Goal: Task Accomplishment & Management: Use online tool/utility

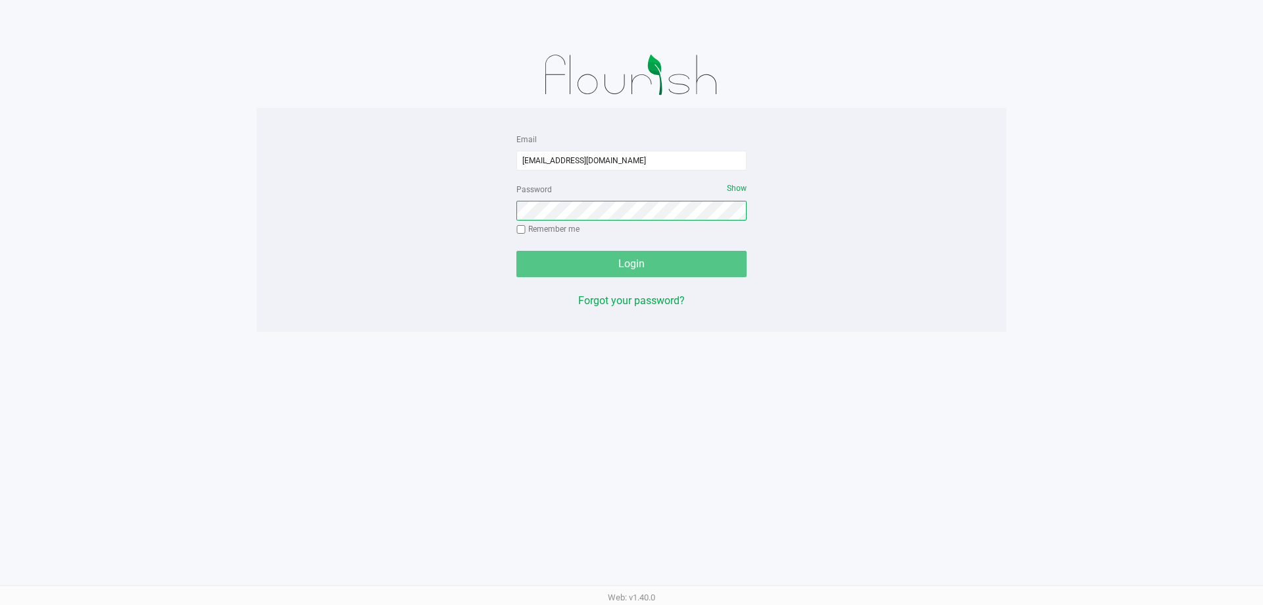
click at [516, 251] on button "Login" at bounding box center [631, 264] width 230 height 26
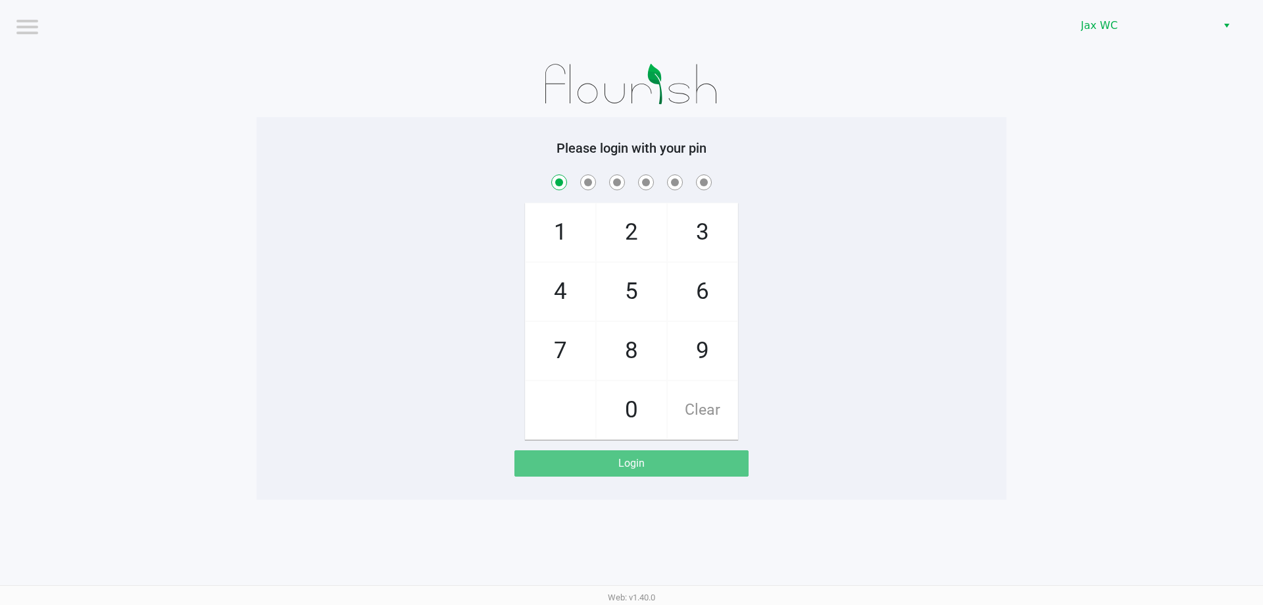
checkbox input "true"
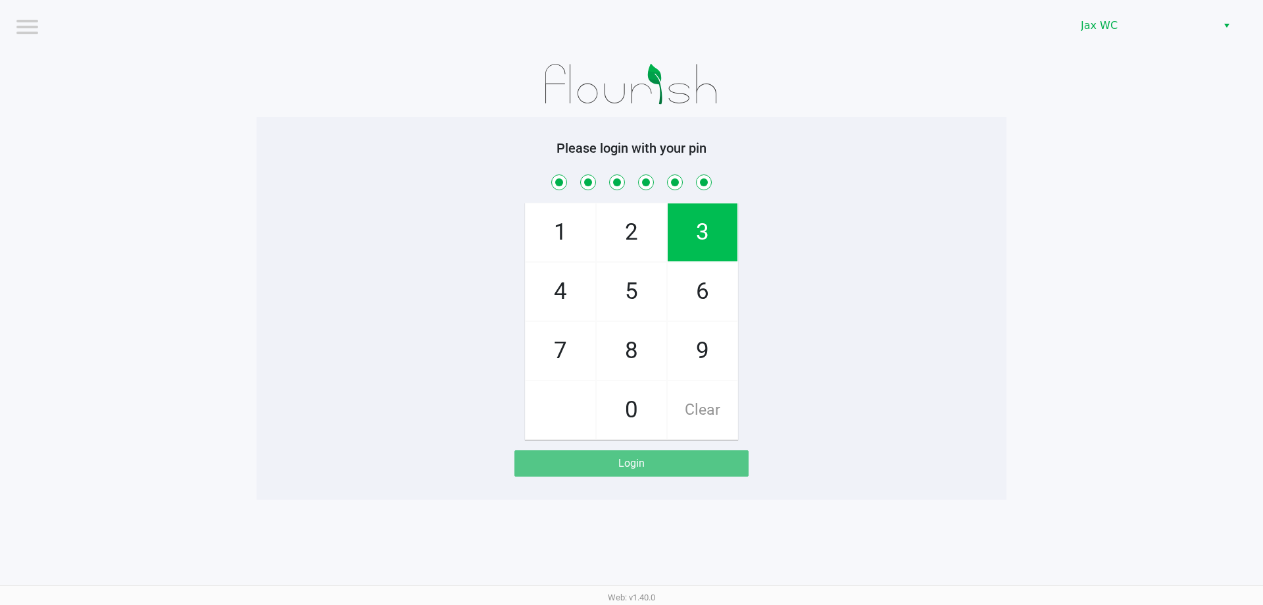
checkbox input "true"
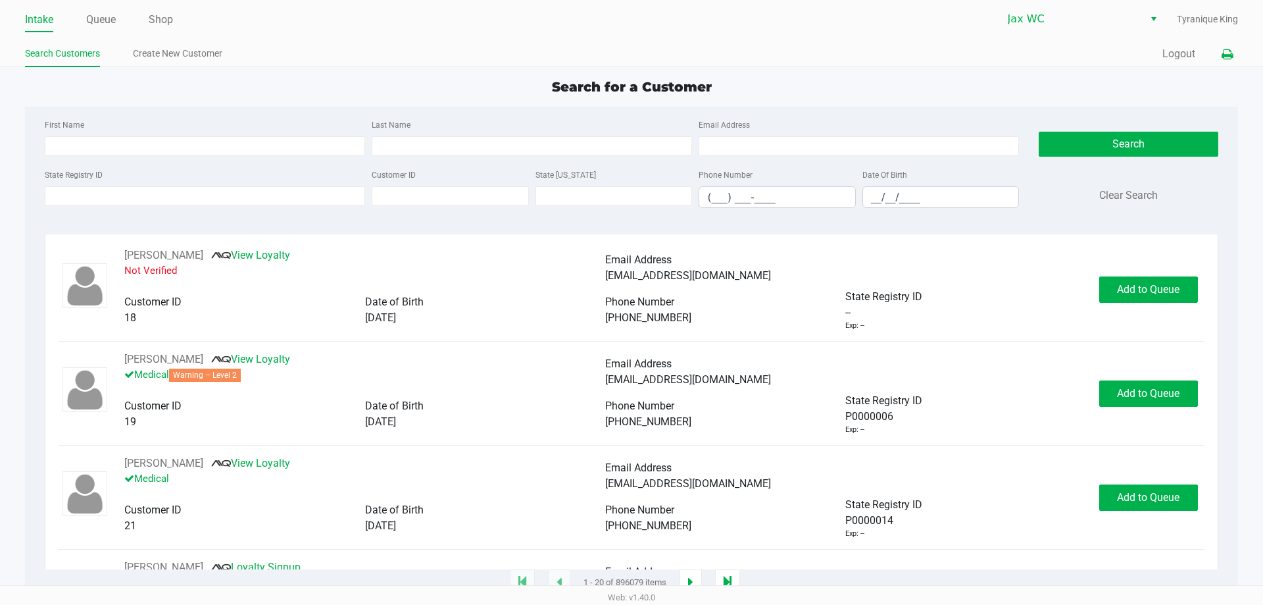
click at [1224, 47] on button at bounding box center [1227, 54] width 22 height 24
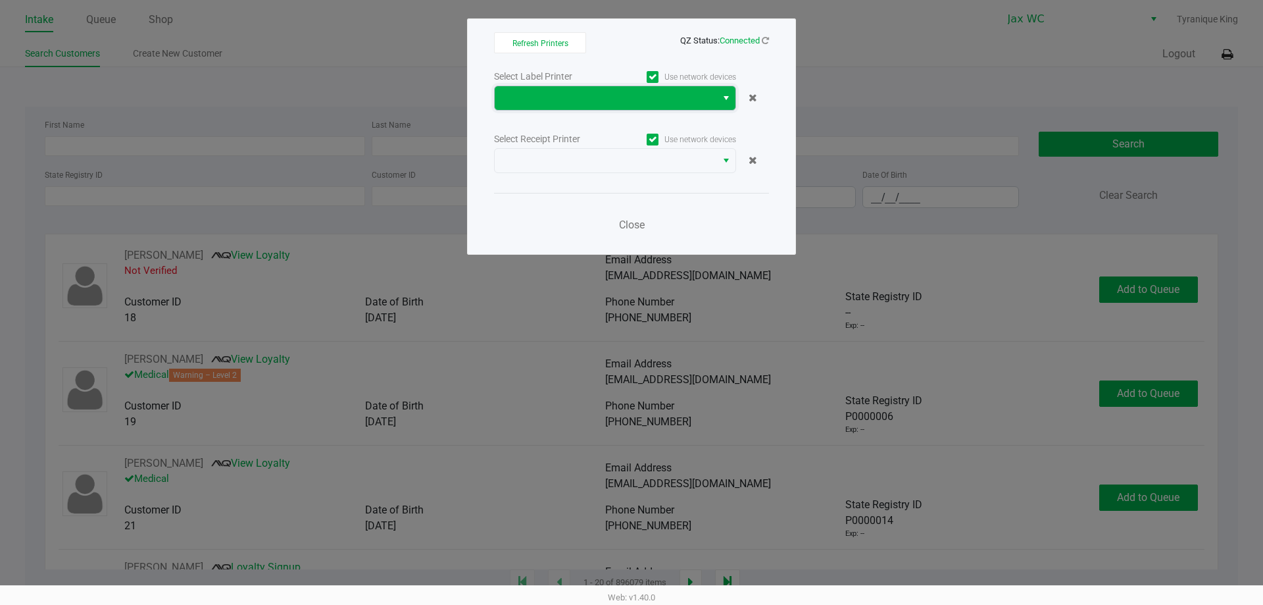
click at [593, 99] on span at bounding box center [606, 98] width 206 height 16
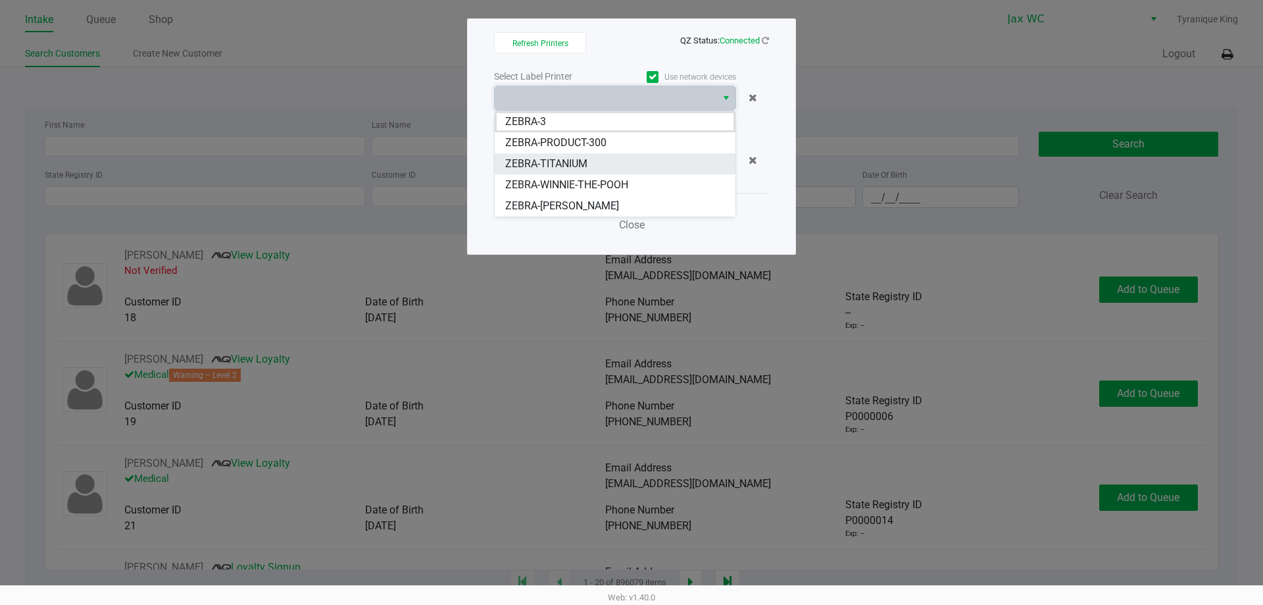
click at [599, 166] on li "ZEBRA-TITANIUM" at bounding box center [615, 163] width 241 height 21
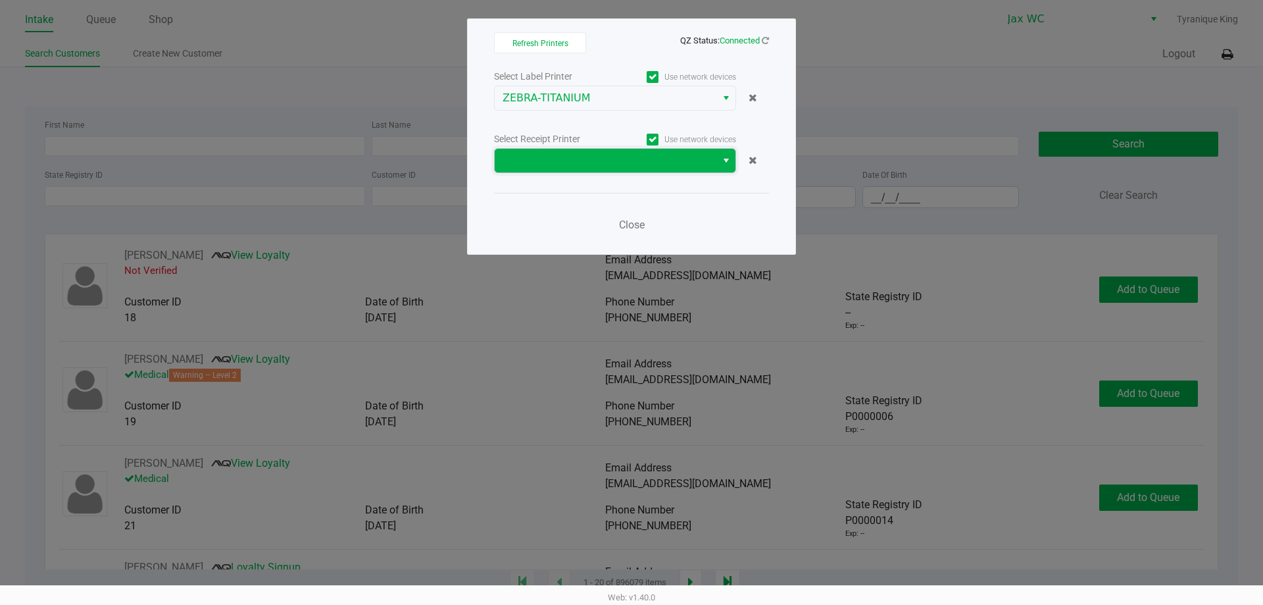
click at [603, 161] on span at bounding box center [606, 161] width 206 height 16
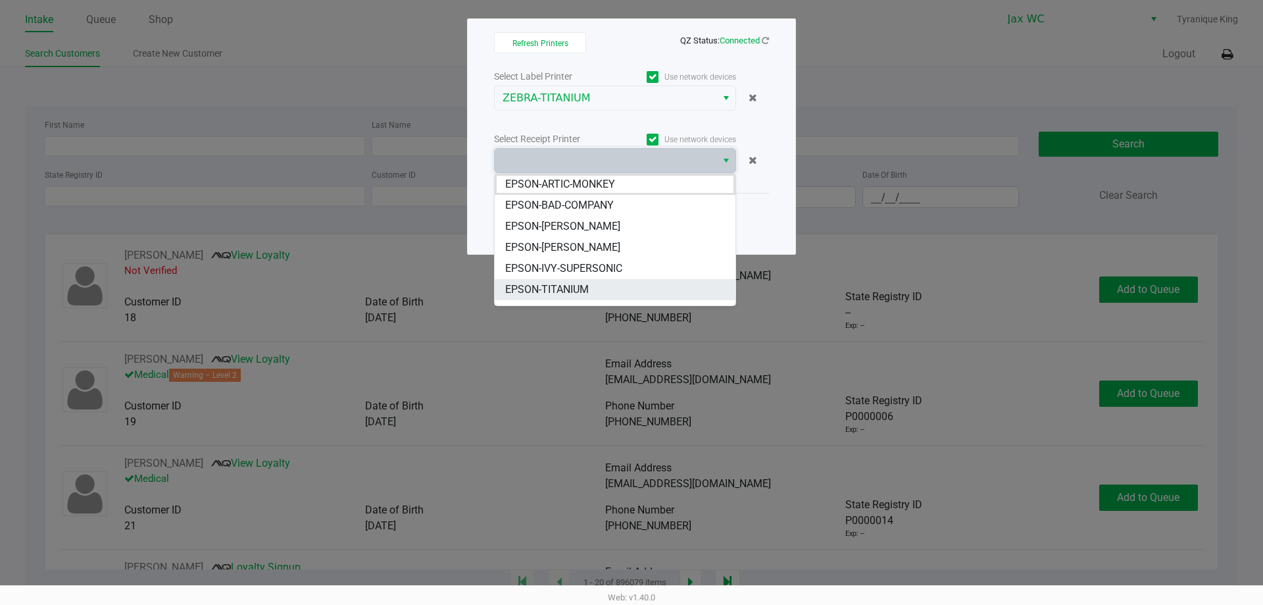
click at [583, 283] on span "EPSON-TITANIUM" at bounding box center [547, 290] width 84 height 16
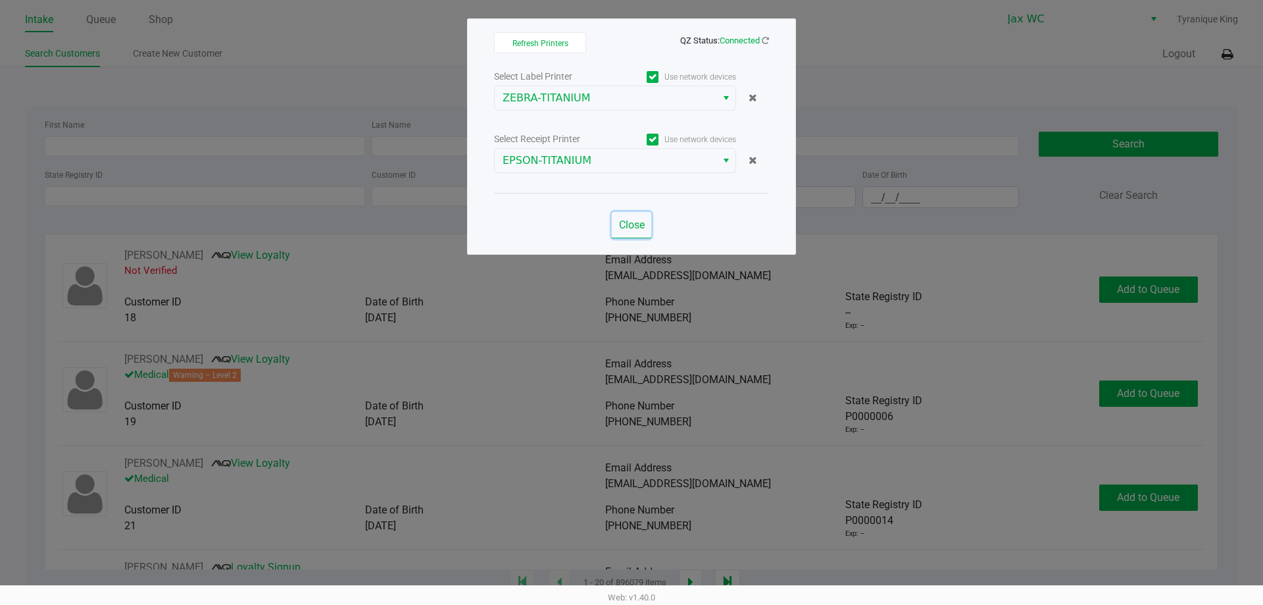
click at [626, 231] on button "Close" at bounding box center [631, 225] width 39 height 26
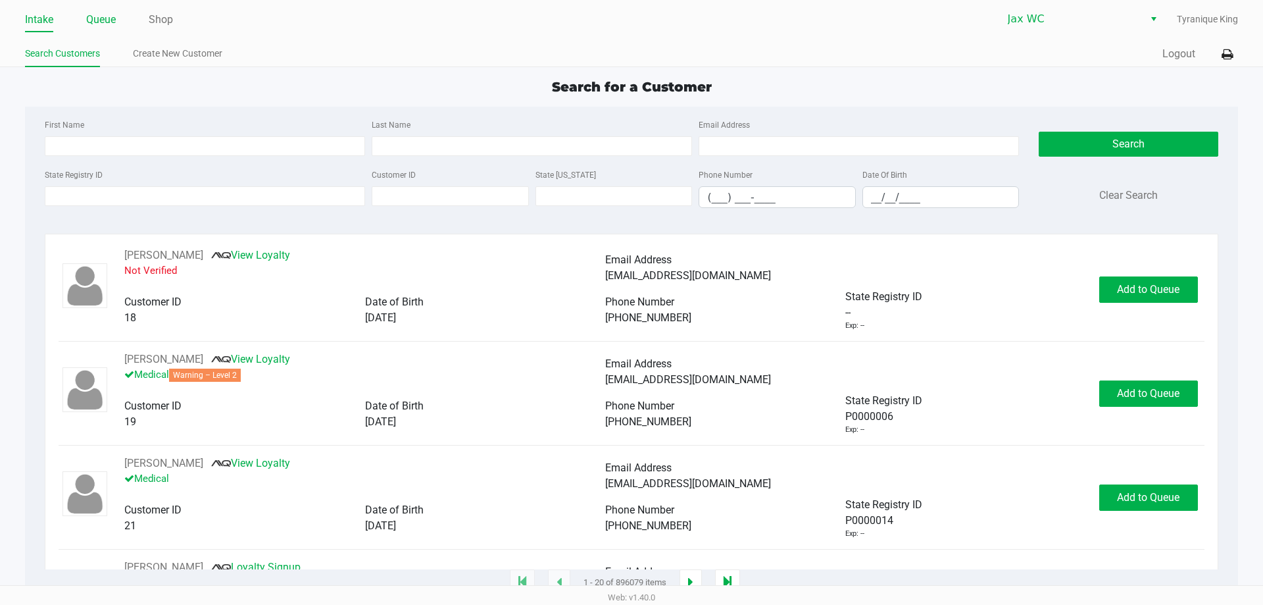
click at [98, 11] on link "Queue" at bounding box center [101, 20] width 30 height 18
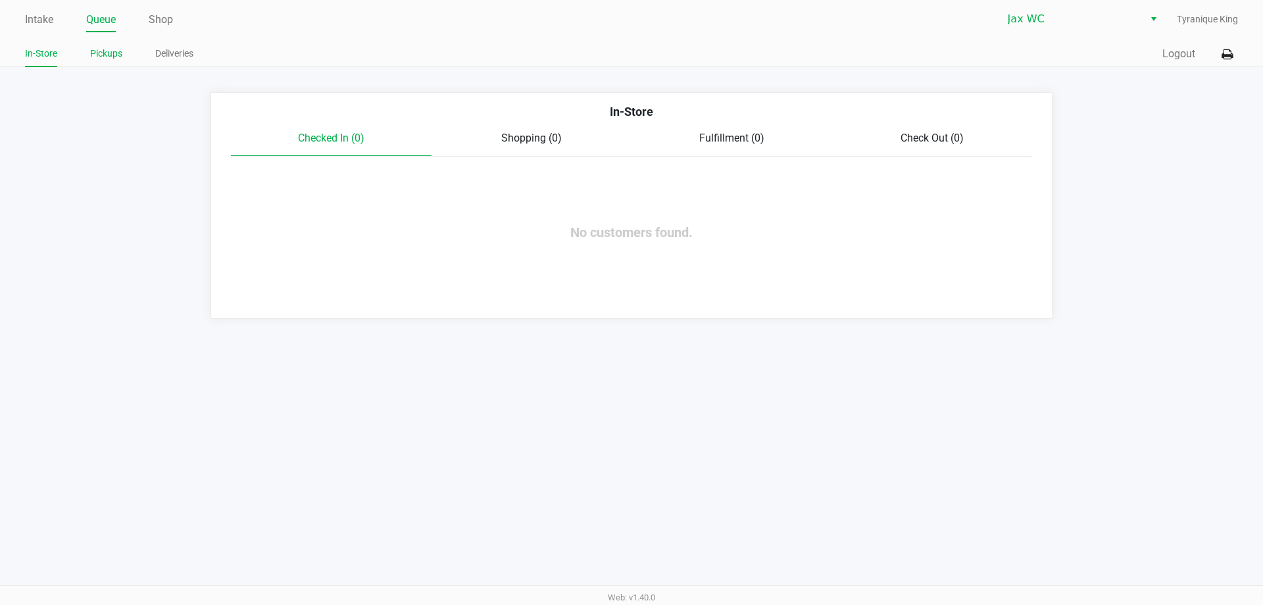
click at [113, 53] on link "Pickups" at bounding box center [106, 53] width 32 height 16
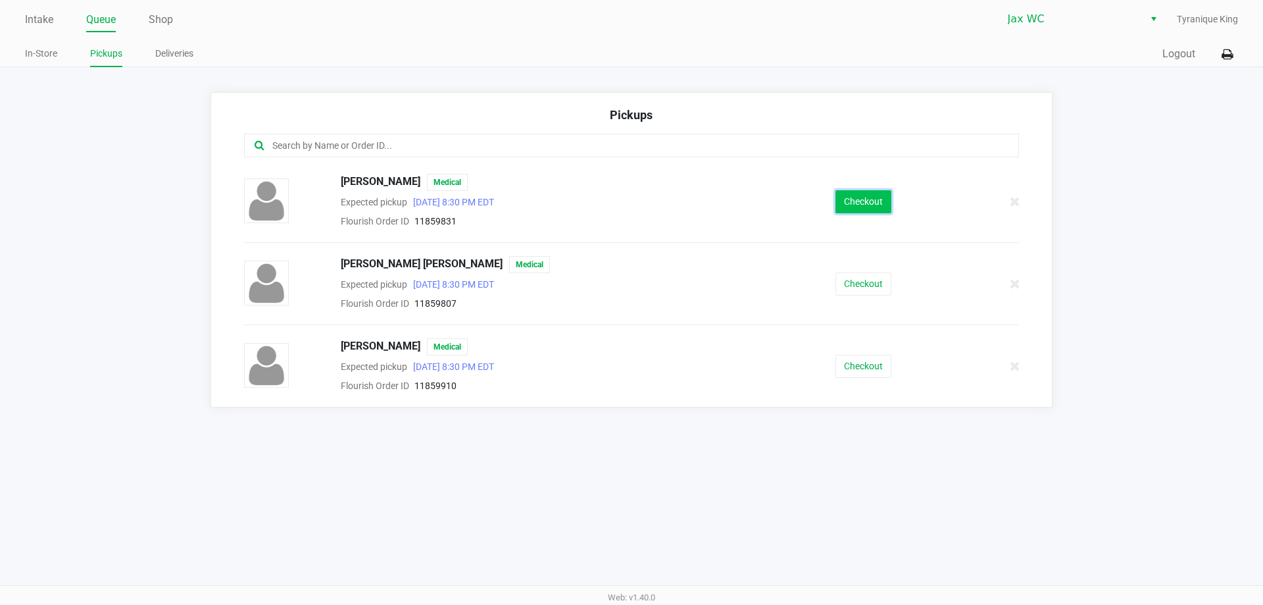
click at [844, 191] on button "Checkout" at bounding box center [864, 201] width 56 height 23
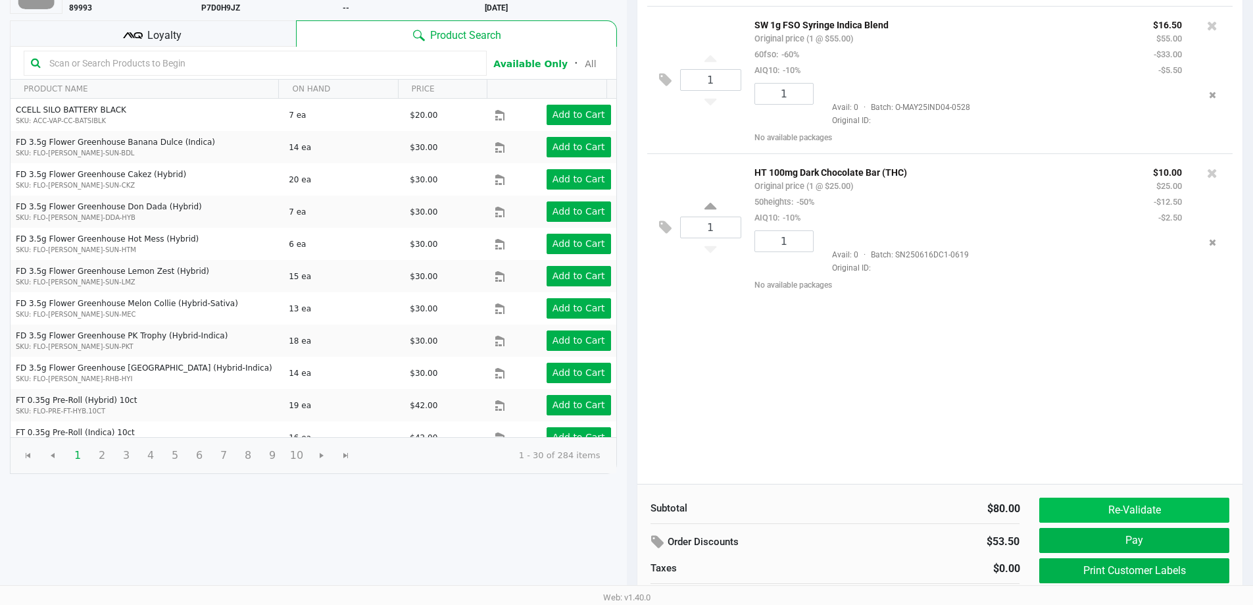
scroll to position [135, 0]
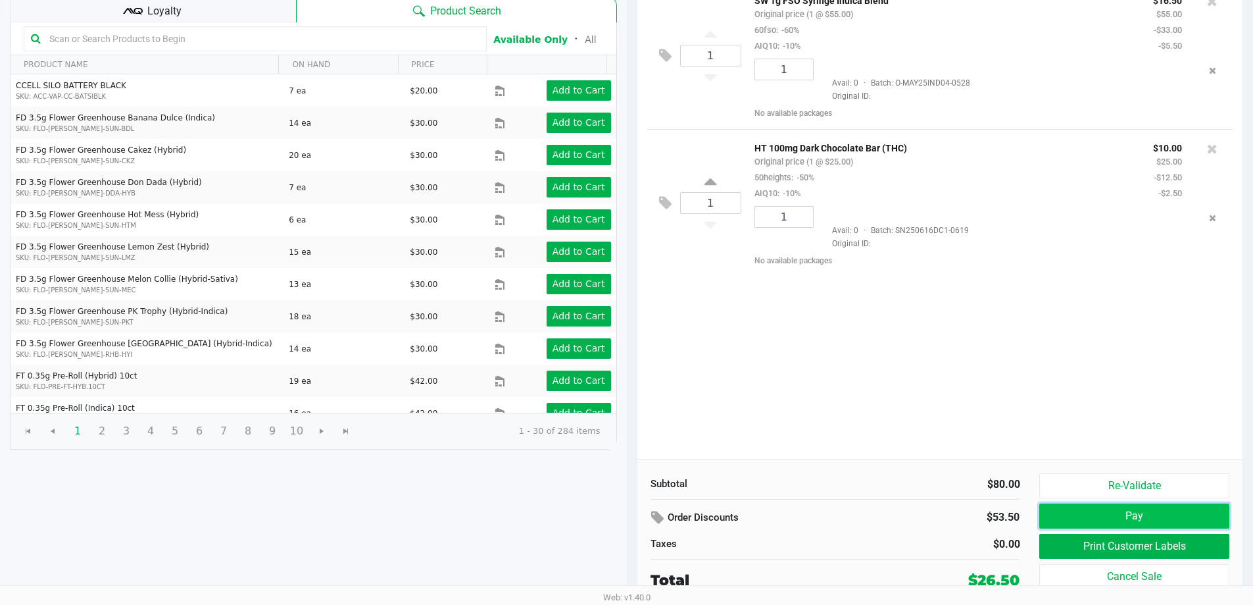
click at [1113, 524] on button "Pay" at bounding box center [1133, 515] width 189 height 25
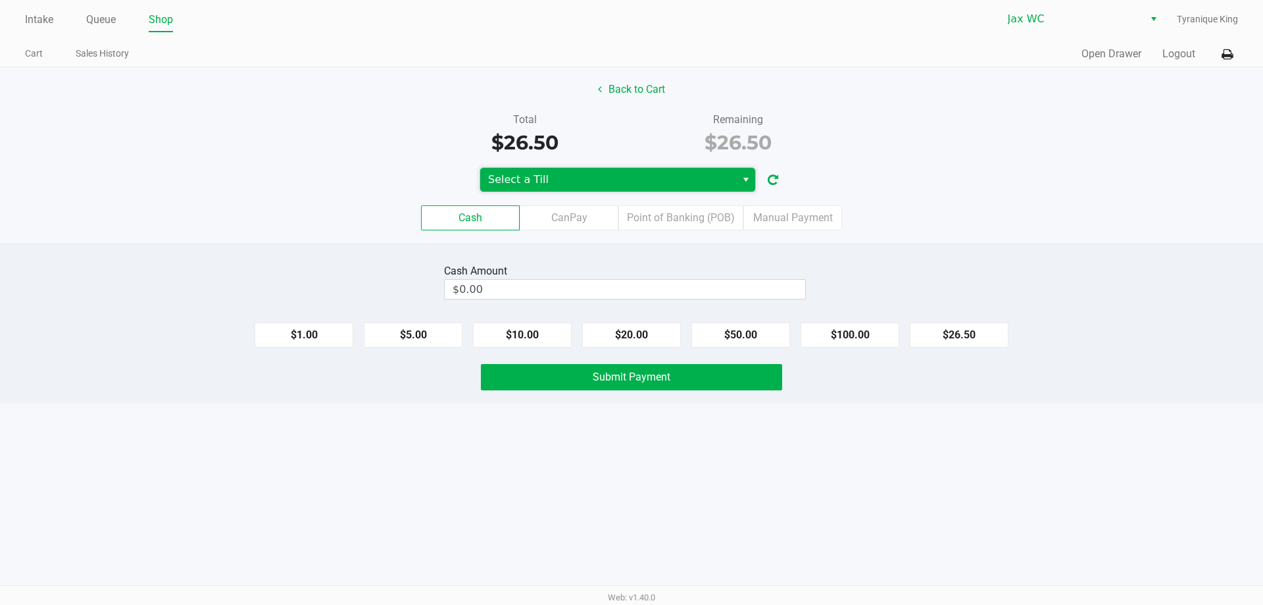
click at [684, 177] on span "Select a Till" at bounding box center [608, 180] width 240 height 16
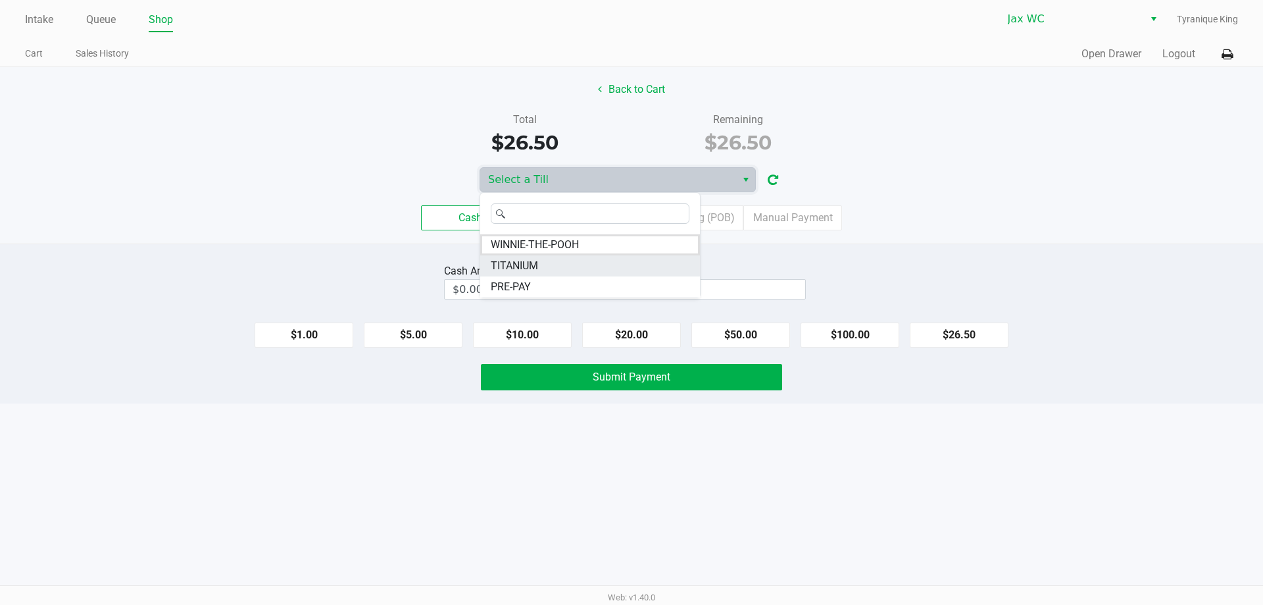
click at [538, 259] on span "TITANIUM" at bounding box center [514, 266] width 47 height 16
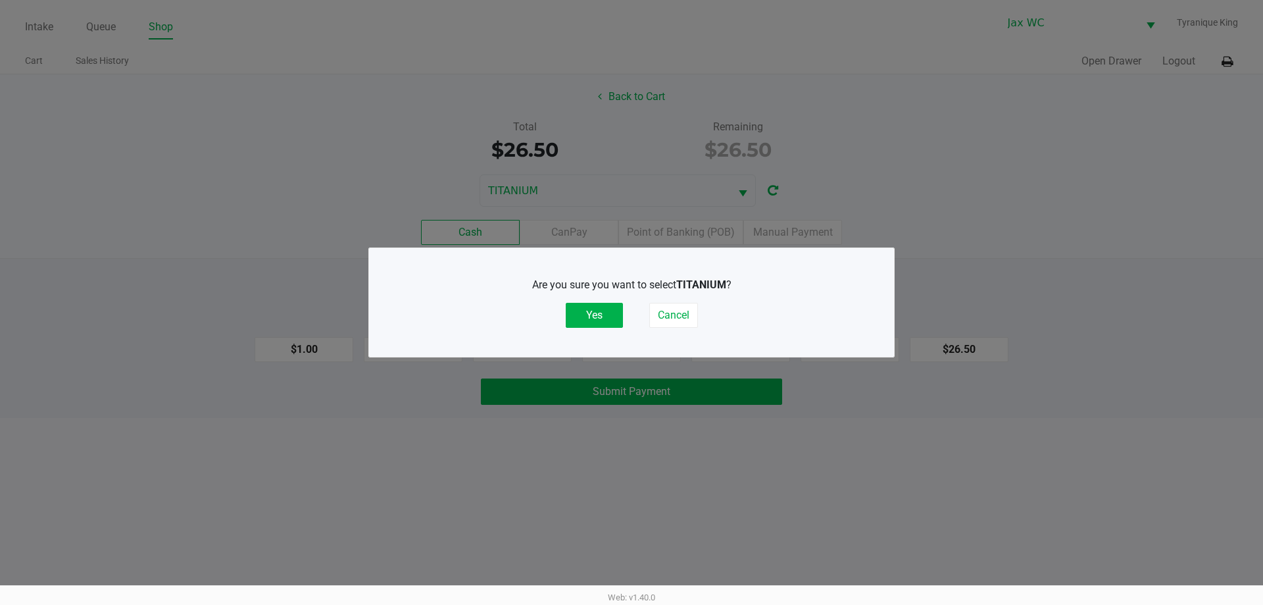
click at [614, 330] on div "Are you sure you want to select TITANIUM ? Yes Cancel" at bounding box center [631, 302] width 472 height 82
click at [602, 317] on button "Yes" at bounding box center [594, 315] width 57 height 25
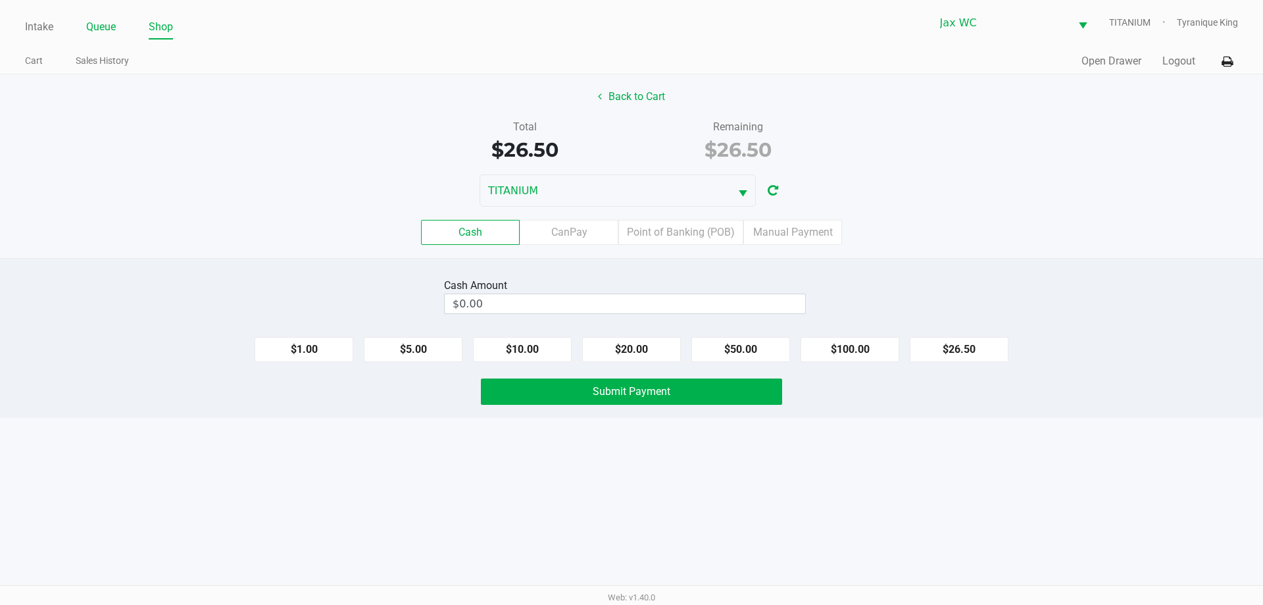
click at [104, 30] on link "Queue" at bounding box center [101, 27] width 30 height 18
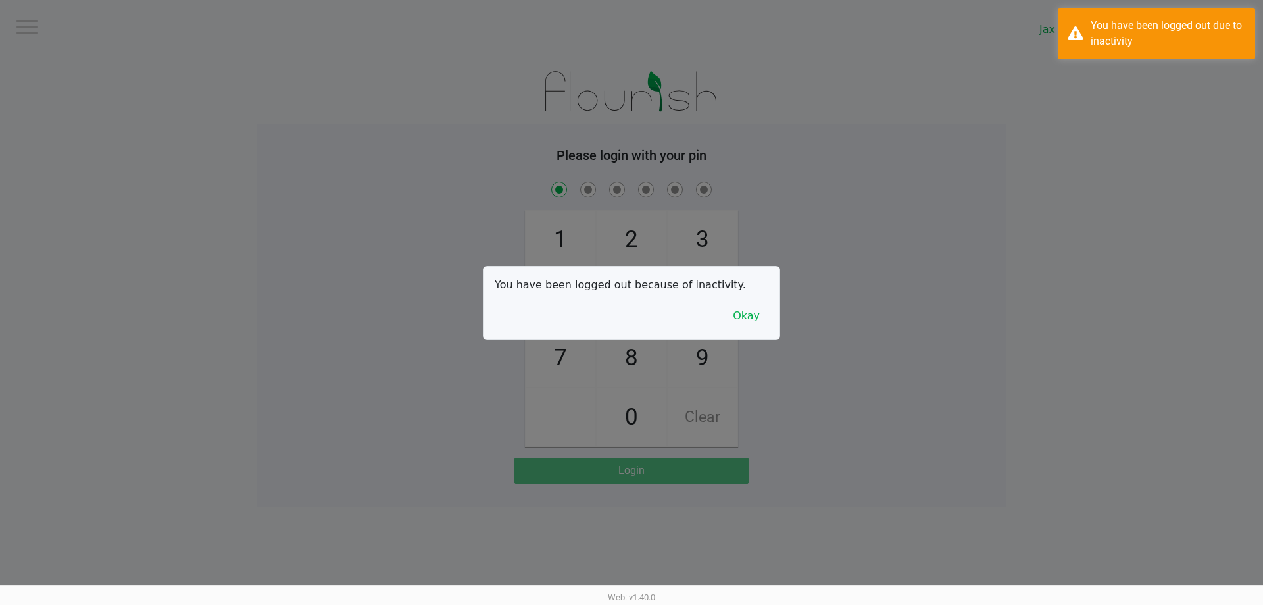
checkbox input "true"
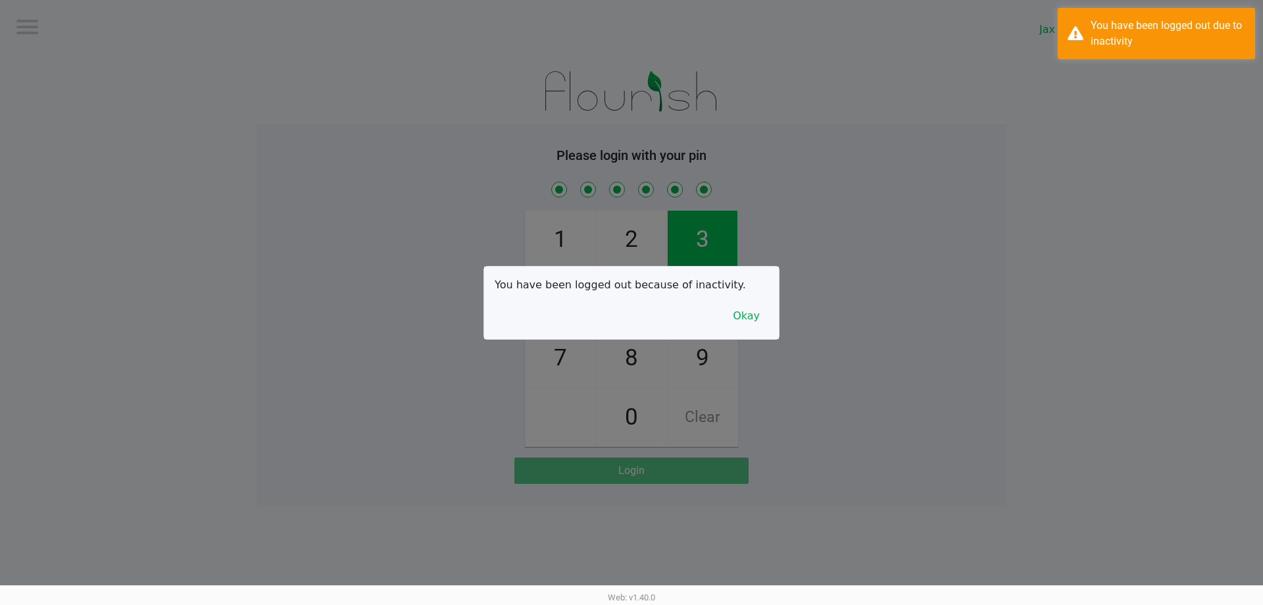
checkbox input "true"
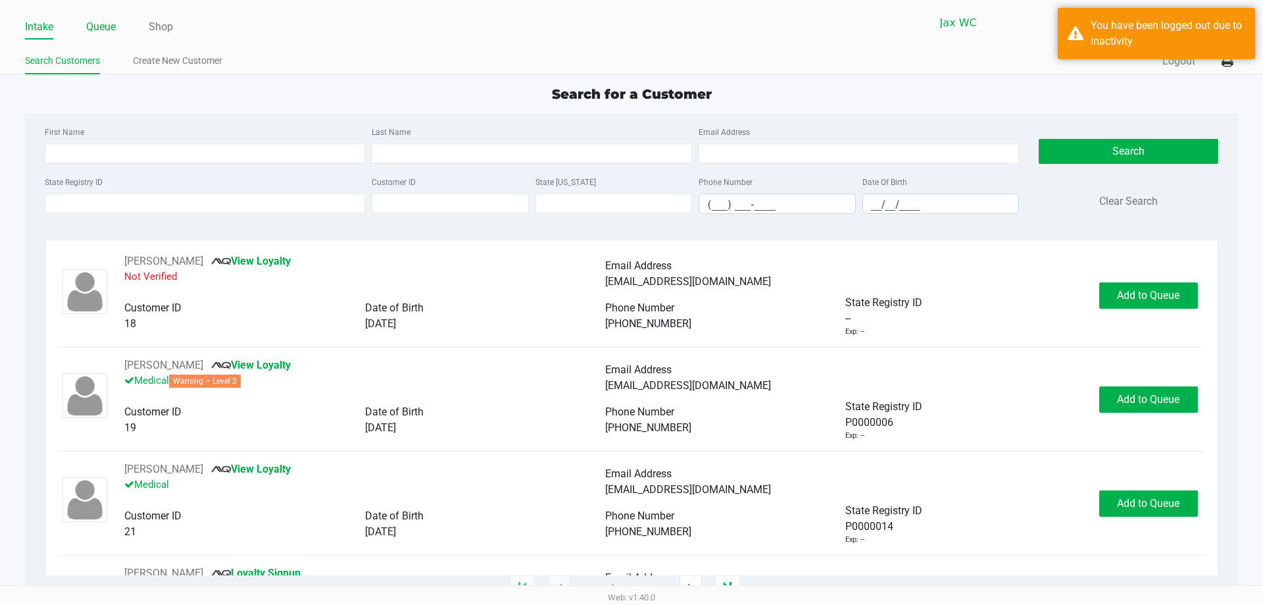
click at [112, 26] on link "Queue" at bounding box center [101, 27] width 30 height 18
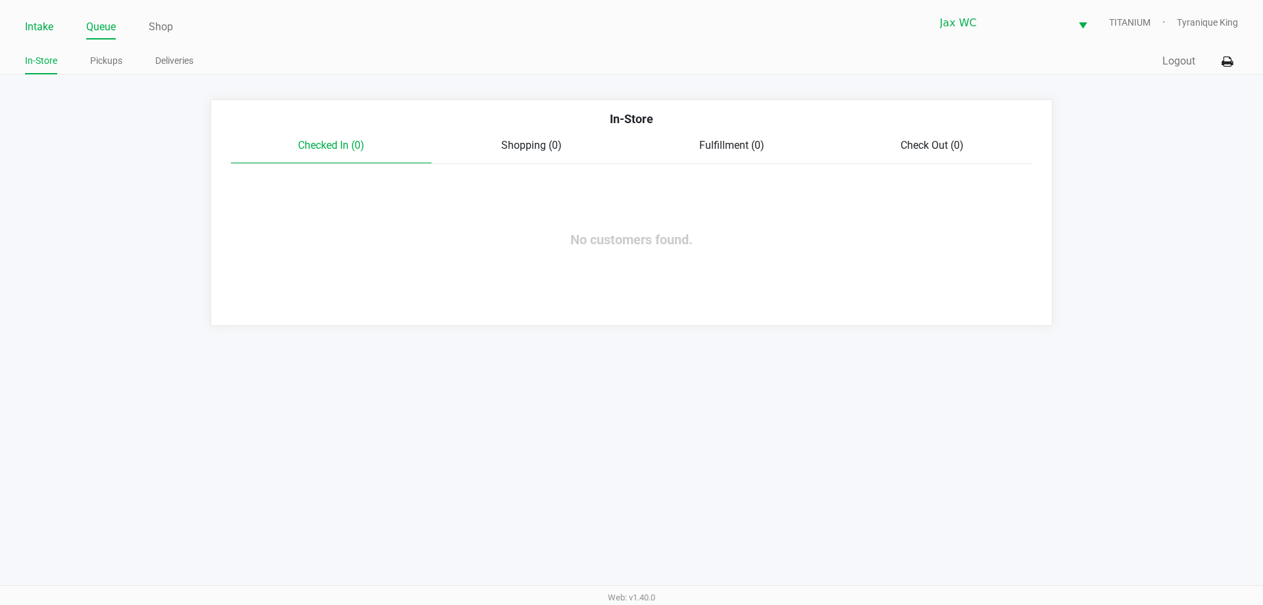
click at [53, 18] on link "Intake" at bounding box center [39, 27] width 28 height 18
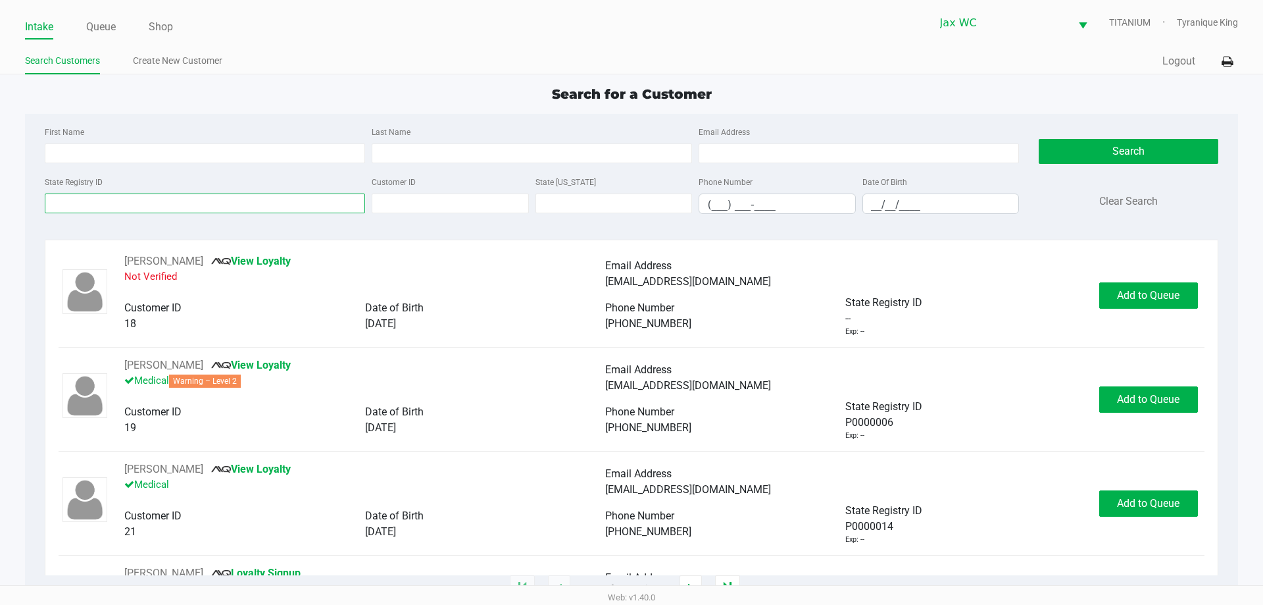
click at [266, 206] on input "State Registry ID" at bounding box center [205, 203] width 320 height 20
paste input "P4HR1648"
type input "P4HR1648"
click at [1082, 153] on button "Search" at bounding box center [1128, 151] width 179 height 25
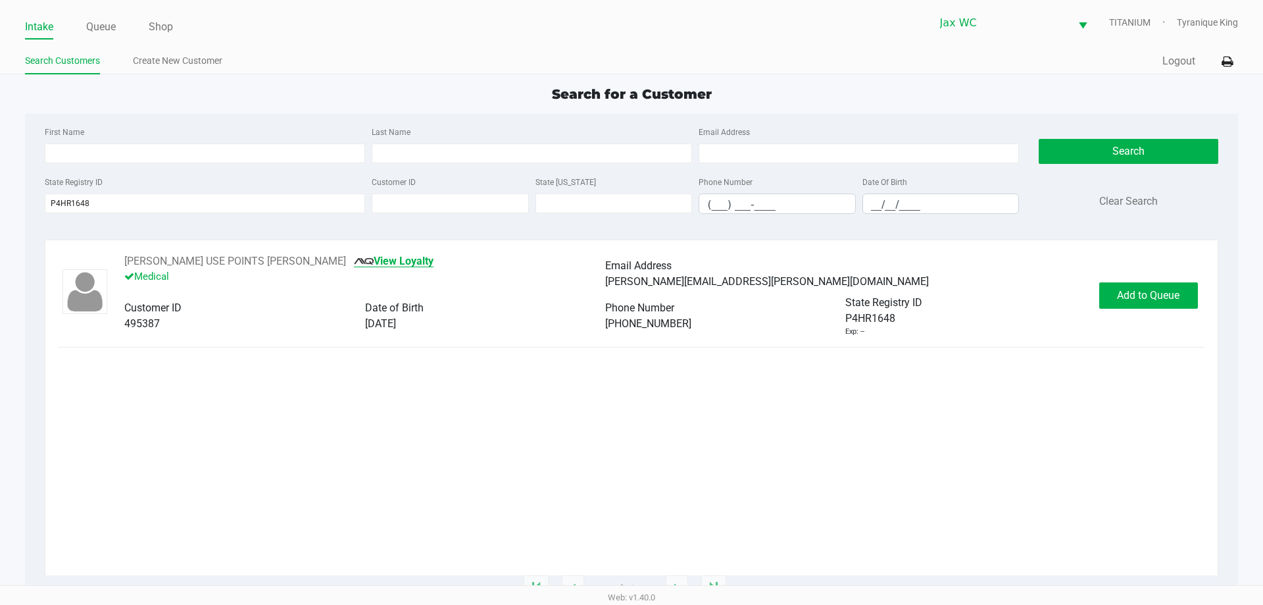
click at [354, 257] on link "View Loyalty" at bounding box center [394, 261] width 80 height 13
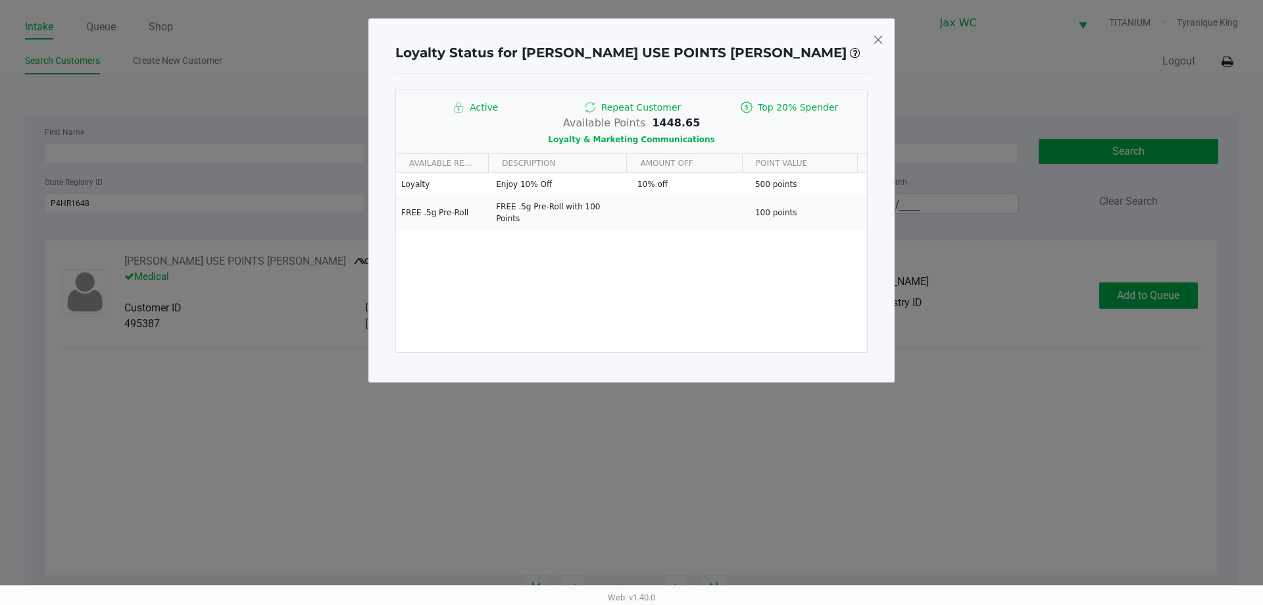
click at [890, 38] on div "Loyalty Status for JUSTIN USE POINTS ALIOTTA Active Repeat Customer Top 20% Spe…" at bounding box center [631, 200] width 526 height 364
click at [880, 36] on span at bounding box center [878, 39] width 12 height 21
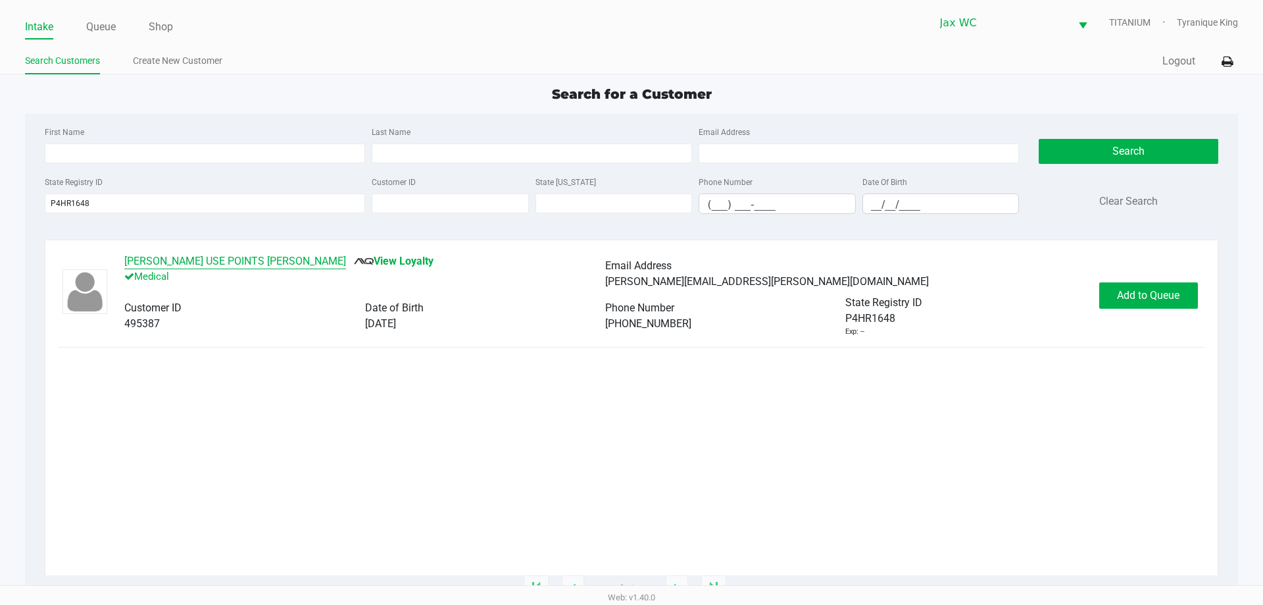
click at [249, 257] on button "JUSTIN USE POINTS ALIOTTA" at bounding box center [235, 261] width 222 height 16
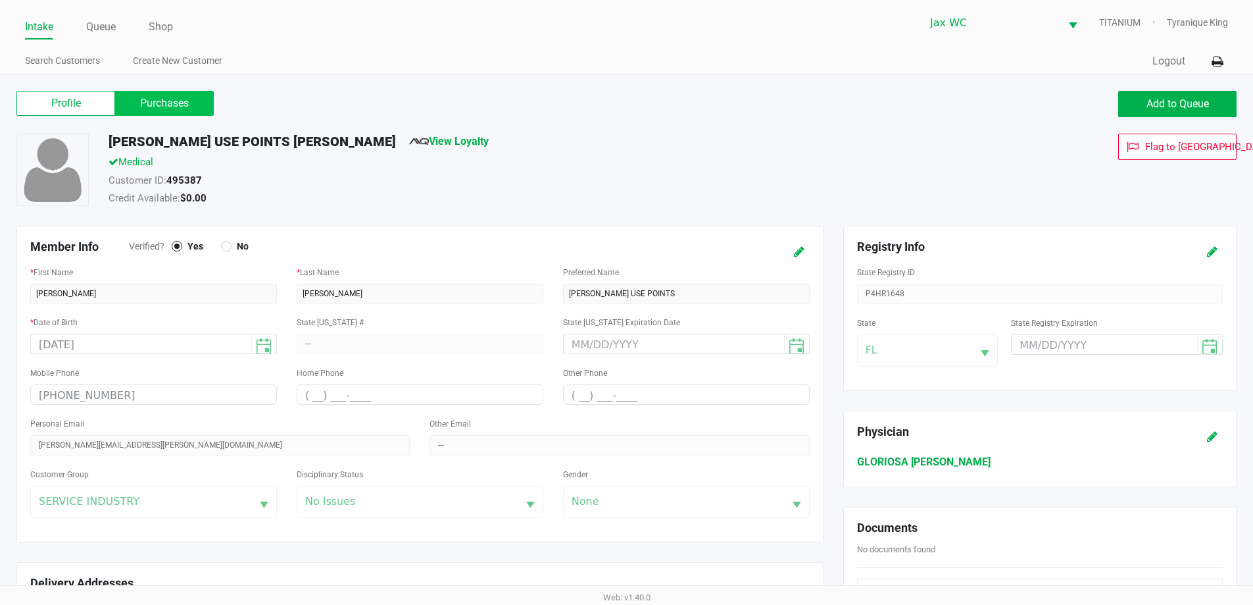
click at [204, 99] on label "Purchases" at bounding box center [164, 103] width 99 height 25
click at [0, 0] on 1 "Purchases" at bounding box center [0, 0] width 0 height 0
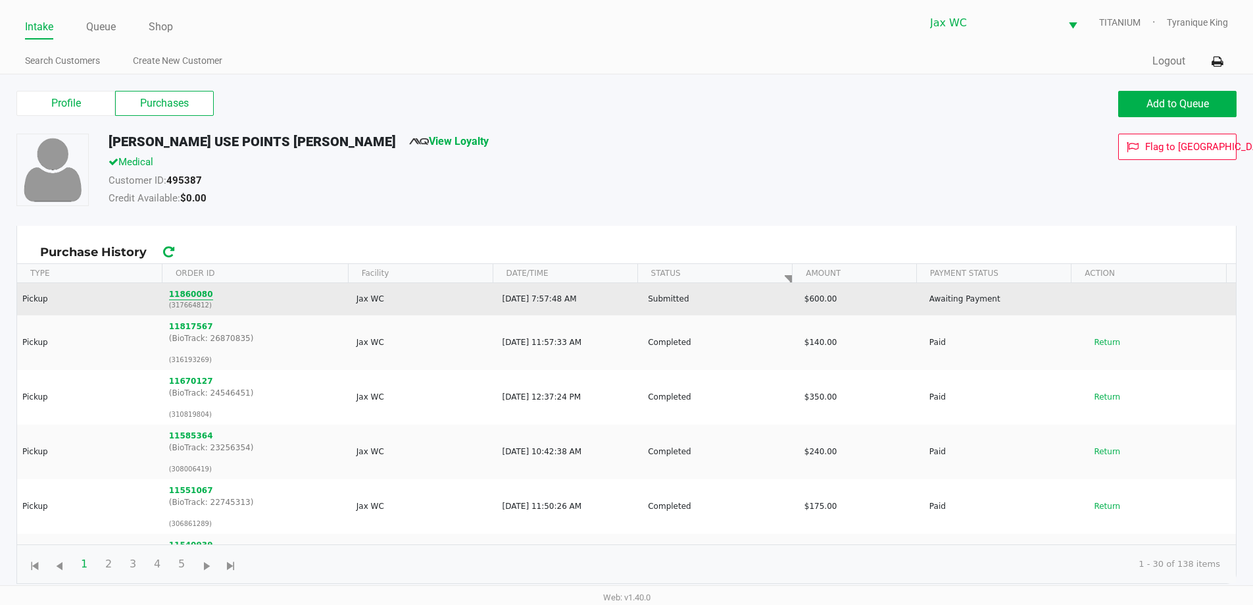
click at [175, 294] on button "11860080" at bounding box center [191, 294] width 44 height 12
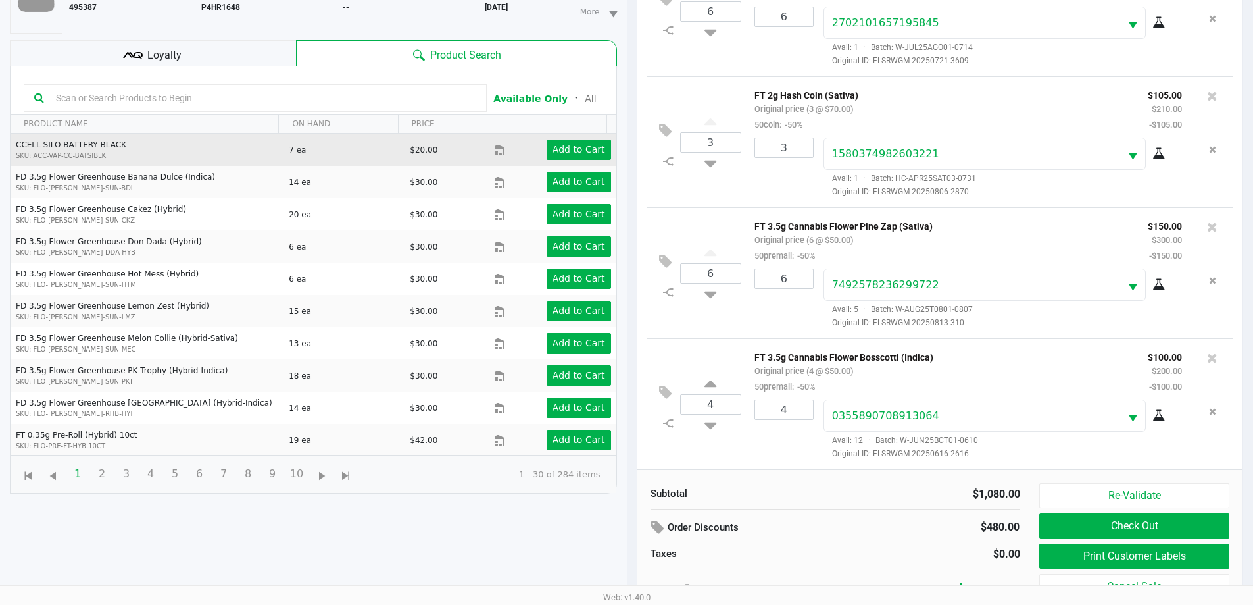
scroll to position [142, 0]
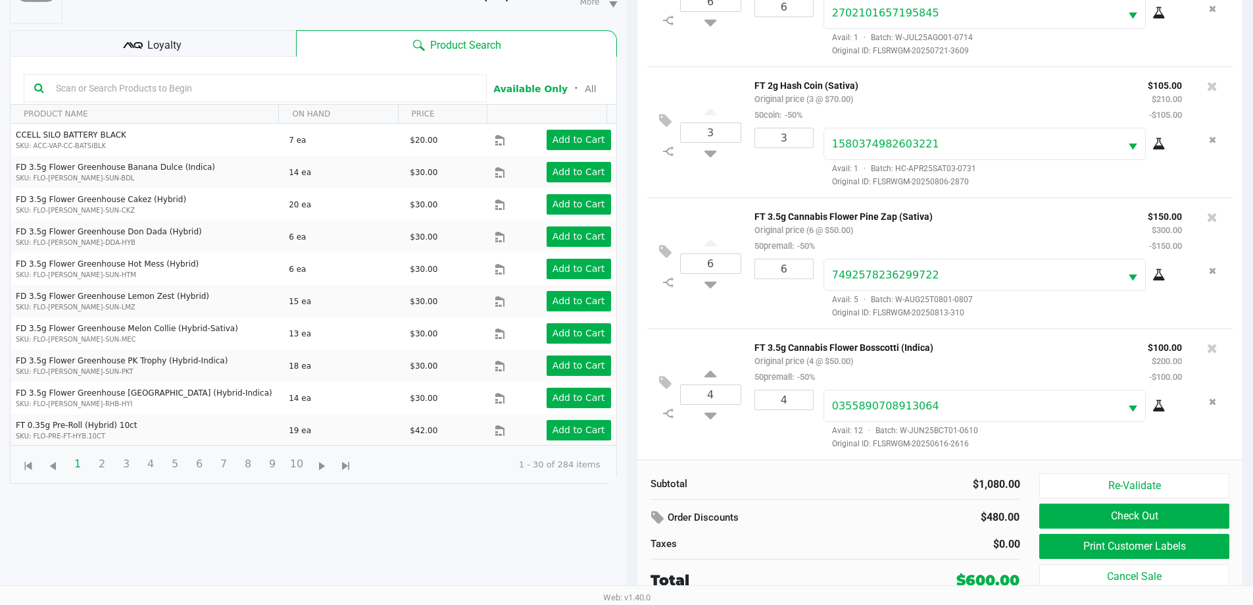
click at [264, 30] on div "Loyalty" at bounding box center [153, 43] width 286 height 26
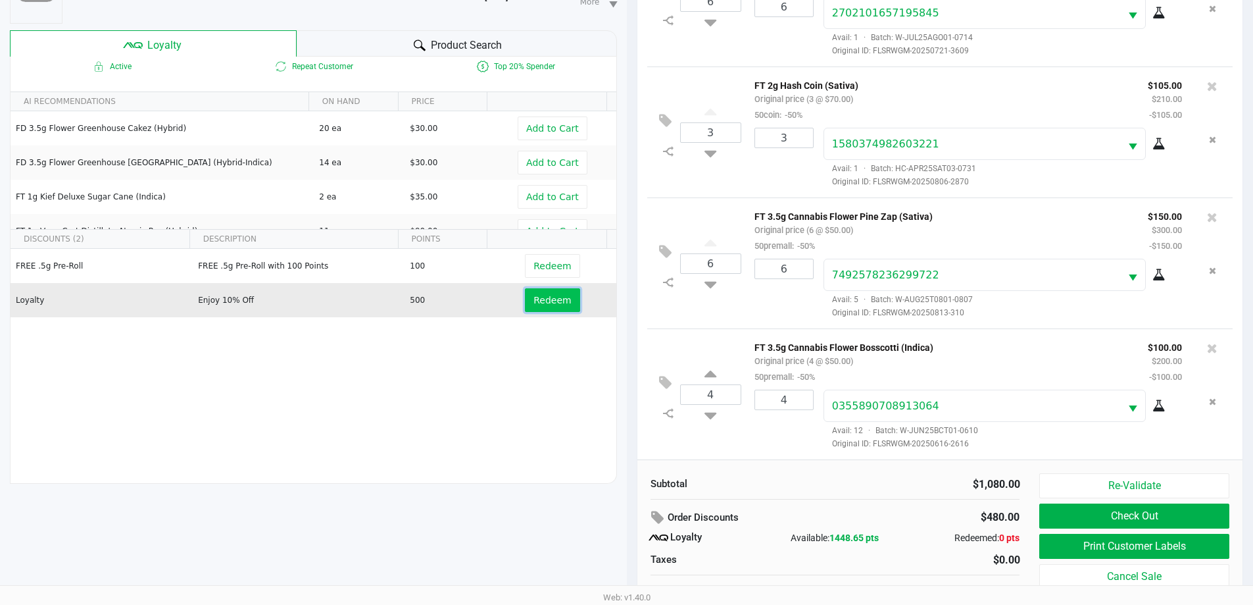
click at [534, 295] on span "Redeem" at bounding box center [553, 300] width 38 height 11
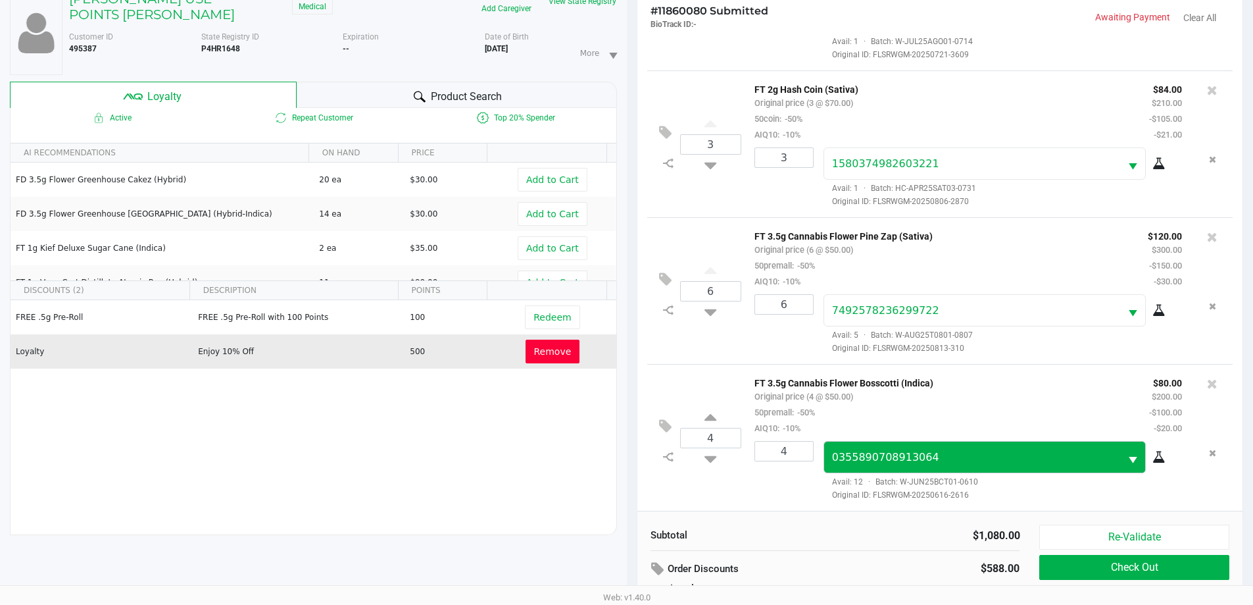
scroll to position [158, 0]
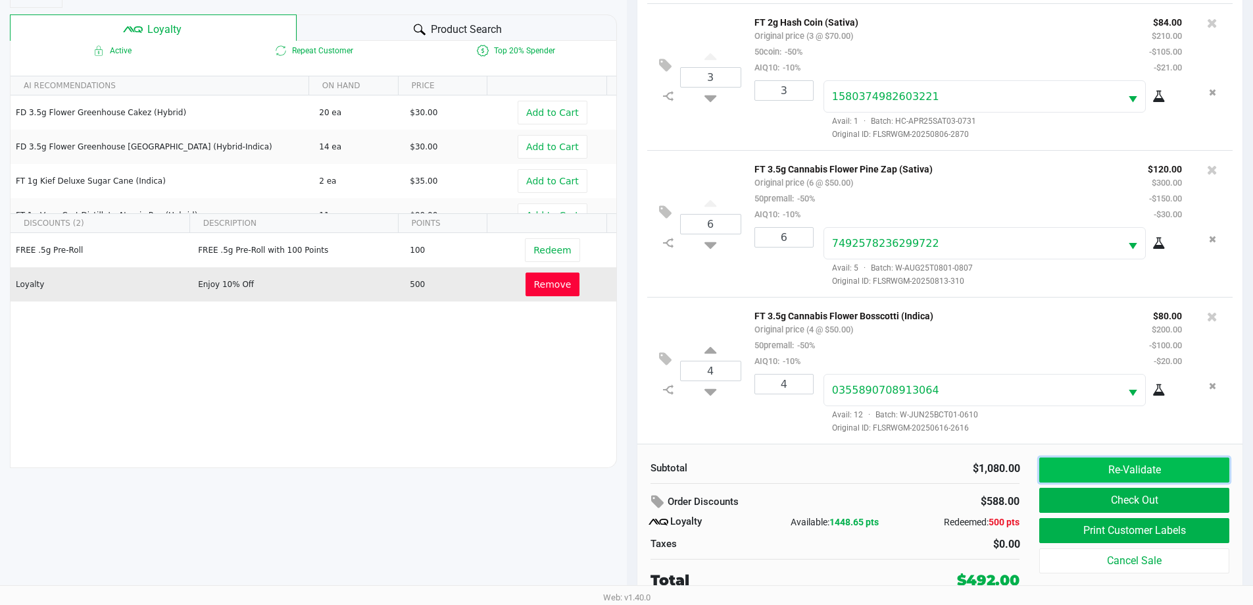
click at [1134, 466] on button "Re-Validate" at bounding box center [1133, 469] width 189 height 25
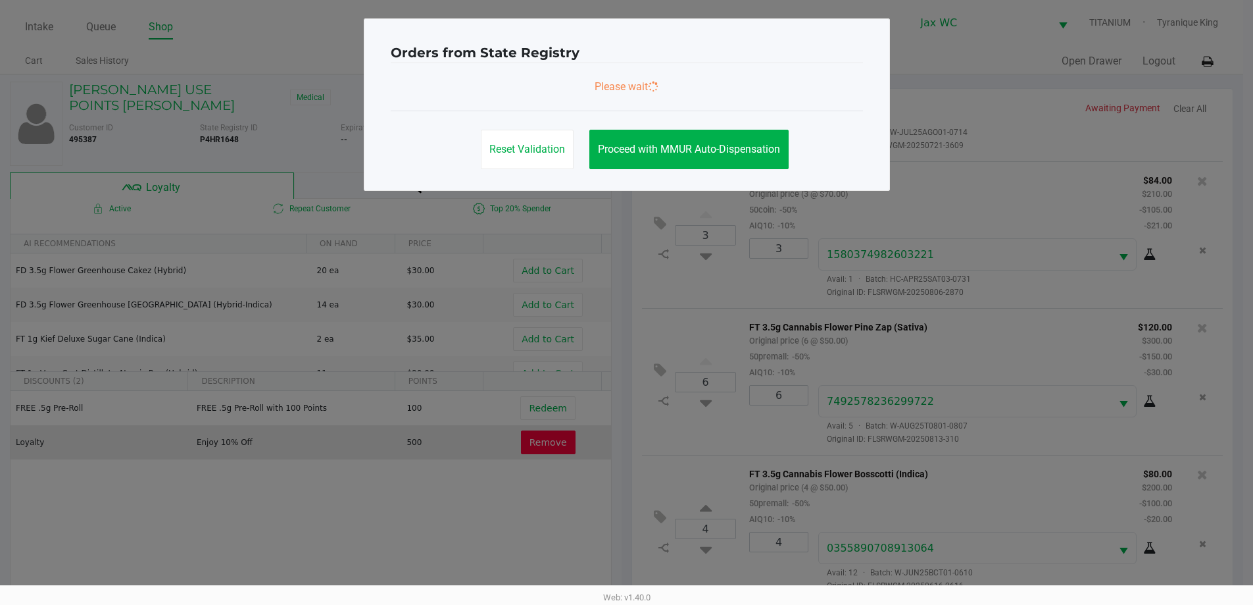
scroll to position [0, 0]
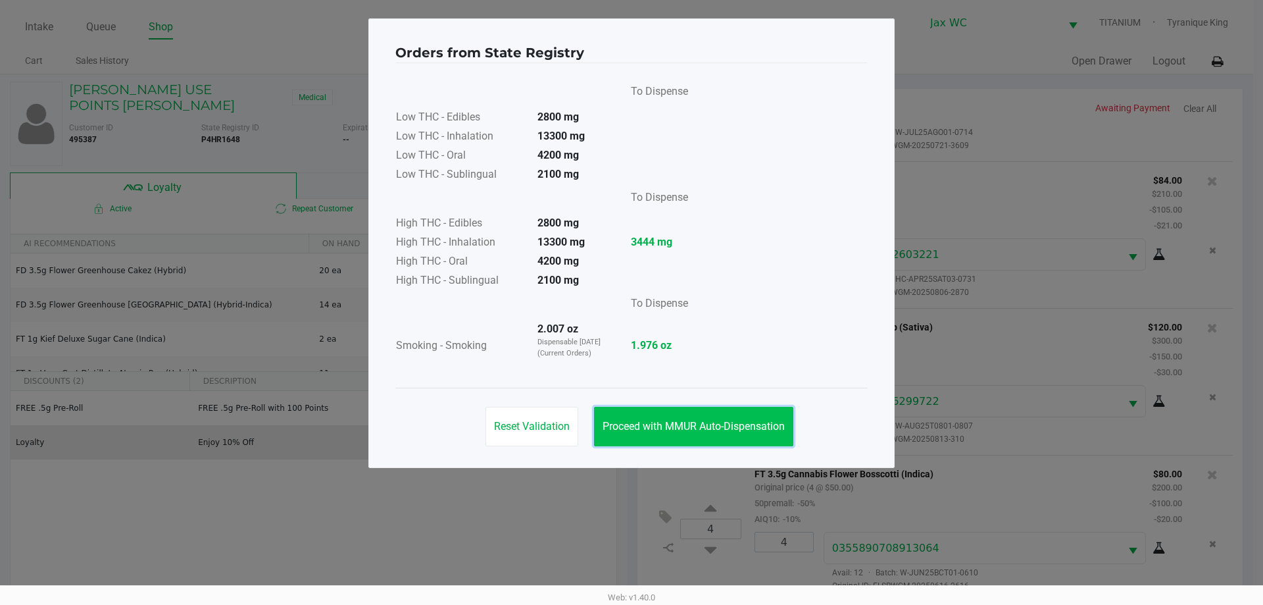
click at [758, 412] on button "Proceed with MMUR Auto-Dispensation" at bounding box center [693, 426] width 199 height 39
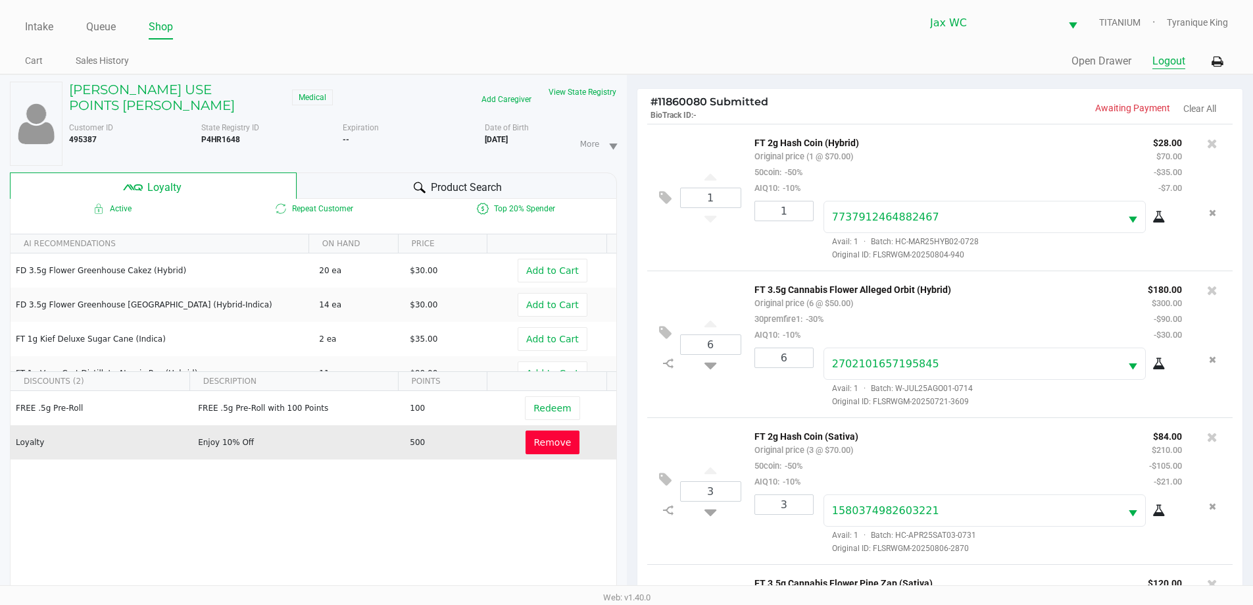
click at [1159, 64] on button "Logout" at bounding box center [1169, 61] width 33 height 16
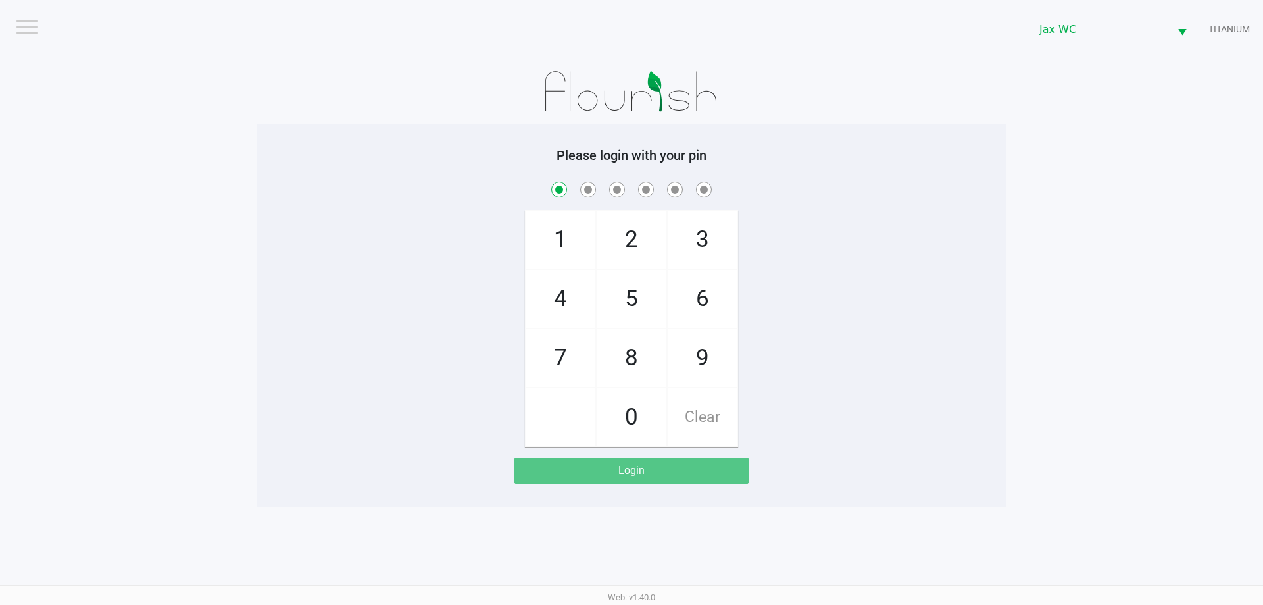
checkbox input "true"
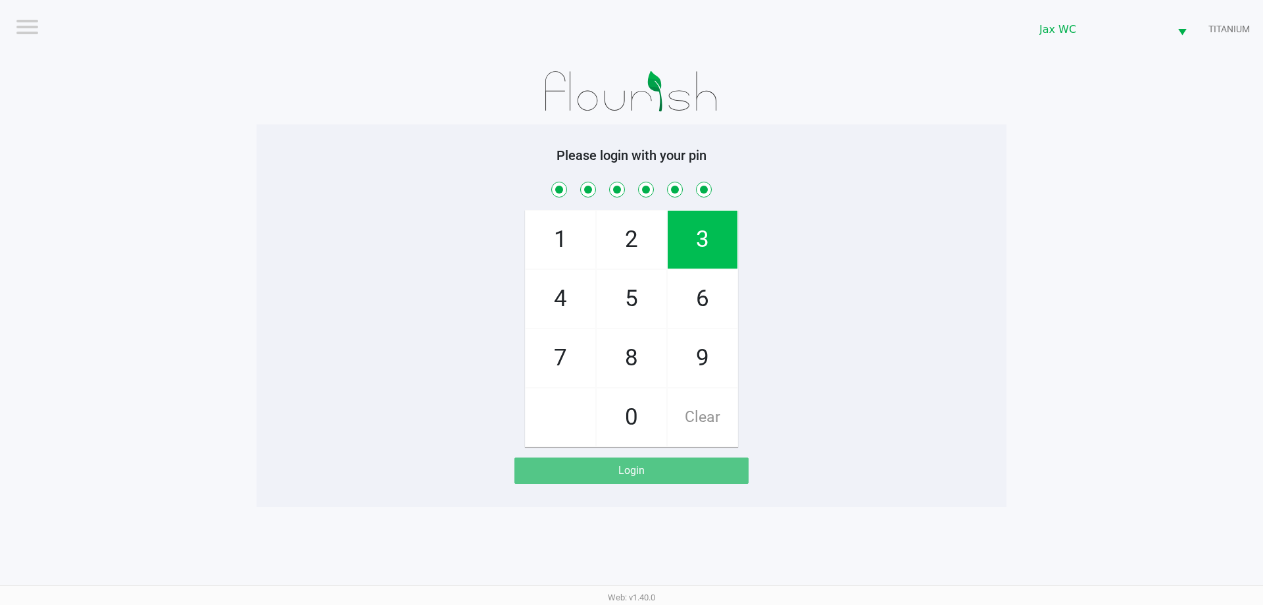
checkbox input "true"
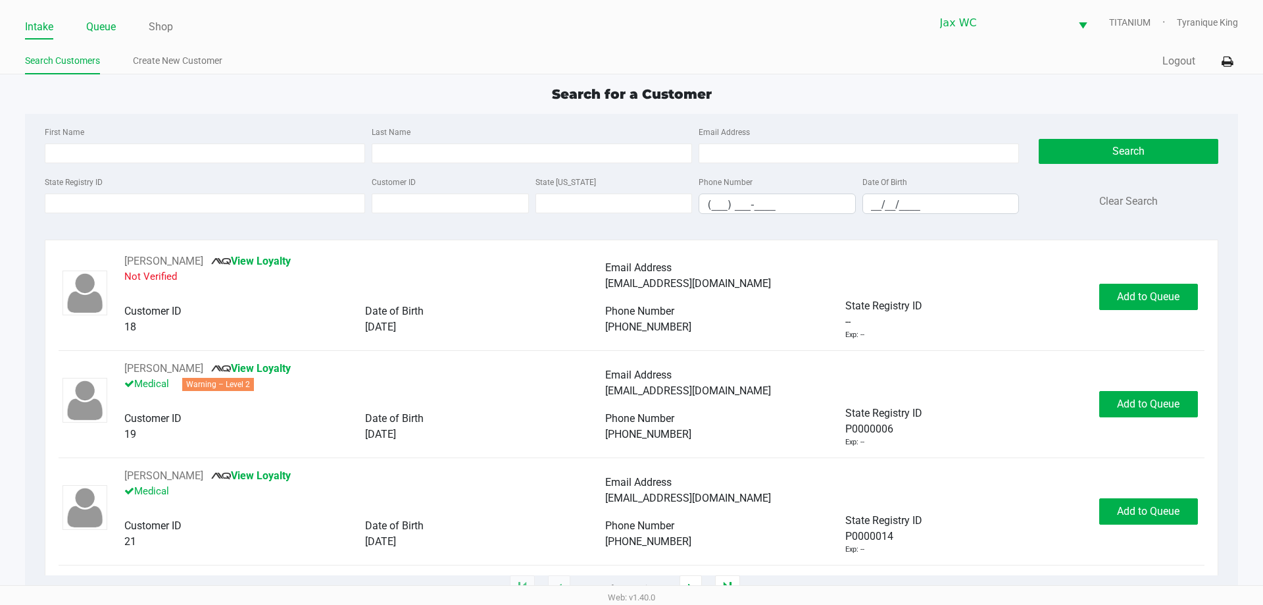
click at [96, 23] on link "Queue" at bounding box center [101, 27] width 30 height 18
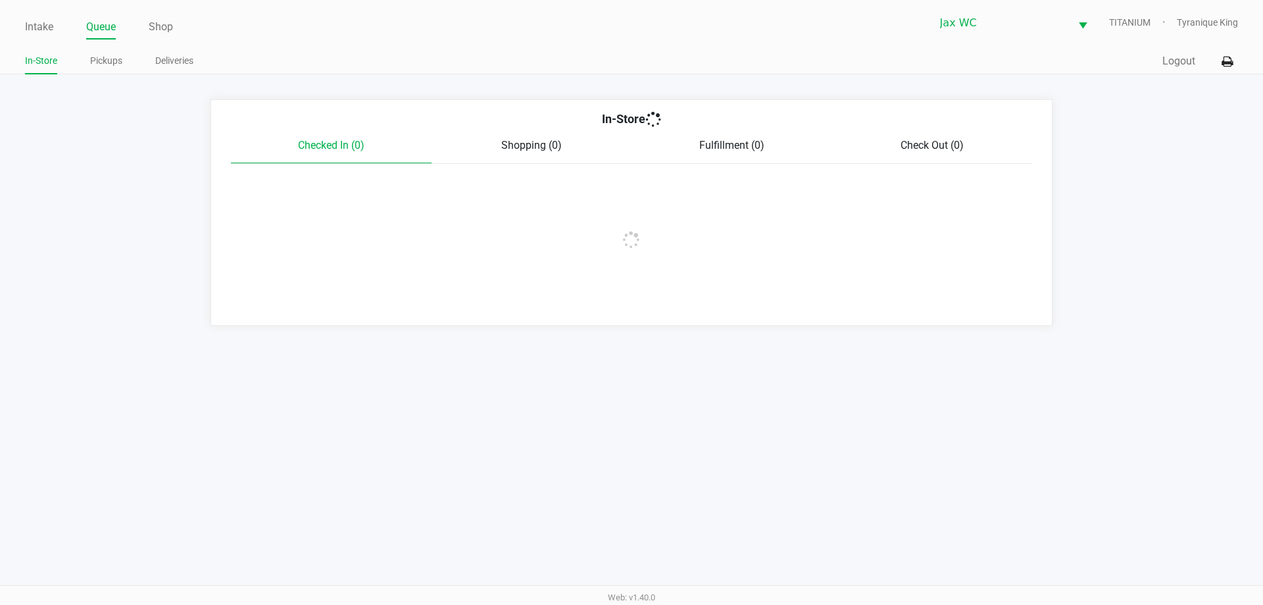
click at [99, 53] on link "Pickups" at bounding box center [106, 61] width 32 height 16
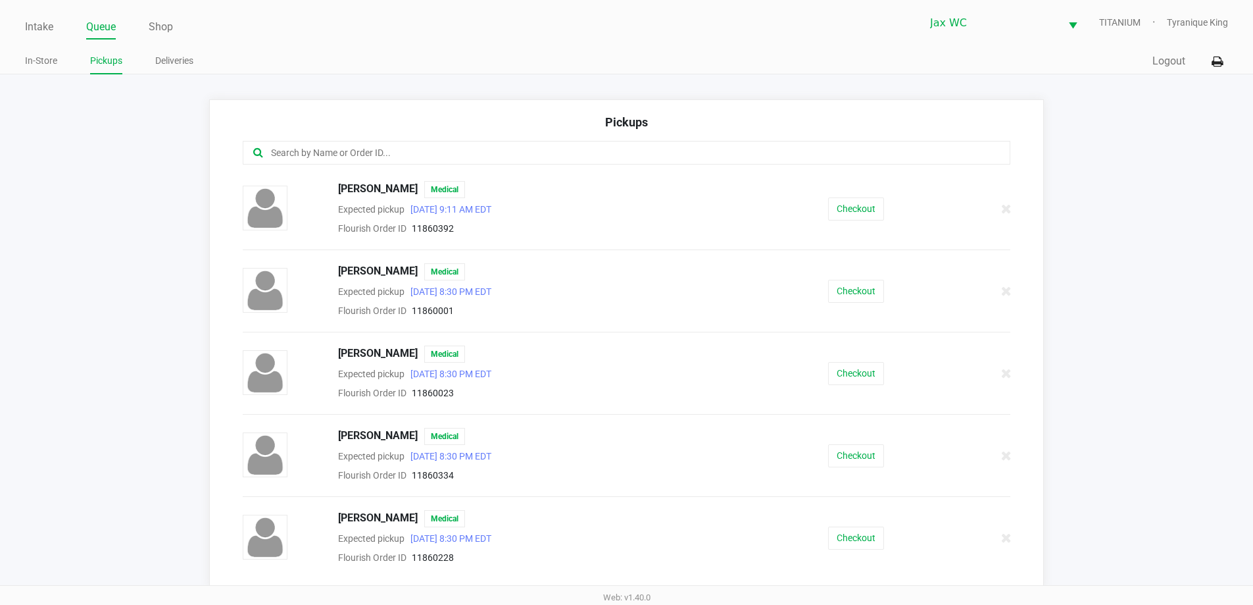
click at [397, 153] on input "text" at bounding box center [606, 152] width 672 height 15
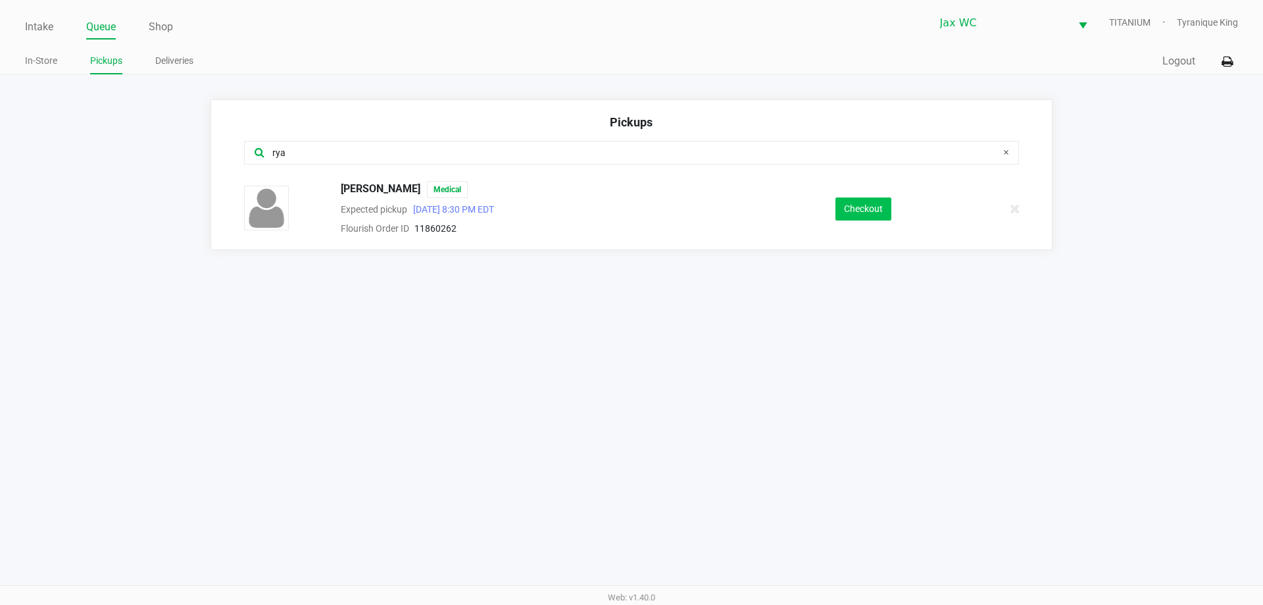
type input "rya"
click at [864, 214] on button "Checkout" at bounding box center [864, 208] width 56 height 23
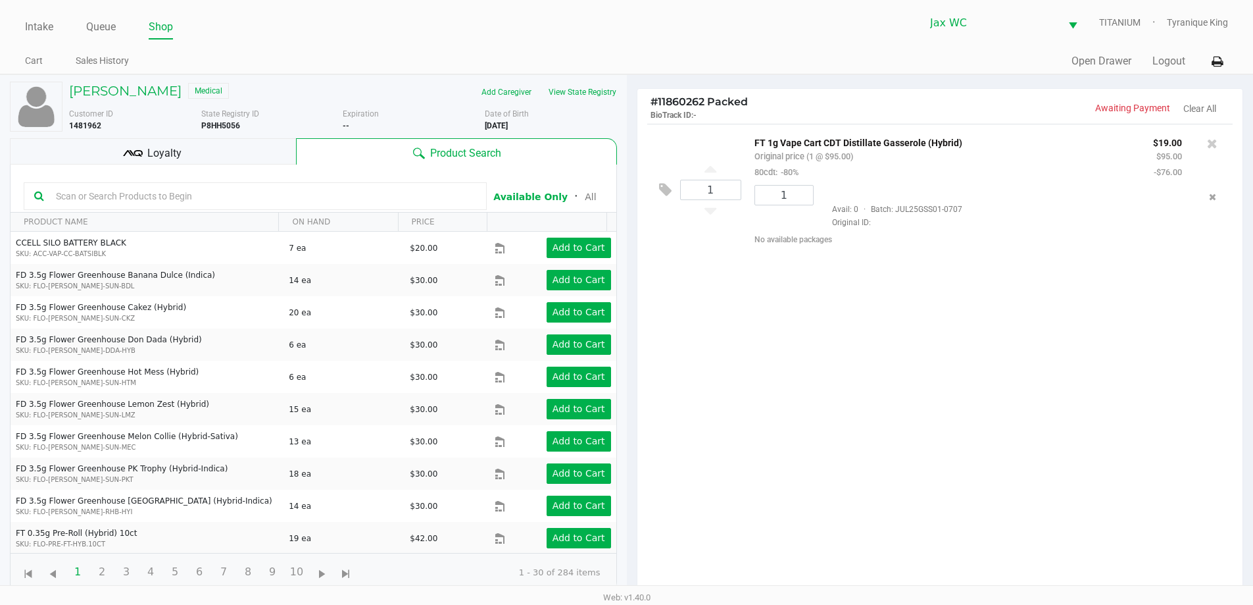
click at [168, 149] on span "Loyalty" at bounding box center [164, 153] width 34 height 16
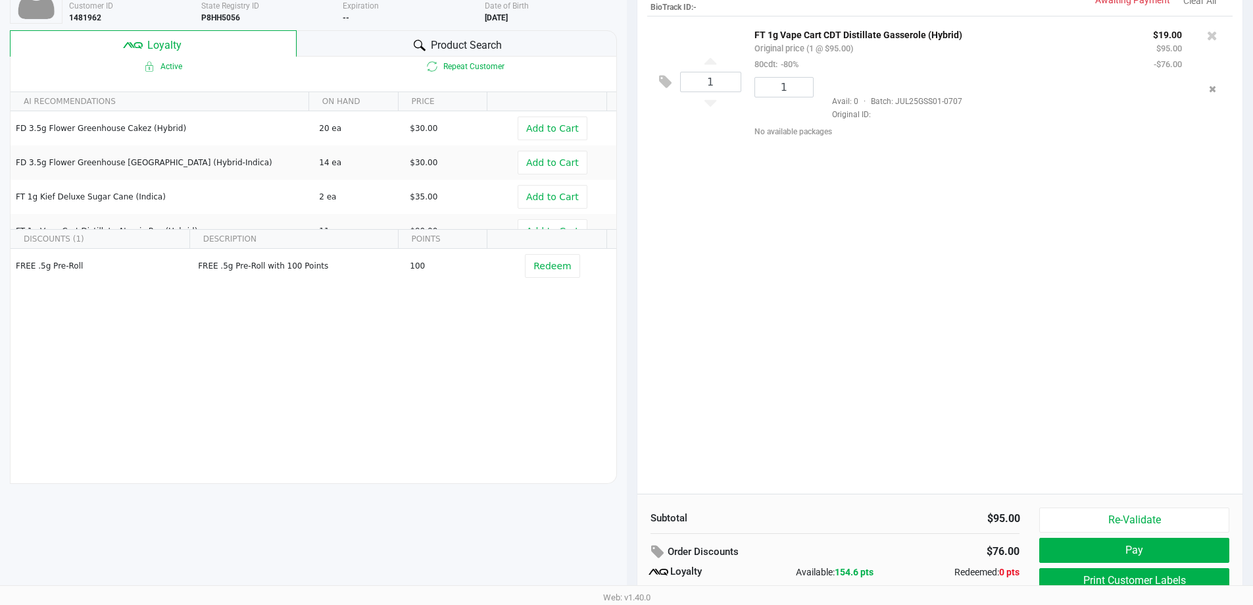
scroll to position [158, 0]
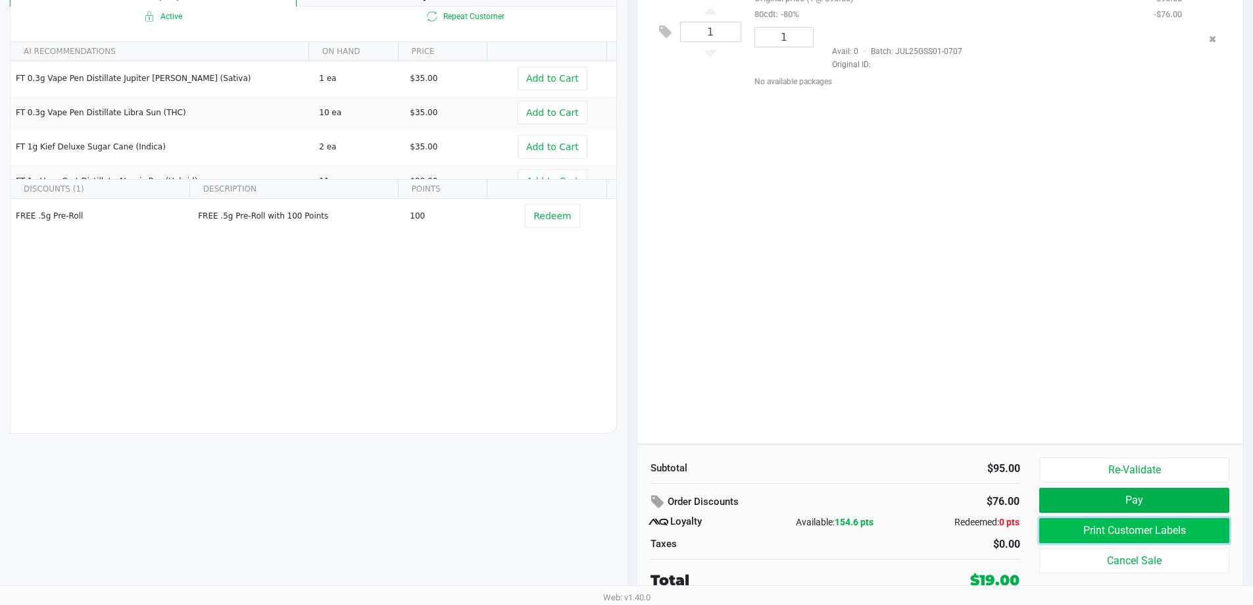
click at [1082, 536] on button "Print Customer Labels" at bounding box center [1133, 530] width 189 height 25
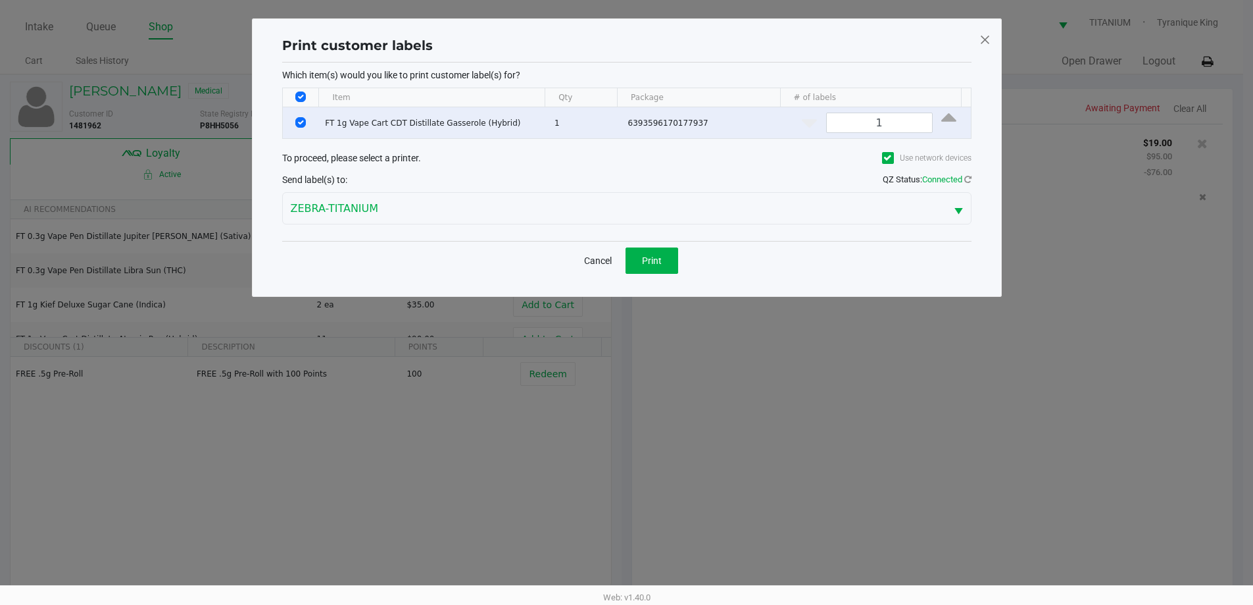
scroll to position [0, 0]
click at [670, 264] on button "Print" at bounding box center [656, 260] width 53 height 26
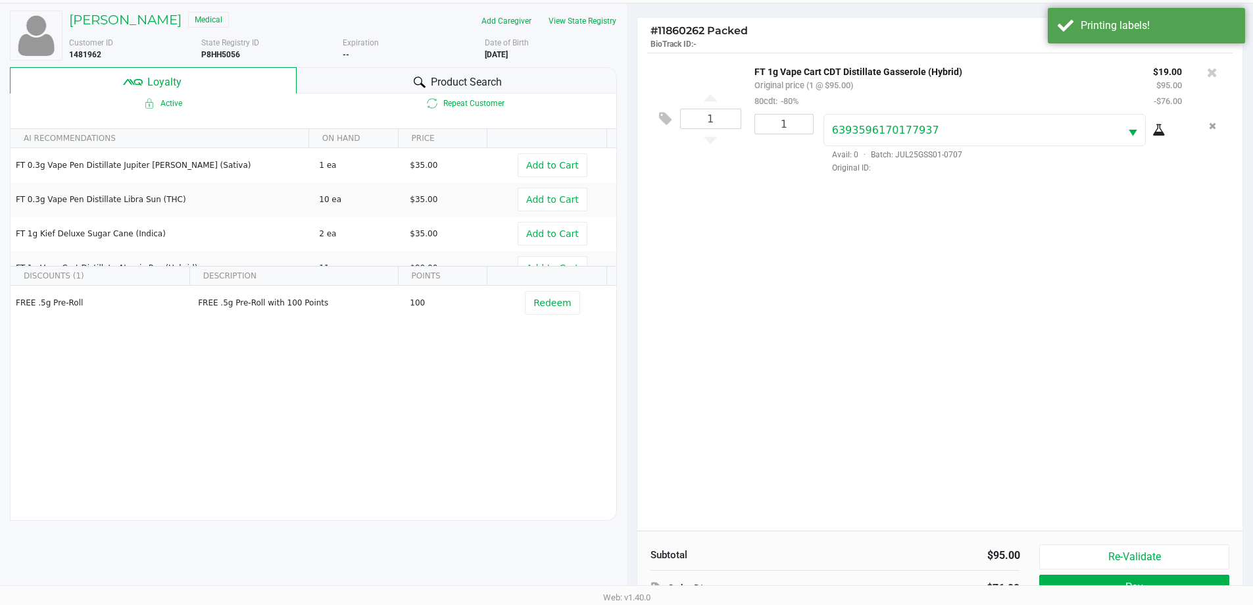
scroll to position [158, 0]
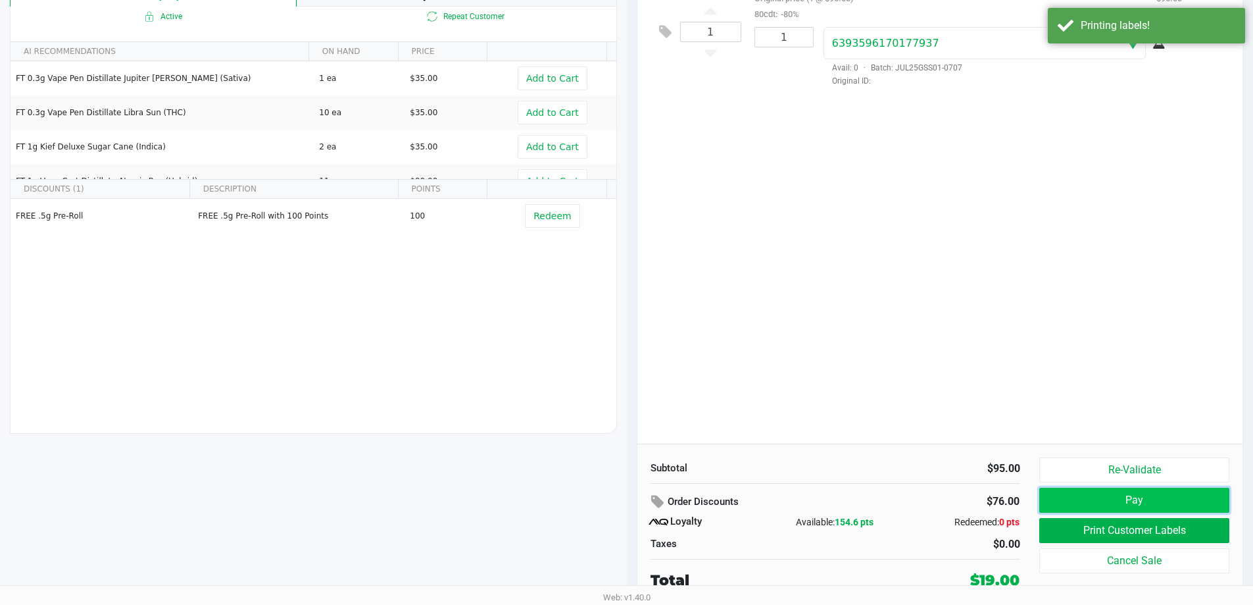
click at [1139, 493] on button "Pay" at bounding box center [1133, 500] width 189 height 25
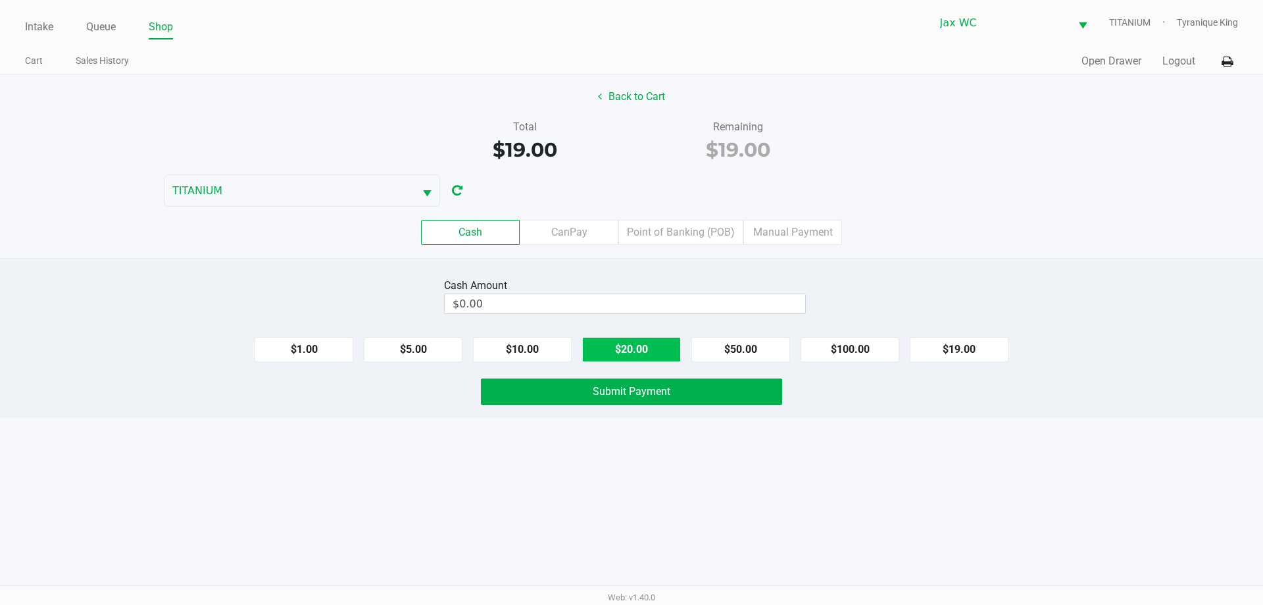
click at [637, 352] on button "$20.00" at bounding box center [631, 349] width 99 height 25
type input "$20.00"
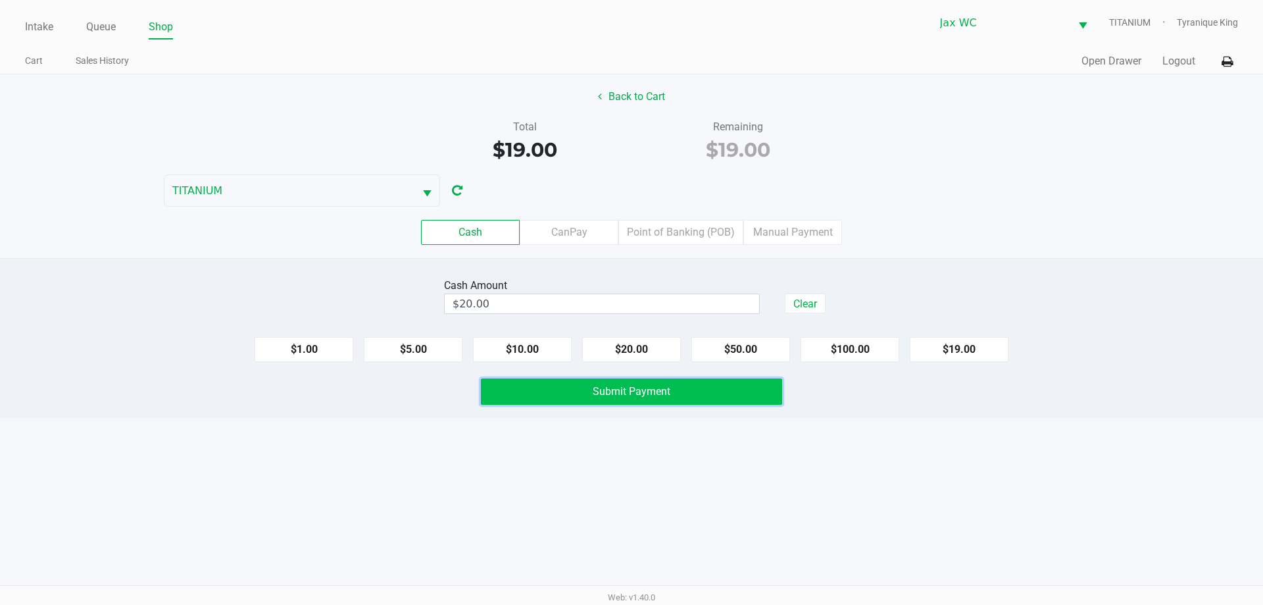
click at [655, 394] on span "Submit Payment" at bounding box center [632, 391] width 78 height 13
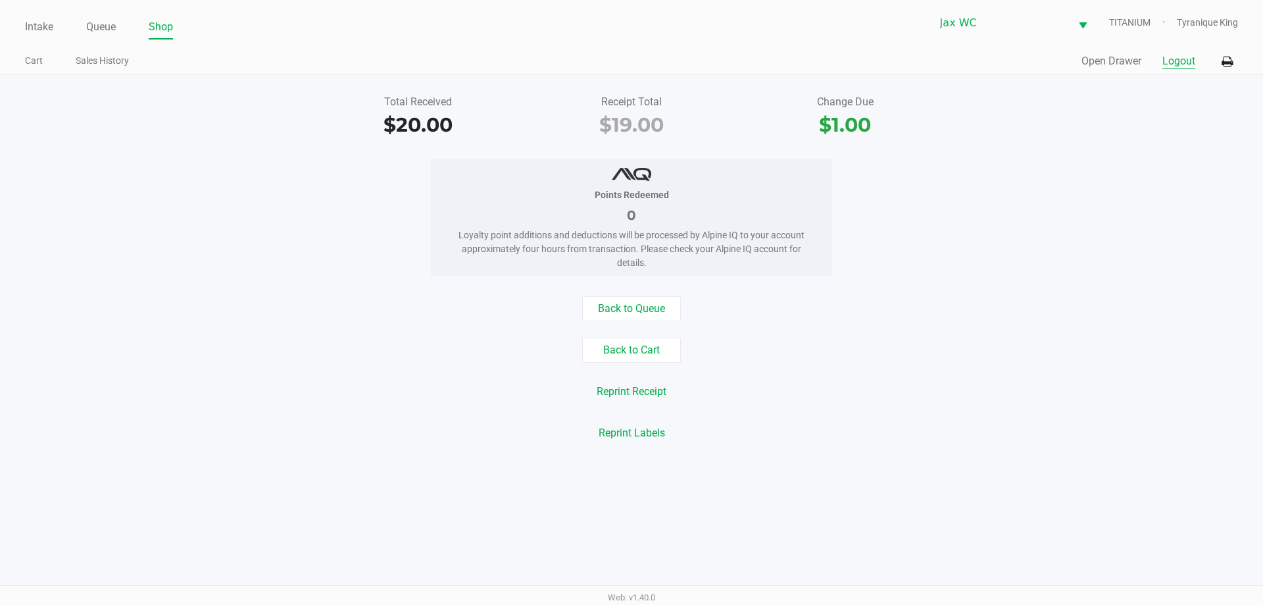
click at [1164, 63] on button "Logout" at bounding box center [1179, 61] width 33 height 16
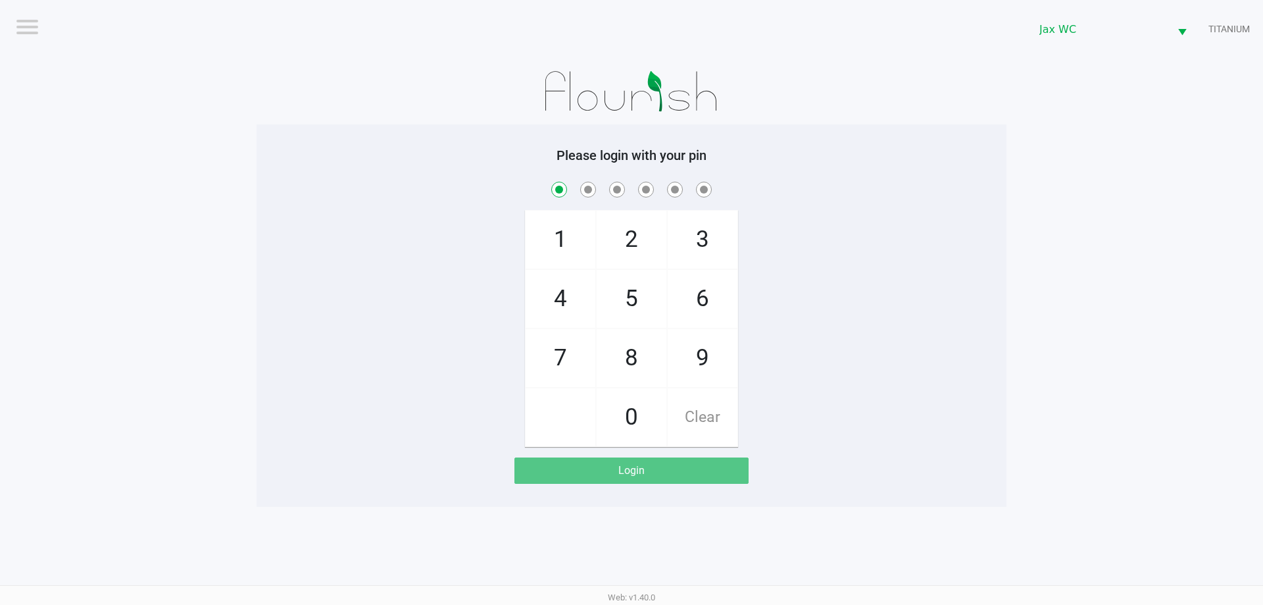
checkbox input "true"
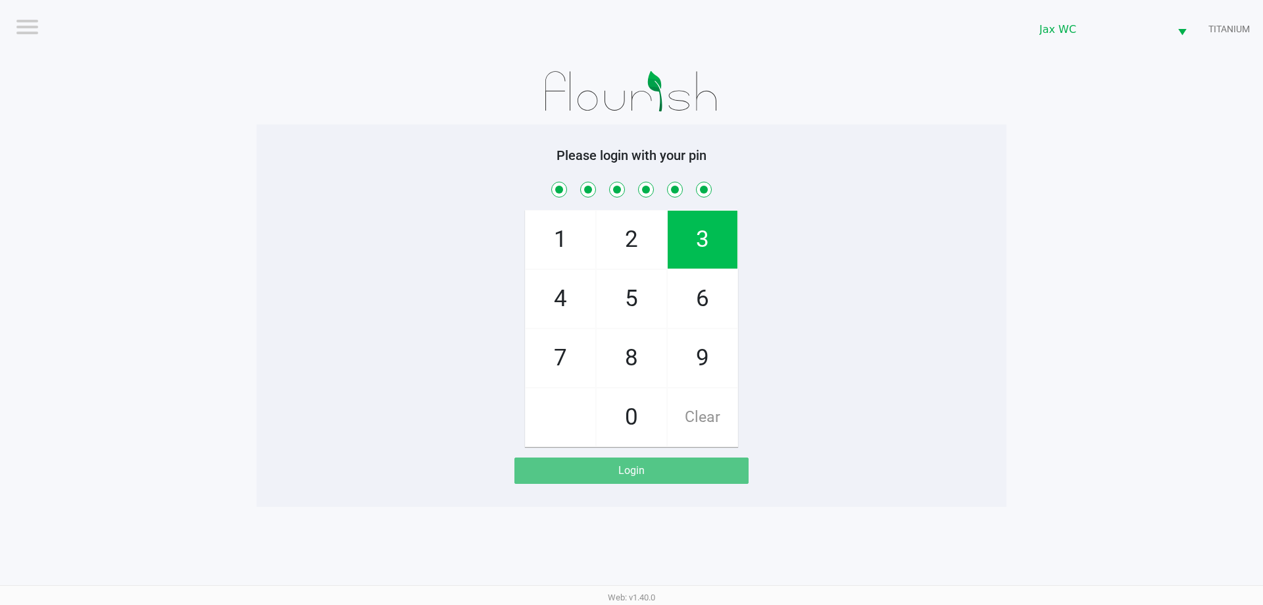
checkbox input "true"
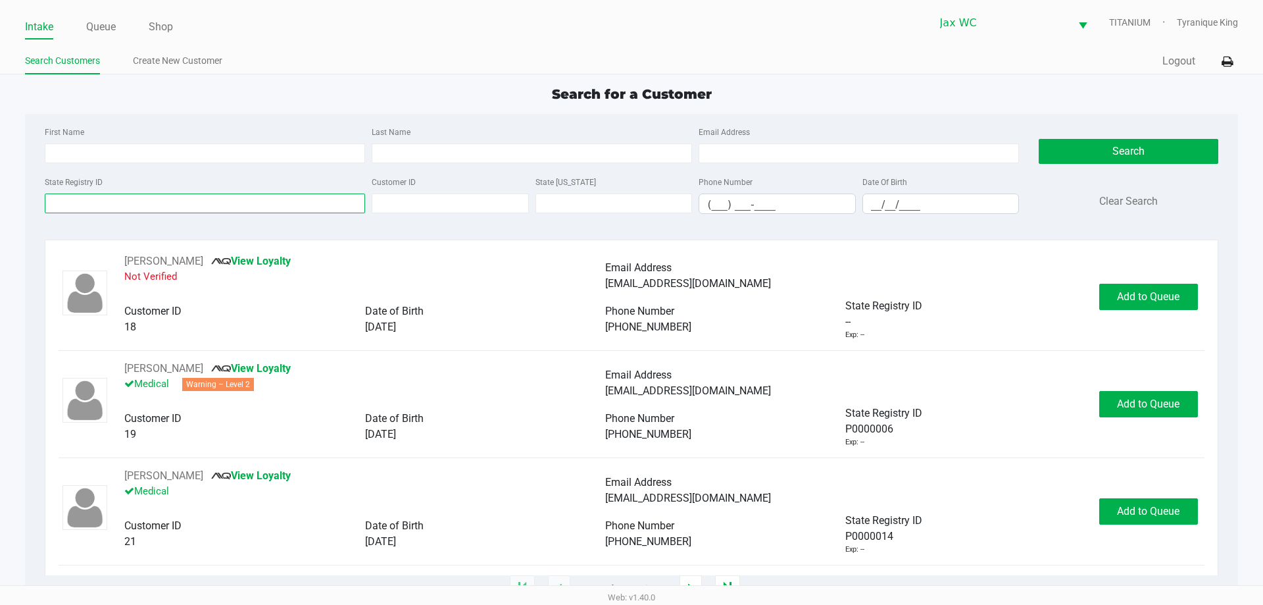
click at [280, 199] on input "State Registry ID" at bounding box center [205, 203] width 320 height 20
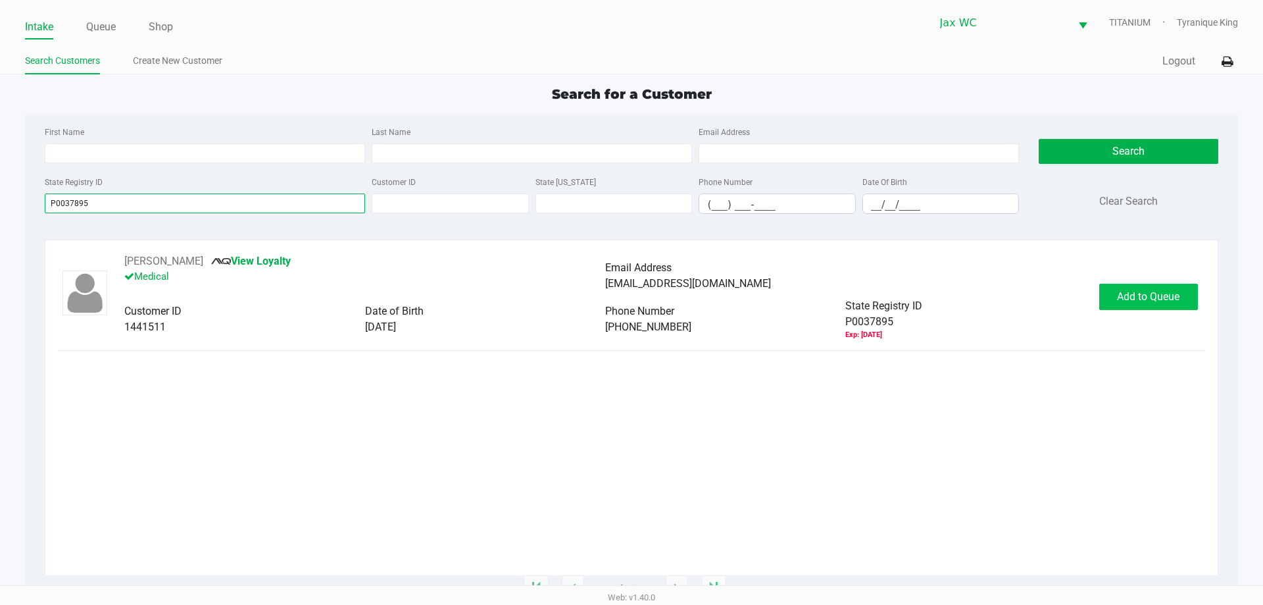
type input "P0037895"
click at [1186, 291] on button "Add to Queue" at bounding box center [1148, 297] width 99 height 26
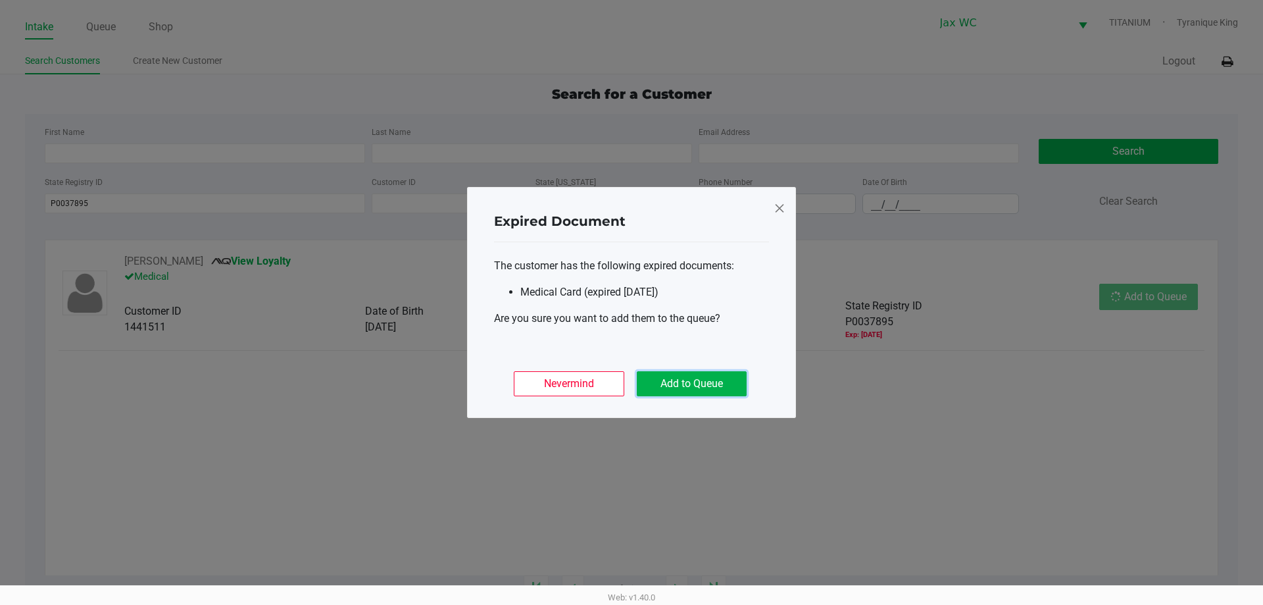
click at [733, 389] on button "Add to Queue" at bounding box center [692, 383] width 110 height 25
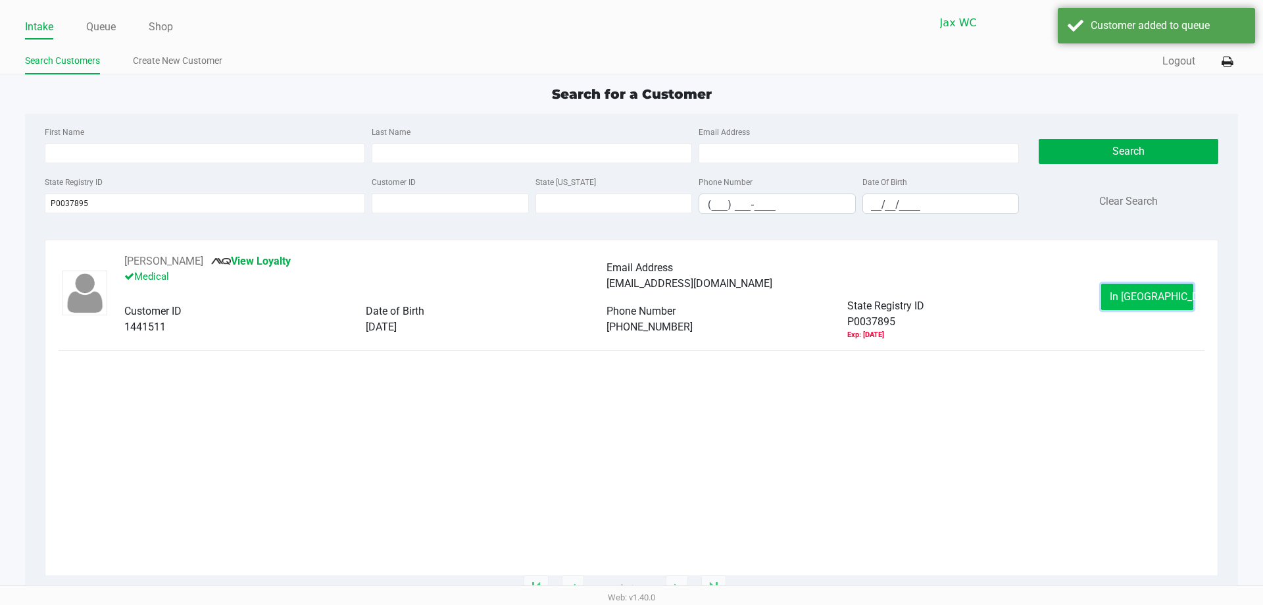
click at [1118, 301] on button "In Queue" at bounding box center [1147, 297] width 92 height 26
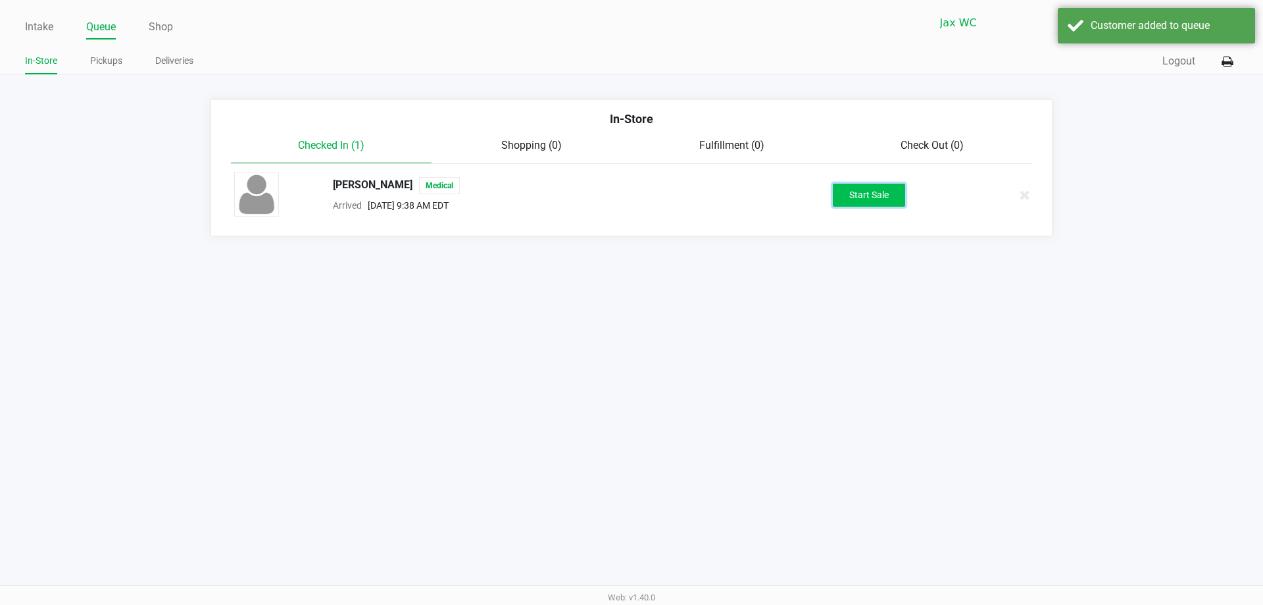
click at [851, 191] on button "Start Sale" at bounding box center [869, 195] width 72 height 23
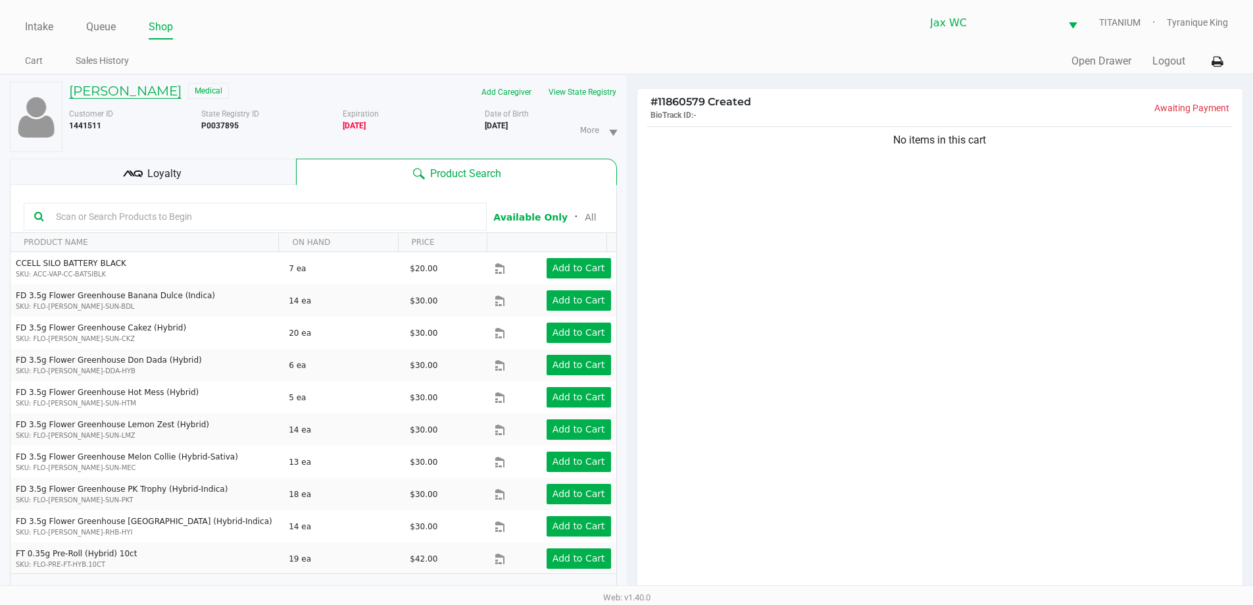
click at [131, 93] on h5 "Cherry MALLARD" at bounding box center [125, 91] width 113 height 16
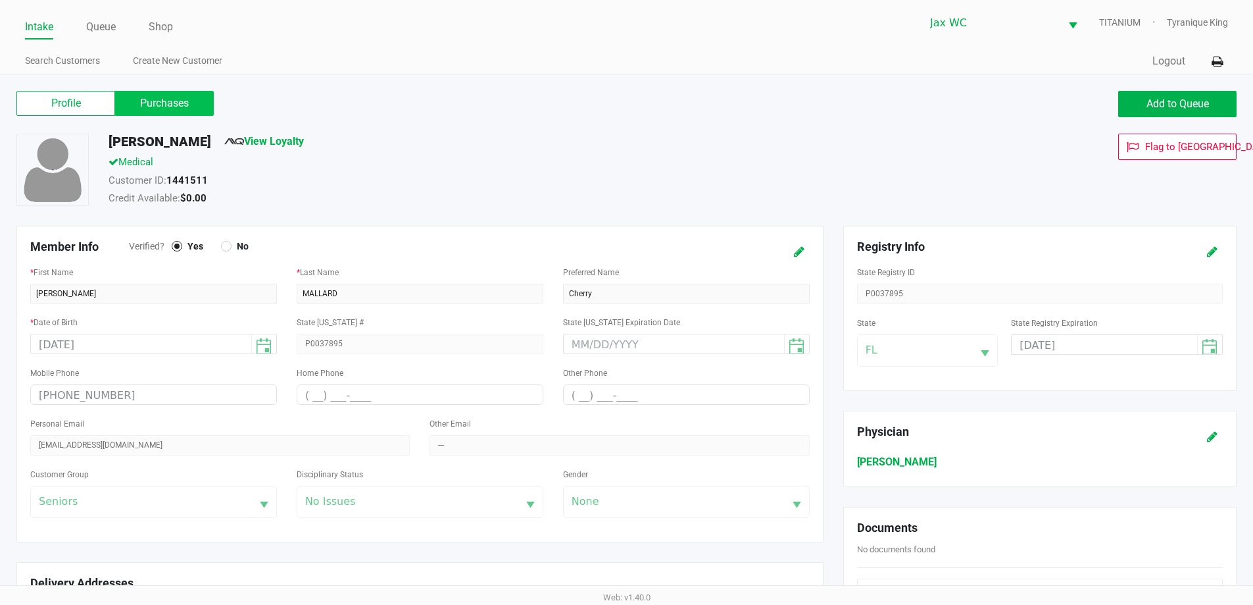
click at [180, 101] on label "Purchases" at bounding box center [164, 103] width 99 height 25
click at [0, 0] on 1 "Purchases" at bounding box center [0, 0] width 0 height 0
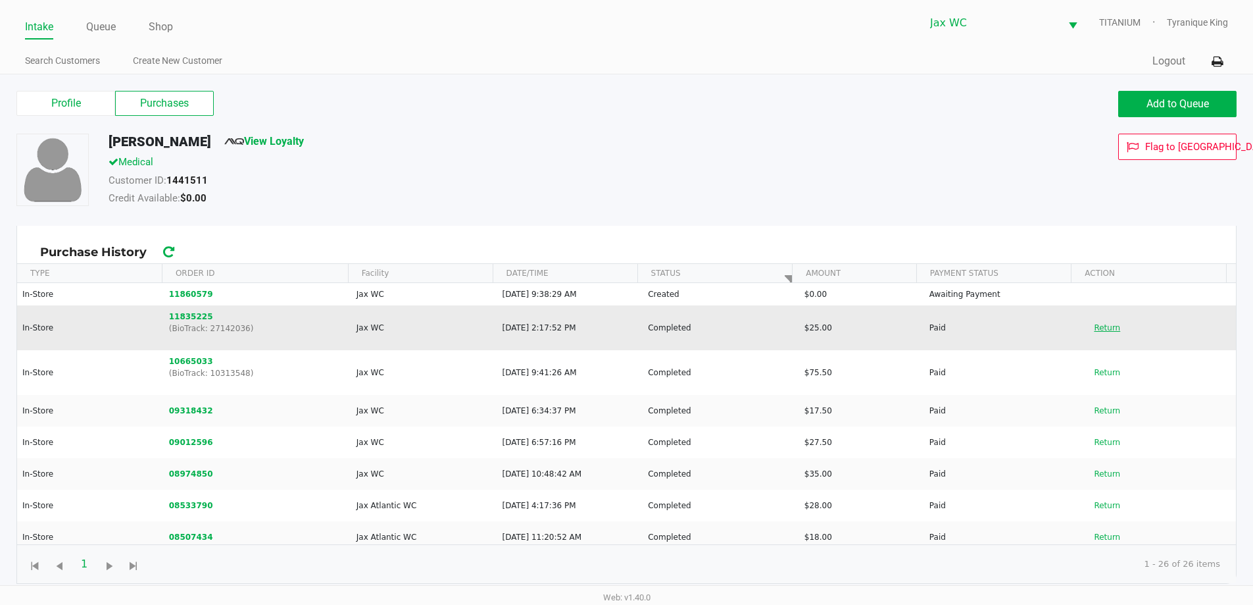
click at [1101, 332] on button "Return" at bounding box center [1107, 327] width 43 height 21
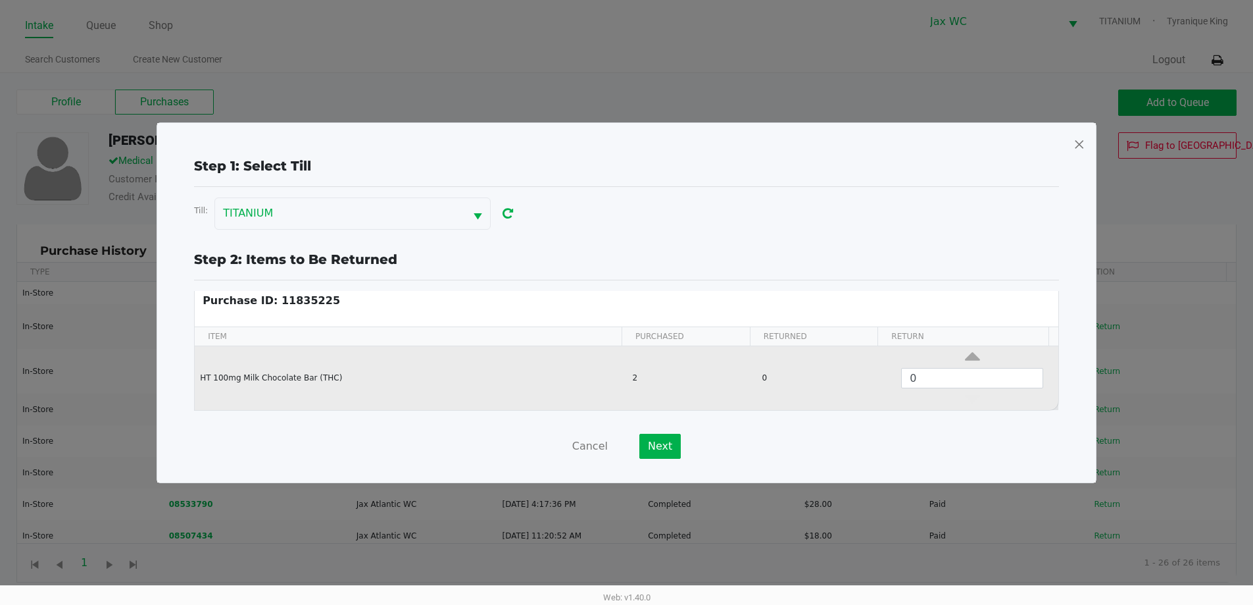
scroll to position [5, 0]
click at [965, 354] on icon "Data table" at bounding box center [972, 359] width 15 height 16
type input "1"
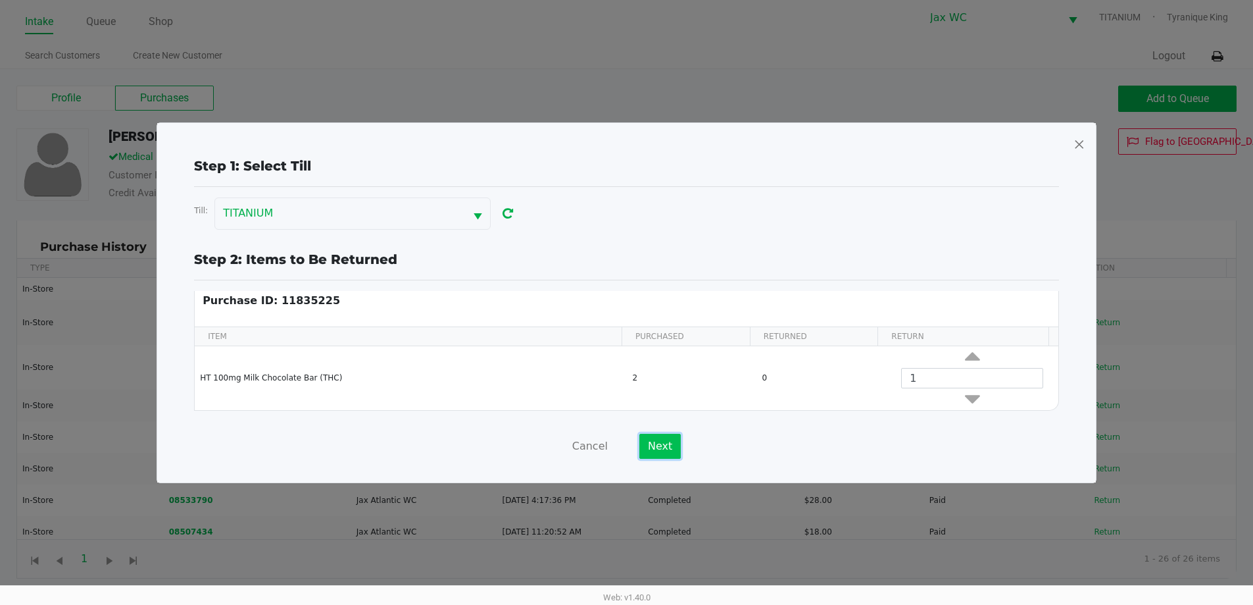
click at [664, 450] on button "Next" at bounding box center [659, 446] width 41 height 25
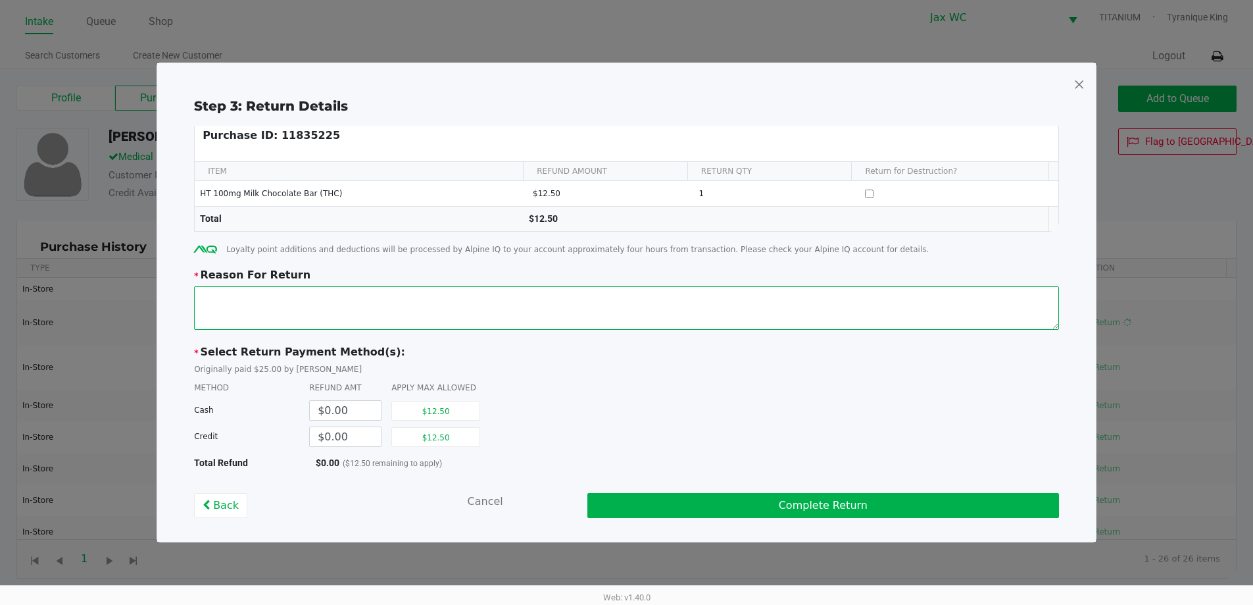
click at [497, 305] on textarea at bounding box center [626, 307] width 865 height 43
click at [468, 430] on button "$12.50" at bounding box center [435, 437] width 89 height 20
type input "$12.50"
click at [462, 324] on textarea at bounding box center [626, 307] width 865 height 43
type textarea "c"
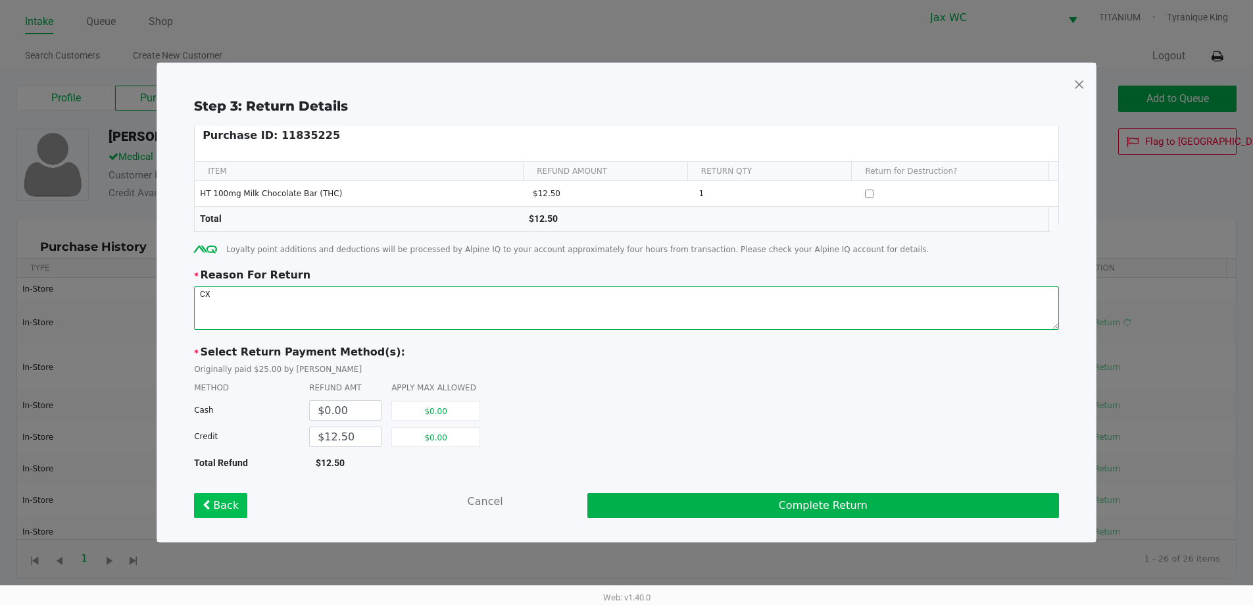
type textarea "CX"
click at [213, 501] on icon "button" at bounding box center [208, 504] width 11 height 11
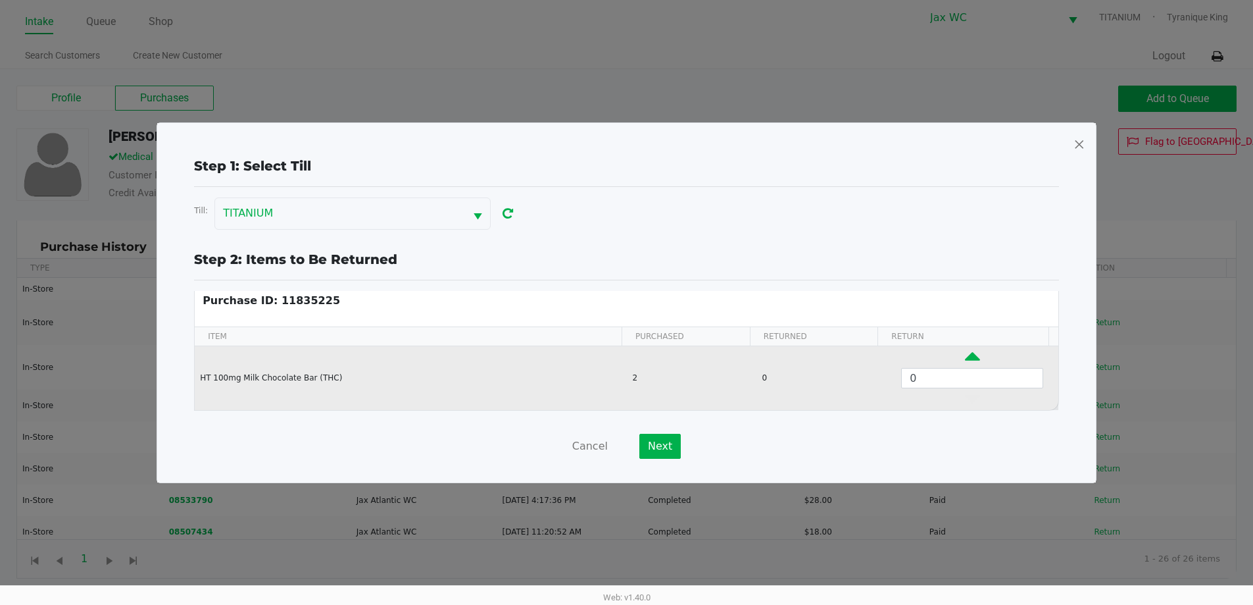
click at [965, 359] on icon "Data table" at bounding box center [972, 359] width 15 height 16
click at [965, 356] on icon "Data table" at bounding box center [972, 359] width 15 height 16
type input "2"
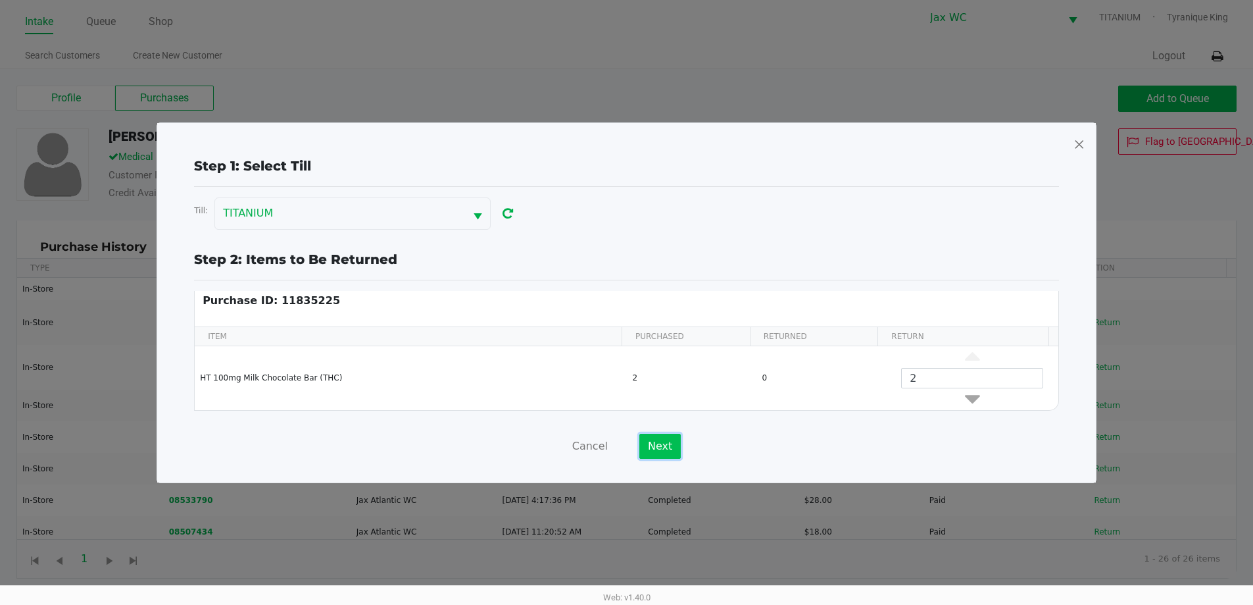
click at [657, 440] on button "Next" at bounding box center [659, 446] width 41 height 25
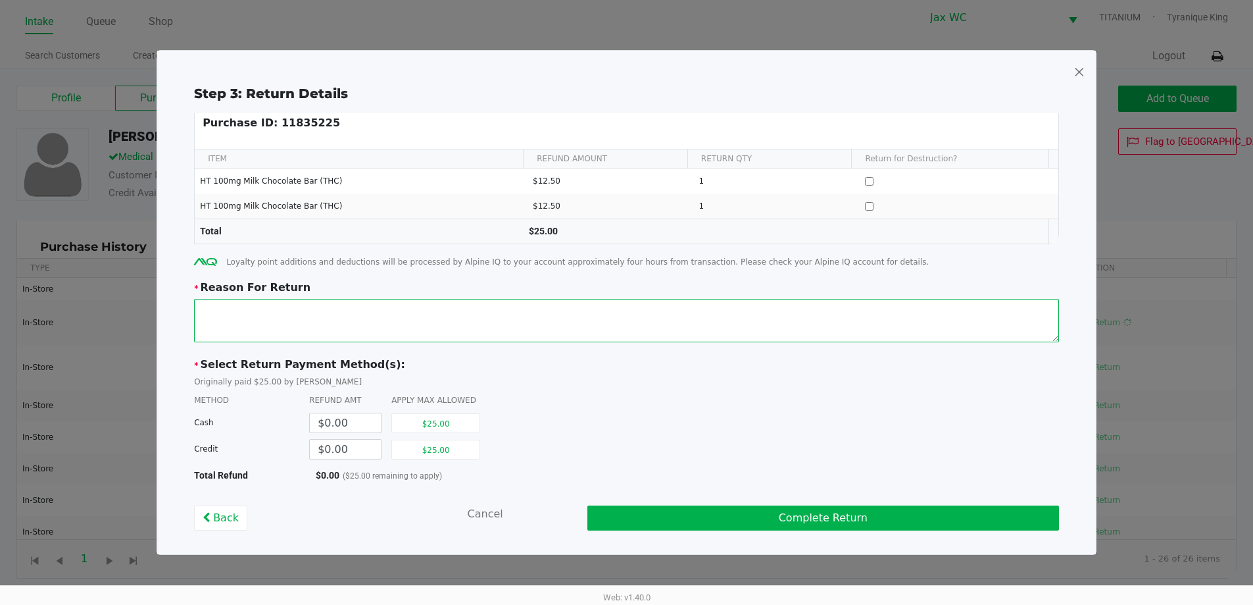
click at [522, 329] on textarea at bounding box center [626, 320] width 865 height 43
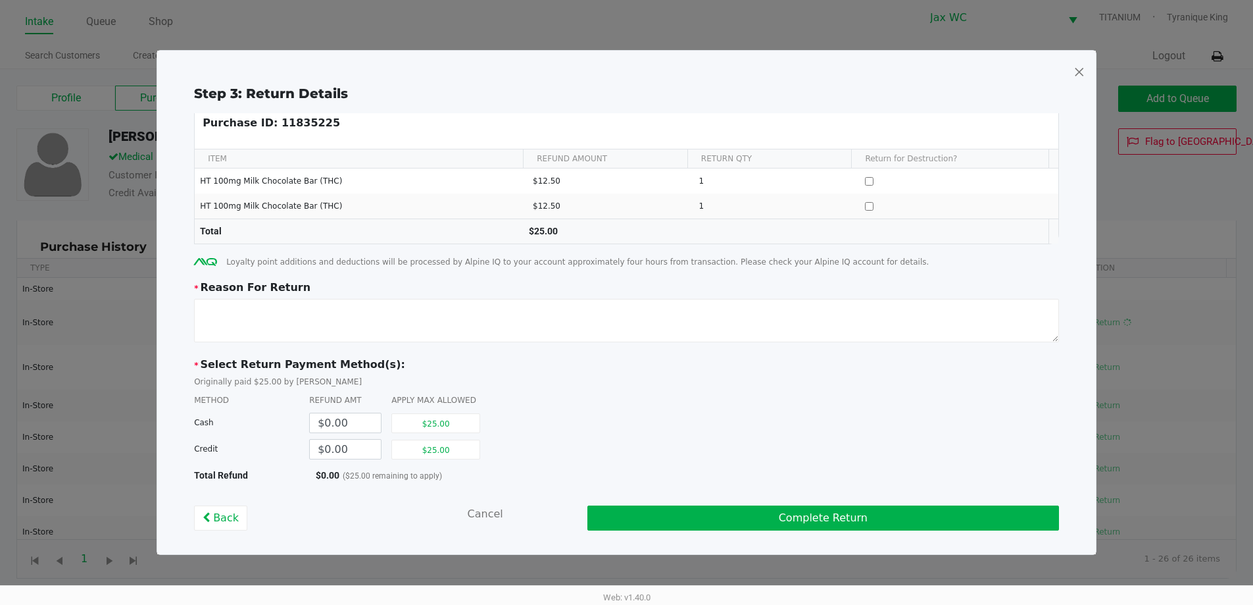
click at [463, 461] on div "$25.00" at bounding box center [440, 449] width 99 height 26
click at [449, 447] on button "$25.00" at bounding box center [435, 449] width 89 height 20
type input "$25.00"
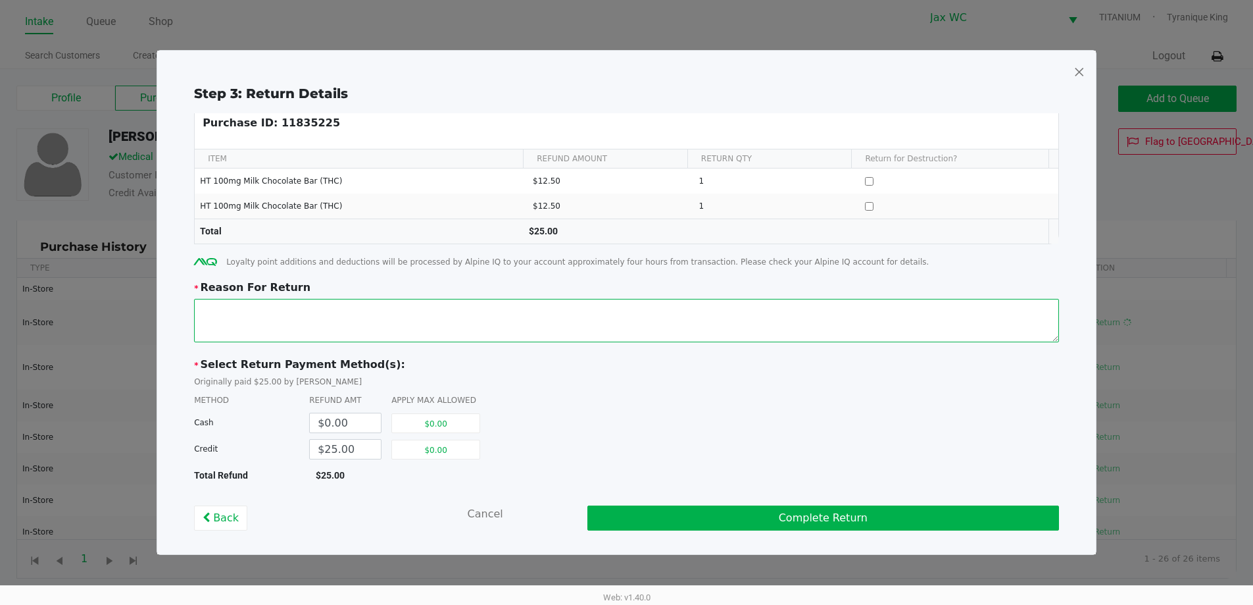
click at [420, 341] on textarea at bounding box center [626, 320] width 865 height 43
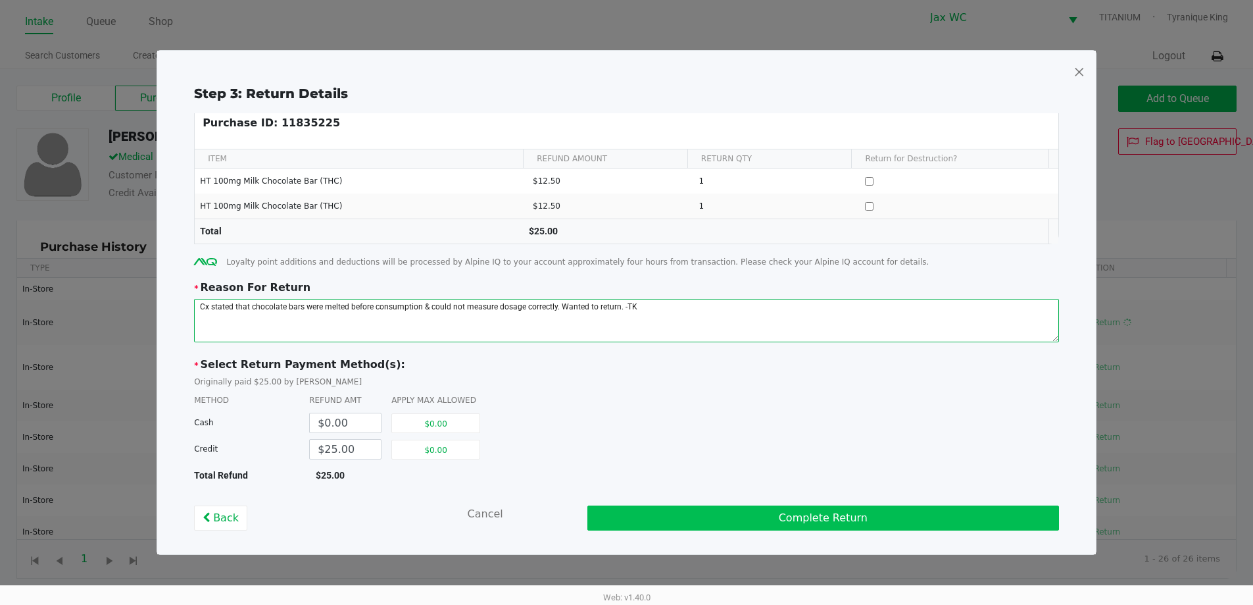
type textarea "Cx stated that chocolate bars were melted before consumption & could not measur…"
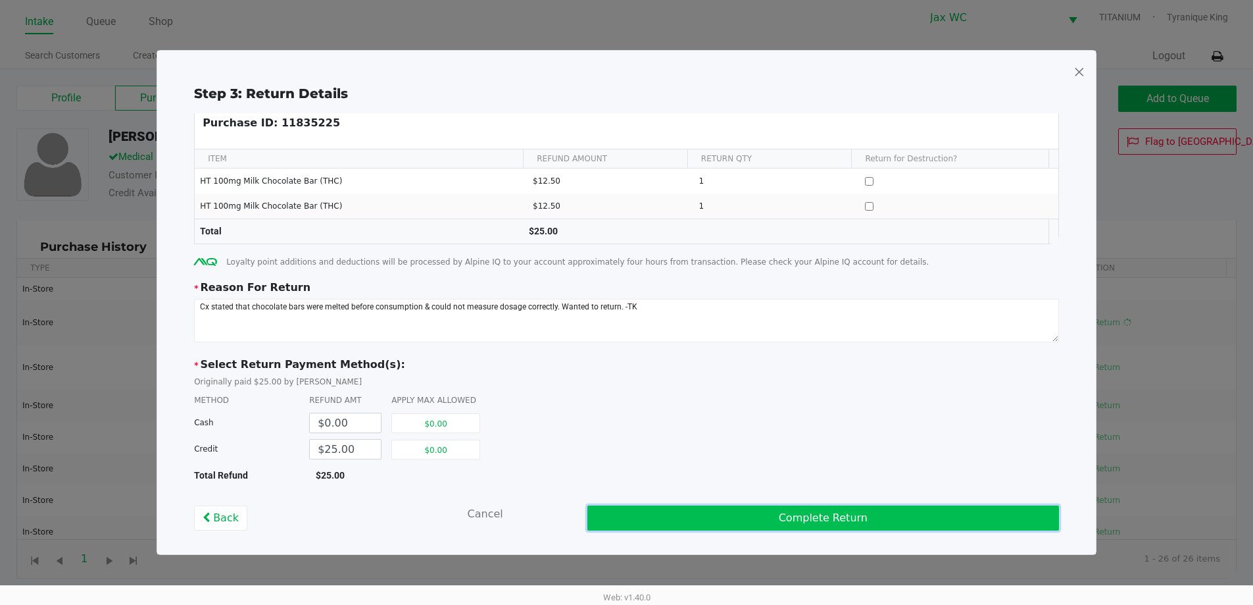
click at [728, 512] on button "Complete Return" at bounding box center [824, 517] width 472 height 25
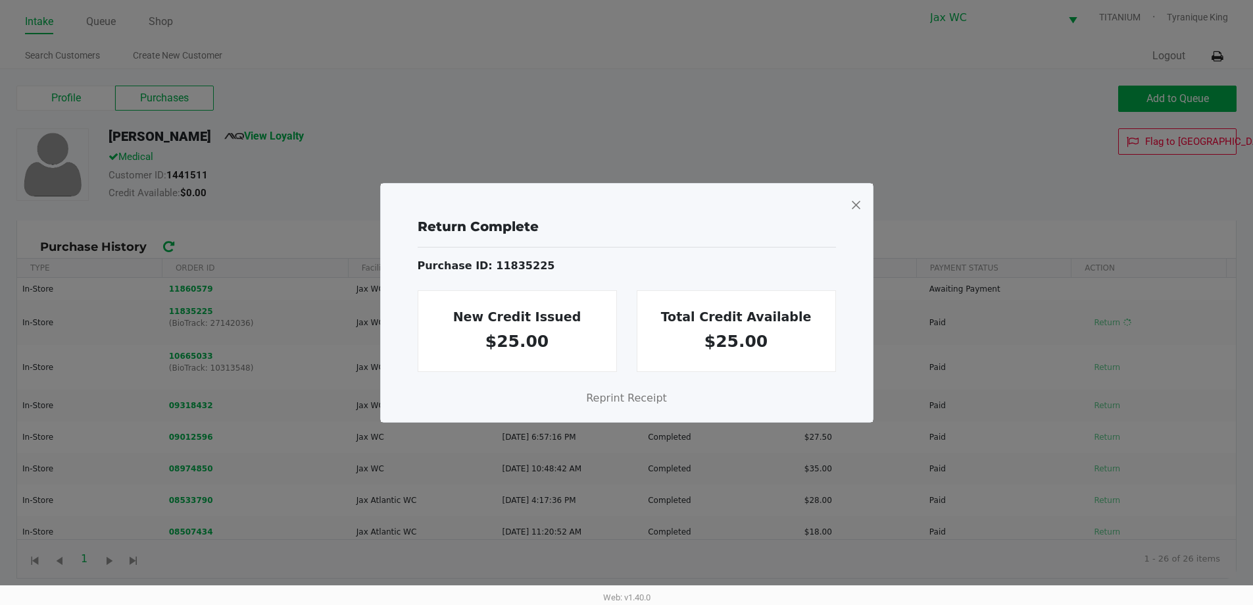
click at [858, 205] on span at bounding box center [856, 204] width 12 height 21
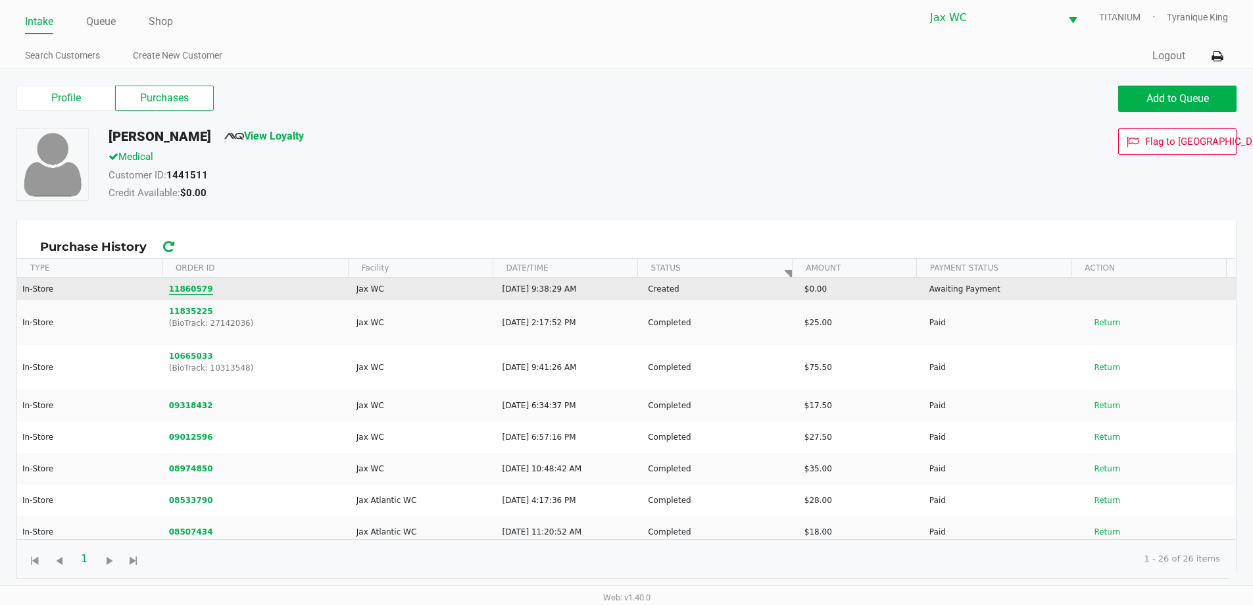
click at [190, 291] on button "11860579" at bounding box center [191, 289] width 44 height 12
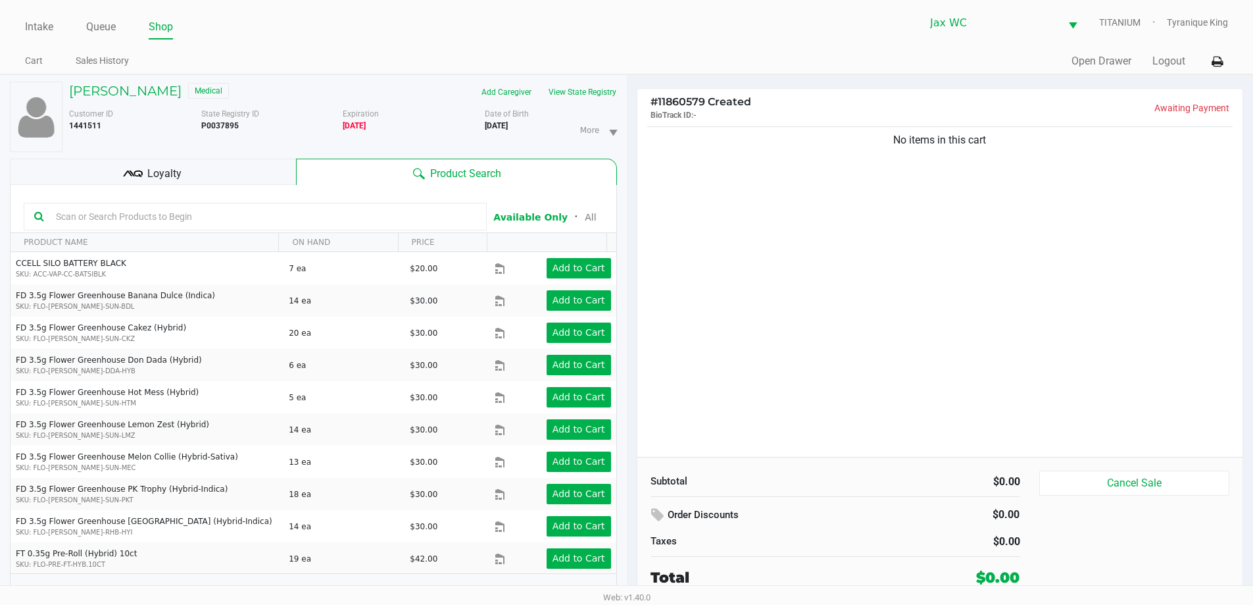
click at [397, 223] on input "text" at bounding box center [264, 217] width 426 height 20
click at [159, 102] on div "Cherry MALLARD Medical" at bounding box center [201, 92] width 284 height 21
click at [155, 95] on h5 "Cherry MALLARD" at bounding box center [125, 91] width 113 height 16
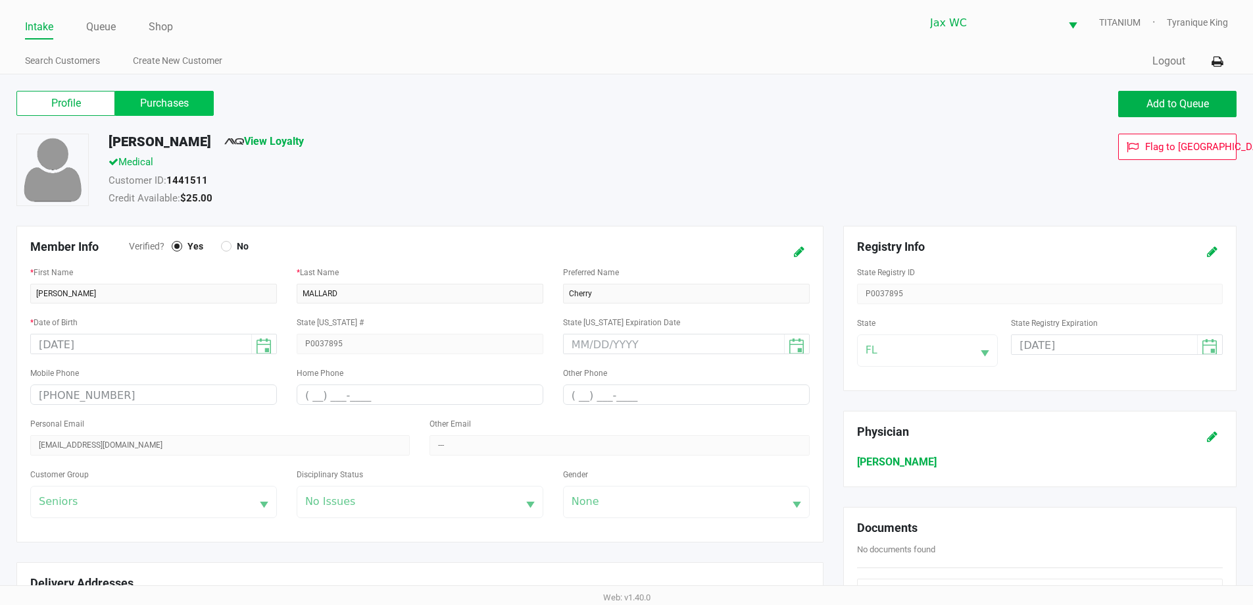
click at [170, 109] on label "Purchases" at bounding box center [164, 103] width 99 height 25
click at [0, 0] on 1 "Purchases" at bounding box center [0, 0] width 0 height 0
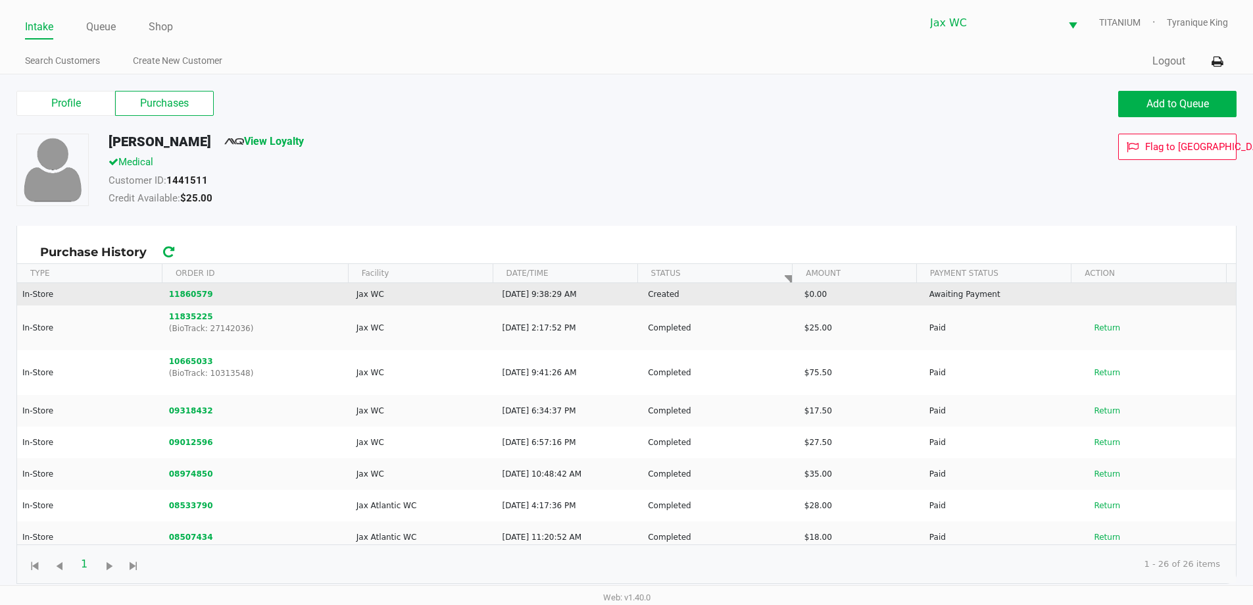
click at [189, 303] on td "11860579" at bounding box center [257, 294] width 188 height 22
click at [189, 295] on button "11860579" at bounding box center [191, 294] width 44 height 12
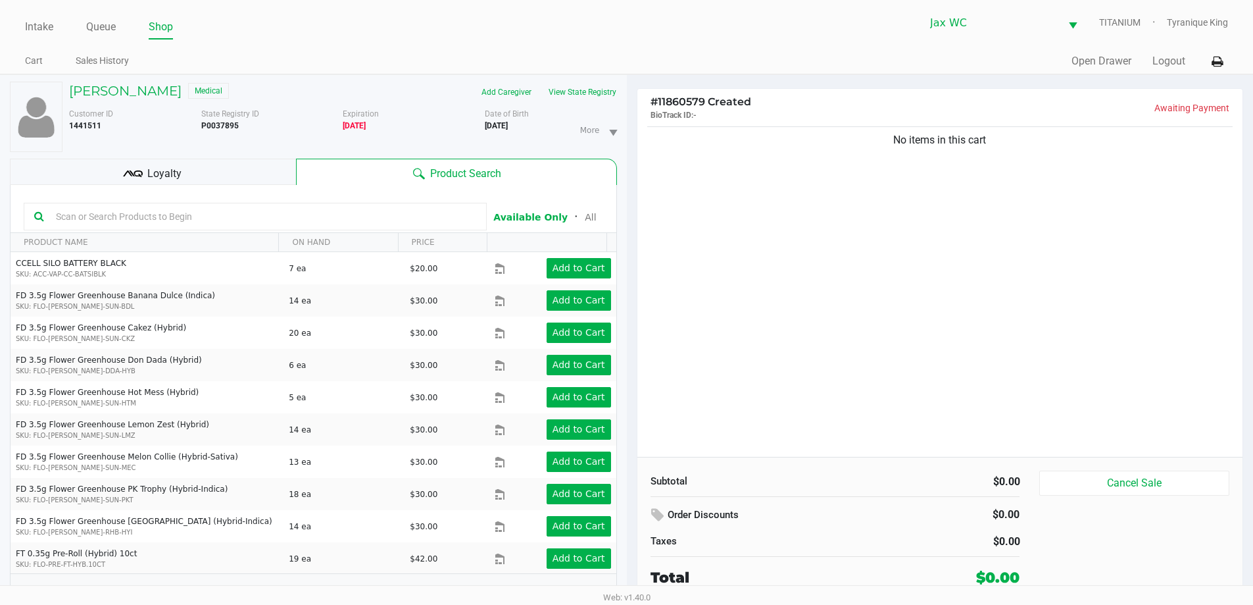
click at [196, 222] on input "text" at bounding box center [264, 217] width 426 height 20
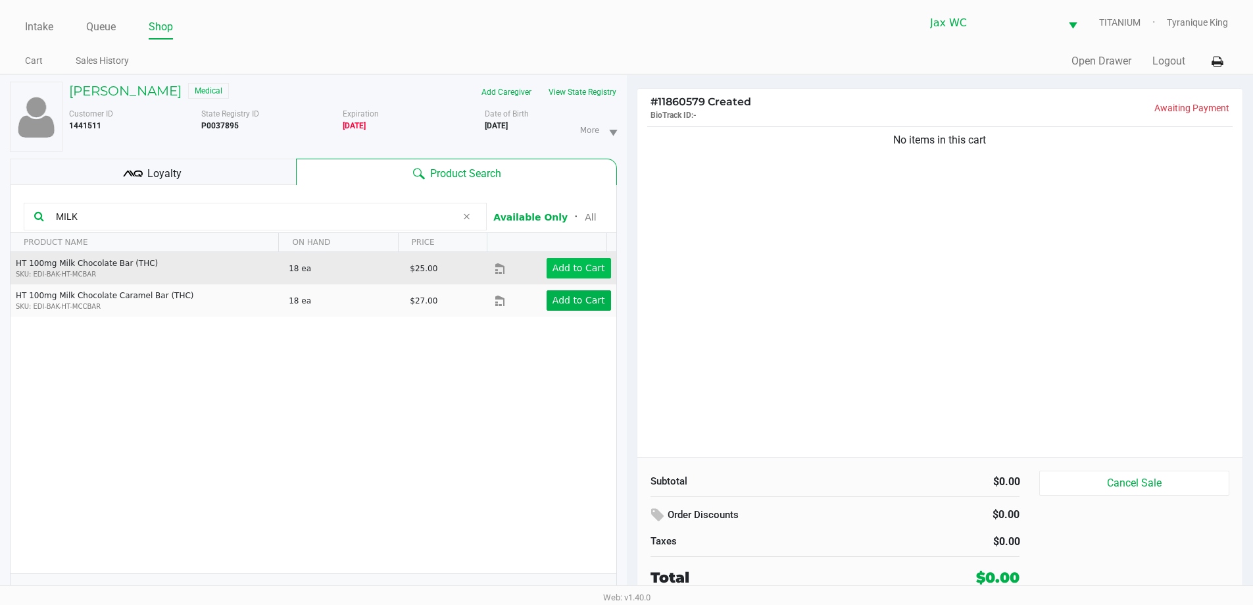
type input "MILK"
drag, startPoint x: 599, startPoint y: 264, endPoint x: 592, endPoint y: 264, distance: 7.2
click at [592, 264] on button "Add to Cart" at bounding box center [579, 268] width 64 height 20
click at [590, 264] on div at bounding box center [626, 330] width 1253 height 381
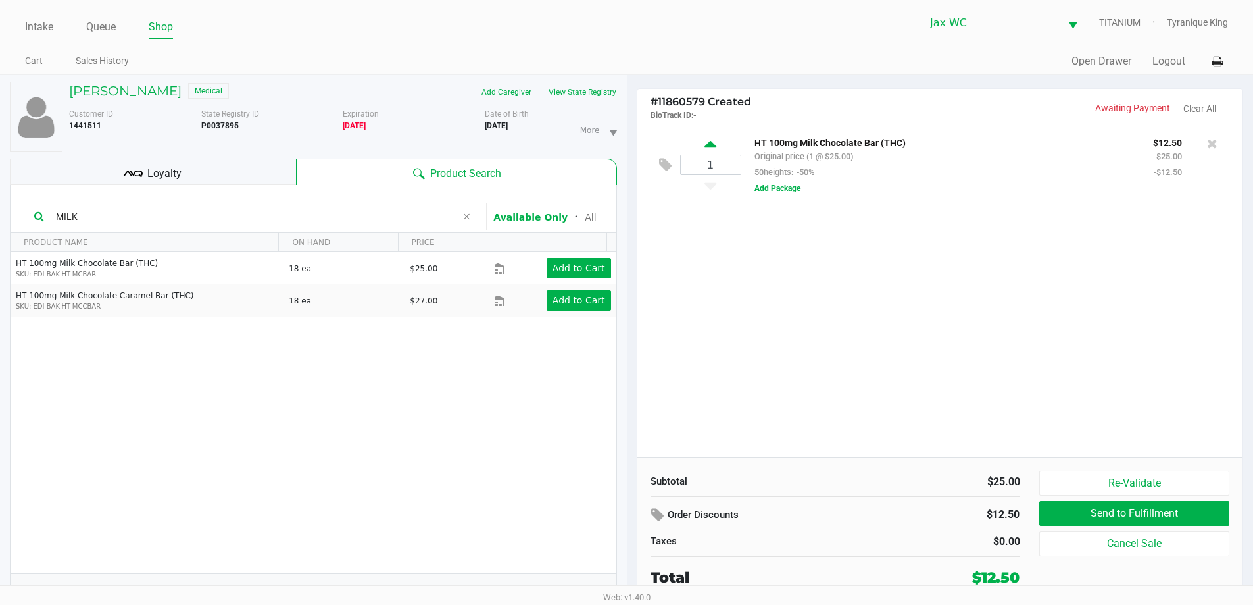
click at [709, 145] on icon at bounding box center [711, 146] width 12 height 16
type input "2"
click at [207, 168] on div "Loyalty" at bounding box center [153, 172] width 286 height 26
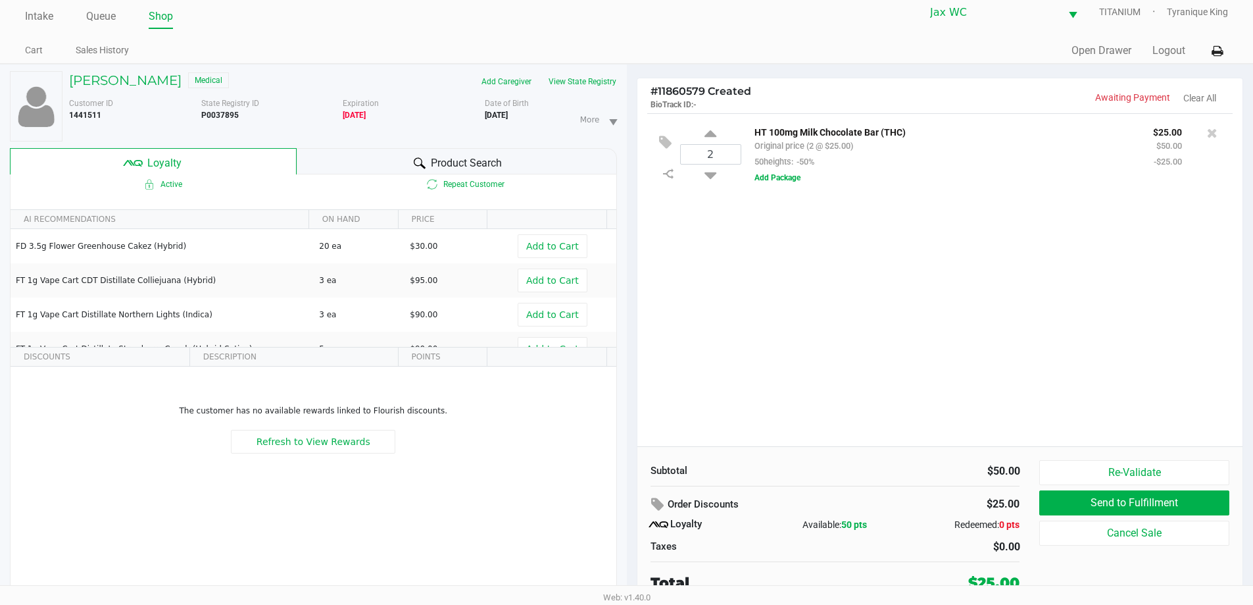
scroll to position [14, 0]
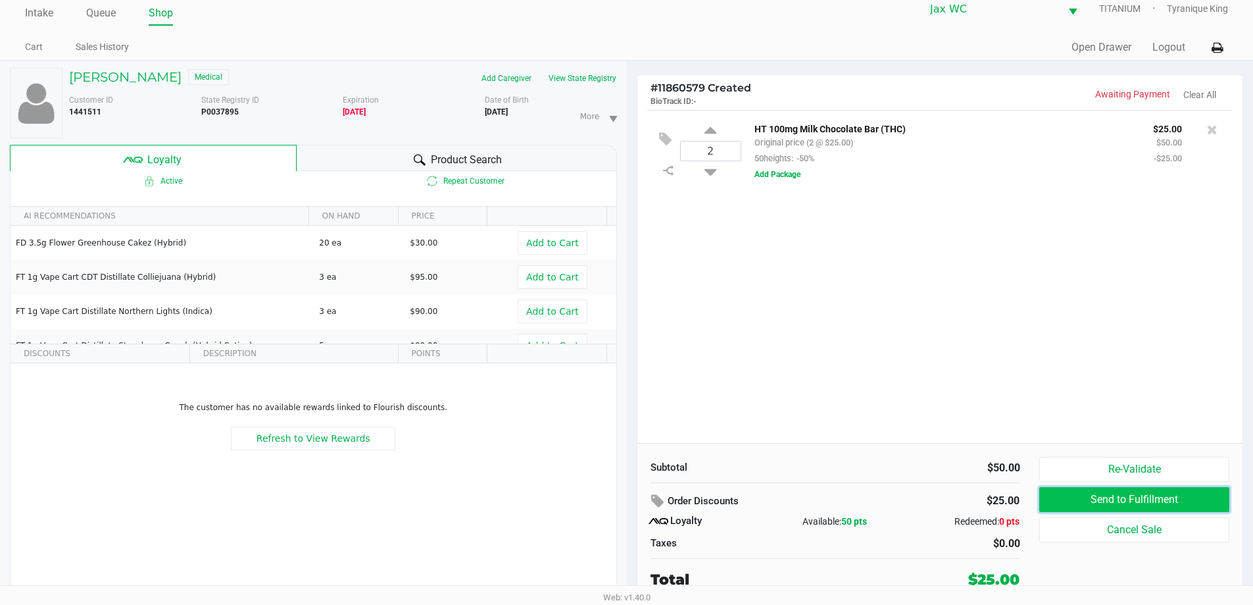
click at [1095, 497] on button "Send to Fulfillment" at bounding box center [1133, 499] width 189 height 25
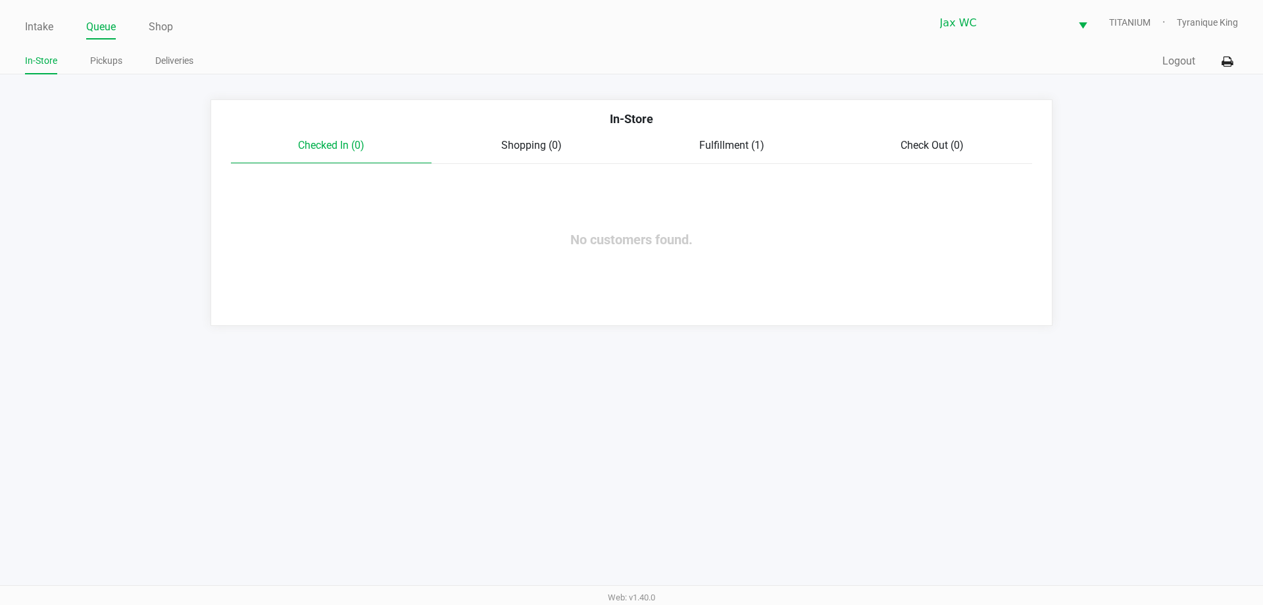
click at [711, 139] on span "Fulfillment (1)" at bounding box center [731, 145] width 65 height 13
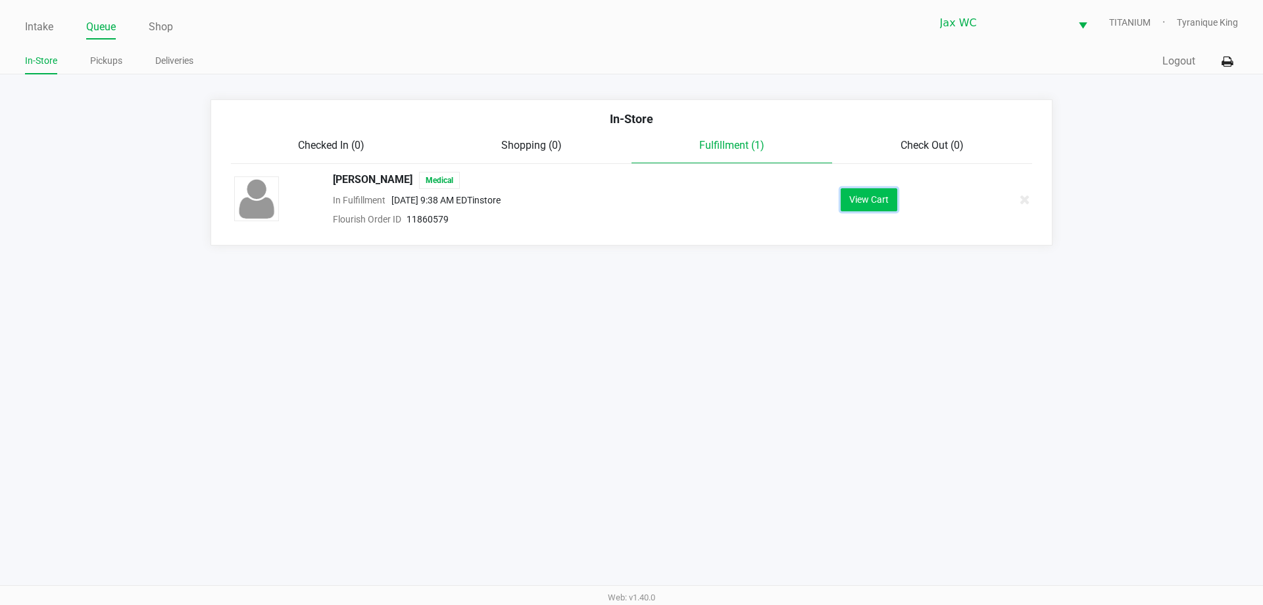
click at [863, 203] on button "View Cart" at bounding box center [869, 199] width 57 height 23
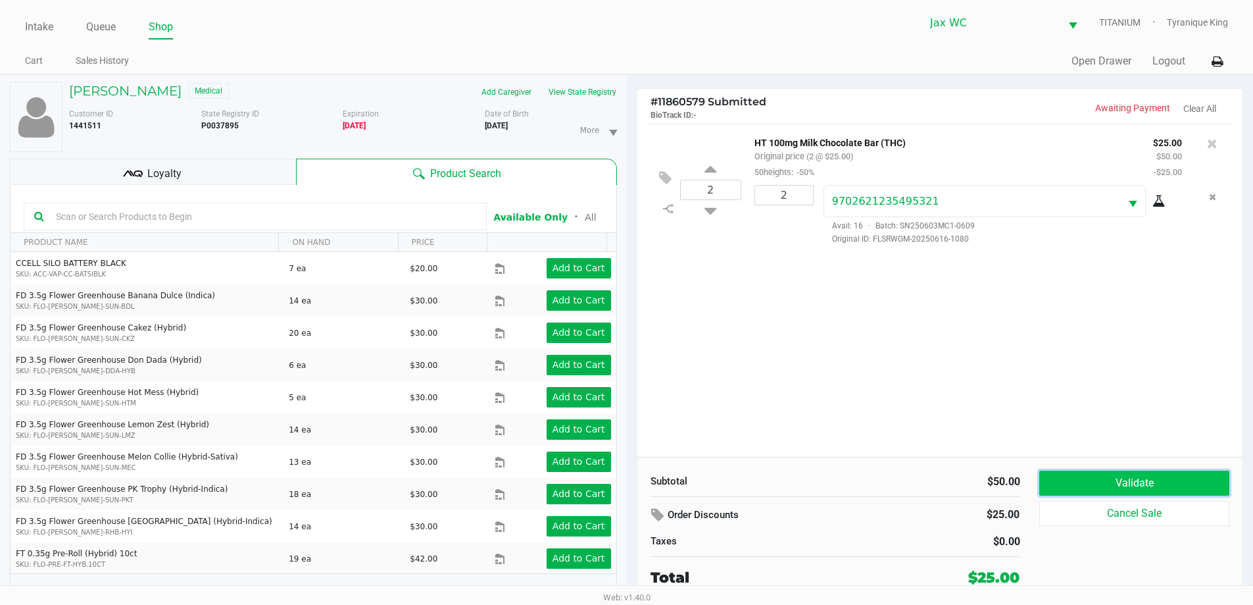
click at [1105, 489] on button "Validate" at bounding box center [1133, 482] width 189 height 25
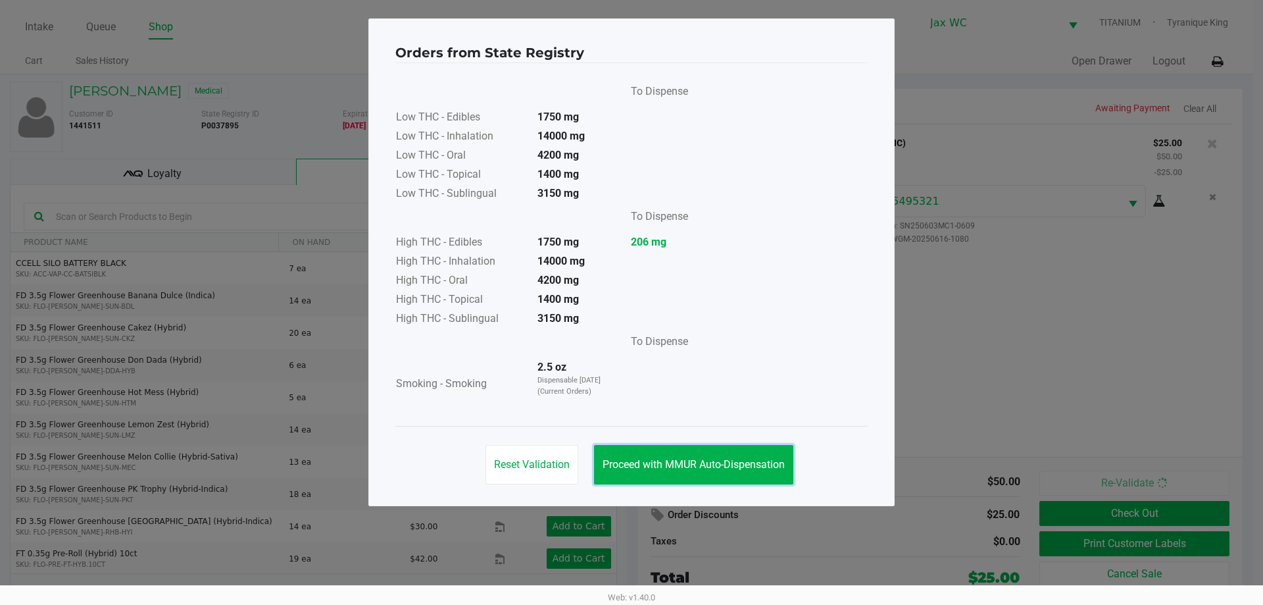
drag, startPoint x: 714, startPoint y: 478, endPoint x: 712, endPoint y: 468, distance: 10.2
click at [713, 476] on button "Proceed with MMUR Auto-Dispensation" at bounding box center [693, 464] width 199 height 39
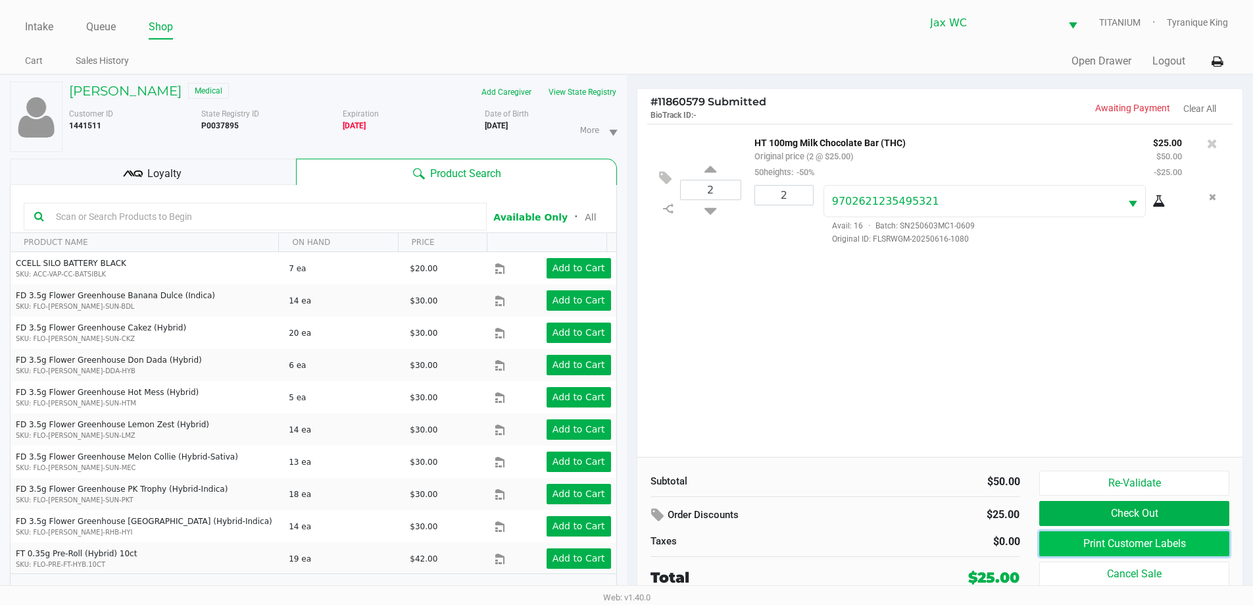
click at [1069, 544] on button "Print Customer Labels" at bounding box center [1133, 543] width 189 height 25
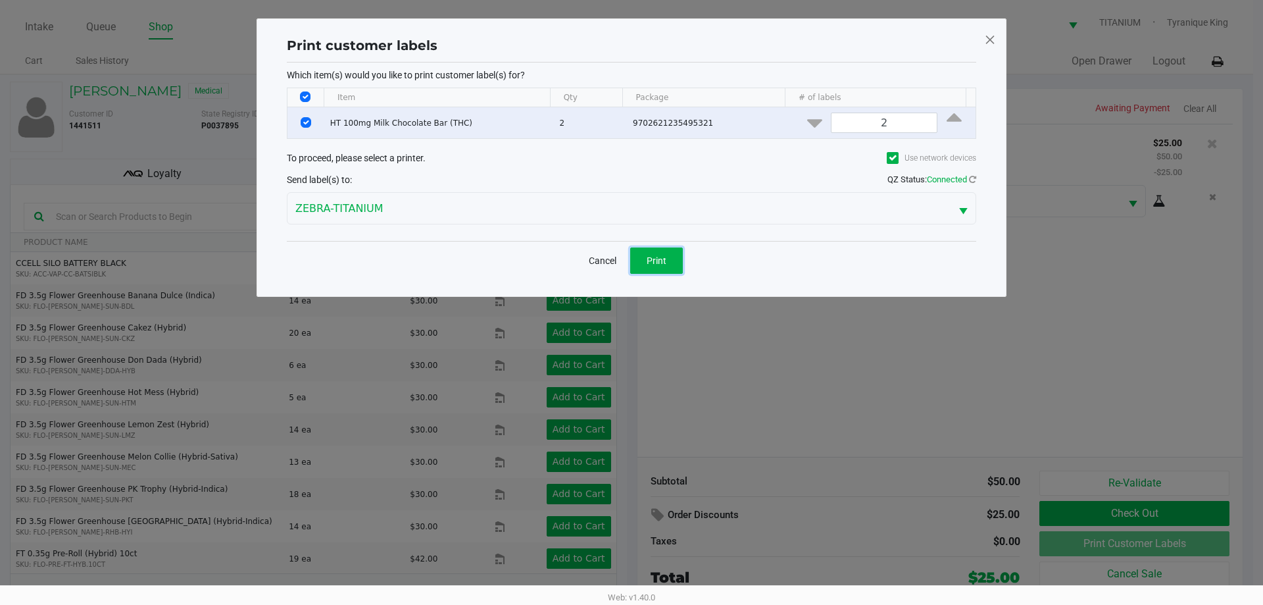
click at [664, 255] on span "Print" at bounding box center [657, 260] width 20 height 11
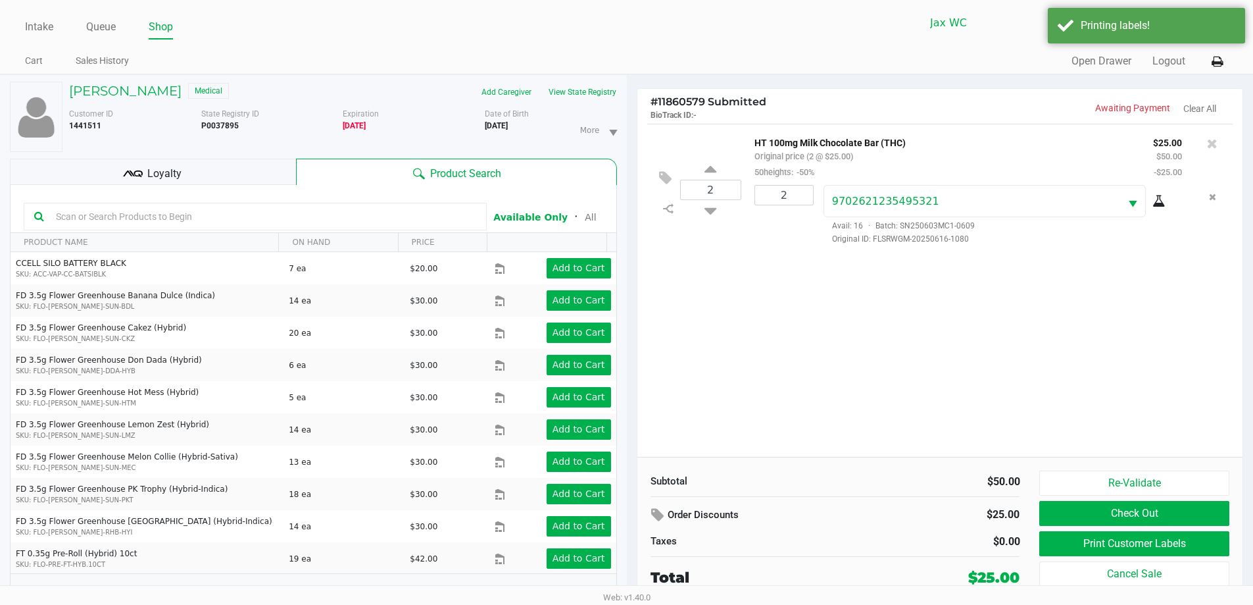
click at [199, 170] on div "Loyalty" at bounding box center [153, 172] width 286 height 26
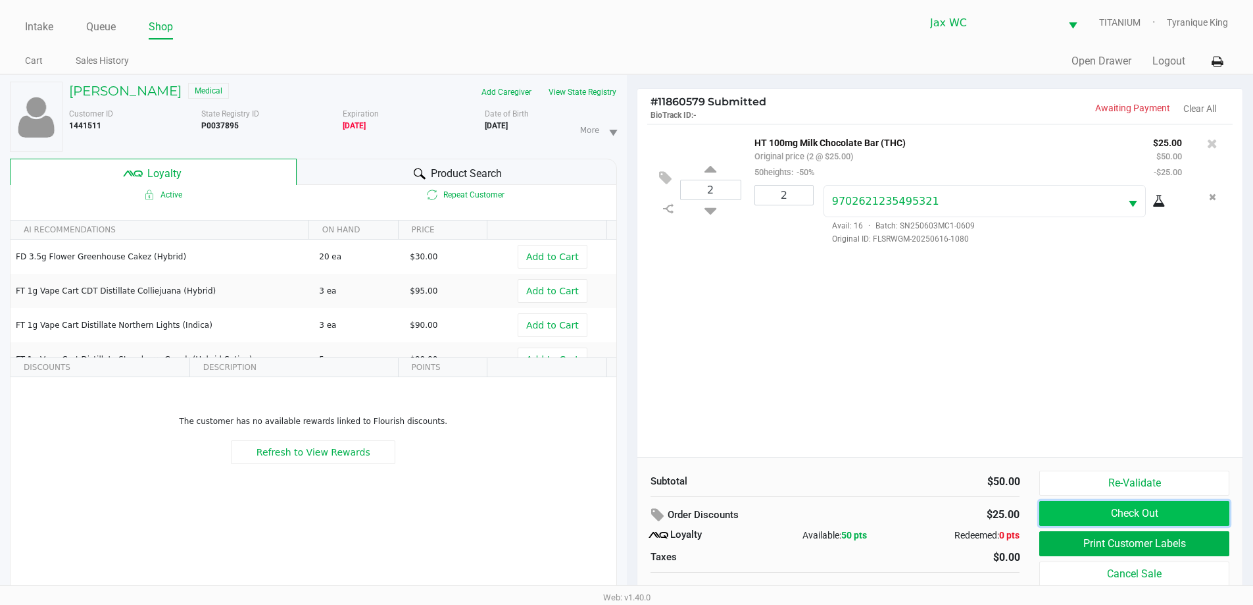
click at [1104, 516] on button "Check Out" at bounding box center [1133, 513] width 189 height 25
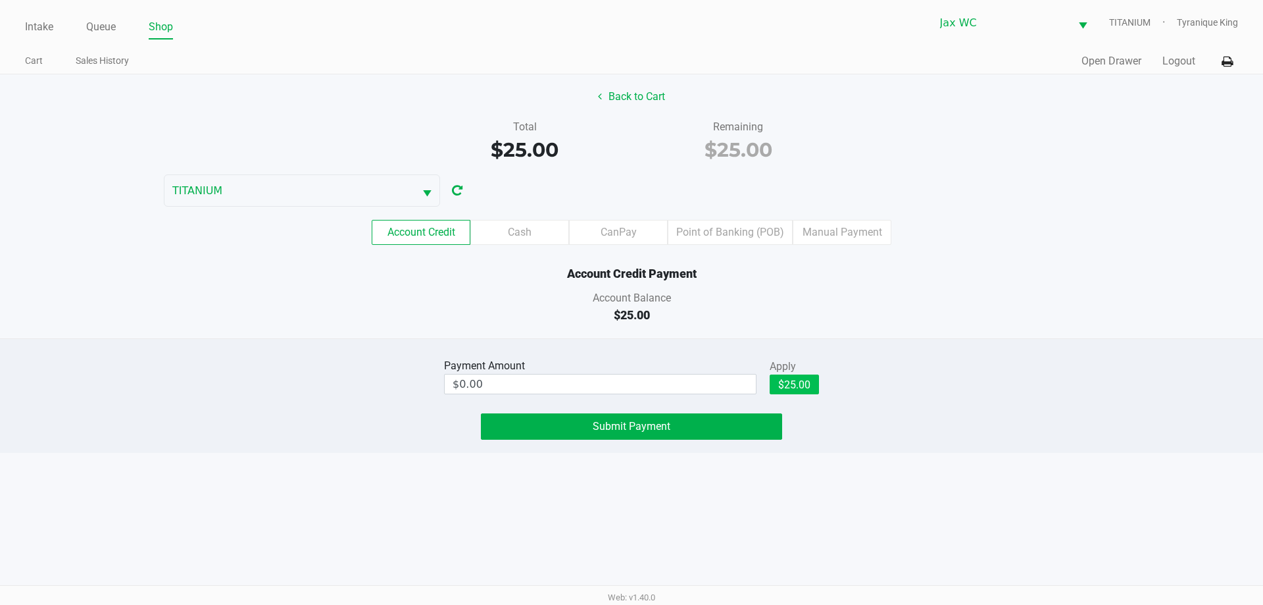
drag, startPoint x: 801, startPoint y: 396, endPoint x: 800, endPoint y: 389, distance: 6.6
click at [800, 391] on div "$25.00" at bounding box center [794, 389] width 49 height 30
click at [799, 385] on button "$25.00" at bounding box center [794, 384] width 49 height 20
type input "$25.00"
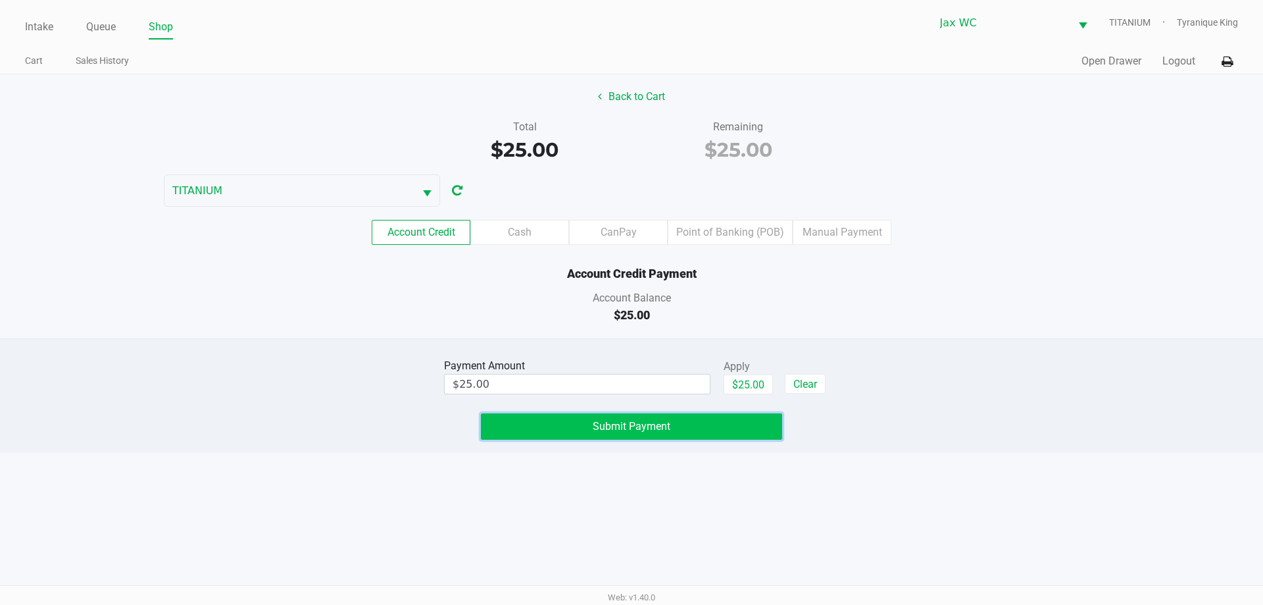
click at [757, 425] on button "Submit Payment" at bounding box center [631, 426] width 301 height 26
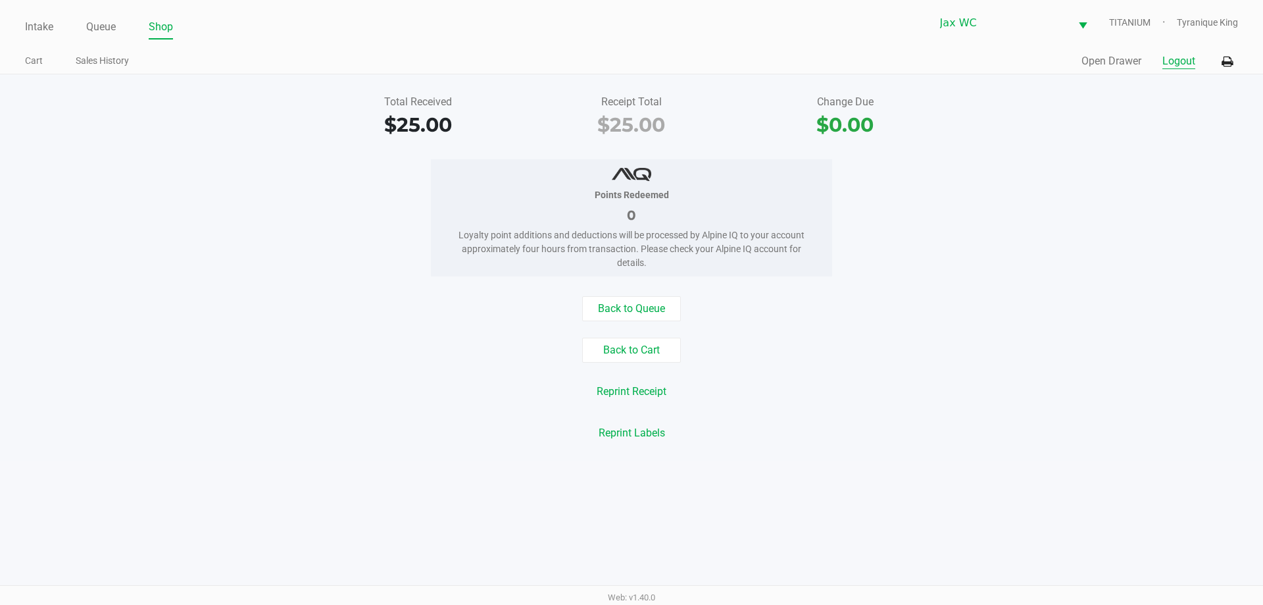
click at [1184, 58] on button "Logout" at bounding box center [1179, 61] width 33 height 16
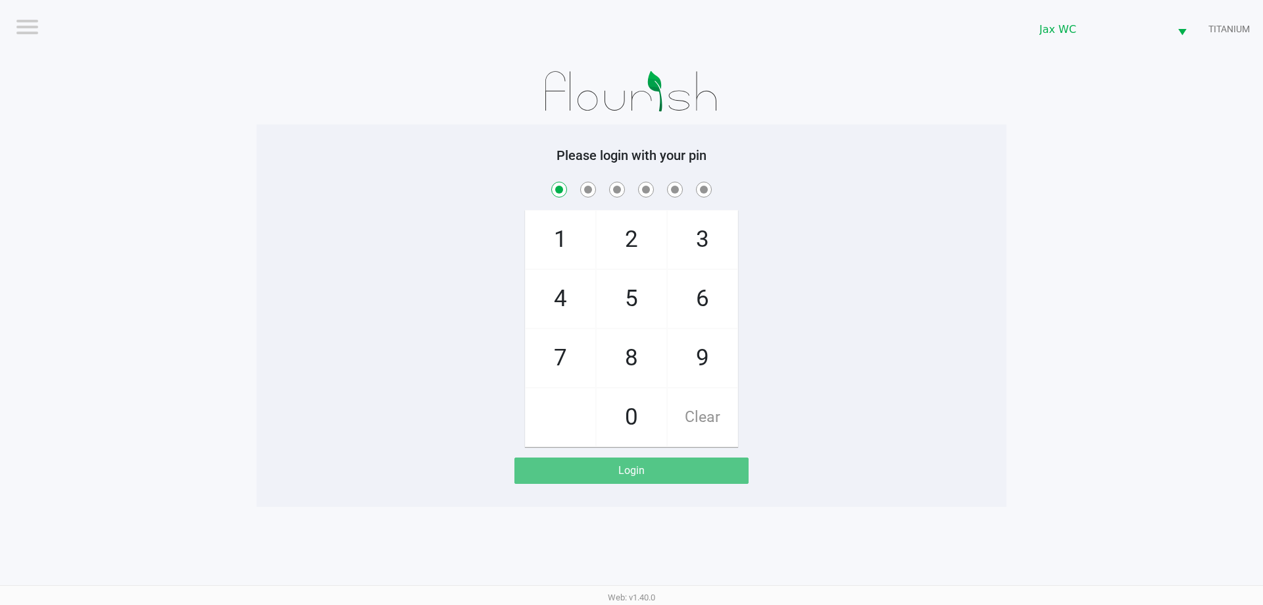
checkbox input "true"
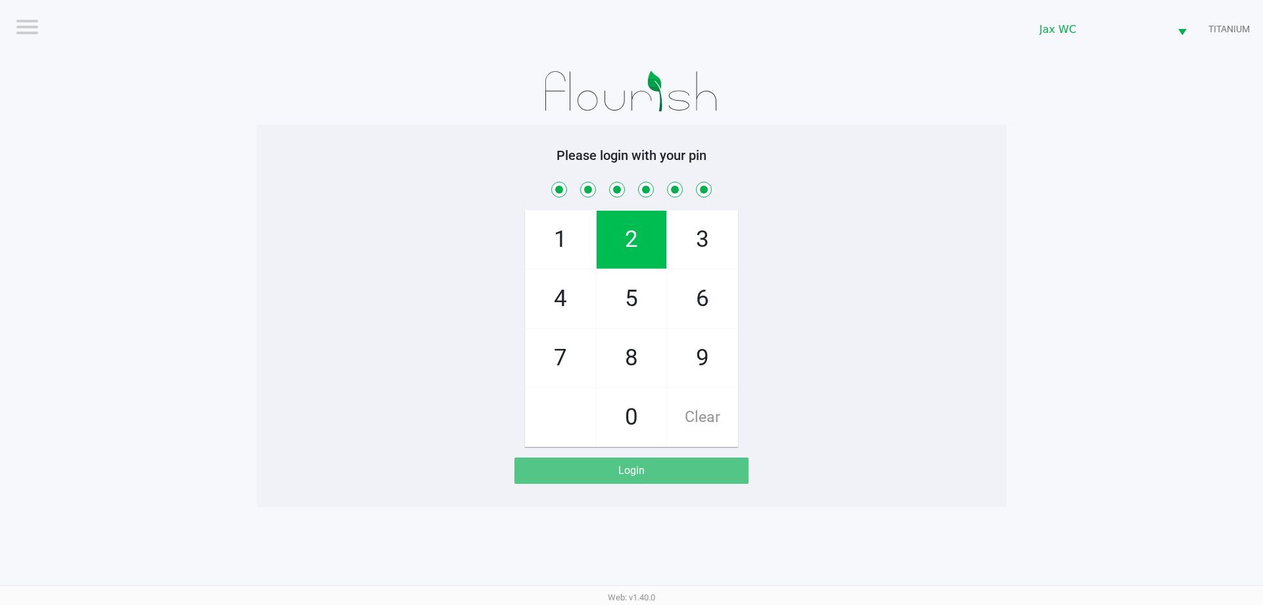
checkbox input "true"
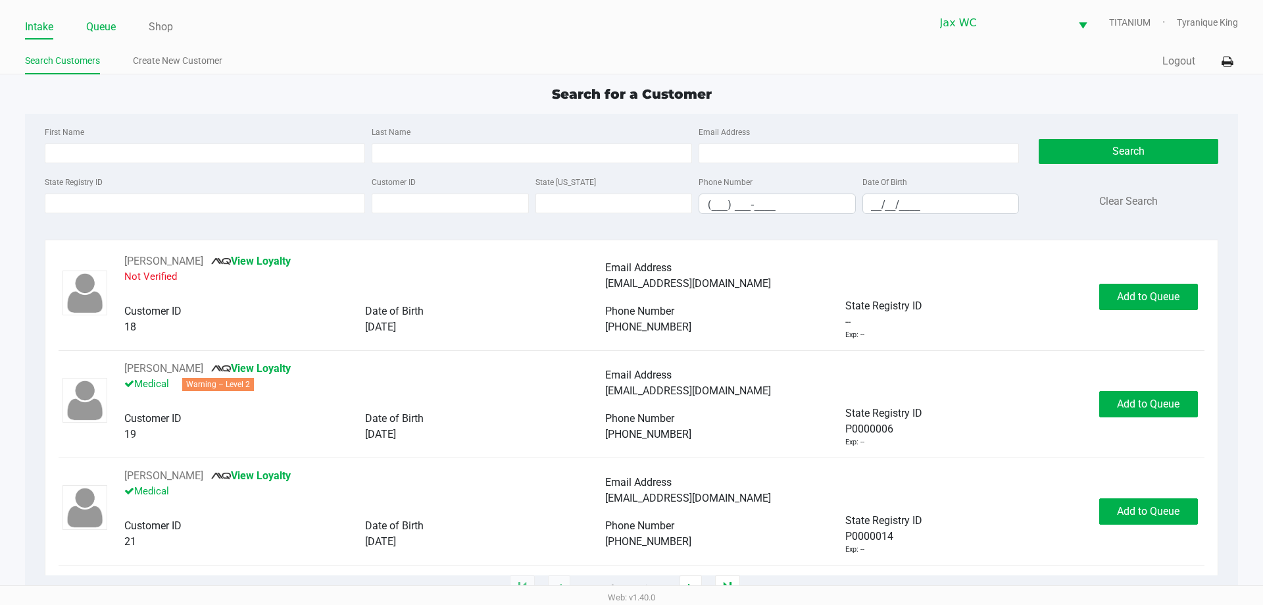
click at [97, 28] on link "Queue" at bounding box center [101, 27] width 30 height 18
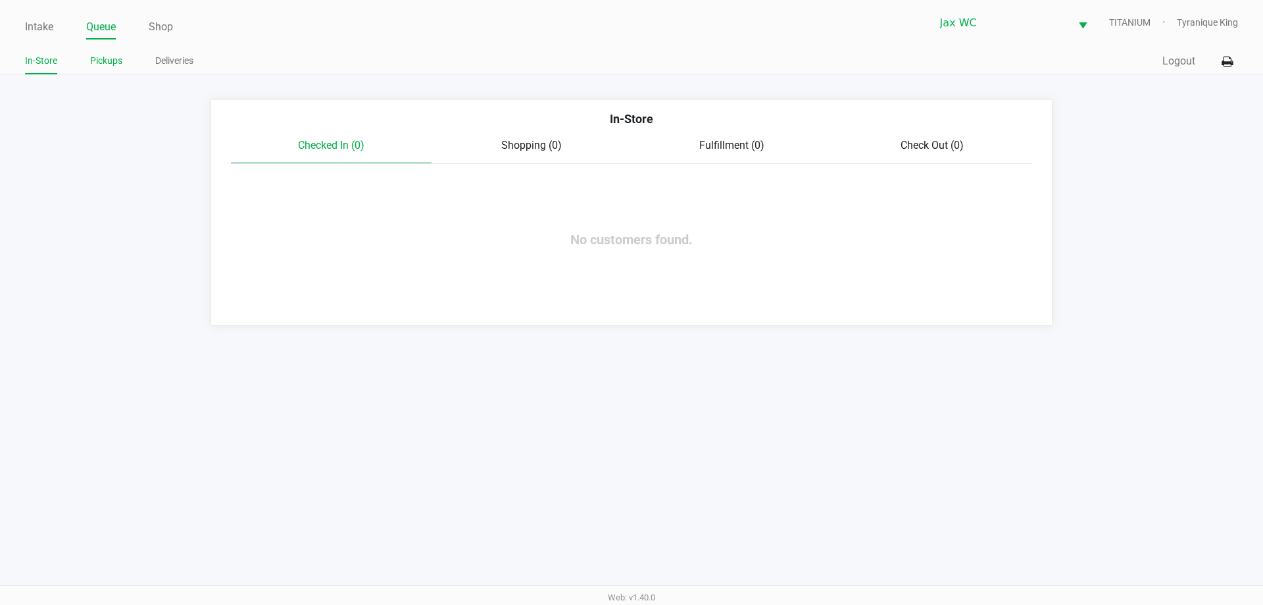
click at [108, 59] on link "Pickups" at bounding box center [106, 61] width 32 height 16
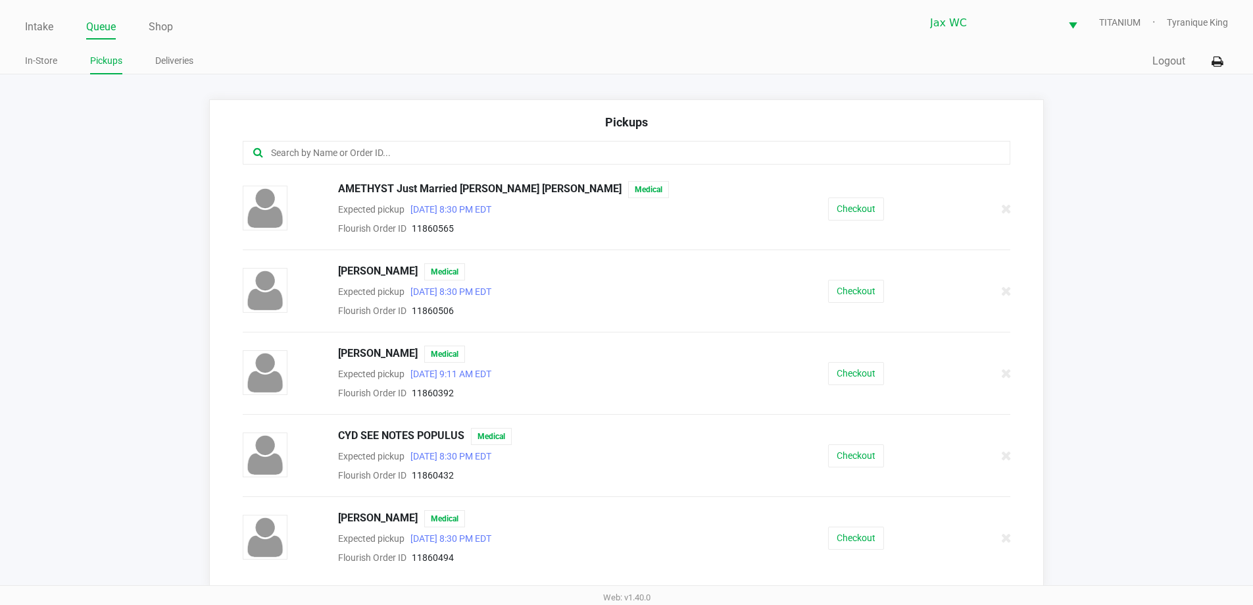
click at [459, 156] on input "text" at bounding box center [606, 152] width 672 height 15
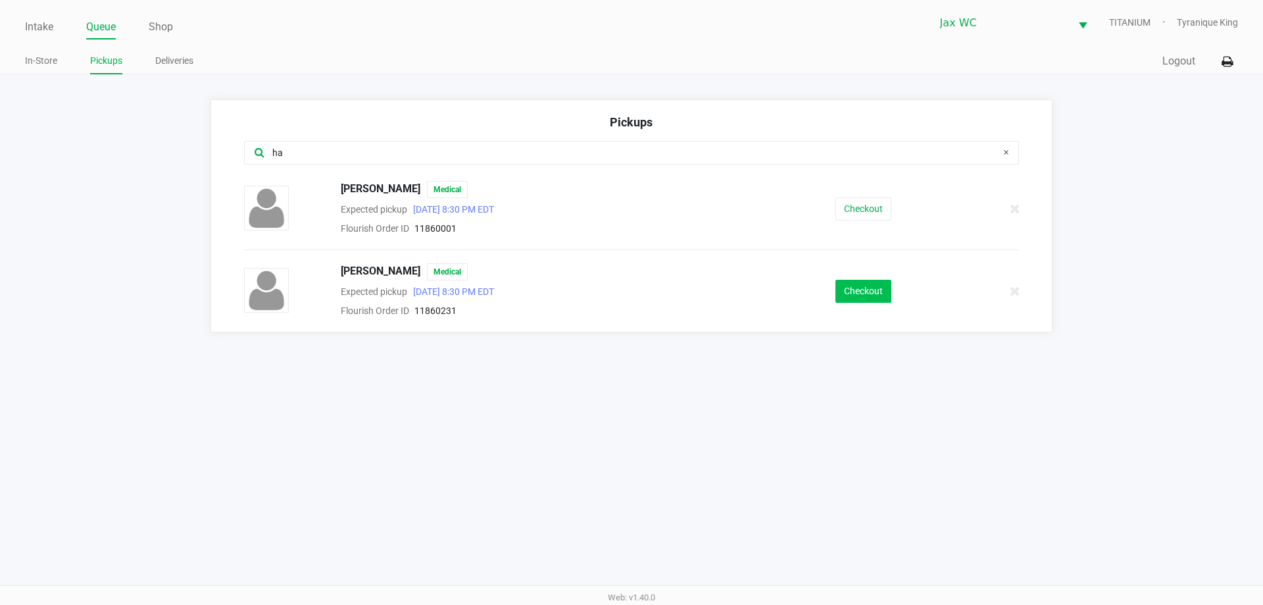
type input "ha"
click at [855, 289] on button "Checkout" at bounding box center [864, 291] width 56 height 23
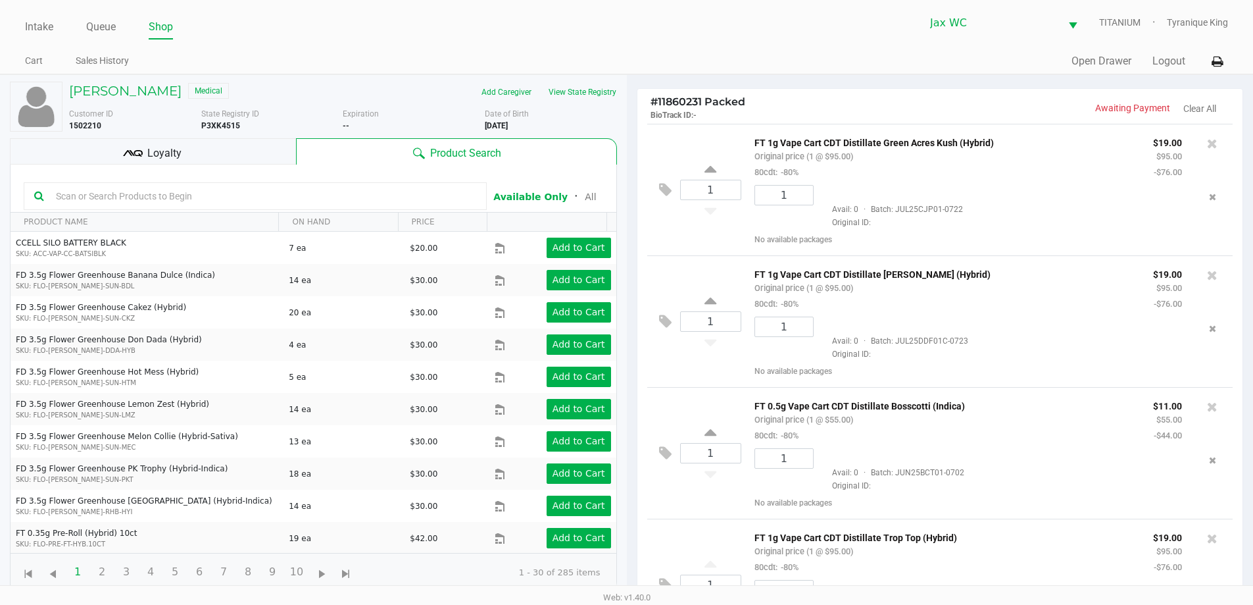
drag, startPoint x: 250, startPoint y: 147, endPoint x: 261, endPoint y: 156, distance: 14.5
click at [250, 146] on div "Loyalty" at bounding box center [153, 151] width 286 height 26
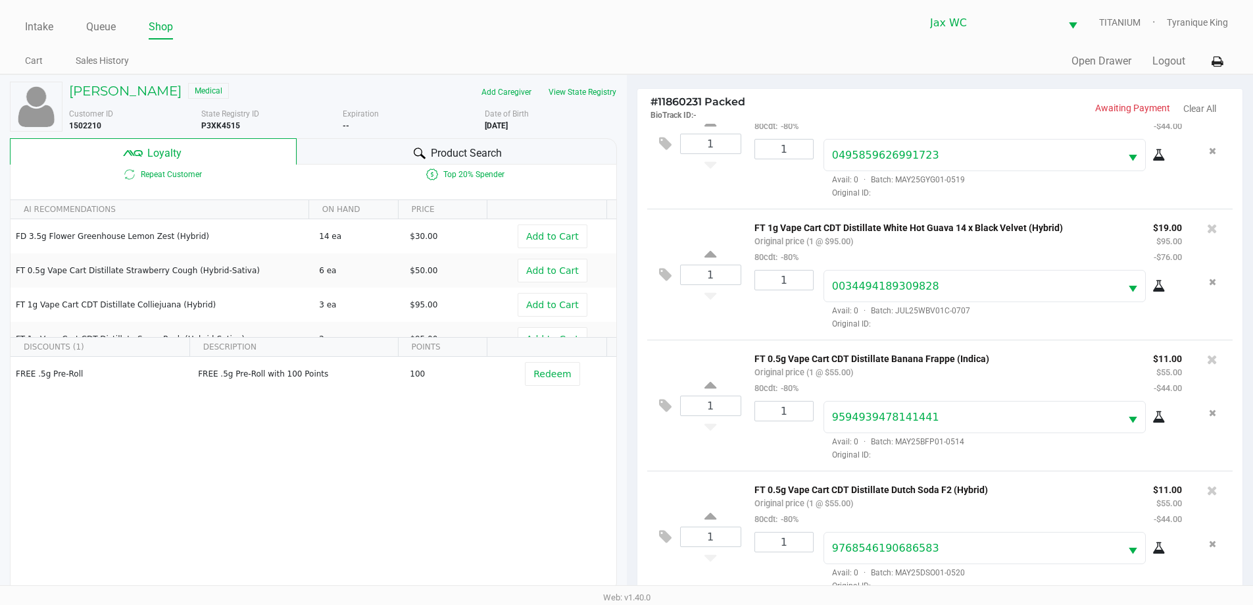
drag, startPoint x: 409, startPoint y: 151, endPoint x: 359, endPoint y: 153, distance: 50.7
click at [408, 149] on div "Product Search" at bounding box center [457, 151] width 320 height 26
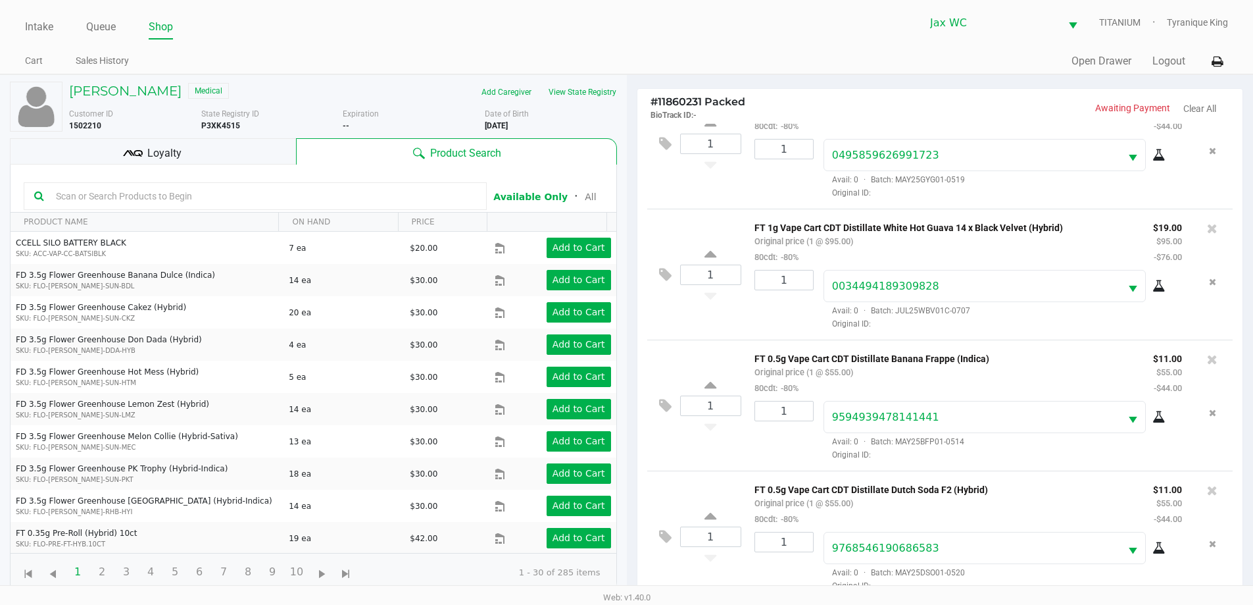
click at [214, 195] on input "text" at bounding box center [264, 196] width 426 height 20
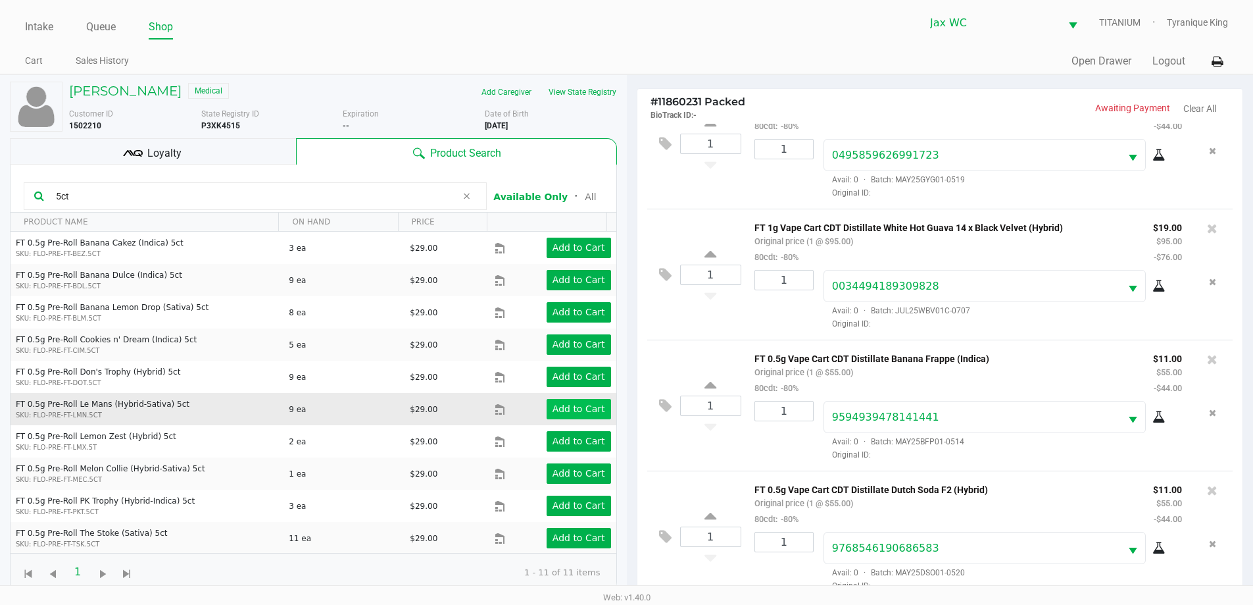
type input "5ct"
click at [570, 407] on app-button-loader "Add to Cart" at bounding box center [579, 408] width 53 height 11
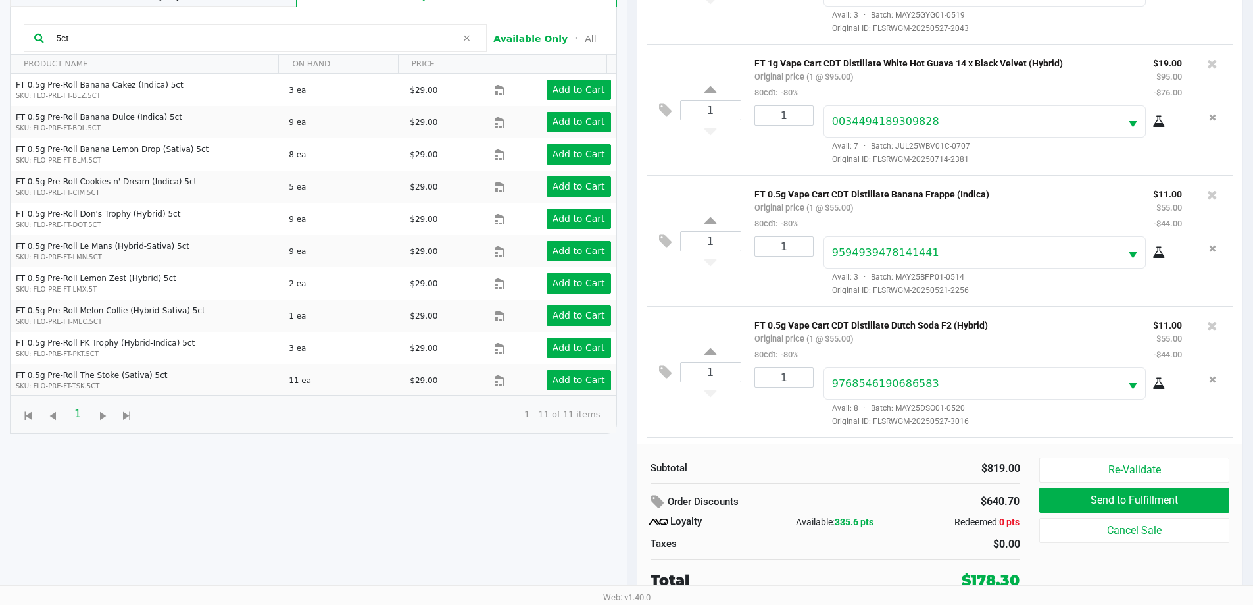
scroll to position [920, 0]
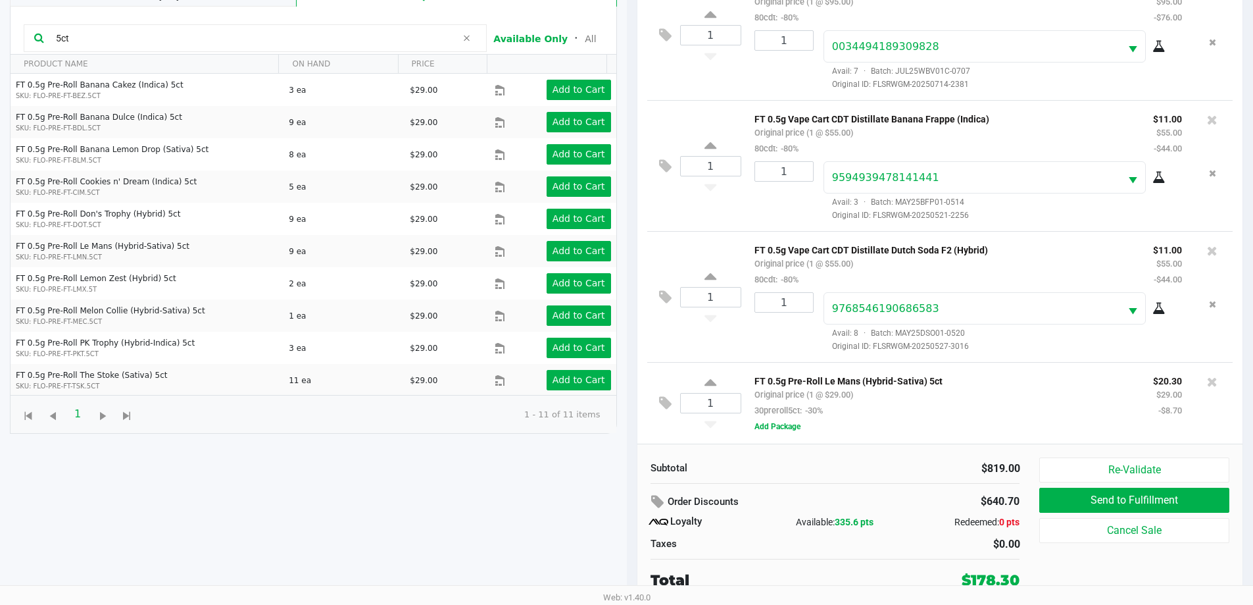
click at [656, 411] on div "1 FT 0.5g Pre-Roll Le Mans (Hybrid-Sativa) 5ct Original price (1 @ $29.00) 30pr…" at bounding box center [940, 403] width 586 height 82
click at [668, 405] on icon at bounding box center [665, 402] width 13 height 15
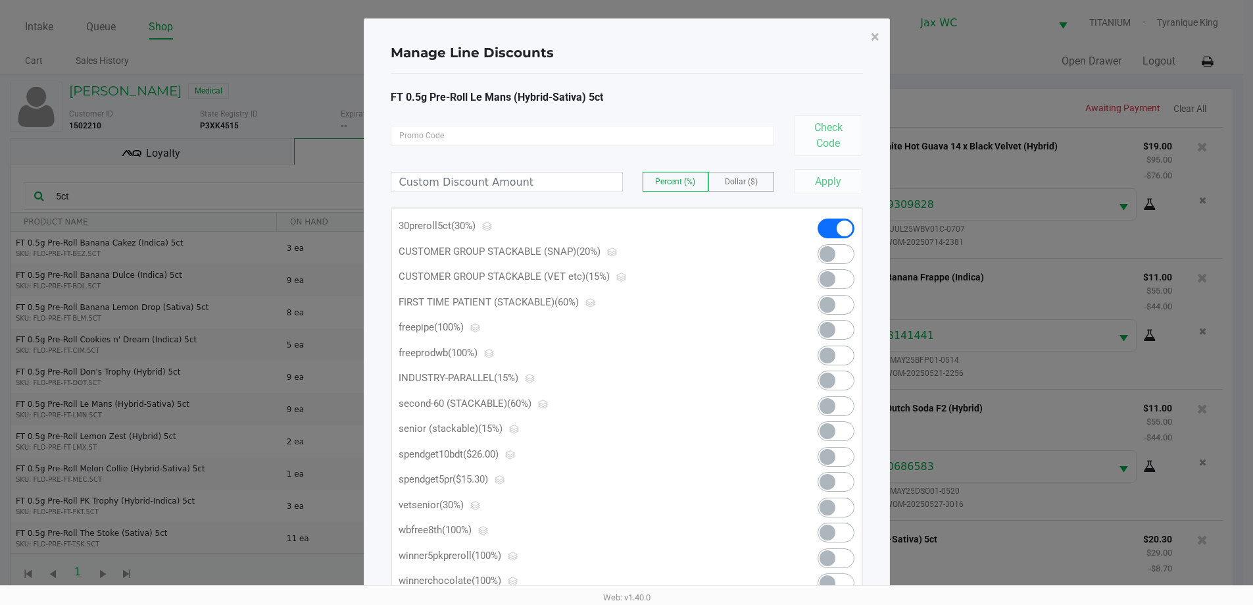
scroll to position [0, 0]
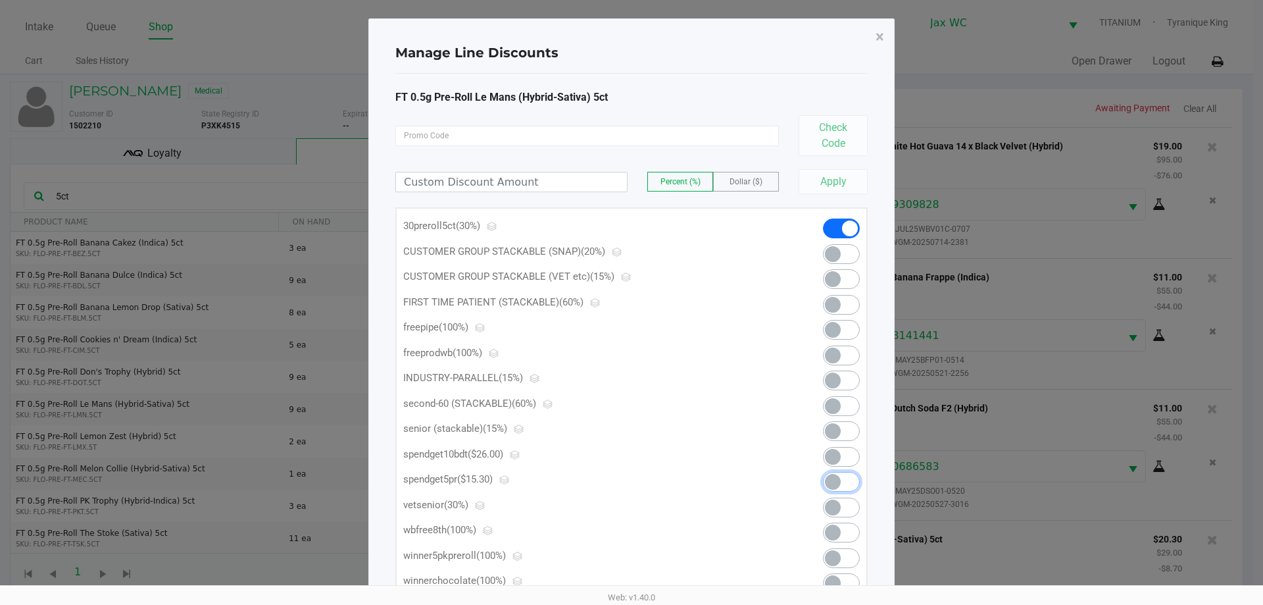
click at [844, 479] on span at bounding box center [841, 482] width 37 height 20
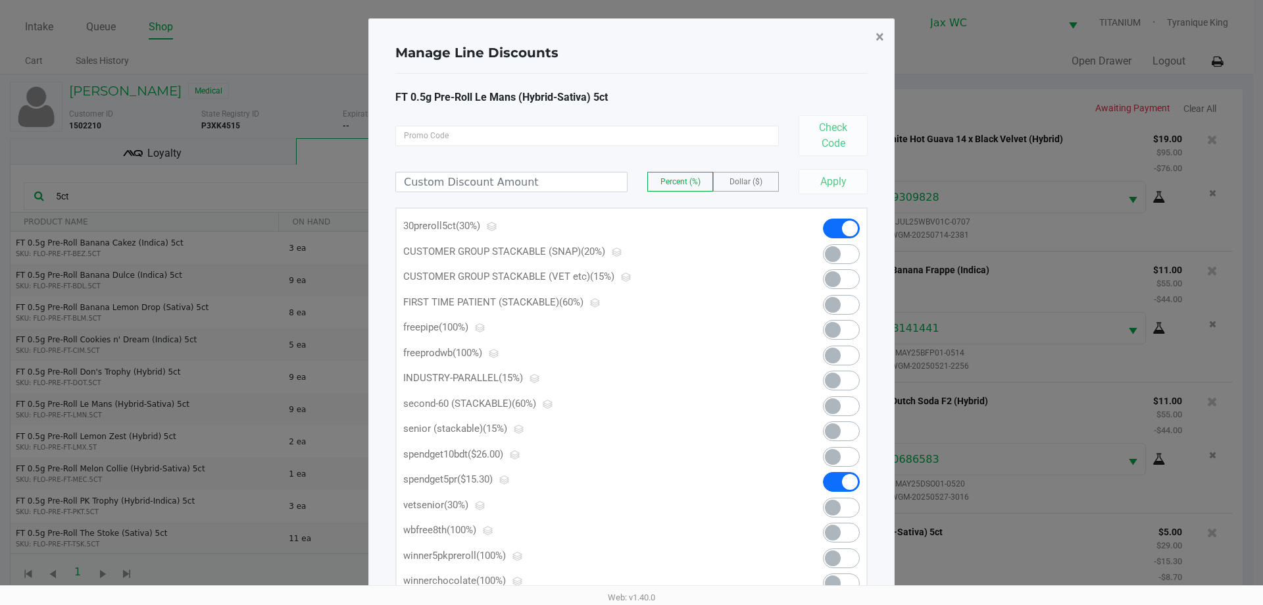
click at [876, 34] on span "×" at bounding box center [880, 37] width 9 height 18
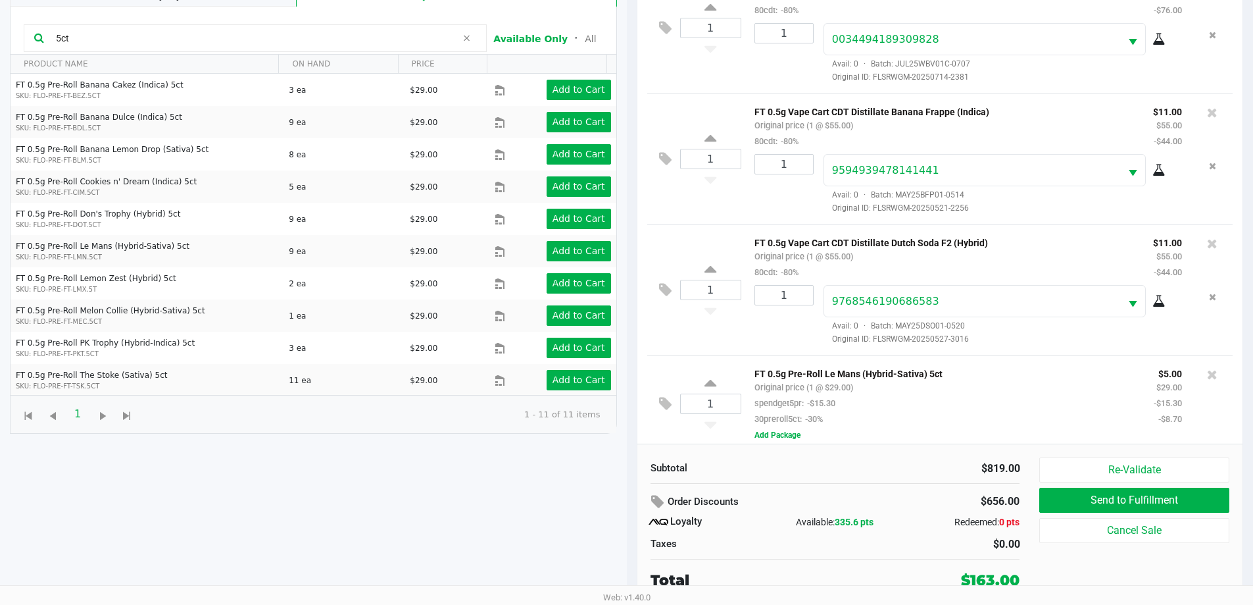
scroll to position [855, 0]
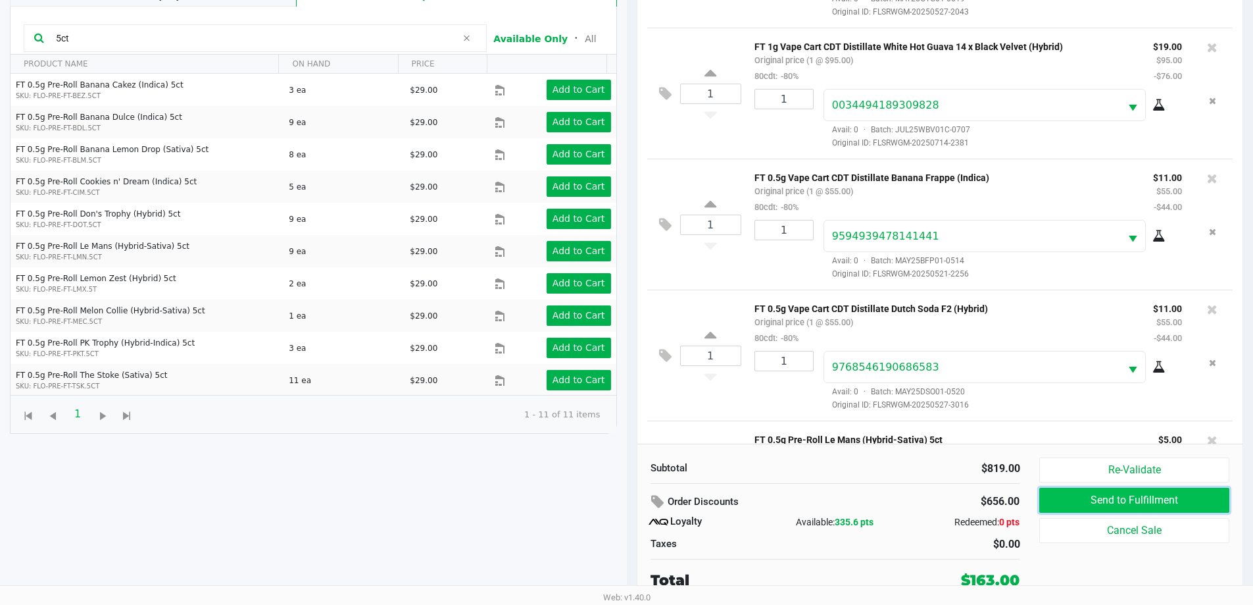
click at [1082, 501] on button "Send to Fulfillment" at bounding box center [1133, 500] width 189 height 25
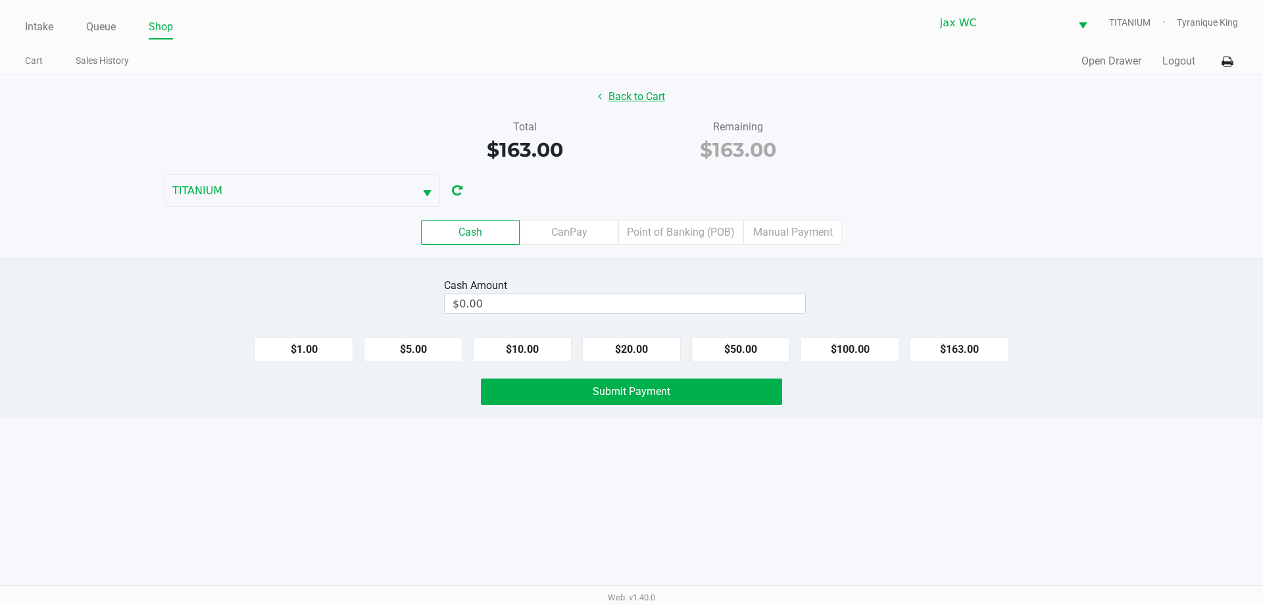
click at [650, 97] on button "Back to Cart" at bounding box center [631, 96] width 84 height 25
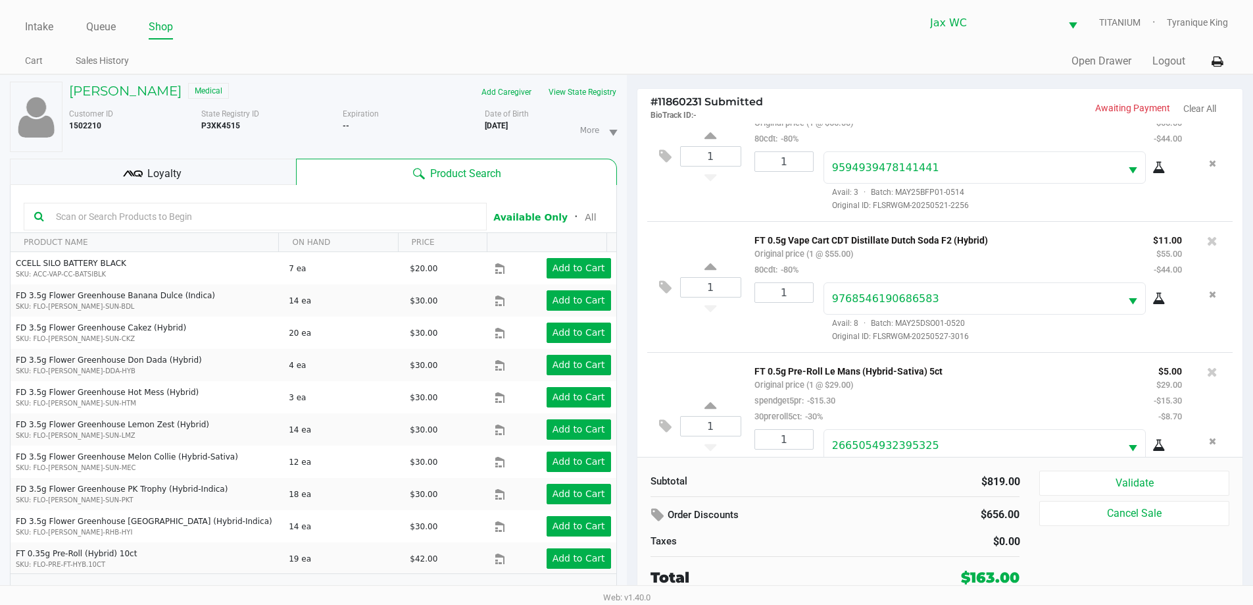
scroll to position [1130, 0]
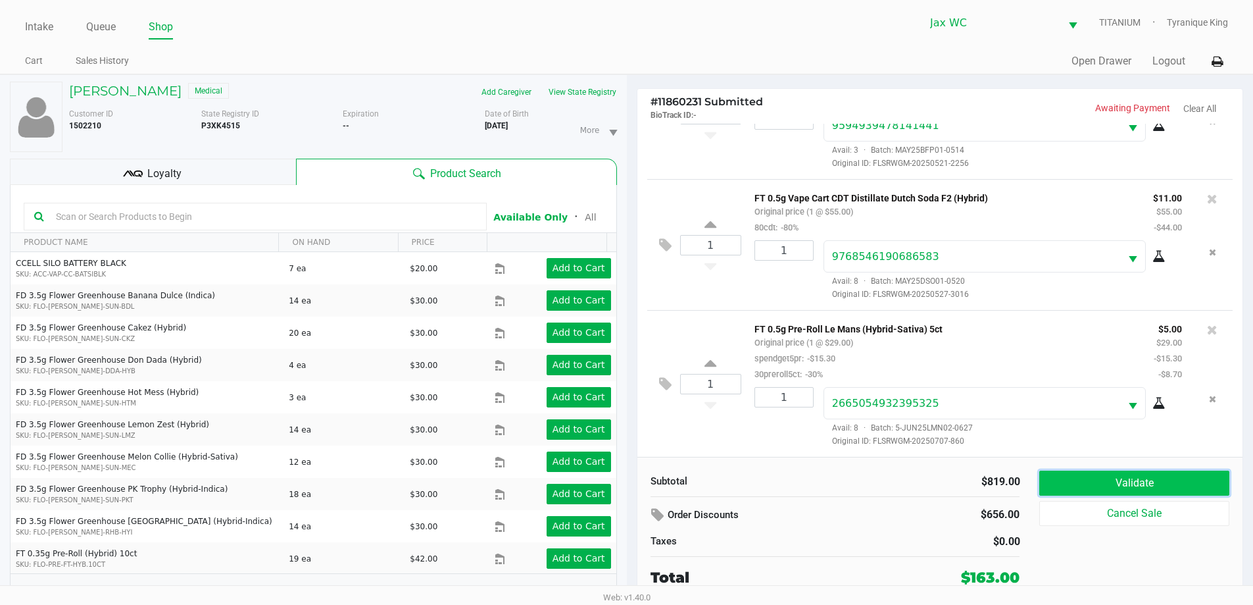
click at [1126, 489] on button "Validate" at bounding box center [1133, 482] width 189 height 25
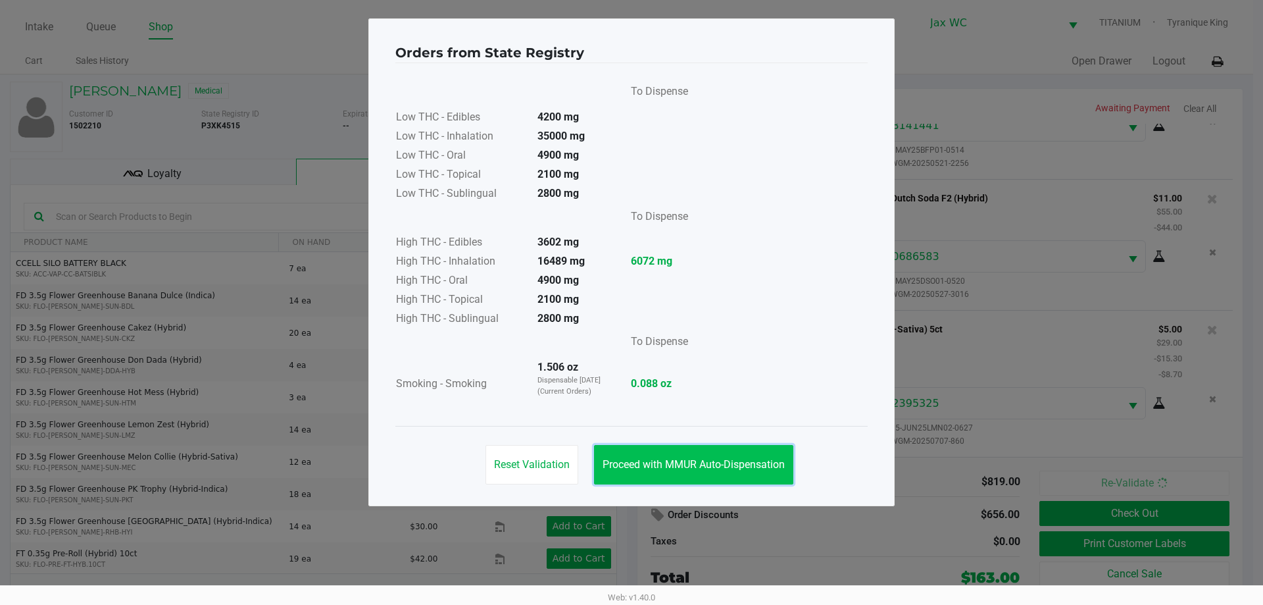
click at [695, 467] on span "Proceed with MMUR Auto-Dispensation" at bounding box center [694, 464] width 182 height 13
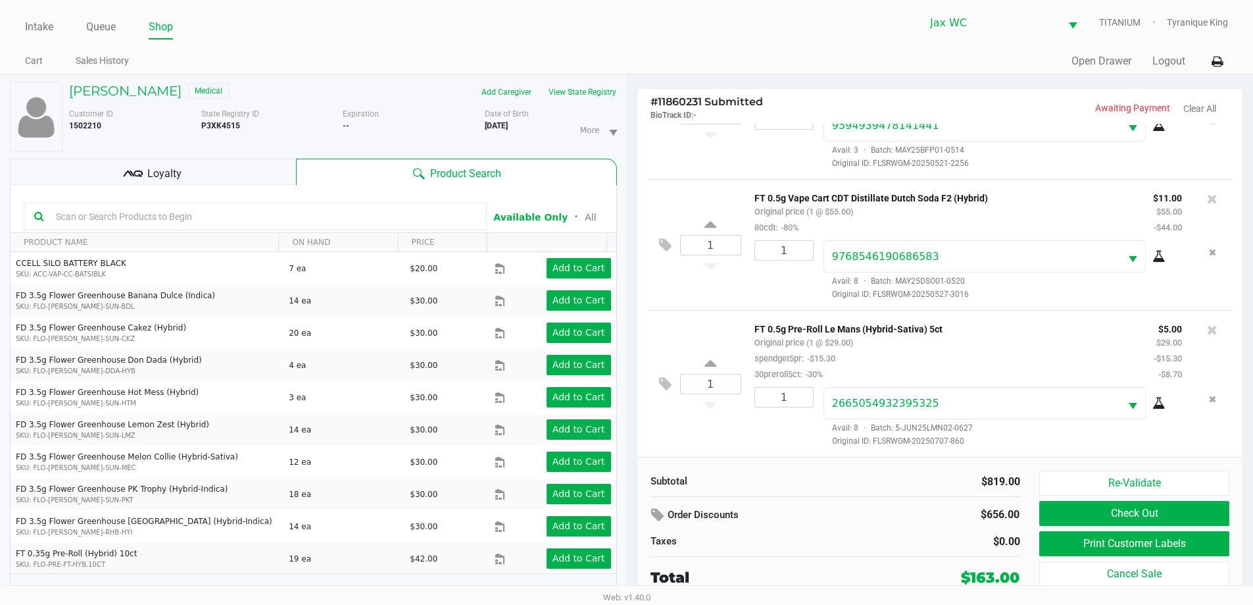
click at [232, 172] on div "Loyalty" at bounding box center [153, 172] width 286 height 26
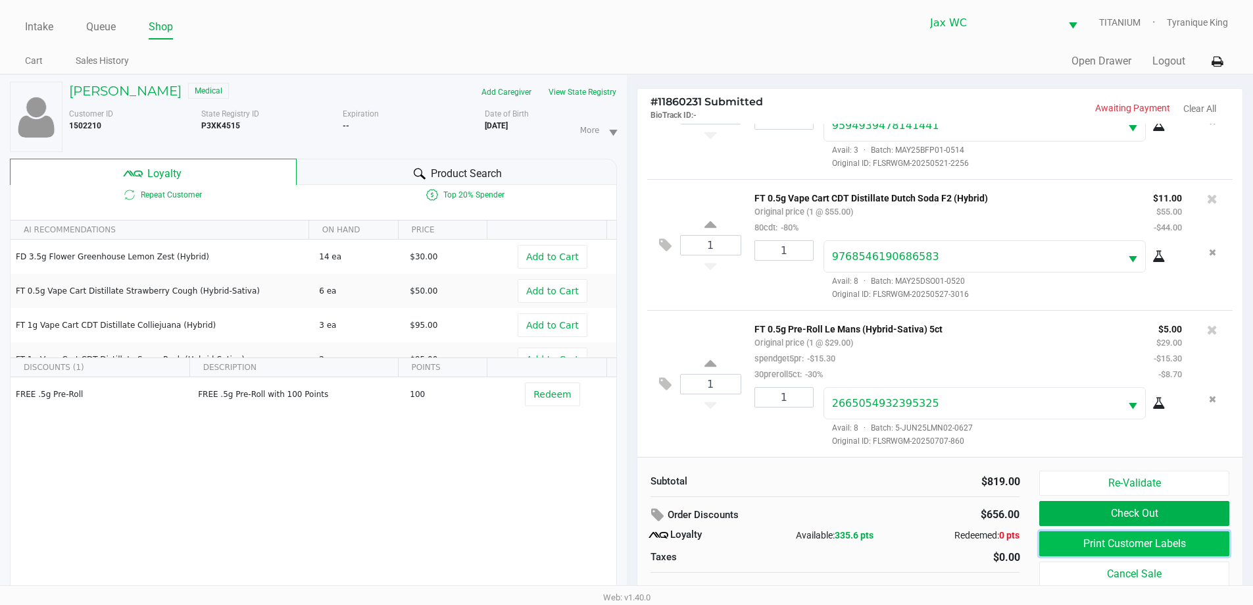
click at [1128, 546] on button "Print Customer Labels" at bounding box center [1133, 543] width 189 height 25
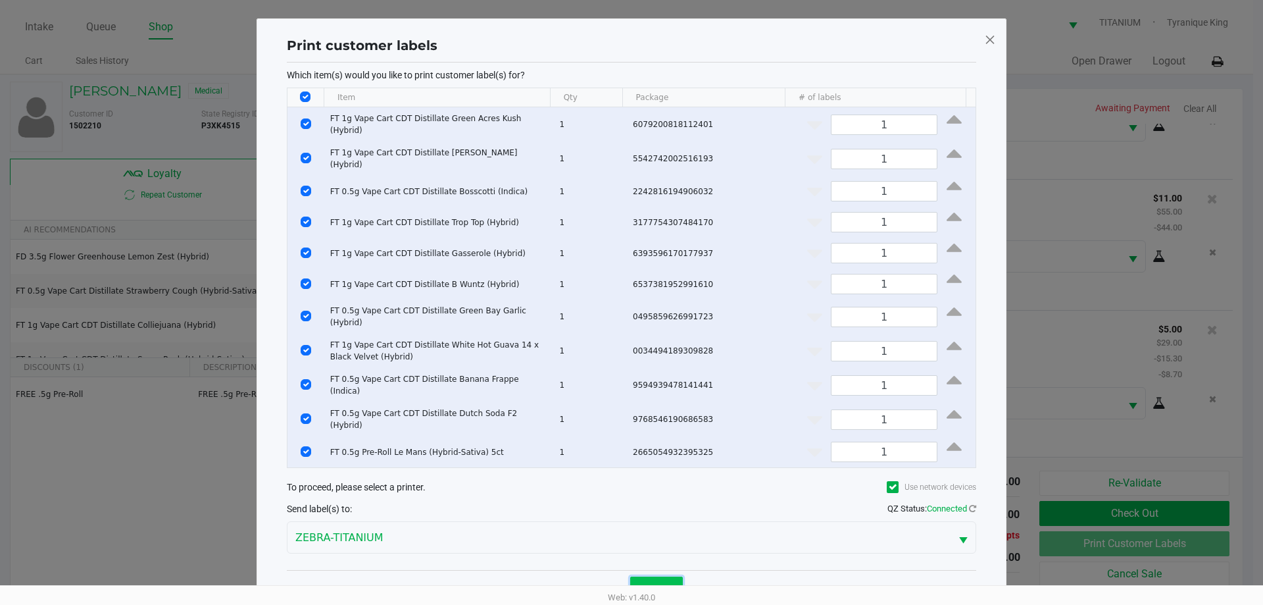
click at [648, 584] on span "Print" at bounding box center [657, 589] width 20 height 11
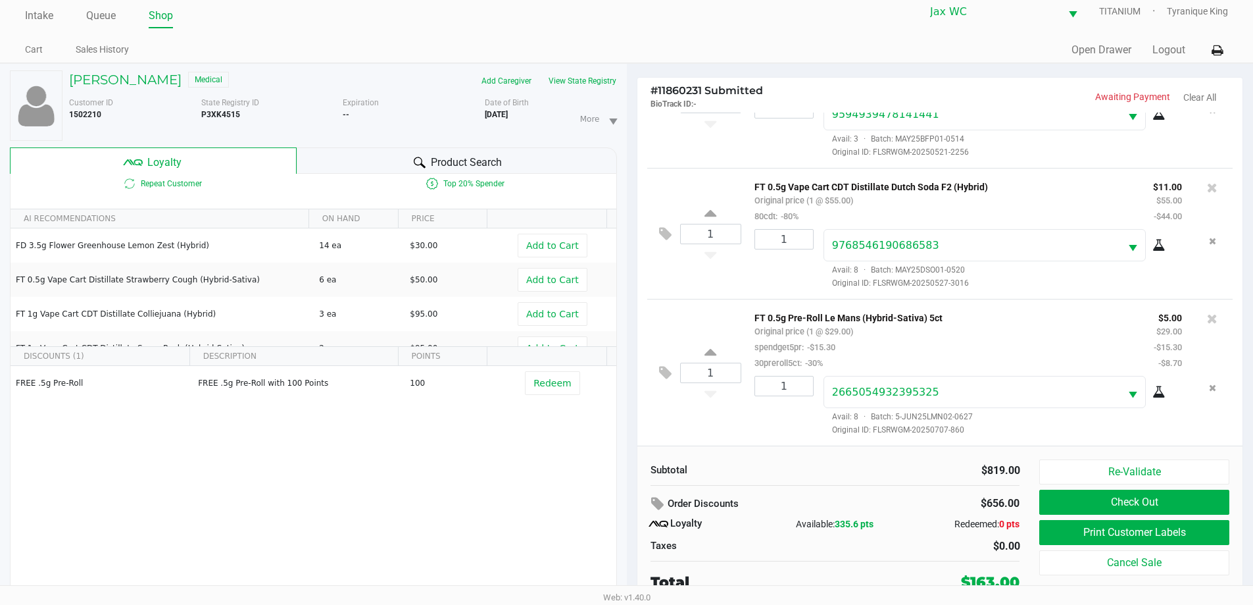
scroll to position [14, 0]
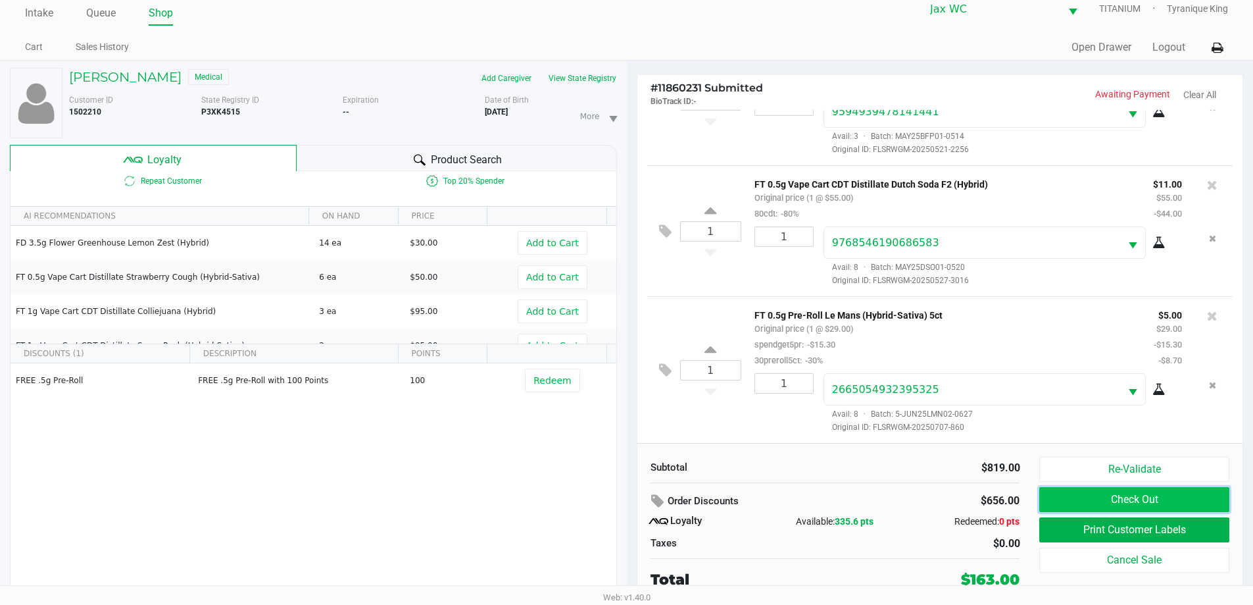
click at [1113, 497] on button "Check Out" at bounding box center [1133, 499] width 189 height 25
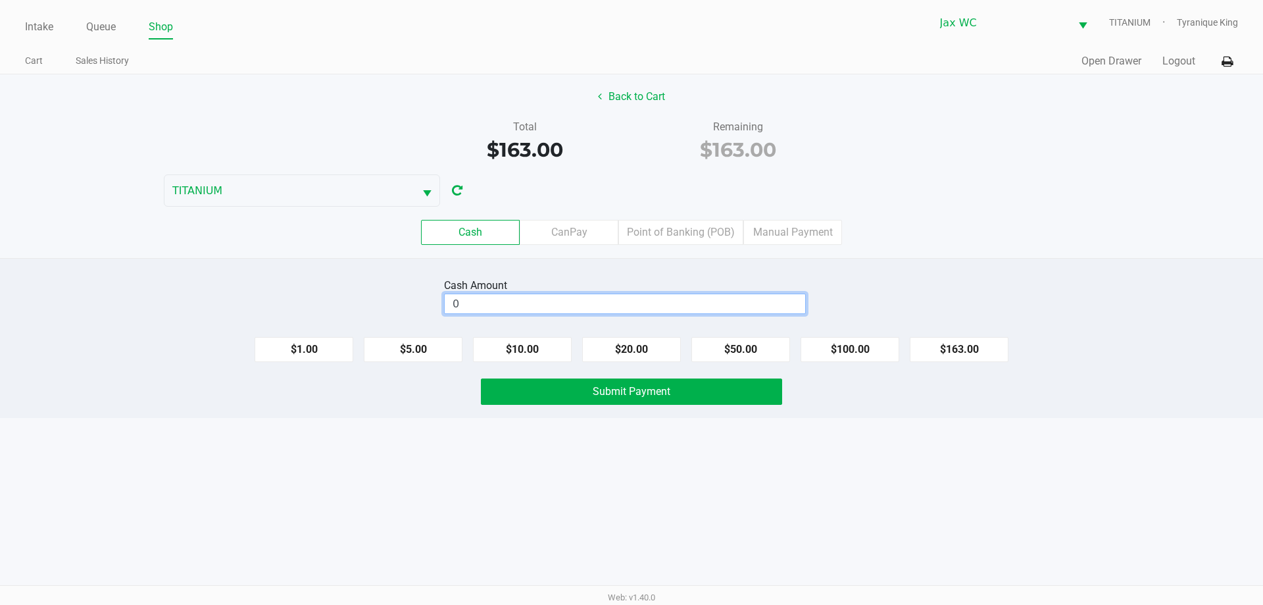
click at [645, 308] on input "0" at bounding box center [625, 303] width 361 height 19
type input "$163.00"
drag, startPoint x: 748, startPoint y: 403, endPoint x: 743, endPoint y: 396, distance: 8.4
click at [747, 401] on button "Submit Payment" at bounding box center [631, 391] width 301 height 26
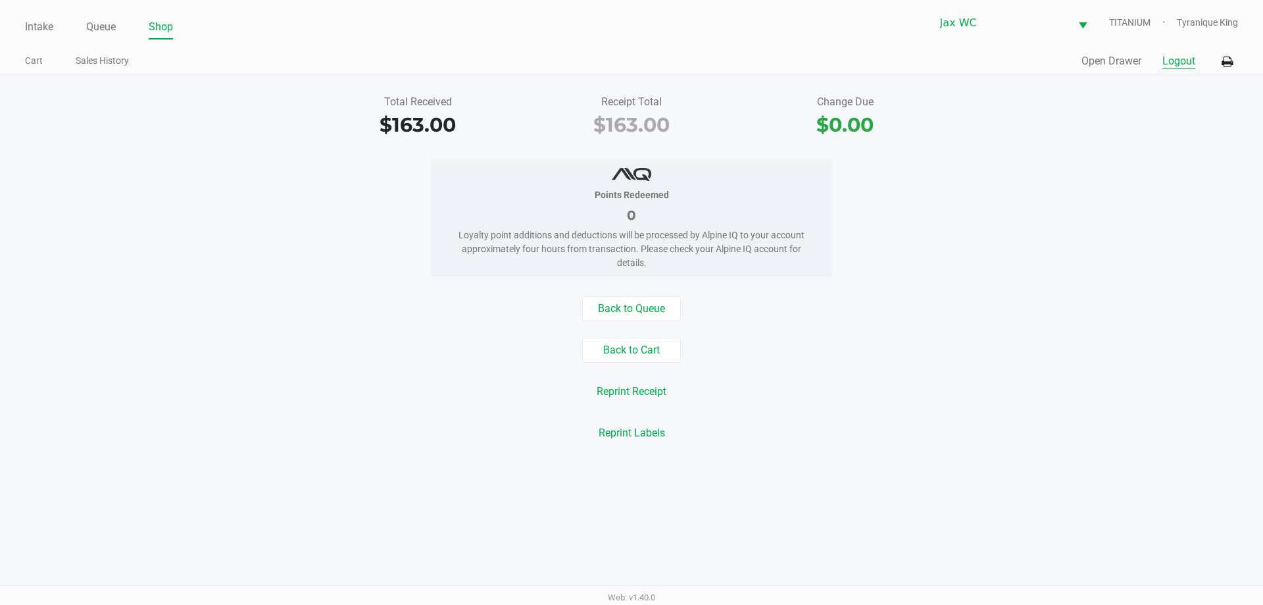
click at [1172, 64] on button "Logout" at bounding box center [1179, 61] width 33 height 16
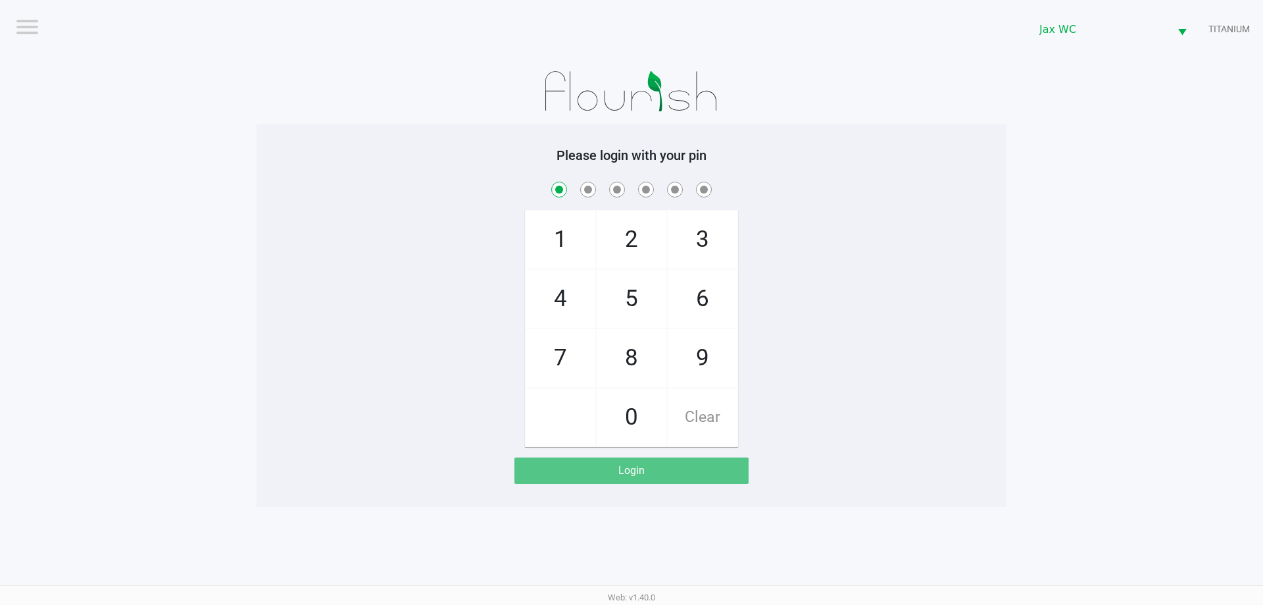
checkbox input "true"
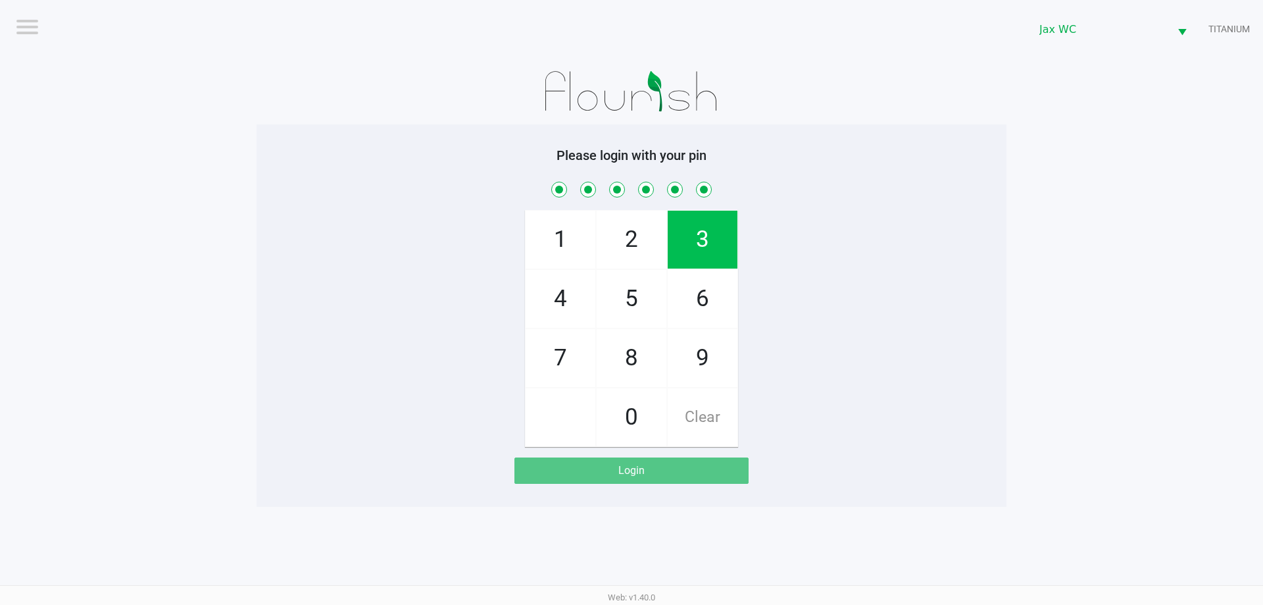
checkbox input "true"
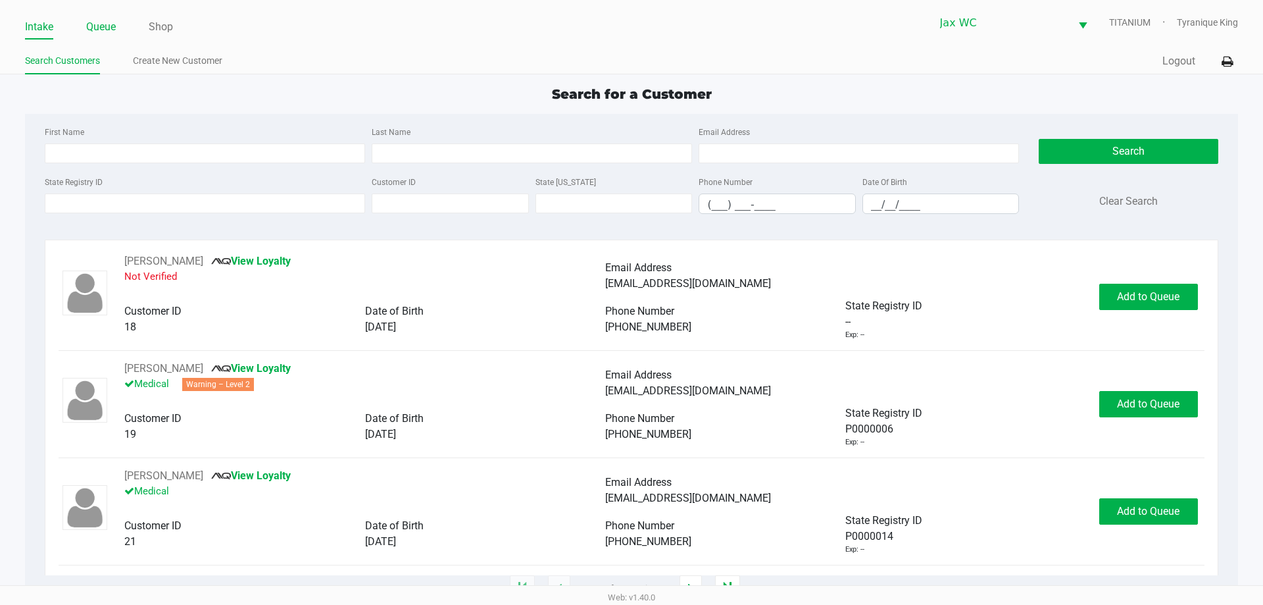
click at [101, 20] on link "Queue" at bounding box center [101, 27] width 30 height 18
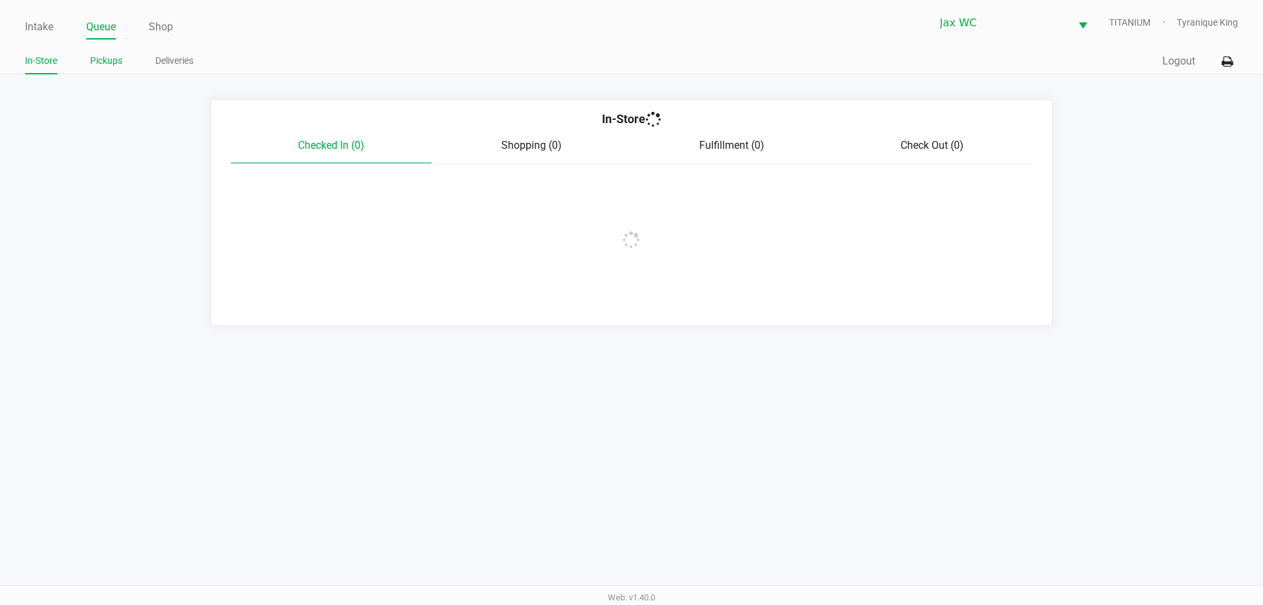
click at [108, 58] on link "Pickups" at bounding box center [106, 61] width 32 height 16
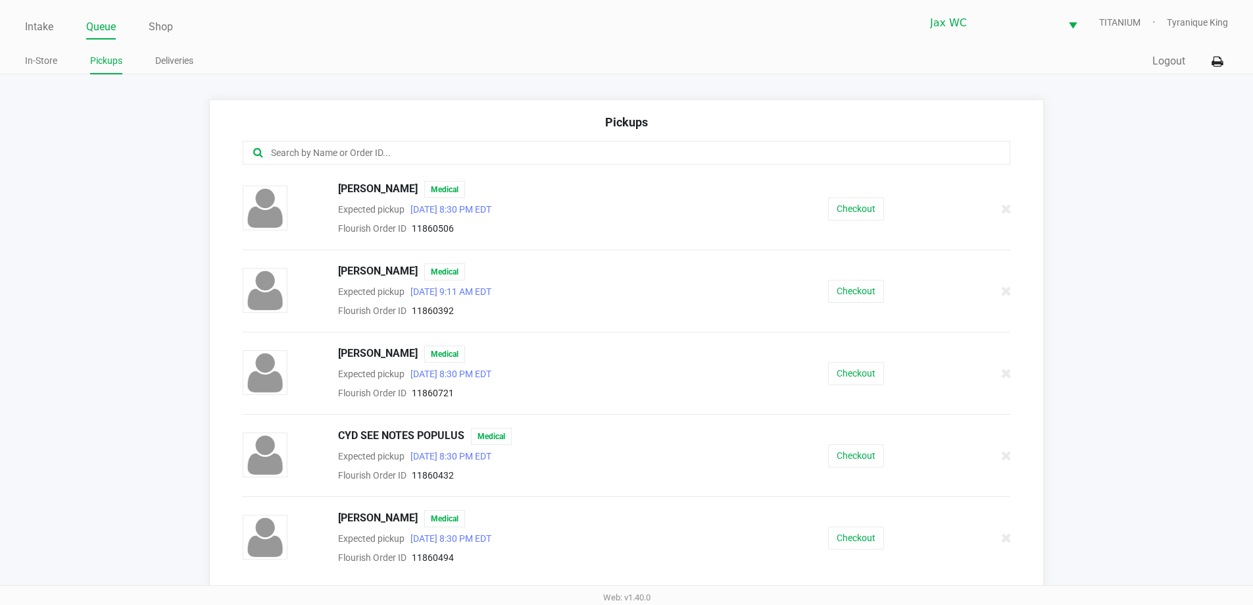
click at [311, 161] on input "text" at bounding box center [606, 152] width 672 height 15
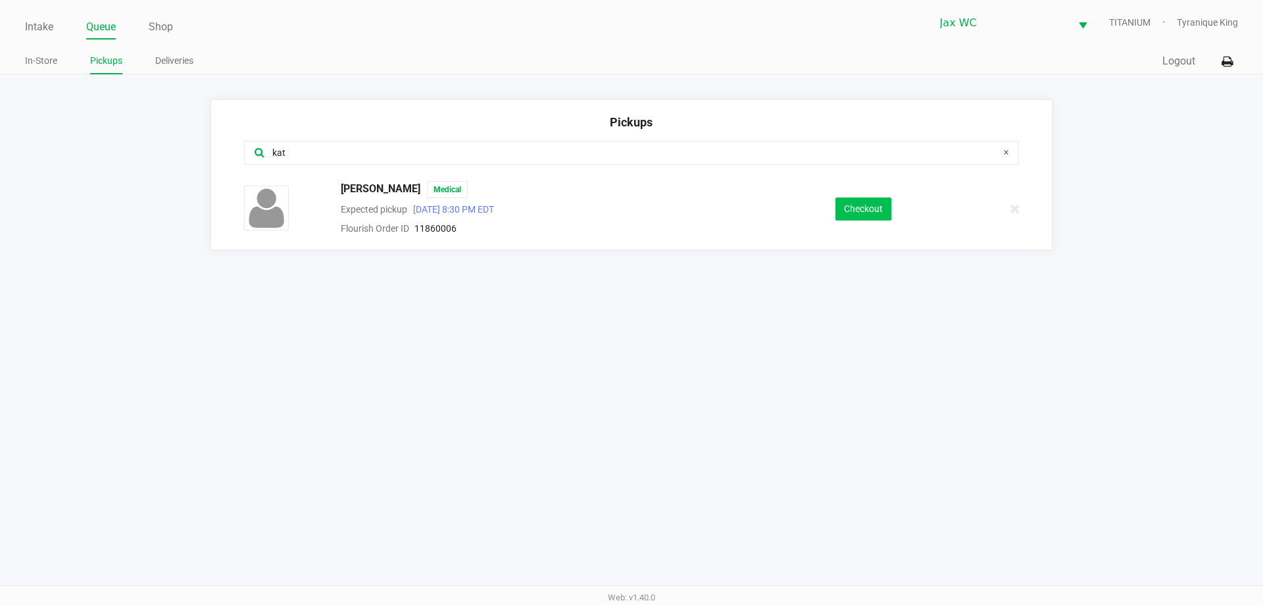
type input "kat"
click at [861, 214] on button "Checkout" at bounding box center [864, 208] width 56 height 23
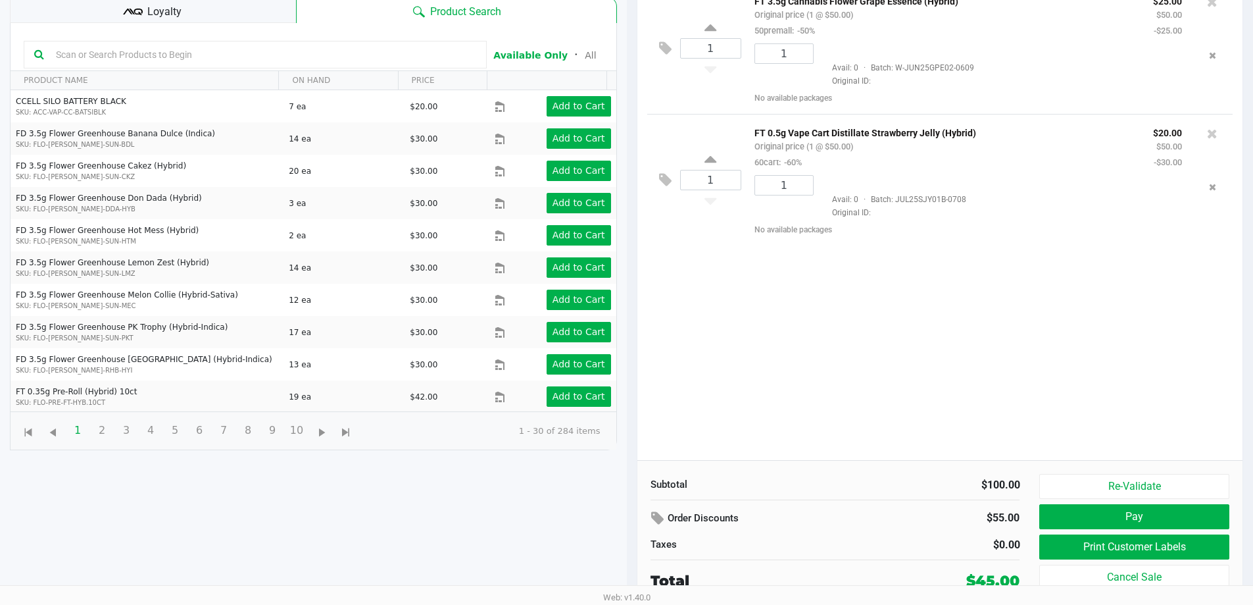
scroll to position [142, 0]
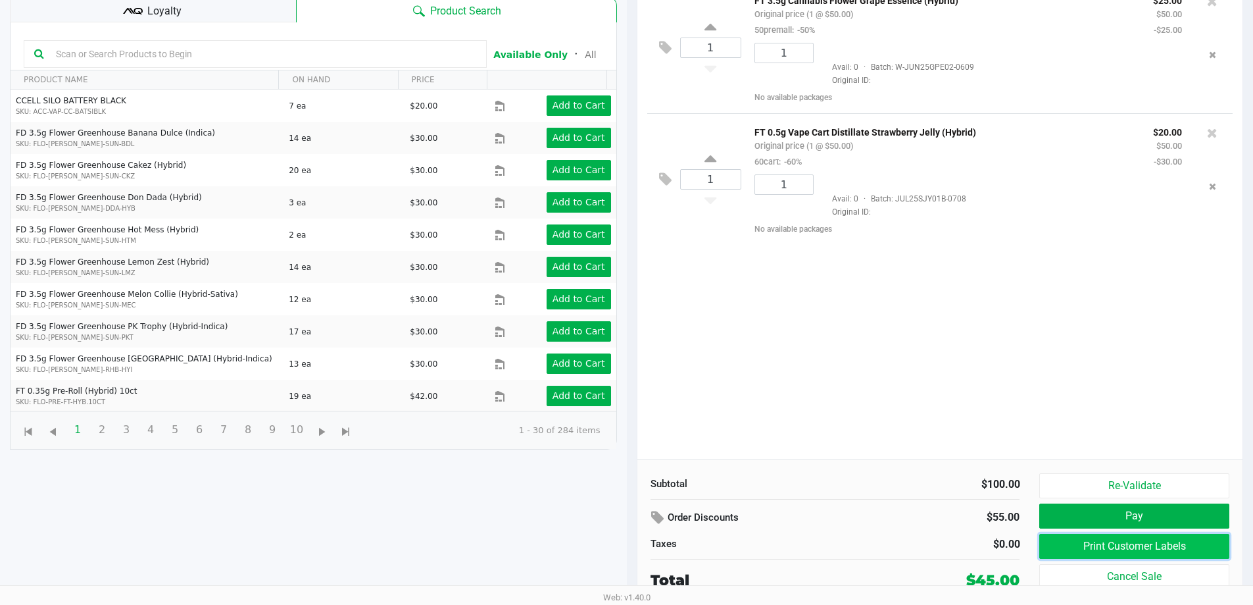
click at [1084, 545] on button "Print Customer Labels" at bounding box center [1133, 546] width 189 height 25
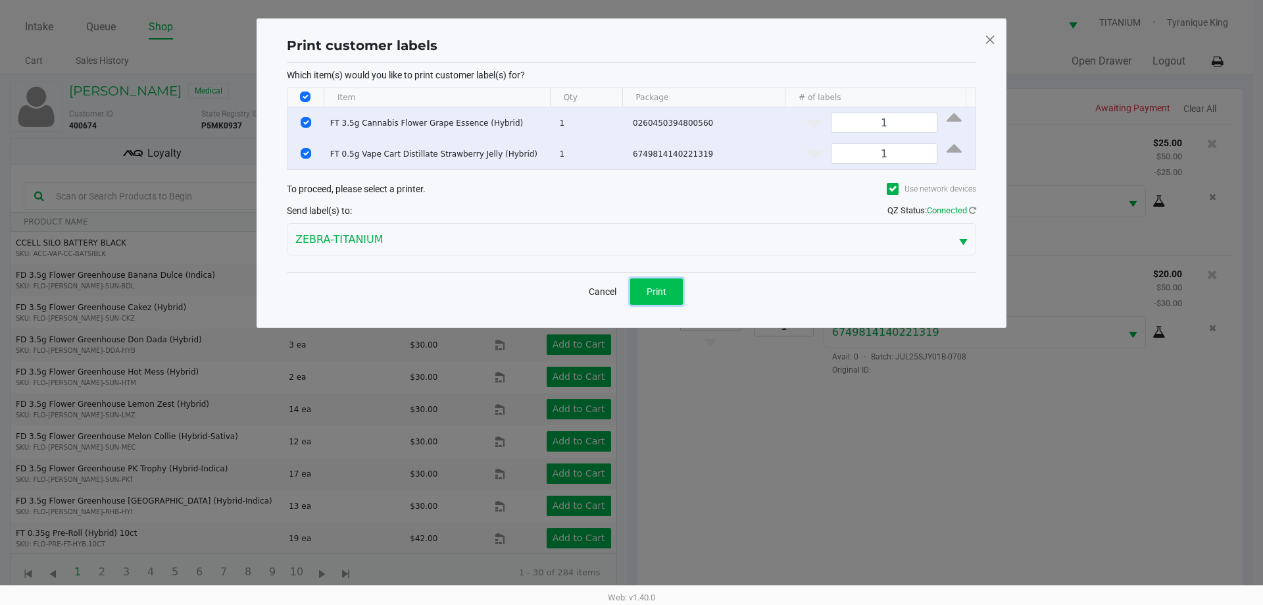
click at [660, 284] on button "Print" at bounding box center [656, 291] width 53 height 26
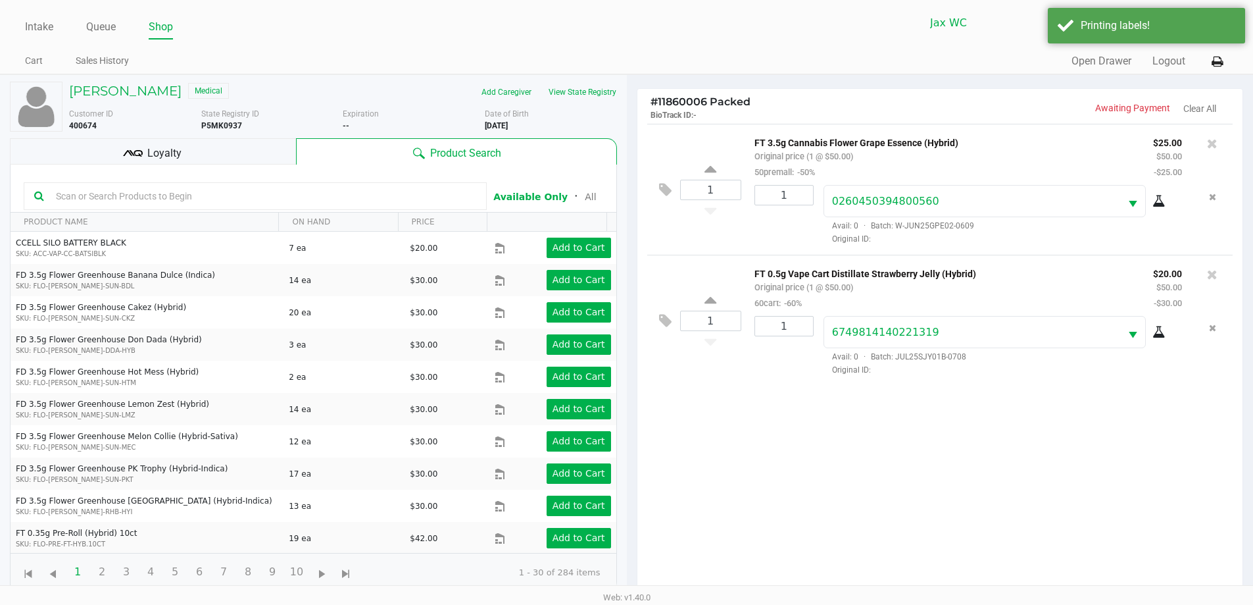
click at [244, 145] on div "Loyalty" at bounding box center [153, 151] width 286 height 26
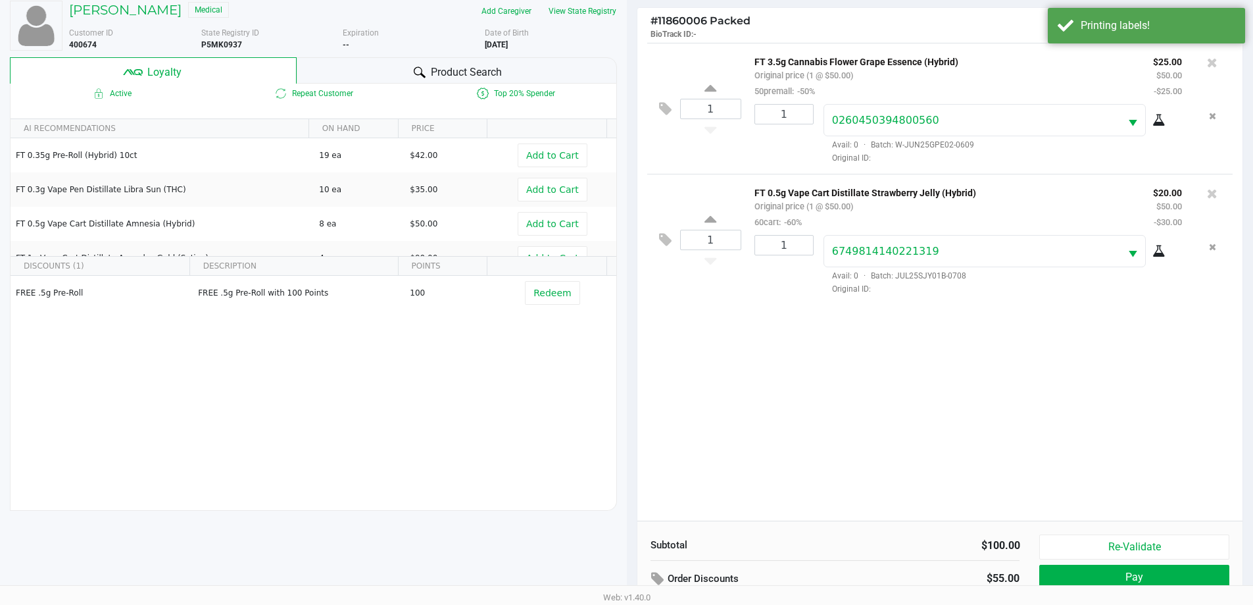
scroll to position [158, 0]
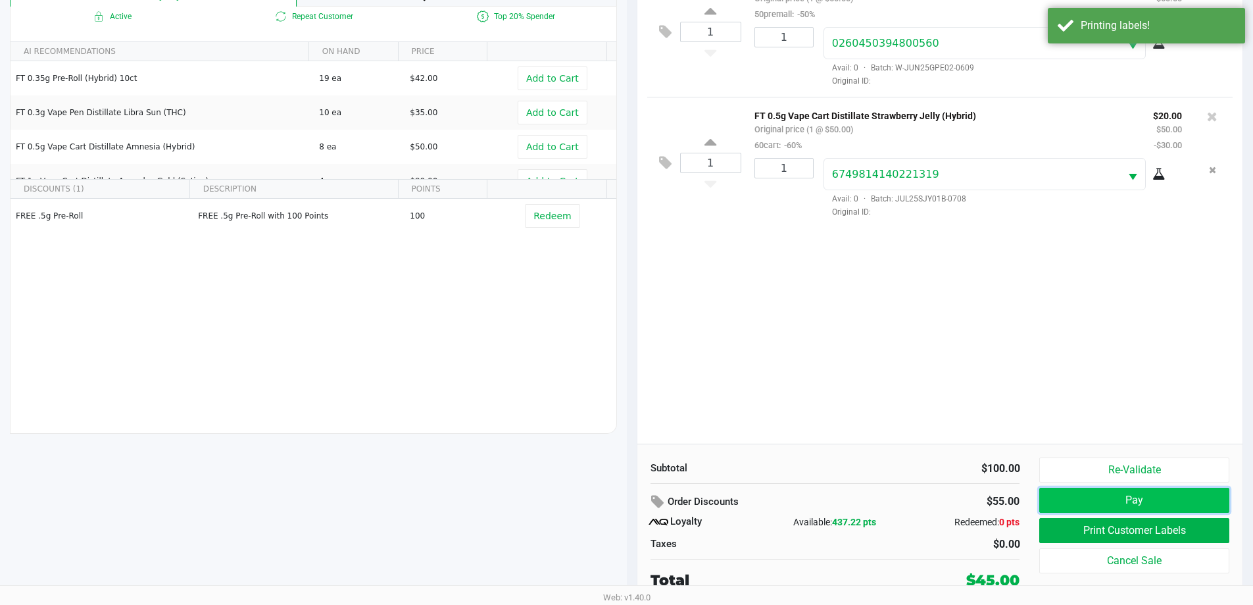
click at [1052, 504] on button "Pay" at bounding box center [1133, 500] width 189 height 25
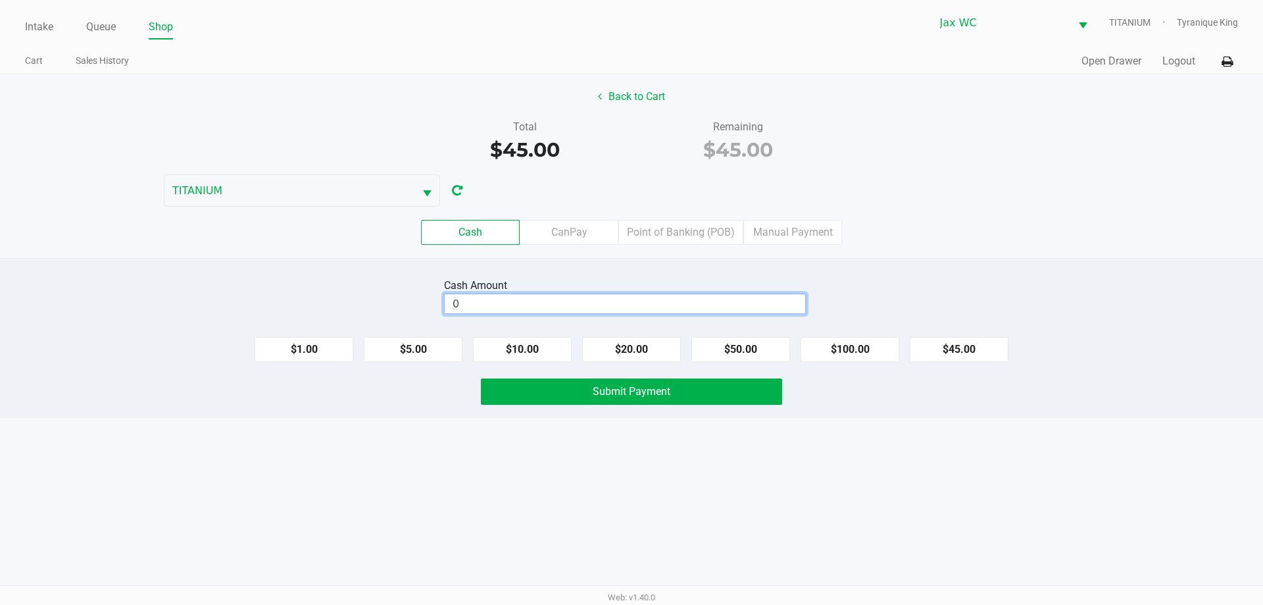
click at [727, 312] on input "0" at bounding box center [625, 303] width 361 height 19
type input "$50.00"
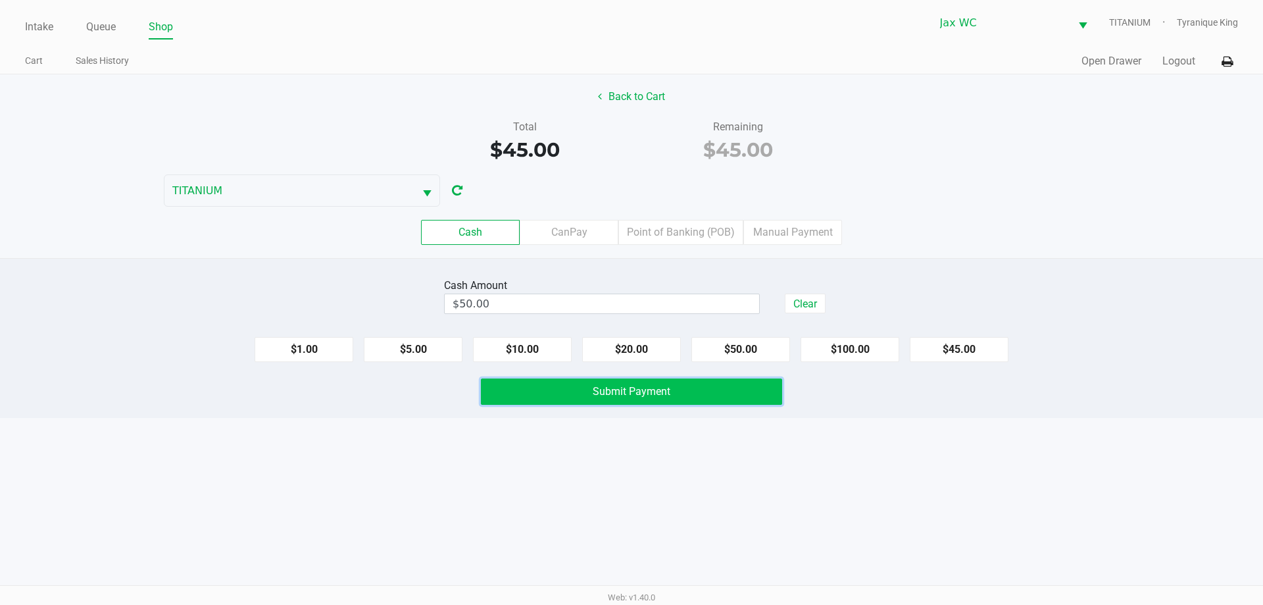
click at [753, 391] on button "Submit Payment" at bounding box center [631, 391] width 301 height 26
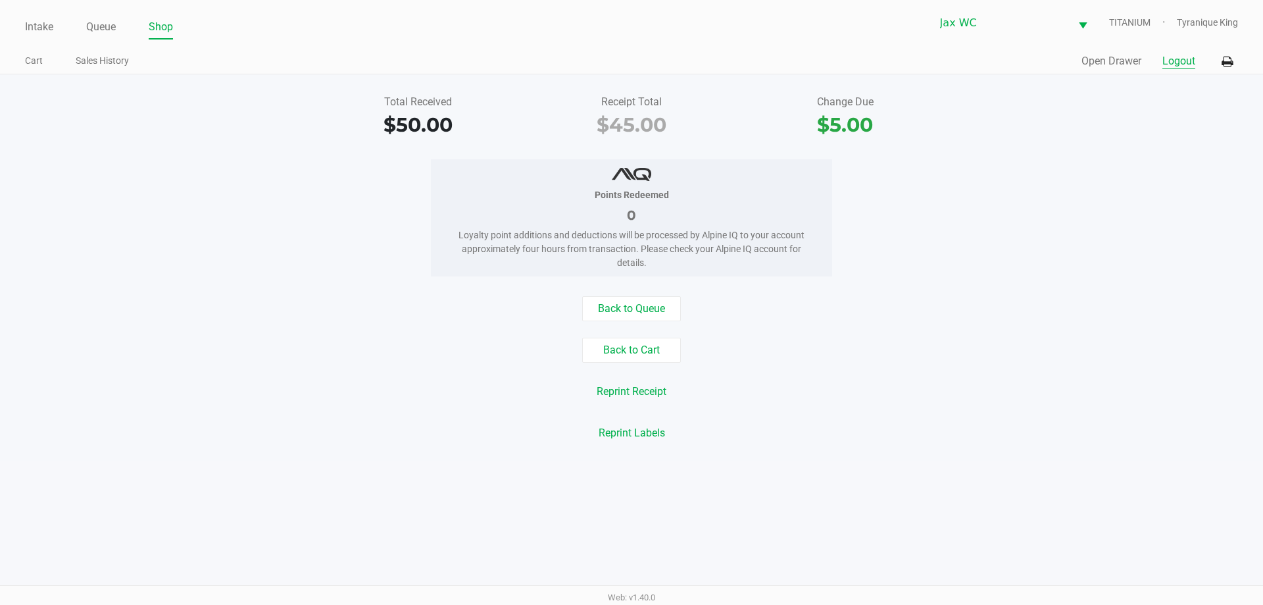
click at [1186, 62] on button "Logout" at bounding box center [1179, 61] width 33 height 16
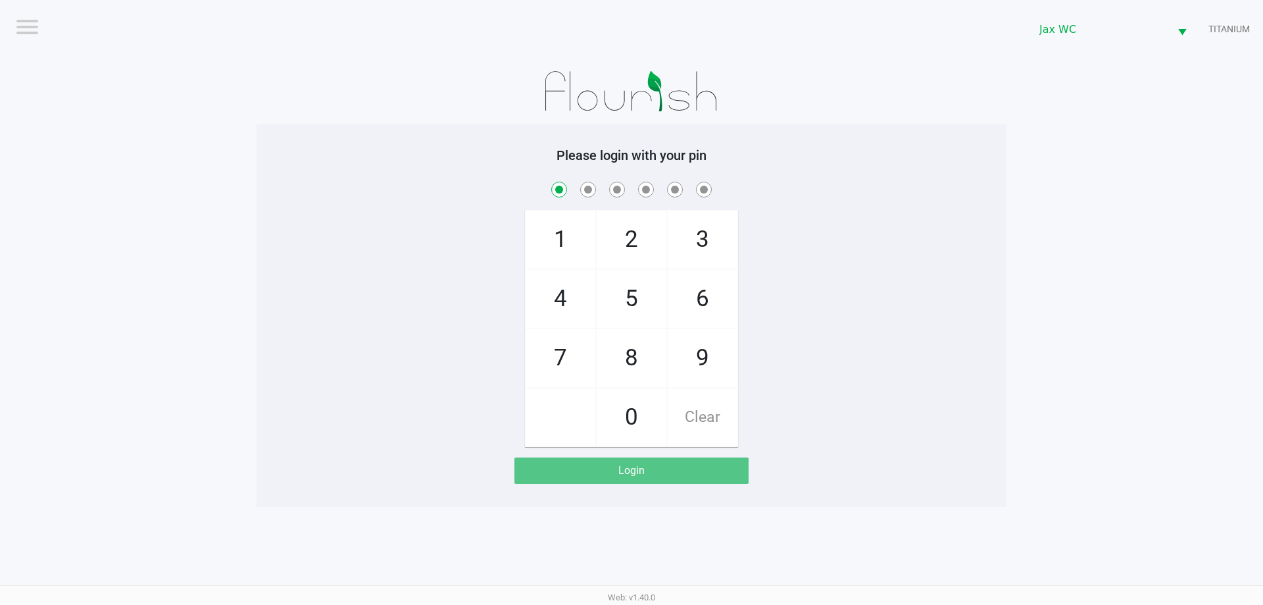
checkbox input "true"
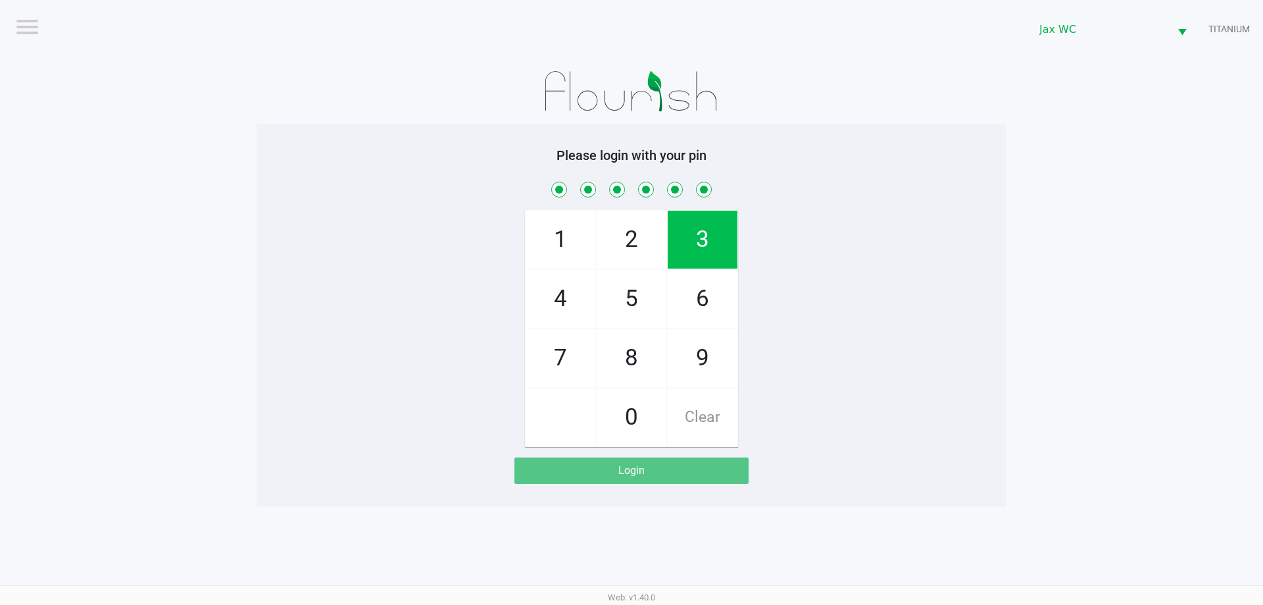
checkbox input "true"
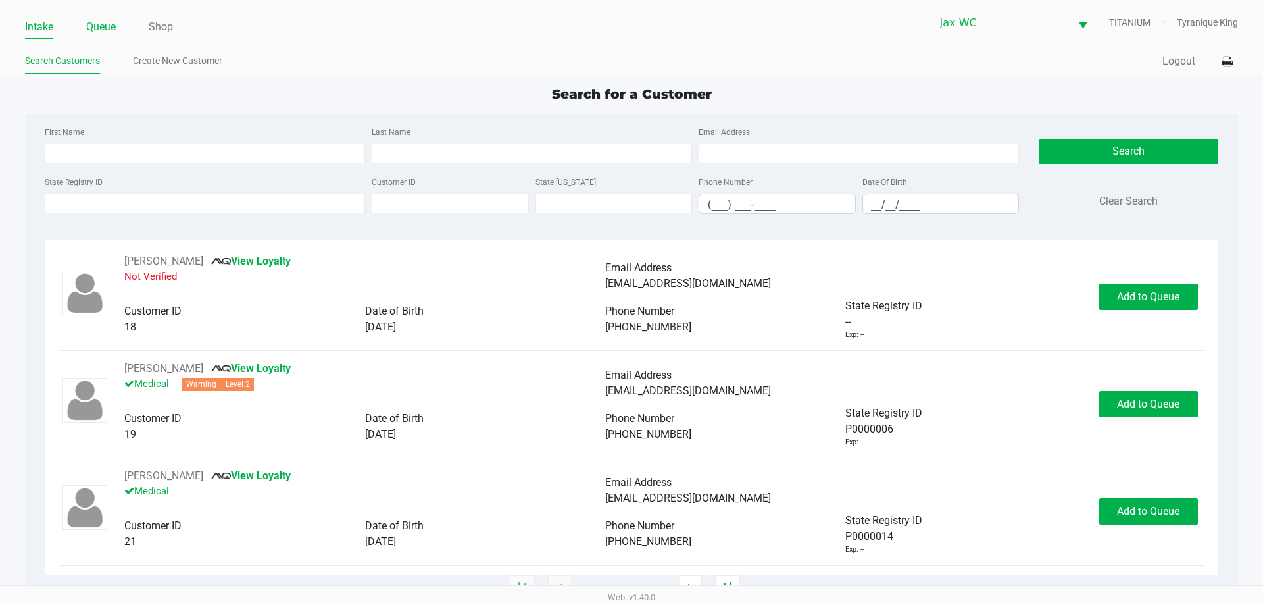
click at [99, 28] on link "Queue" at bounding box center [101, 27] width 30 height 18
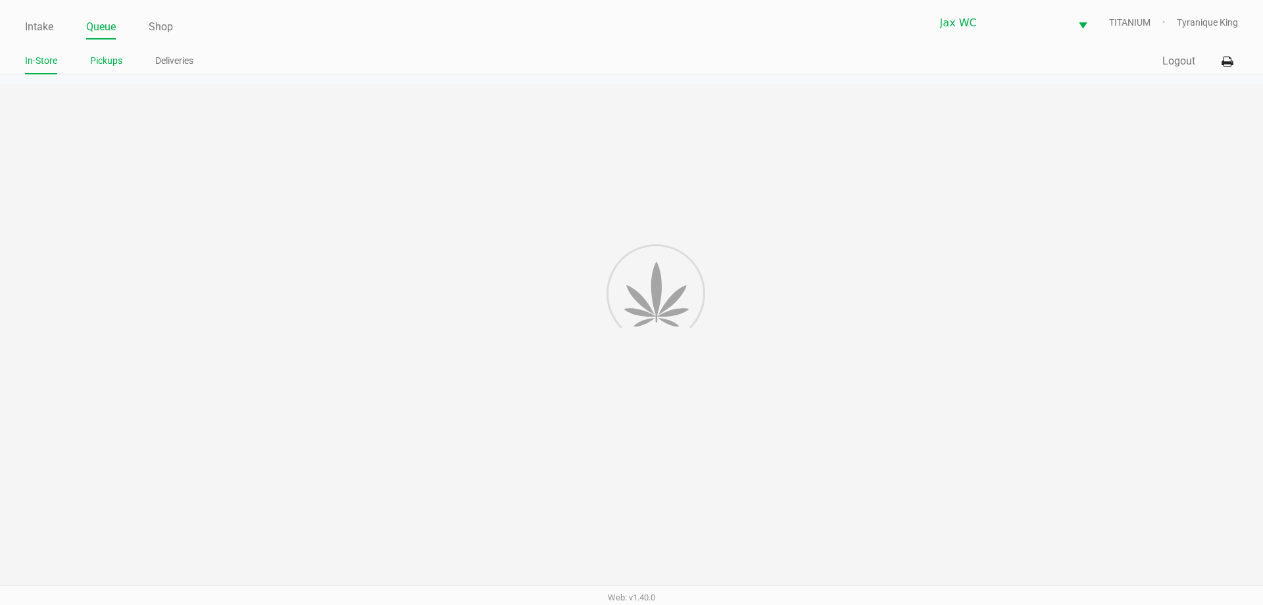
click at [107, 56] on link "Pickups" at bounding box center [106, 61] width 32 height 16
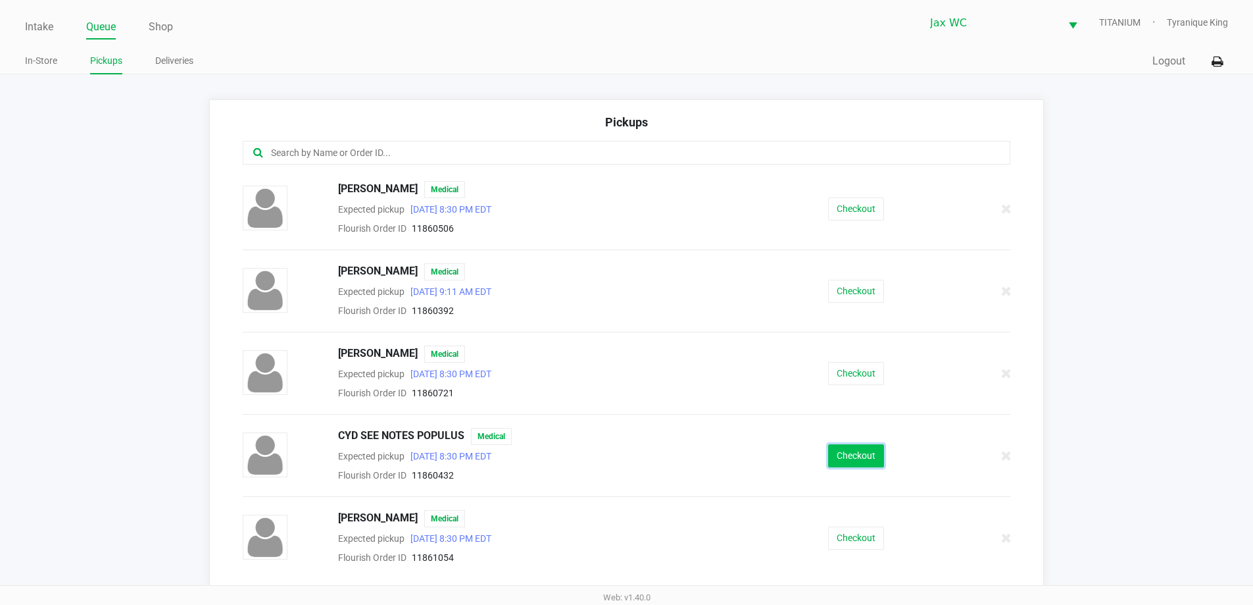
click at [875, 453] on button "Checkout" at bounding box center [856, 455] width 56 height 23
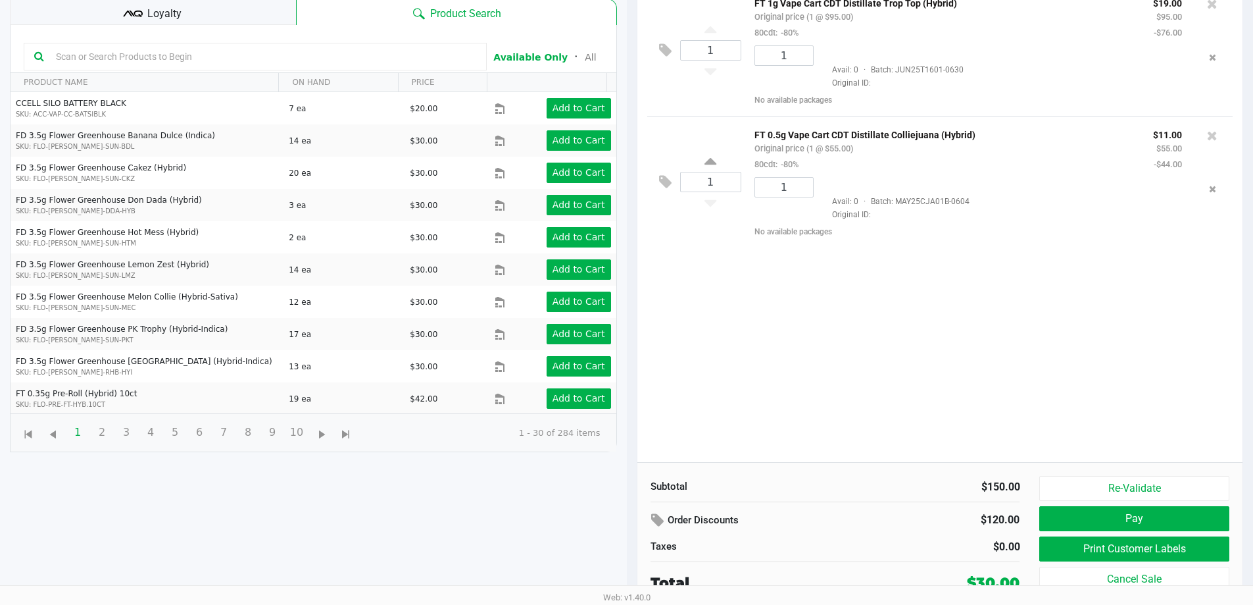
scroll to position [142, 0]
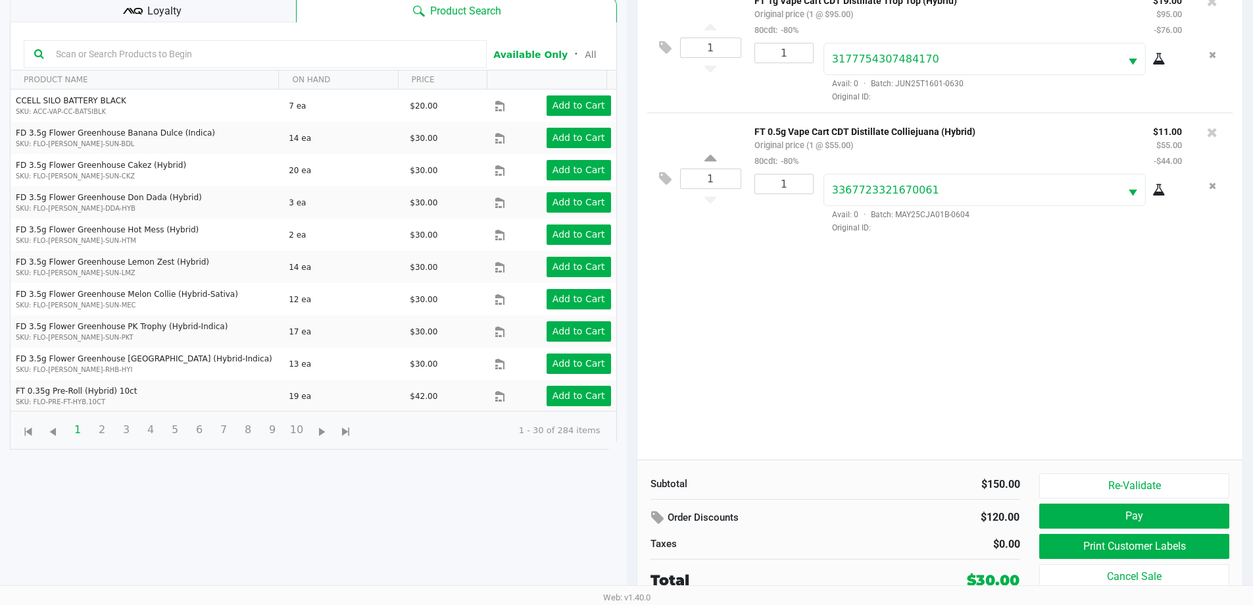
click at [208, 17] on div "Loyalty" at bounding box center [153, 9] width 286 height 26
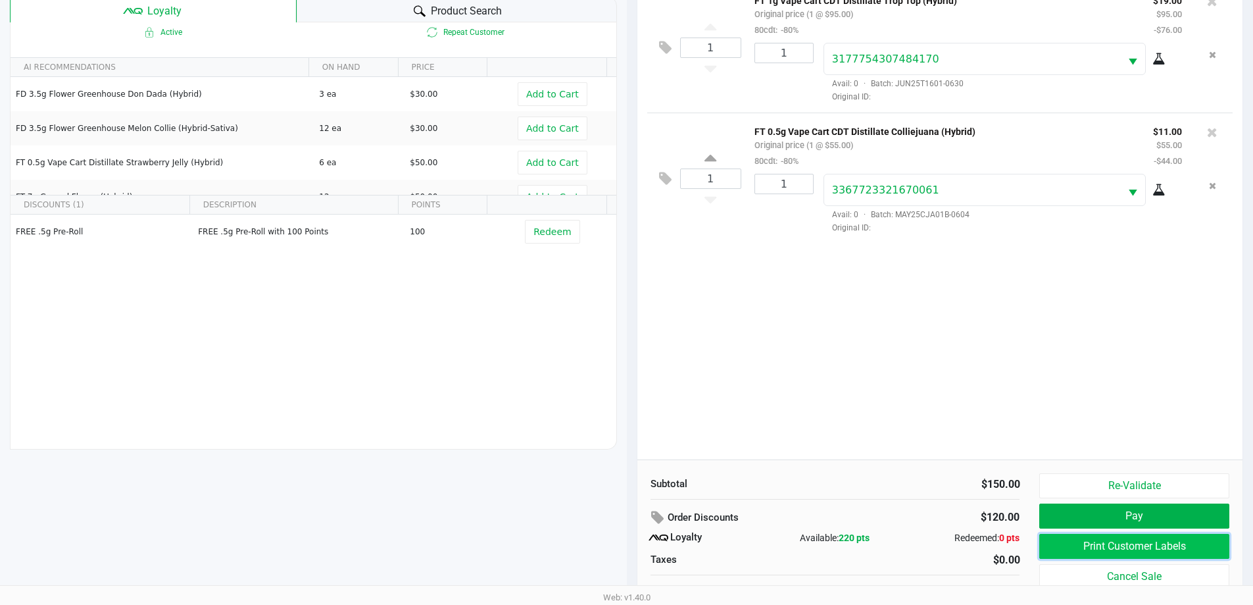
click at [1059, 547] on button "Print Customer Labels" at bounding box center [1133, 546] width 189 height 25
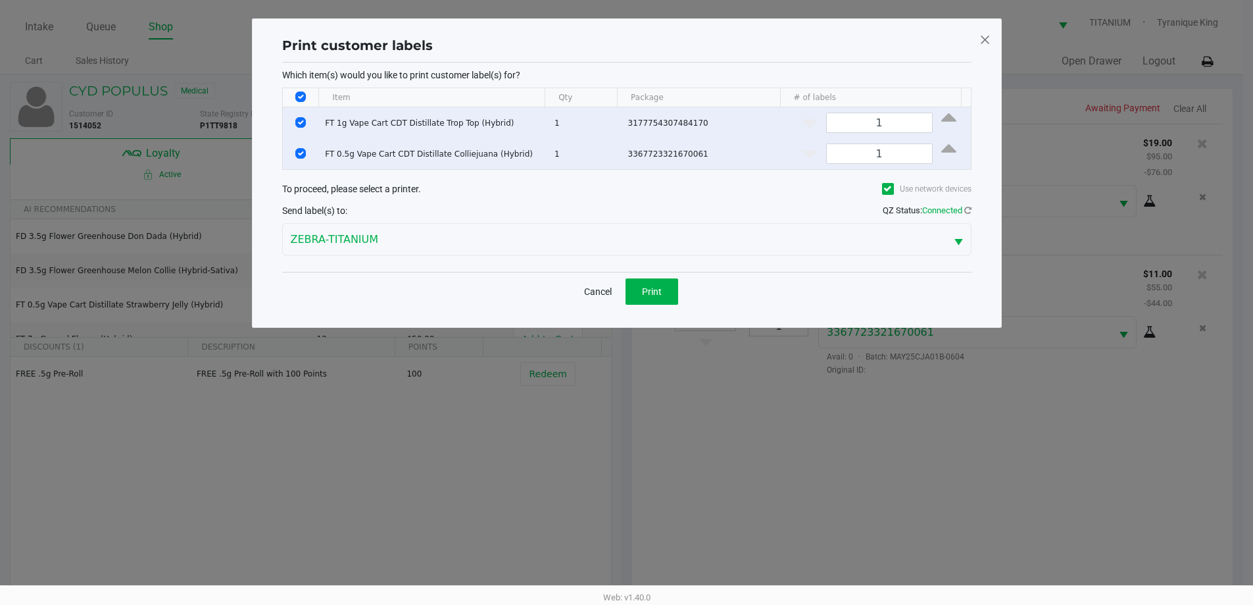
scroll to position [0, 0]
click at [682, 289] on button "Print" at bounding box center [656, 291] width 53 height 26
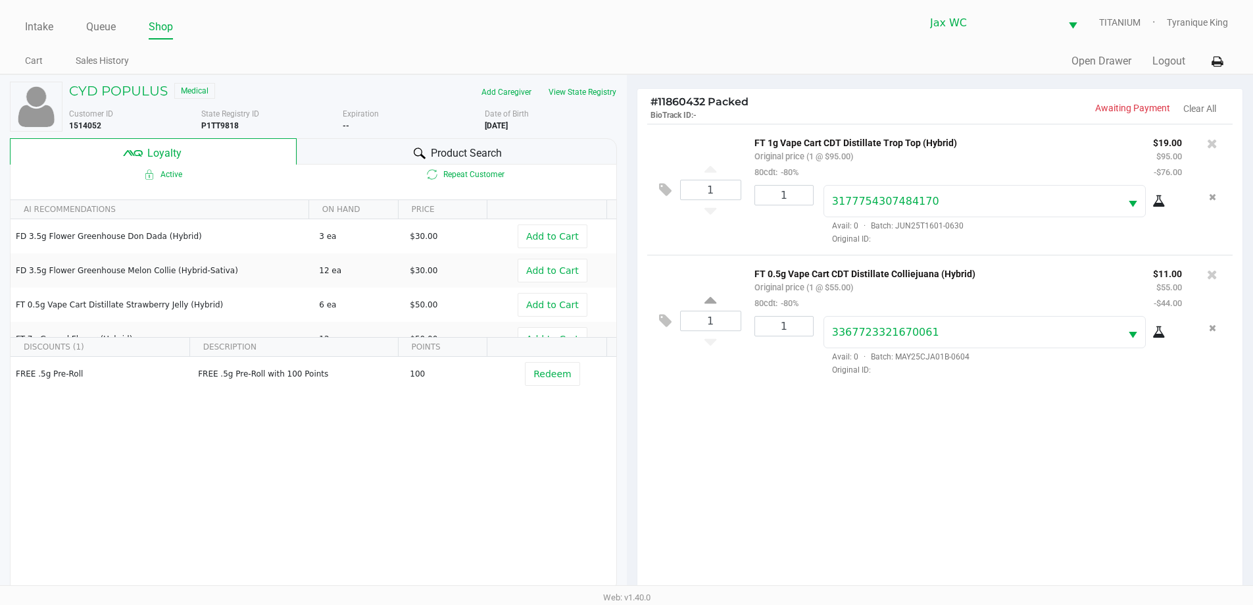
click at [445, 136] on div "CYD POPULUS Medical Add Caregiver View State Registry Customer ID 1514052 State…" at bounding box center [313, 336] width 607 height 523
click at [449, 141] on div "Product Search" at bounding box center [457, 151] width 320 height 26
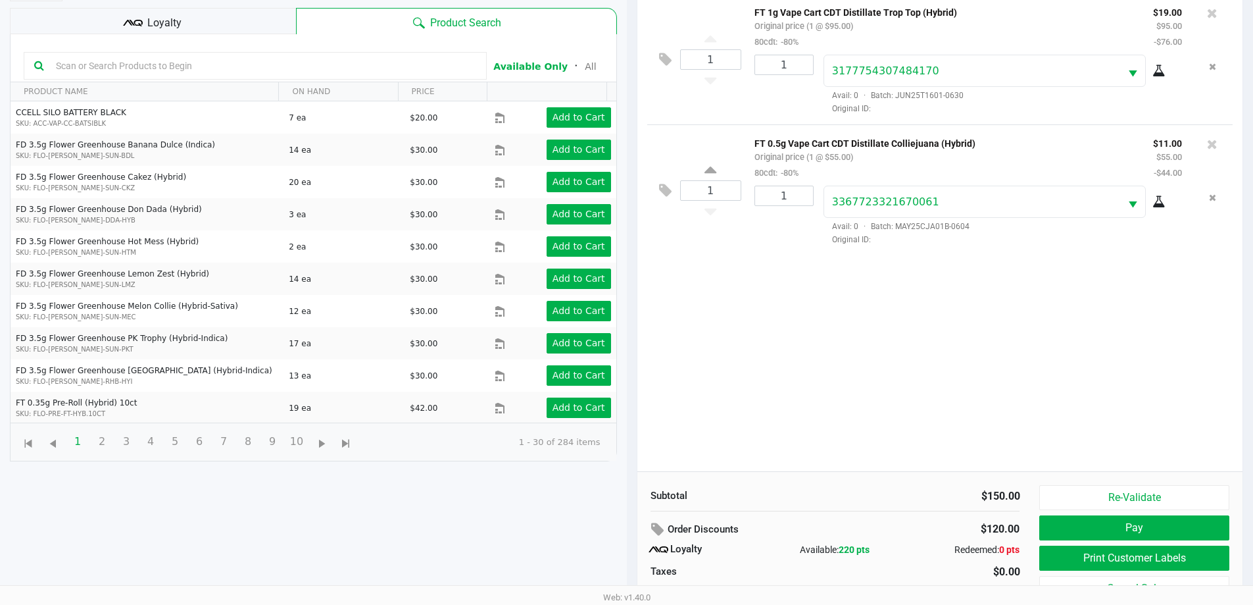
scroll to position [132, 0]
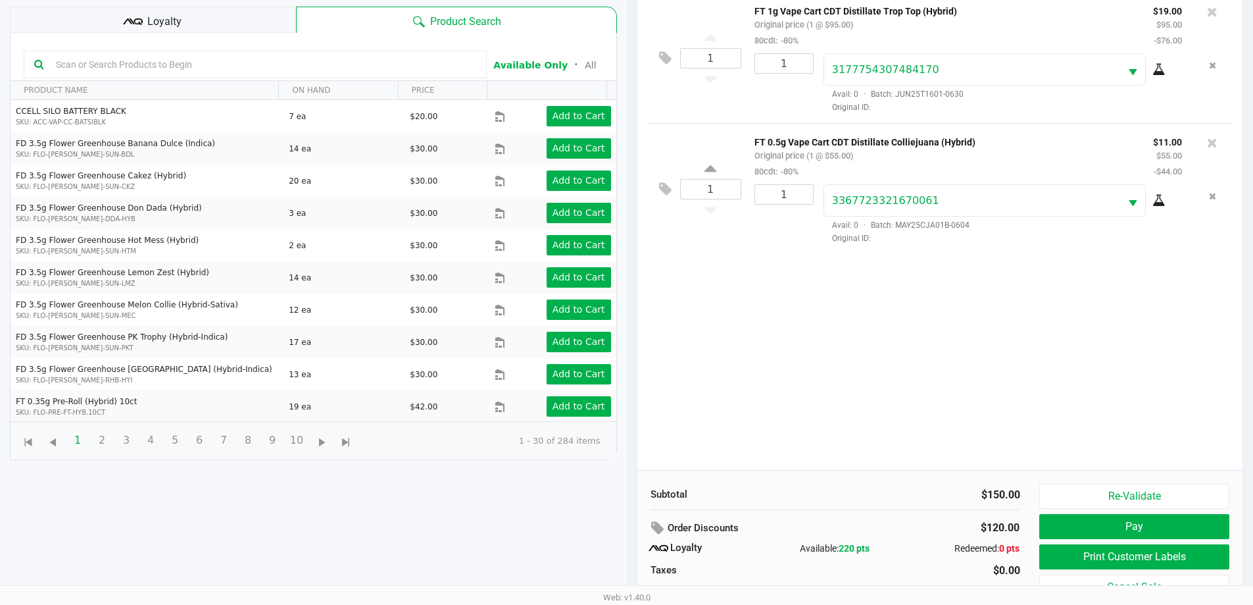
click at [249, 71] on input "text" at bounding box center [264, 65] width 426 height 20
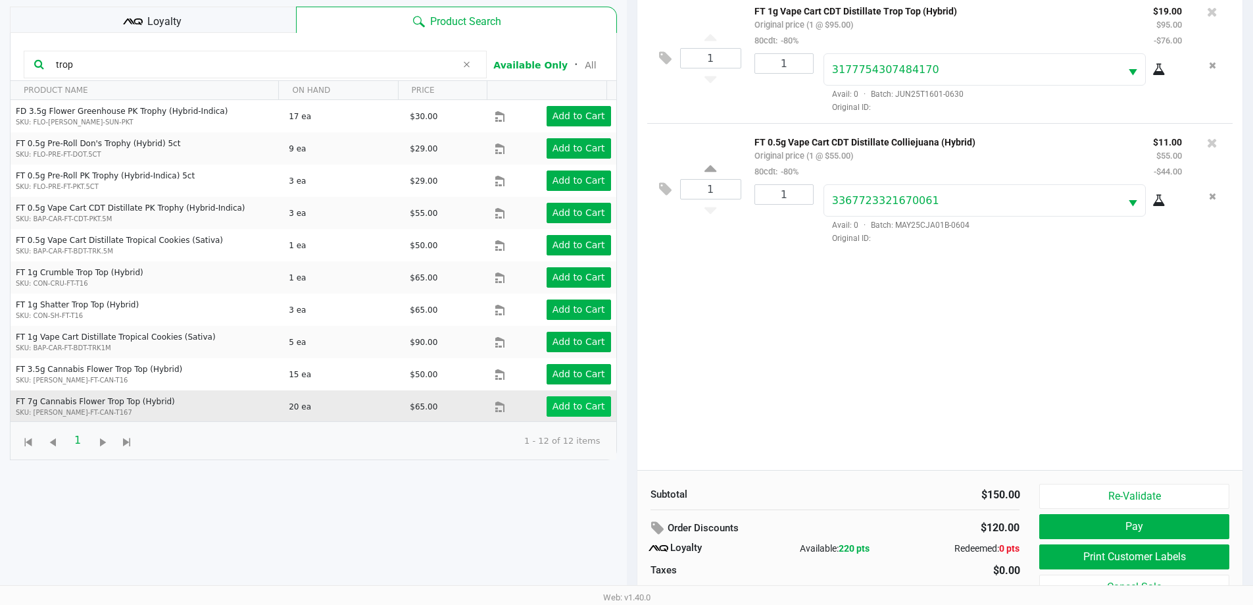
type input "trop"
click at [571, 409] on app-button-loader "Add to Cart" at bounding box center [579, 406] width 53 height 11
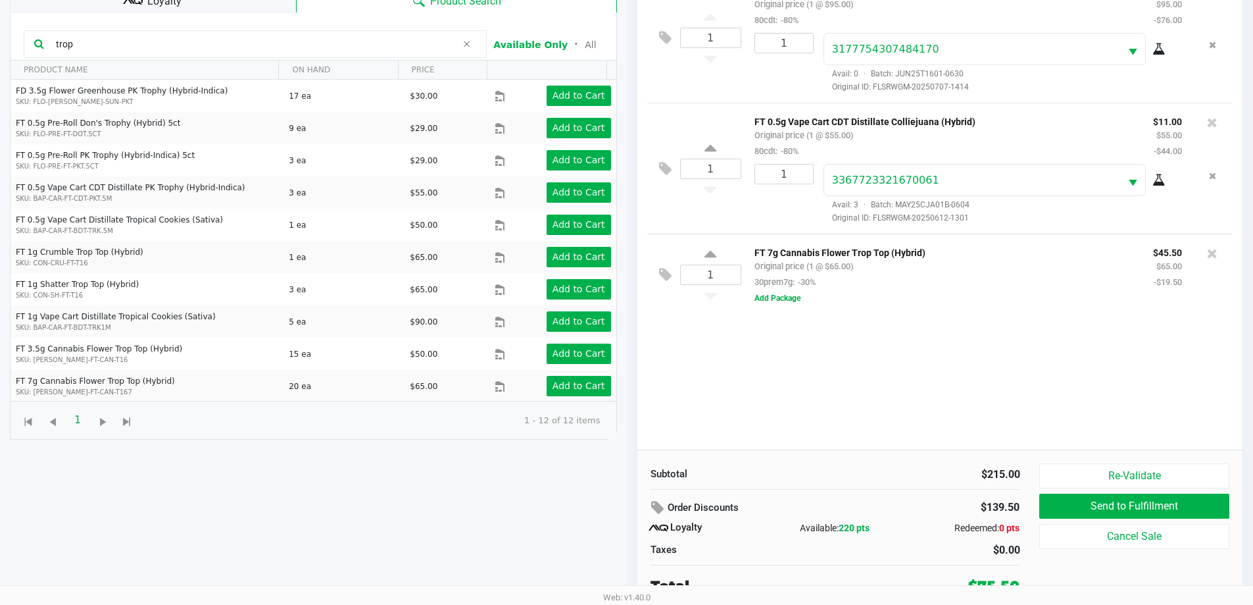
scroll to position [158, 0]
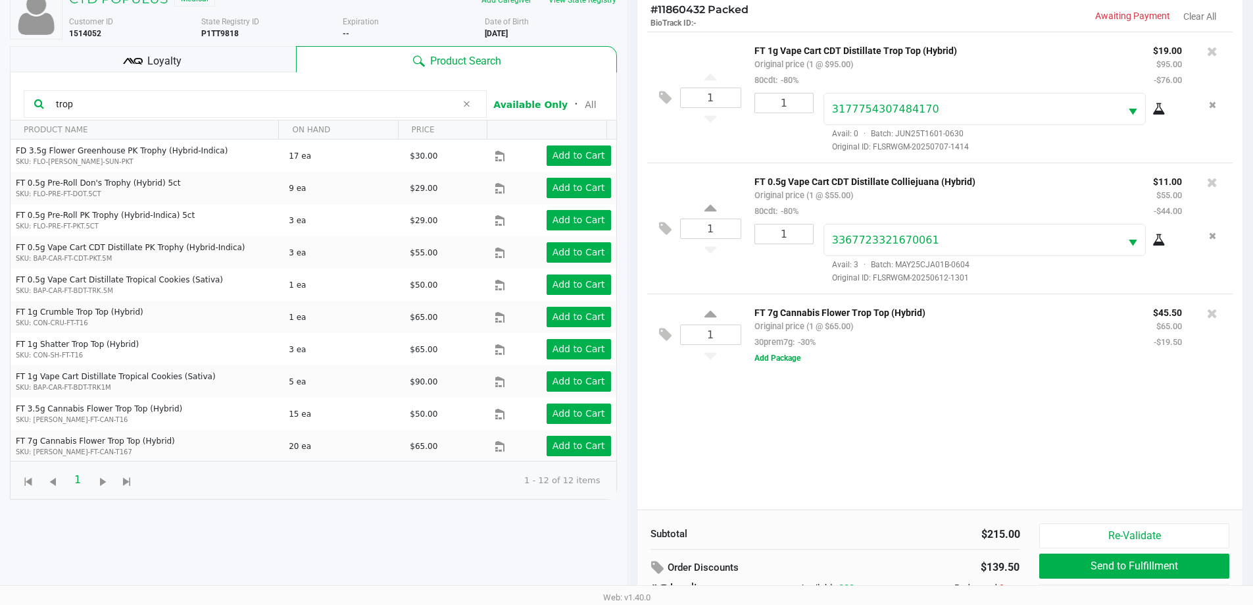
click at [270, 66] on div "Loyalty" at bounding box center [153, 59] width 286 height 26
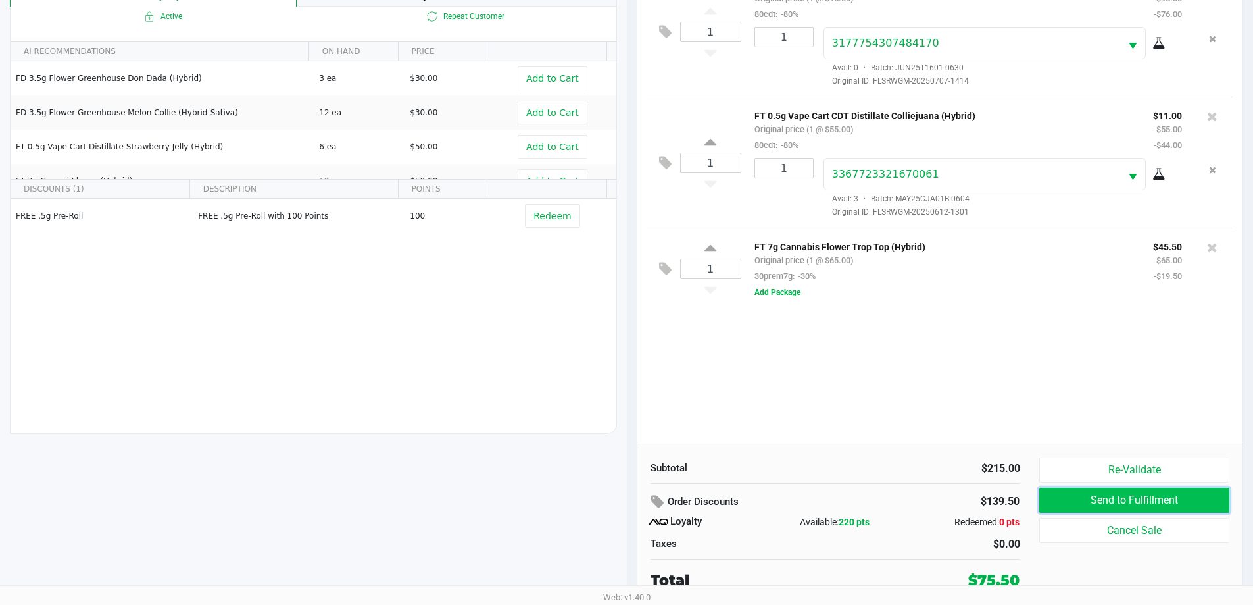
click at [1070, 501] on button "Send to Fulfillment" at bounding box center [1133, 500] width 189 height 25
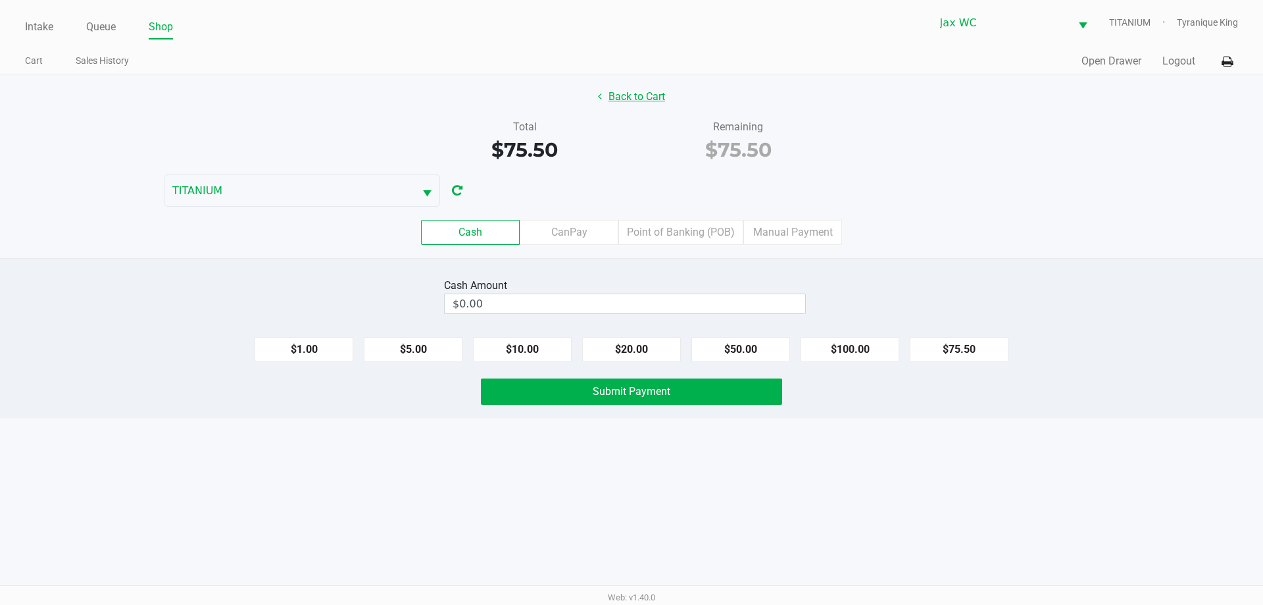
drag, startPoint x: 610, startPoint y: 63, endPoint x: 623, endPoint y: 90, distance: 30.6
click at [616, 72] on ul "Cart Sales History" at bounding box center [328, 62] width 607 height 22
click at [623, 91] on button "Back to Cart" at bounding box center [631, 96] width 84 height 25
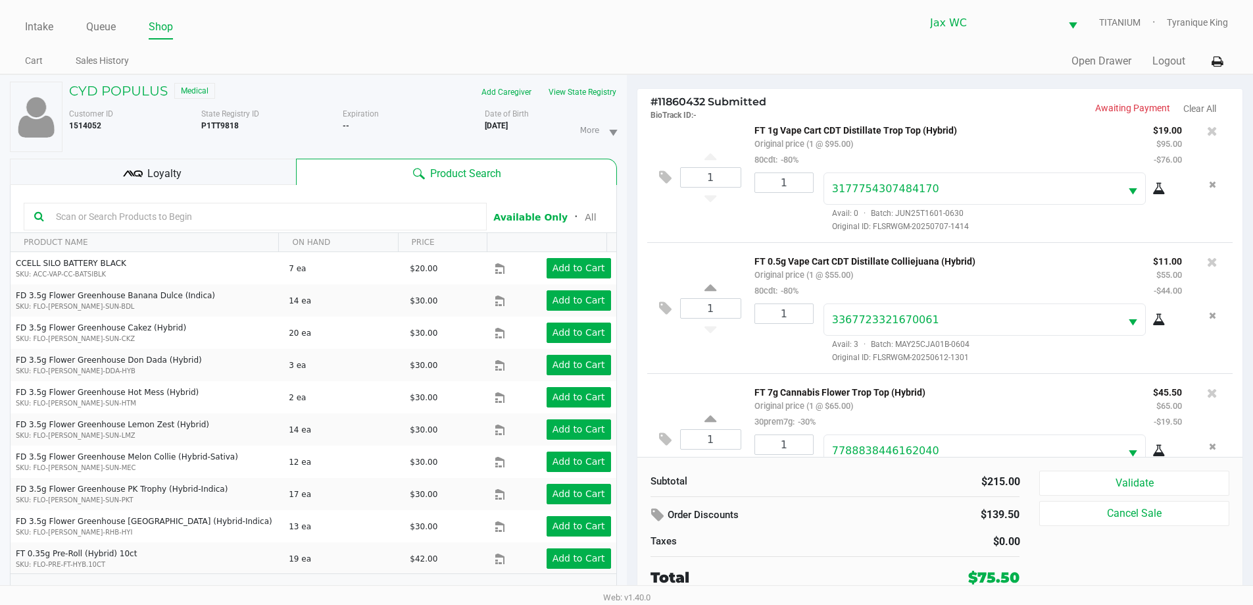
scroll to position [62, 0]
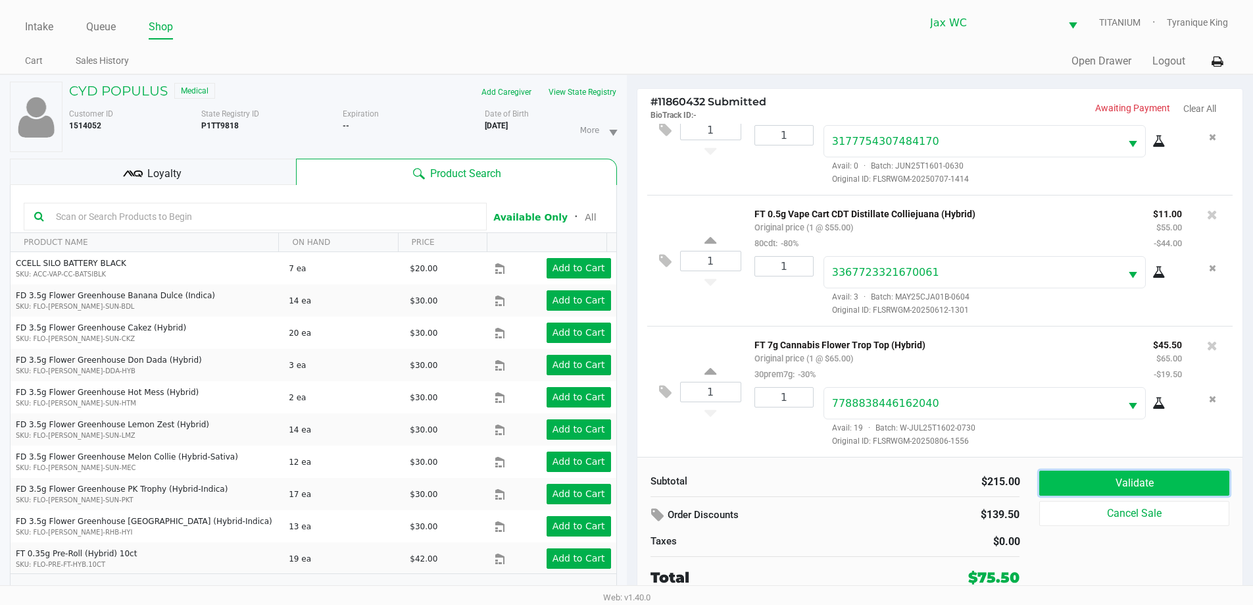
click at [1105, 478] on button "Validate" at bounding box center [1133, 482] width 189 height 25
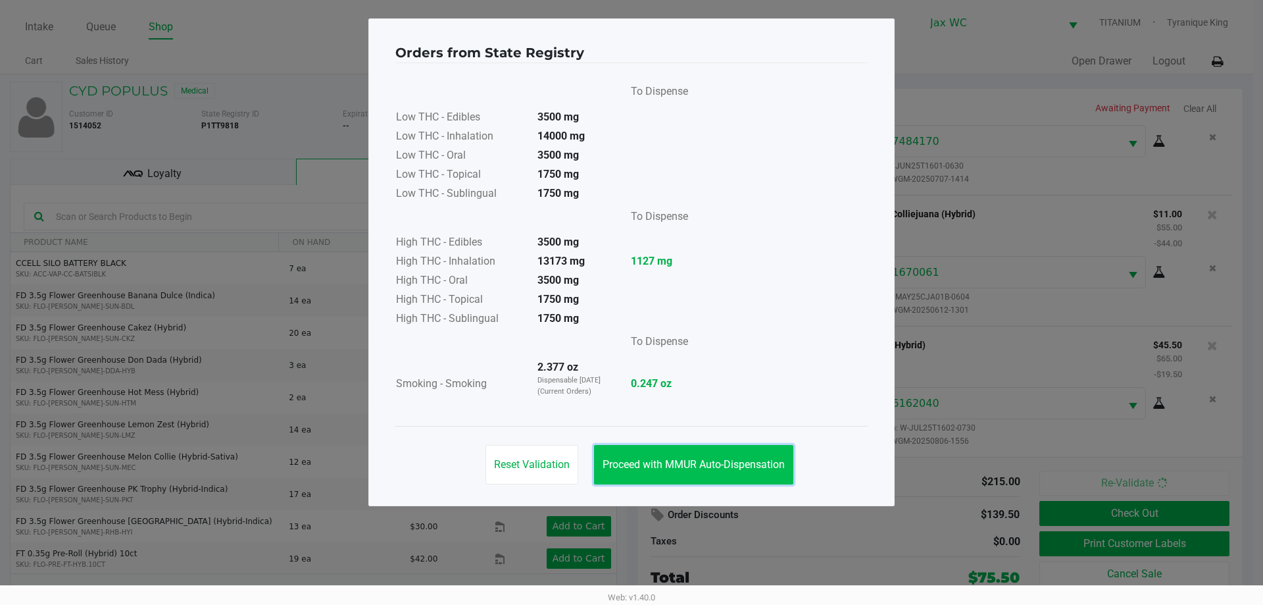
click at [730, 463] on span "Proceed with MMUR Auto-Dispensation" at bounding box center [694, 464] width 182 height 13
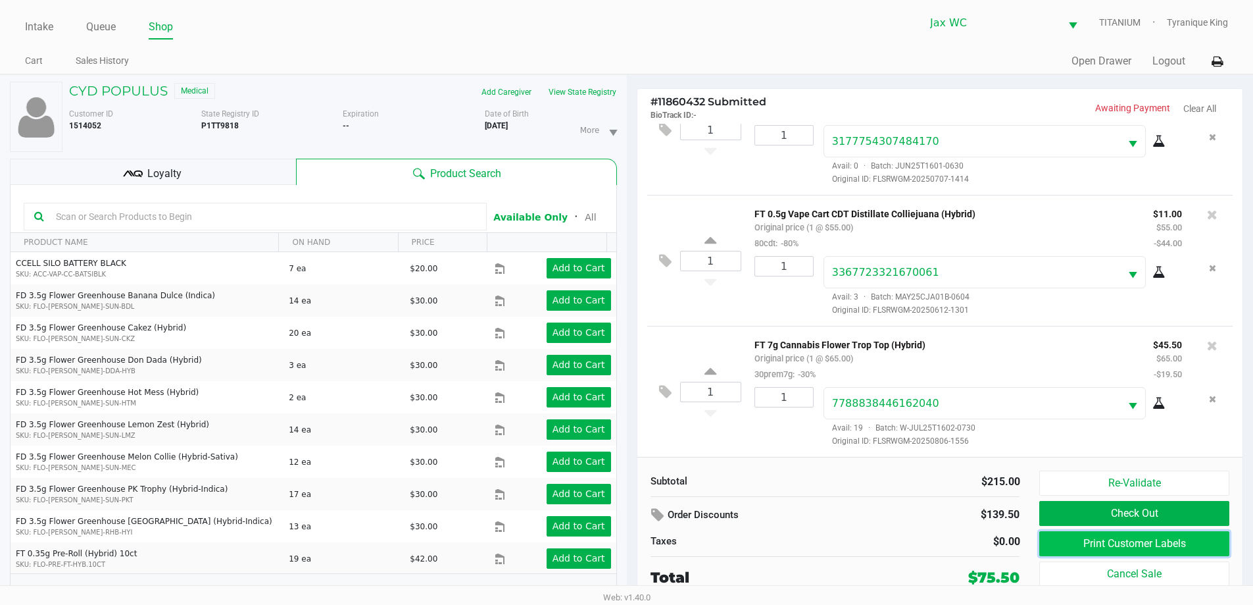
click at [1136, 545] on button "Print Customer Labels" at bounding box center [1133, 543] width 189 height 25
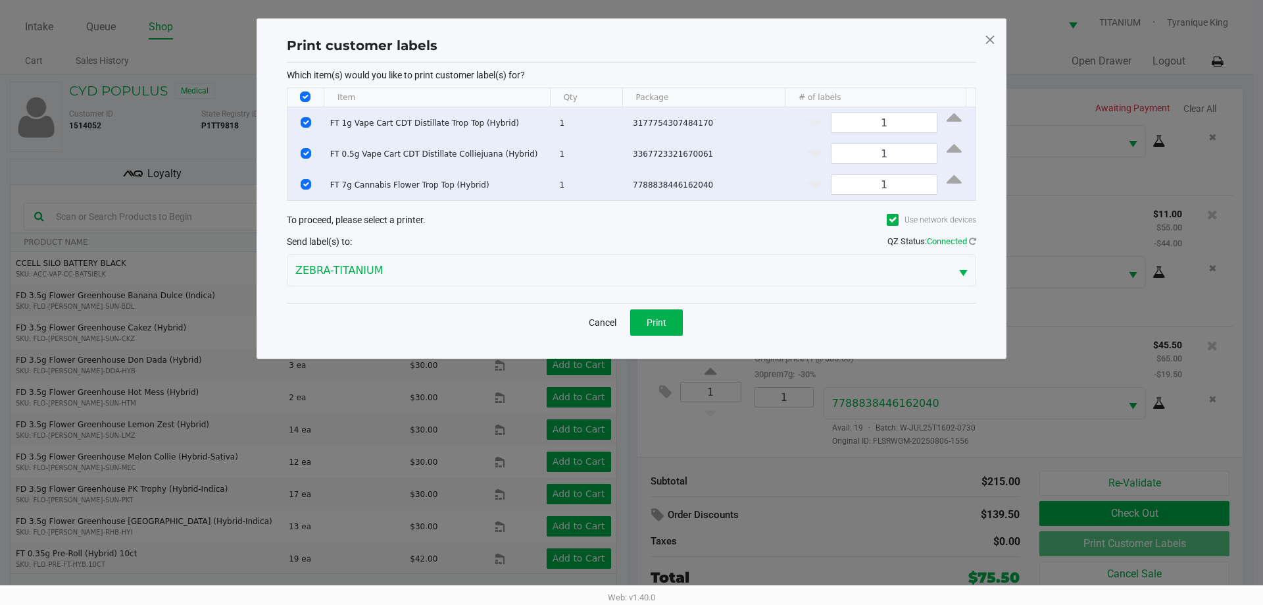
click at [301, 95] on input "Select All Rows" at bounding box center [305, 96] width 11 height 11
checkbox input "false"
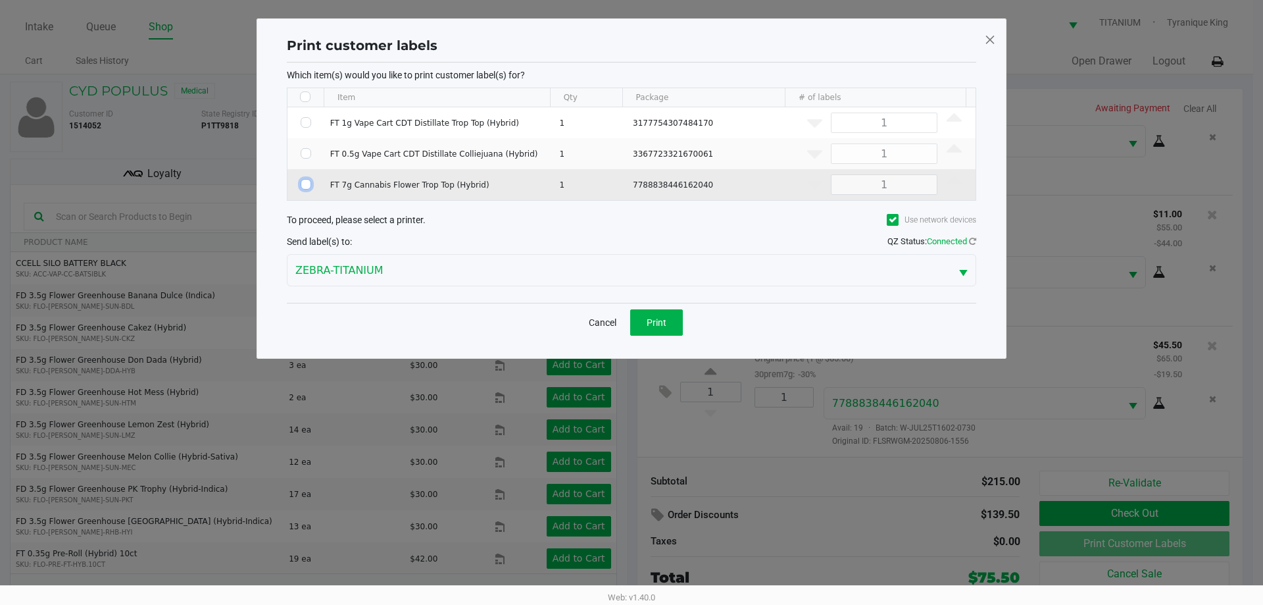
click at [305, 183] on input "Select Row" at bounding box center [306, 184] width 11 height 11
checkbox input "true"
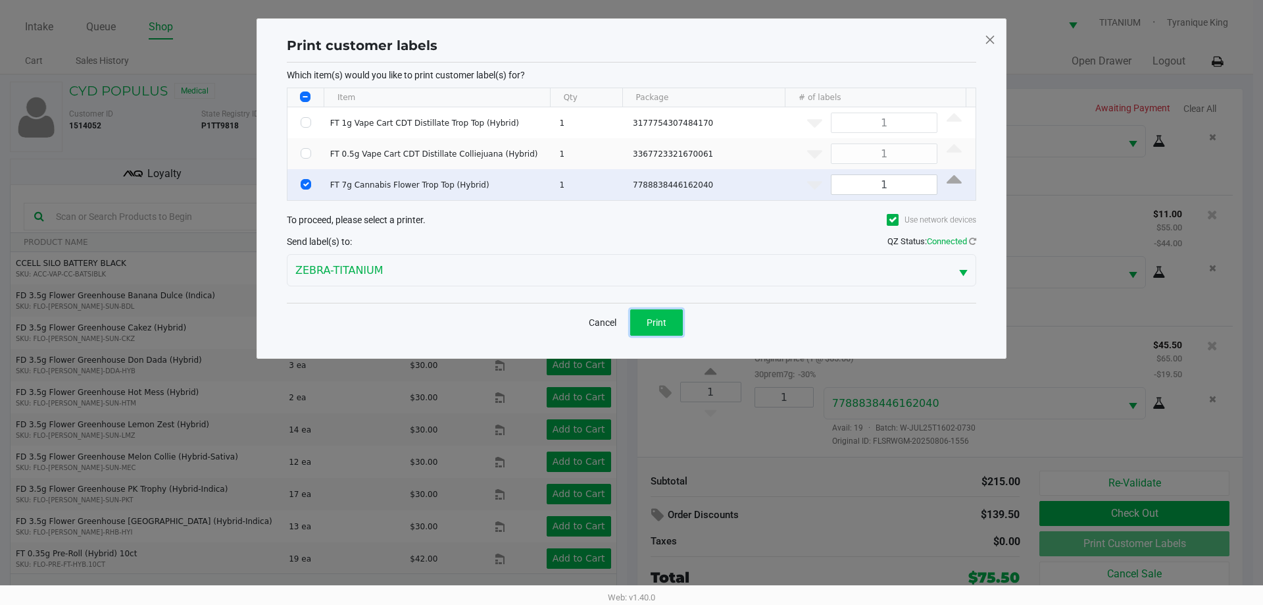
click at [682, 322] on button "Print" at bounding box center [656, 322] width 53 height 26
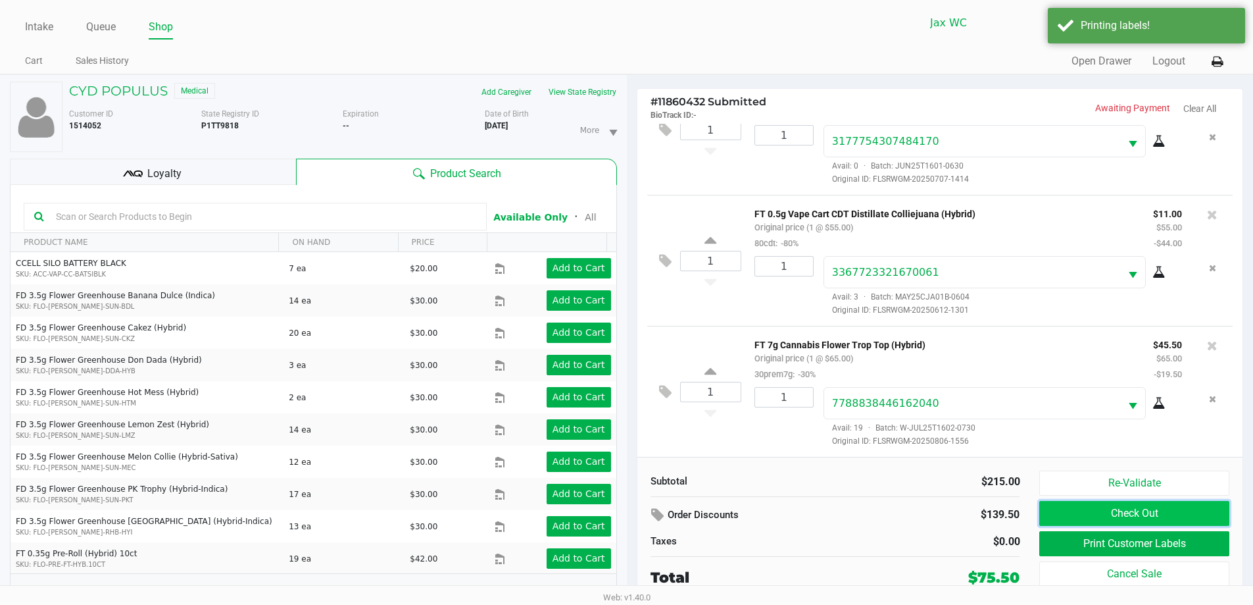
click at [1063, 511] on button "Check Out" at bounding box center [1133, 513] width 189 height 25
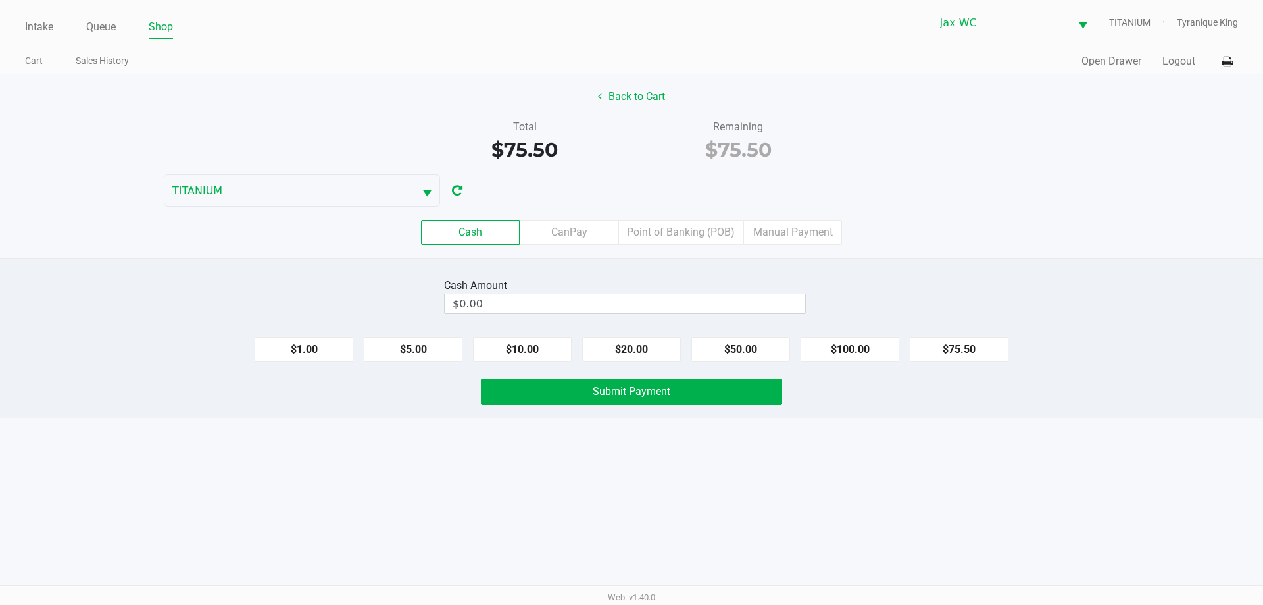
click at [712, 245] on div "Cash CanPay Point of Banking (POB) Manual Payment" at bounding box center [631, 232] width 1283 height 51
click at [712, 243] on div "Cash CanPay Point of Banking (POB) Manual Payment" at bounding box center [631, 232] width 1283 height 51
click at [712, 238] on label "Point of Banking (POB)" at bounding box center [680, 232] width 125 height 25
click at [0, 0] on 7 "Point of Banking (POB)" at bounding box center [0, 0] width 0 height 0
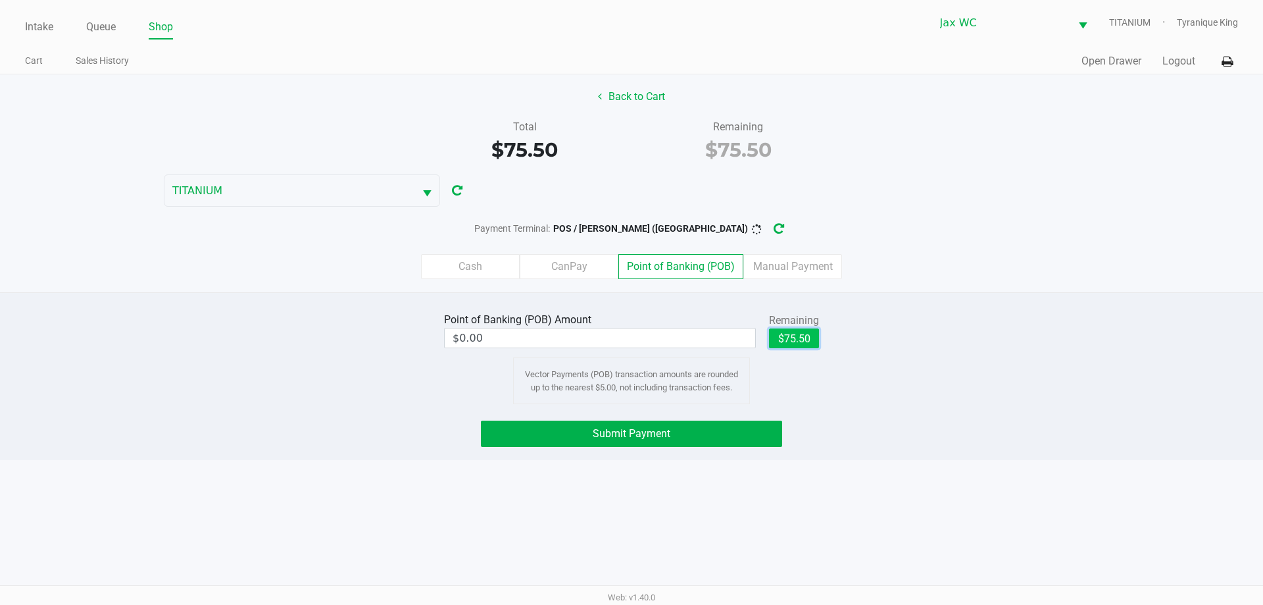
click at [789, 339] on button "$75.50" at bounding box center [794, 338] width 50 height 20
type input "$75.50"
click at [739, 442] on button "Submit Payment" at bounding box center [631, 433] width 301 height 26
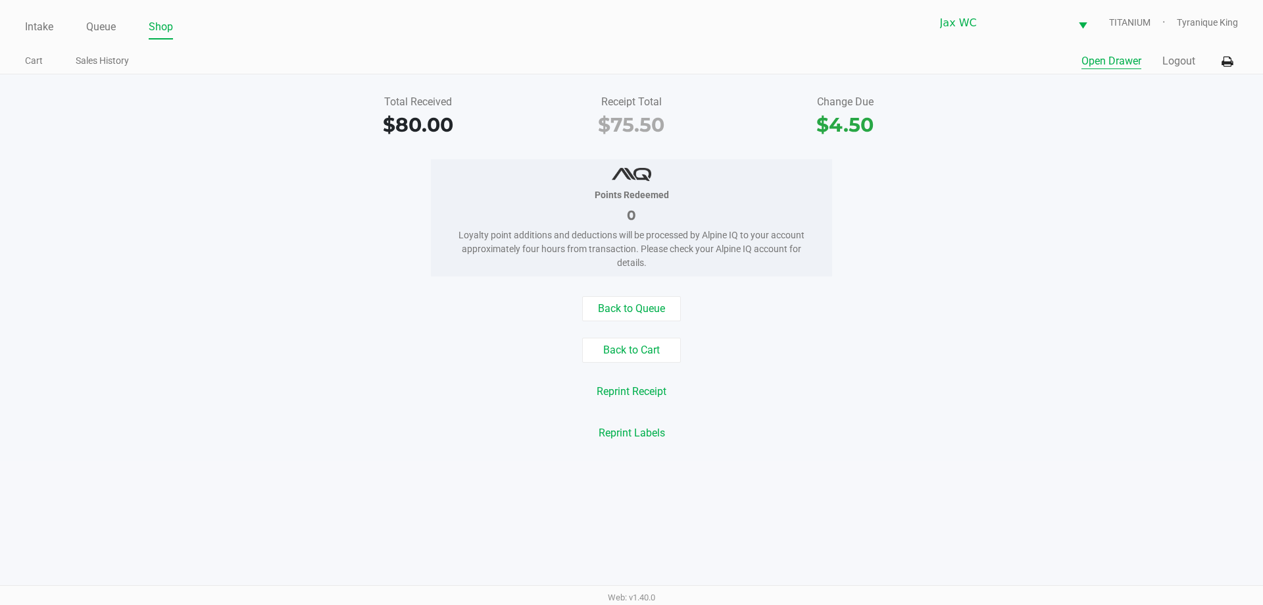
click at [1136, 56] on button "Open Drawer" at bounding box center [1112, 61] width 60 height 16
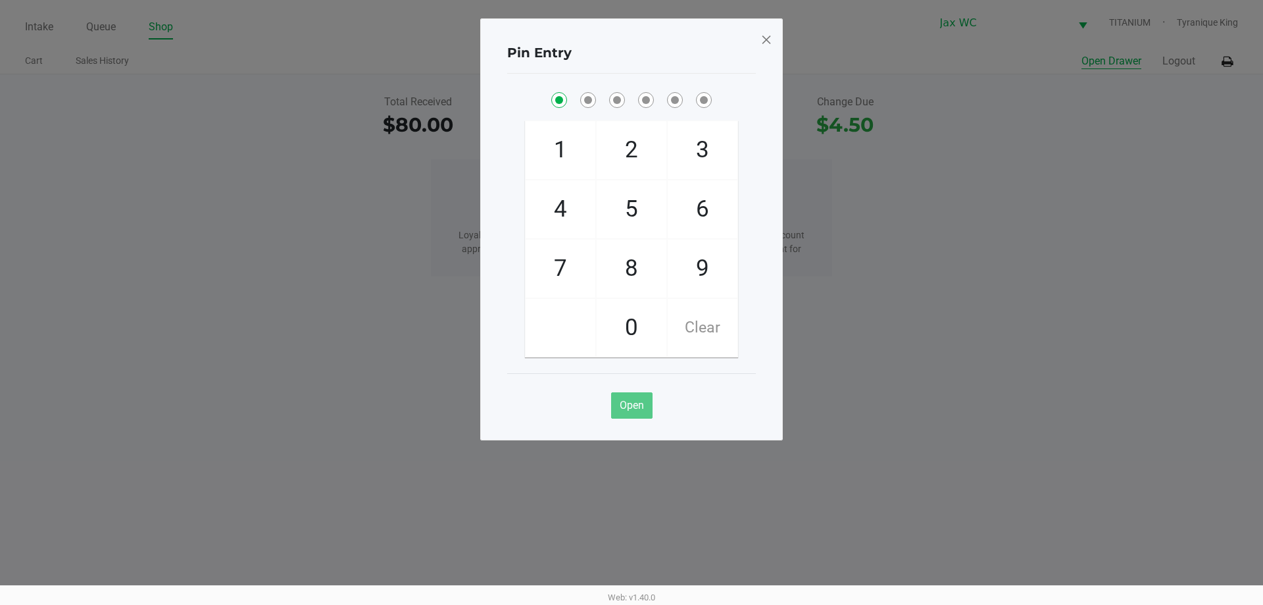
checkbox input "true"
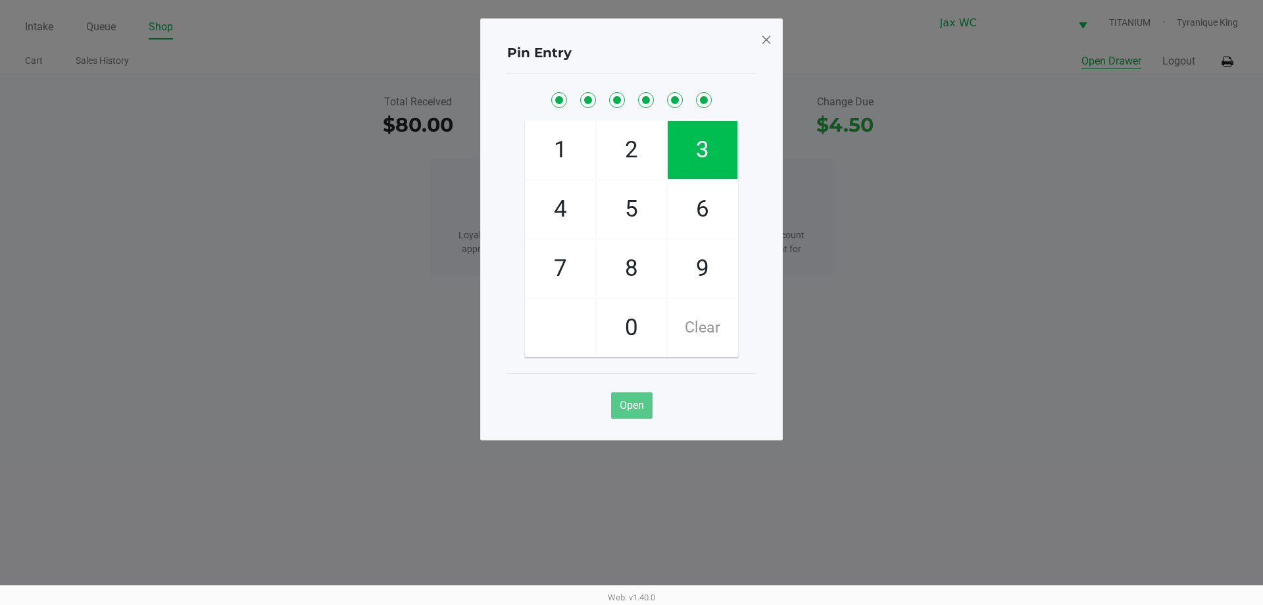
checkbox input "true"
click at [774, 42] on div "Pin Entry 1 4 7 2 5 8 0 3 6 9 Clear Open" at bounding box center [631, 229] width 303 height 422
click at [761, 38] on span at bounding box center [767, 39] width 12 height 21
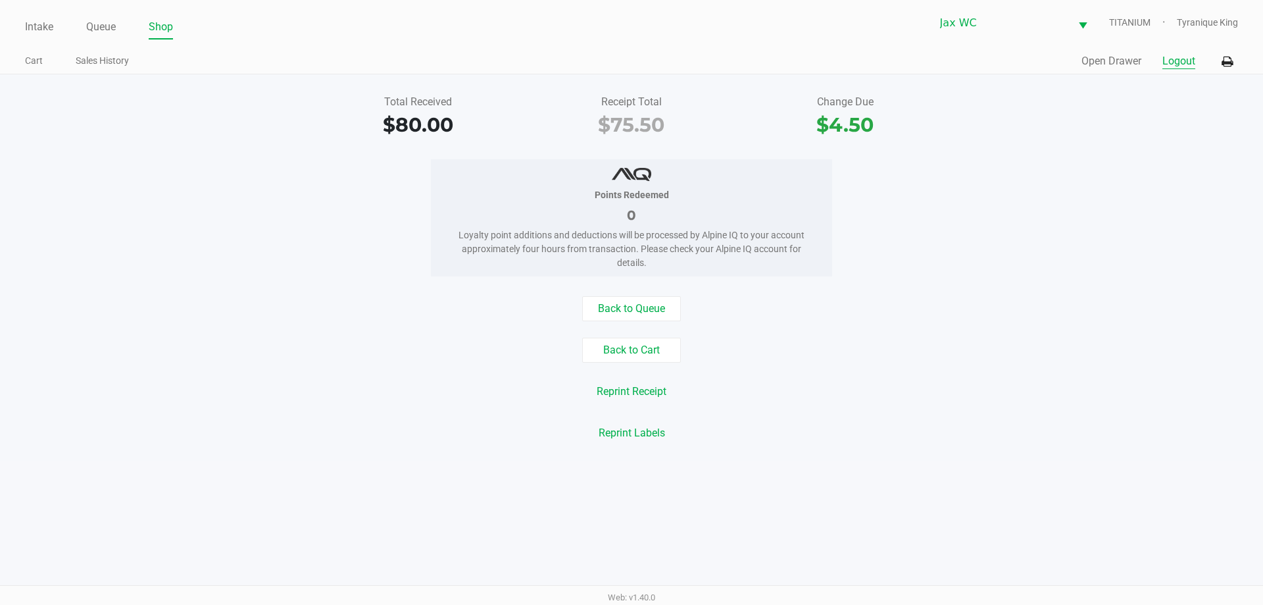
click at [1173, 63] on button "Logout" at bounding box center [1179, 61] width 33 height 16
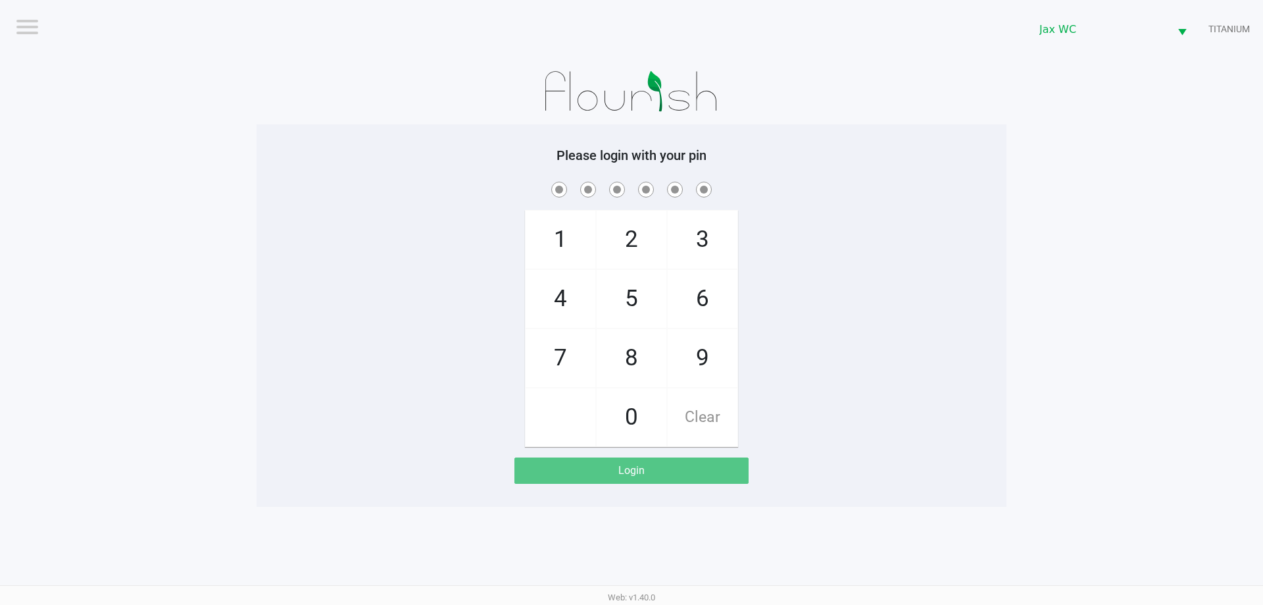
drag, startPoint x: 1147, startPoint y: 145, endPoint x: 1159, endPoint y: 130, distance: 19.2
click at [1143, 143] on app-pos-login-wrapper "Logout Jax WC TITANIUM Please login with your pin 1 4 7 2 5 8 0 3 6 9 Clear Log…" at bounding box center [631, 253] width 1263 height 507
checkbox input "true"
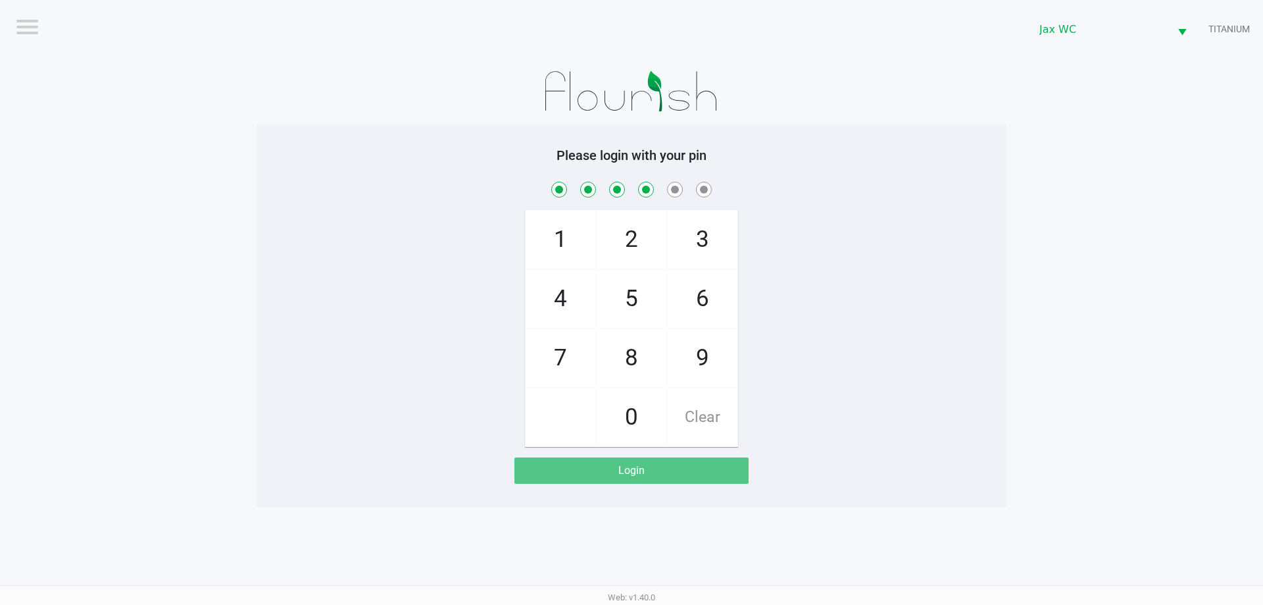
checkbox input "true"
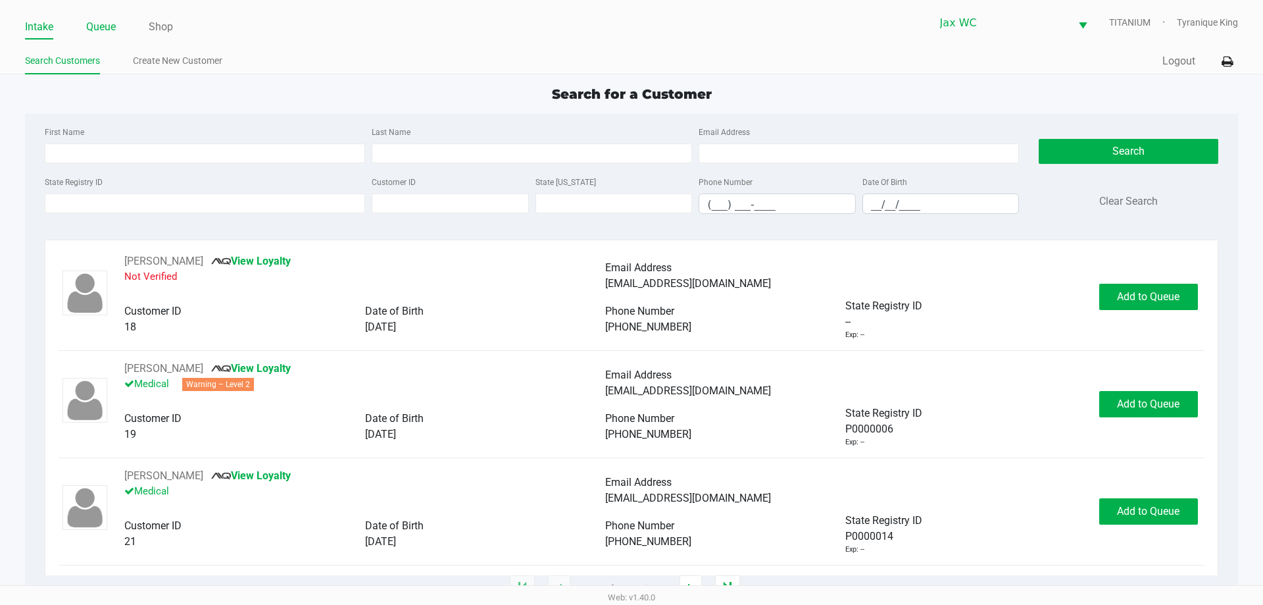
click at [106, 27] on link "Queue" at bounding box center [101, 27] width 30 height 18
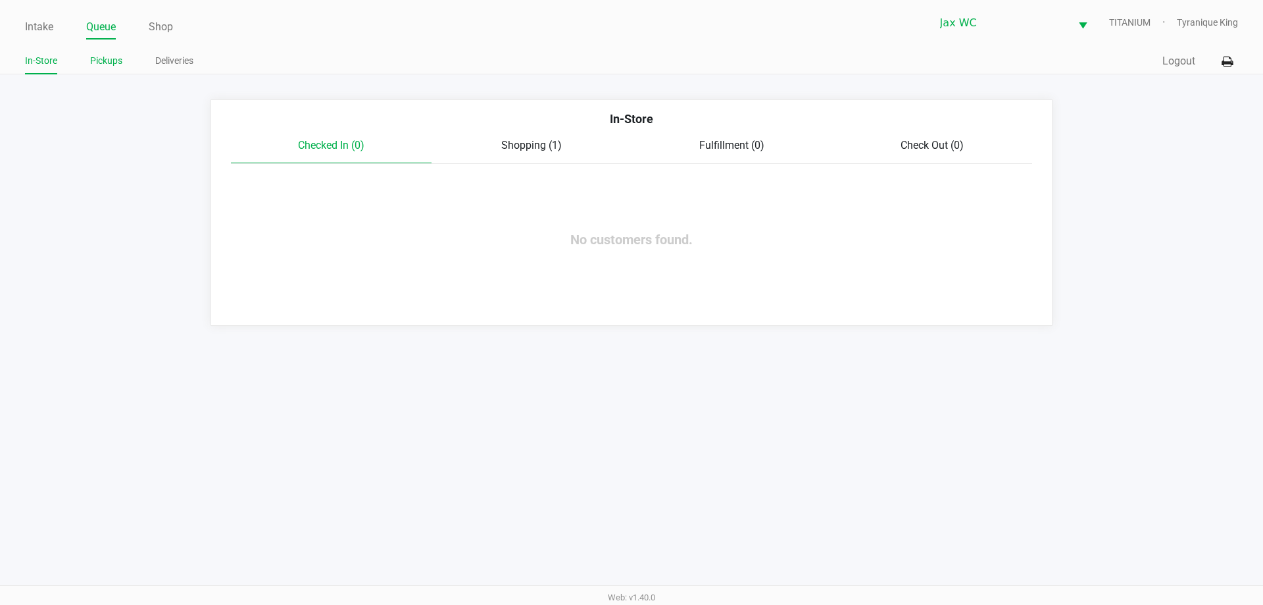
click at [106, 62] on link "Pickups" at bounding box center [106, 61] width 32 height 16
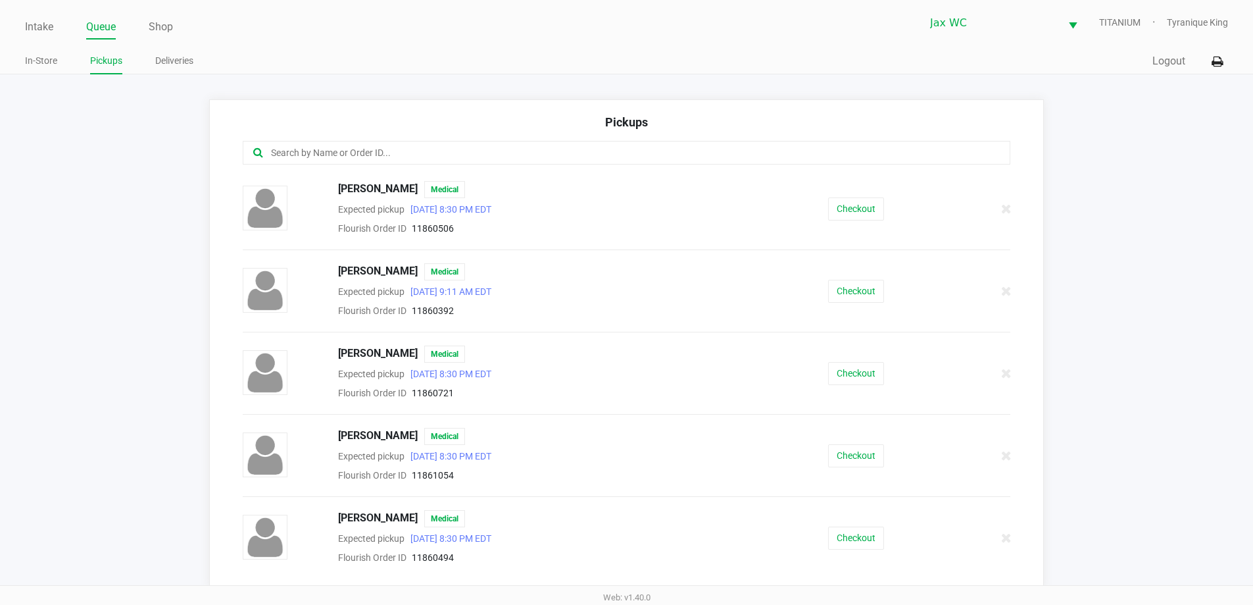
click at [426, 141] on div at bounding box center [627, 153] width 768 height 24
click at [434, 151] on input "text" at bounding box center [606, 152] width 672 height 15
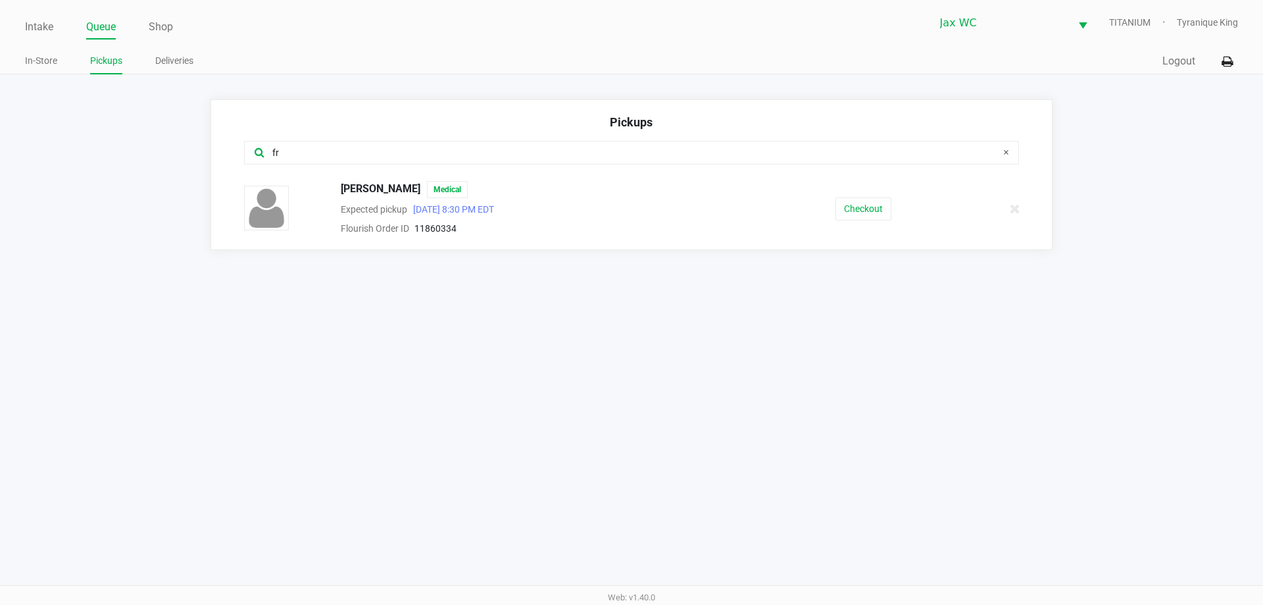
type input "f"
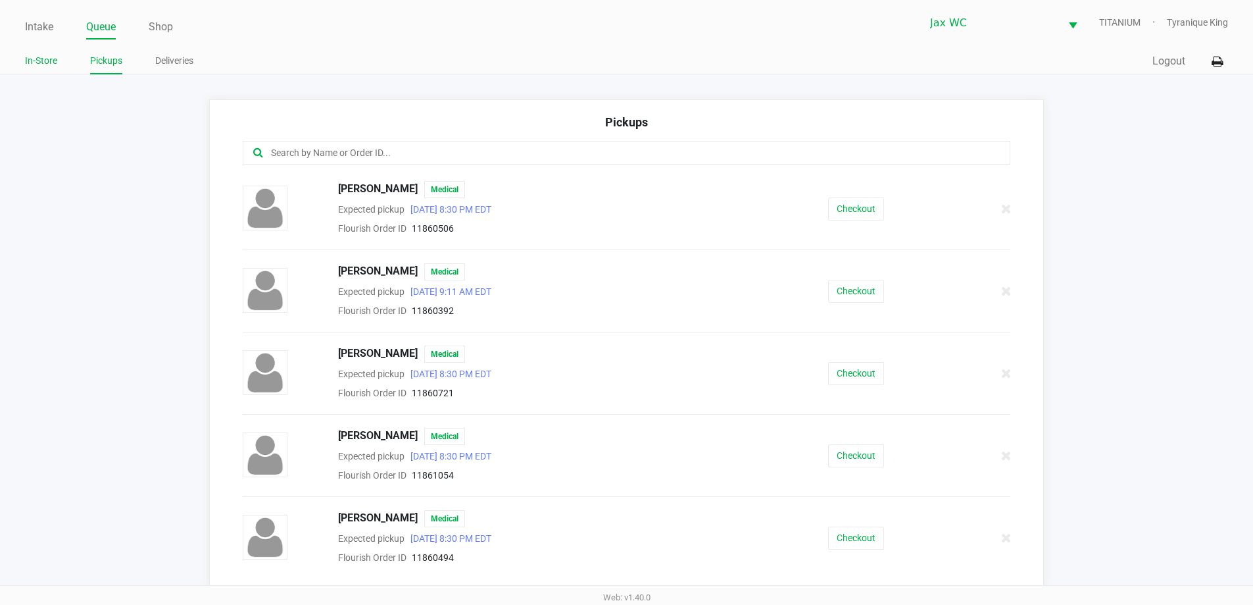
click at [40, 57] on link "In-Store" at bounding box center [41, 61] width 32 height 16
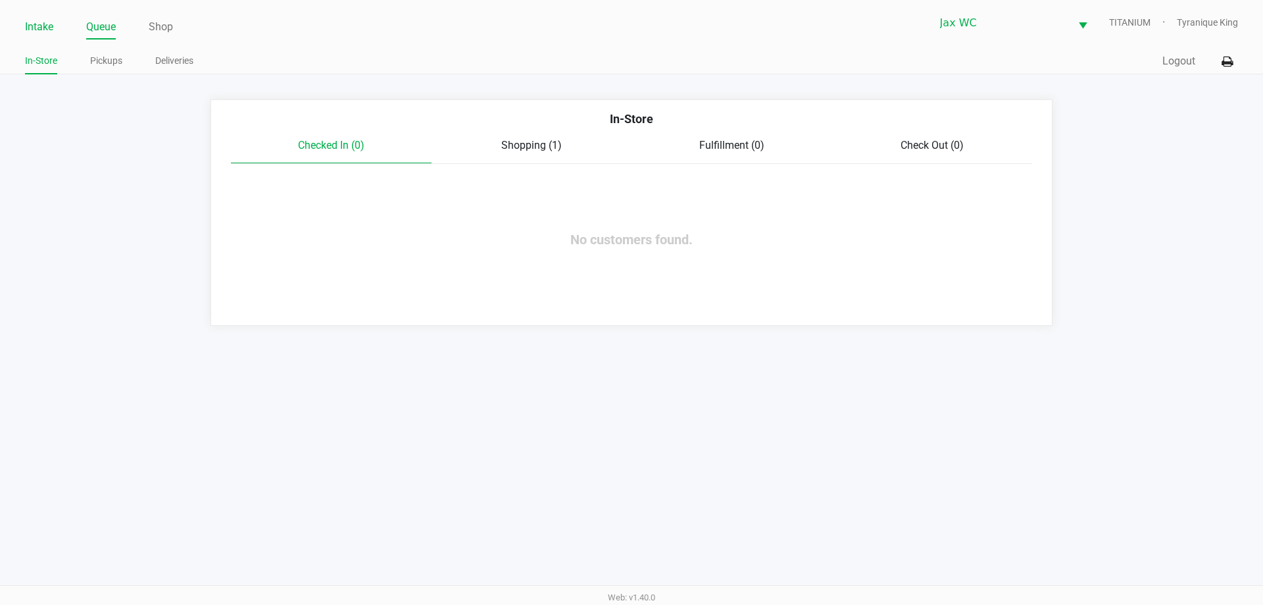
click at [31, 24] on link "Intake" at bounding box center [39, 27] width 28 height 18
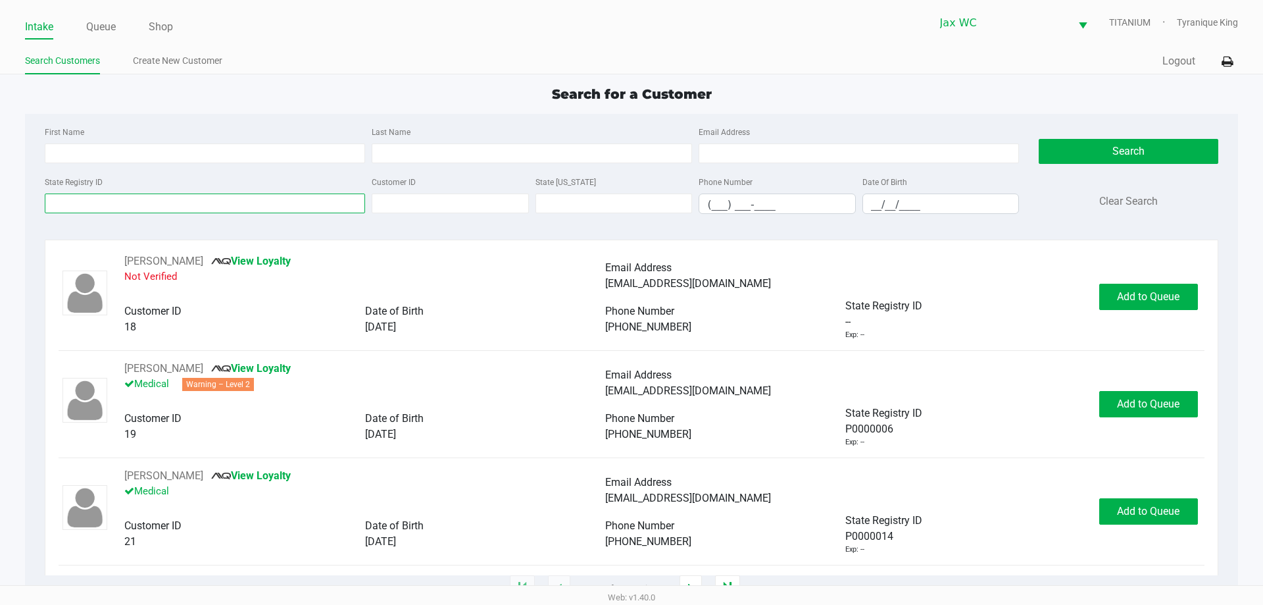
click at [182, 211] on input "State Registry ID" at bounding box center [205, 203] width 320 height 20
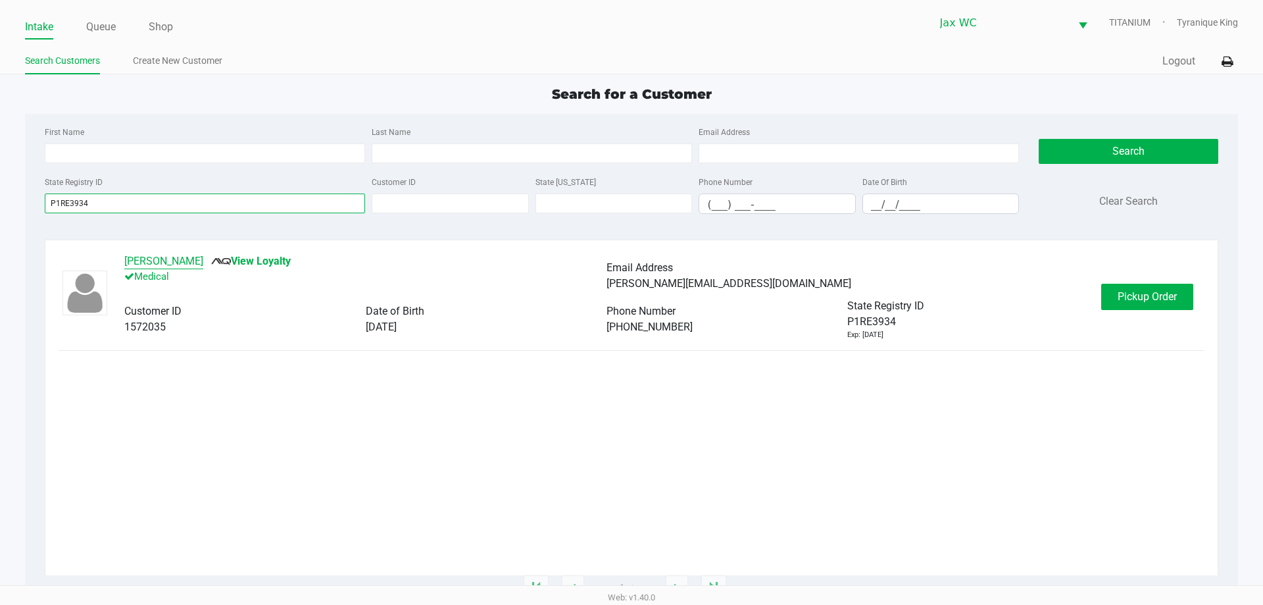
type input "P1RE3934"
click at [160, 263] on button "ross Price" at bounding box center [163, 261] width 79 height 16
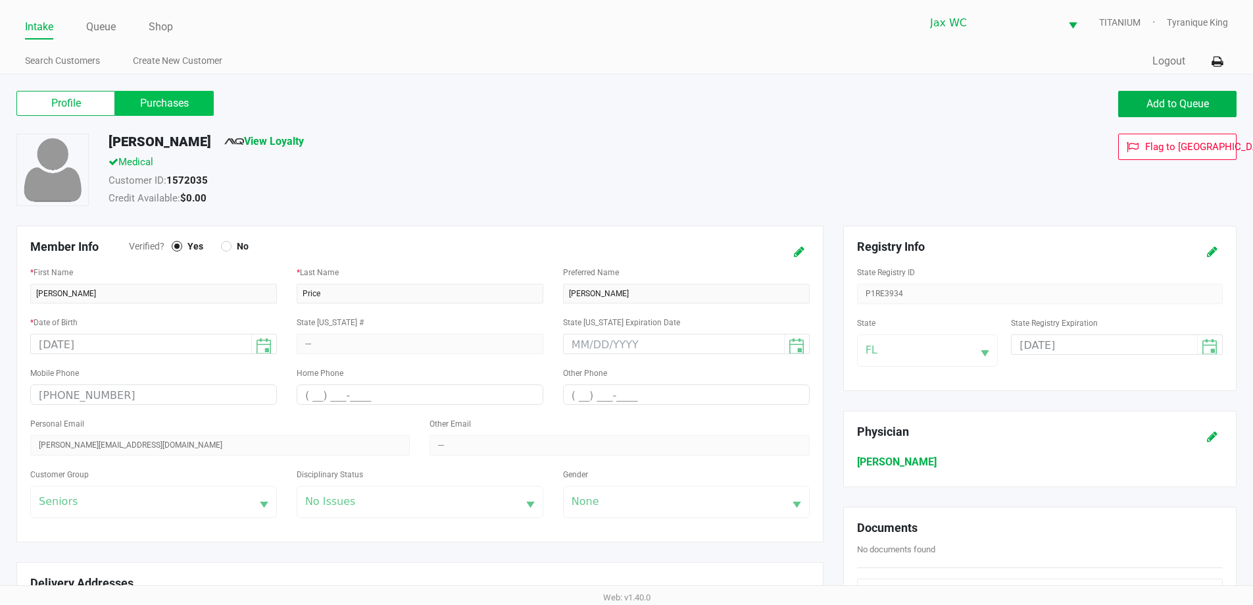
click at [151, 91] on label "Purchases" at bounding box center [164, 103] width 99 height 25
click at [0, 0] on 1 "Purchases" at bounding box center [0, 0] width 0 height 0
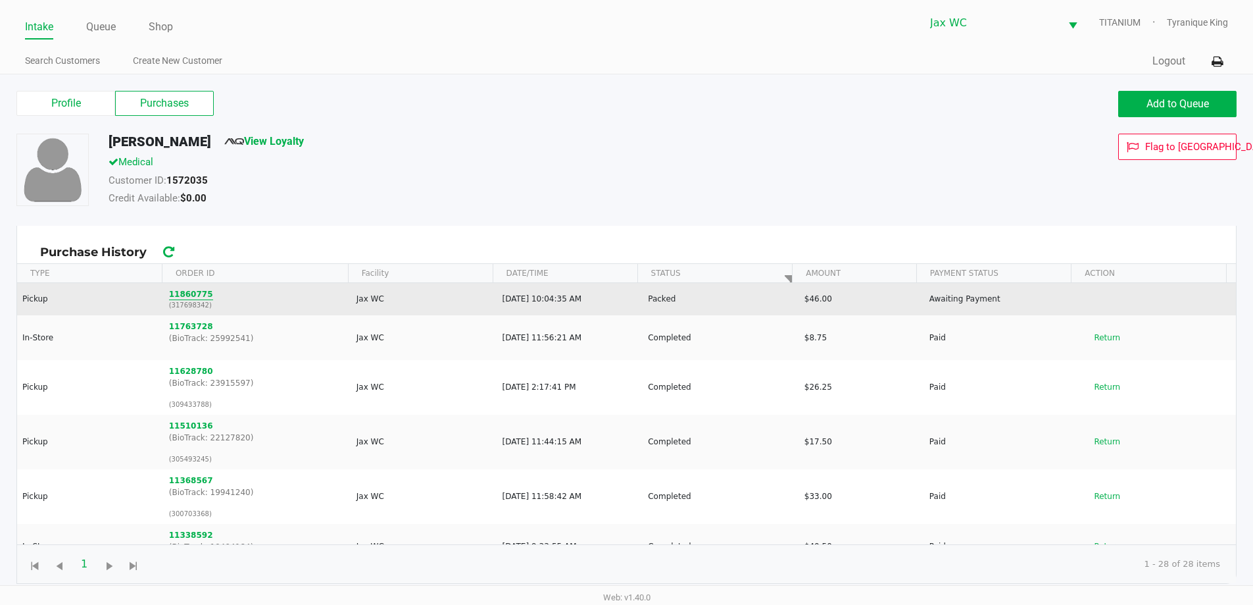
click at [197, 293] on button "11860775" at bounding box center [191, 294] width 44 height 12
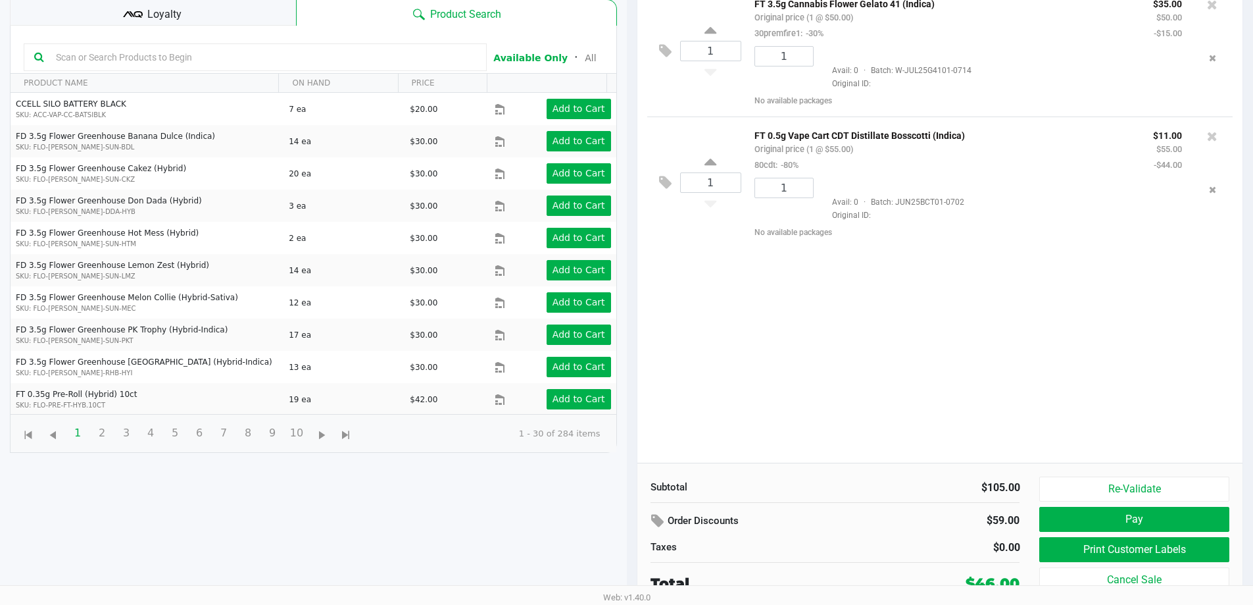
scroll to position [142, 0]
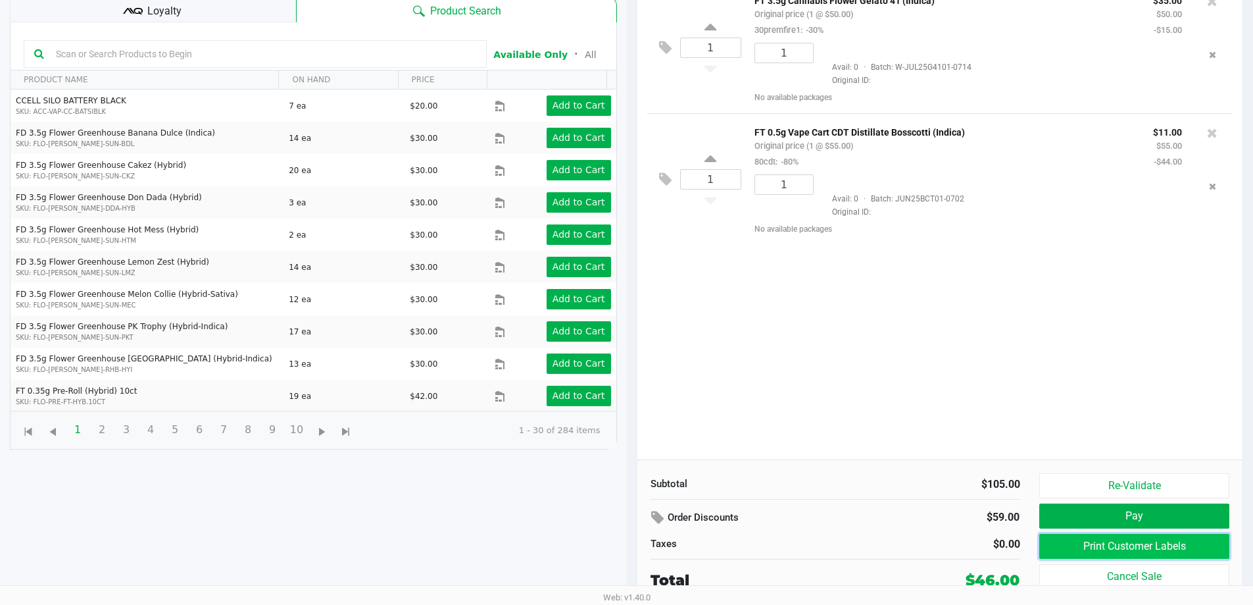
click at [1072, 548] on button "Print Customer Labels" at bounding box center [1133, 546] width 189 height 25
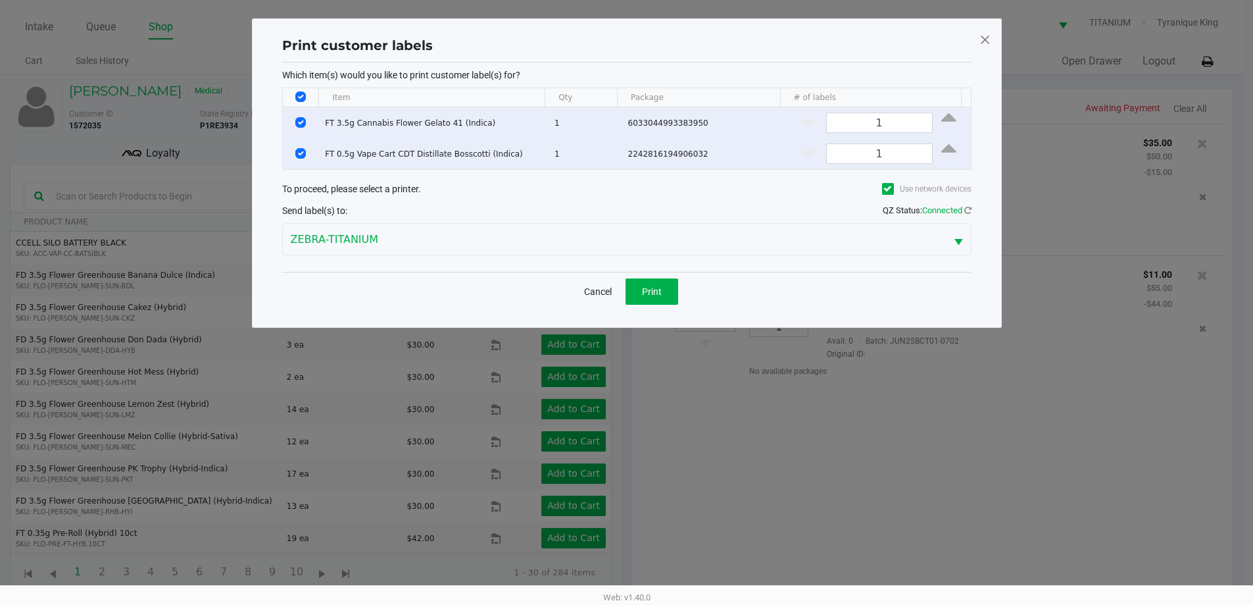
scroll to position [0, 0]
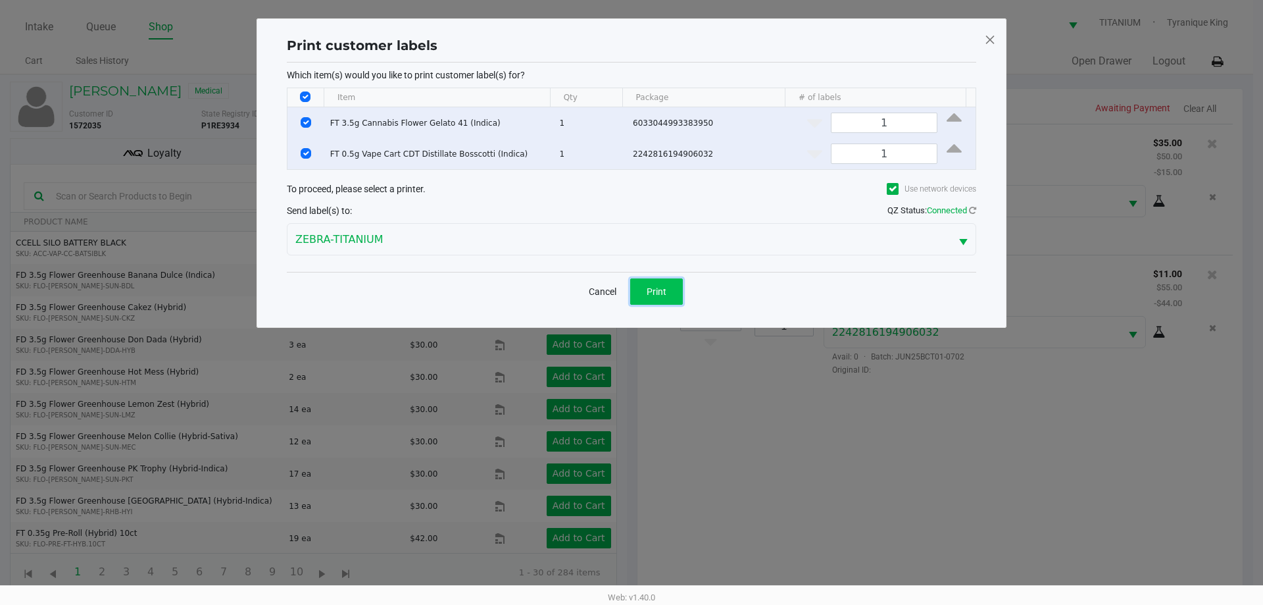
click at [654, 286] on span "Print" at bounding box center [657, 291] width 20 height 11
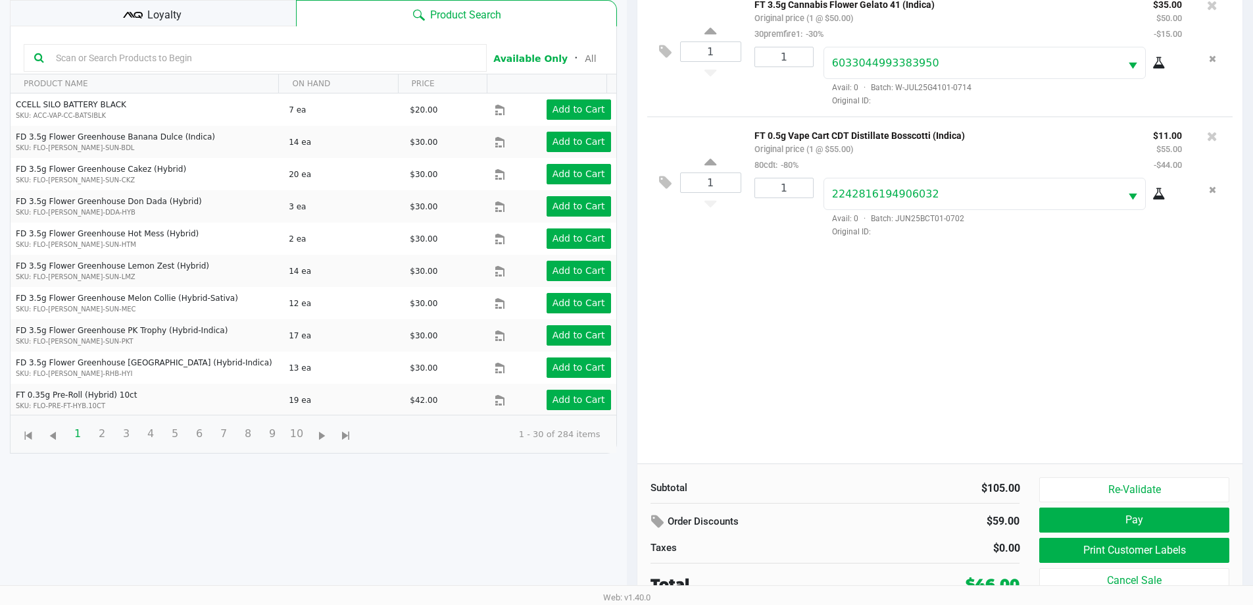
scroll to position [142, 0]
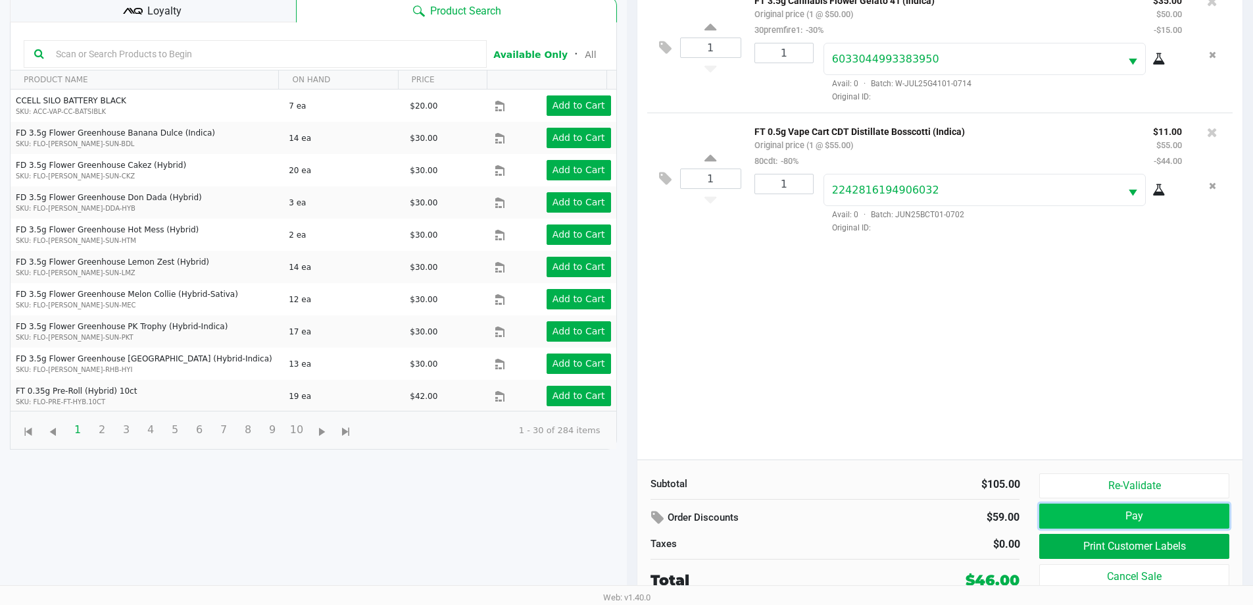
click at [1059, 516] on button "Pay" at bounding box center [1133, 515] width 189 height 25
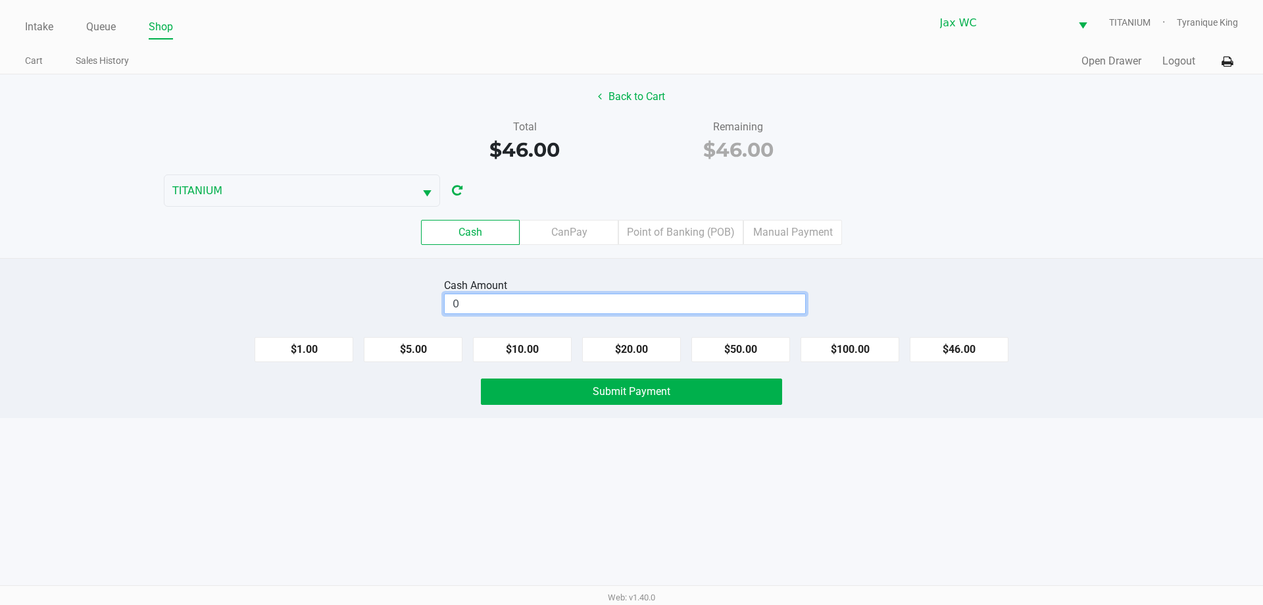
click at [663, 309] on input "0" at bounding box center [625, 303] width 361 height 19
drag, startPoint x: 953, startPoint y: 347, endPoint x: 759, endPoint y: 386, distance: 197.3
click at [952, 347] on button "$46.00" at bounding box center [959, 349] width 99 height 25
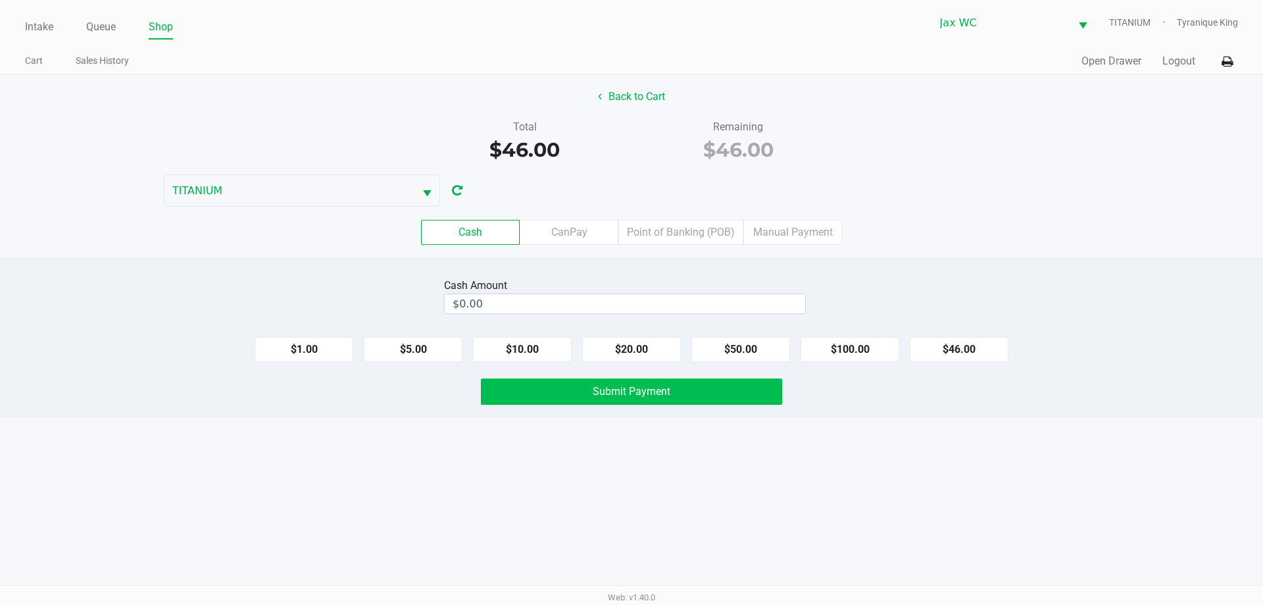
type input "$46.00"
click at [728, 391] on button "Submit Payment" at bounding box center [631, 391] width 301 height 26
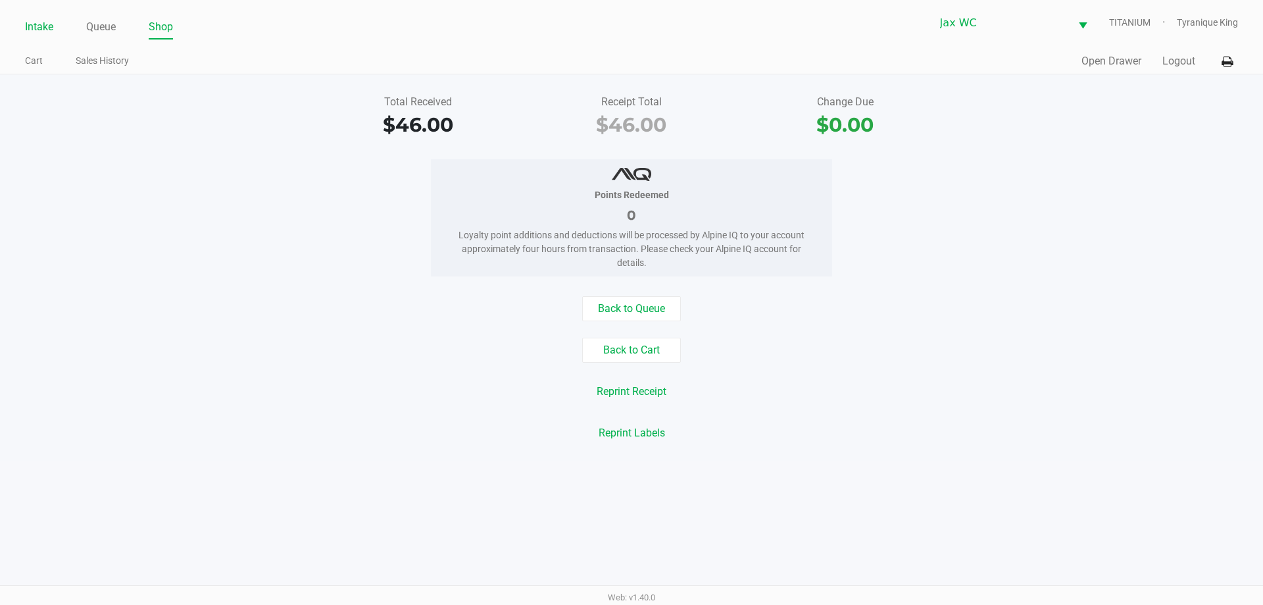
click at [48, 19] on link "Intake" at bounding box center [39, 27] width 28 height 18
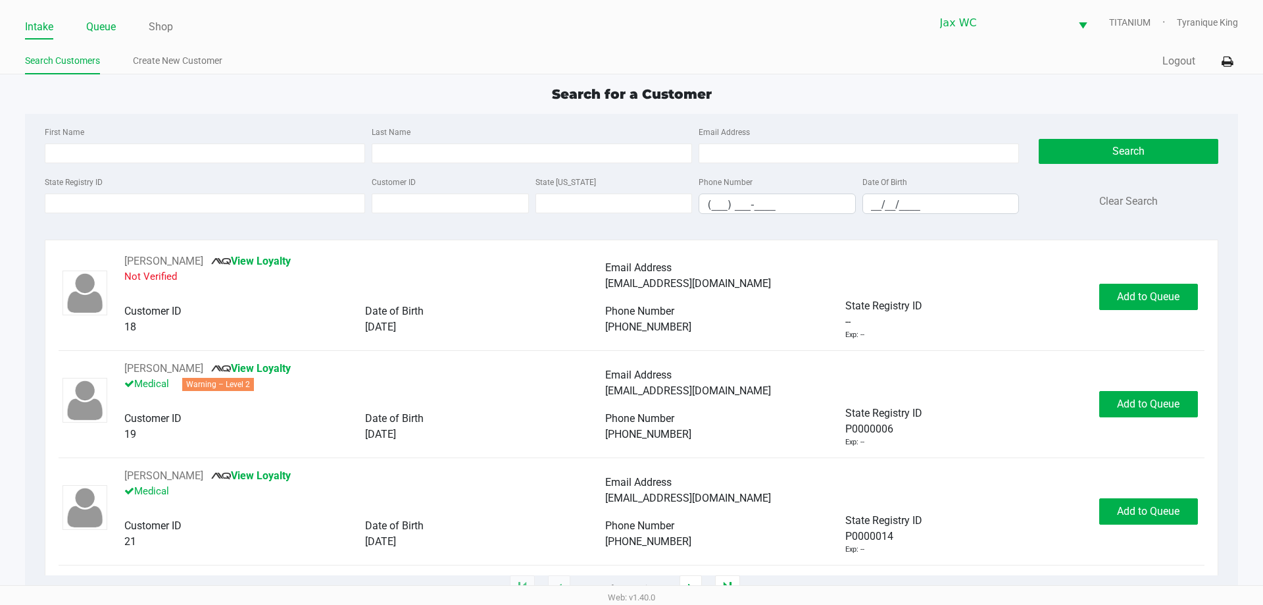
click at [110, 25] on link "Queue" at bounding box center [101, 27] width 30 height 18
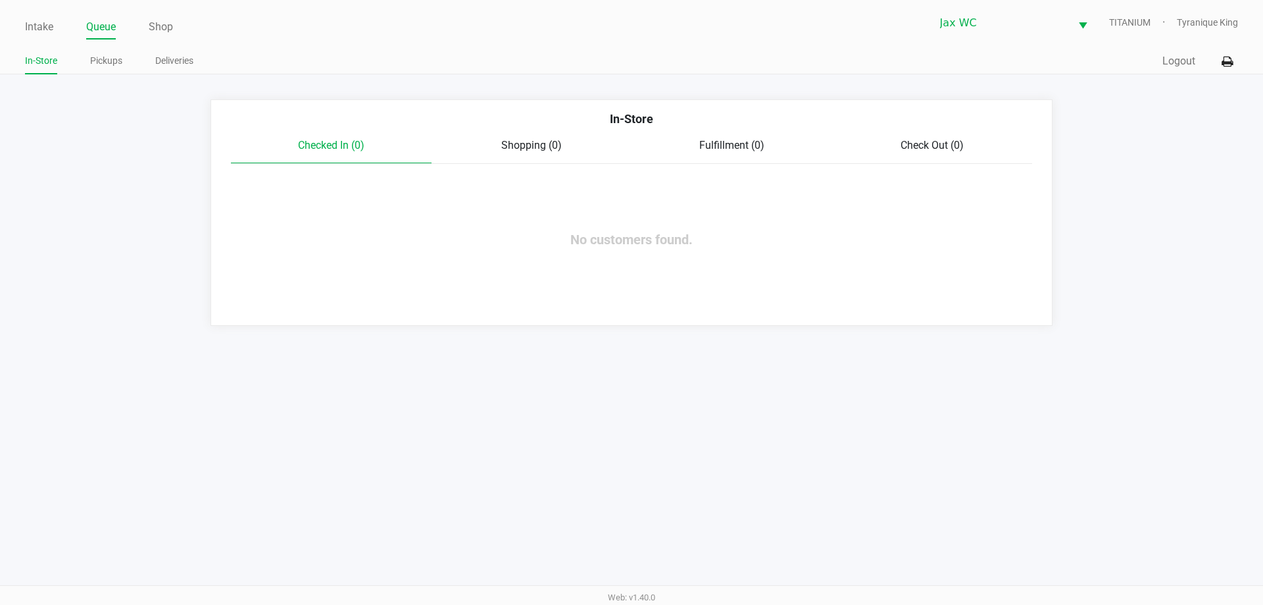
click at [86, 60] on ul "In-Store Pickups Deliveries" at bounding box center [328, 62] width 607 height 22
click at [101, 64] on link "Pickups" at bounding box center [106, 61] width 32 height 16
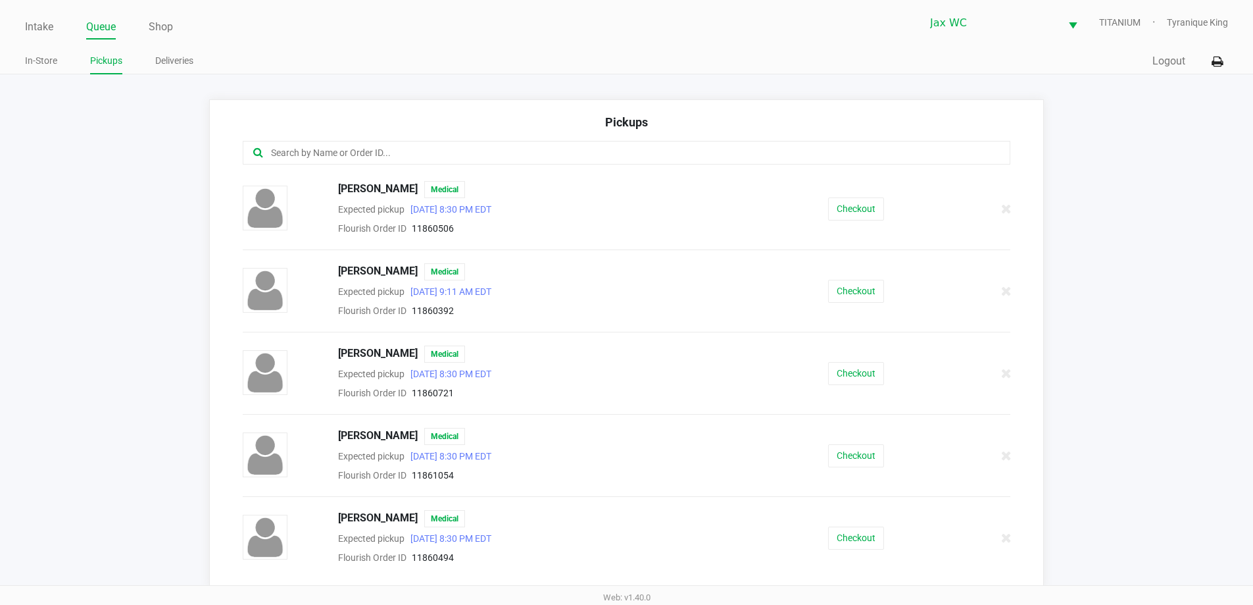
click at [468, 151] on input "text" at bounding box center [606, 152] width 672 height 15
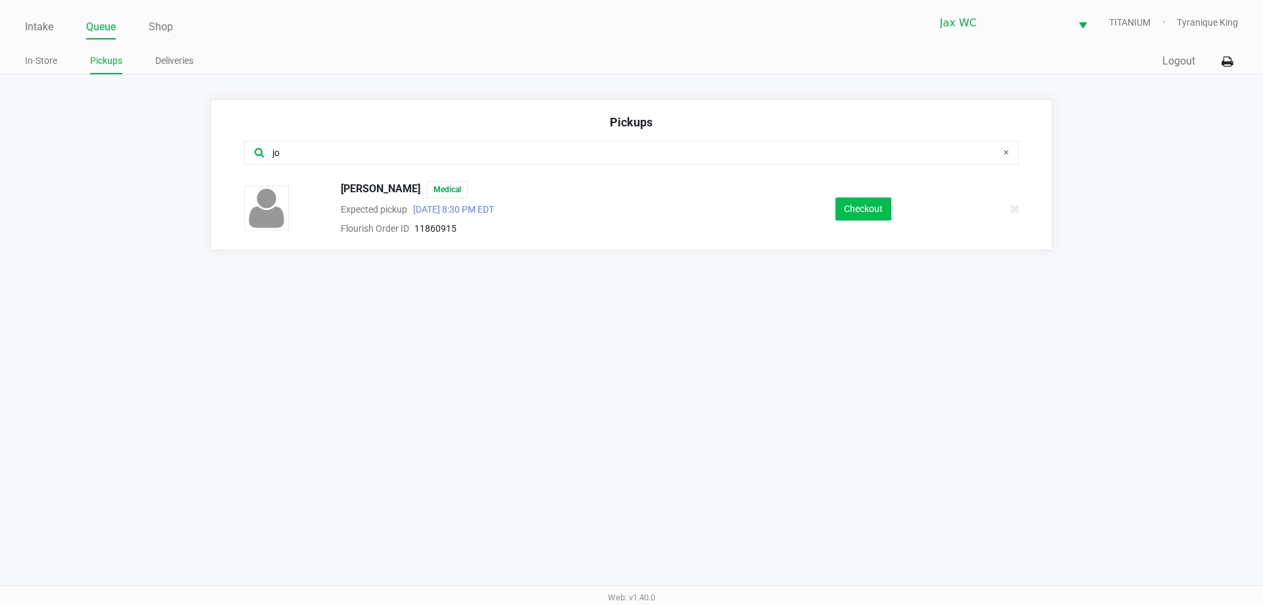
type input "jo"
click at [868, 209] on button "Checkout" at bounding box center [864, 208] width 56 height 23
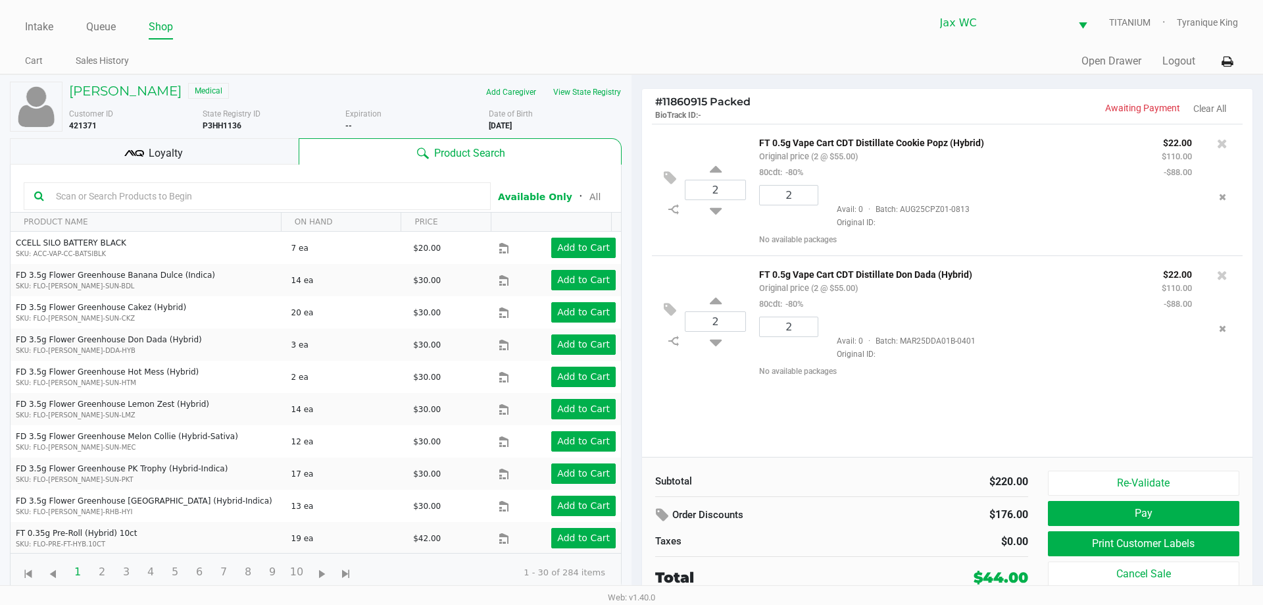
click at [234, 149] on div "Loyalty" at bounding box center [154, 151] width 289 height 26
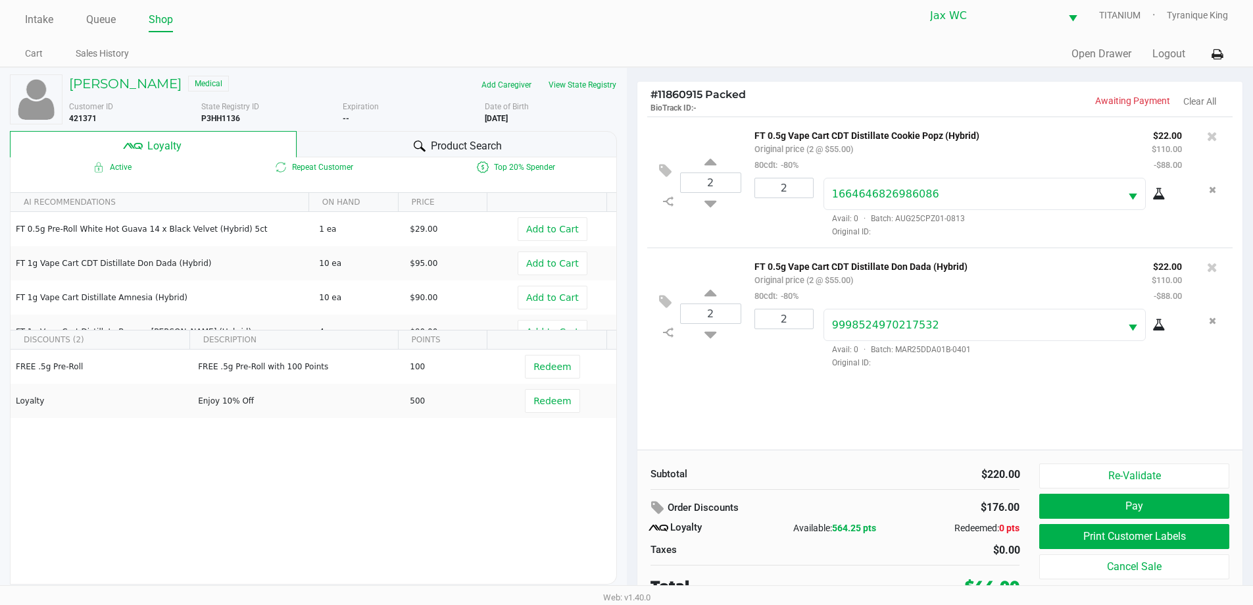
scroll to position [13, 0]
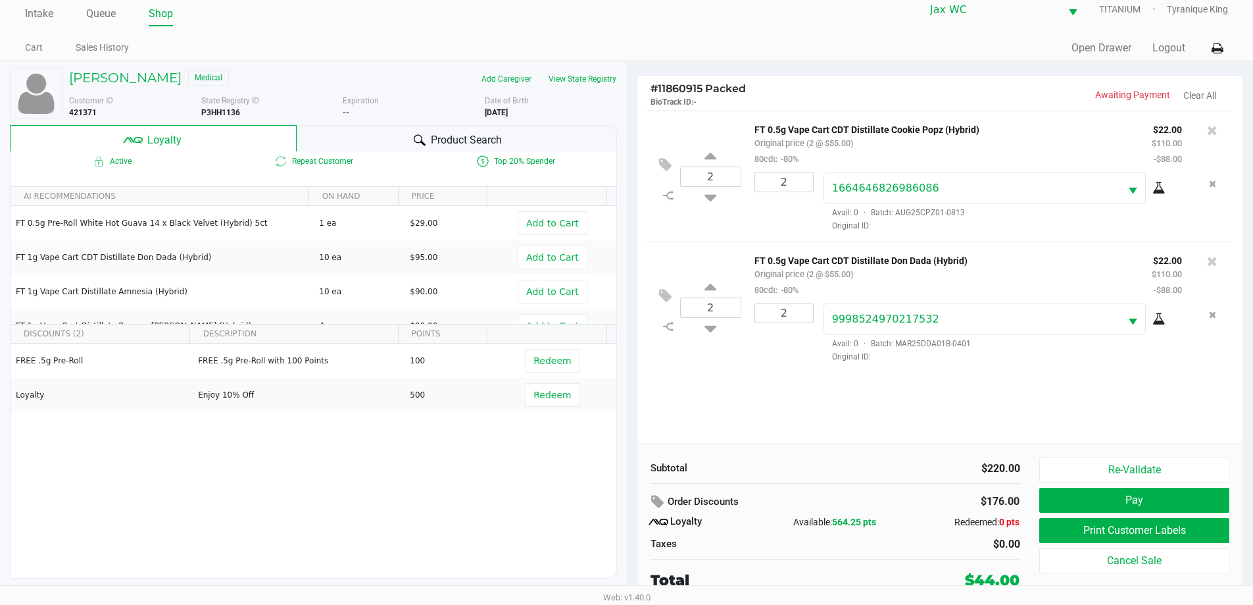
click at [458, 146] on span "Product Search" at bounding box center [466, 140] width 71 height 16
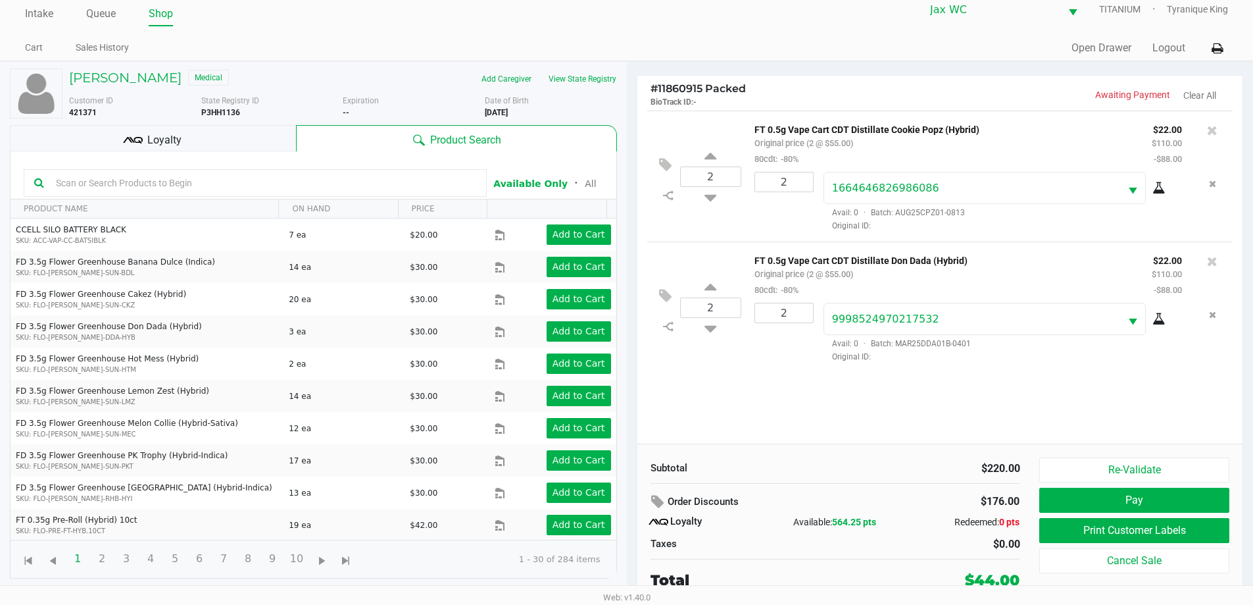
drag, startPoint x: 343, startPoint y: 188, endPoint x: 341, endPoint y: 179, distance: 9.4
click at [343, 188] on input "text" at bounding box center [264, 183] width 426 height 20
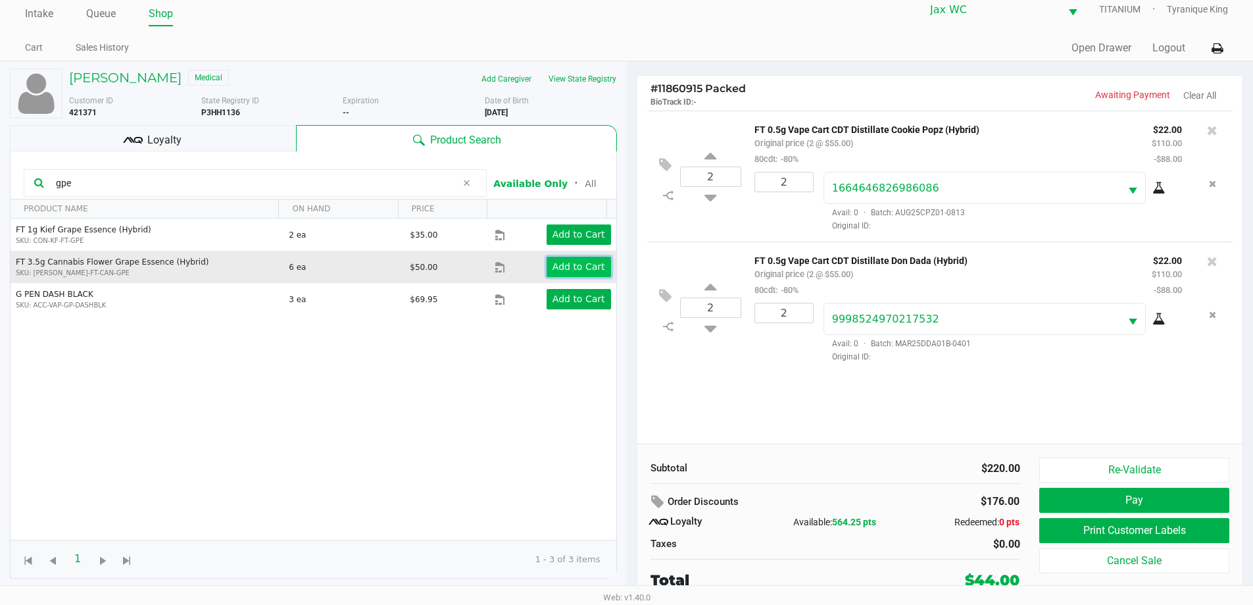
click at [570, 267] on app-button-loader "Add to Cart" at bounding box center [579, 266] width 53 height 11
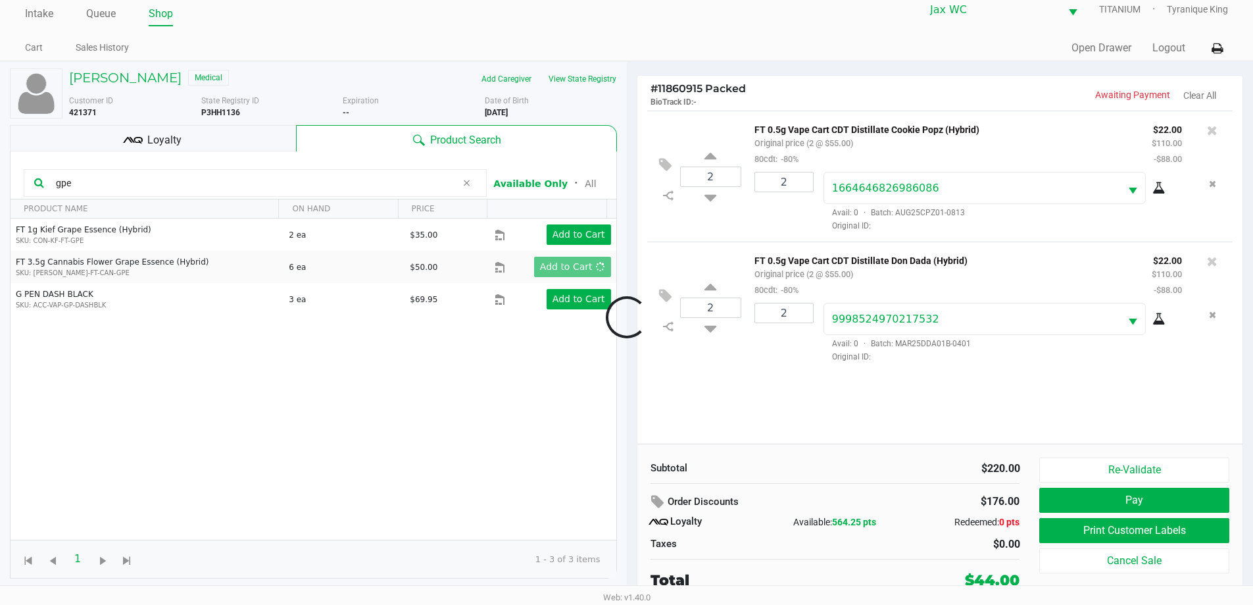
click at [223, 178] on div at bounding box center [626, 317] width 1253 height 380
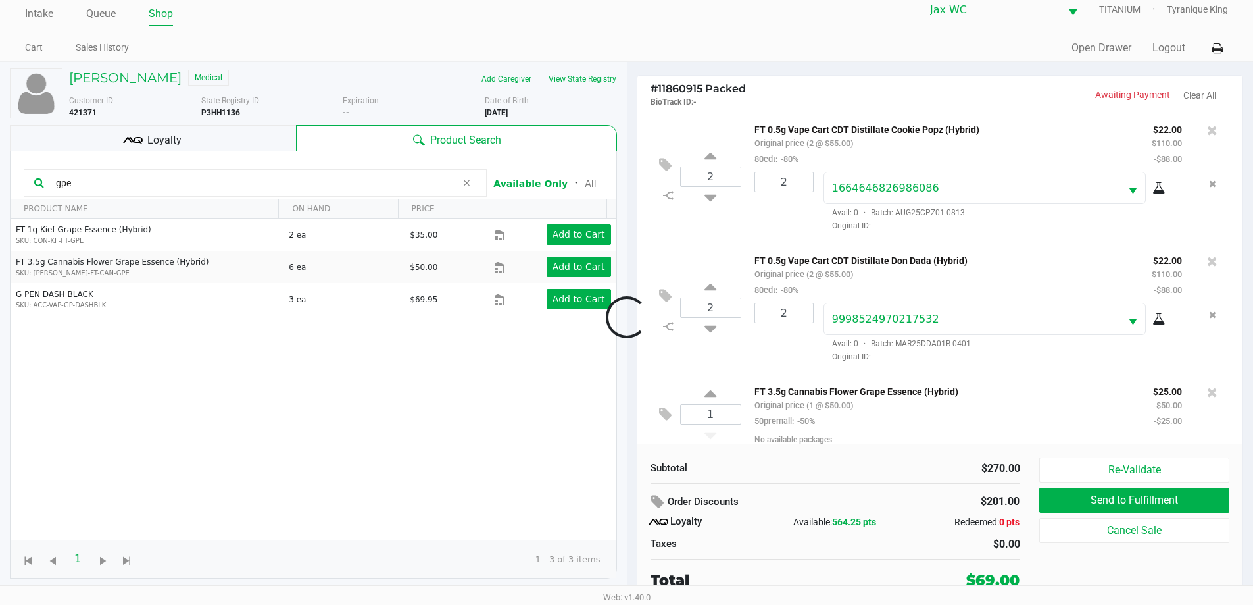
click at [223, 178] on div at bounding box center [626, 317] width 1253 height 380
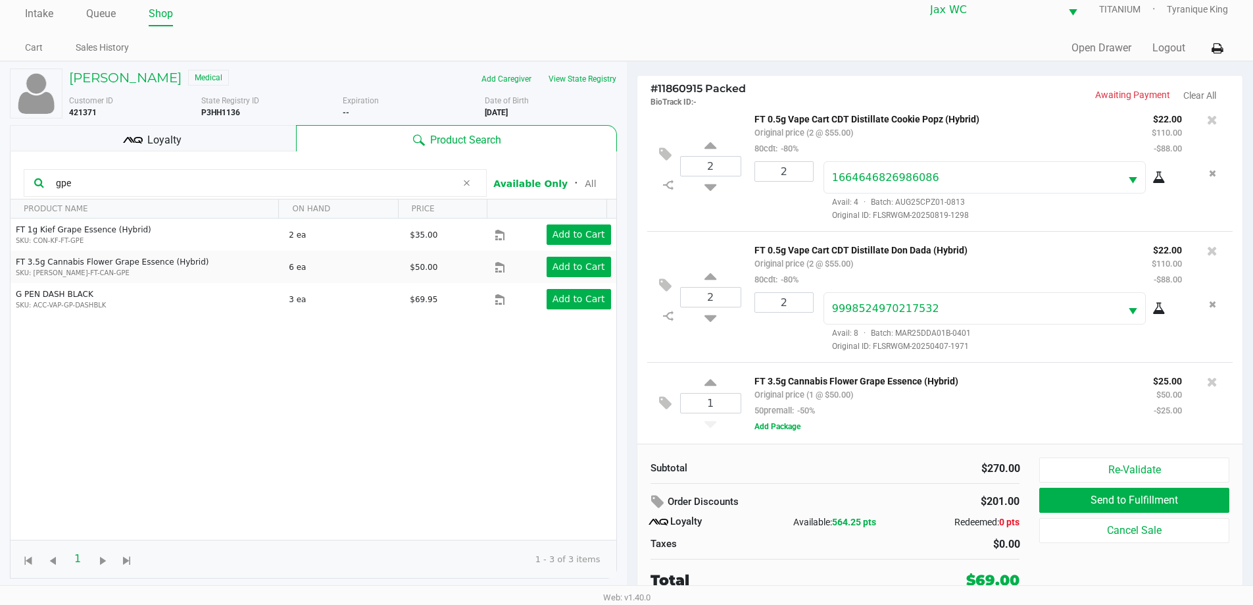
click at [223, 179] on input "gpe" at bounding box center [254, 183] width 406 height 20
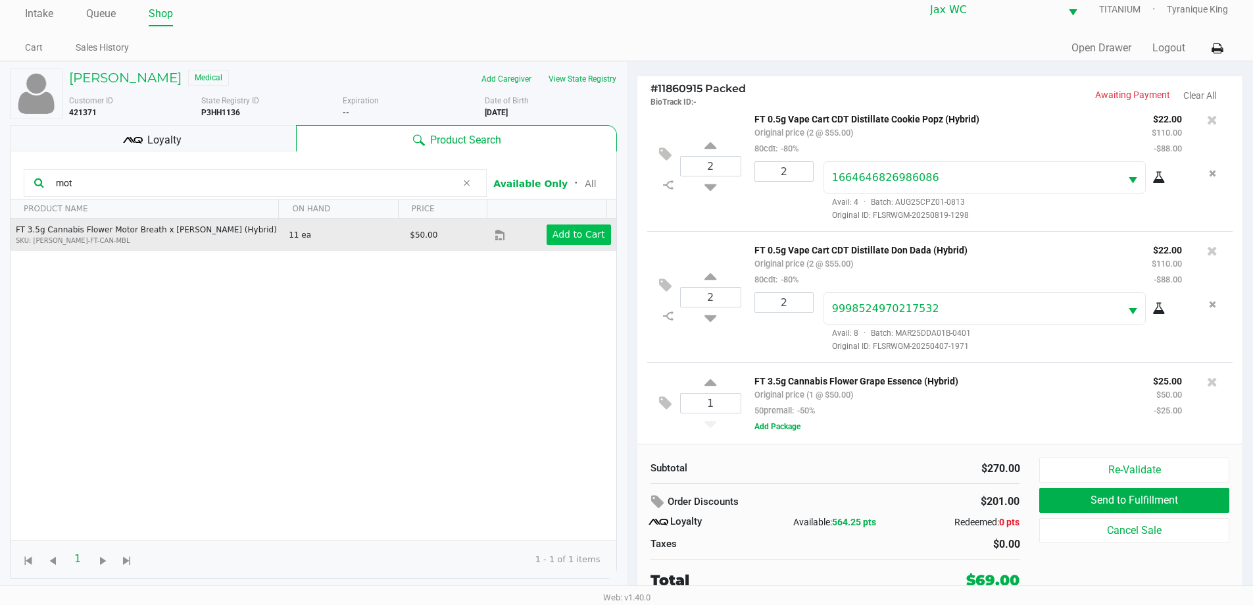
type input "mot"
click at [565, 239] on app-button-loader "Add to Cart" at bounding box center [579, 234] width 53 height 11
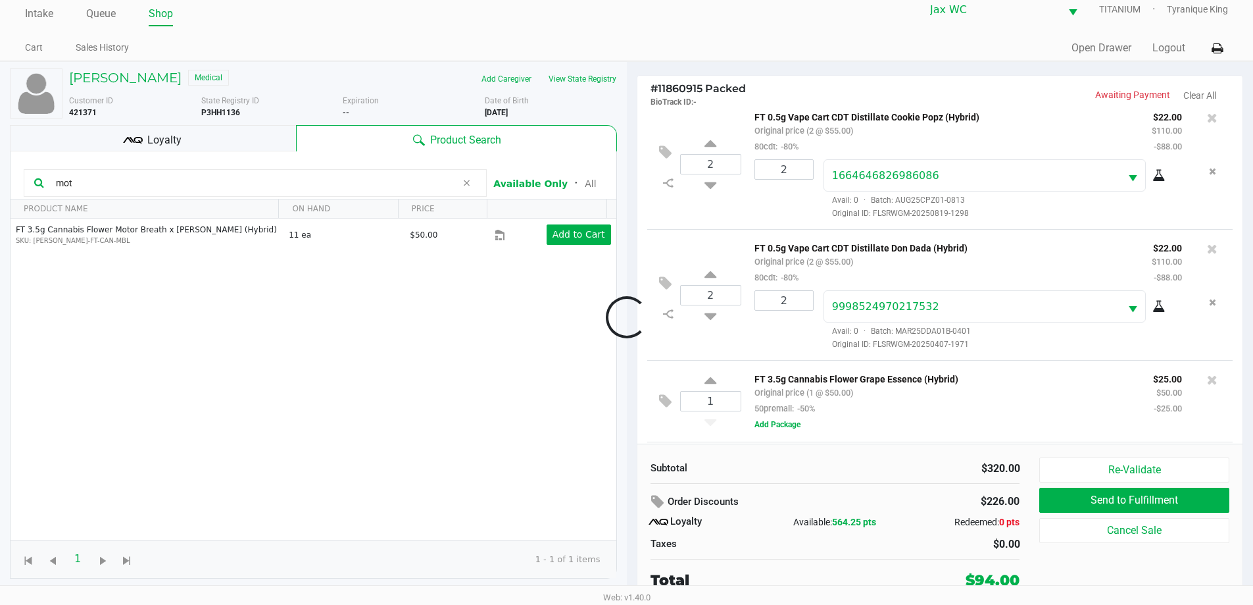
scroll to position [95, 0]
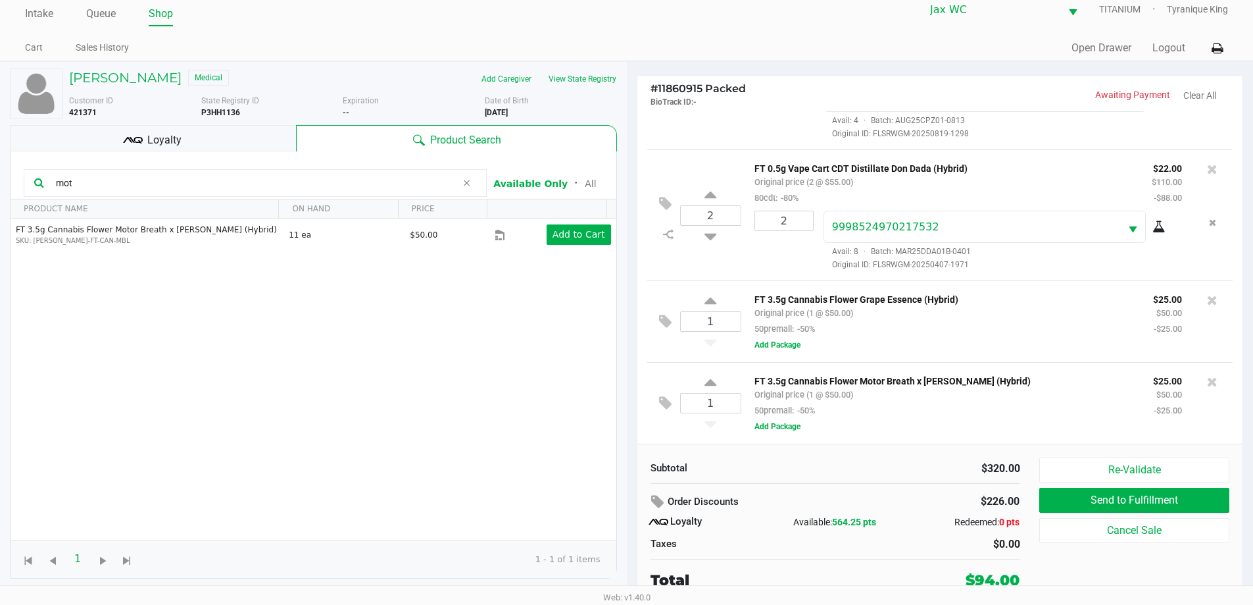
click at [274, 134] on div "Loyalty" at bounding box center [153, 138] width 286 height 26
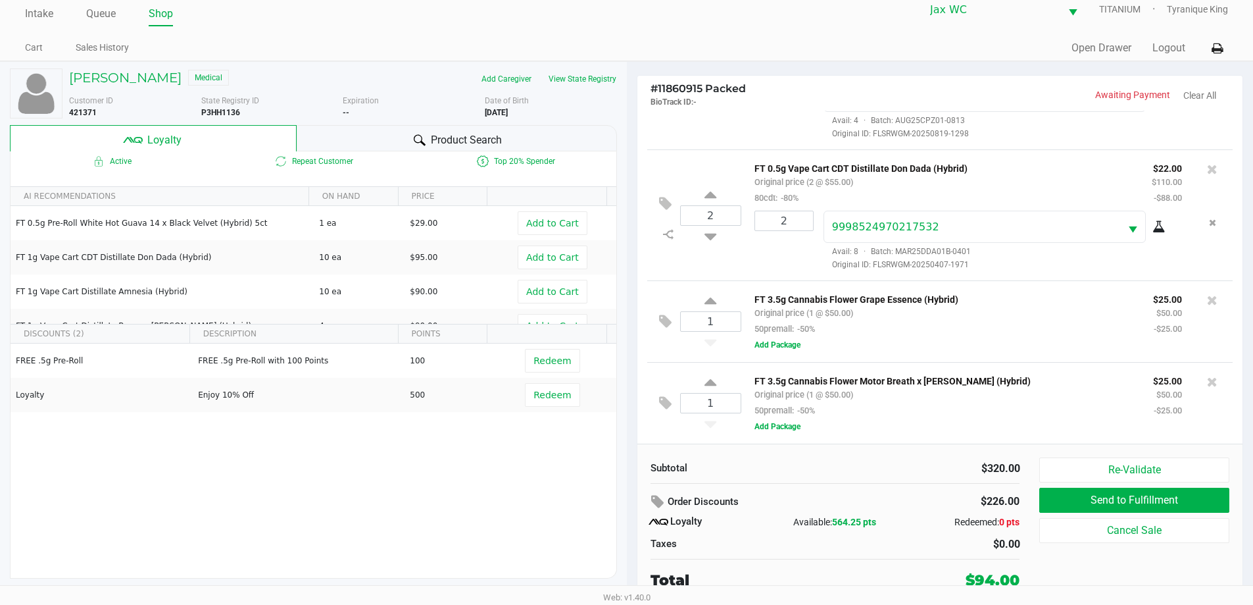
drag, startPoint x: 766, startPoint y: 501, endPoint x: 632, endPoint y: 345, distance: 206.7
click at [767, 501] on div "Order Discounts" at bounding box center [771, 502] width 240 height 24
click at [413, 146] on div at bounding box center [420, 140] width 16 height 16
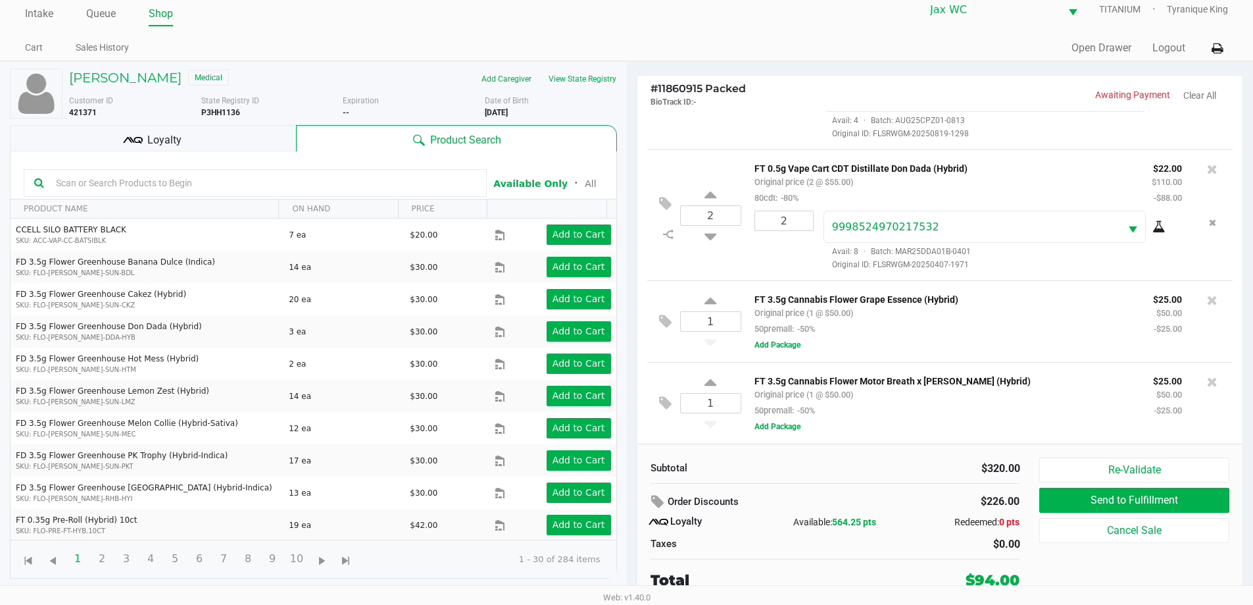
click at [161, 138] on span "Loyalty" at bounding box center [164, 140] width 34 height 16
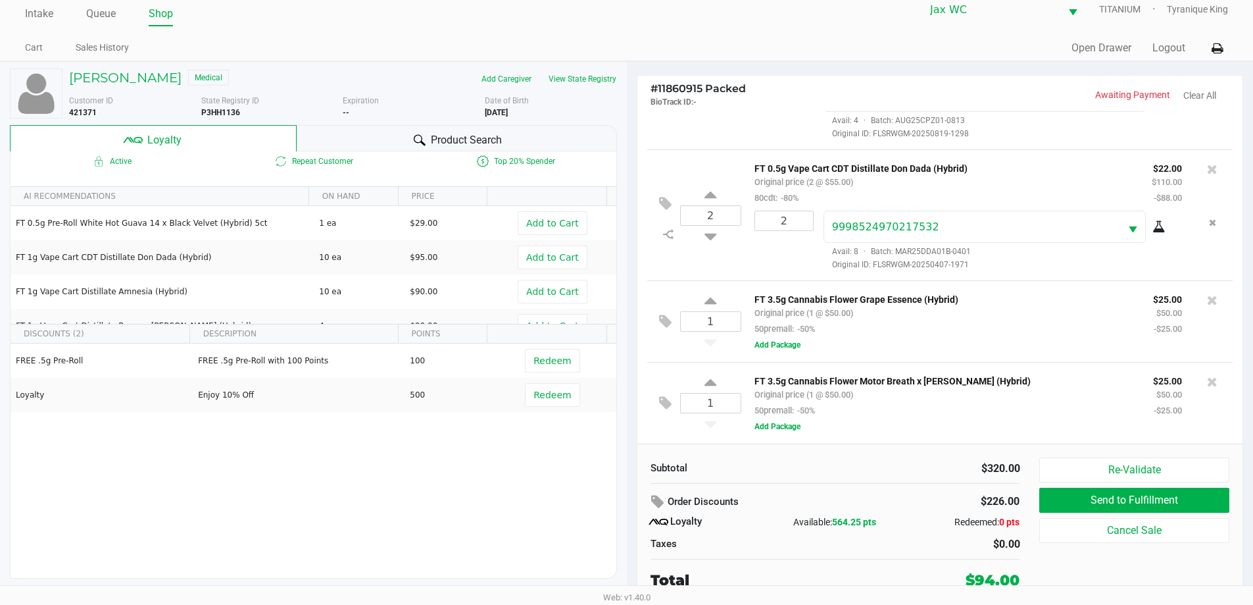
click at [392, 482] on div "FREE .5g Pre-Roll FREE .5g Pre-Roll with 100 Points 100 Redeem Loyalty Enjoy 10…" at bounding box center [314, 442] width 606 height 198
click at [882, 364] on div "1 FT 3.5g Cannabis Flower Motor Breath x Mike Larry (Hybrid) Original price (1 …" at bounding box center [940, 403] width 586 height 82
click at [867, 474] on div "$320.00" at bounding box center [932, 469] width 175 height 16
click at [472, 130] on div "Product Search" at bounding box center [457, 138] width 320 height 26
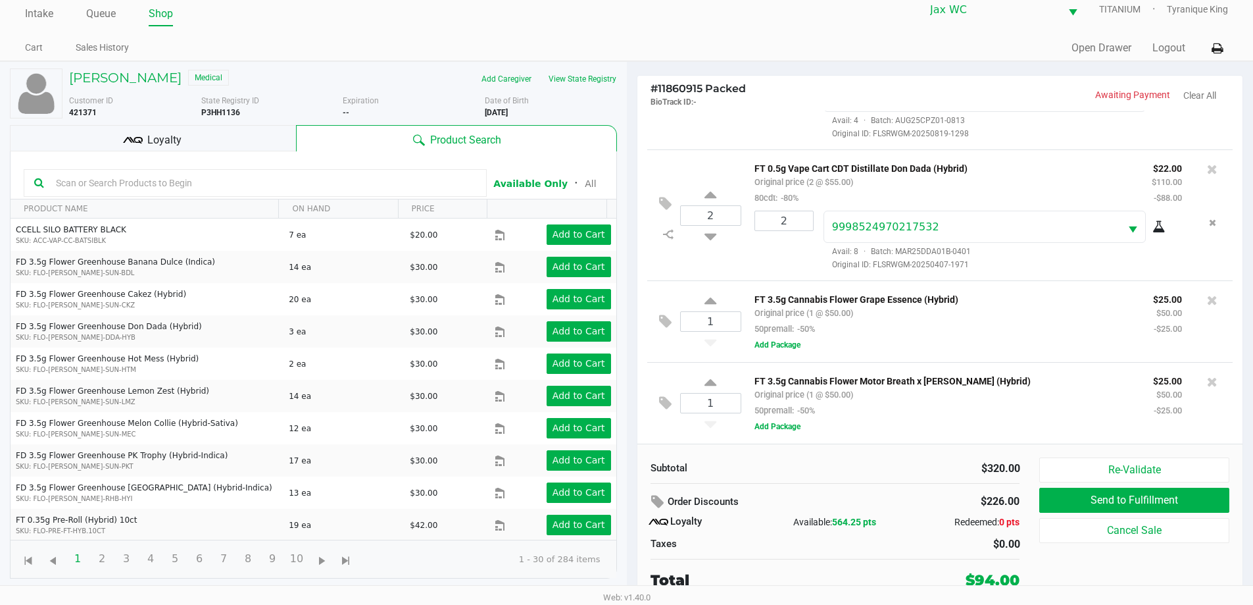
click at [266, 185] on input "text" at bounding box center [264, 183] width 426 height 20
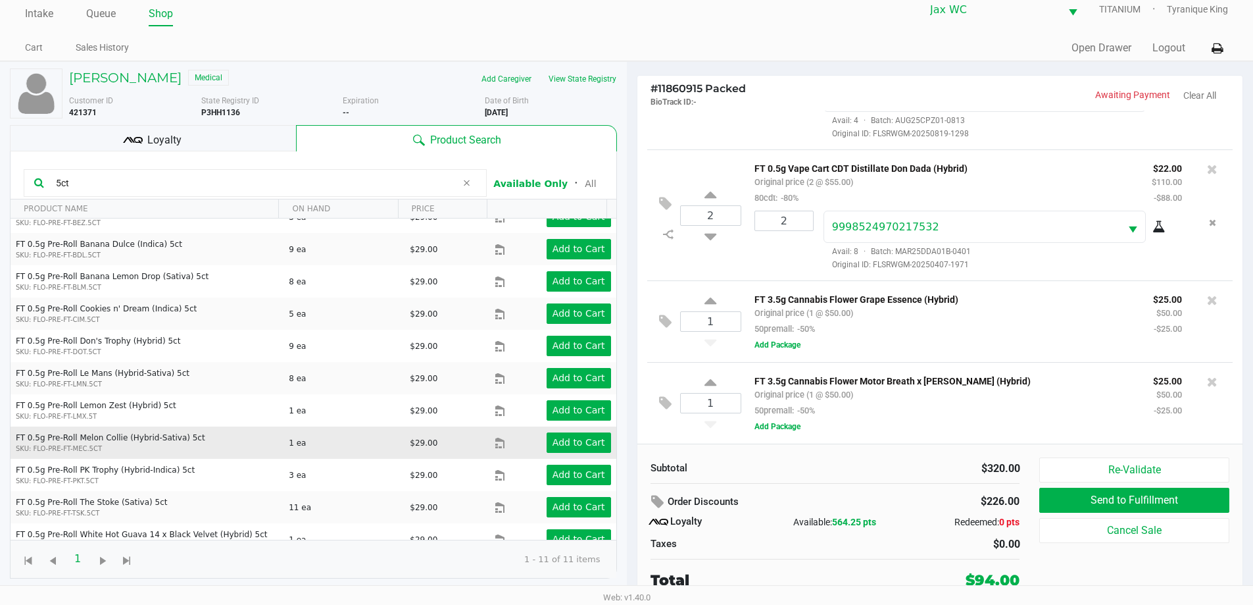
scroll to position [33, 0]
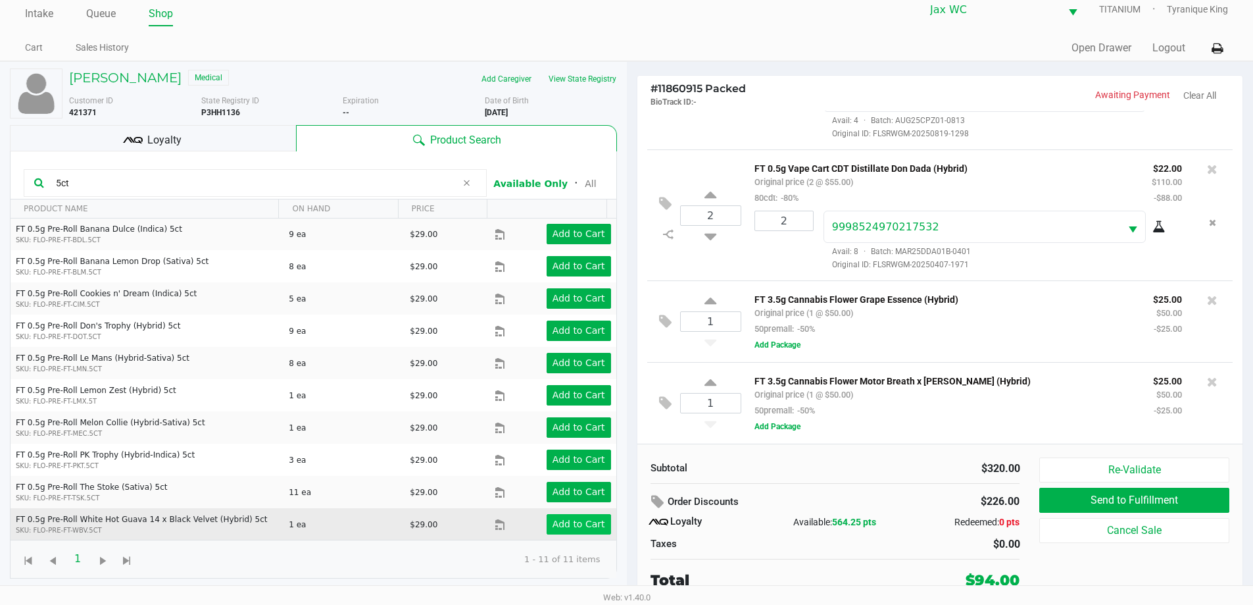
type input "5ct"
click at [559, 522] on app-button-loader "Add to Cart" at bounding box center [579, 523] width 53 height 11
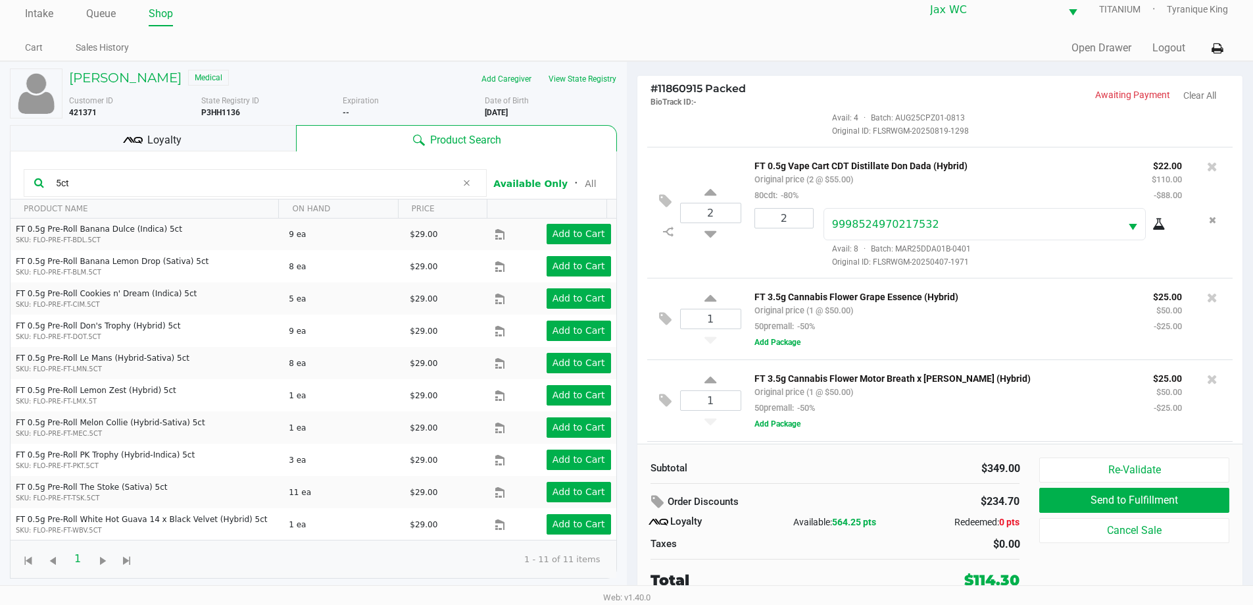
scroll to position [177, 0]
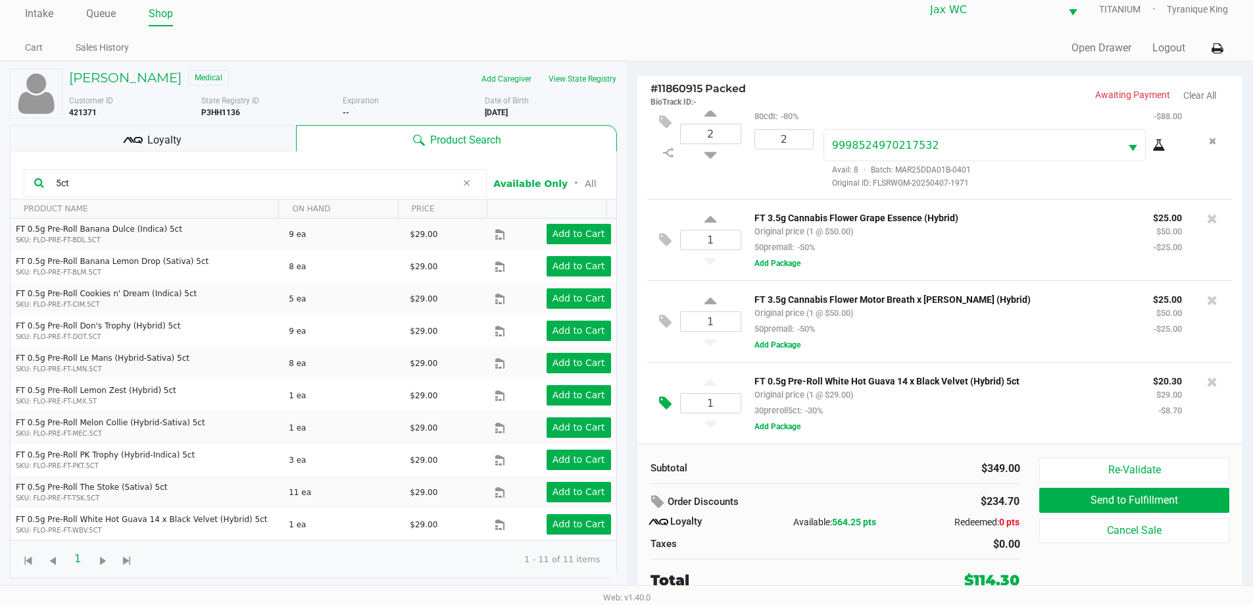
click at [670, 404] on icon at bounding box center [665, 402] width 13 height 15
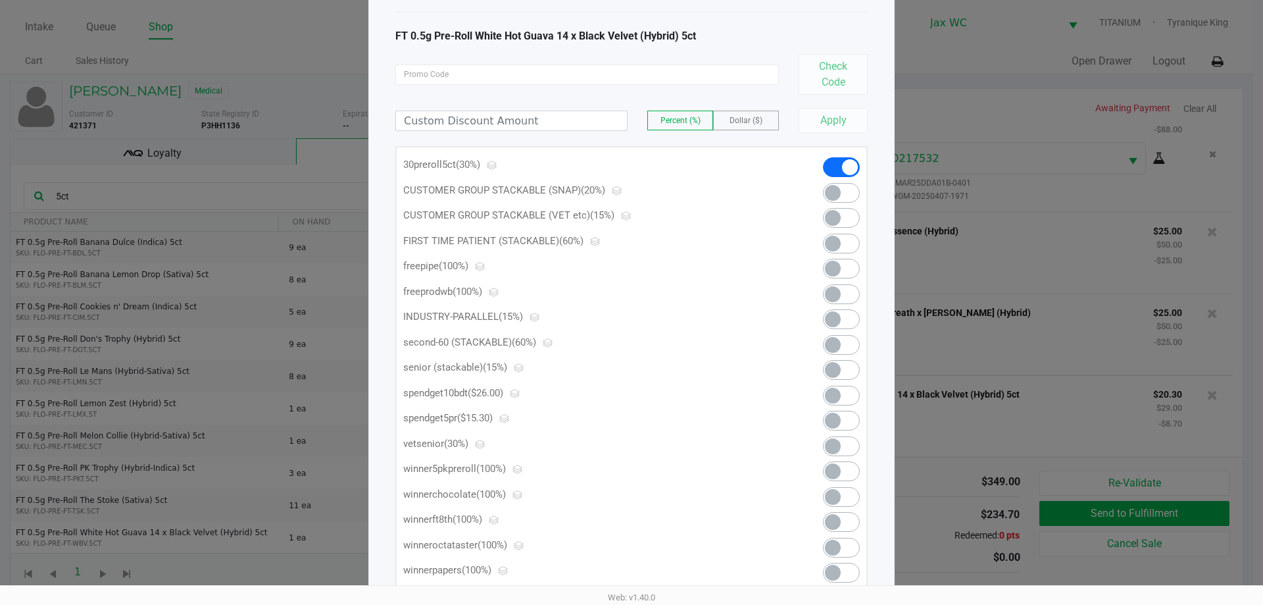
scroll to position [104, 0]
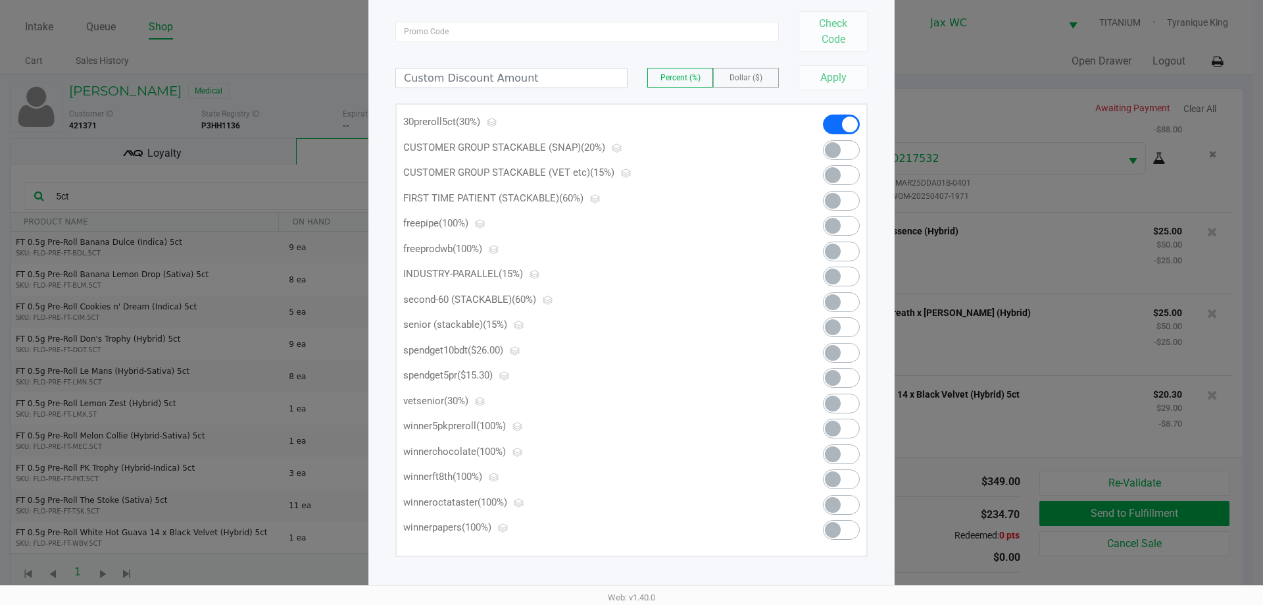
click at [838, 376] on span at bounding box center [833, 378] width 16 height 16
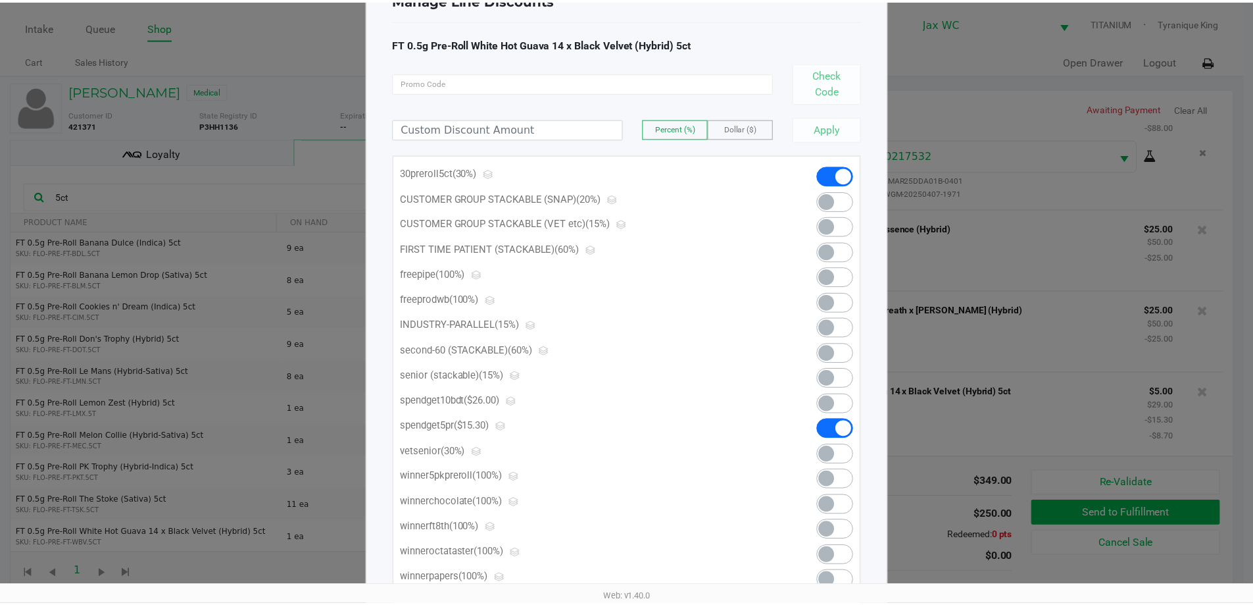
scroll to position [38, 0]
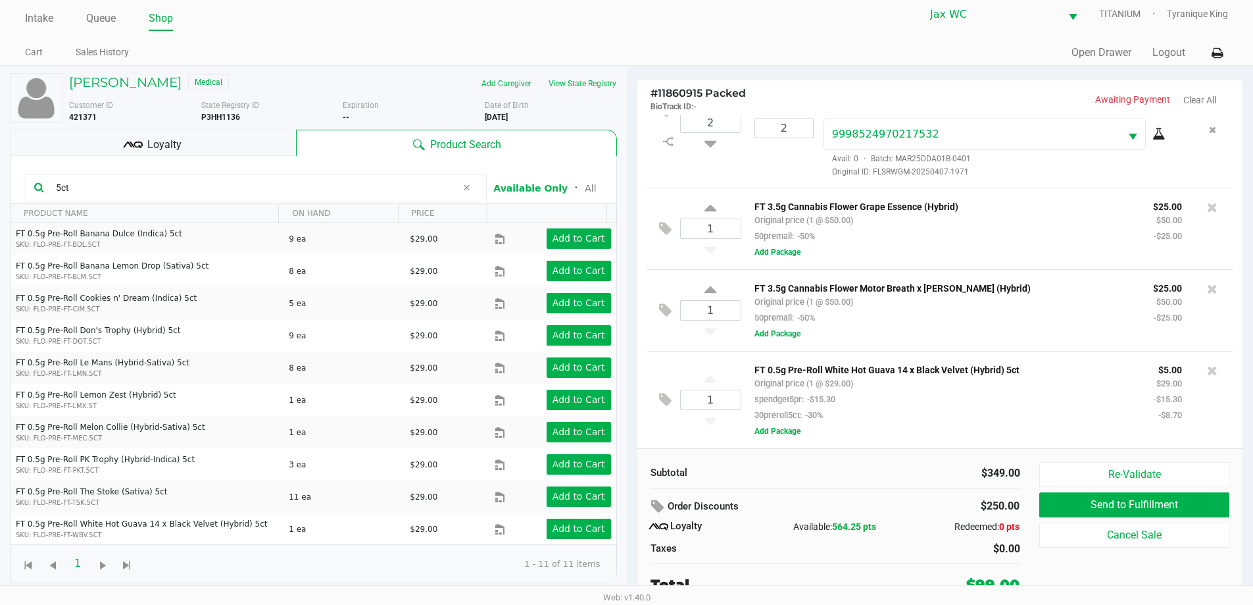
scroll to position [13, 0]
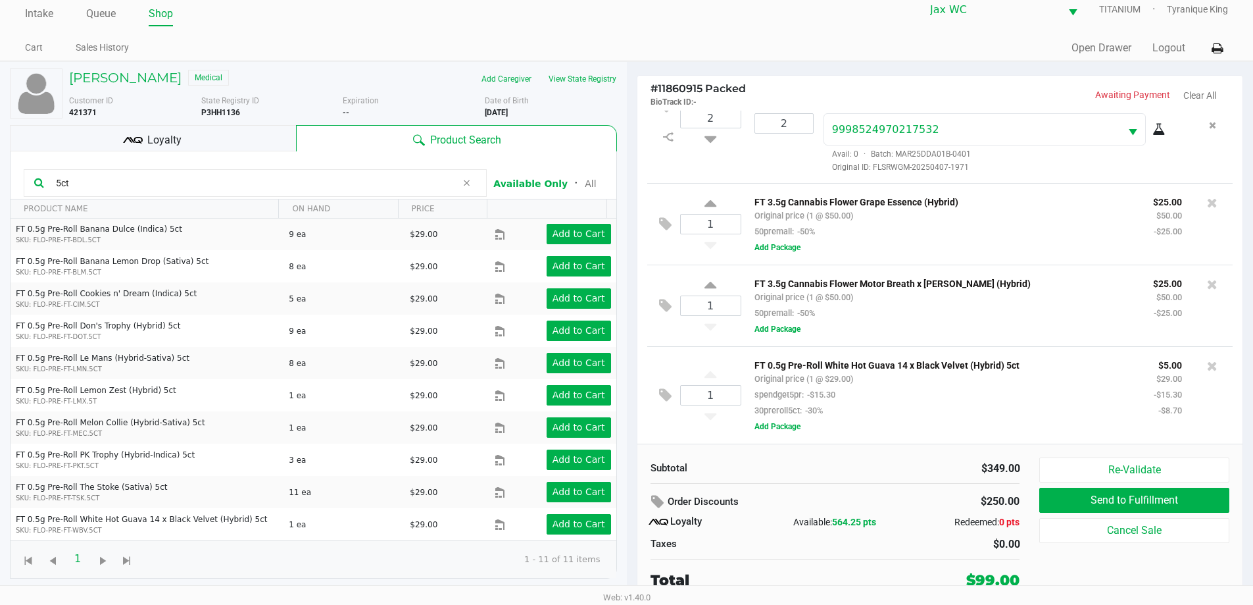
click at [276, 131] on div "Loyalty" at bounding box center [153, 138] width 286 height 26
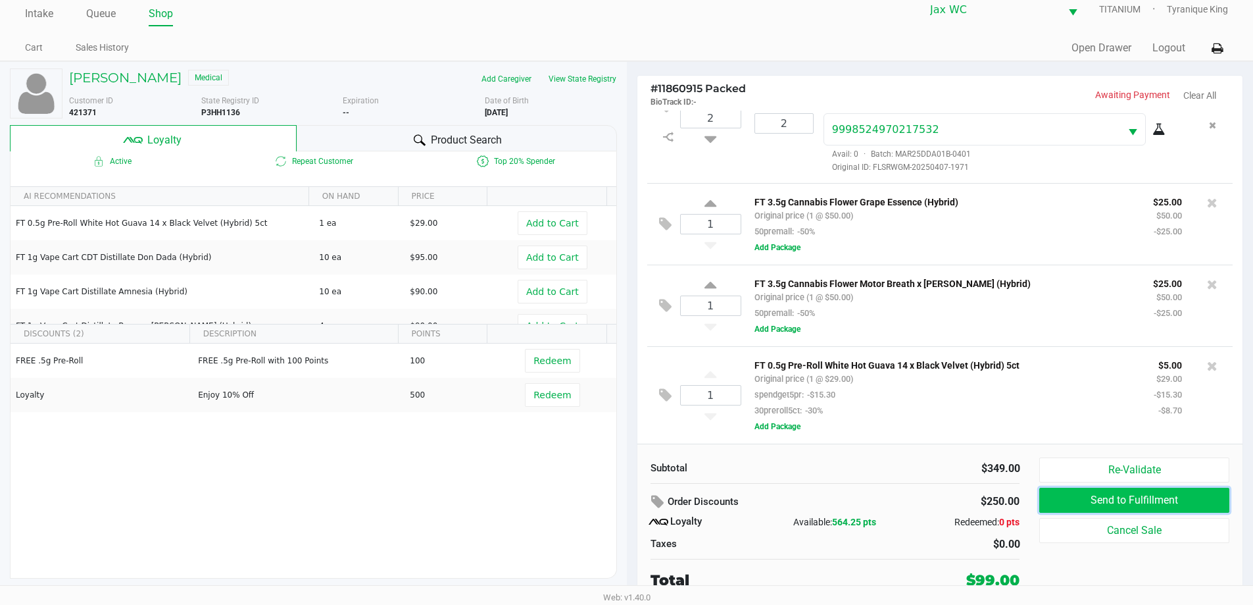
click at [1155, 500] on button "Send to Fulfillment" at bounding box center [1133, 500] width 189 height 25
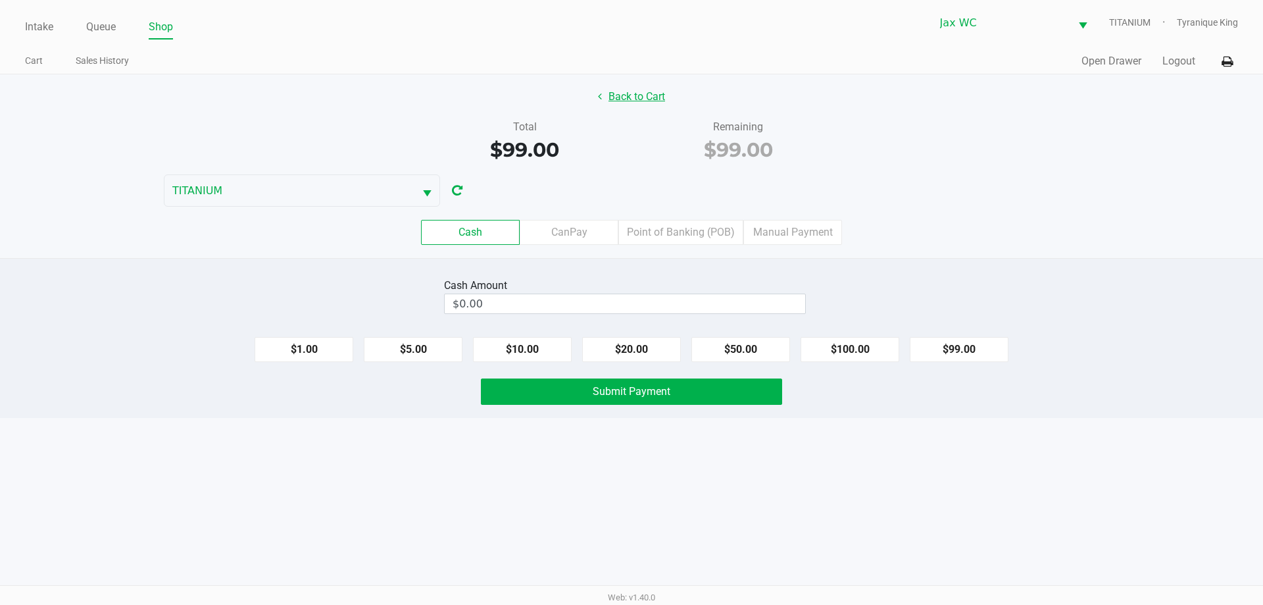
click at [599, 100] on icon at bounding box center [600, 96] width 4 height 11
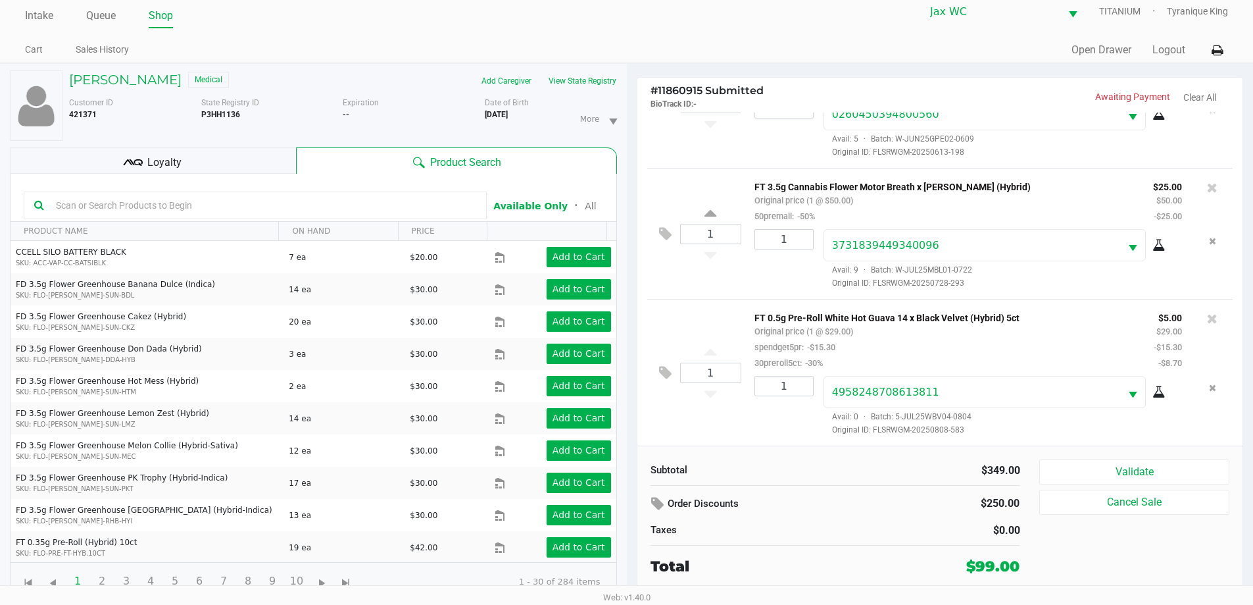
scroll to position [14, 0]
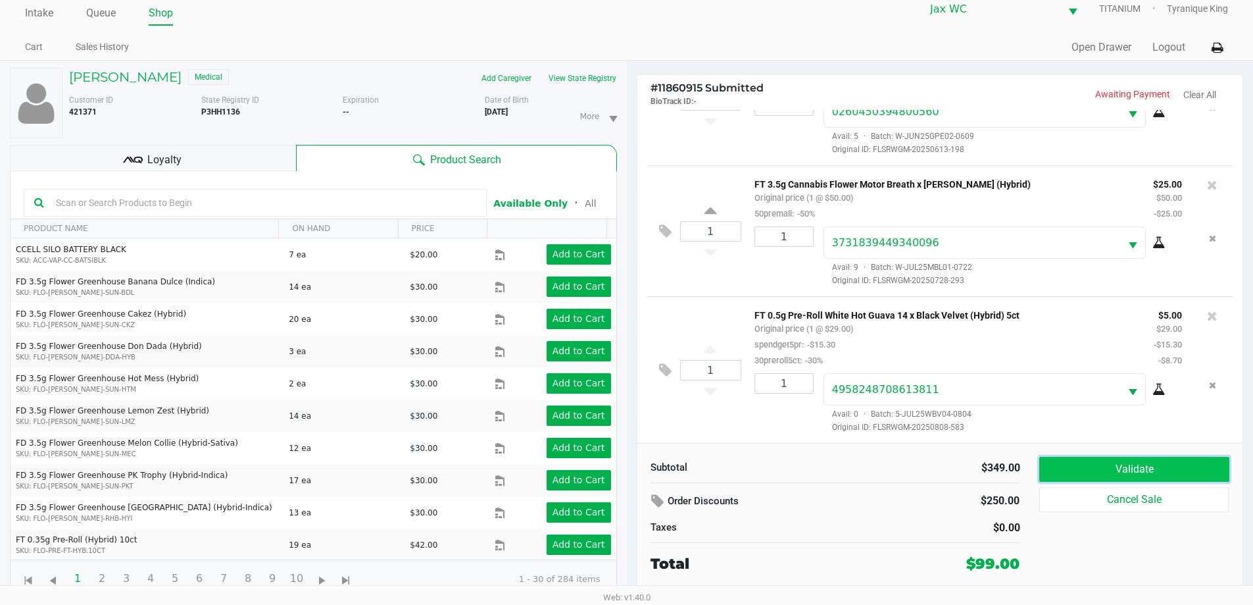
click at [1126, 473] on button "Validate" at bounding box center [1133, 469] width 189 height 25
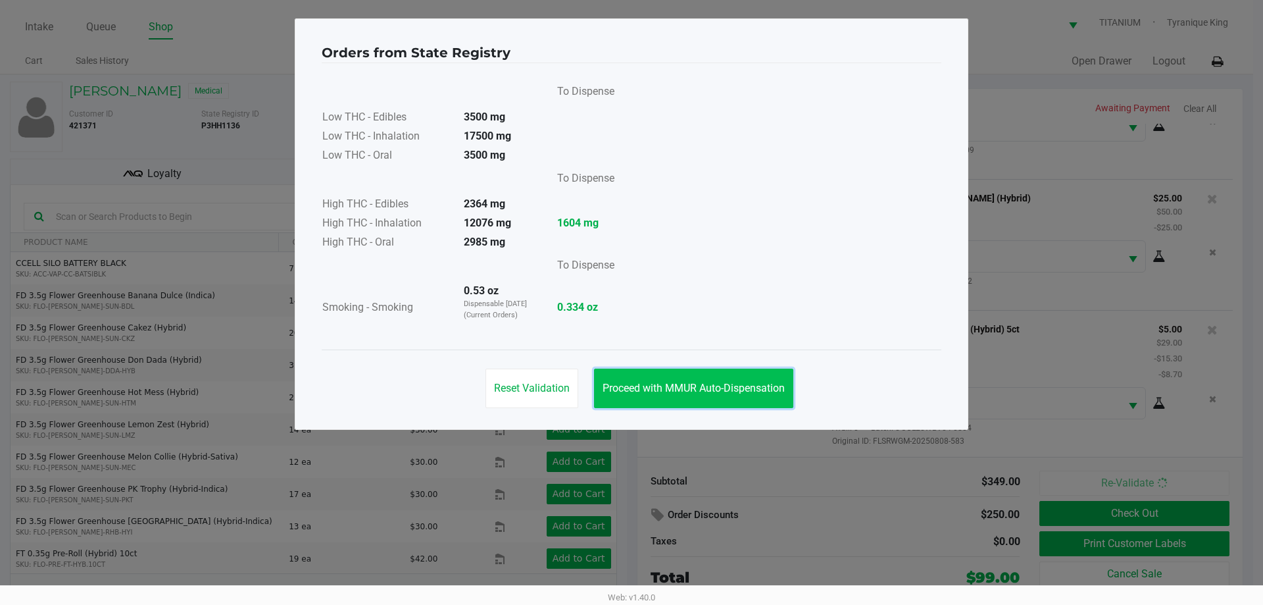
click at [733, 394] on button "Proceed with MMUR Auto-Dispensation" at bounding box center [693, 387] width 199 height 39
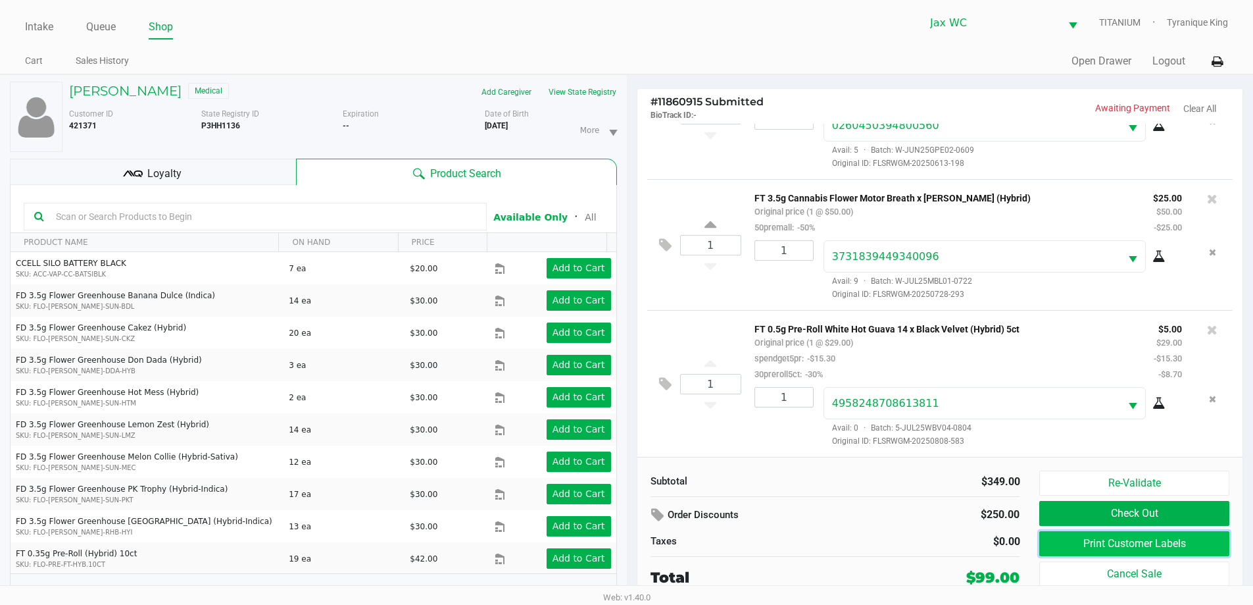
click at [1091, 550] on button "Print Customer Labels" at bounding box center [1133, 543] width 189 height 25
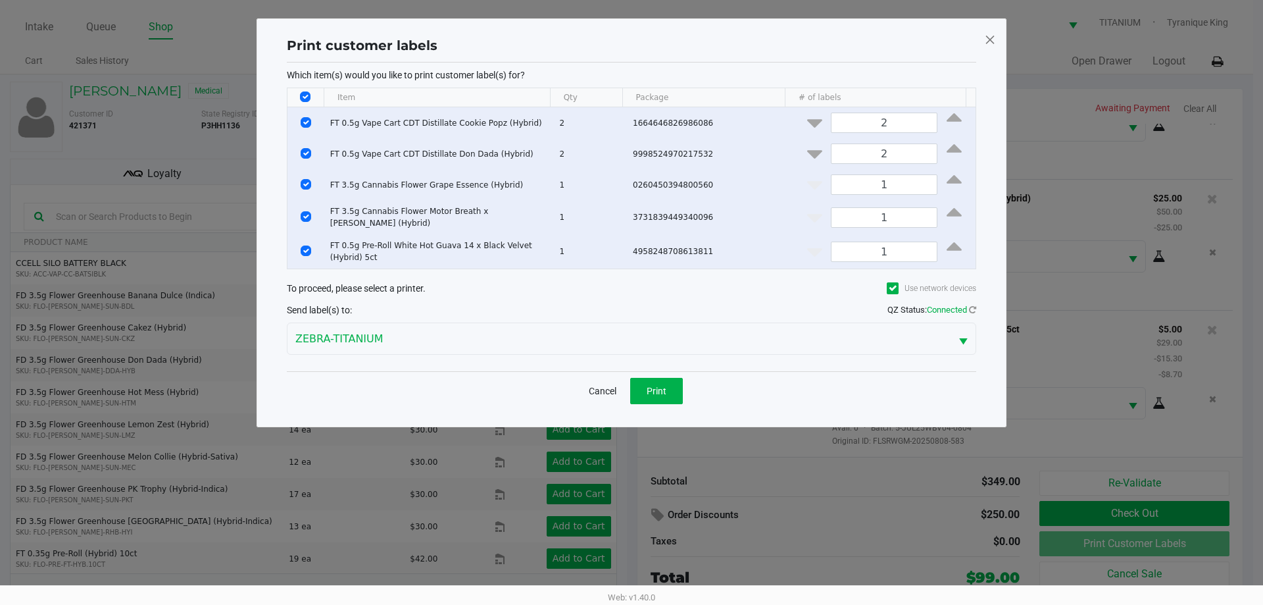
click at [302, 91] on th "Data table" at bounding box center [306, 97] width 36 height 19
click at [652, 393] on button "Print" at bounding box center [656, 391] width 53 height 26
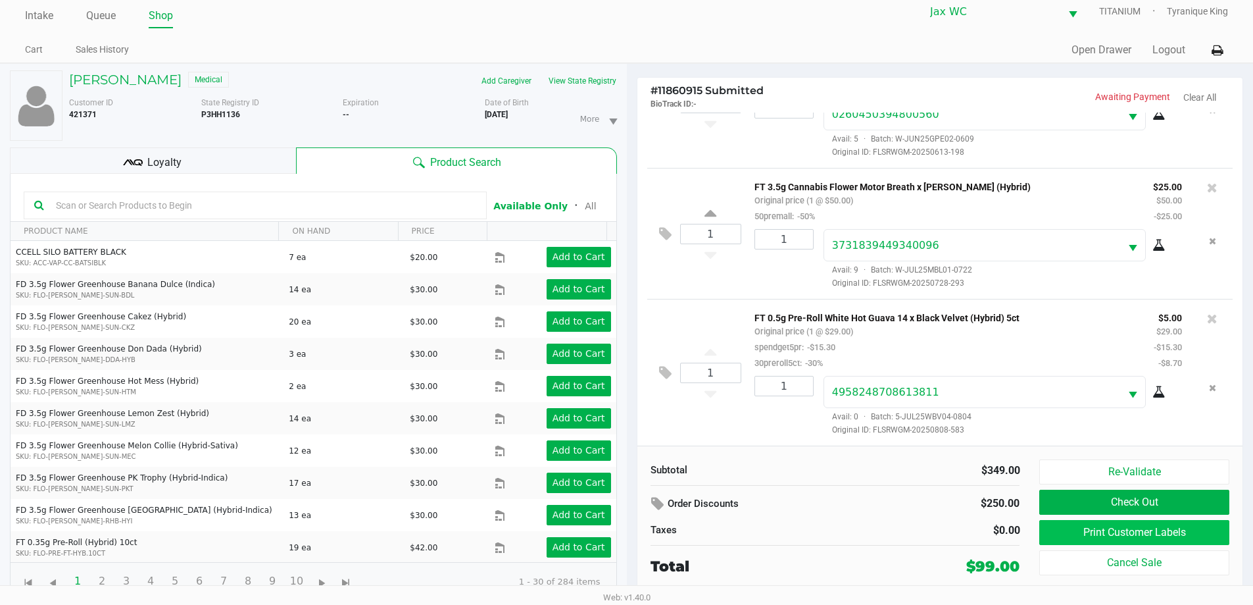
scroll to position [14, 0]
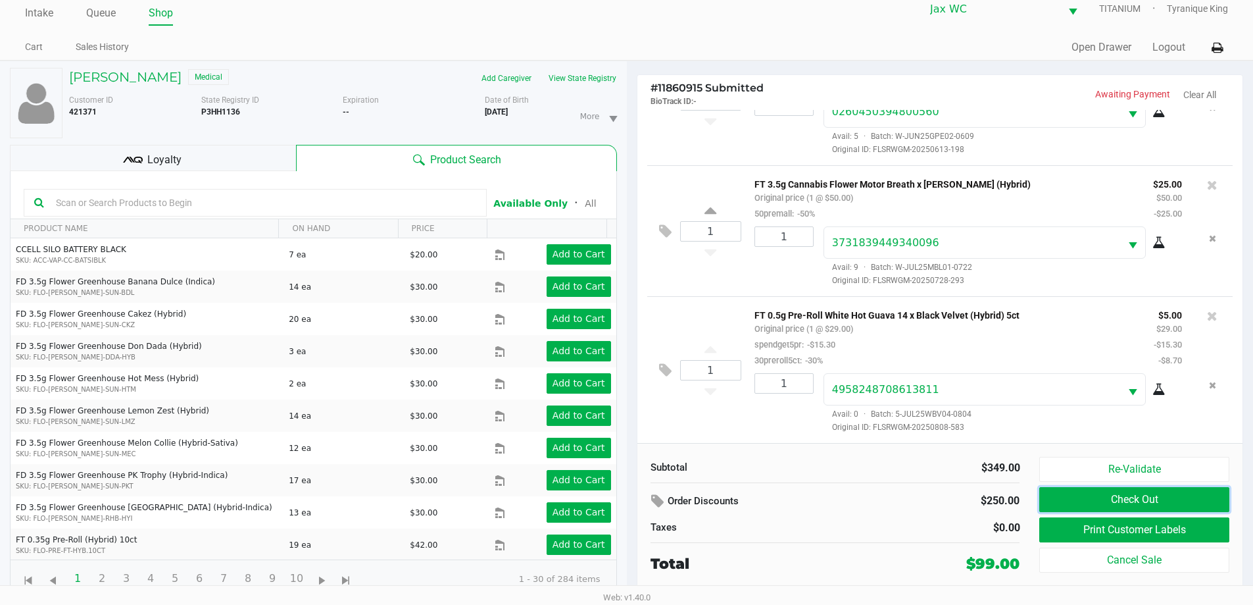
drag, startPoint x: 1134, startPoint y: 499, endPoint x: 849, endPoint y: 370, distance: 312.7
click at [779, 339] on div "# 11860915 Submitted BioTrack ID: - Awaiting Payment Clear All 2 FT 0.5g Vape C…" at bounding box center [940, 331] width 607 height 514
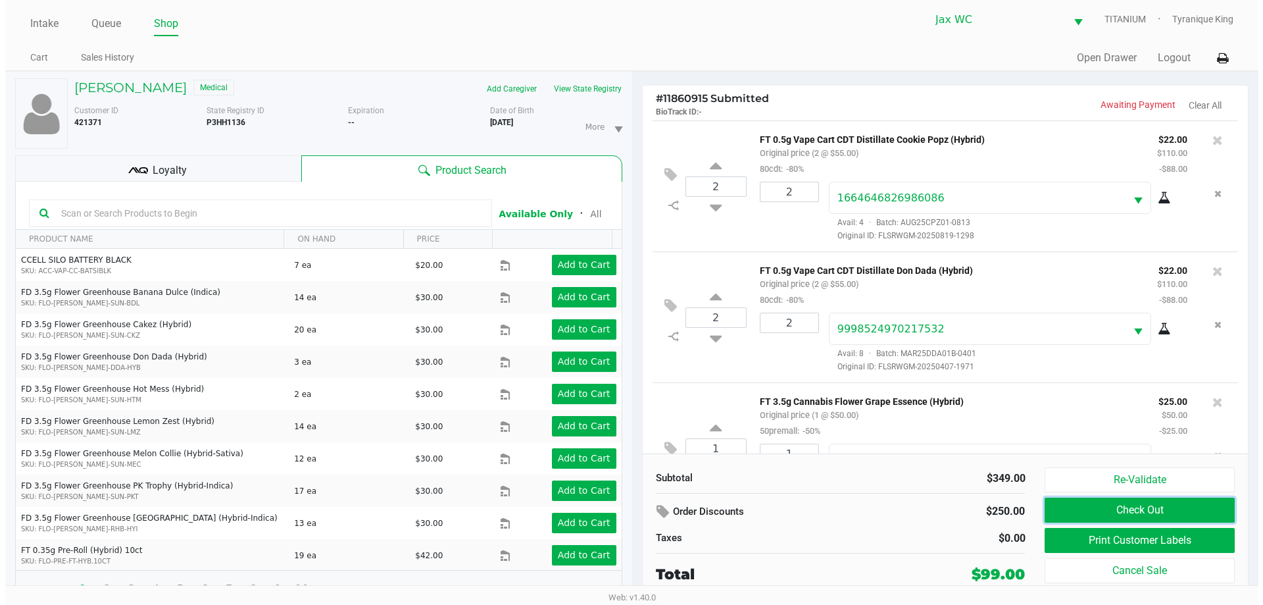
scroll to position [0, 0]
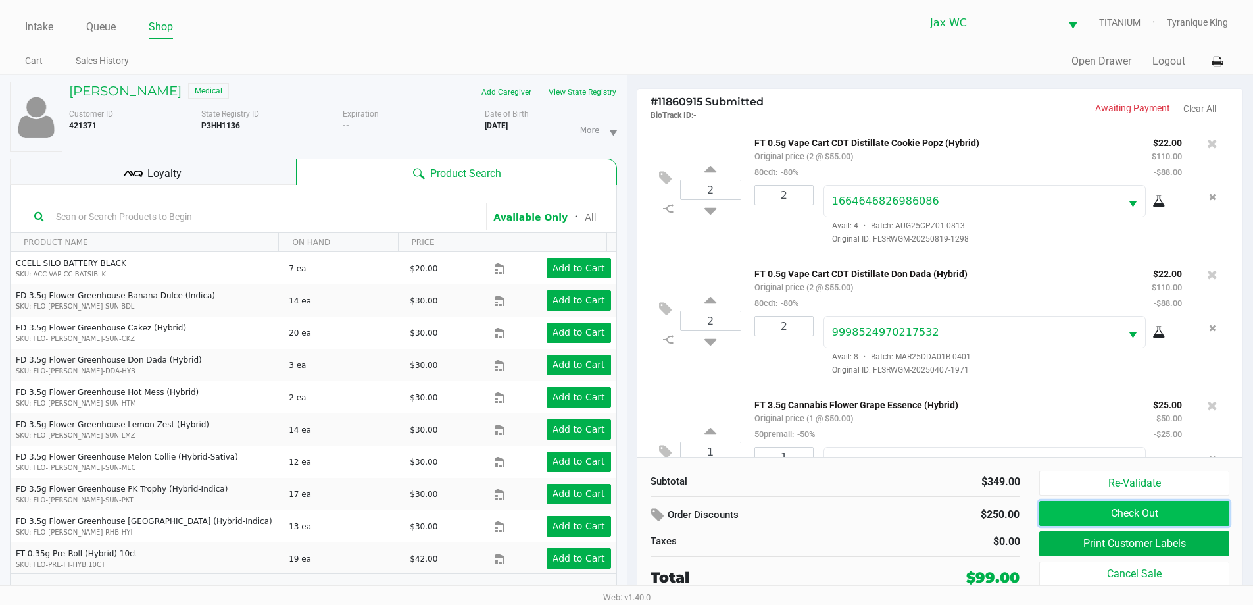
click at [1076, 509] on button "Check Out" at bounding box center [1133, 513] width 189 height 25
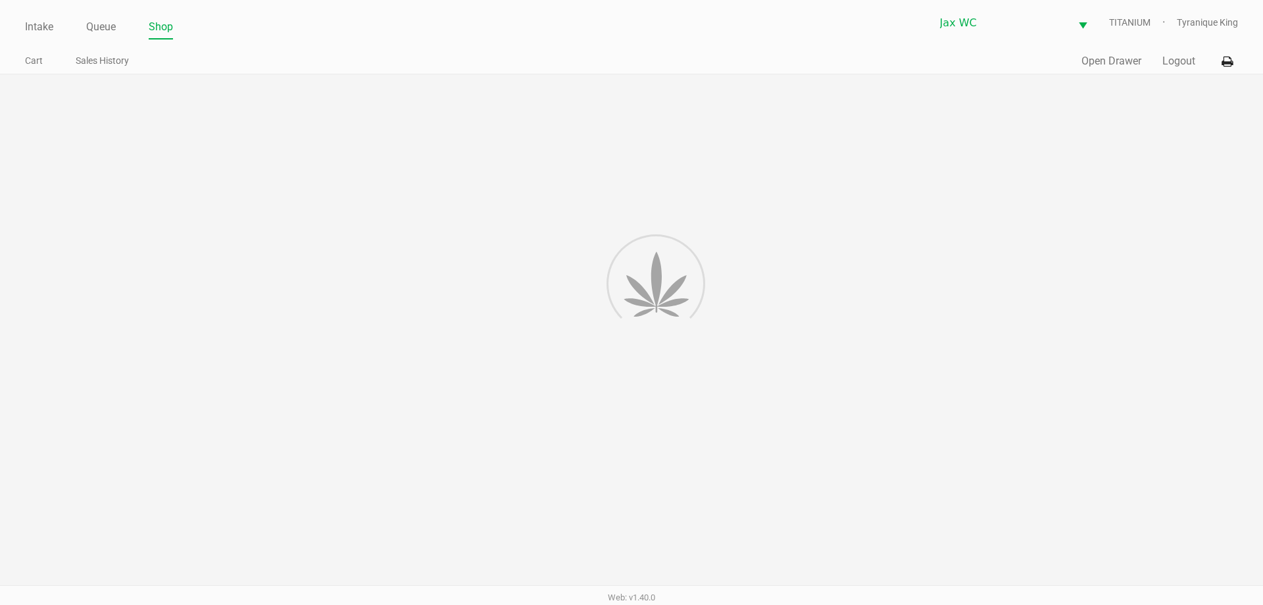
scroll to position [341, 0]
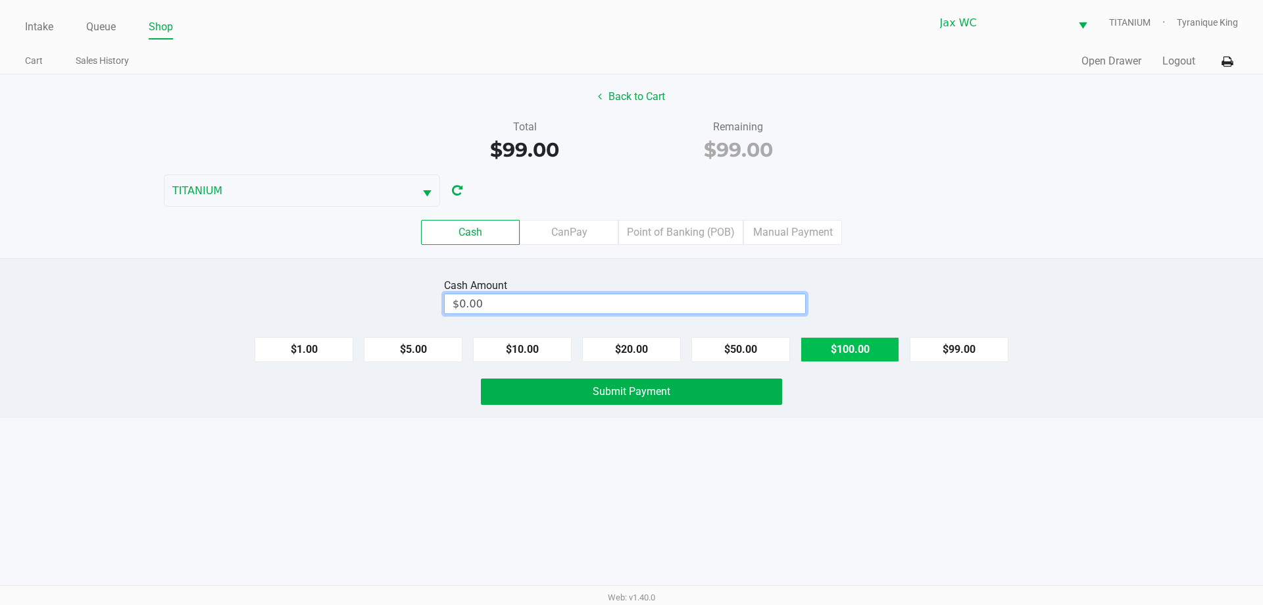
click at [833, 353] on button "$100.00" at bounding box center [850, 349] width 99 height 25
type input "$100.00"
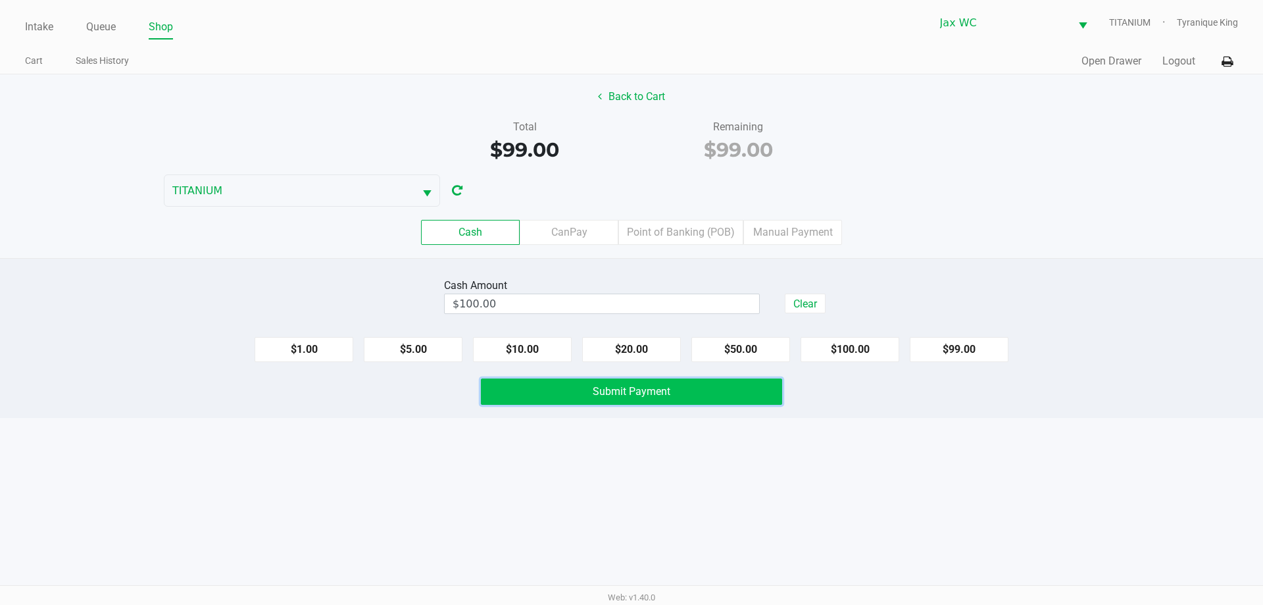
click at [766, 383] on button "Submit Payment" at bounding box center [631, 391] width 301 height 26
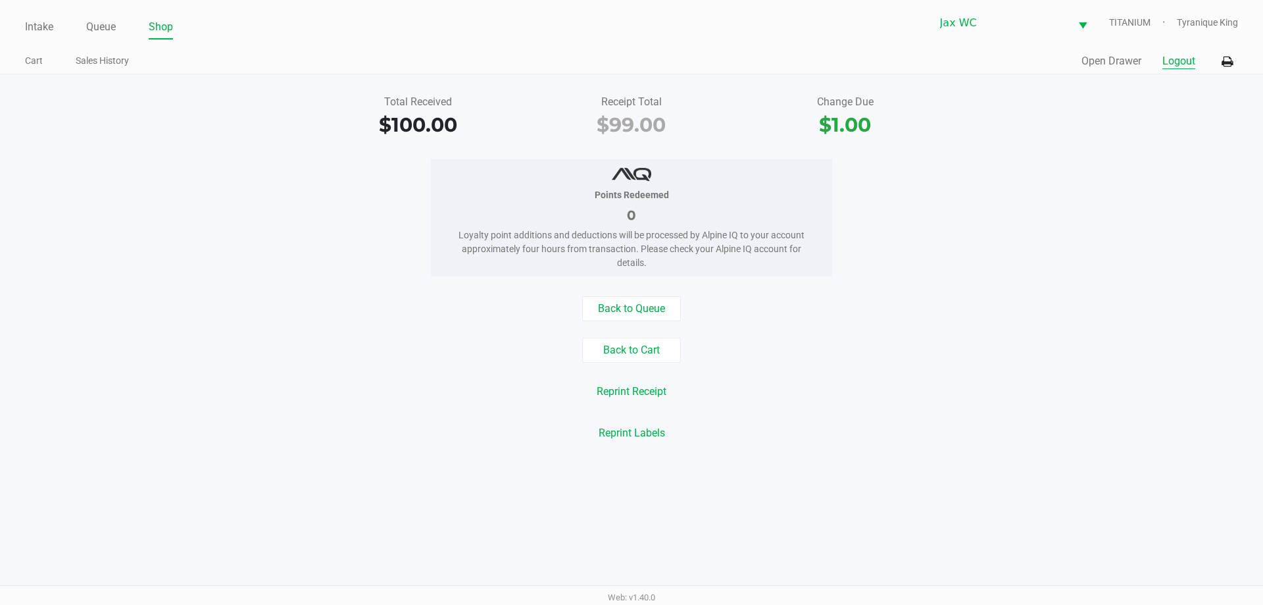
click at [1169, 61] on button "Logout" at bounding box center [1179, 61] width 33 height 16
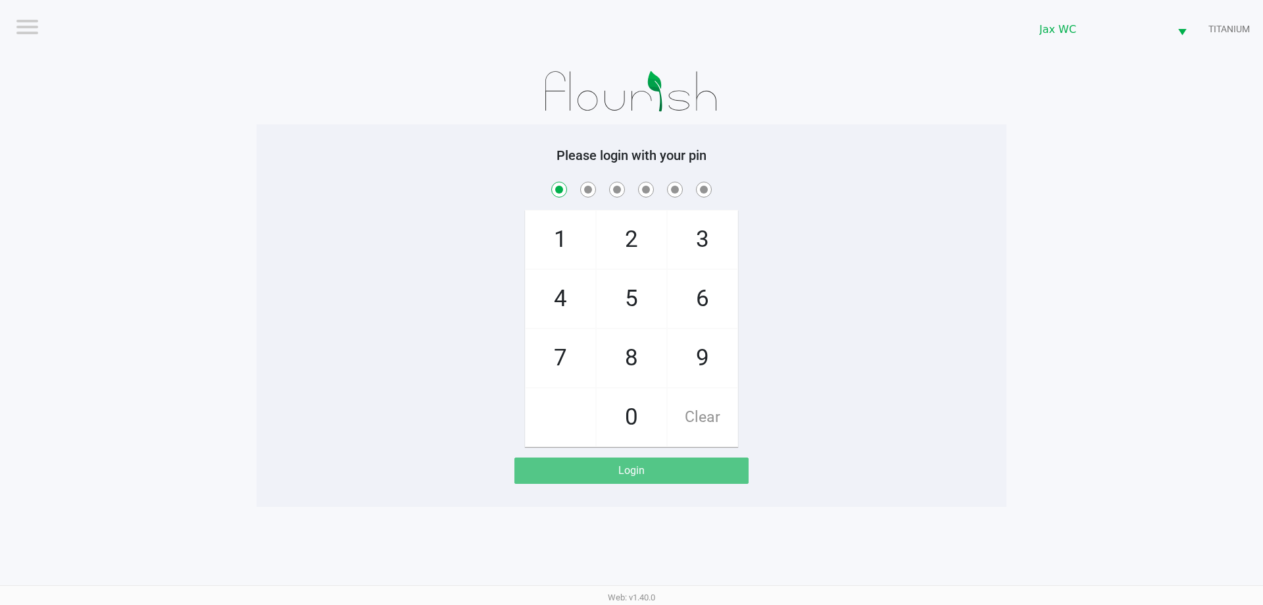
checkbox input "true"
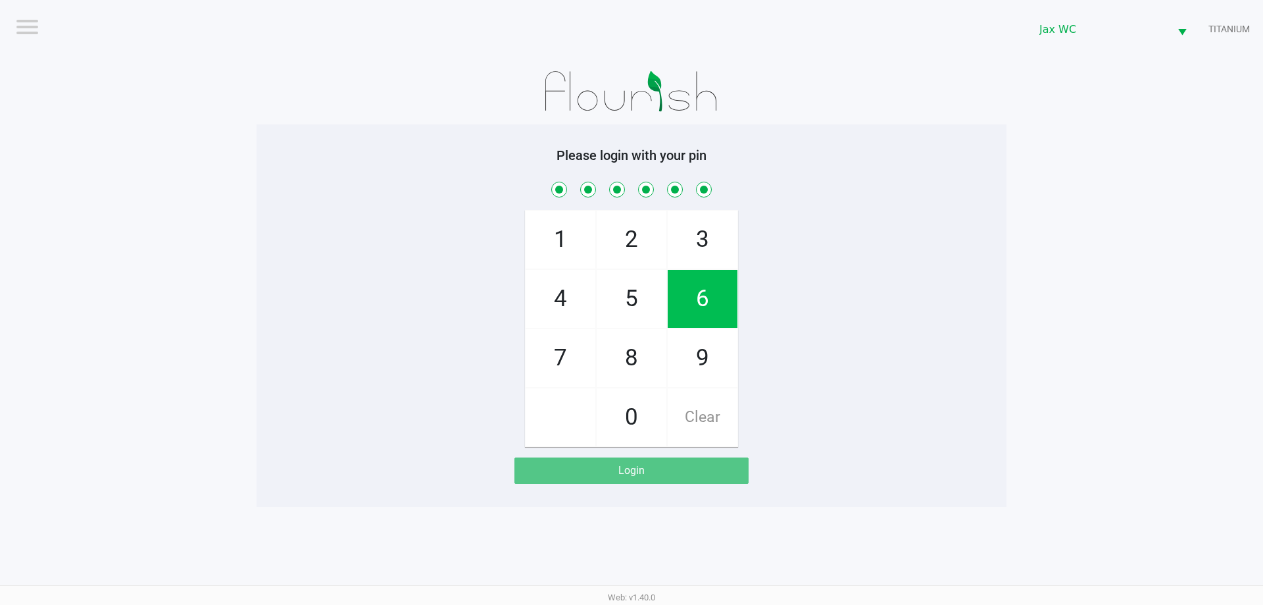
checkbox input "true"
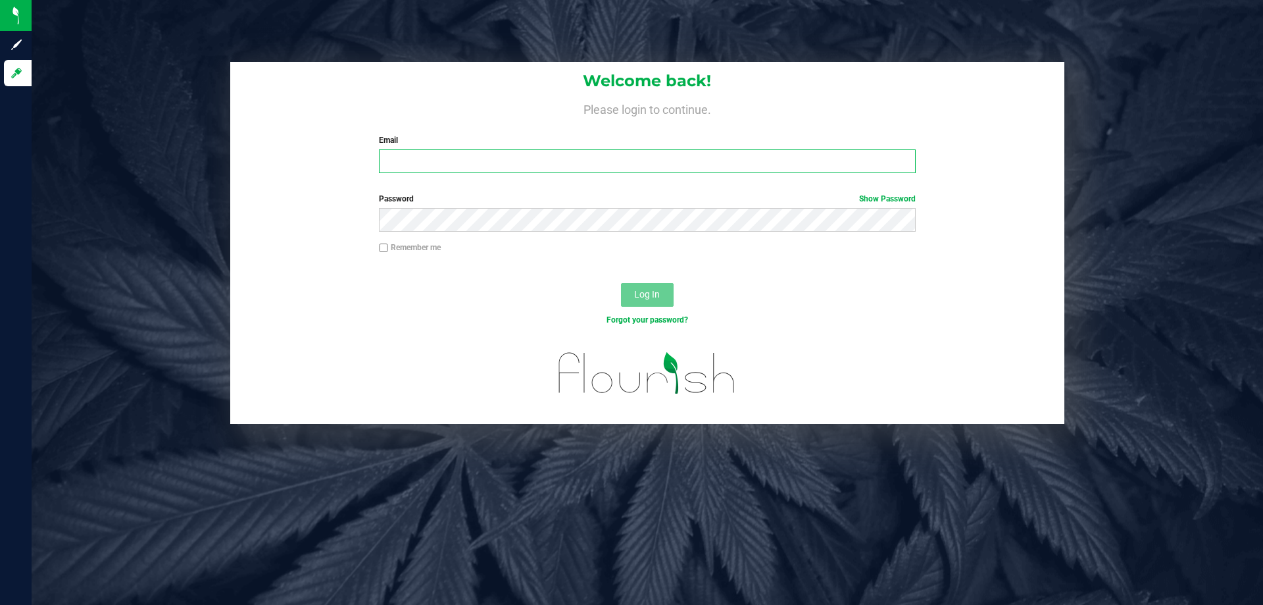
click at [468, 160] on input "Email" at bounding box center [647, 161] width 536 height 24
type input "[EMAIL_ADDRESS][DOMAIN_NAME]"
click at [621, 283] on button "Log In" at bounding box center [647, 295] width 53 height 24
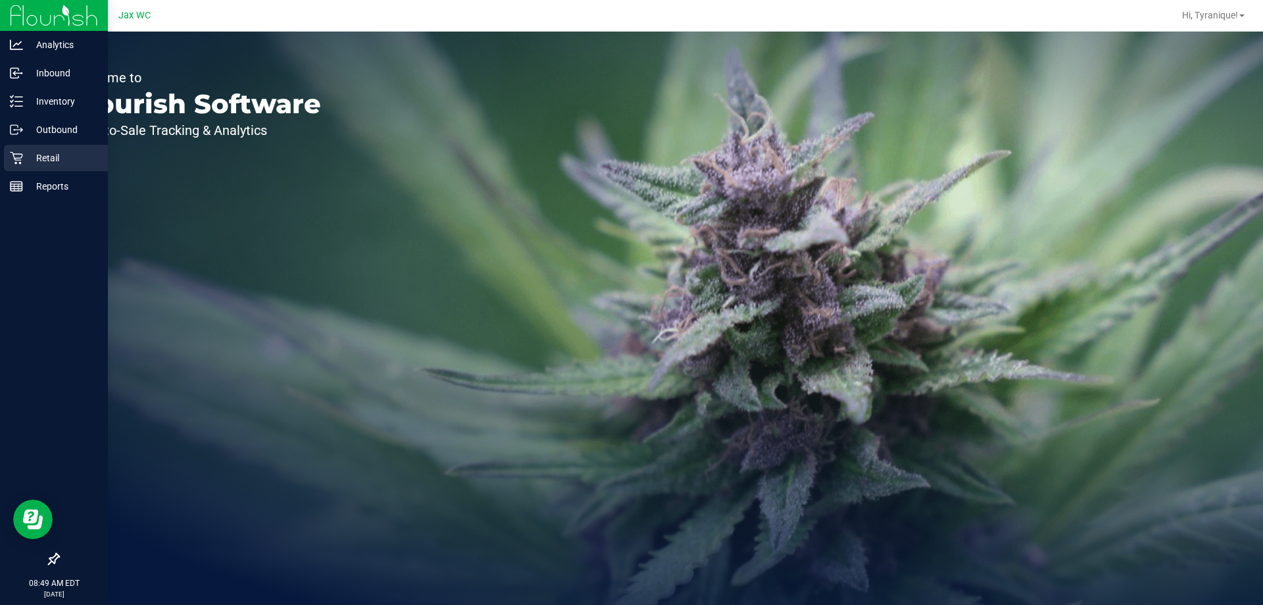
click at [15, 157] on icon at bounding box center [16, 157] width 13 height 13
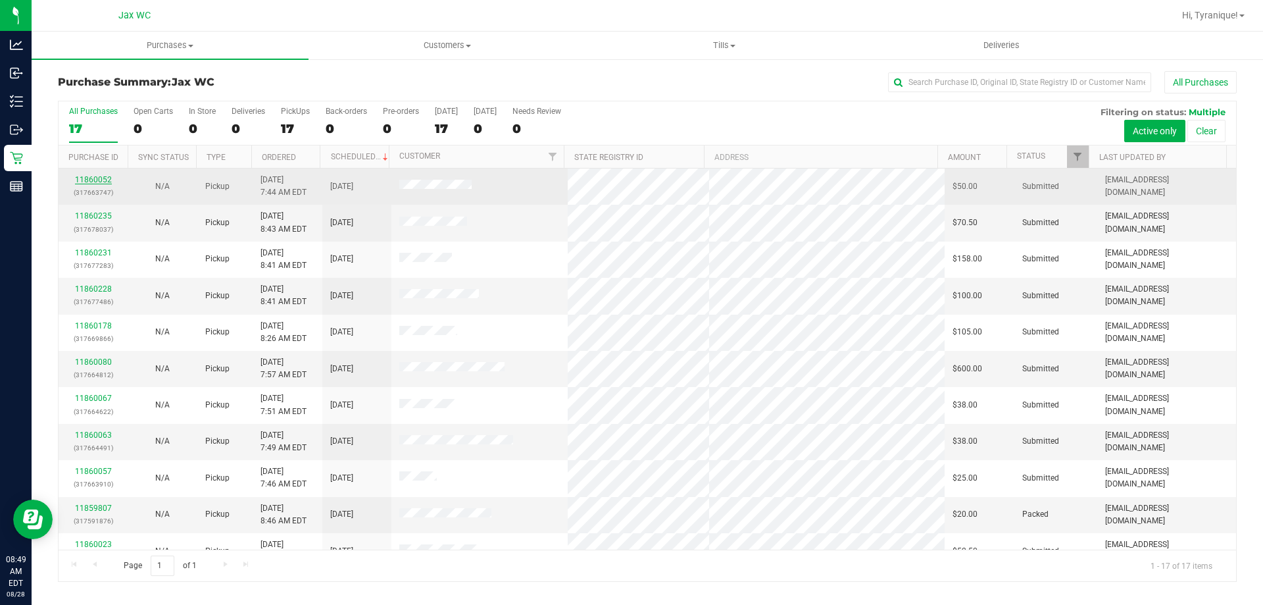
click at [97, 180] on link "11860052" at bounding box center [93, 179] width 37 height 9
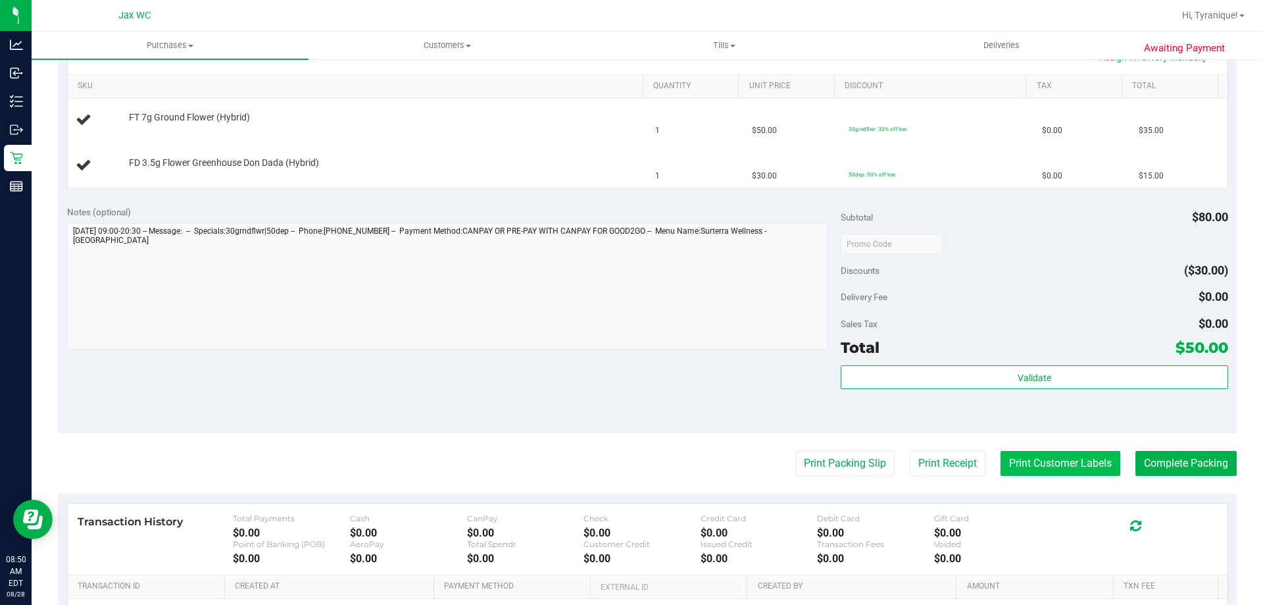
scroll to position [329, 0]
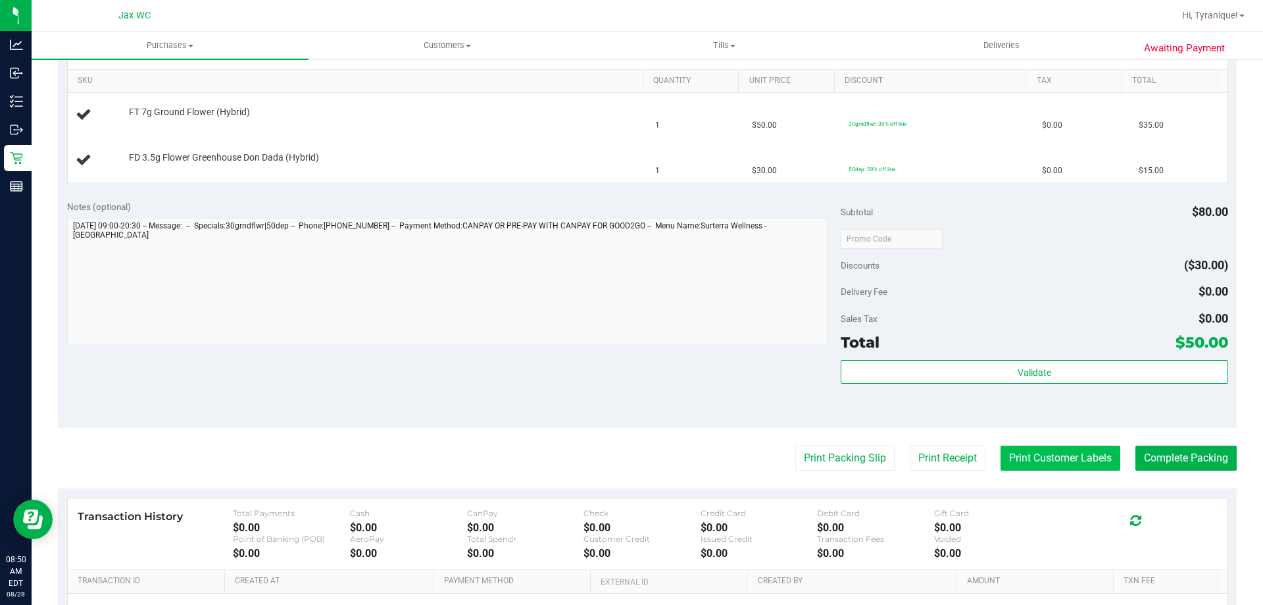
click at [1016, 459] on button "Print Customer Labels" at bounding box center [1061, 457] width 120 height 25
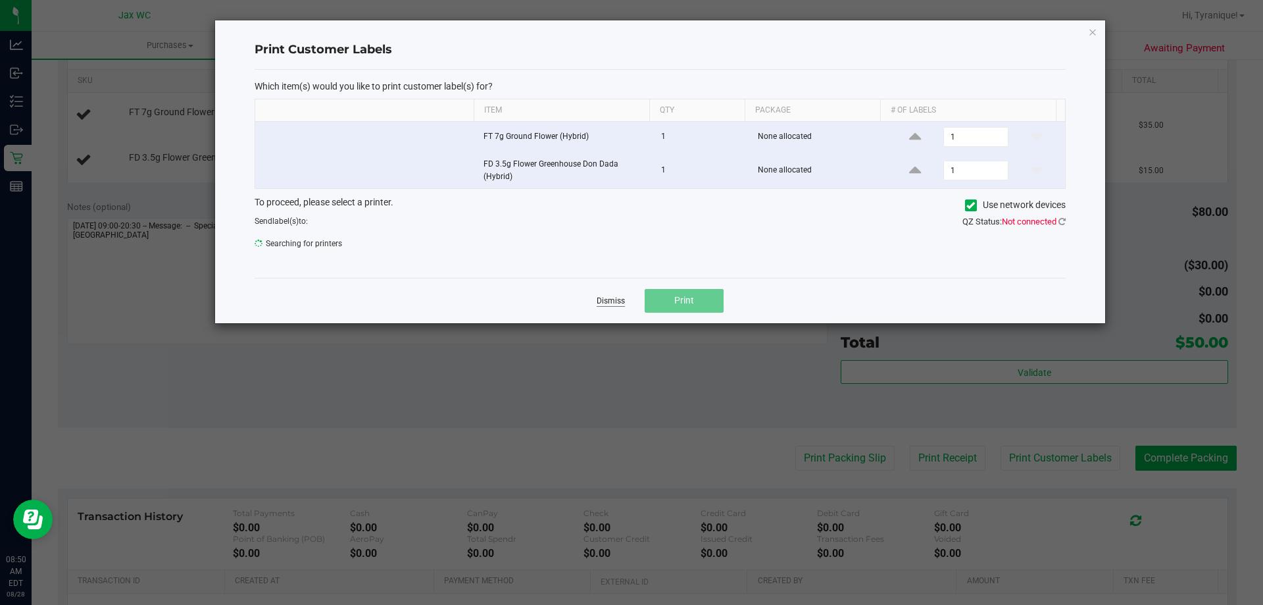
click at [598, 299] on link "Dismiss" at bounding box center [611, 300] width 28 height 11
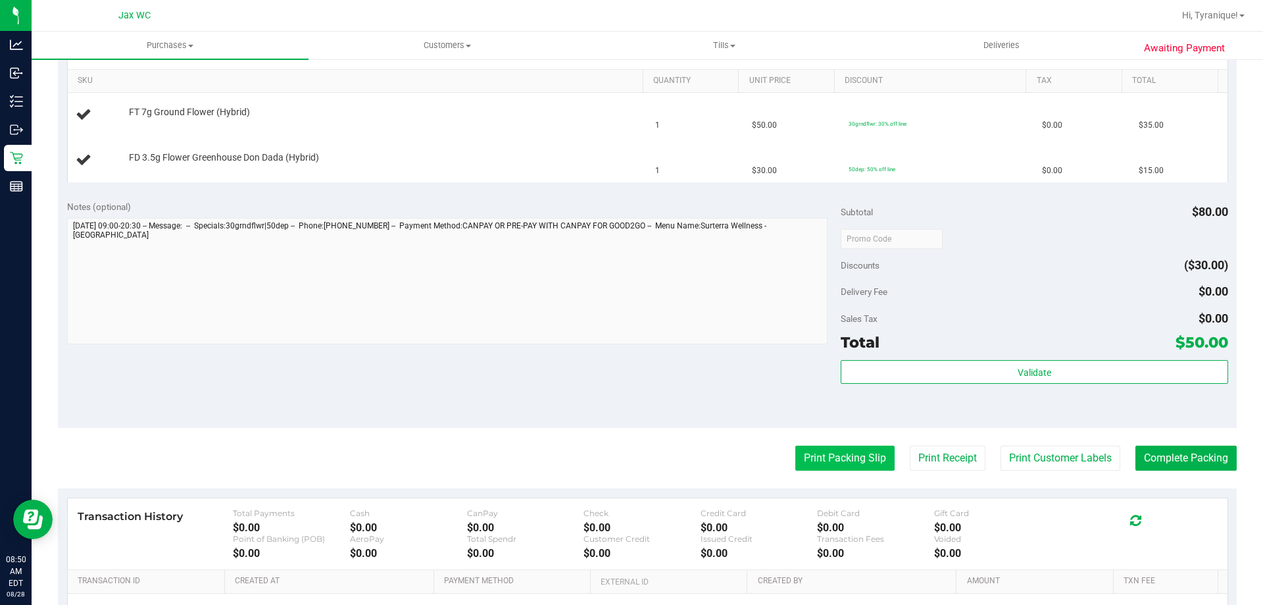
click at [818, 461] on button "Print Packing Slip" at bounding box center [844, 457] width 99 height 25
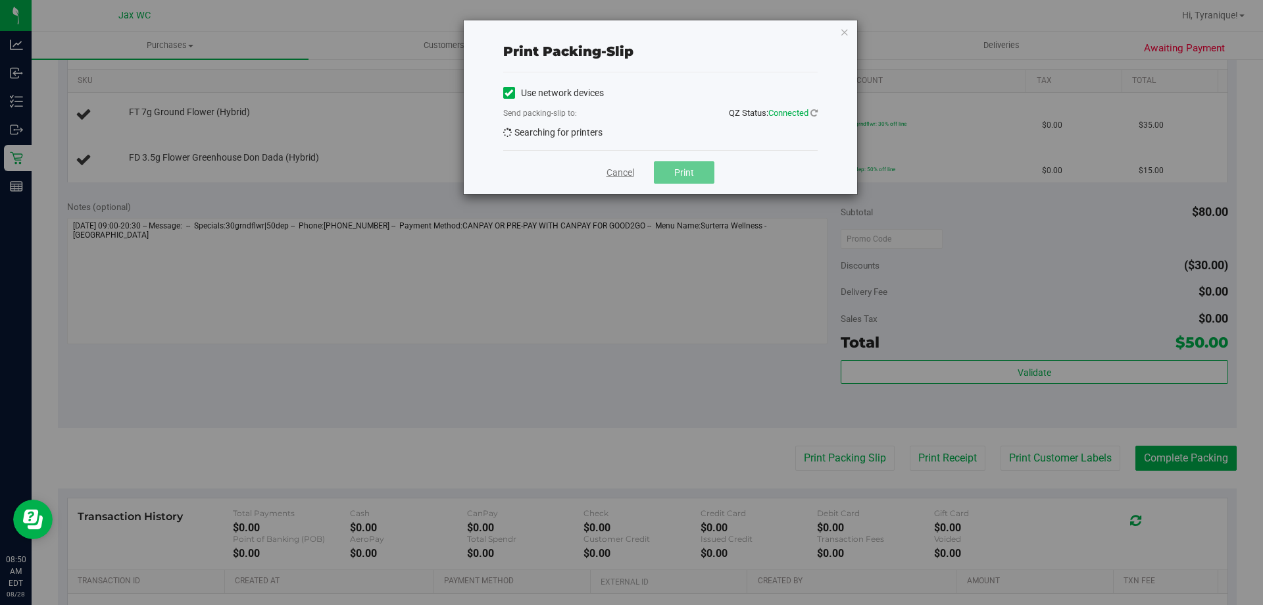
click at [630, 175] on link "Cancel" at bounding box center [621, 173] width 28 height 14
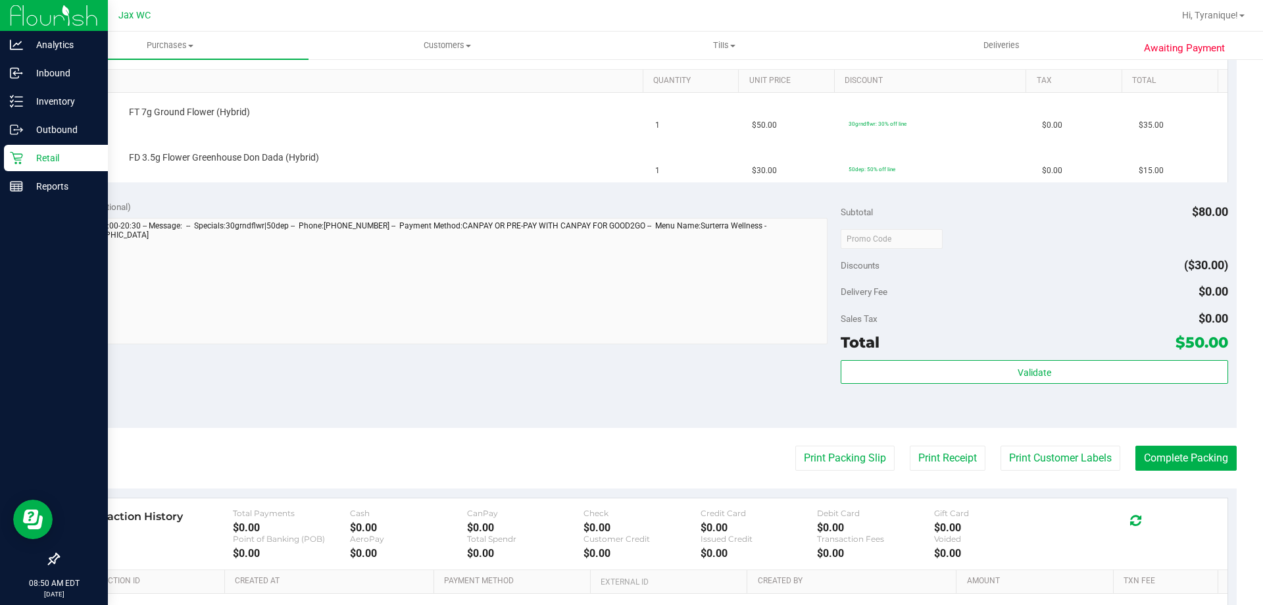
click at [4, 168] on div "Retail" at bounding box center [56, 158] width 104 height 26
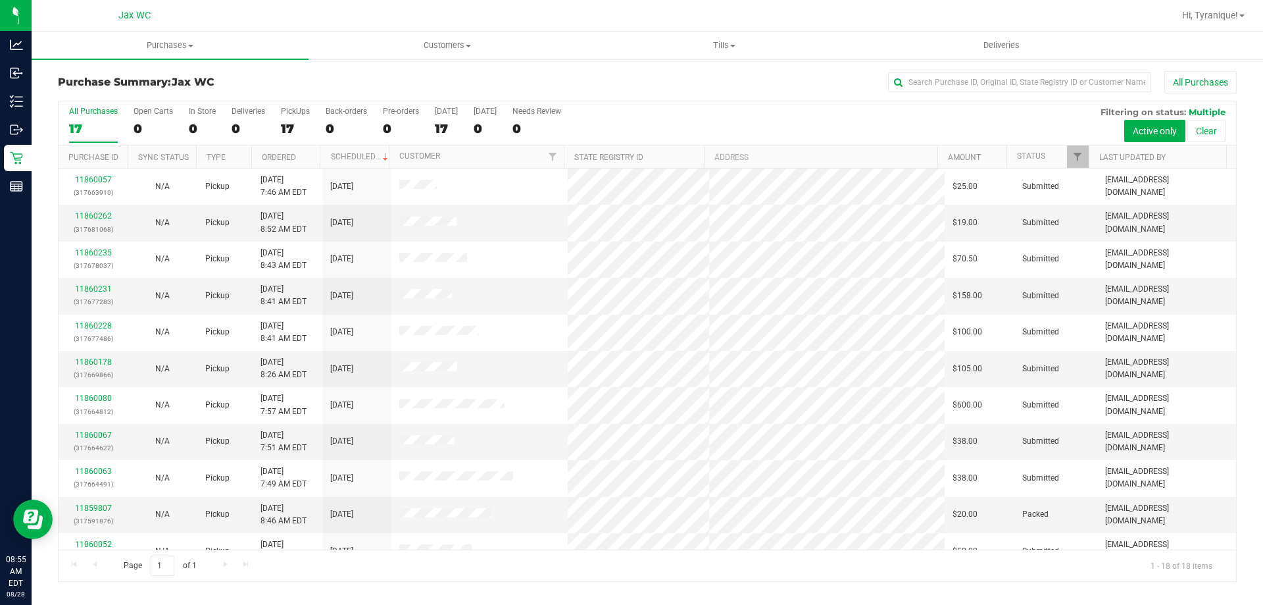
click at [1015, 157] on th "Status" at bounding box center [1048, 156] width 82 height 23
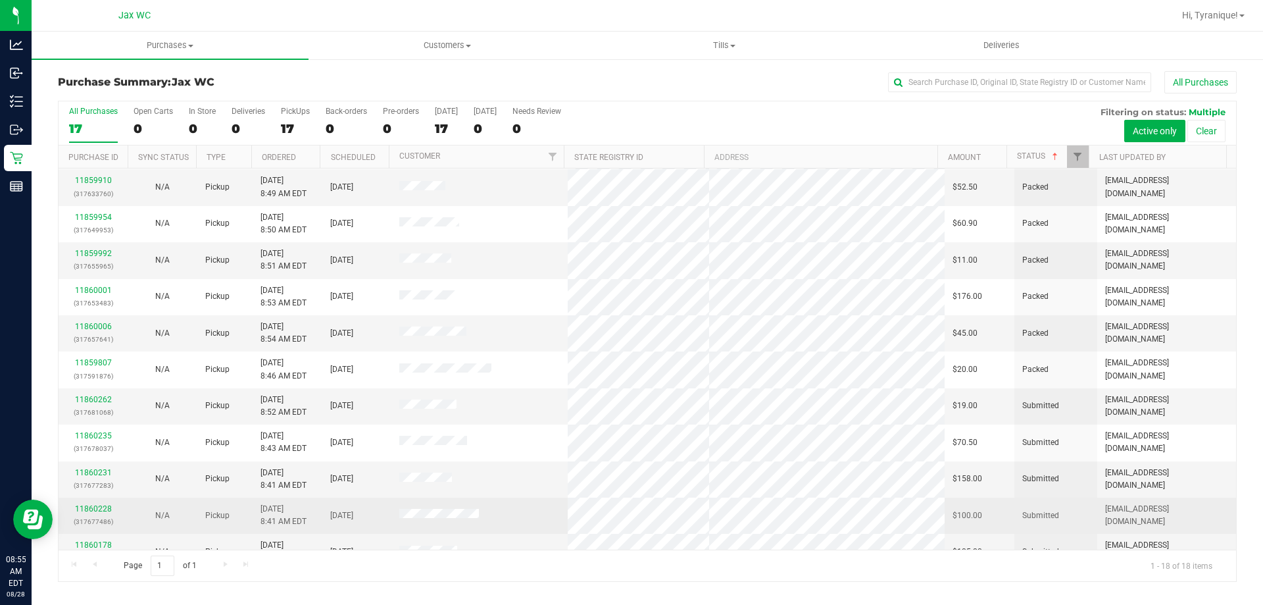
scroll to position [132, 0]
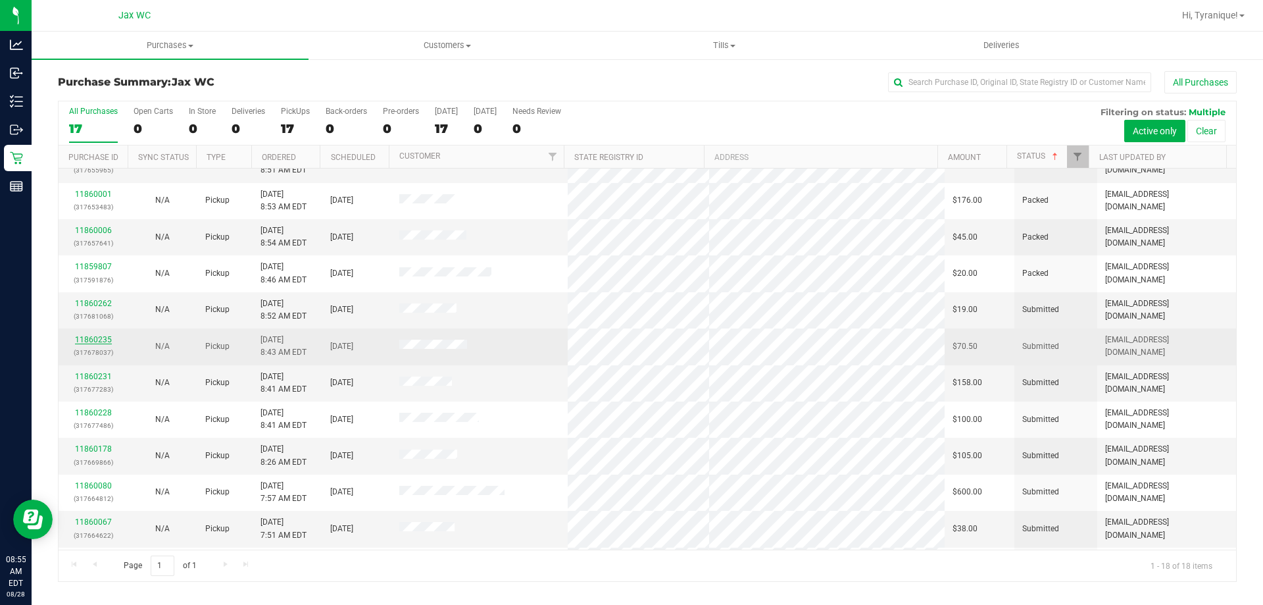
click at [101, 337] on link "11860235" at bounding box center [93, 339] width 37 height 9
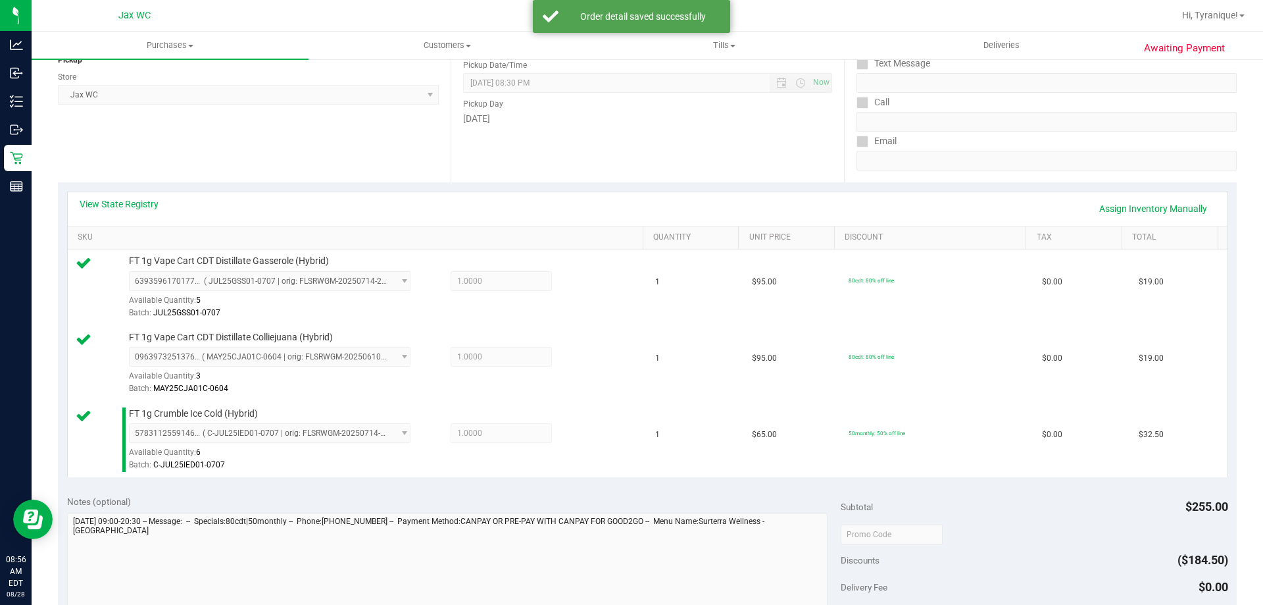
scroll to position [526, 0]
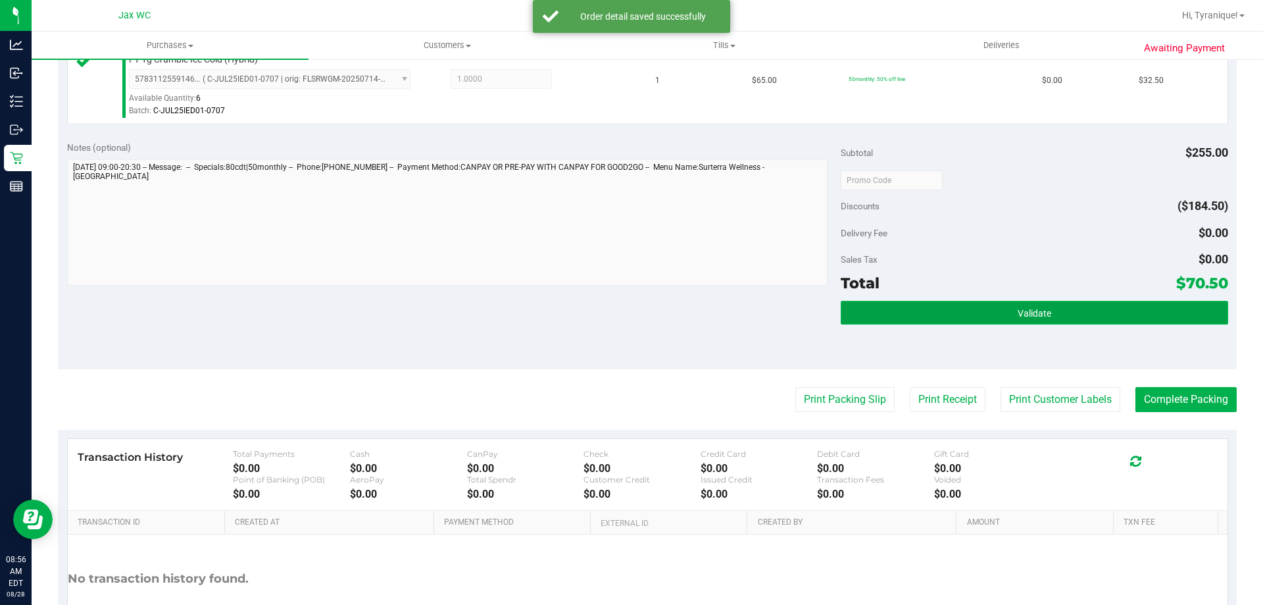
click at [947, 315] on button "Validate" at bounding box center [1034, 313] width 387 height 24
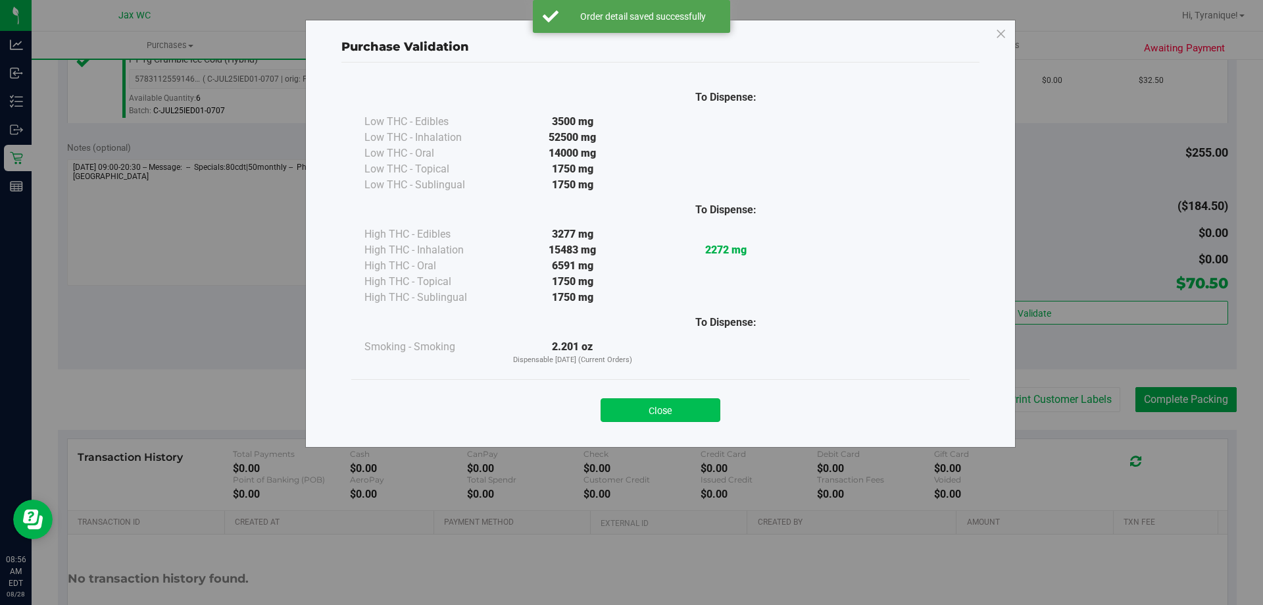
click at [705, 416] on button "Close" at bounding box center [661, 410] width 120 height 24
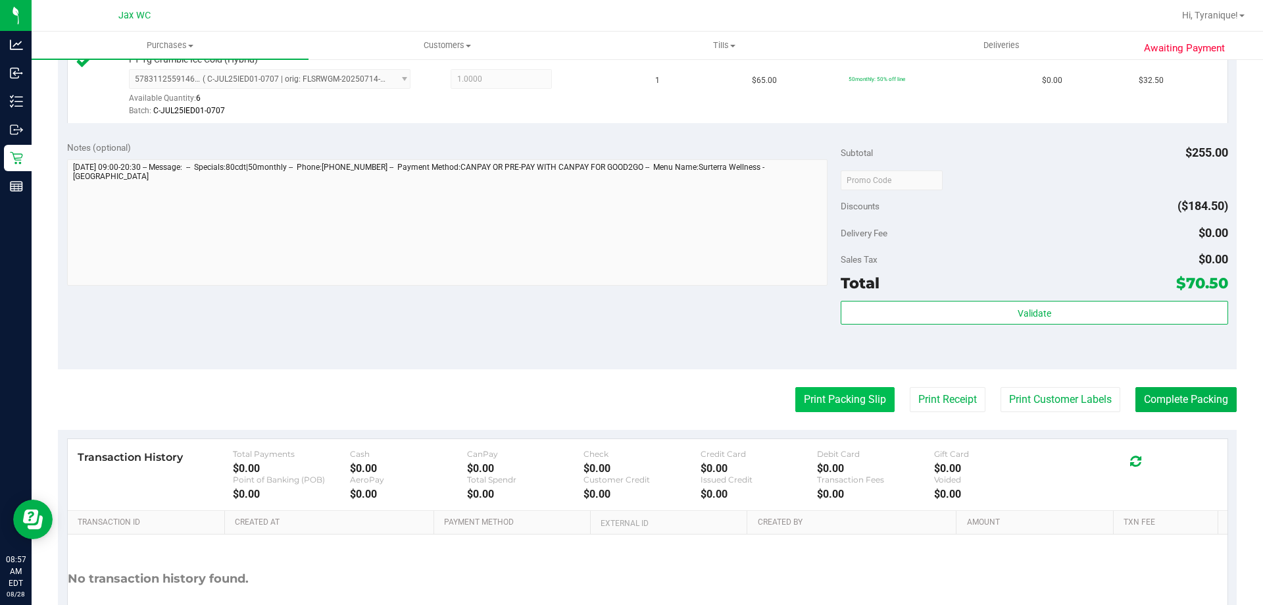
click at [799, 400] on button "Print Packing Slip" at bounding box center [844, 399] width 99 height 25
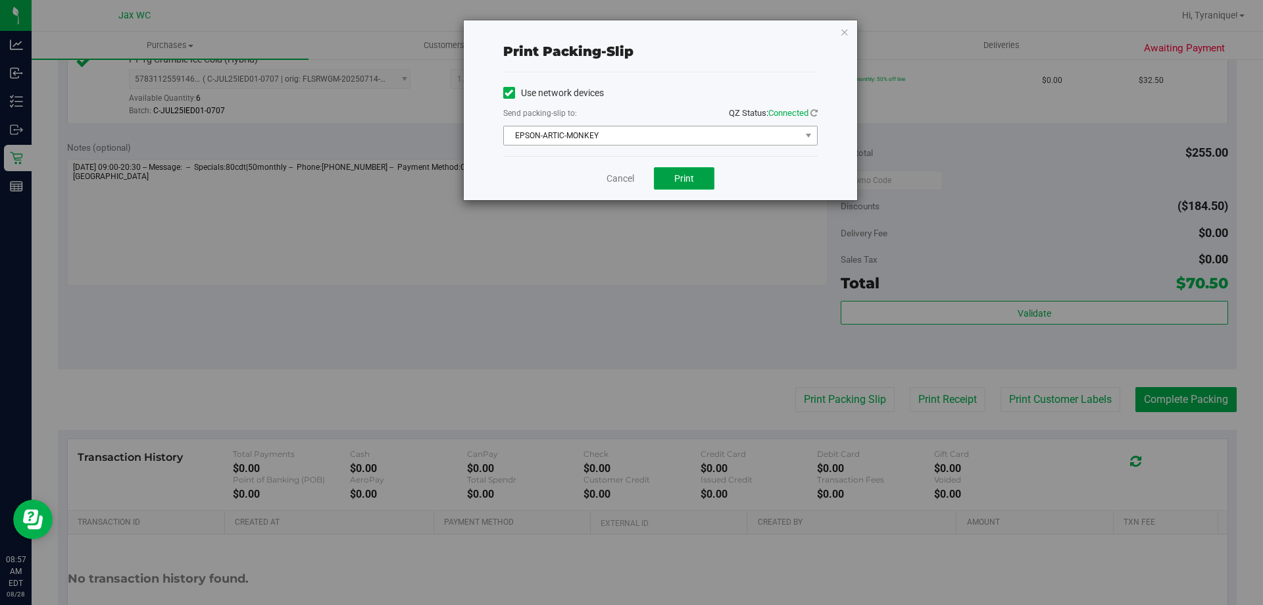
drag, startPoint x: 683, startPoint y: 168, endPoint x: 662, endPoint y: 143, distance: 33.2
click at [662, 143] on div "Print packing-slip Use network devices Send packing-slip to: QZ Status: Connect…" at bounding box center [660, 110] width 393 height 180
click at [662, 143] on span "EPSON-ARTIC-MONKEY" at bounding box center [652, 135] width 297 height 18
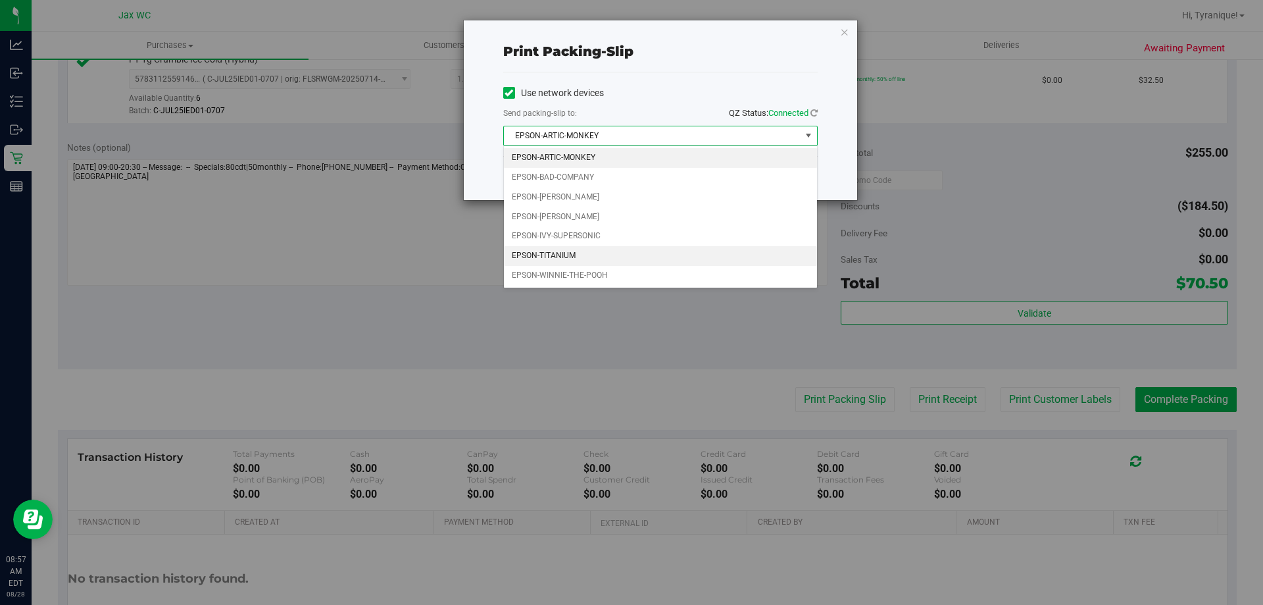
click at [592, 252] on li "EPSON-TITANIUM" at bounding box center [660, 256] width 313 height 20
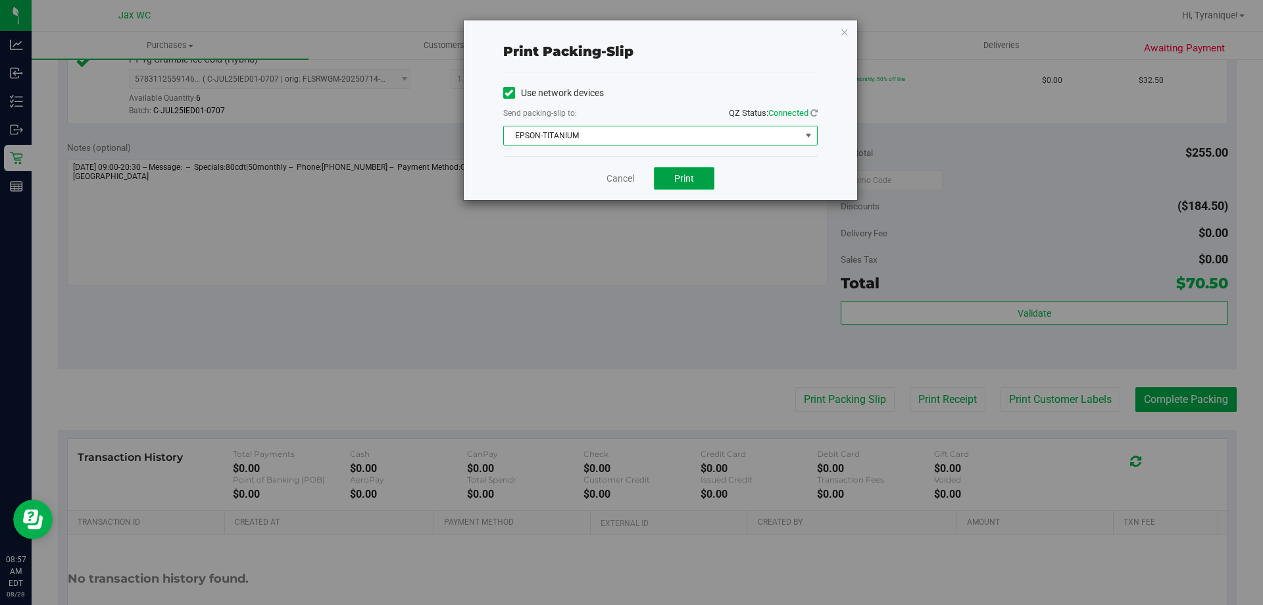
click at [688, 173] on span "Print" at bounding box center [684, 178] width 20 height 11
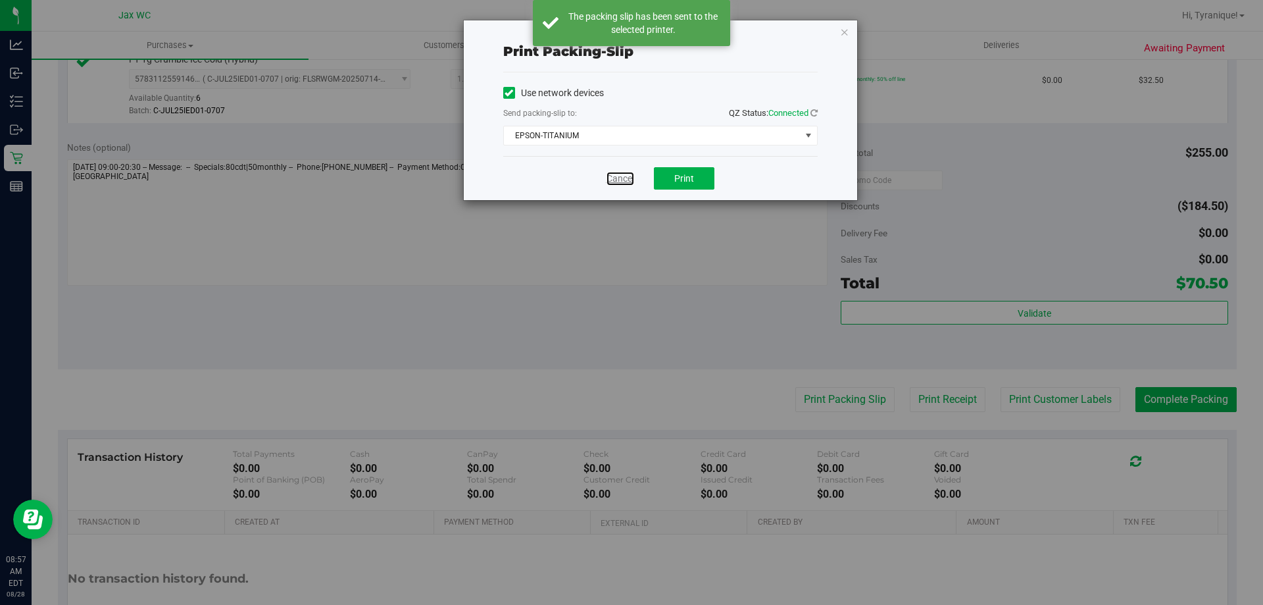
click at [628, 178] on link "Cancel" at bounding box center [621, 179] width 28 height 14
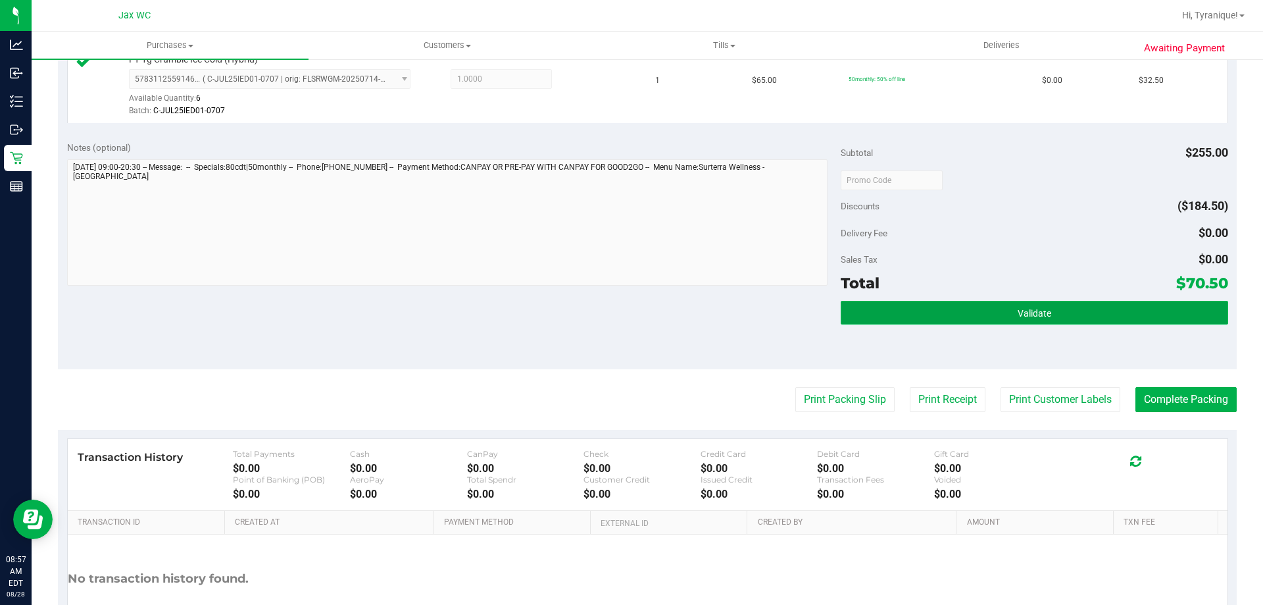
click at [940, 309] on button "Validate" at bounding box center [1034, 313] width 387 height 24
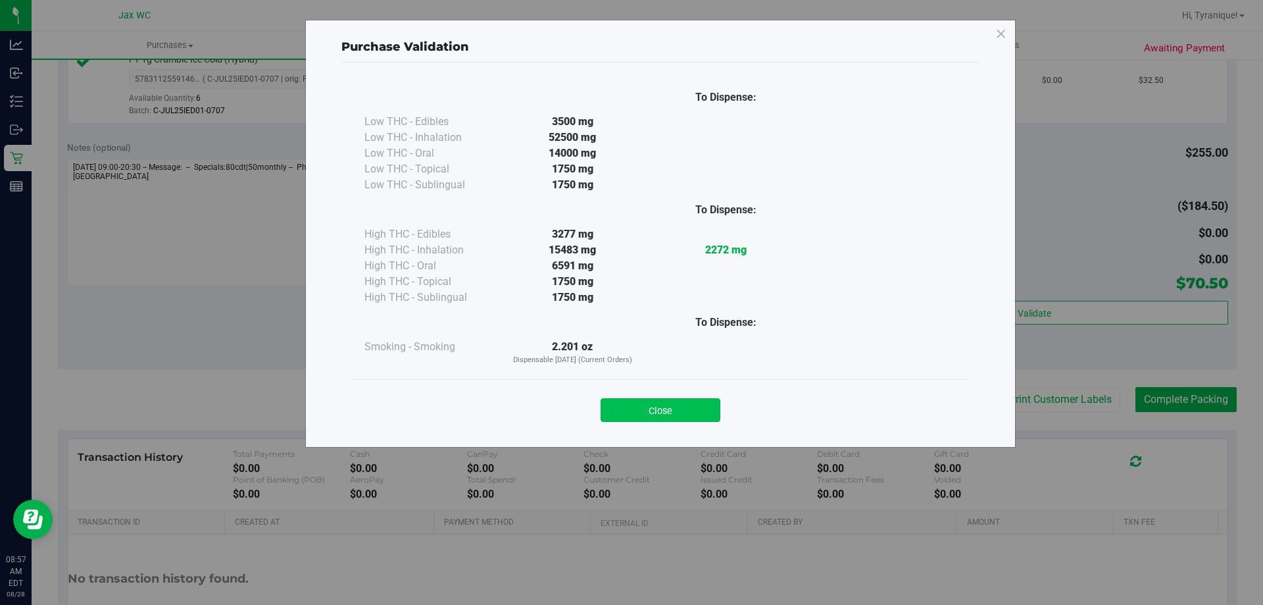
click at [703, 411] on button "Close" at bounding box center [661, 410] width 120 height 24
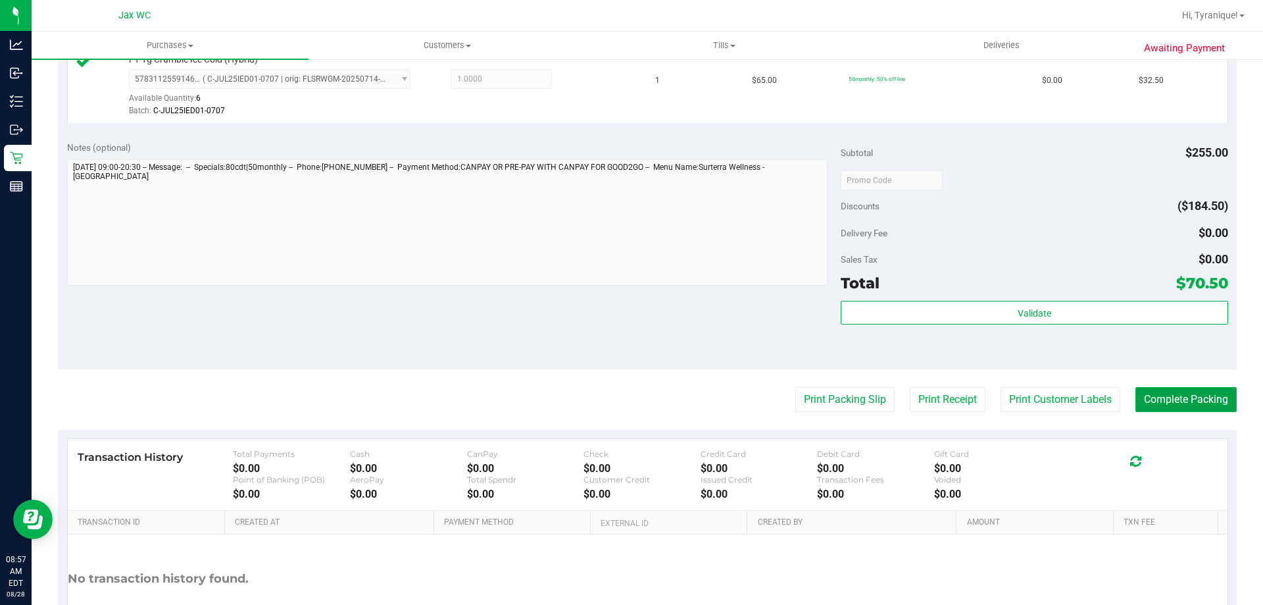
click at [1139, 400] on button "Complete Packing" at bounding box center [1186, 399] width 101 height 25
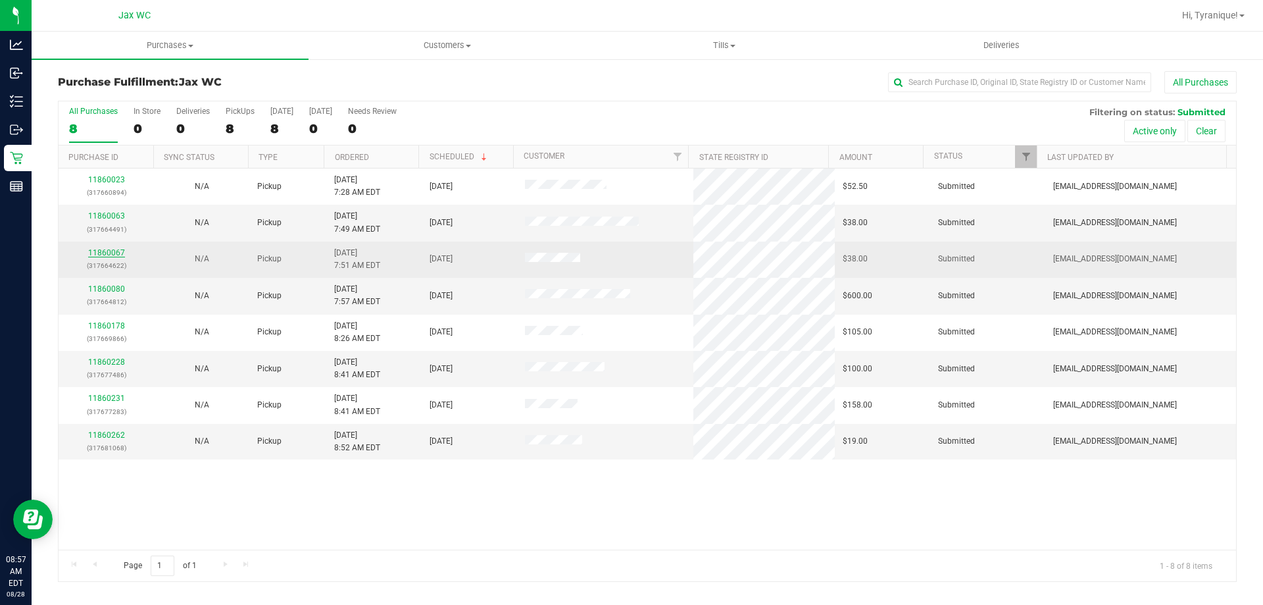
click at [113, 250] on link "11860067" at bounding box center [106, 252] width 37 height 9
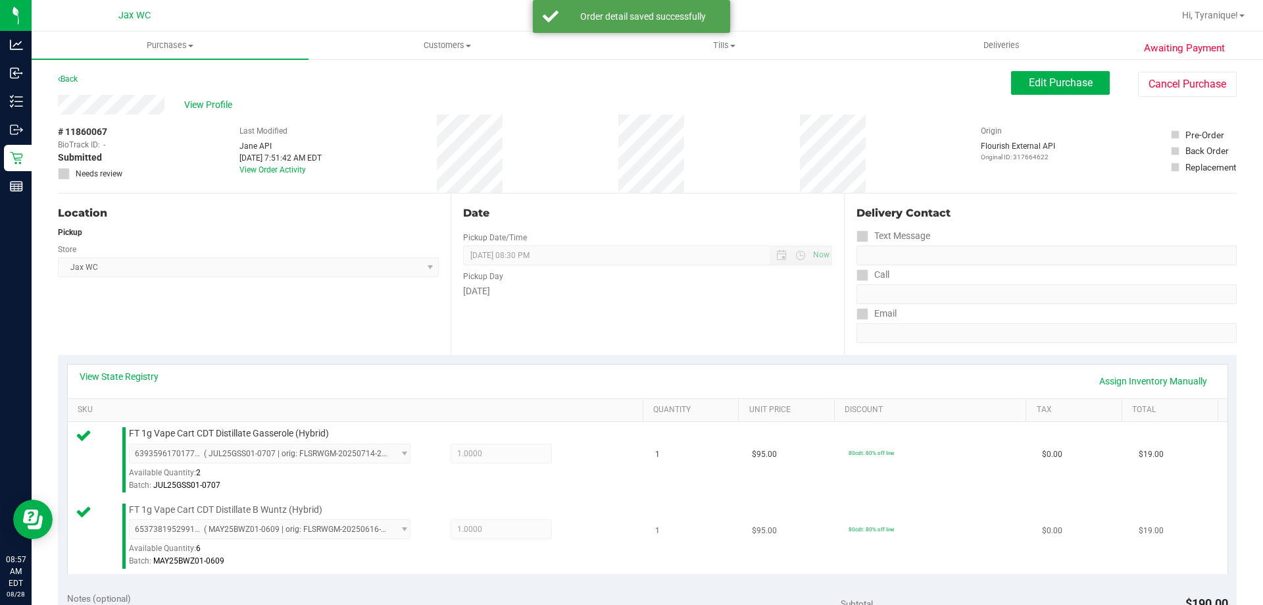
drag, startPoint x: 97, startPoint y: 214, endPoint x: 926, endPoint y: 518, distance: 882.1
click at [931, 520] on td "80cdt: 80% off line" at bounding box center [937, 536] width 193 height 76
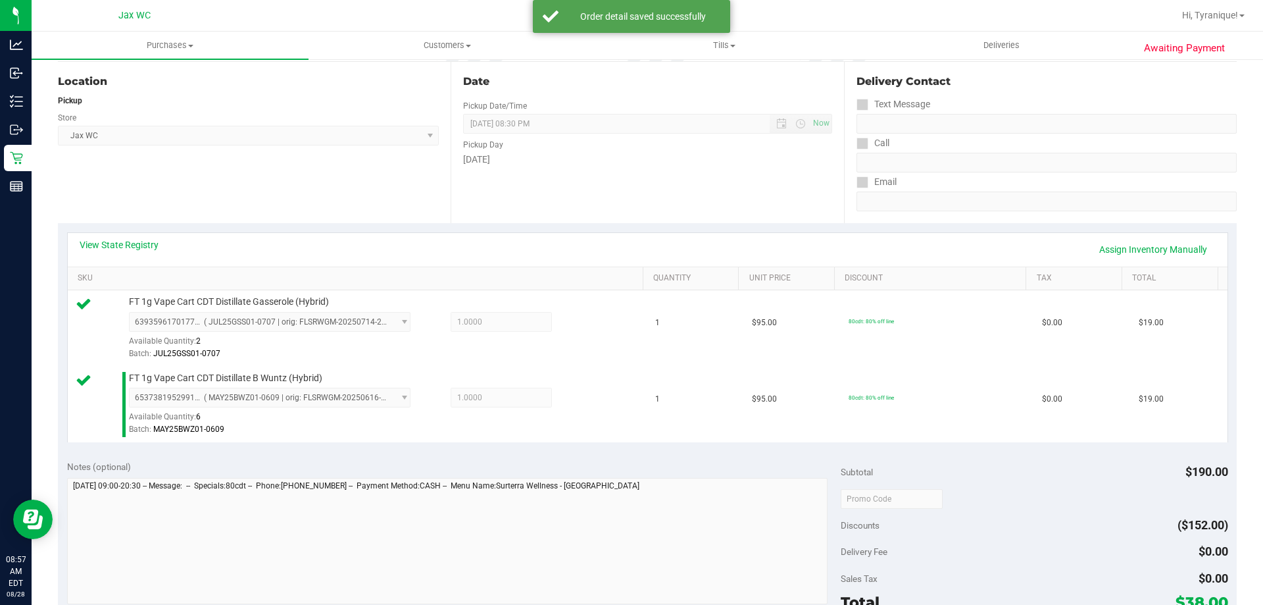
scroll to position [329, 0]
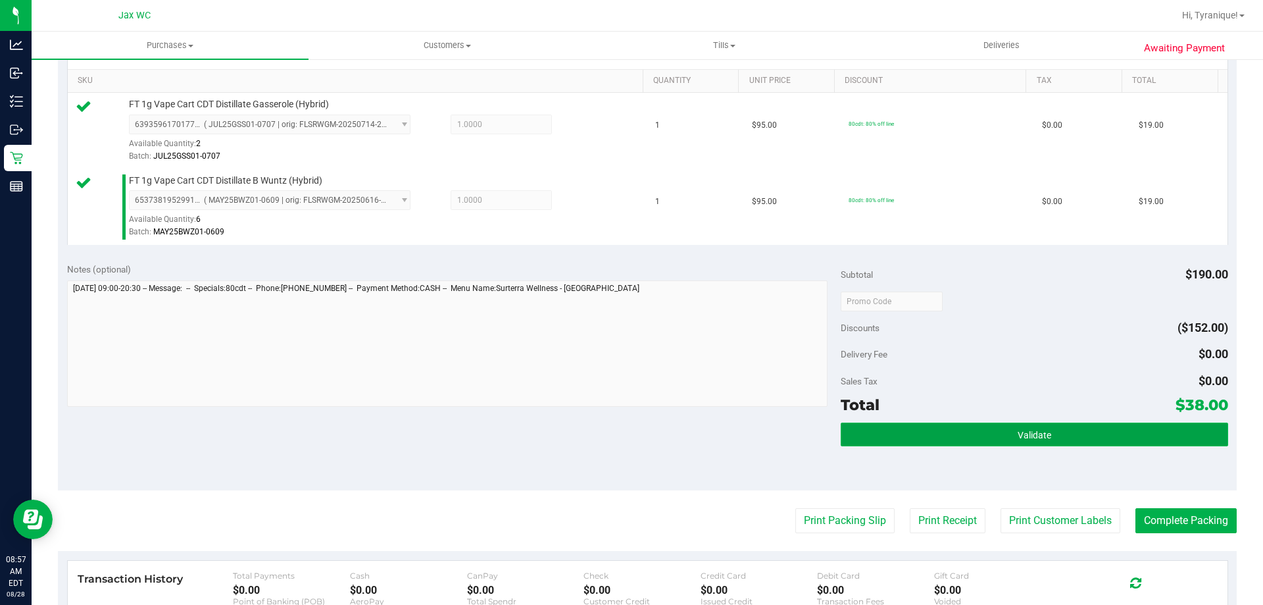
click at [1093, 438] on button "Validate" at bounding box center [1034, 434] width 387 height 24
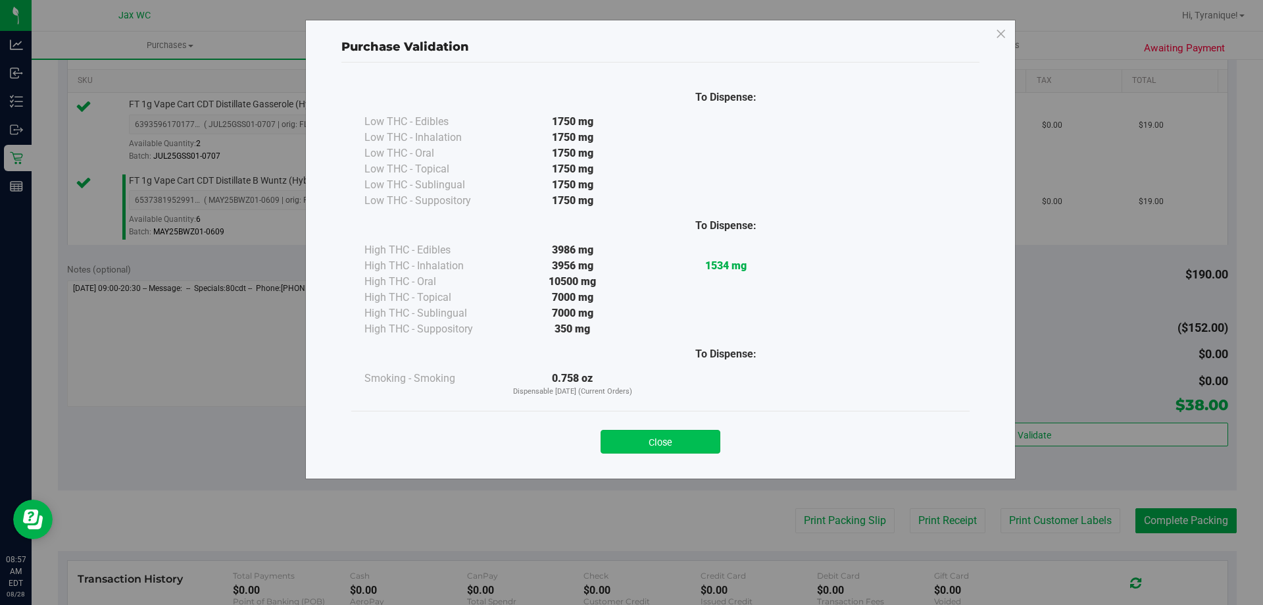
click at [647, 441] on button "Close" at bounding box center [661, 442] width 120 height 24
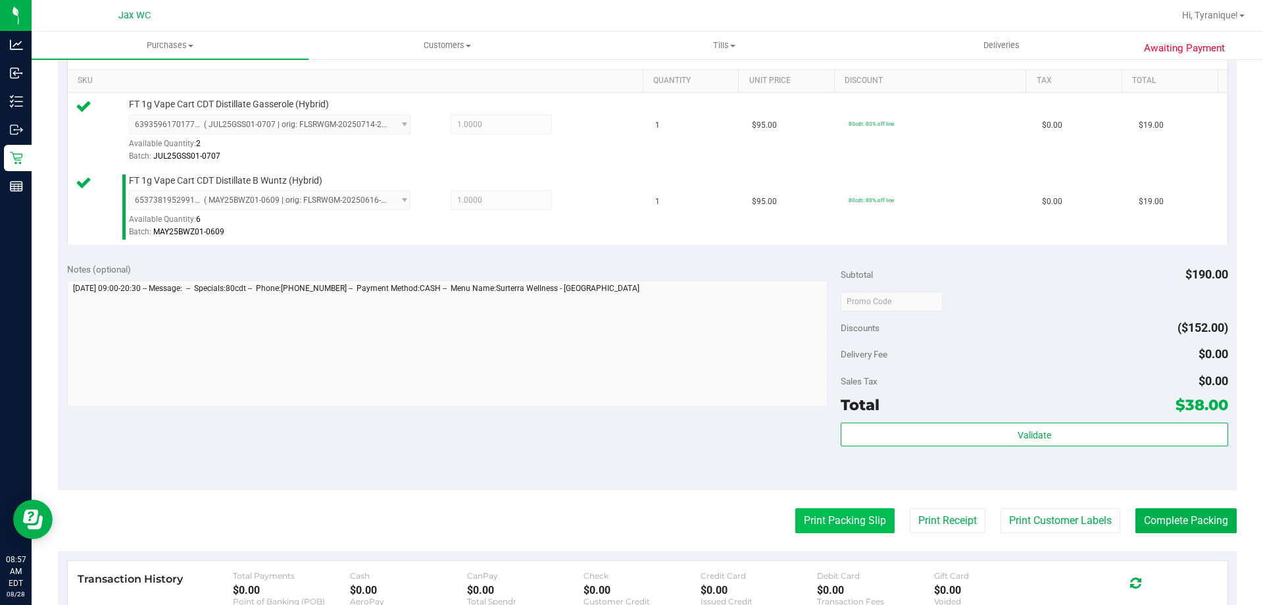
click at [832, 512] on button "Print Packing Slip" at bounding box center [844, 520] width 99 height 25
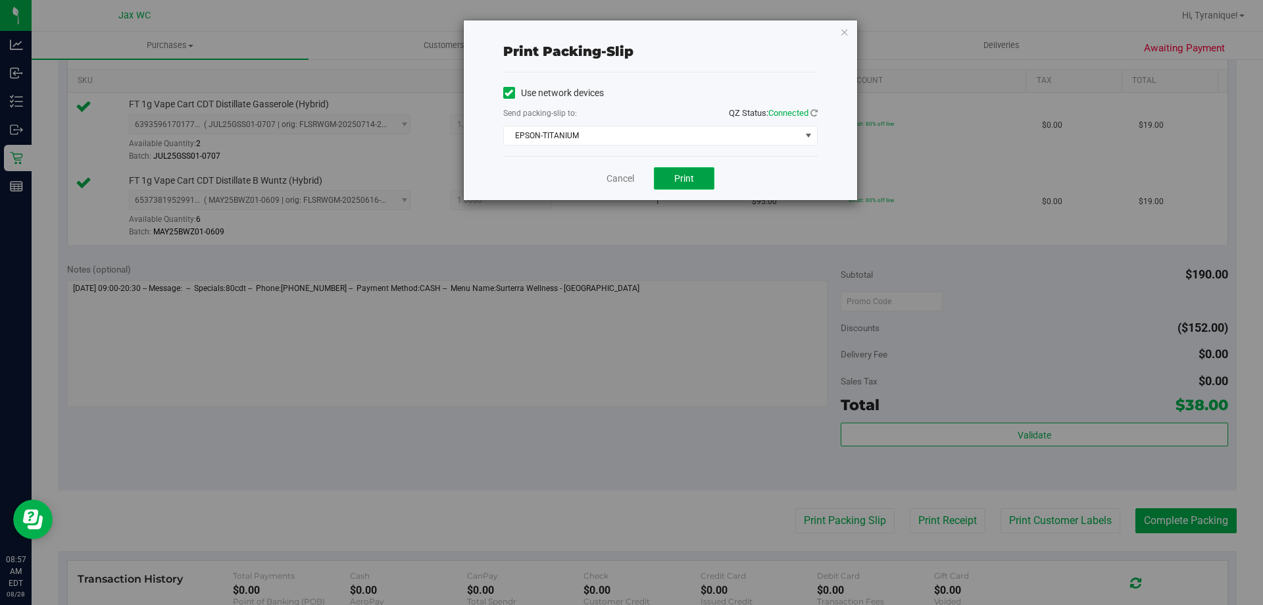
click at [684, 175] on span "Print" at bounding box center [684, 178] width 20 height 11
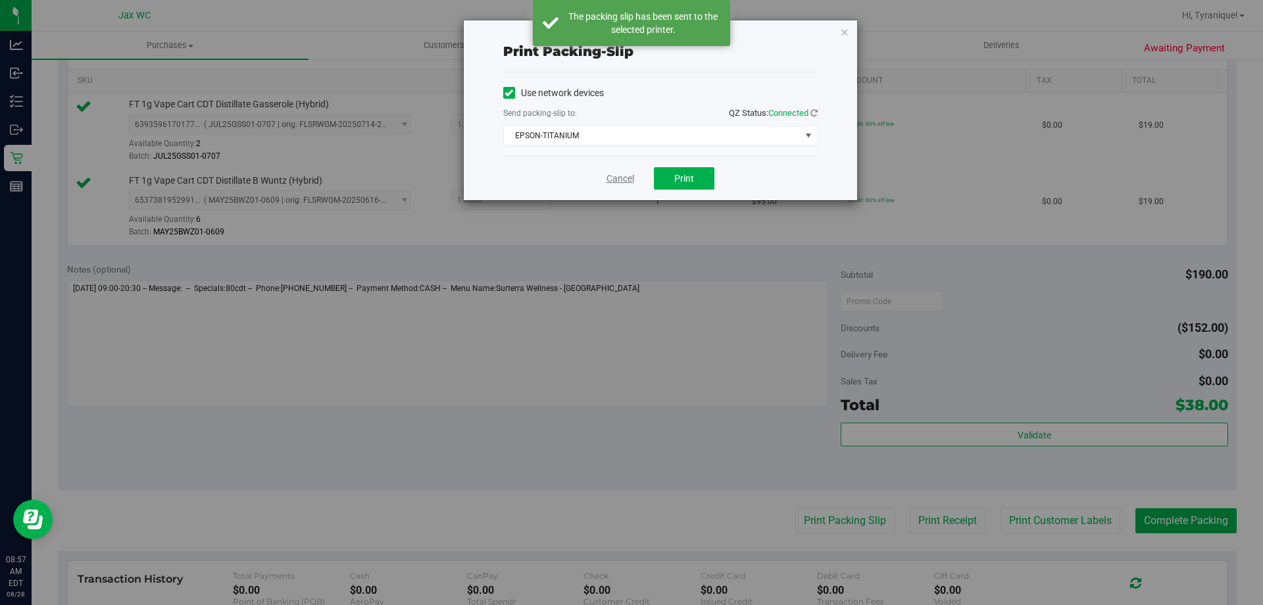
click at [618, 180] on link "Cancel" at bounding box center [621, 179] width 28 height 14
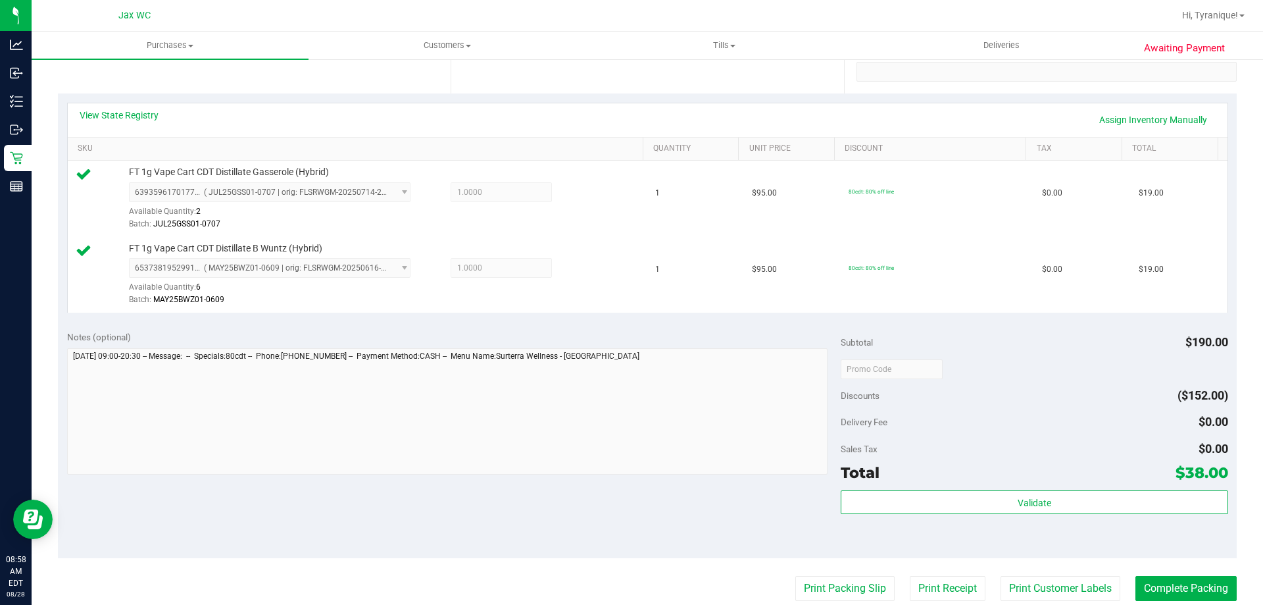
scroll to position [526, 0]
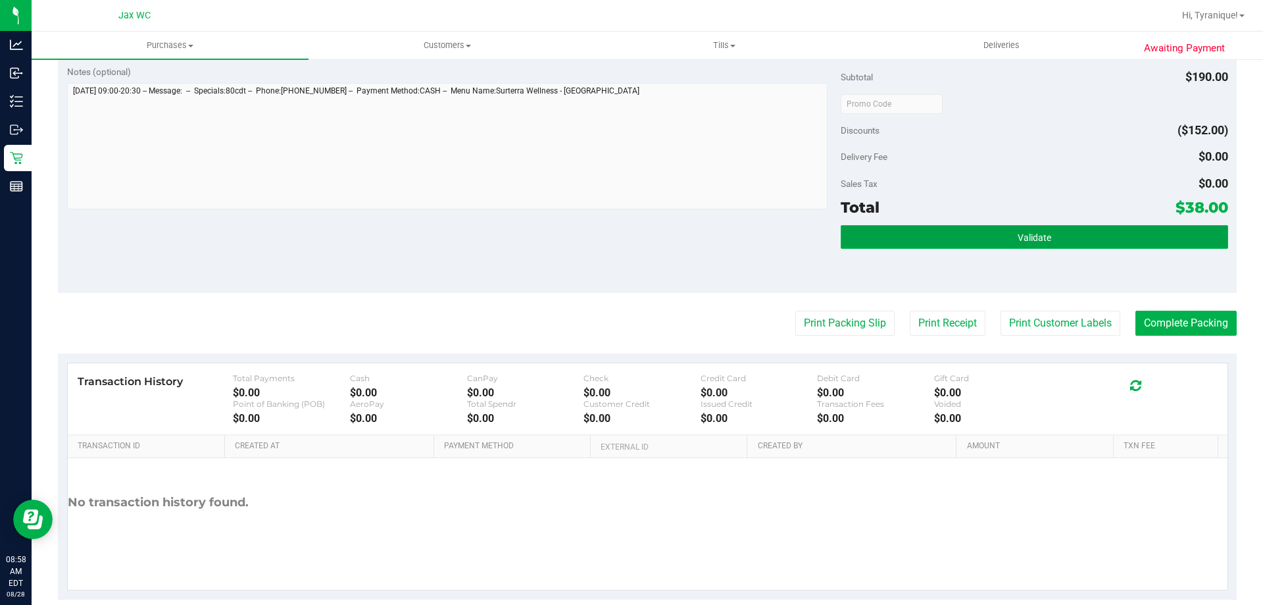
click at [1150, 243] on button "Validate" at bounding box center [1034, 237] width 387 height 24
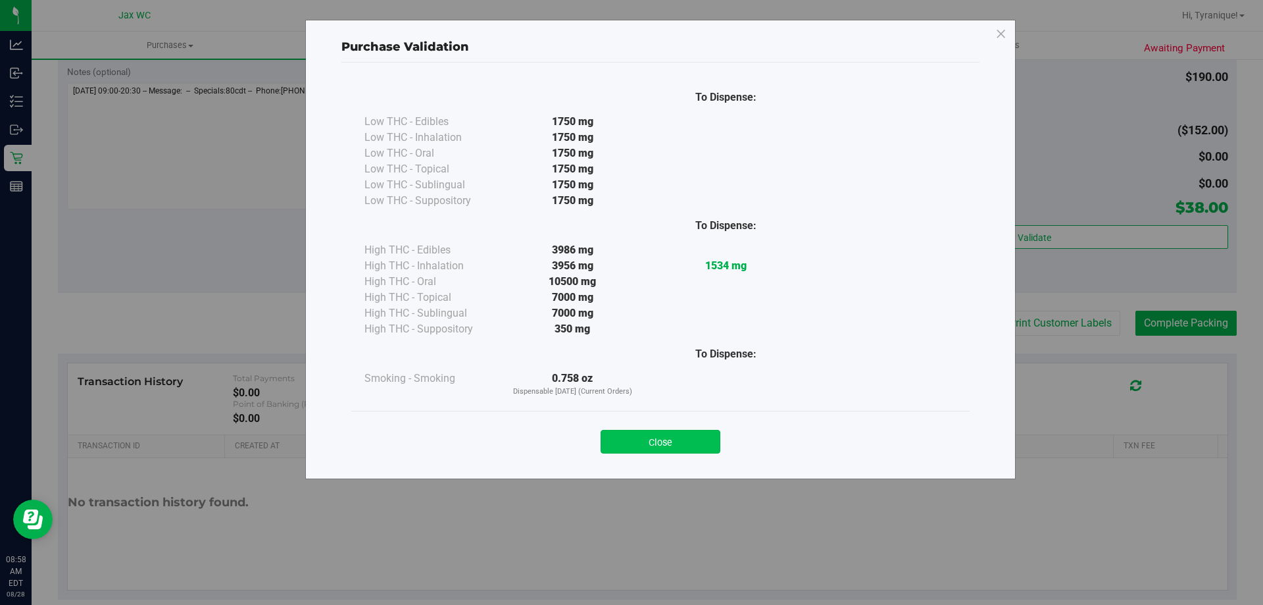
click at [688, 442] on button "Close" at bounding box center [661, 442] width 120 height 24
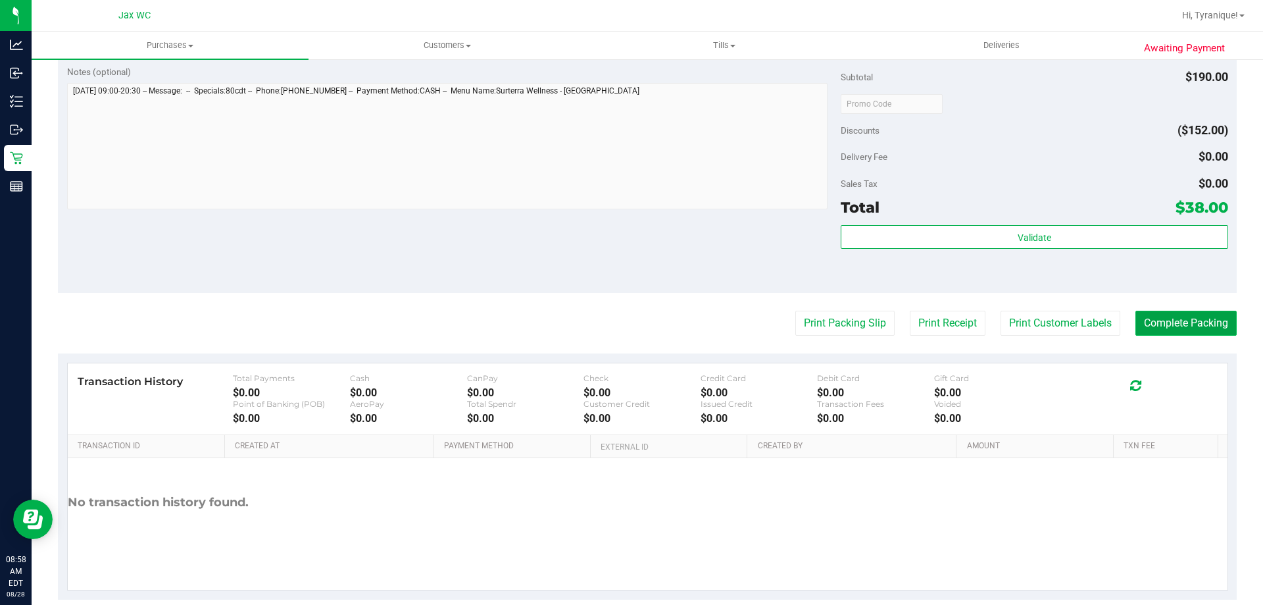
click at [1151, 327] on button "Complete Packing" at bounding box center [1186, 323] width 101 height 25
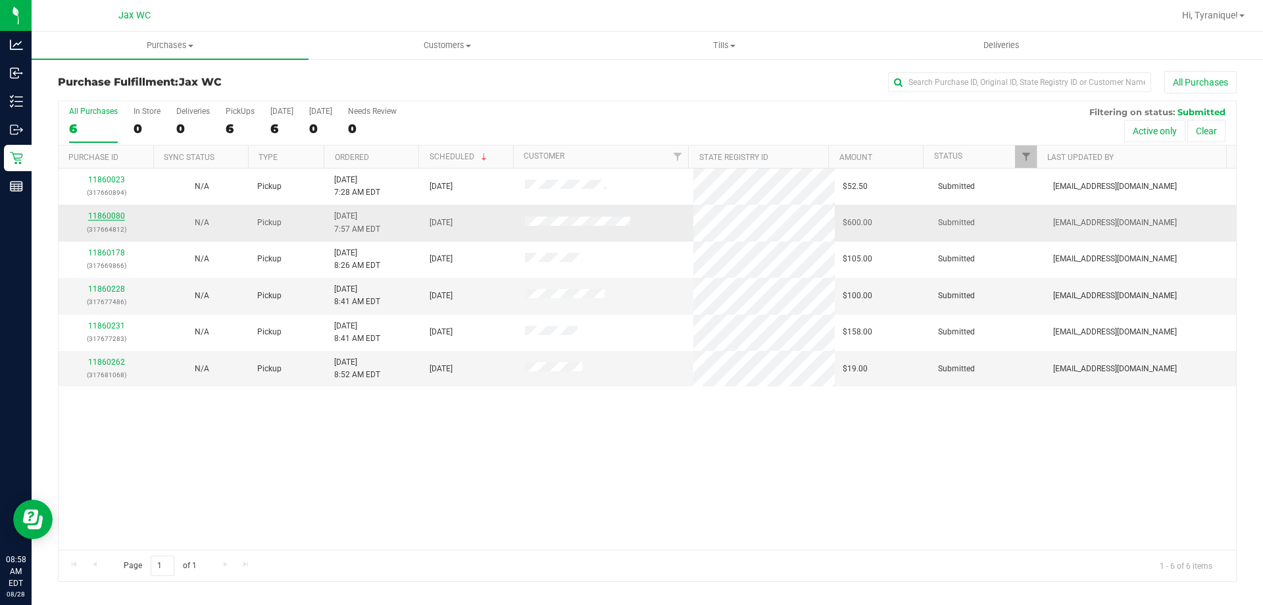
click at [105, 215] on link "11860080" at bounding box center [106, 215] width 37 height 9
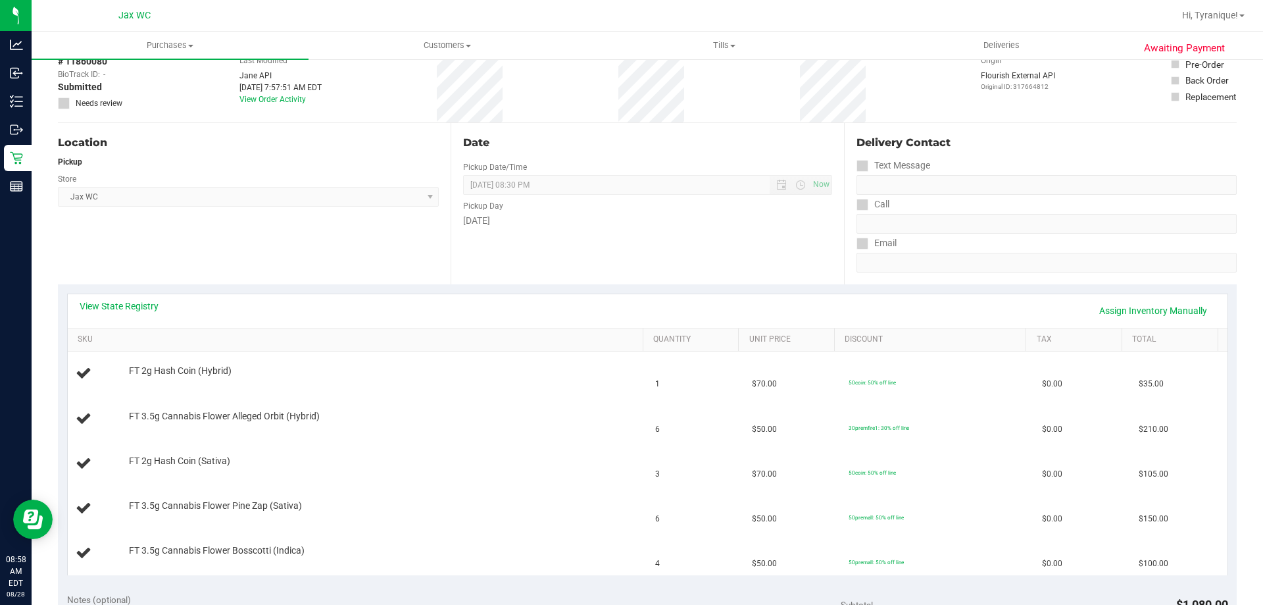
scroll to position [197, 0]
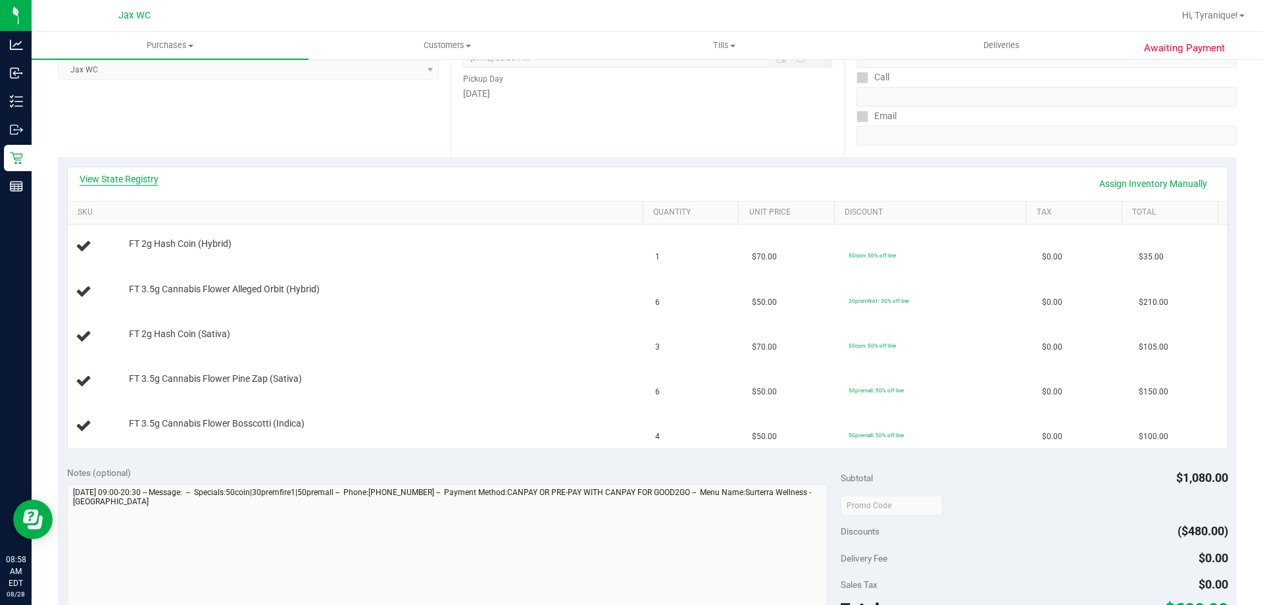
click at [147, 175] on link "View State Registry" at bounding box center [119, 178] width 79 height 13
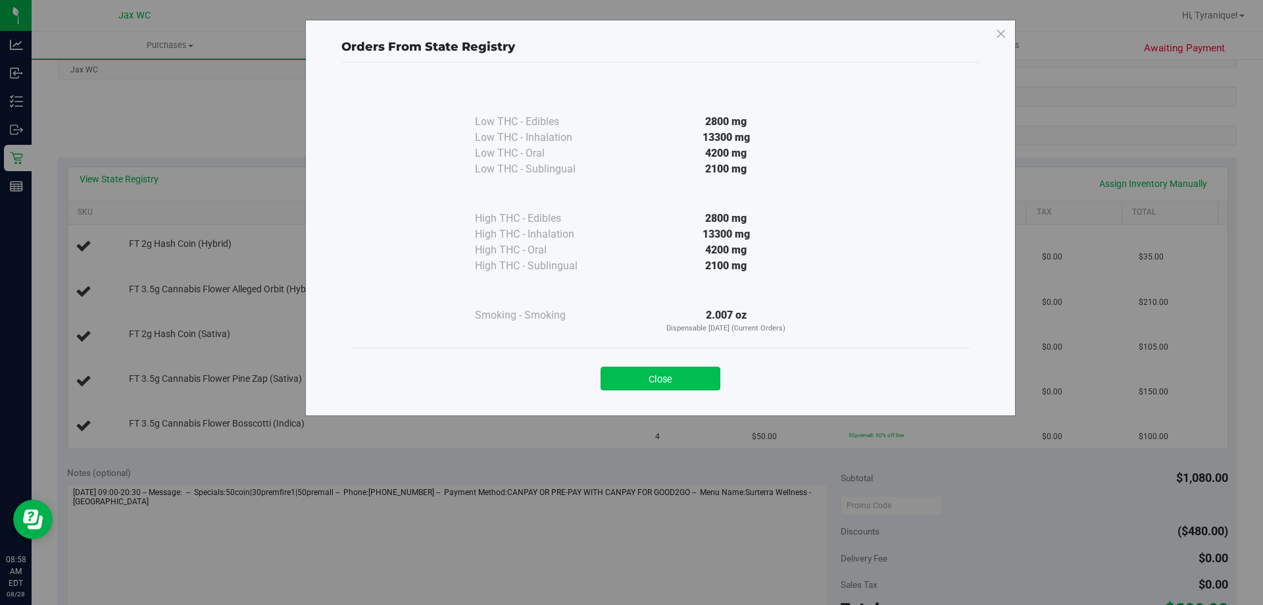
click at [647, 368] on button "Close" at bounding box center [661, 378] width 120 height 24
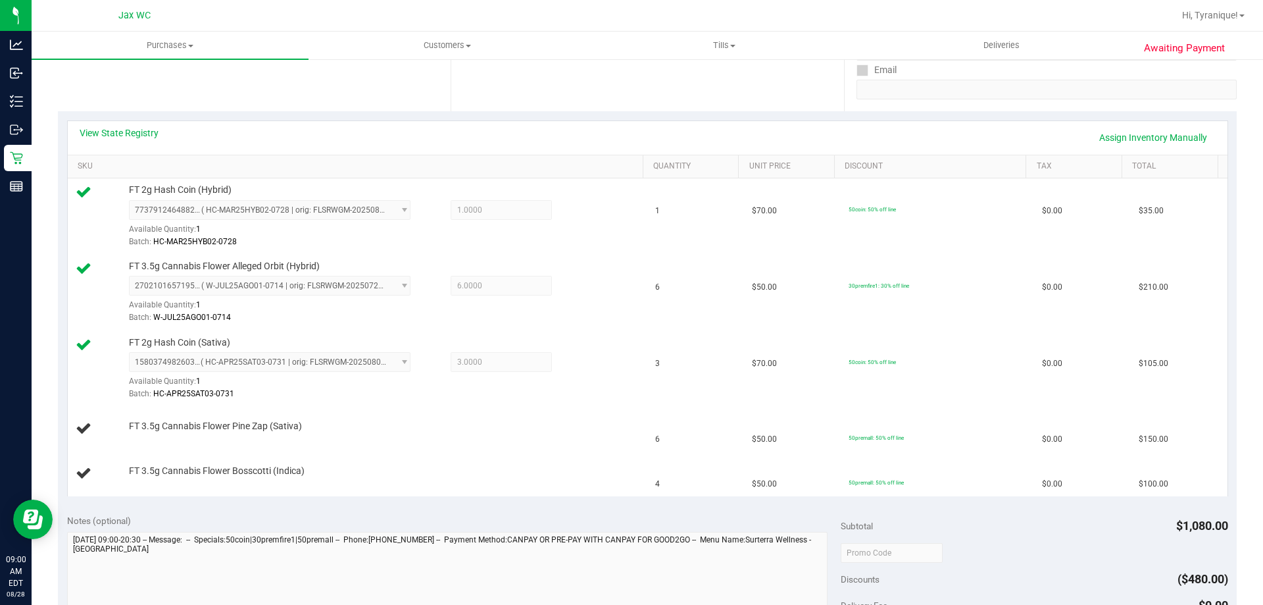
scroll to position [263, 0]
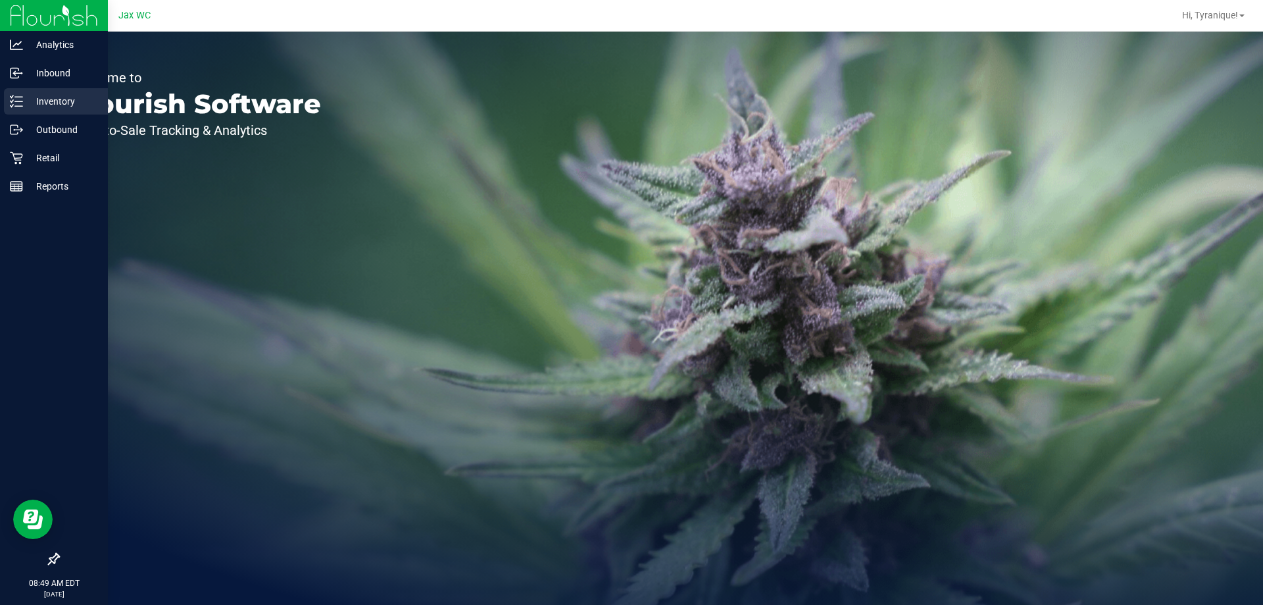
click at [23, 107] on p "Inventory" at bounding box center [62, 101] width 79 height 16
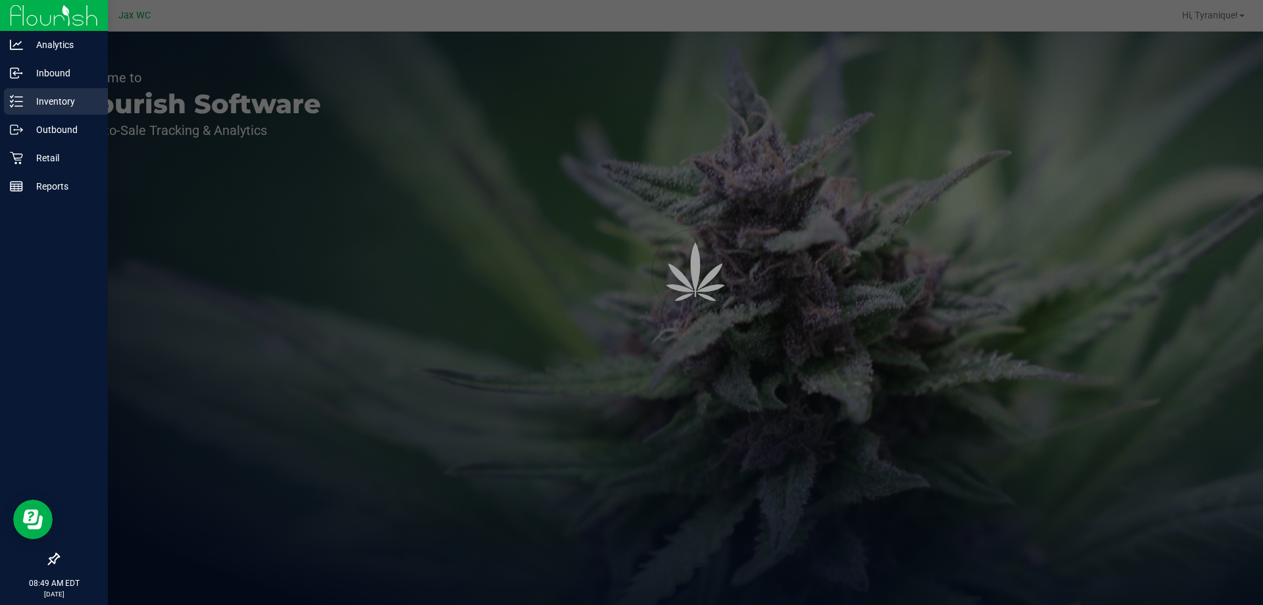
click at [23, 103] on p "Inventory" at bounding box center [62, 101] width 79 height 16
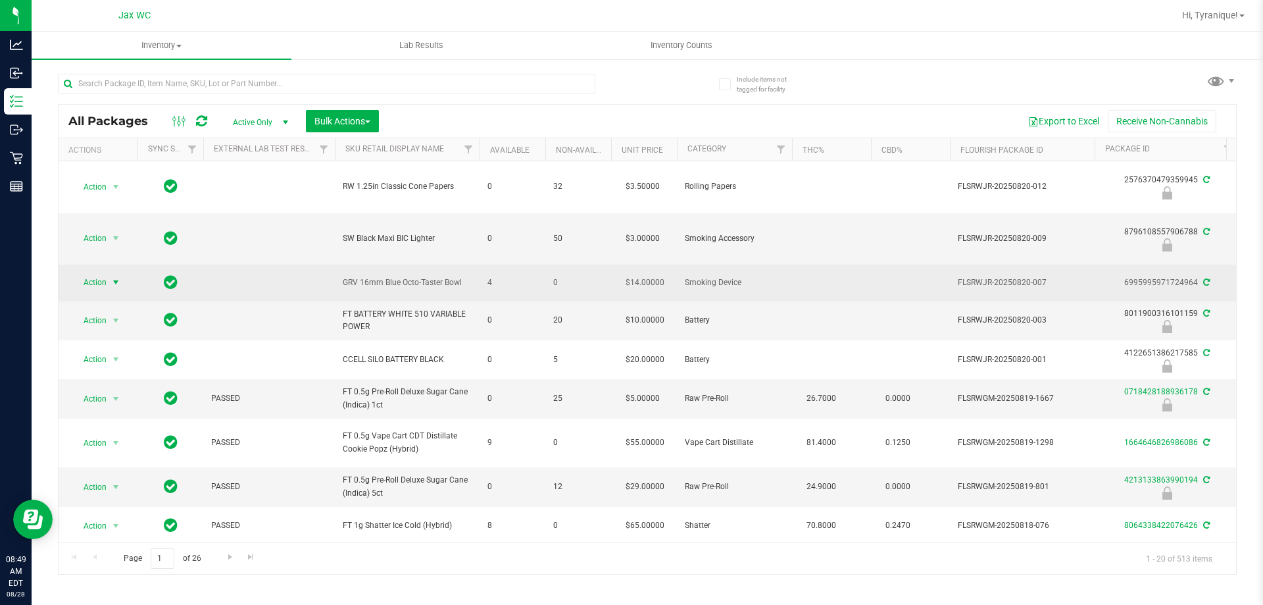
click at [105, 286] on span "Action" at bounding box center [90, 282] width 36 height 18
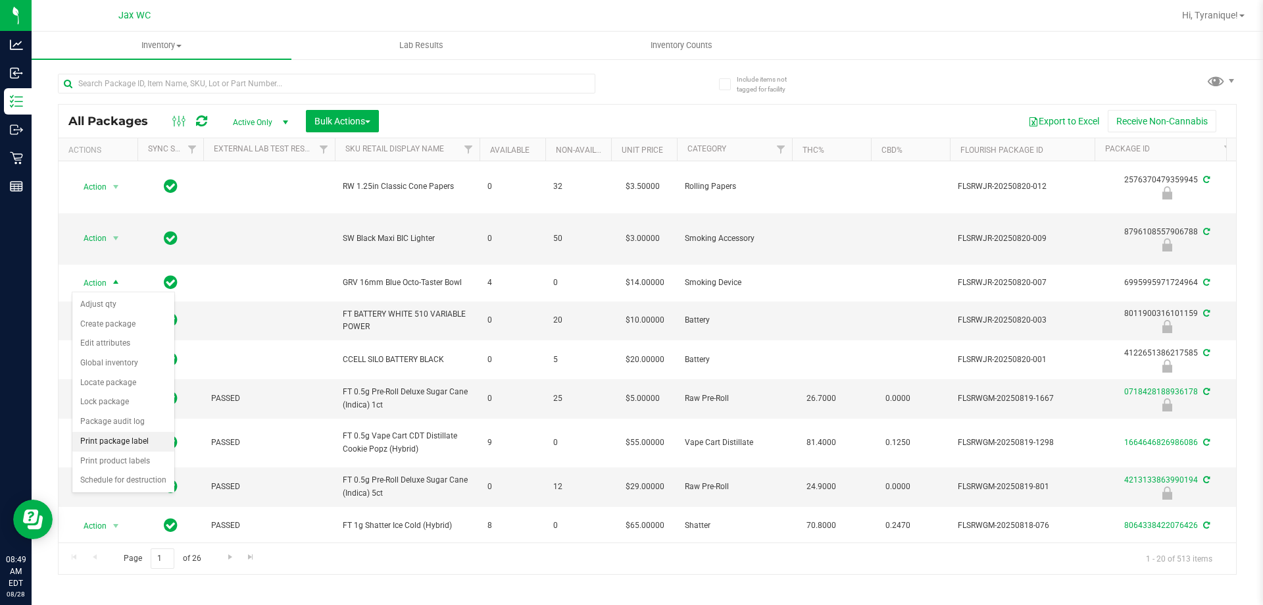
click at [129, 436] on li "Print package label" at bounding box center [123, 442] width 102 height 20
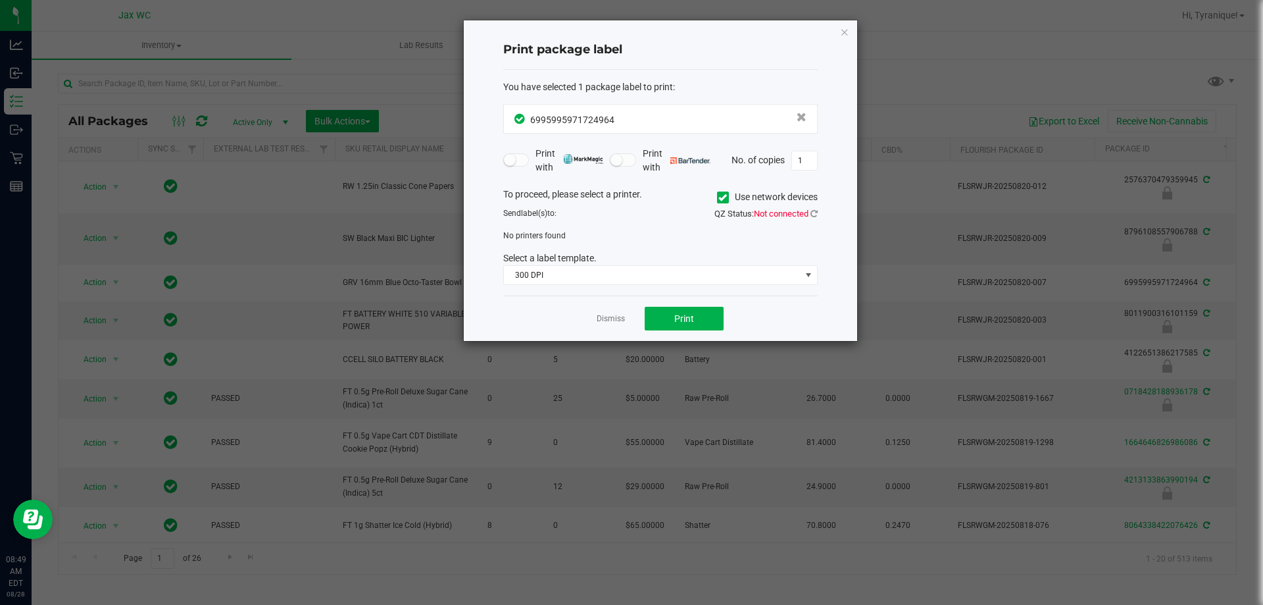
click at [813, 208] on div "QZ Status: Not connected" at bounding box center [744, 213] width 167 height 13
click at [813, 214] on icon at bounding box center [814, 213] width 7 height 9
click at [794, 272] on span "300 DPI" at bounding box center [652, 275] width 297 height 18
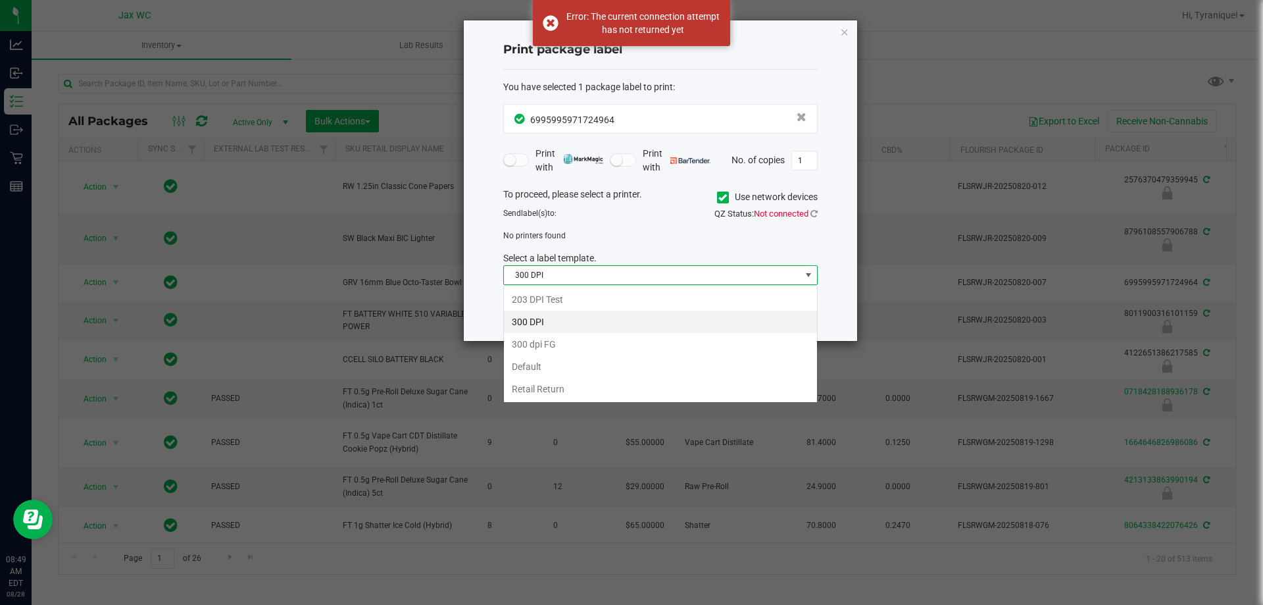
scroll to position [20, 314]
click at [645, 303] on li "203 DPI Test" at bounding box center [660, 299] width 313 height 22
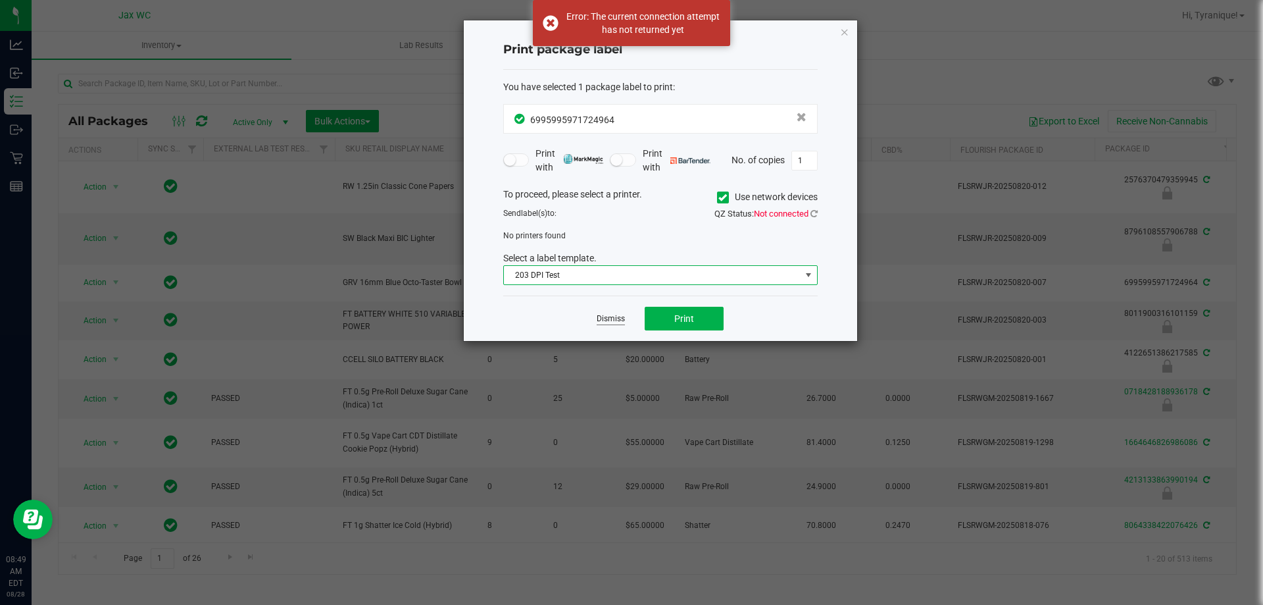
click at [624, 317] on link "Dismiss" at bounding box center [611, 318] width 28 height 11
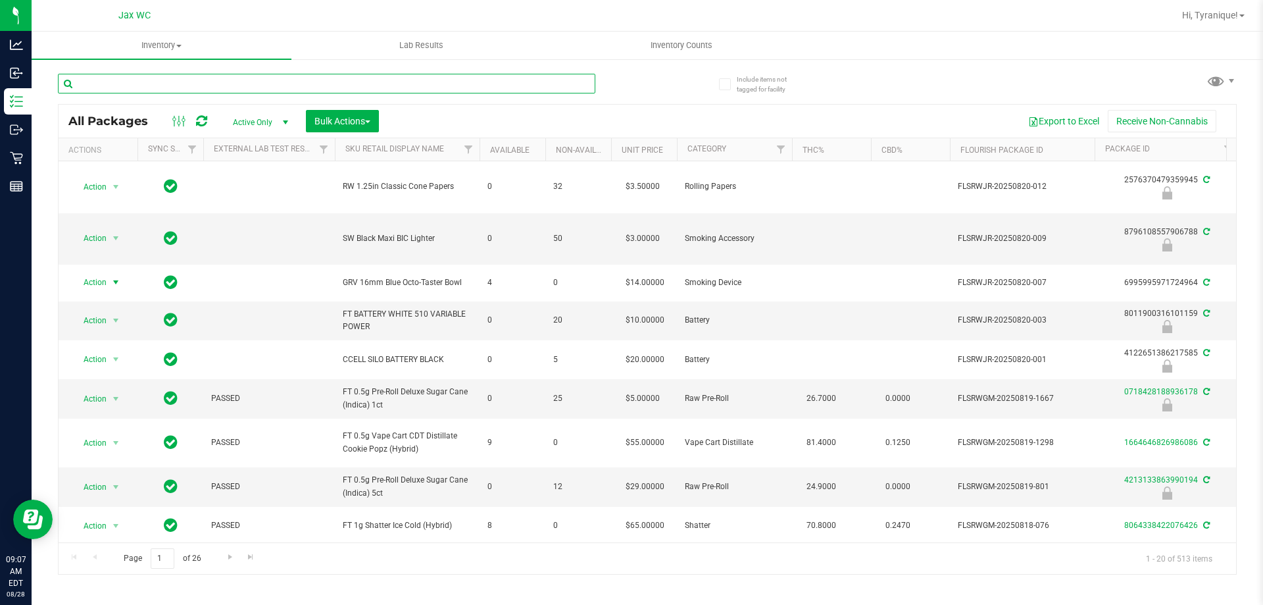
click at [384, 91] on input "text" at bounding box center [327, 84] width 538 height 20
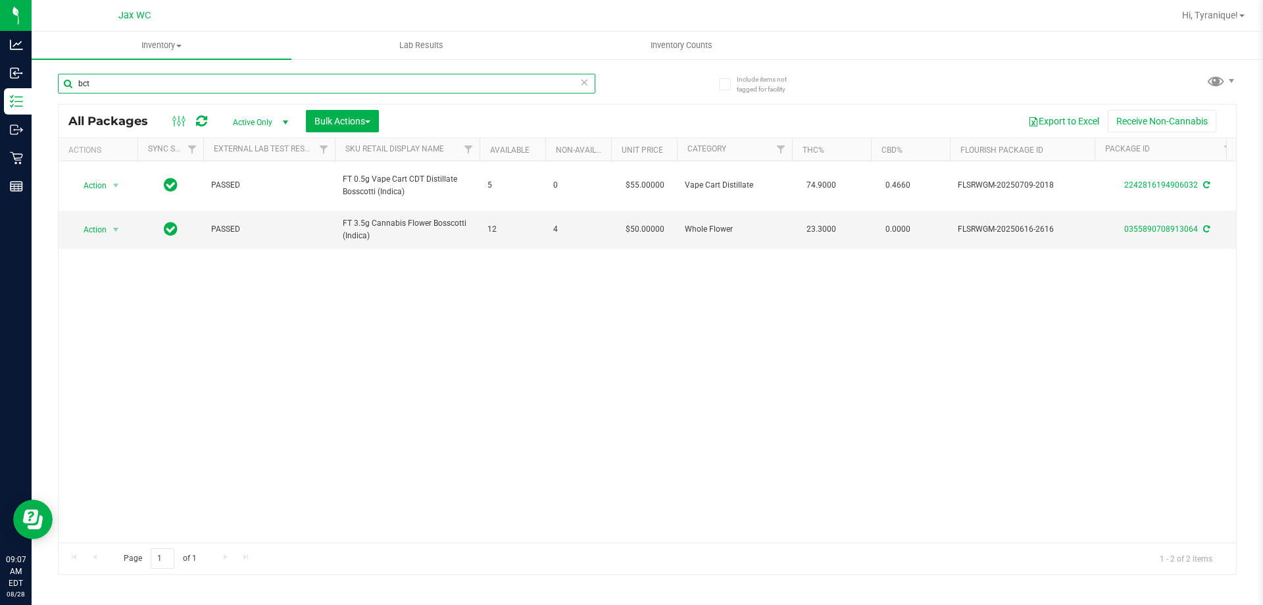
type input "bct"
click at [585, 88] on icon at bounding box center [584, 82] width 9 height 16
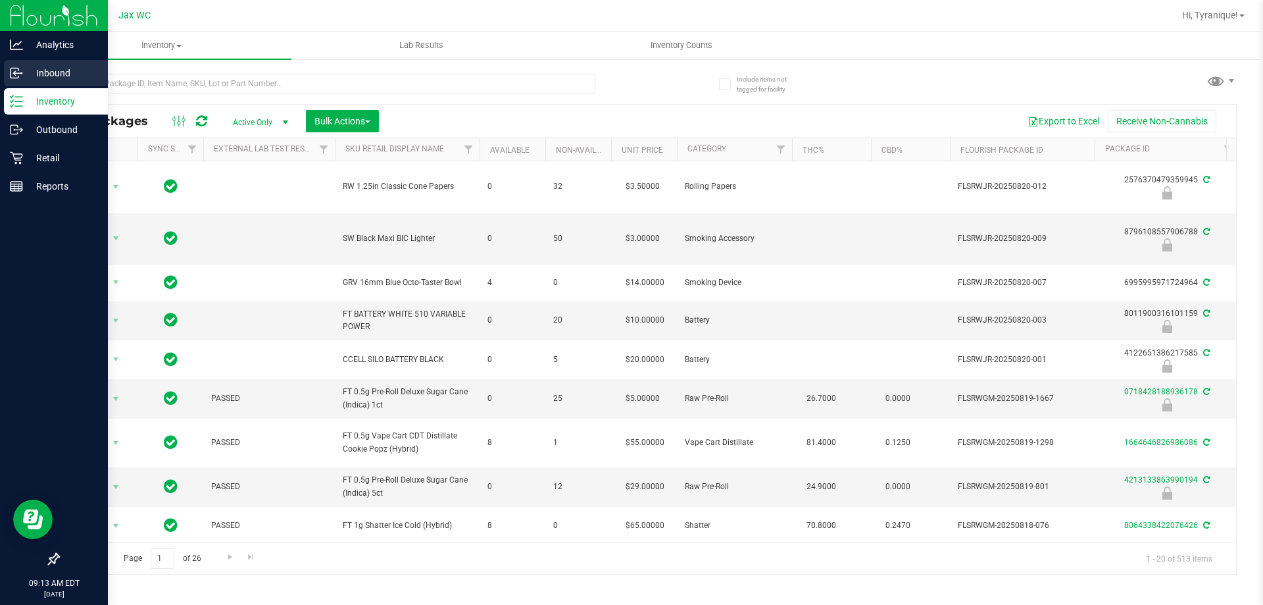
click at [54, 67] on p "Inbound" at bounding box center [62, 73] width 79 height 16
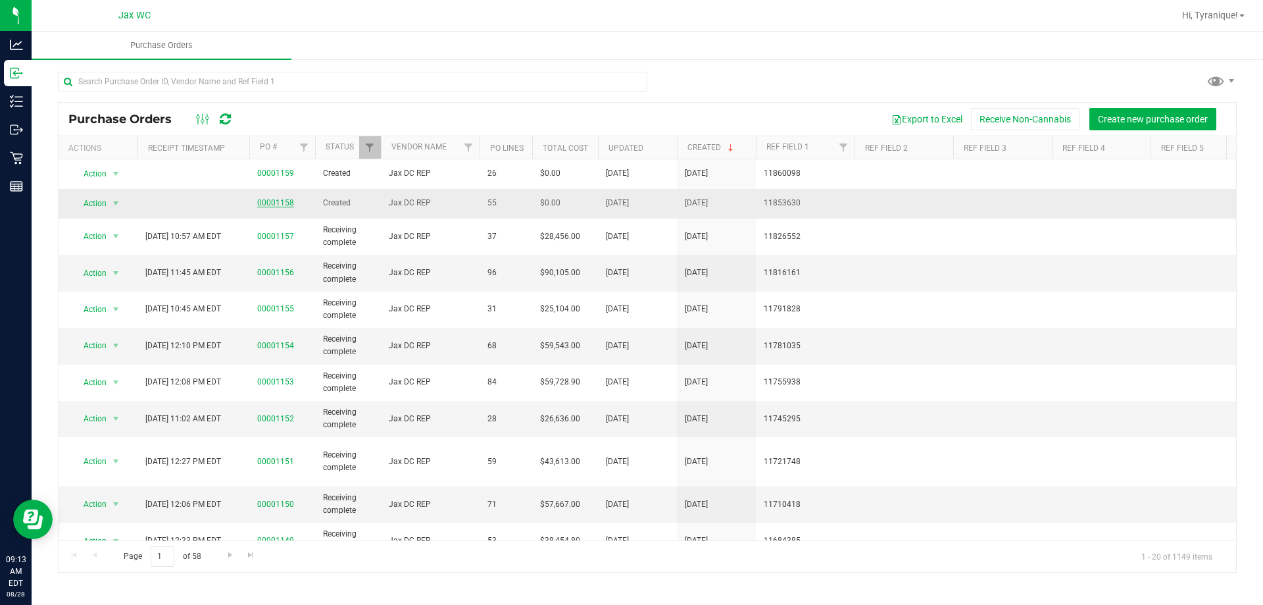
click at [286, 202] on link "00001158" at bounding box center [275, 202] width 37 height 9
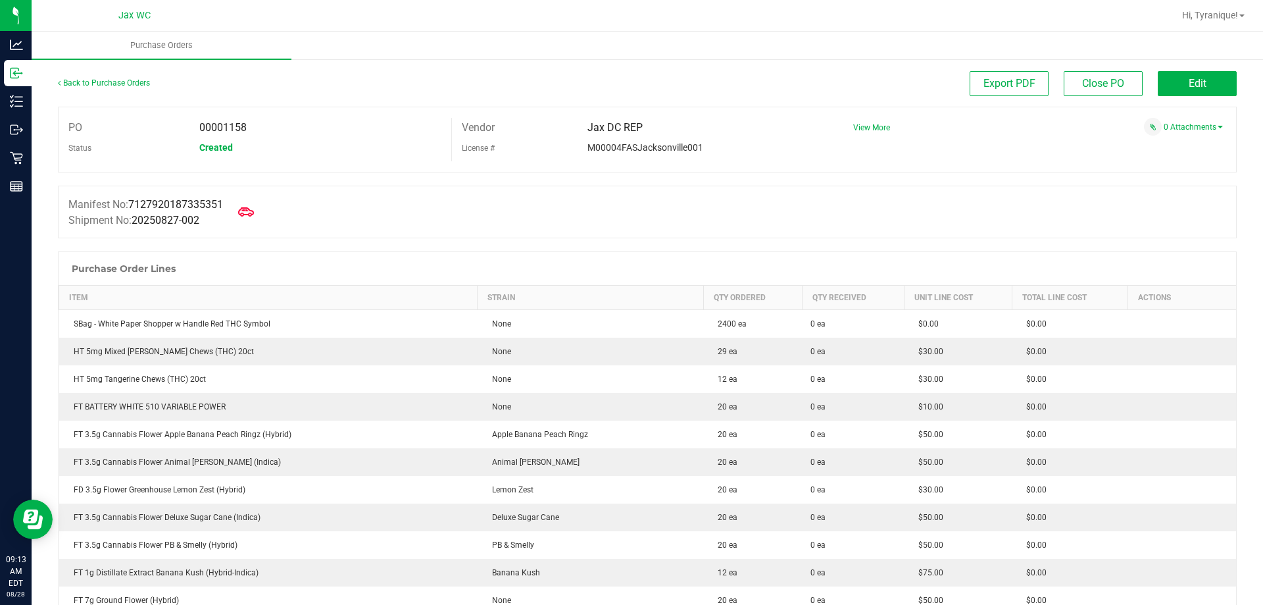
click at [100, 77] on div "Back to Purchase Orders" at bounding box center [205, 83] width 295 height 24
click at [107, 80] on link "Back to Purchase Orders" at bounding box center [104, 82] width 92 height 9
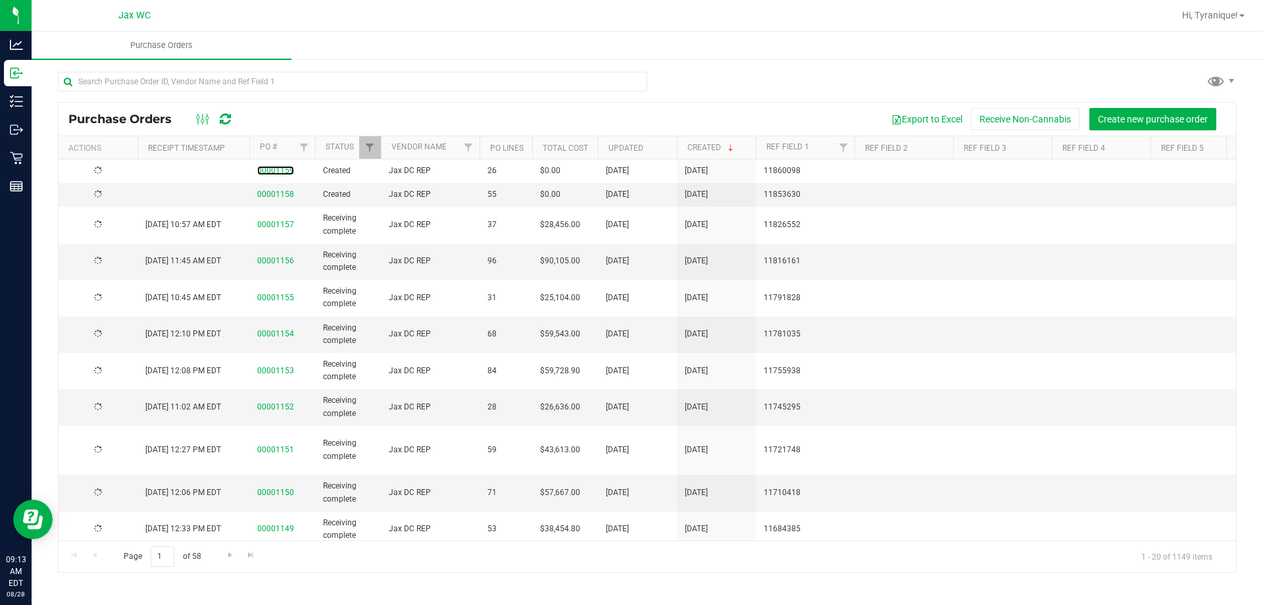
click at [275, 174] on link "00001159" at bounding box center [275, 170] width 37 height 9
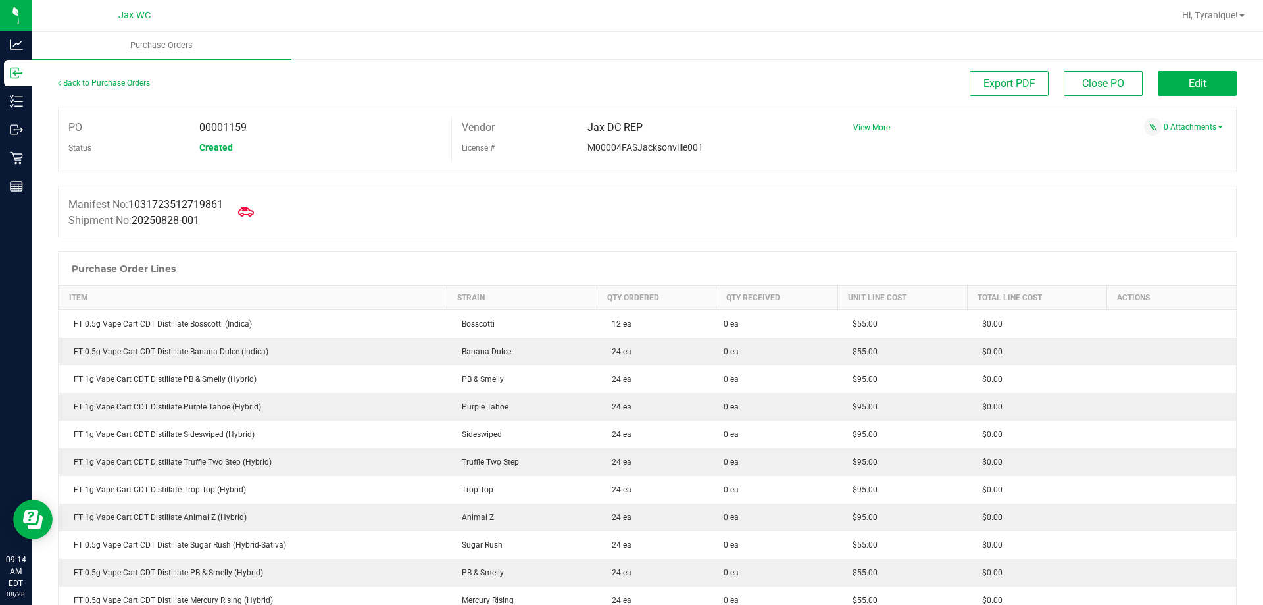
click at [107, 88] on div "Back to Purchase Orders" at bounding box center [205, 83] width 295 height 24
click at [111, 82] on link "Back to Purchase Orders" at bounding box center [104, 82] width 92 height 9
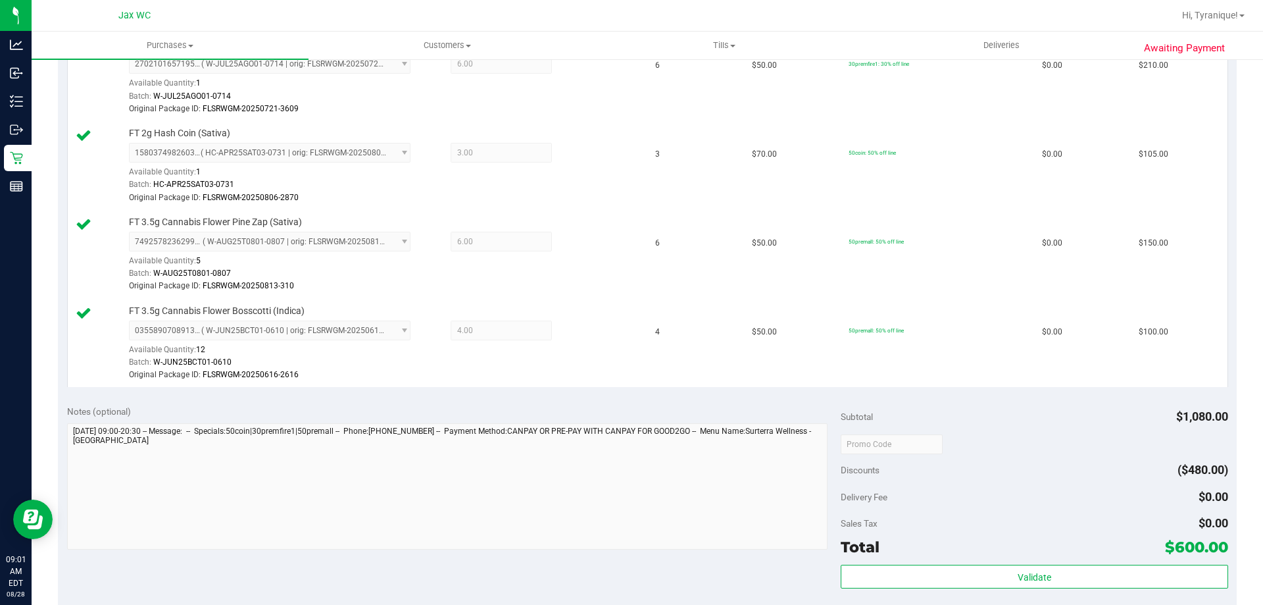
scroll to position [789, 0]
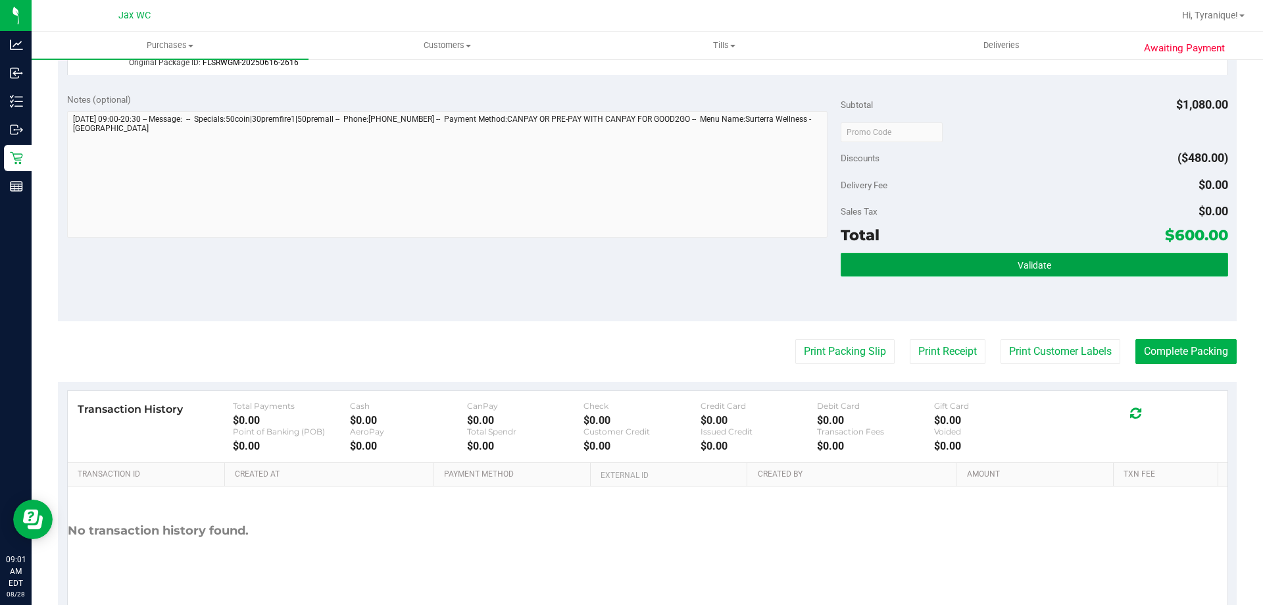
click at [957, 267] on button "Validate" at bounding box center [1034, 265] width 387 height 24
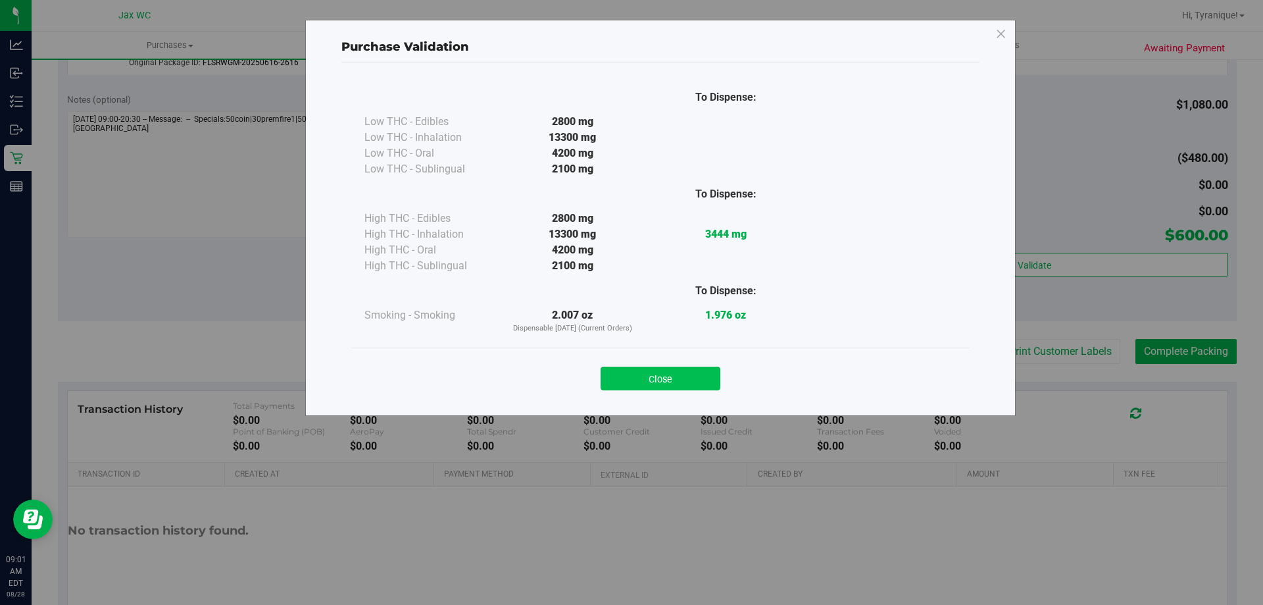
click at [672, 380] on button "Close" at bounding box center [661, 378] width 120 height 24
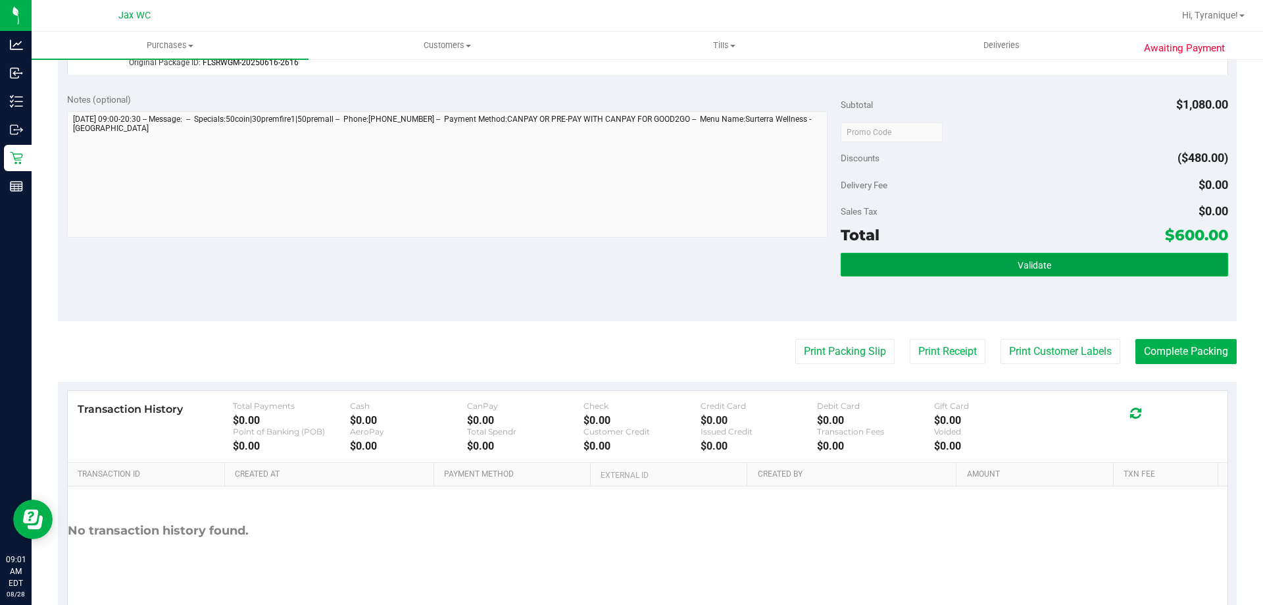
click at [914, 263] on button "Validate" at bounding box center [1034, 265] width 387 height 24
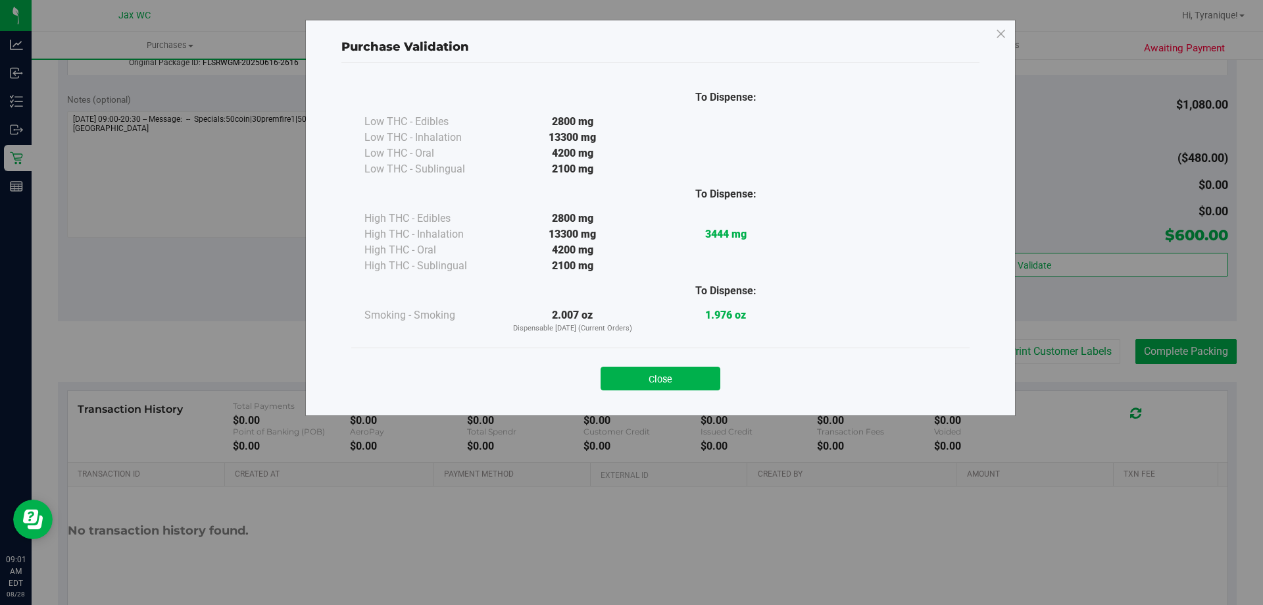
click at [707, 379] on button "Close" at bounding box center [661, 378] width 120 height 24
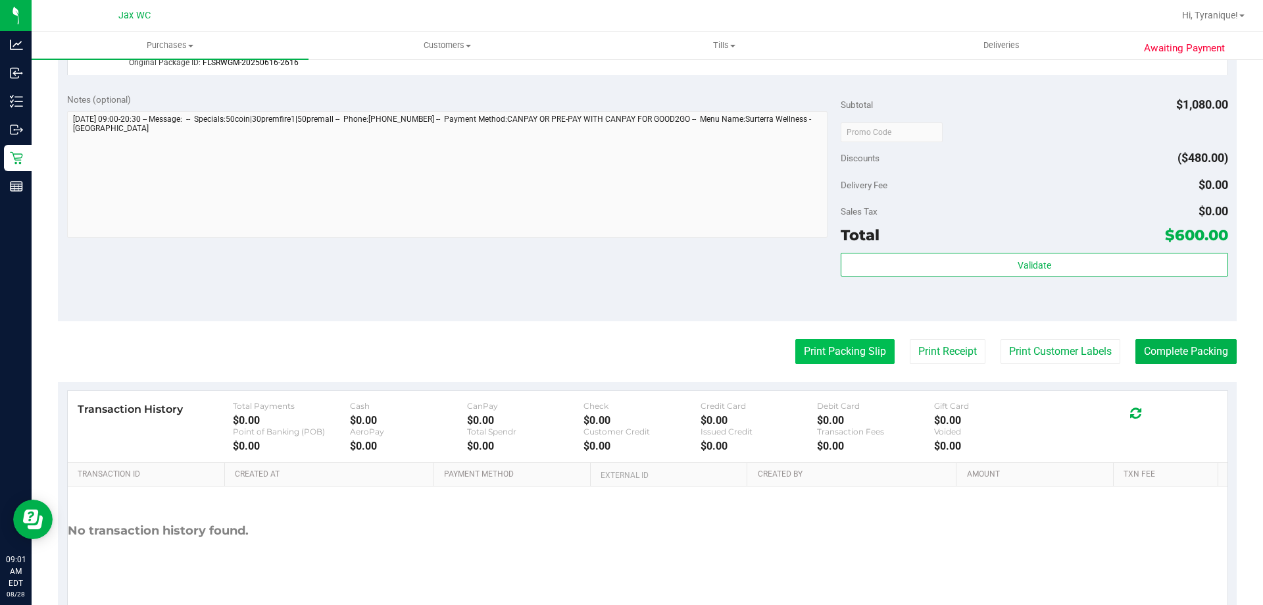
click at [826, 351] on button "Print Packing Slip" at bounding box center [844, 351] width 99 height 25
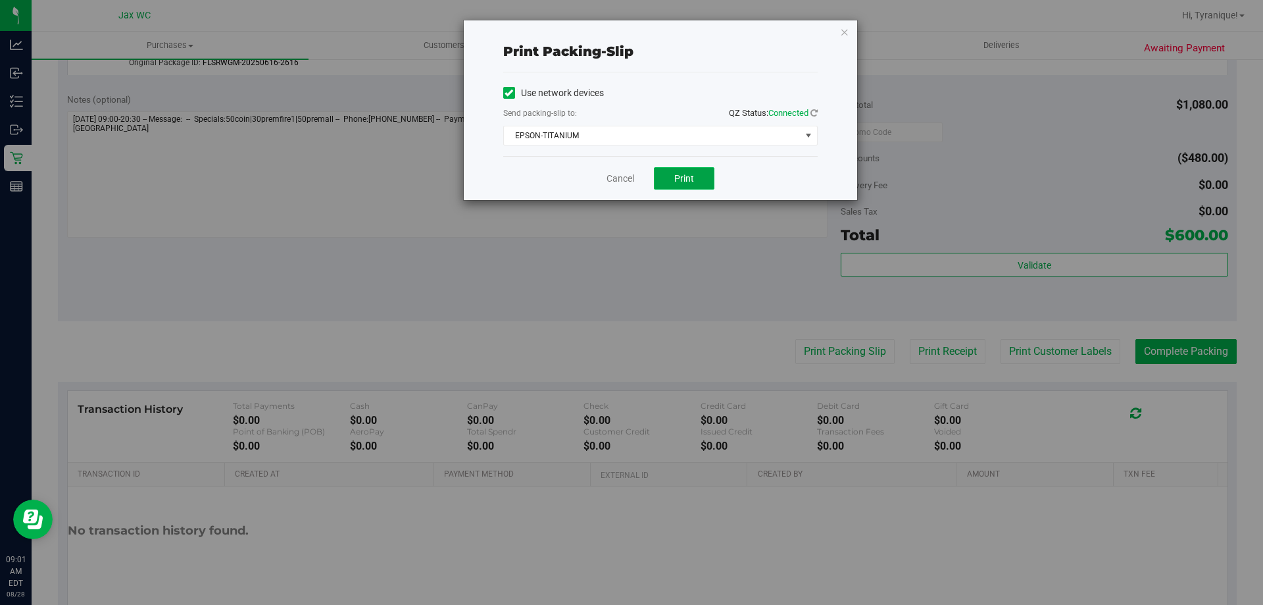
click at [665, 182] on button "Print" at bounding box center [684, 178] width 61 height 22
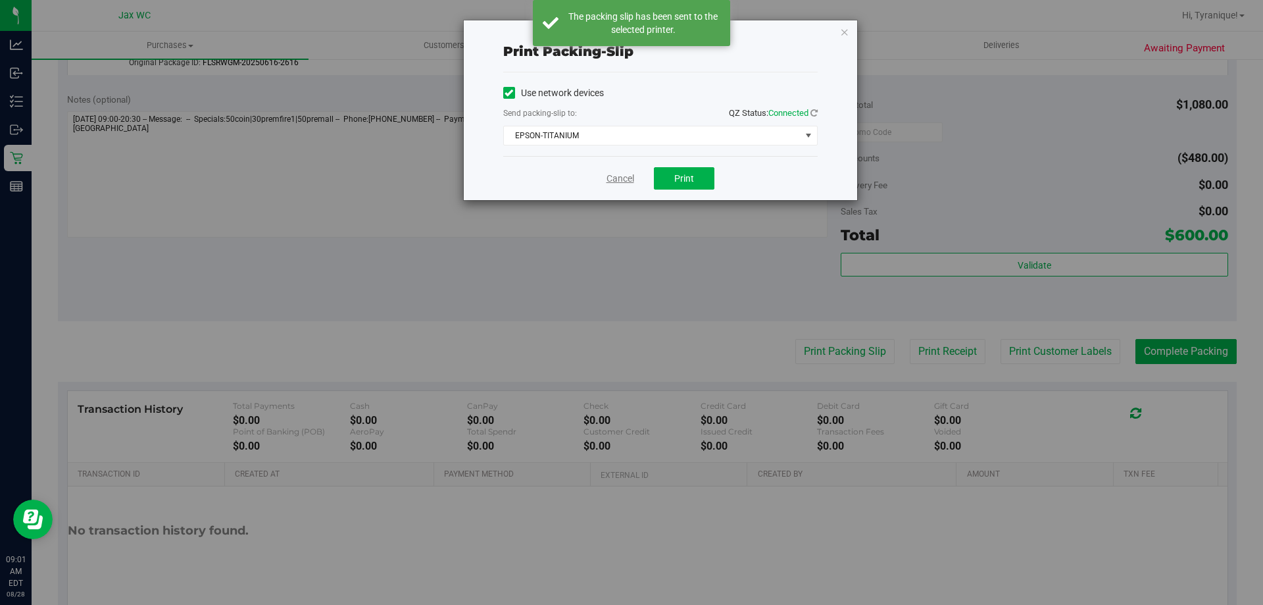
click at [609, 184] on link "Cancel" at bounding box center [621, 179] width 28 height 14
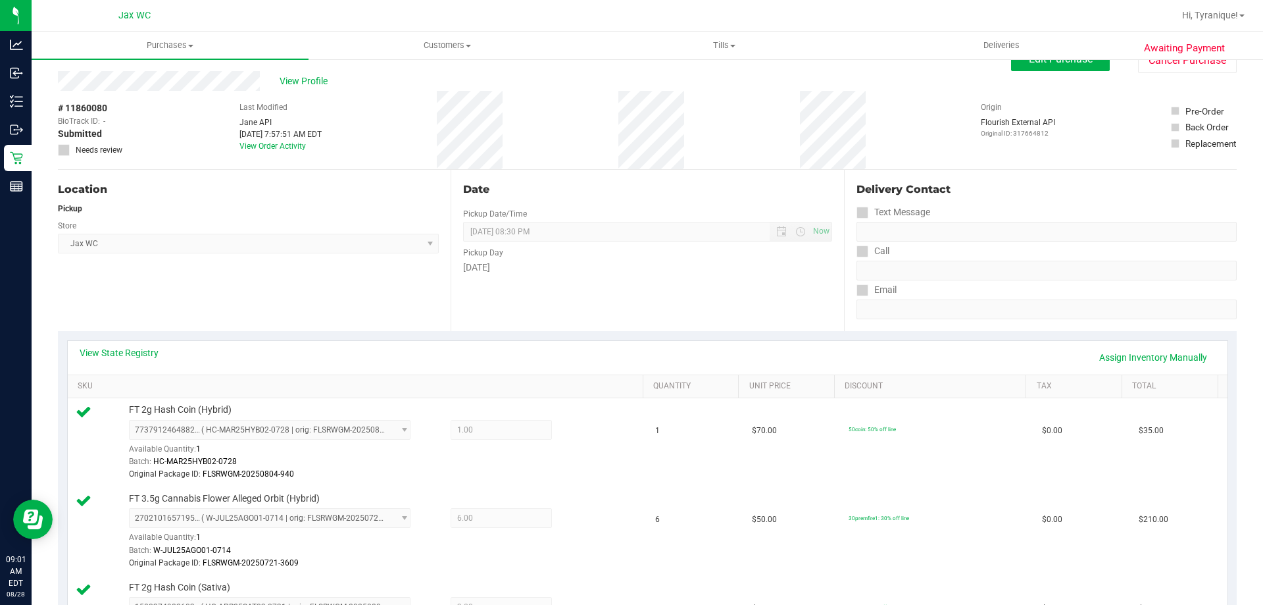
scroll to position [0, 0]
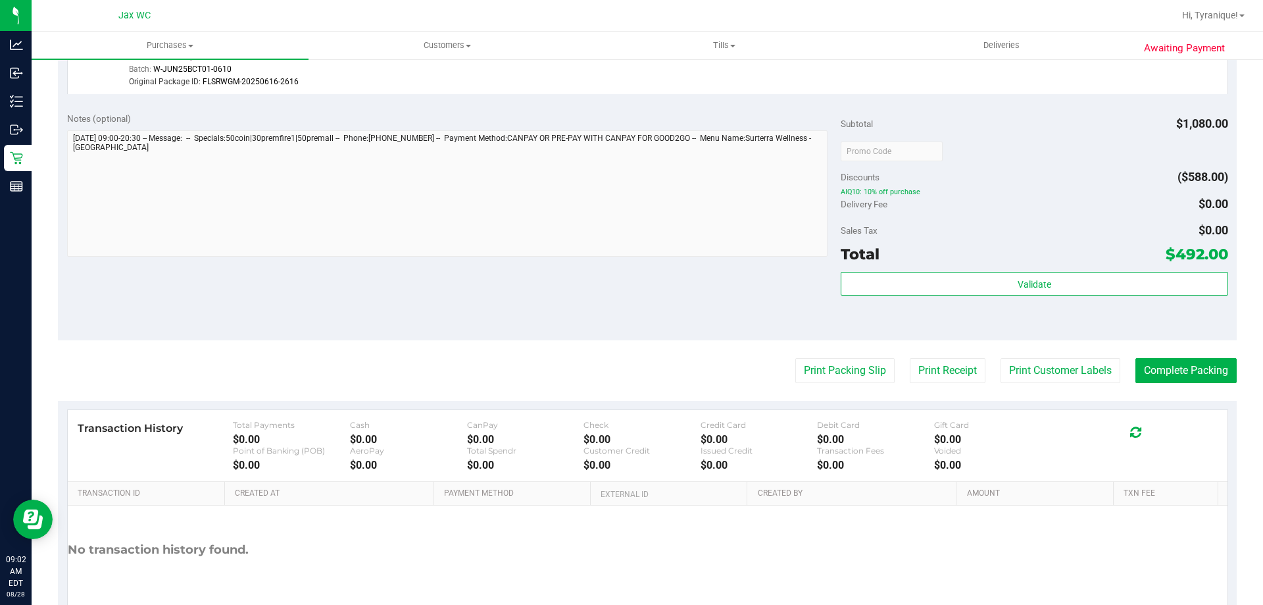
scroll to position [789, 0]
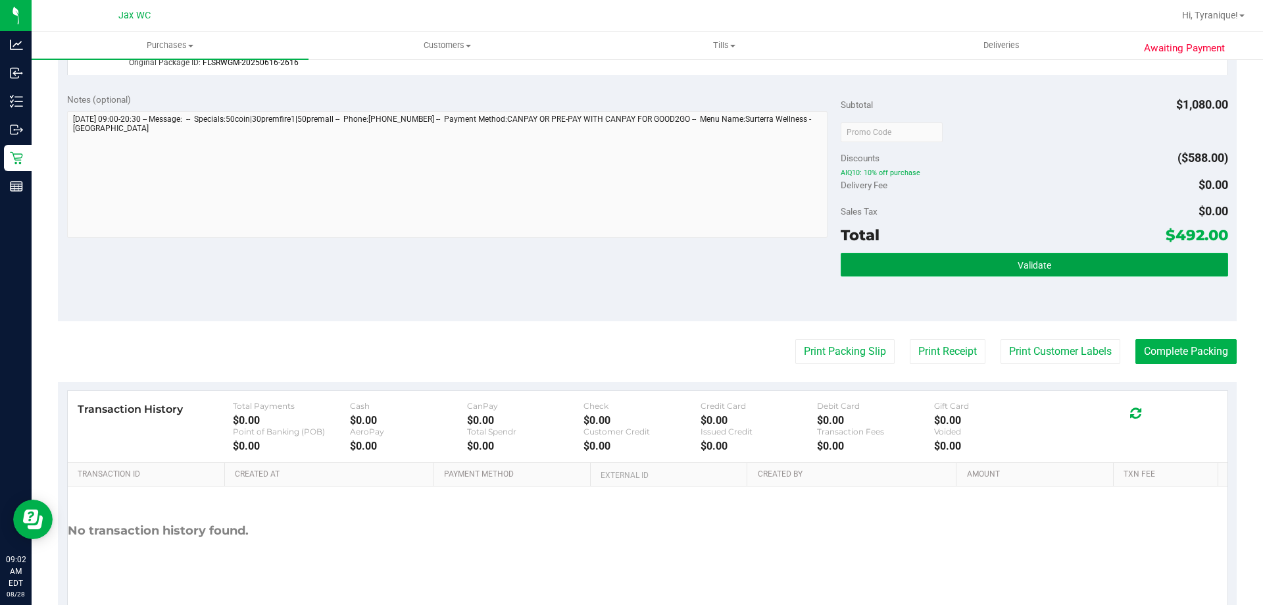
click at [1036, 261] on span "Validate" at bounding box center [1035, 265] width 34 height 11
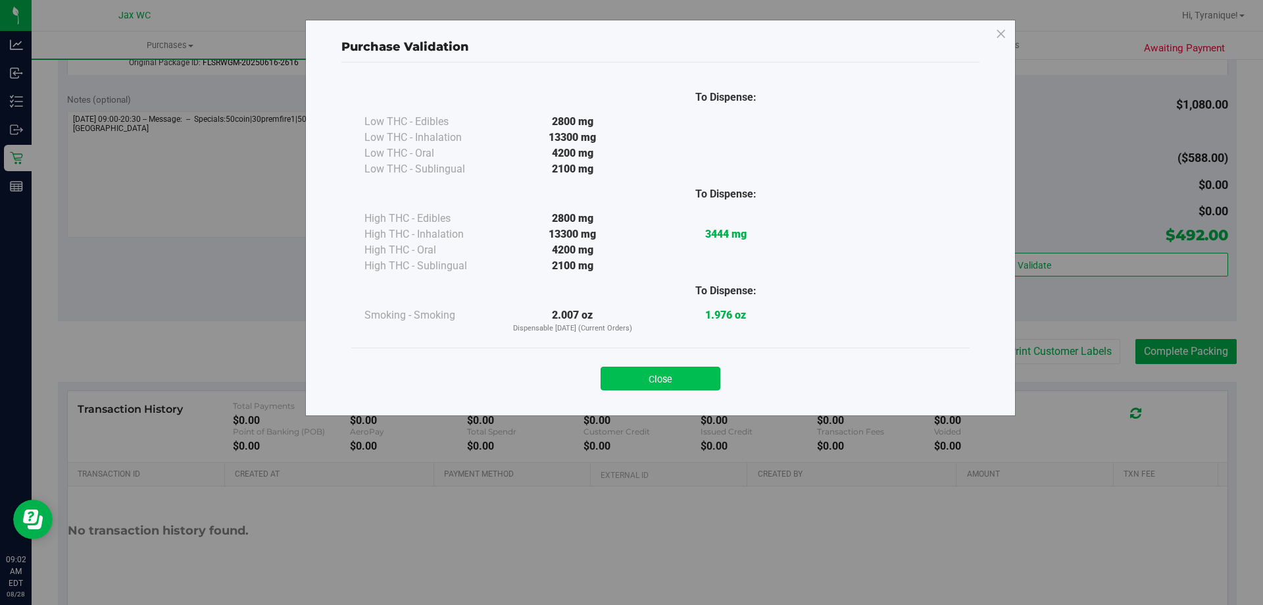
click at [683, 374] on button "Close" at bounding box center [661, 378] width 120 height 24
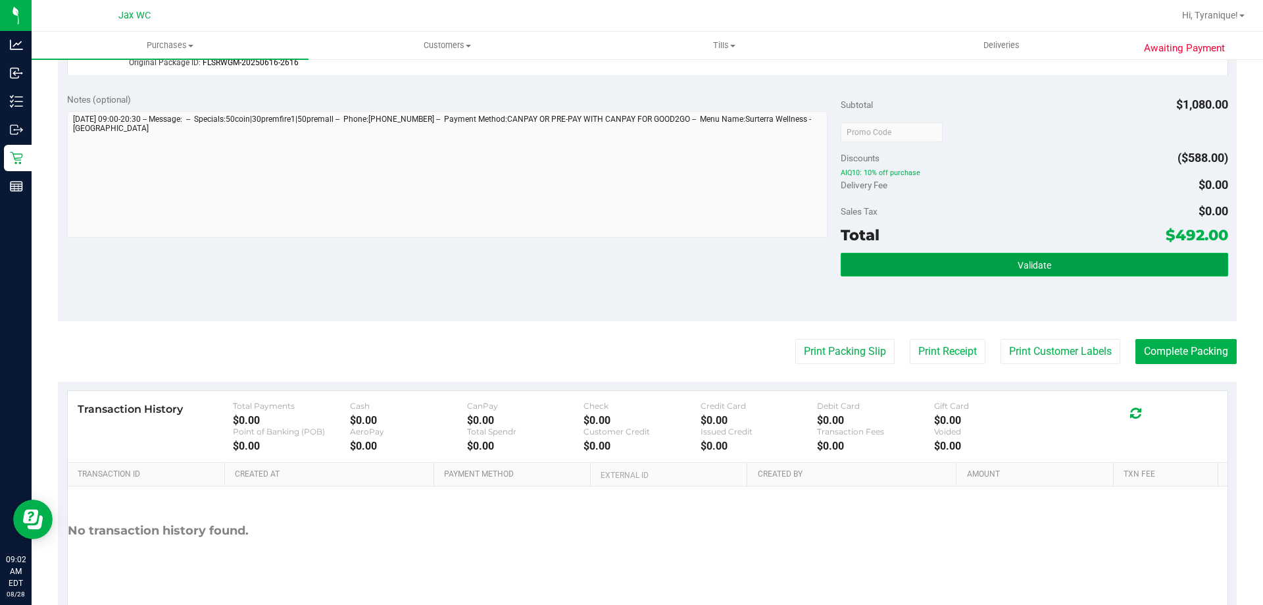
click at [1143, 272] on button "Validate" at bounding box center [1034, 265] width 387 height 24
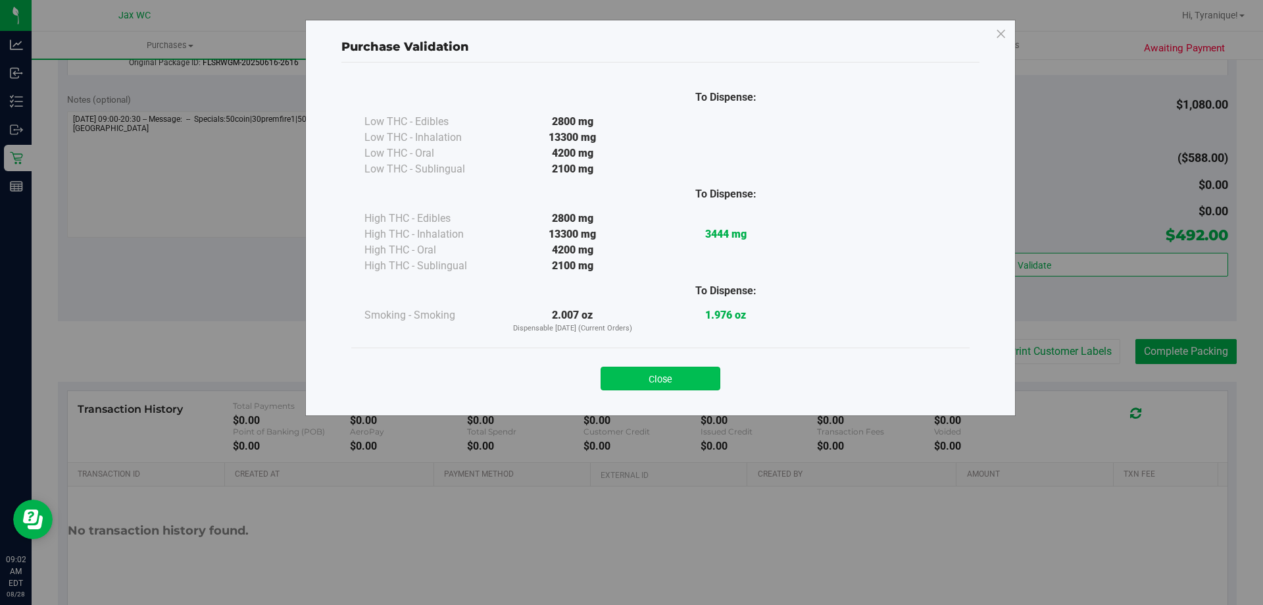
click at [713, 380] on button "Close" at bounding box center [661, 378] width 120 height 24
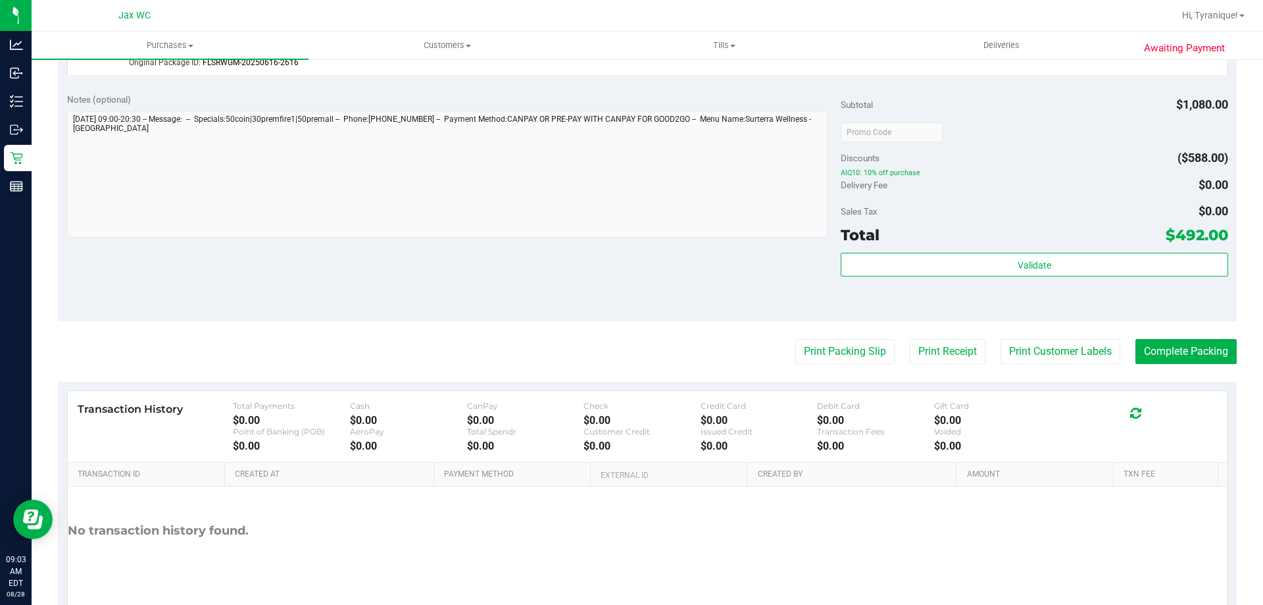
click at [1188, 245] on div "$492.00" at bounding box center [1197, 235] width 63 height 24
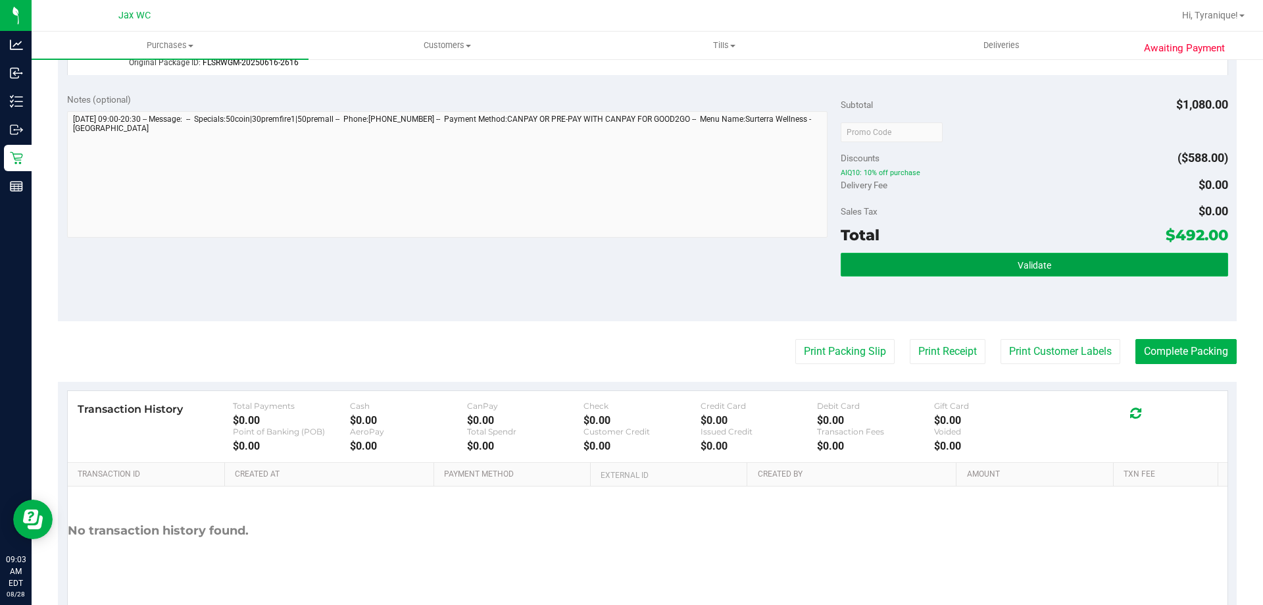
click at [1180, 254] on button "Validate" at bounding box center [1034, 265] width 387 height 24
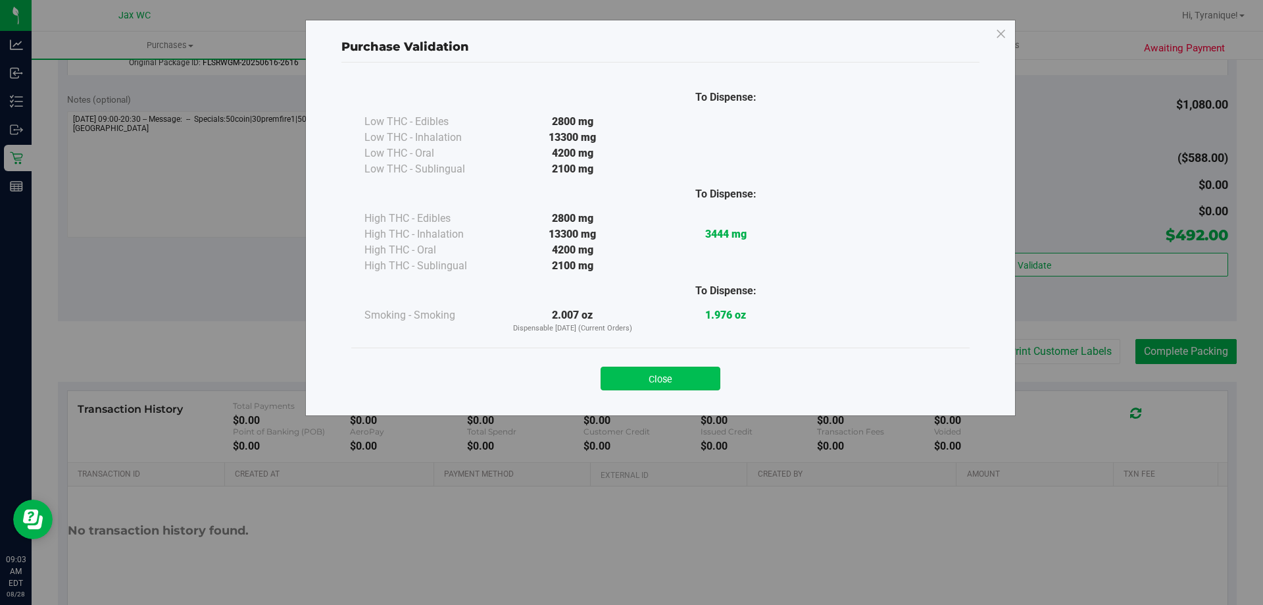
click at [671, 380] on button "Close" at bounding box center [661, 378] width 120 height 24
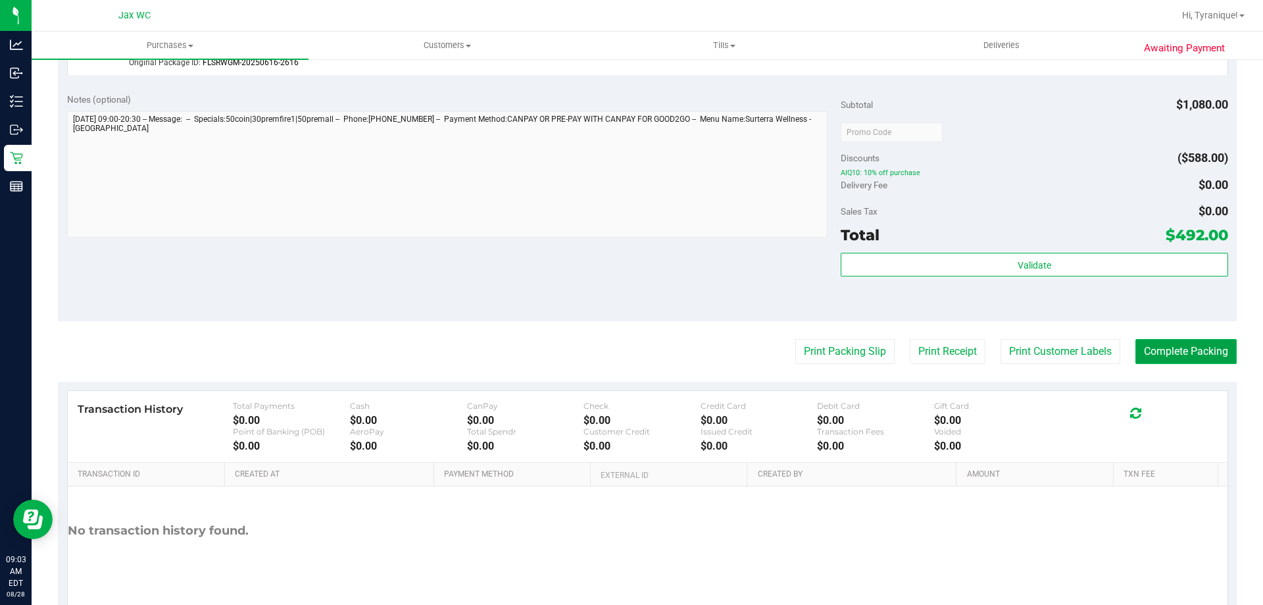
click at [1184, 357] on button "Complete Packing" at bounding box center [1186, 351] width 101 height 25
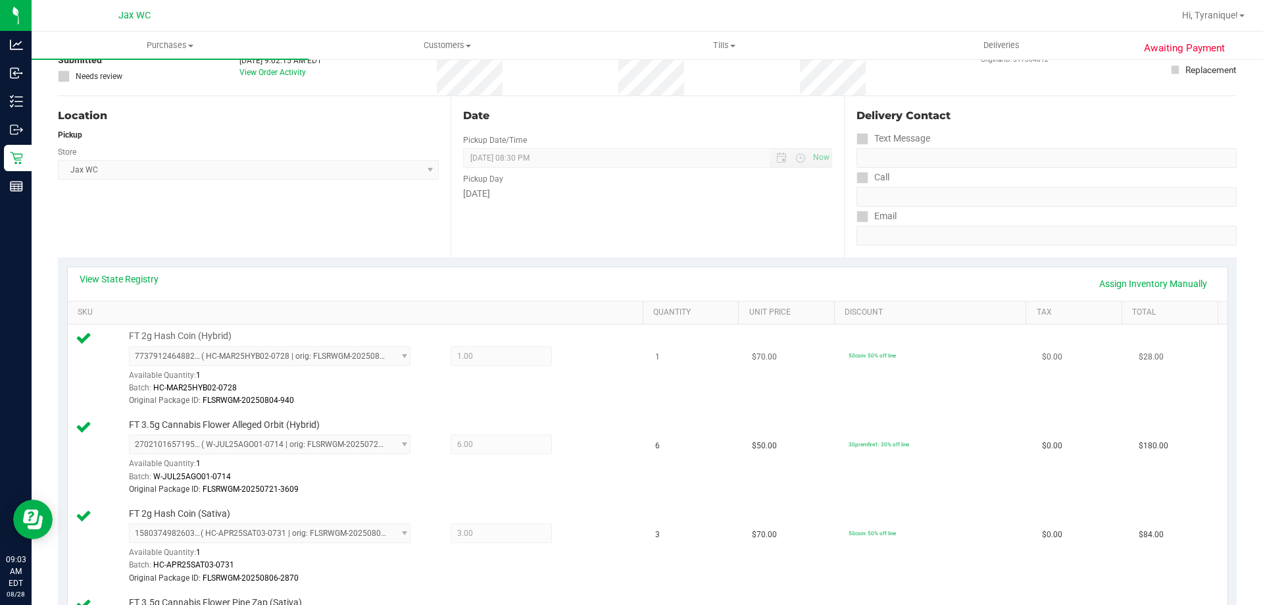
scroll to position [0, 0]
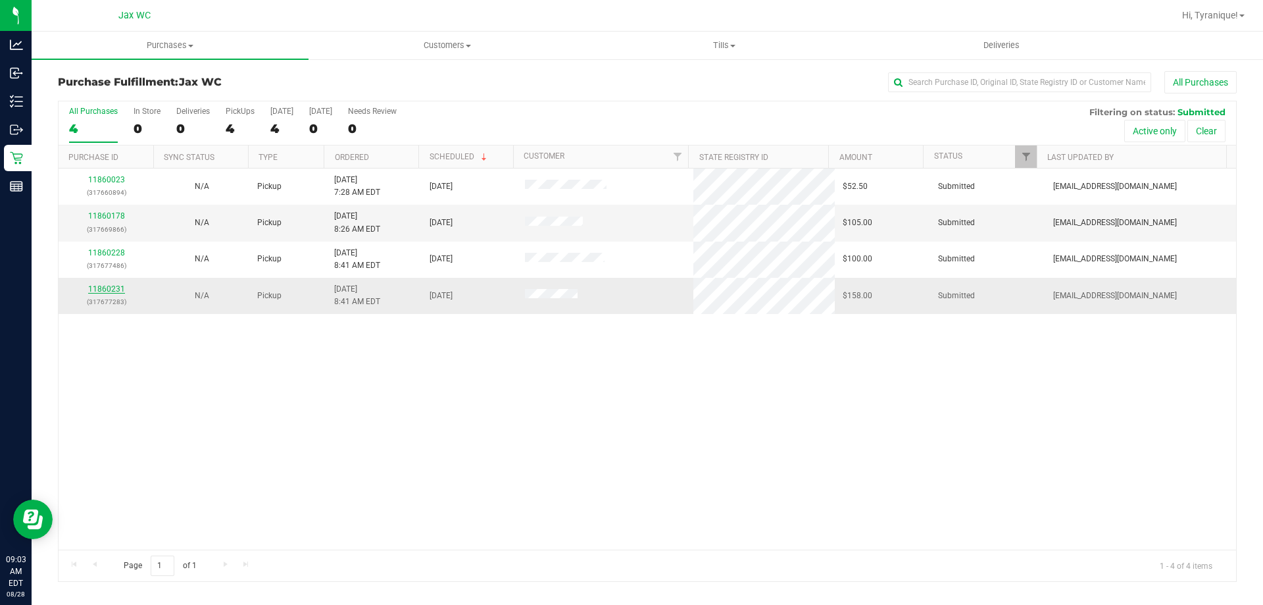
click at [122, 286] on link "11860231" at bounding box center [106, 288] width 37 height 9
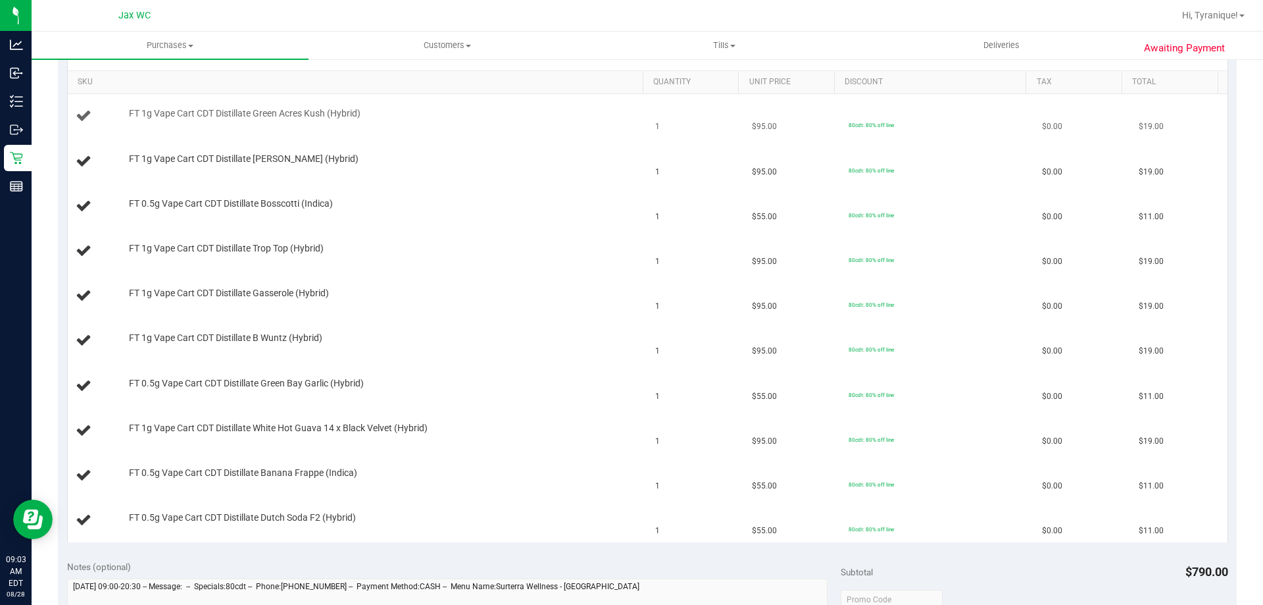
scroll to position [197, 0]
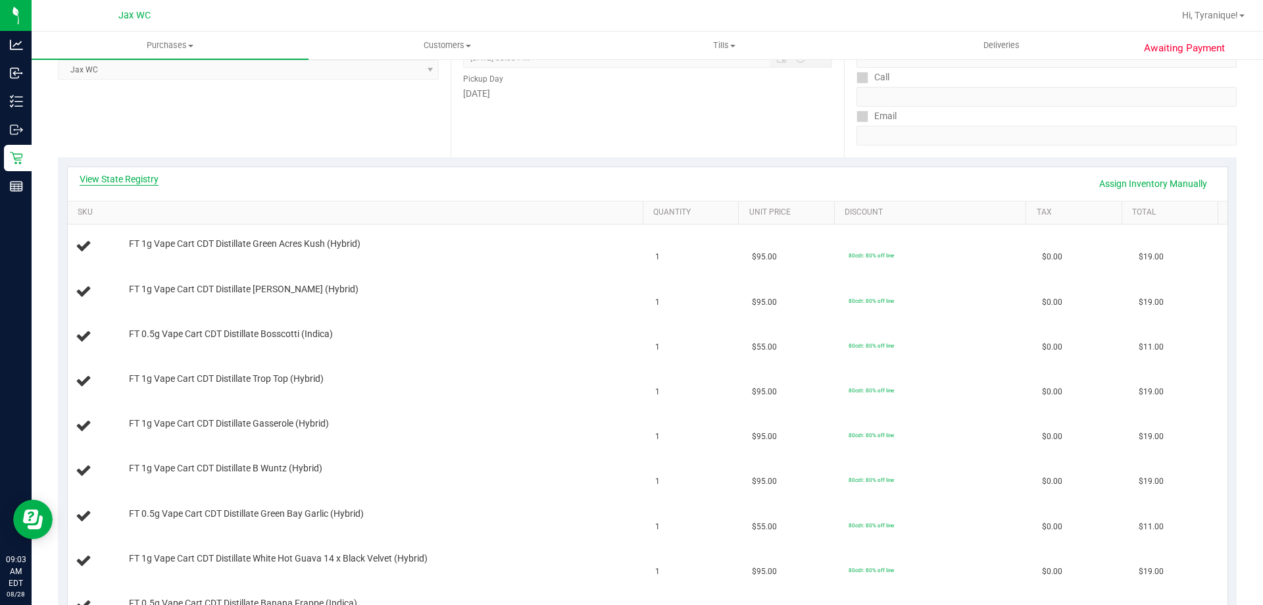
click at [120, 172] on link "View State Registry" at bounding box center [119, 178] width 79 height 13
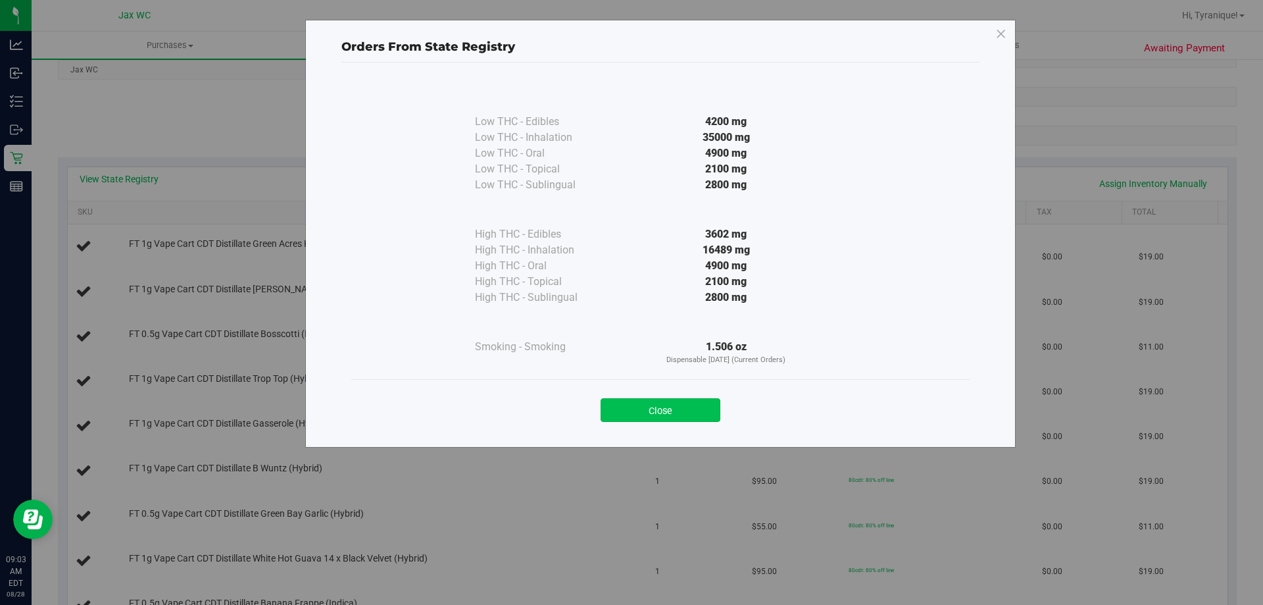
click at [655, 414] on button "Close" at bounding box center [661, 410] width 120 height 24
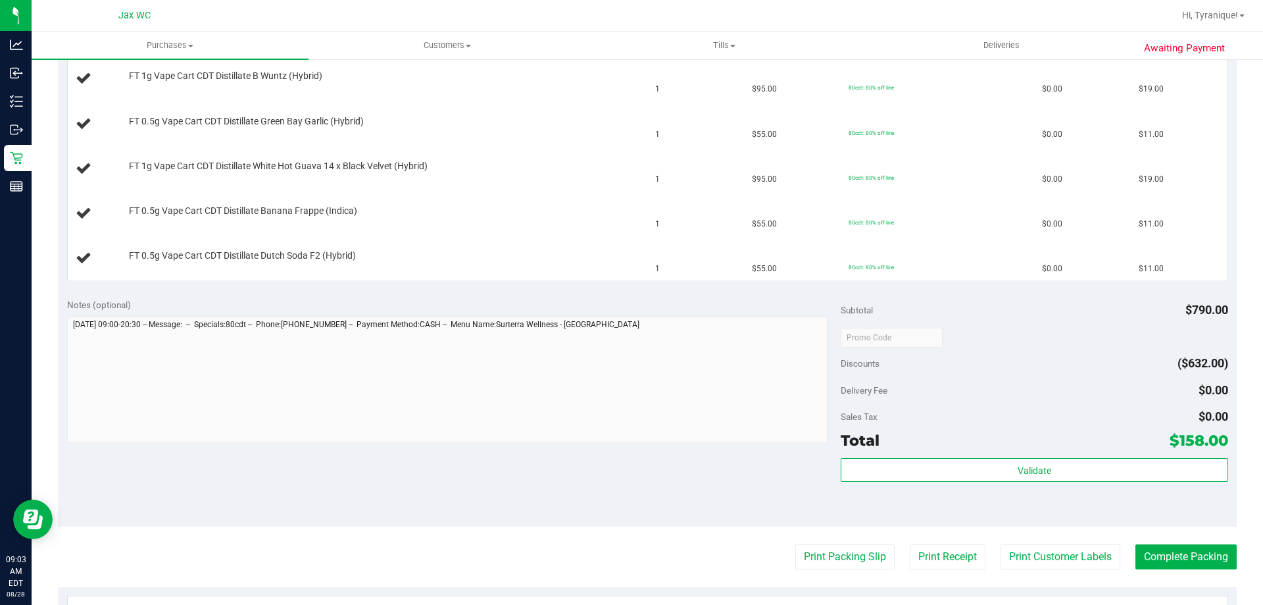
scroll to position [658, 0]
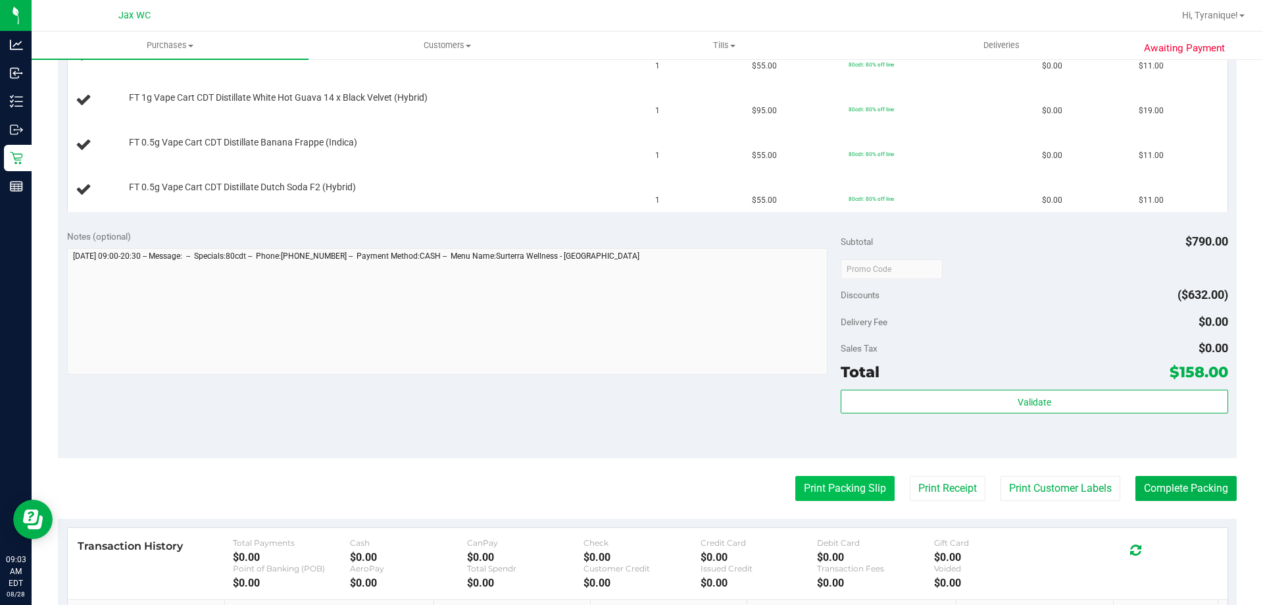
click at [855, 497] on button "Print Packing Slip" at bounding box center [844, 488] width 99 height 25
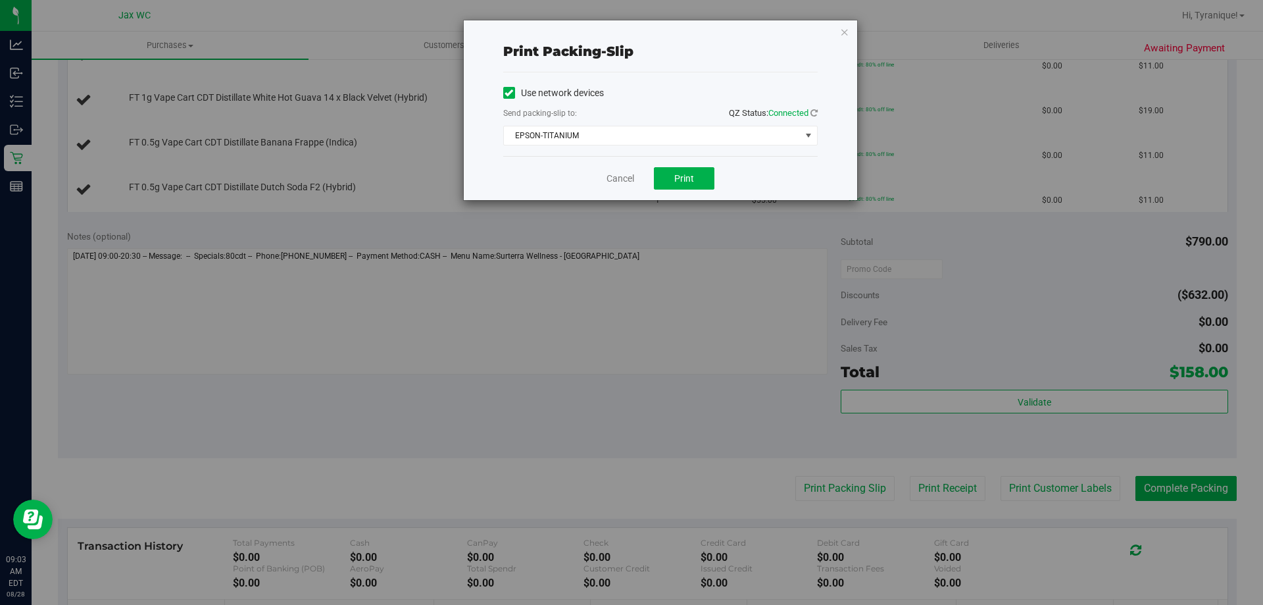
click at [688, 191] on div "Cancel Print" at bounding box center [660, 178] width 314 height 44
click at [686, 180] on span "Print" at bounding box center [684, 178] width 20 height 11
click at [622, 176] on link "Cancel" at bounding box center [621, 179] width 28 height 14
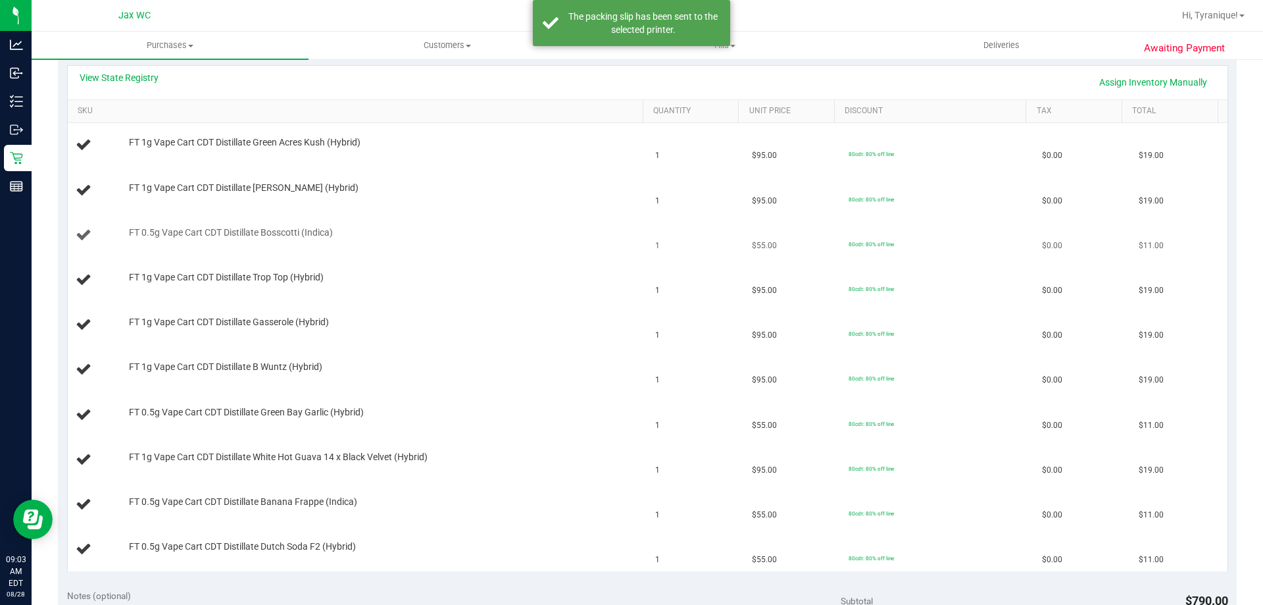
scroll to position [329, 0]
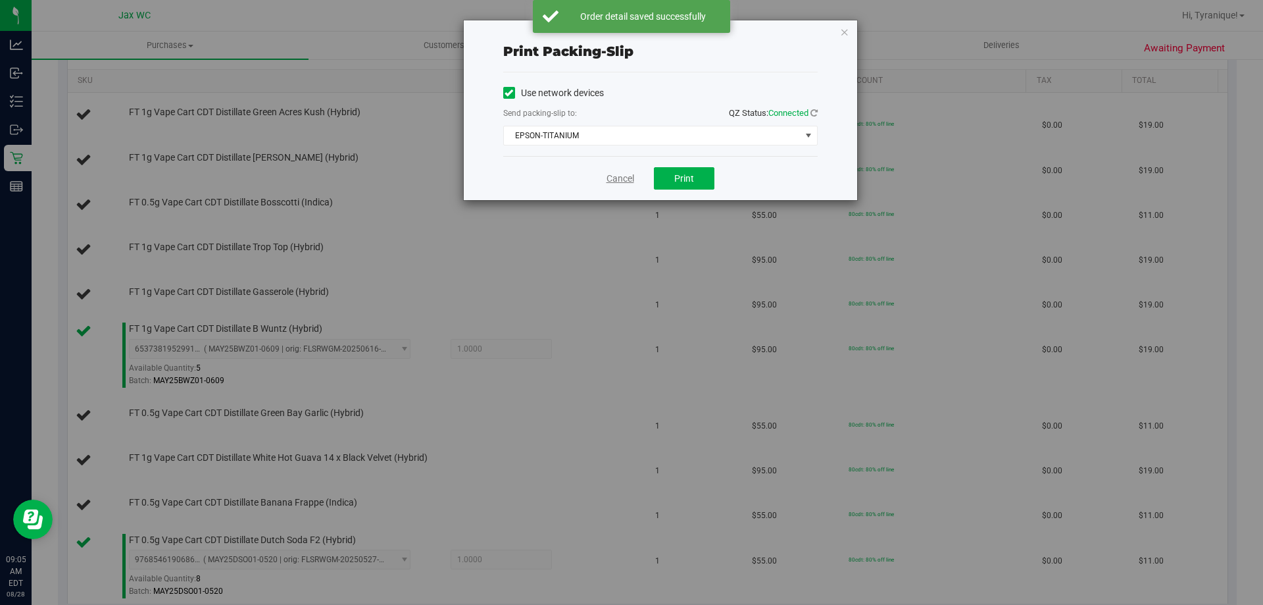
click at [624, 184] on link "Cancel" at bounding box center [621, 179] width 28 height 14
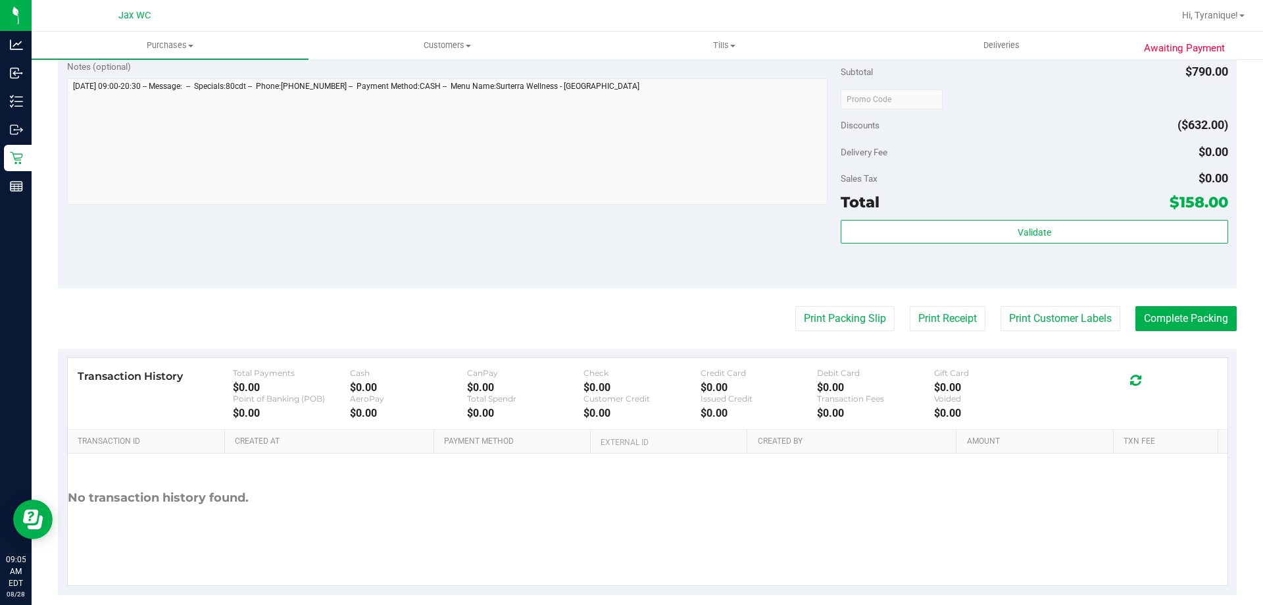
click at [795, 306] on button "Print Packing Slip" at bounding box center [844, 318] width 99 height 25
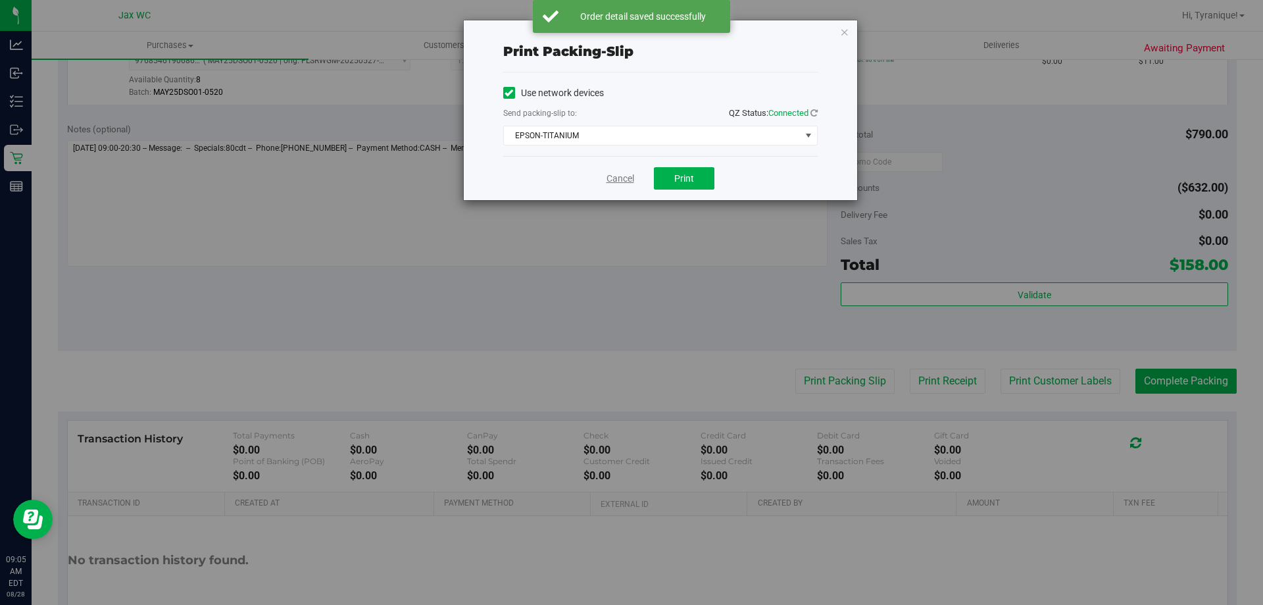
click at [628, 185] on link "Cancel" at bounding box center [621, 179] width 28 height 14
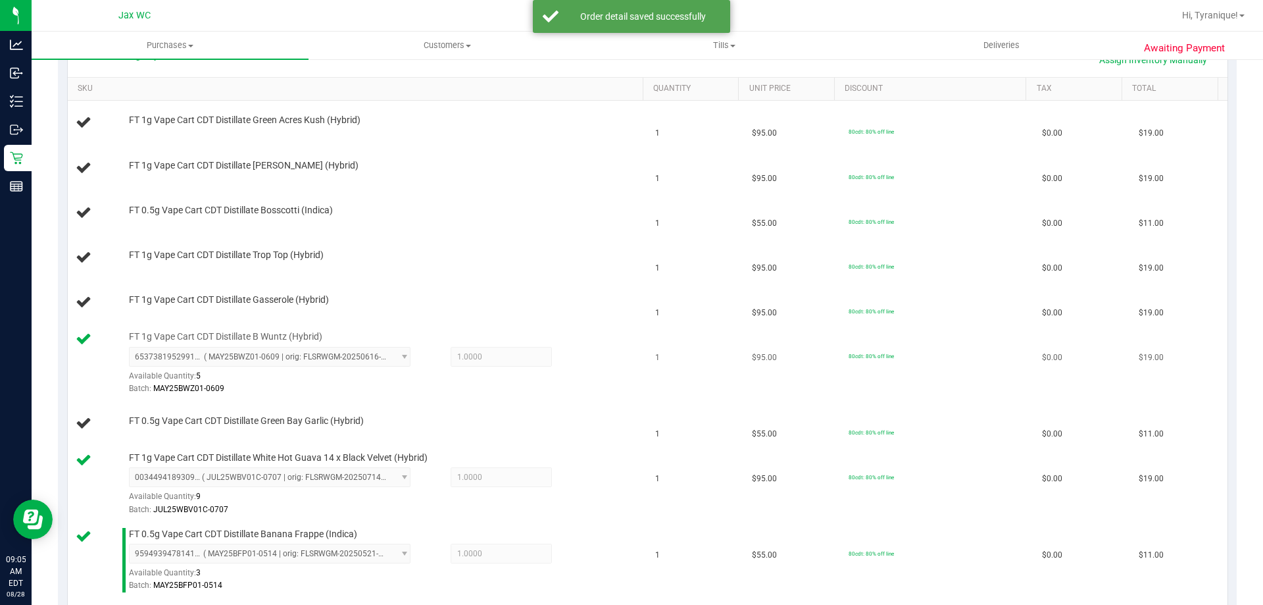
scroll to position [298, 0]
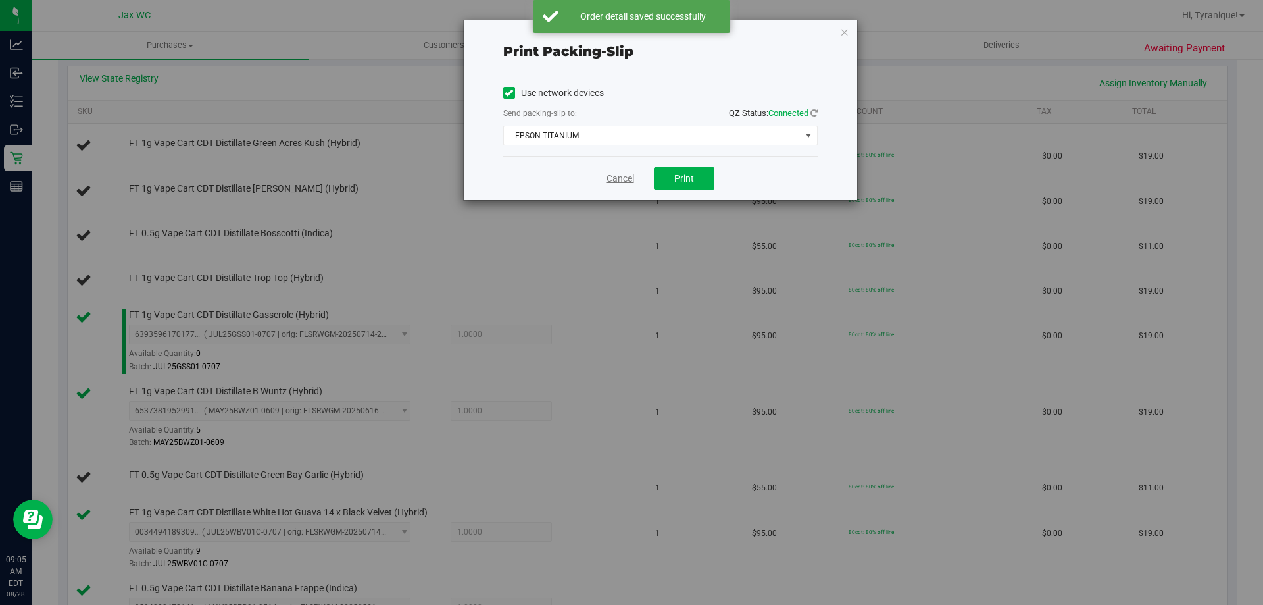
click at [623, 180] on link "Cancel" at bounding box center [621, 179] width 28 height 14
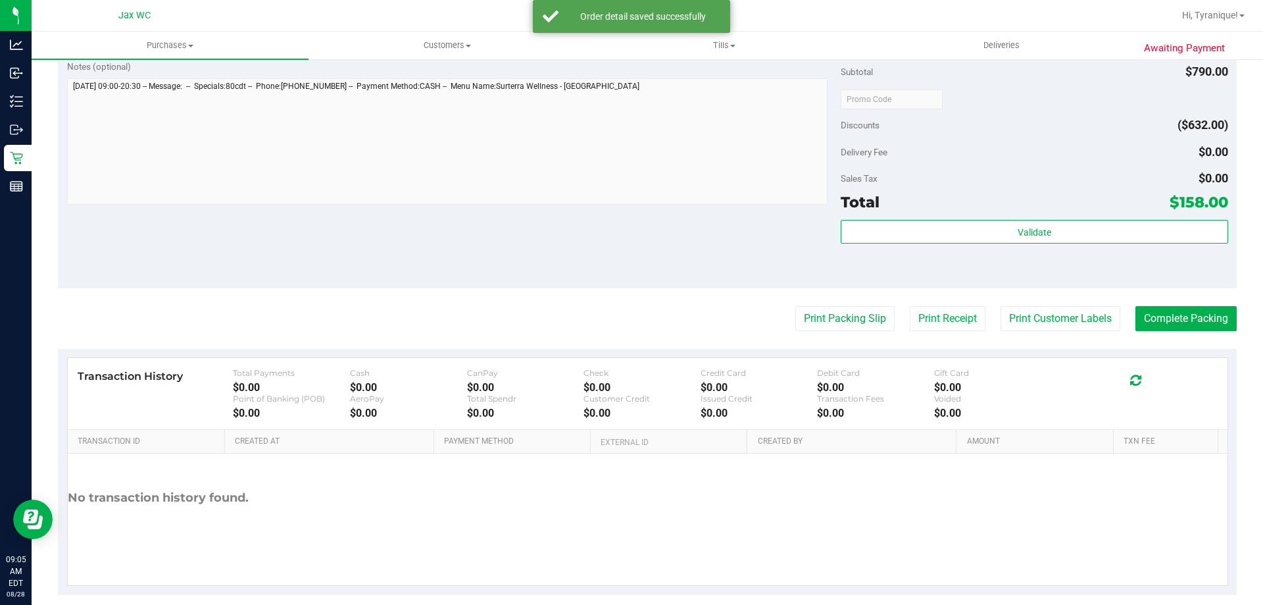
click at [795, 306] on button "Print Packing Slip" at bounding box center [844, 318] width 99 height 25
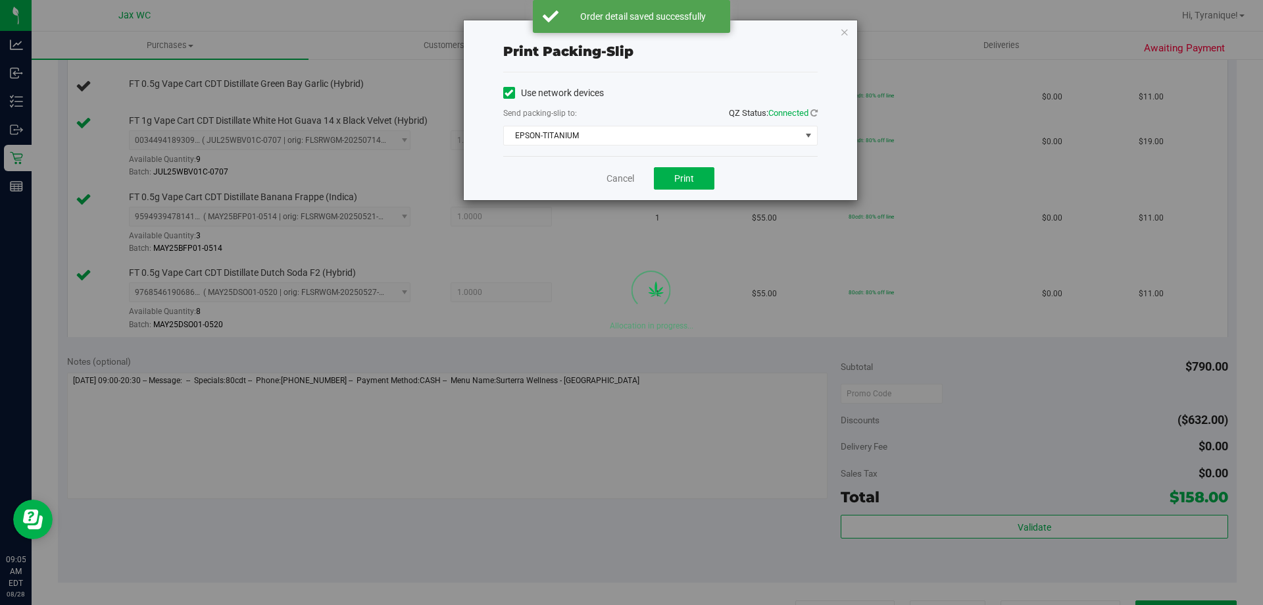
scroll to position [655, 0]
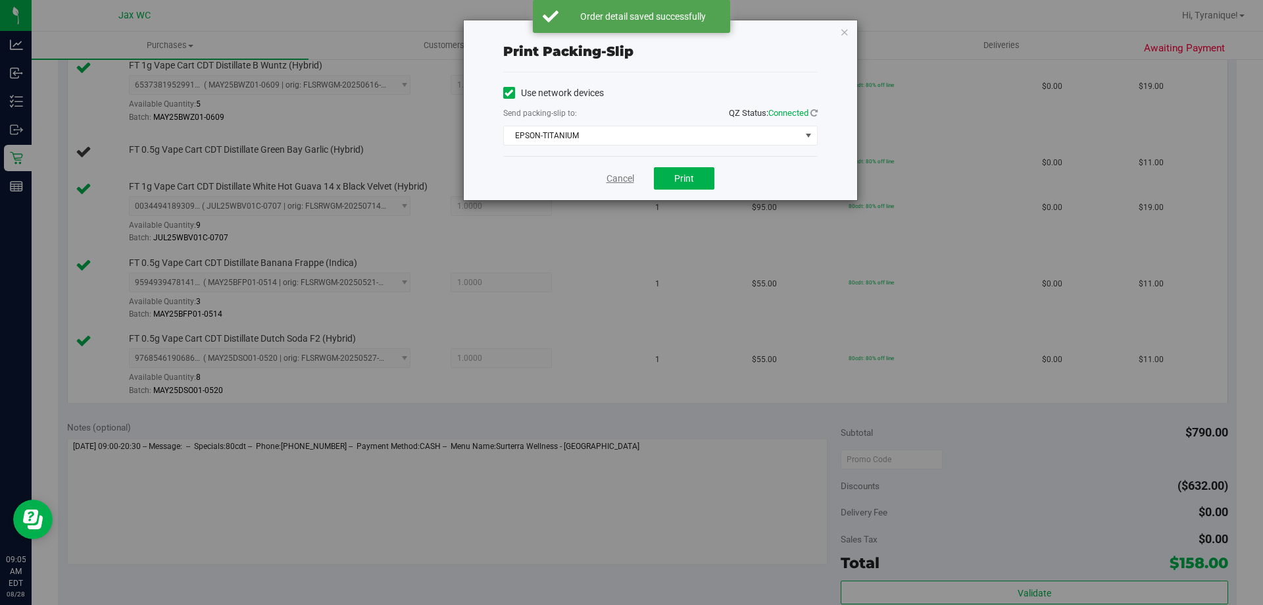
click at [624, 185] on div "Cancel Print" at bounding box center [660, 178] width 314 height 44
click at [620, 178] on link "Cancel" at bounding box center [621, 179] width 28 height 14
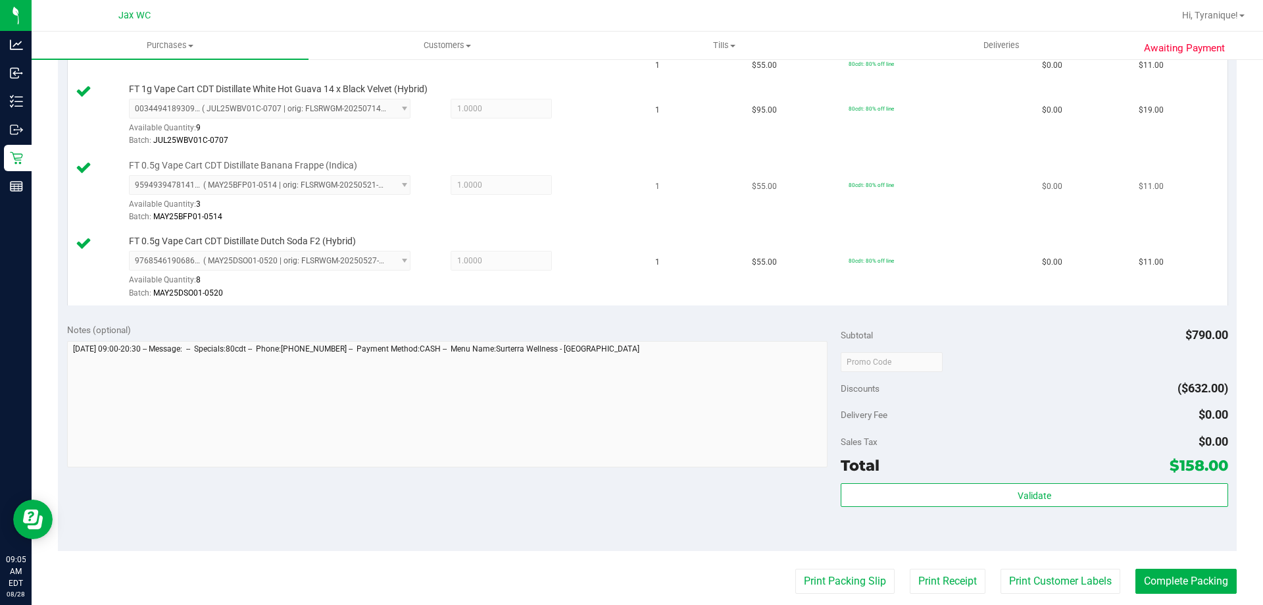
click at [795, 568] on button "Print Packing Slip" at bounding box center [844, 580] width 99 height 25
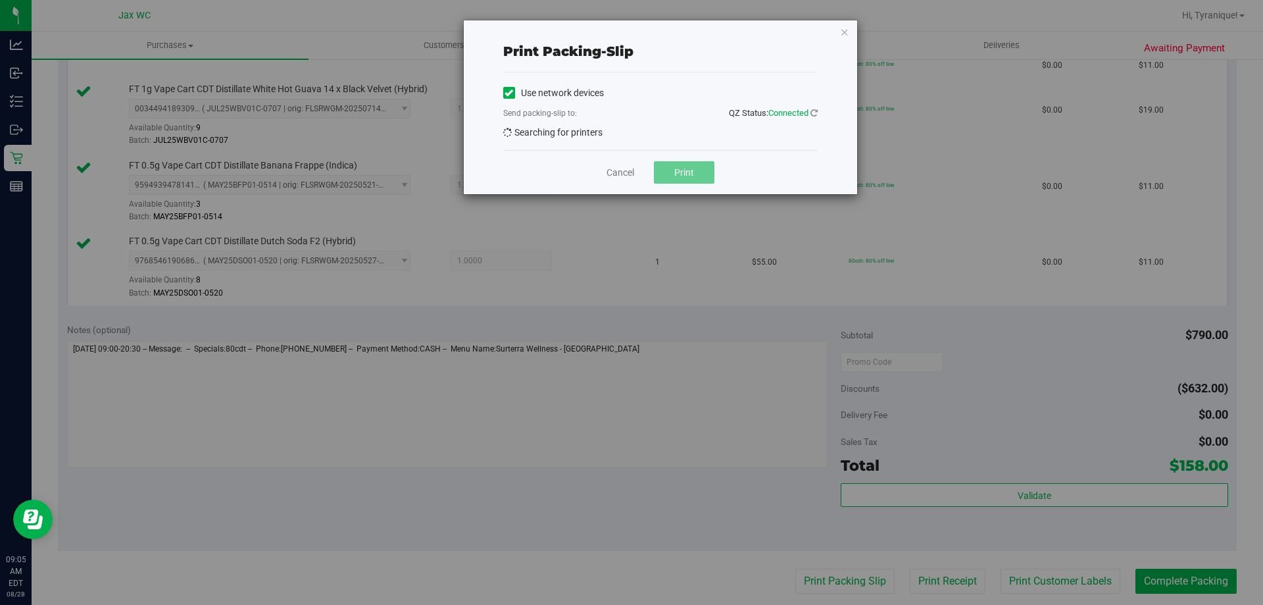
scroll to position [555, 0]
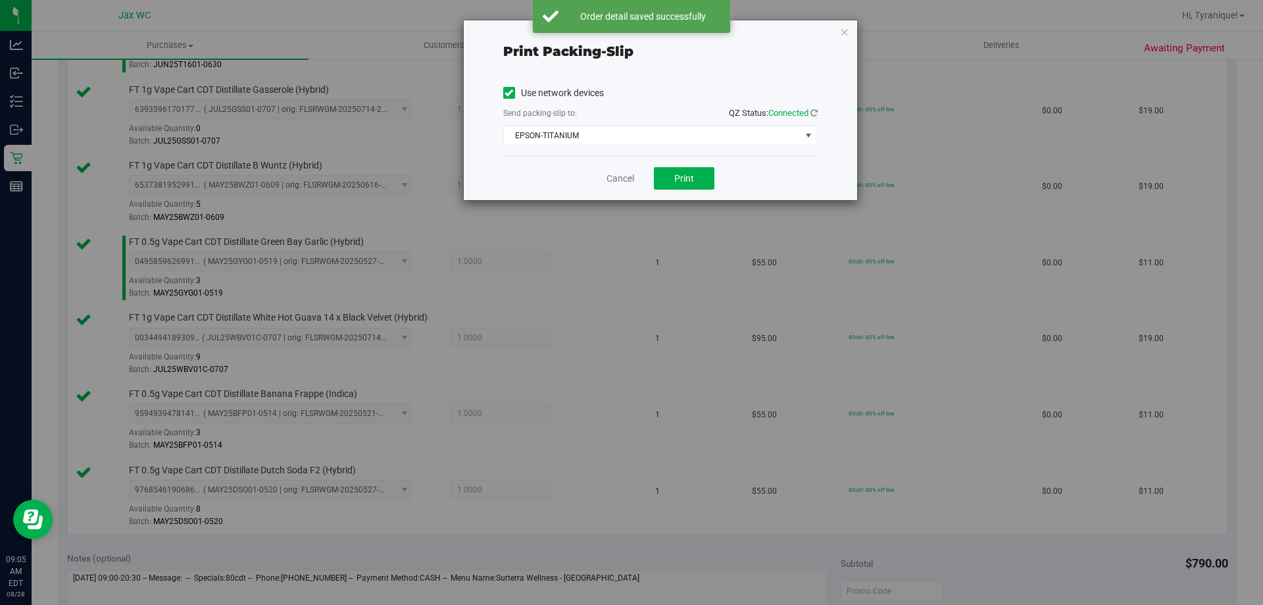
click at [636, 182] on div "Cancel Print" at bounding box center [660, 178] width 314 height 44
click at [625, 178] on link "Cancel" at bounding box center [621, 179] width 28 height 14
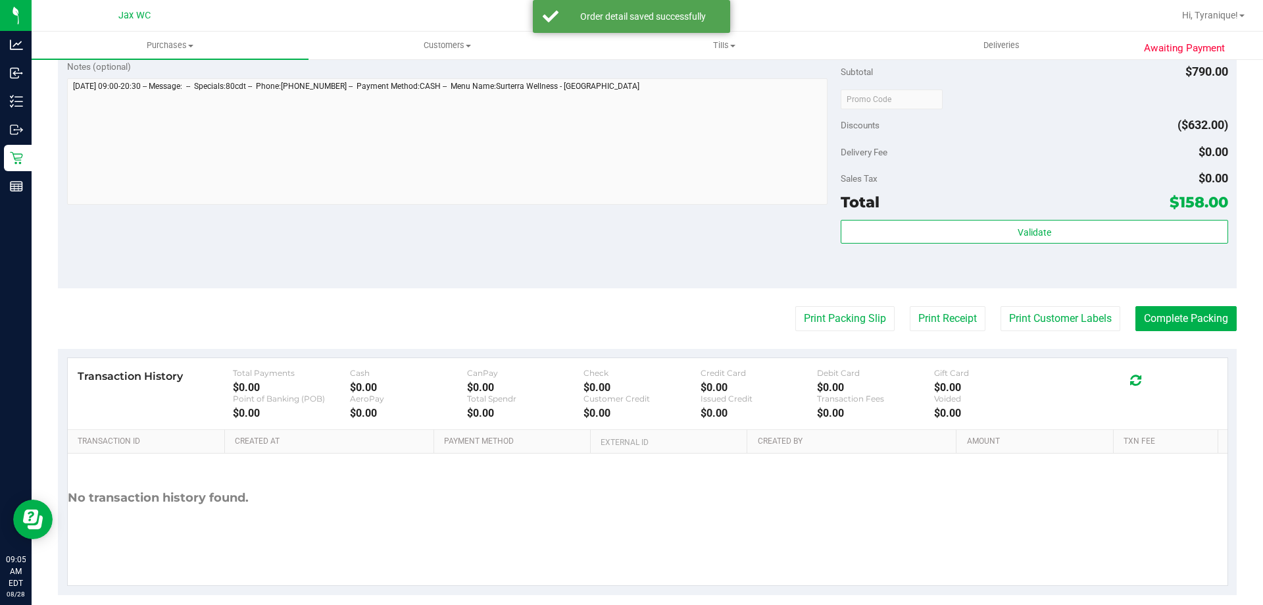
click at [795, 306] on button "Print Packing Slip" at bounding box center [844, 318] width 99 height 25
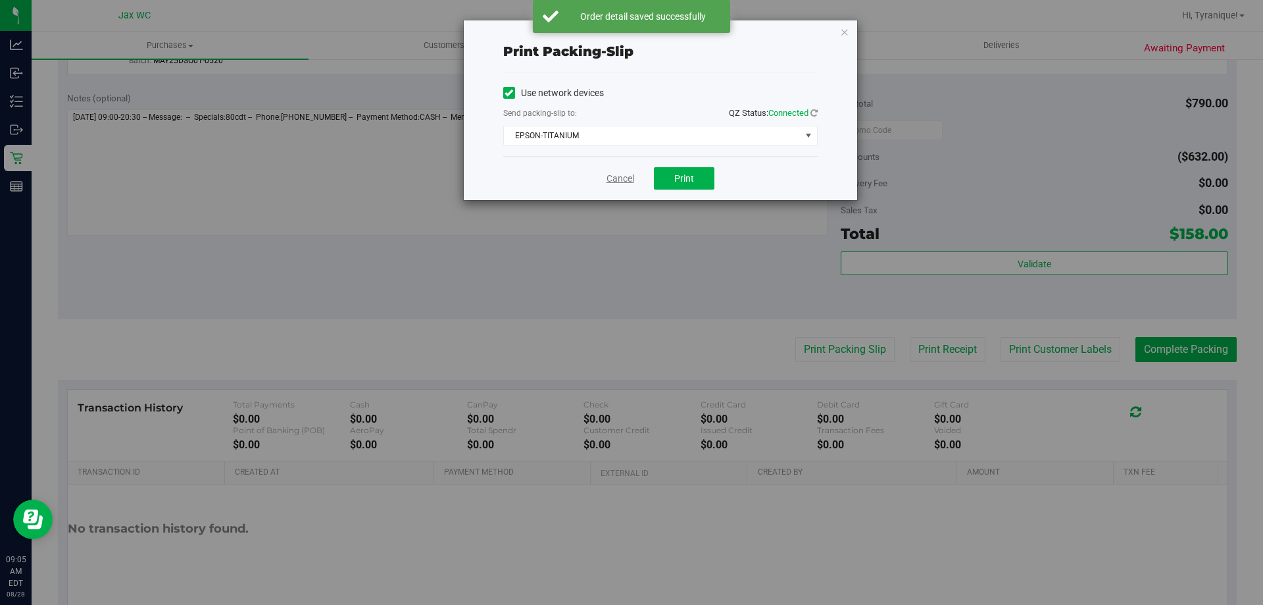
click at [613, 178] on link "Cancel" at bounding box center [621, 179] width 28 height 14
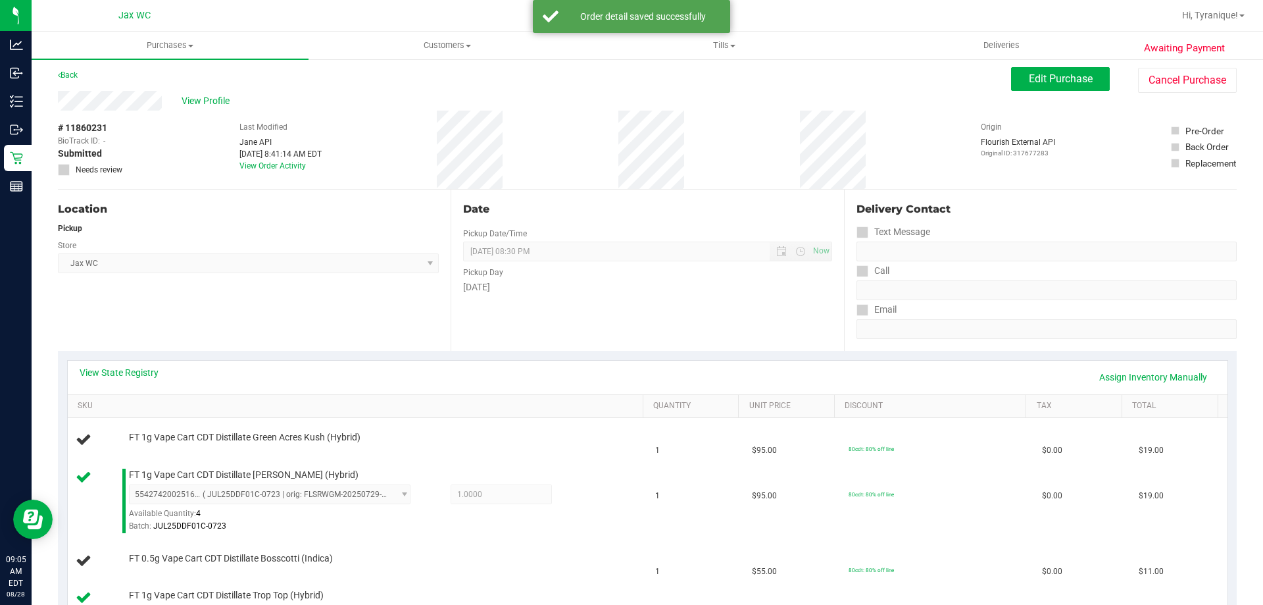
scroll to position [0, 0]
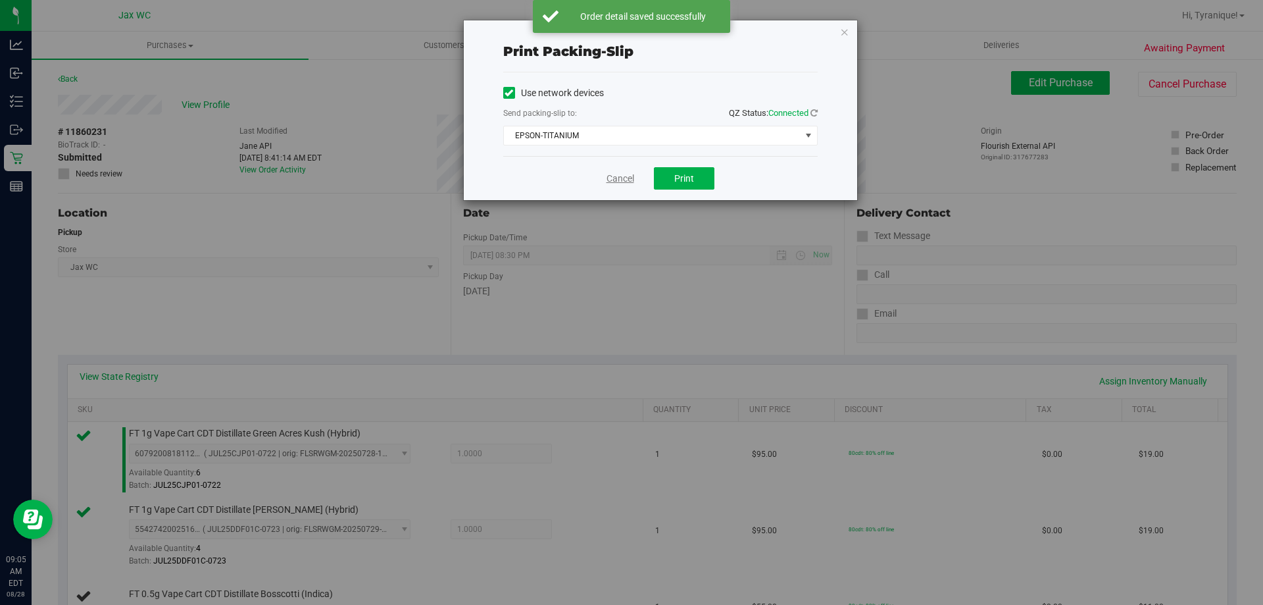
click at [614, 172] on link "Cancel" at bounding box center [621, 179] width 28 height 14
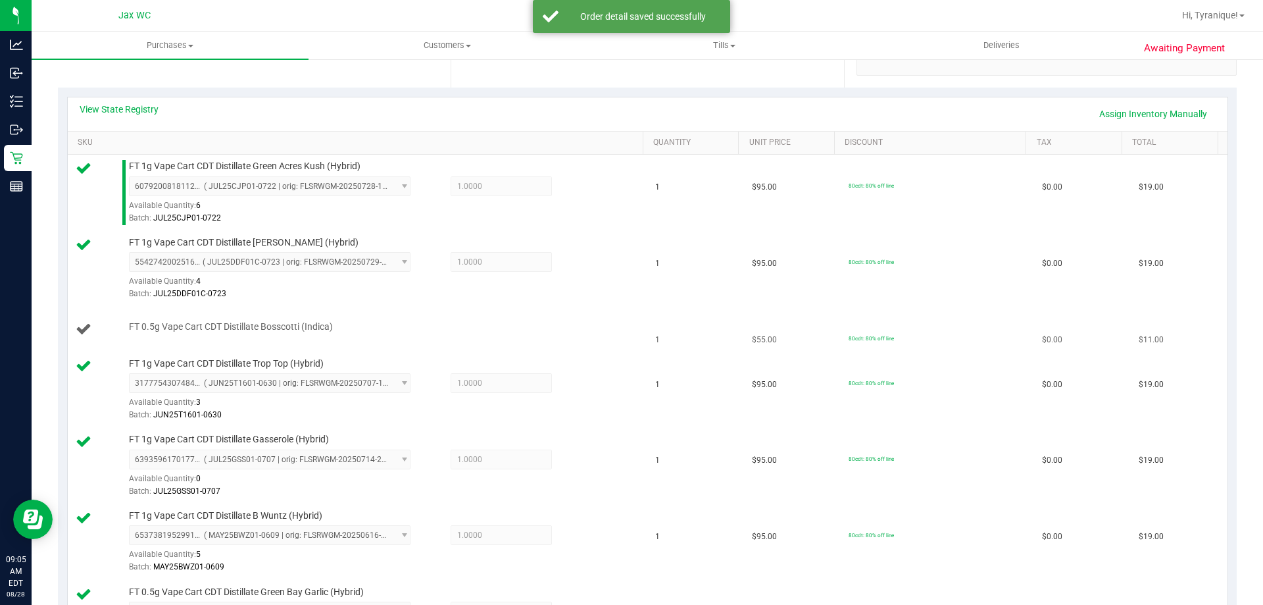
scroll to position [253, 0]
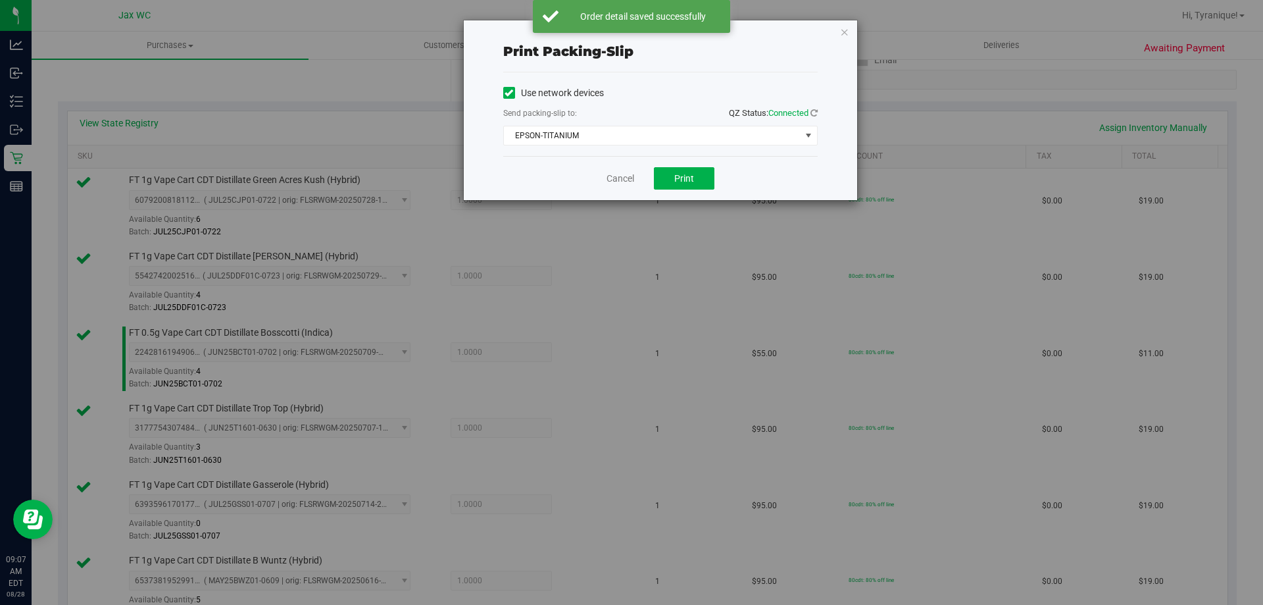
click at [602, 187] on div "Cancel Print" at bounding box center [660, 178] width 314 height 44
click at [607, 184] on link "Cancel" at bounding box center [621, 179] width 28 height 14
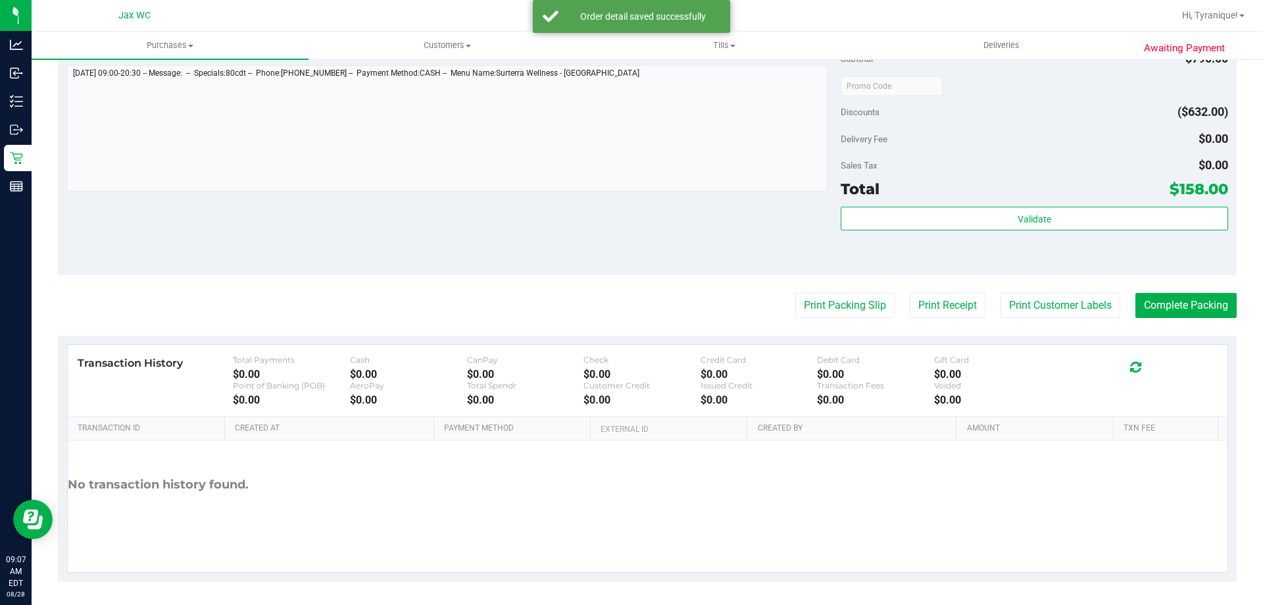
scroll to position [1156, 0]
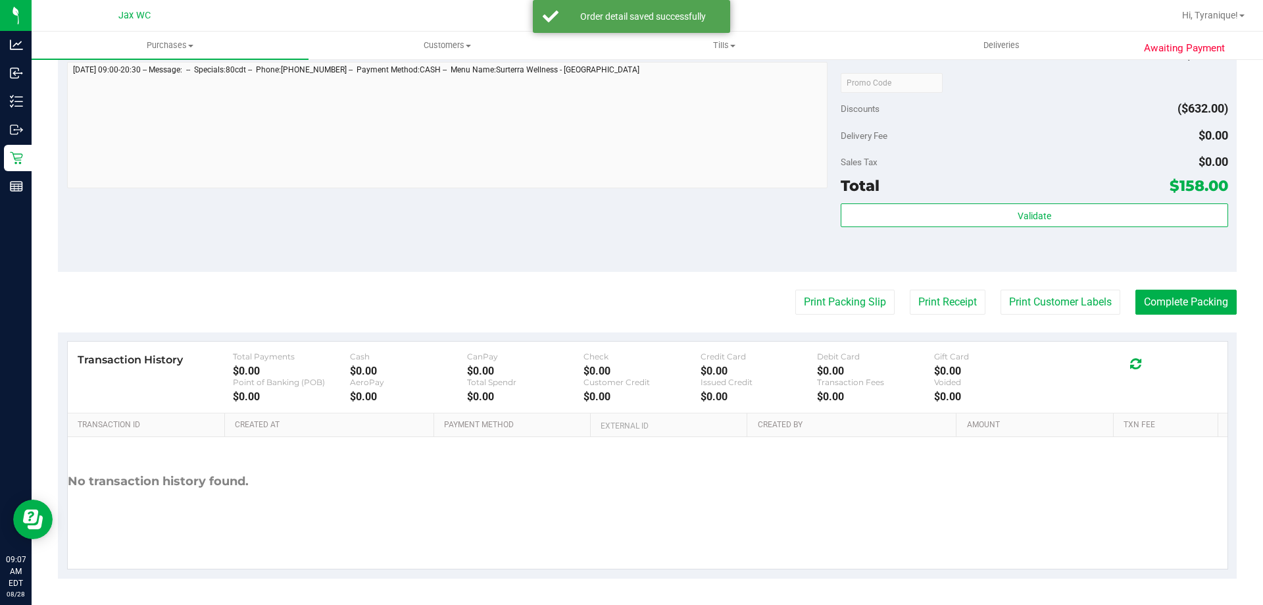
click at [882, 230] on div "Validate" at bounding box center [1034, 232] width 387 height 59
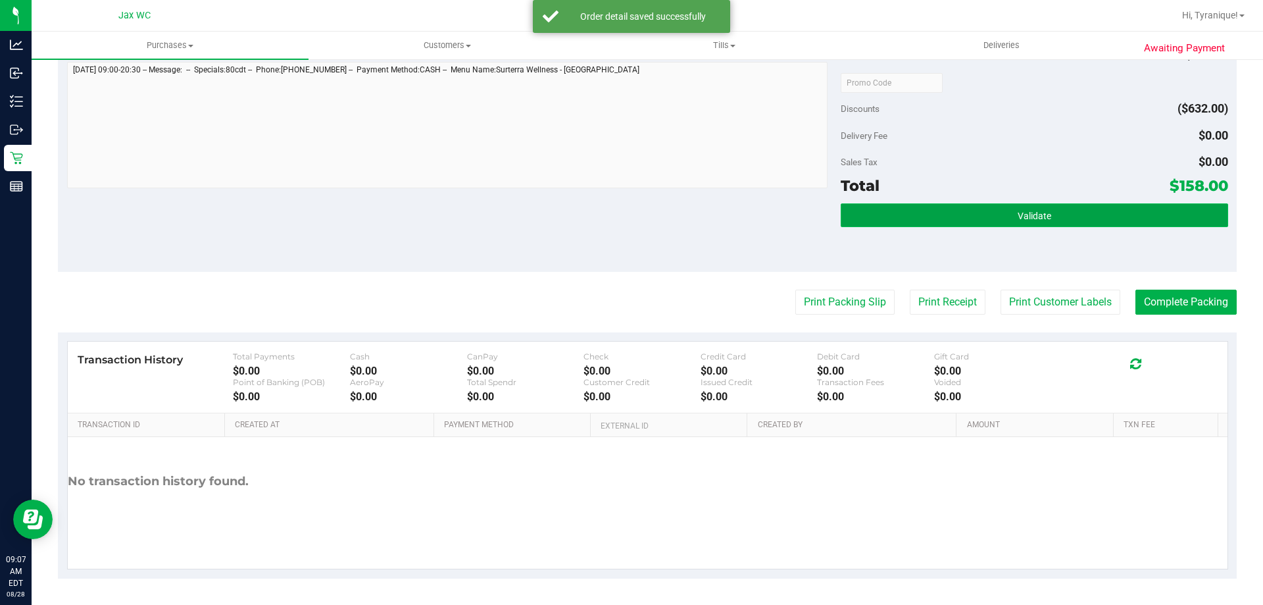
click at [880, 224] on button "Validate" at bounding box center [1034, 215] width 387 height 24
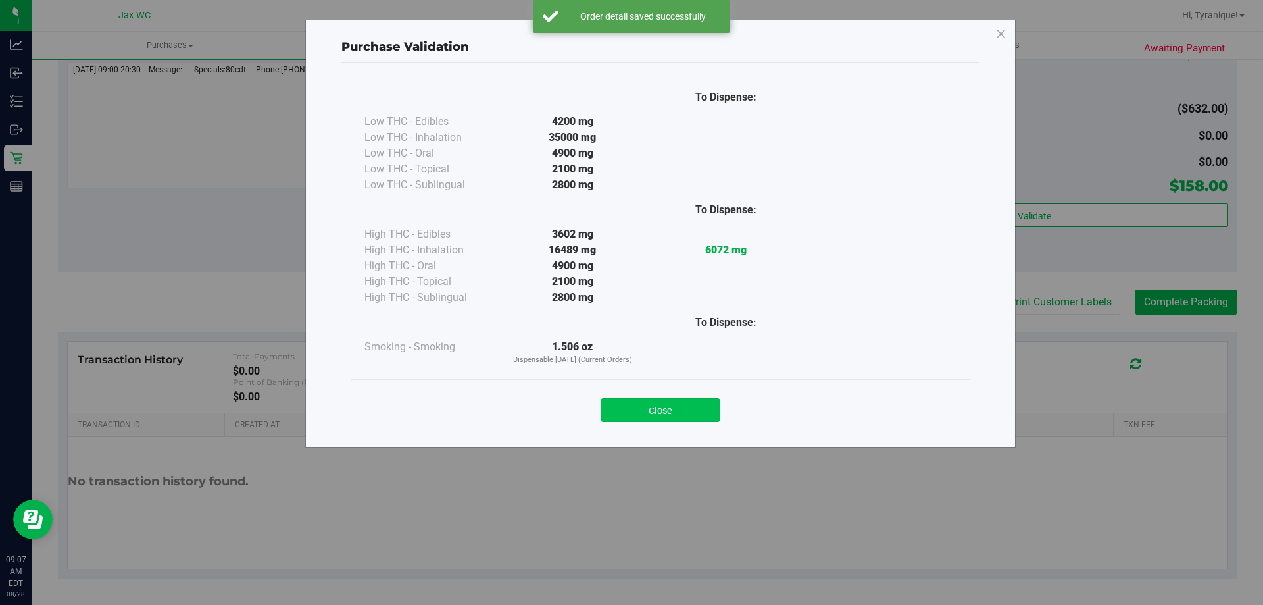
click at [674, 404] on button "Close" at bounding box center [661, 410] width 120 height 24
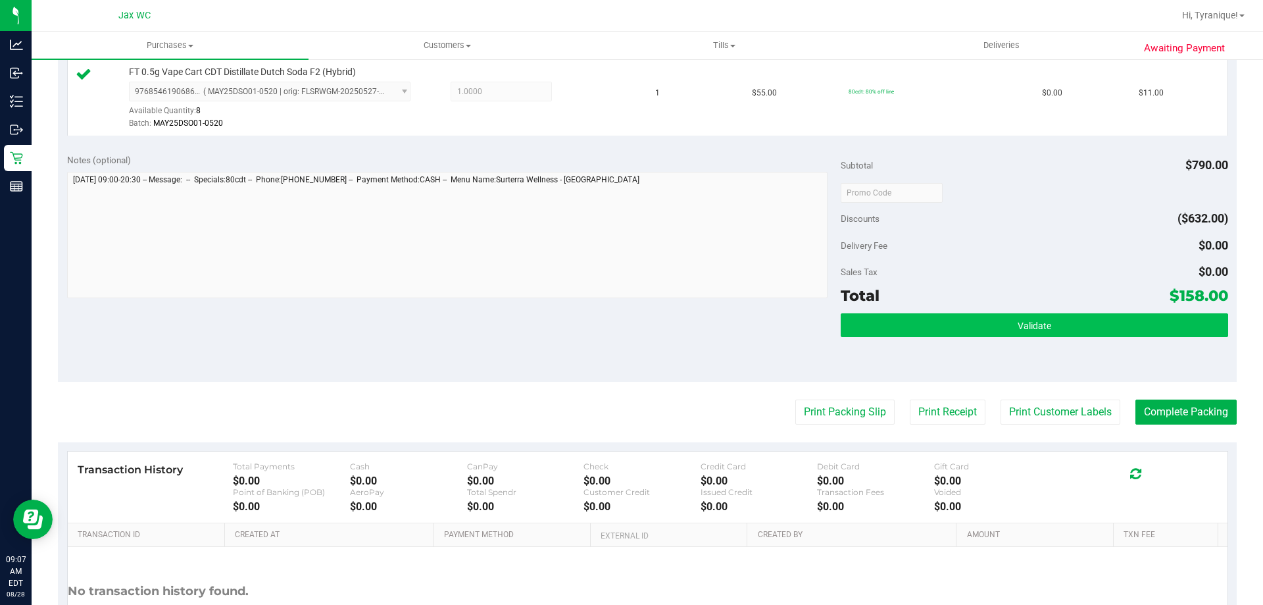
scroll to position [1053, 0]
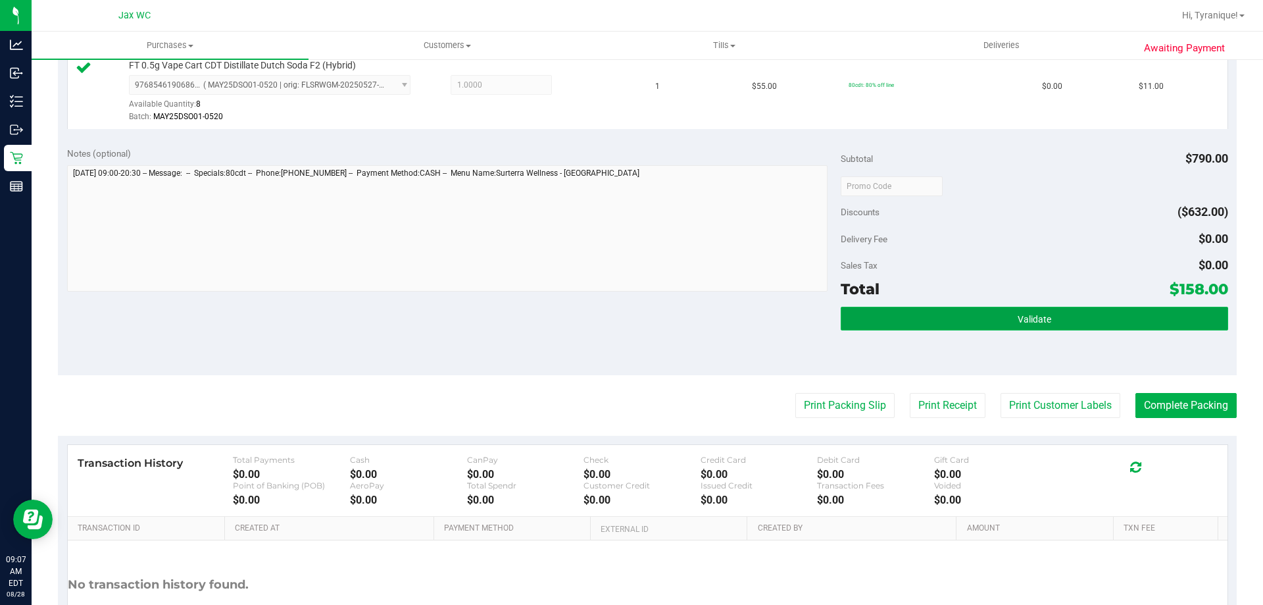
click at [1168, 311] on button "Validate" at bounding box center [1034, 319] width 387 height 24
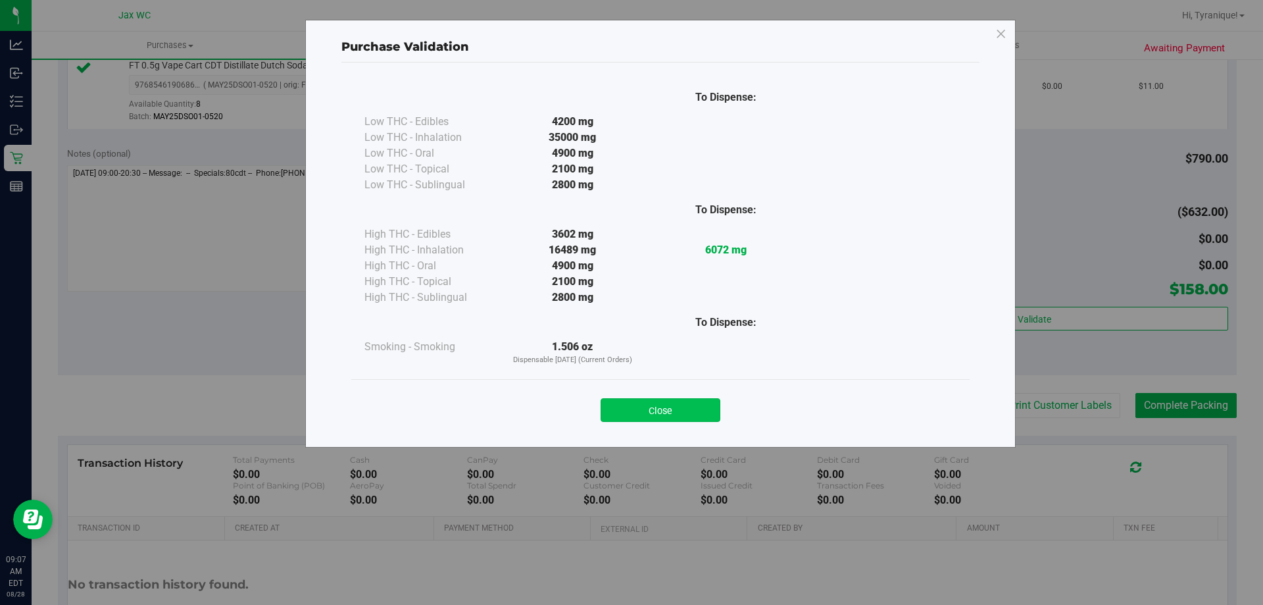
click at [697, 418] on button "Close" at bounding box center [661, 410] width 120 height 24
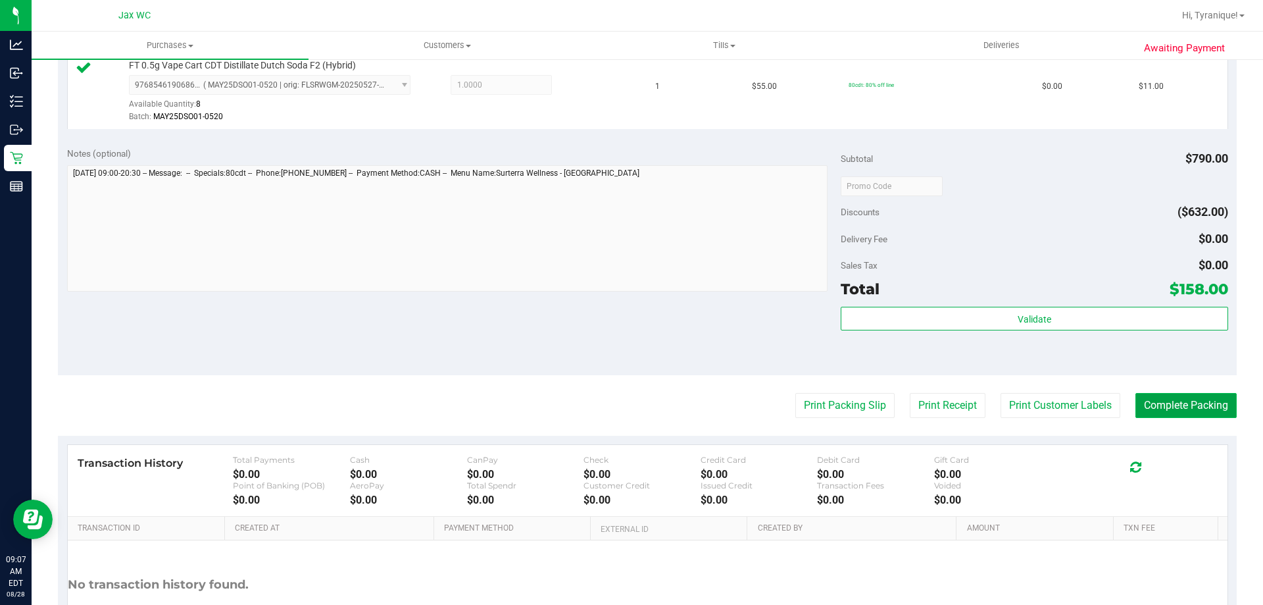
click at [1164, 408] on button "Complete Packing" at bounding box center [1186, 405] width 101 height 25
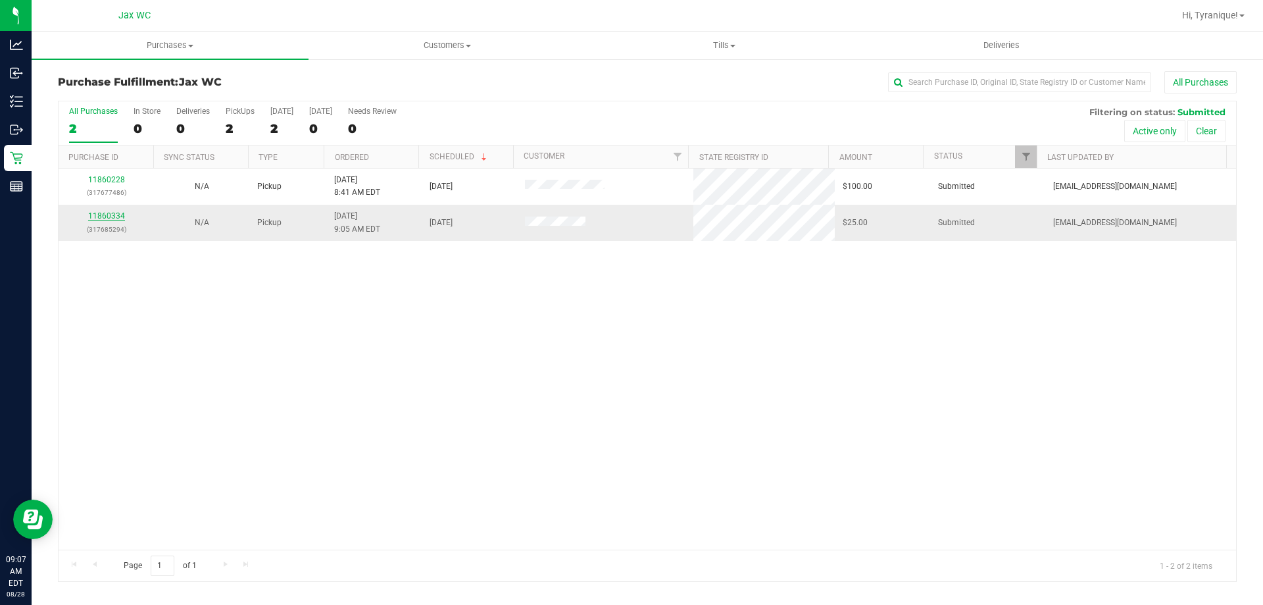
click at [93, 216] on link "11860334" at bounding box center [106, 215] width 37 height 9
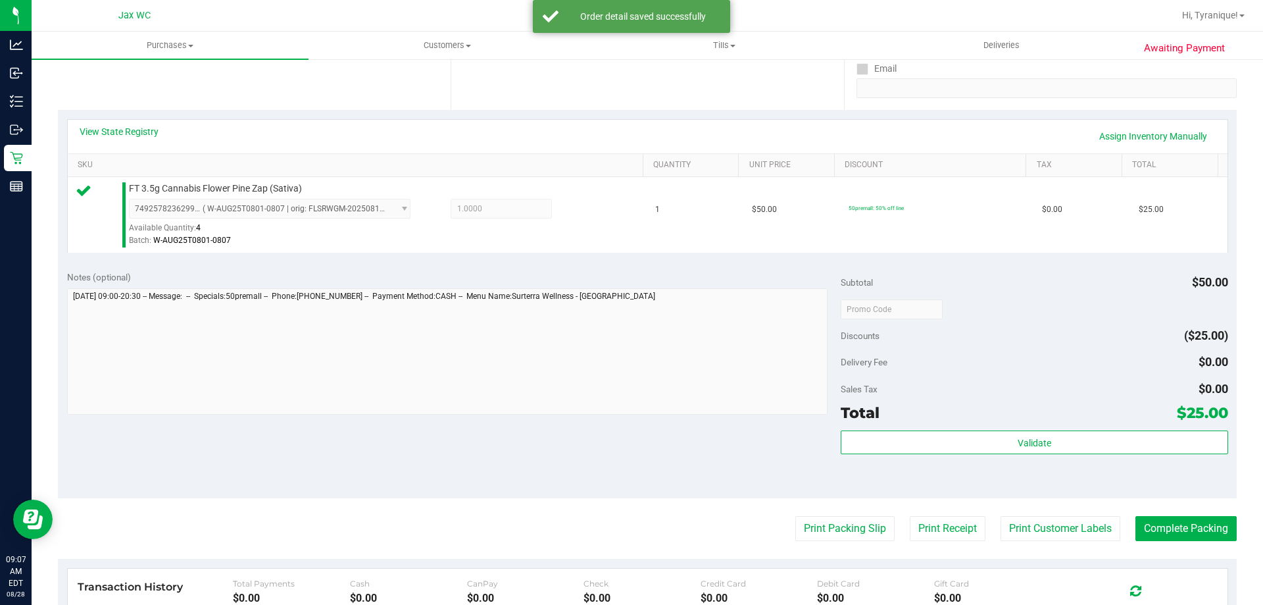
scroll to position [263, 0]
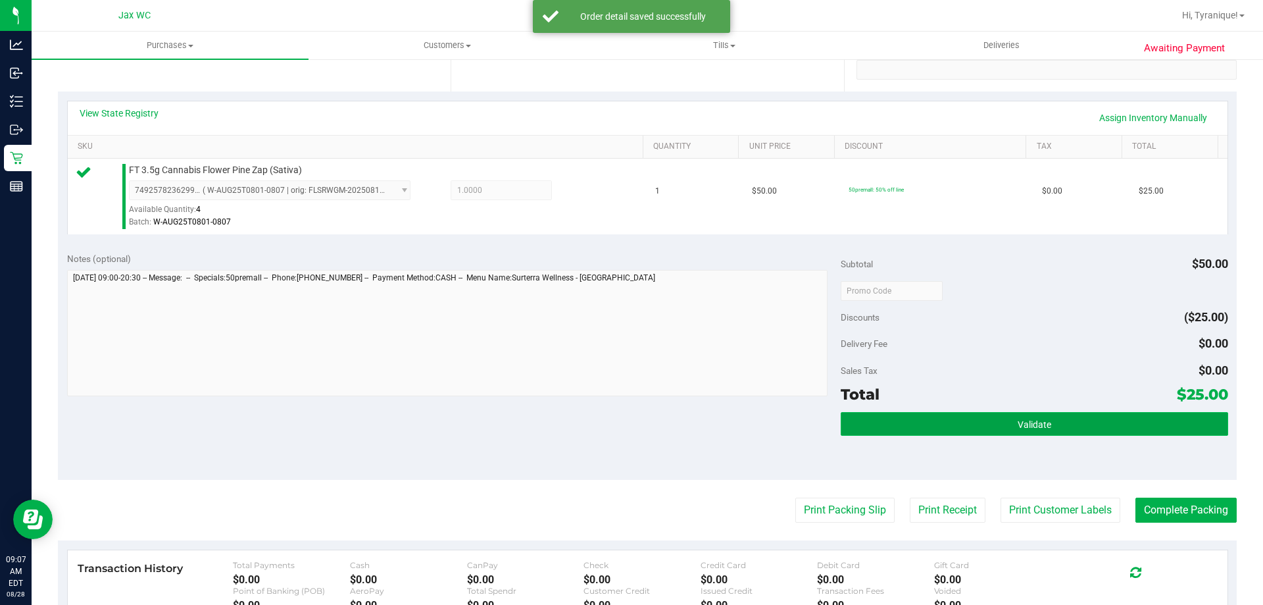
click at [1018, 421] on span "Validate" at bounding box center [1035, 424] width 34 height 11
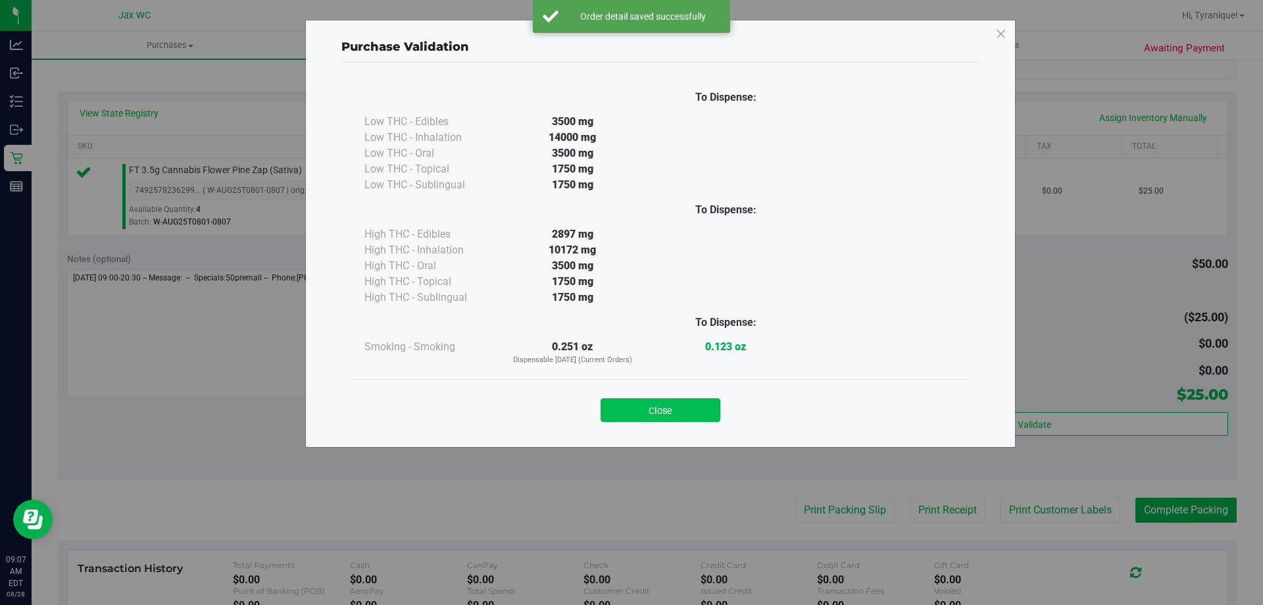
click at [705, 418] on button "Close" at bounding box center [661, 410] width 120 height 24
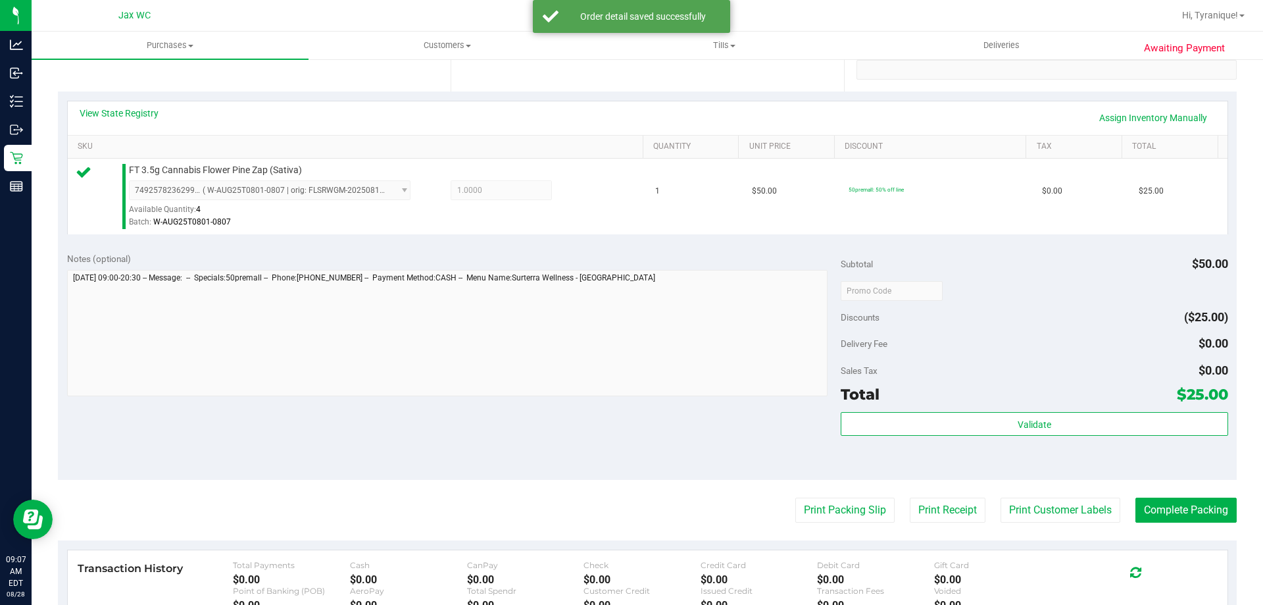
click at [841, 487] on purchase-details "Back Edit Purchase Cancel Purchase View Profile # 11860334 BioTrack ID: - Submi…" at bounding box center [647, 297] width 1179 height 978
click at [844, 503] on button "Print Packing Slip" at bounding box center [844, 509] width 99 height 25
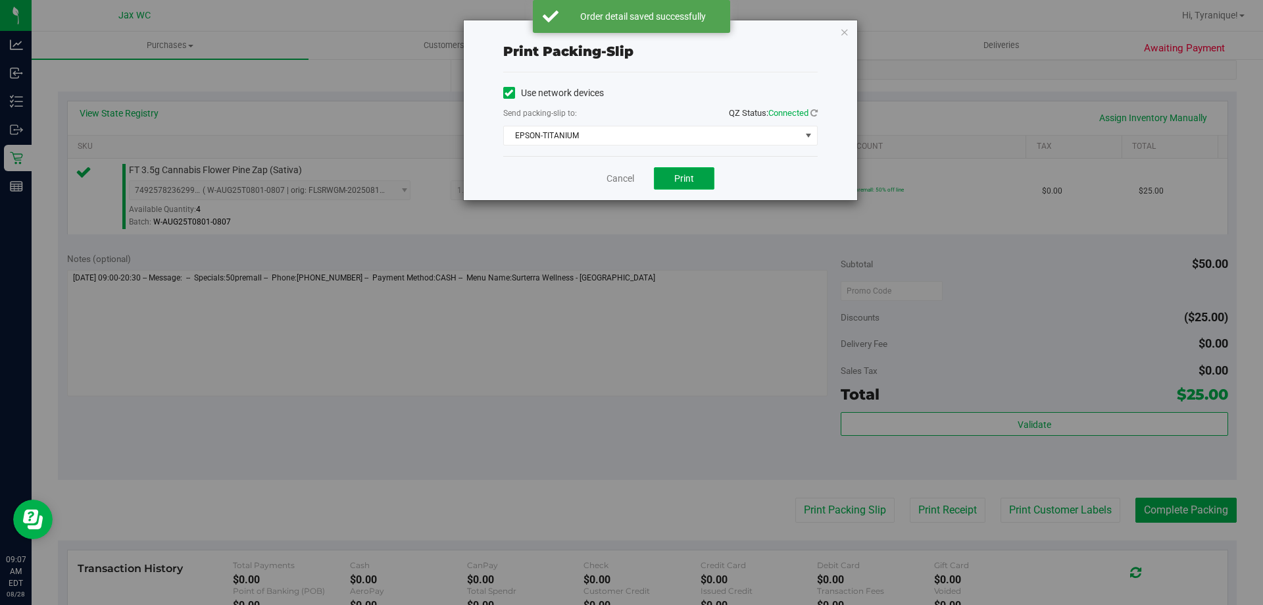
click at [672, 175] on button "Print" at bounding box center [684, 178] width 61 height 22
click at [622, 177] on link "Cancel" at bounding box center [621, 179] width 28 height 14
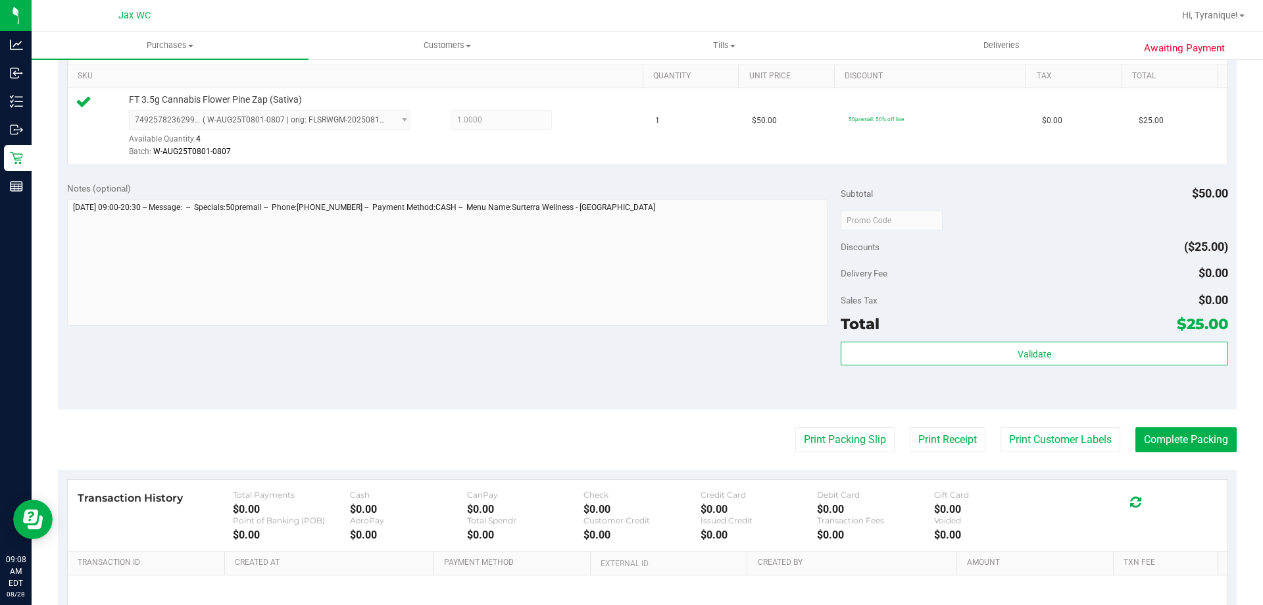
scroll to position [395, 0]
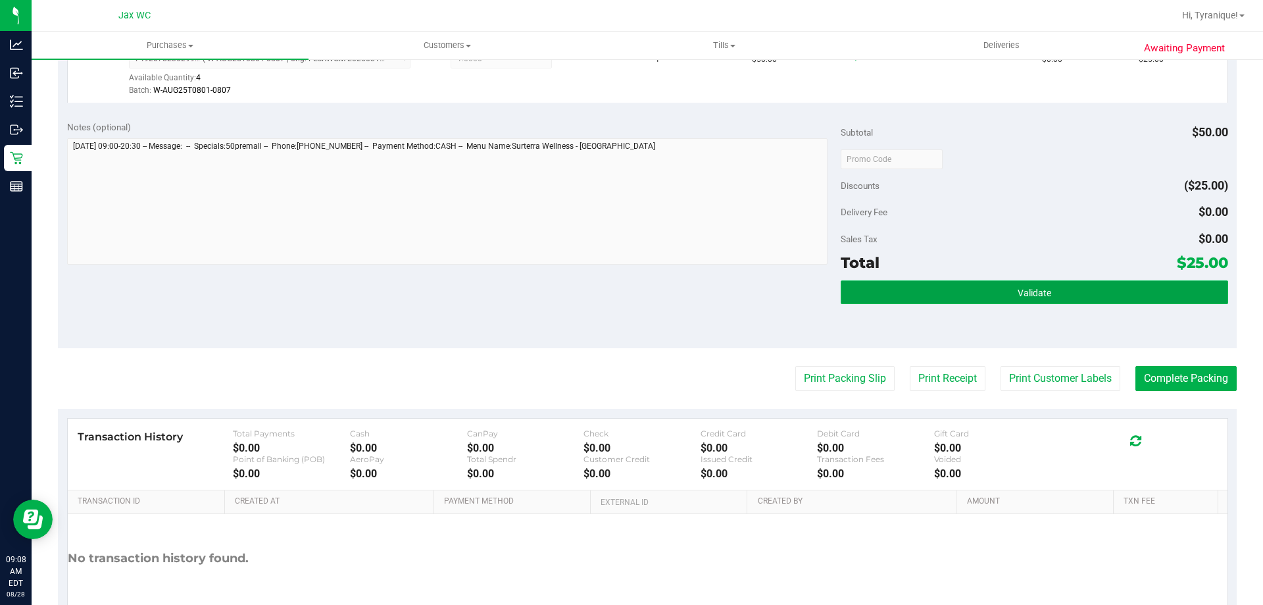
click at [1089, 293] on button "Validate" at bounding box center [1034, 292] width 387 height 24
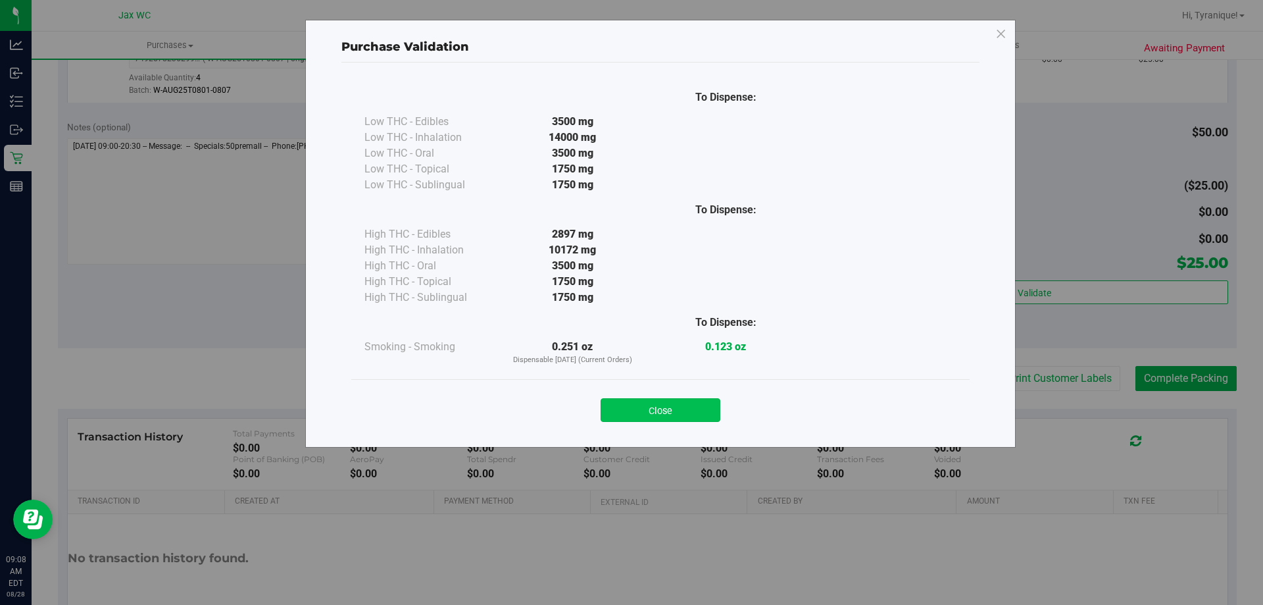
click at [697, 411] on button "Close" at bounding box center [661, 410] width 120 height 24
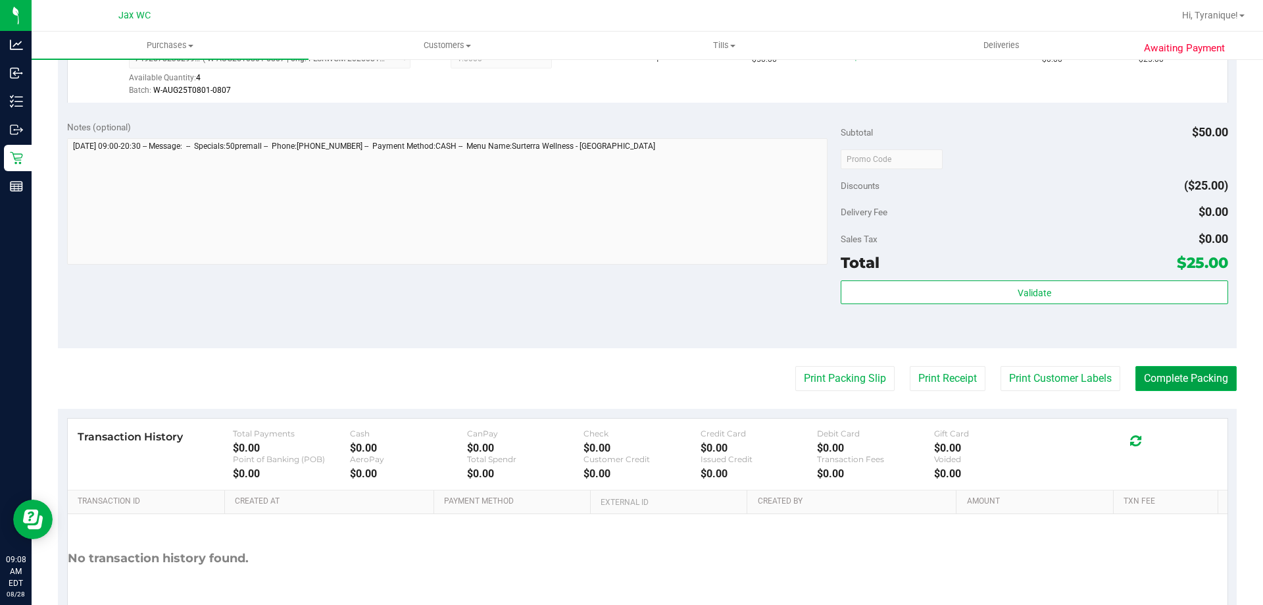
click at [1168, 372] on button "Complete Packing" at bounding box center [1186, 378] width 101 height 25
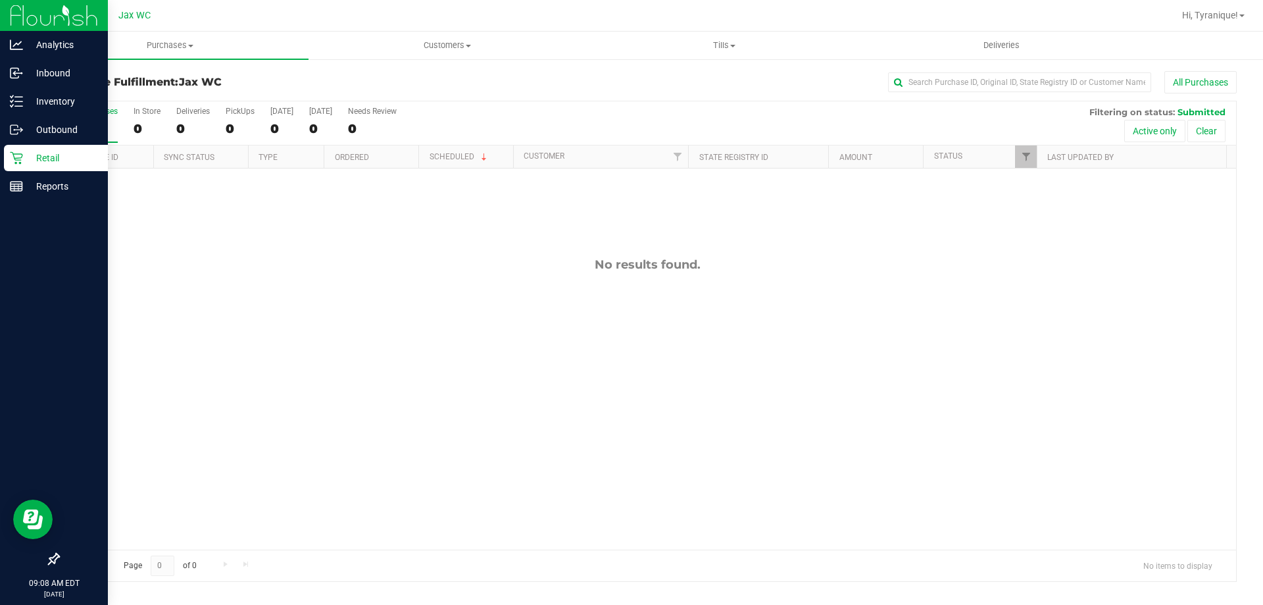
click at [43, 158] on p "Retail" at bounding box center [62, 158] width 79 height 16
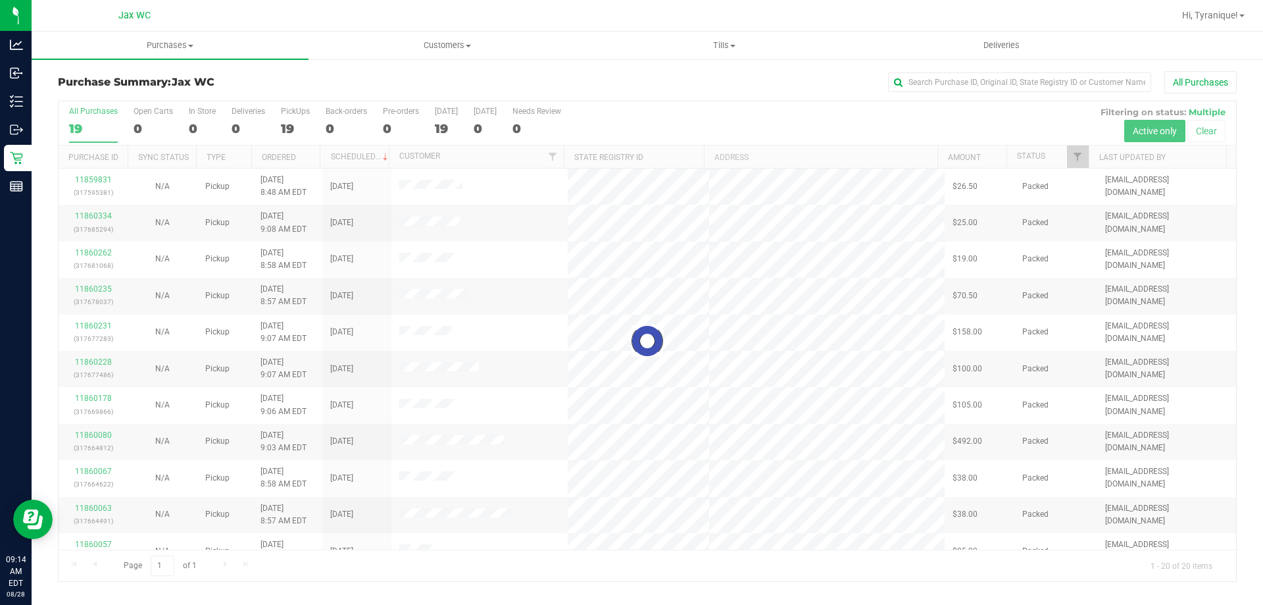
click at [464, 80] on div "All Purchases" at bounding box center [844, 82] width 786 height 22
click at [99, 216] on div at bounding box center [648, 341] width 1178 height 480
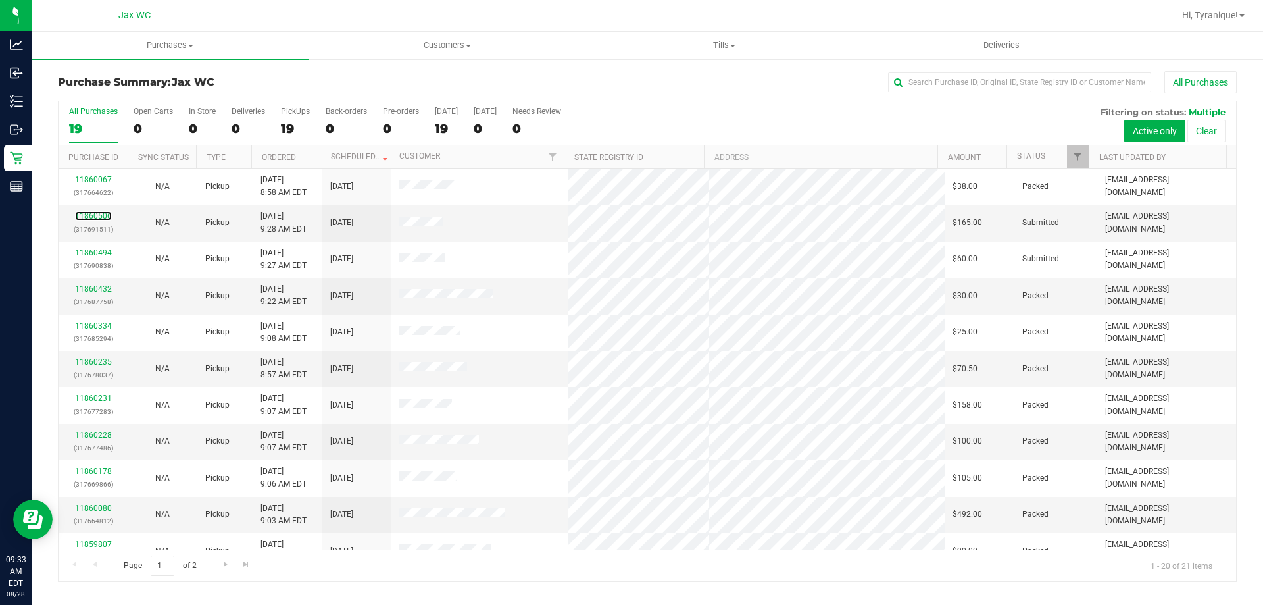
click at [99, 216] on link "11860506" at bounding box center [93, 215] width 37 height 9
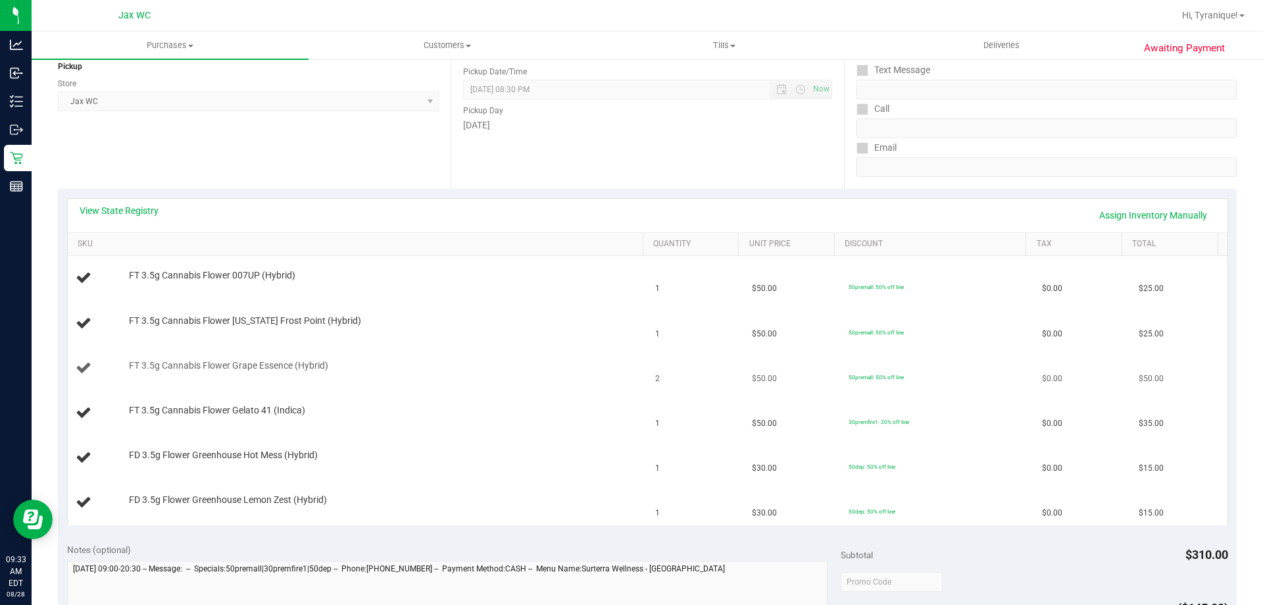
scroll to position [197, 0]
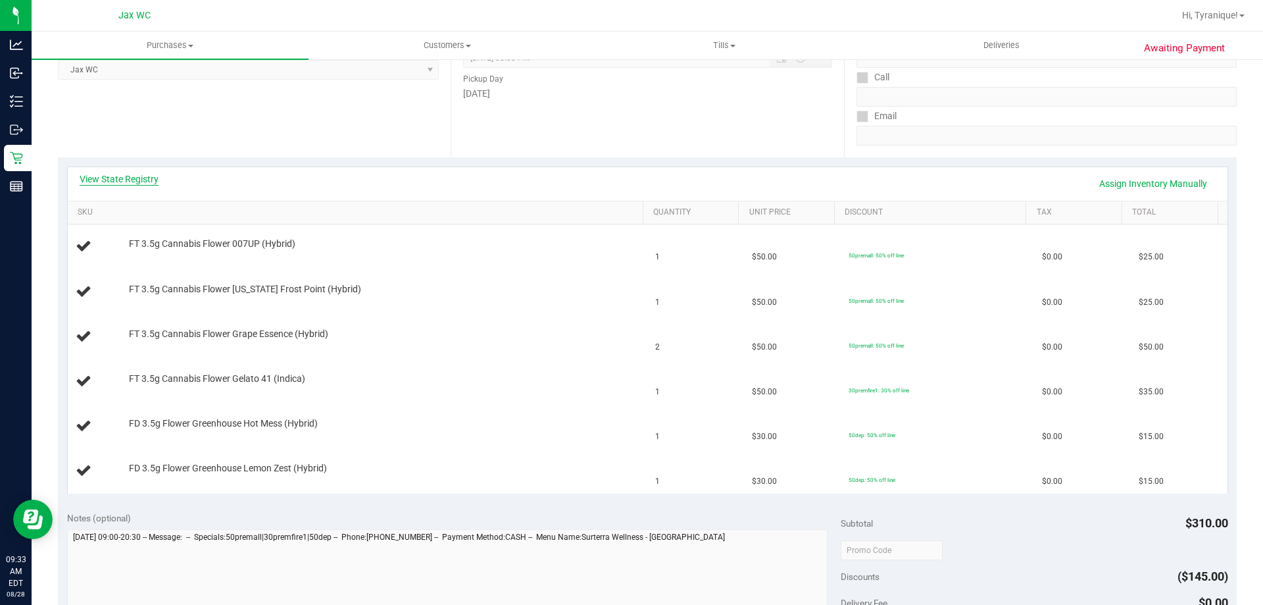
click at [151, 180] on link "View State Registry" at bounding box center [119, 178] width 79 height 13
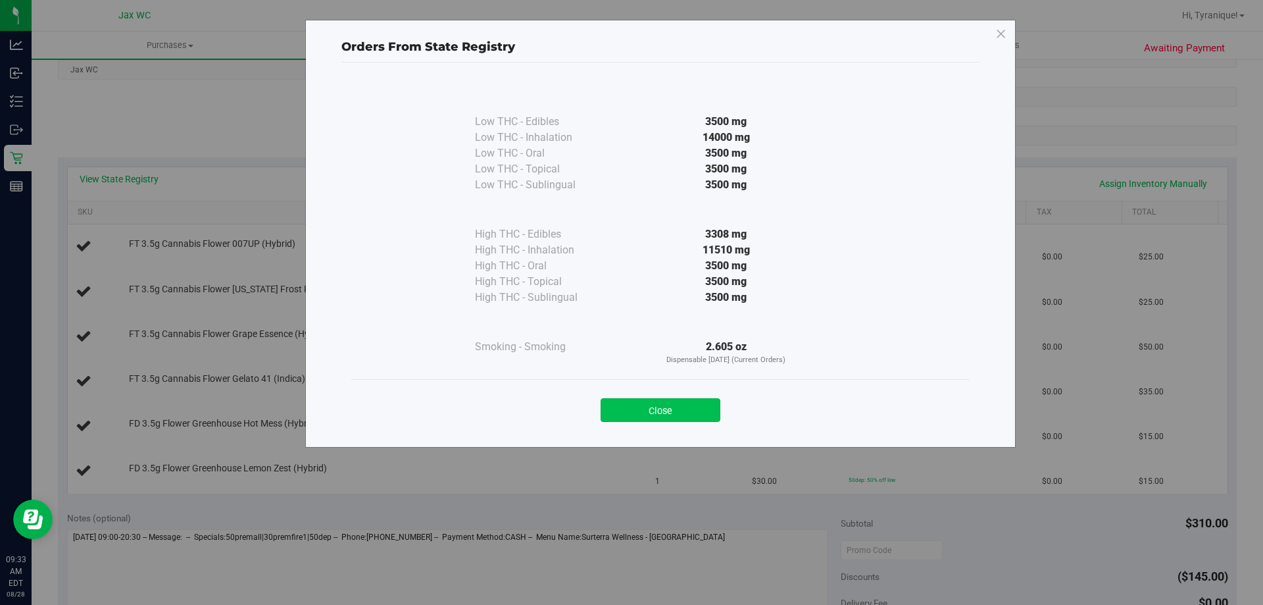
click at [636, 409] on button "Close" at bounding box center [661, 410] width 120 height 24
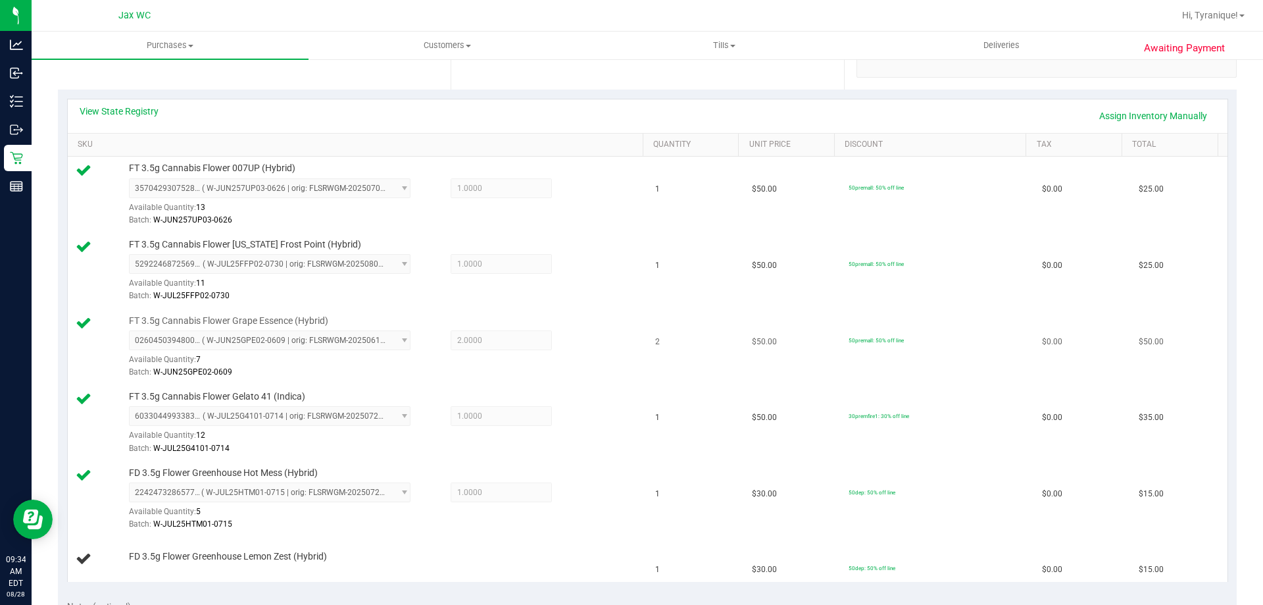
scroll to position [329, 0]
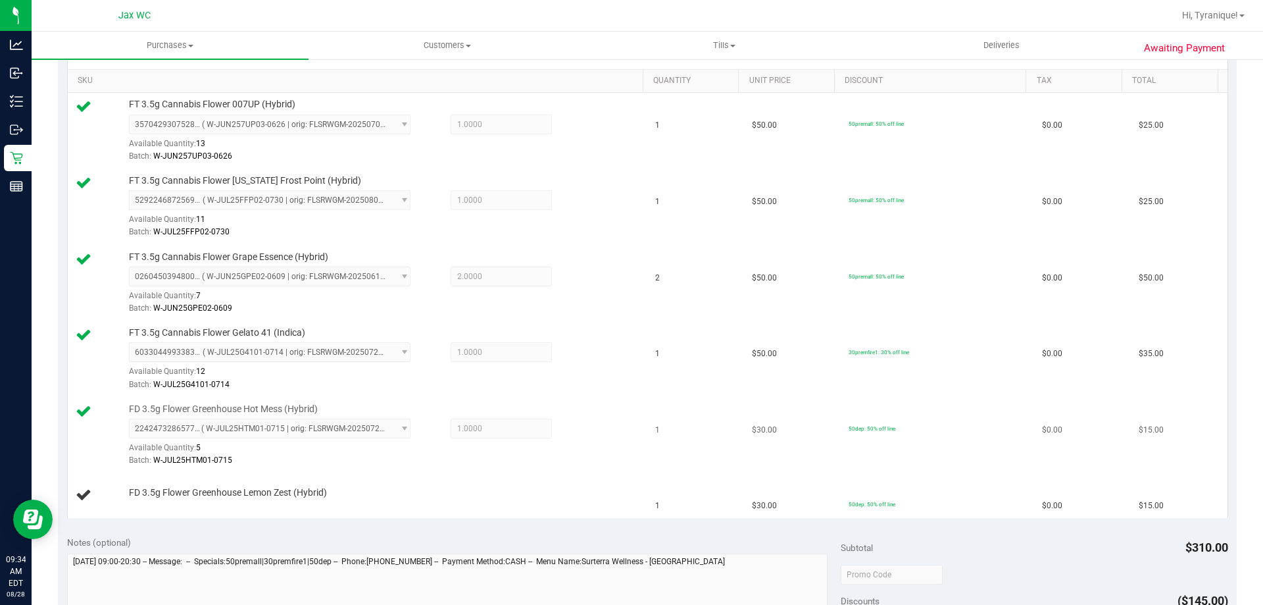
click at [682, 399] on td "1" at bounding box center [695, 435] width 97 height 76
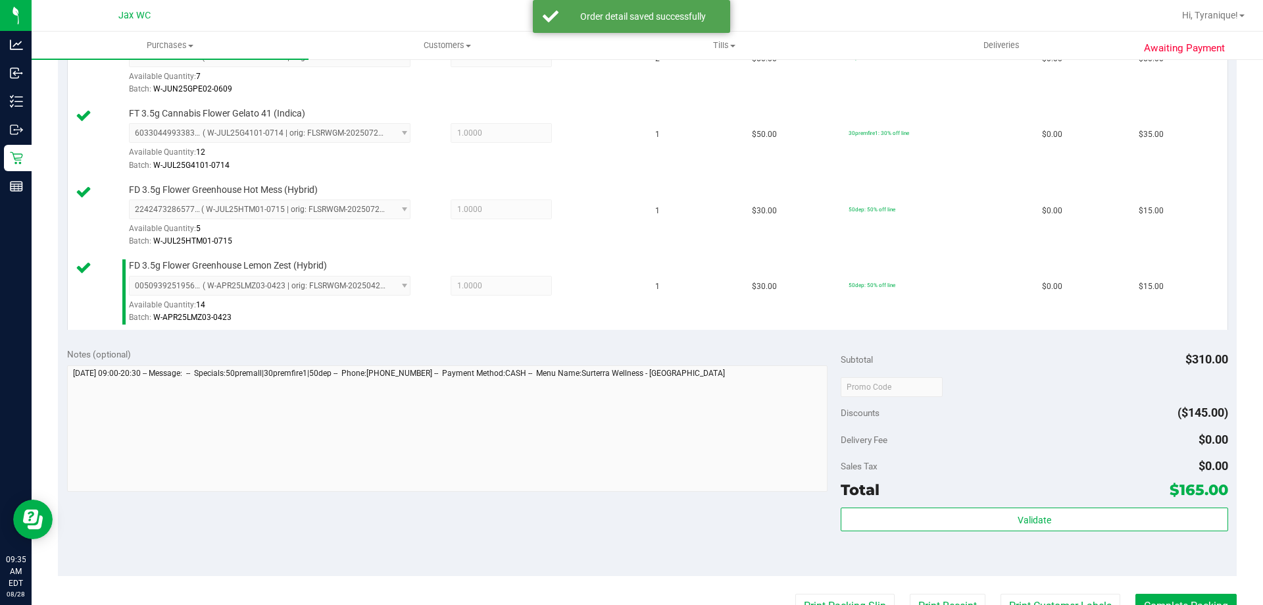
scroll to position [724, 0]
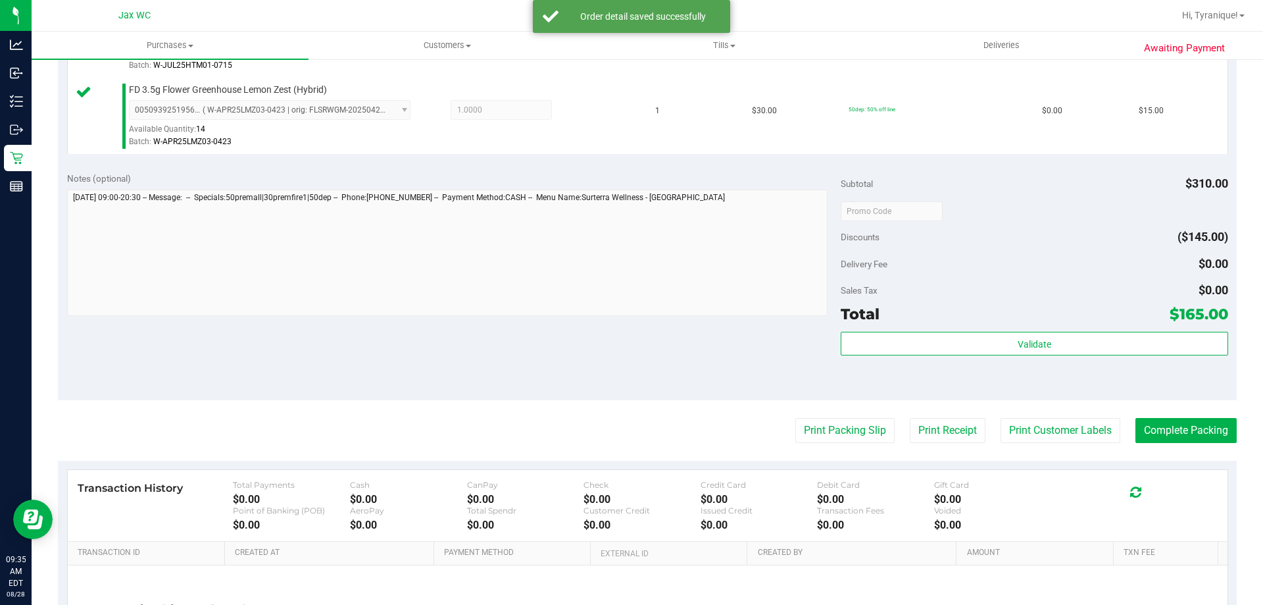
click at [936, 361] on div "Validate" at bounding box center [1034, 361] width 387 height 59
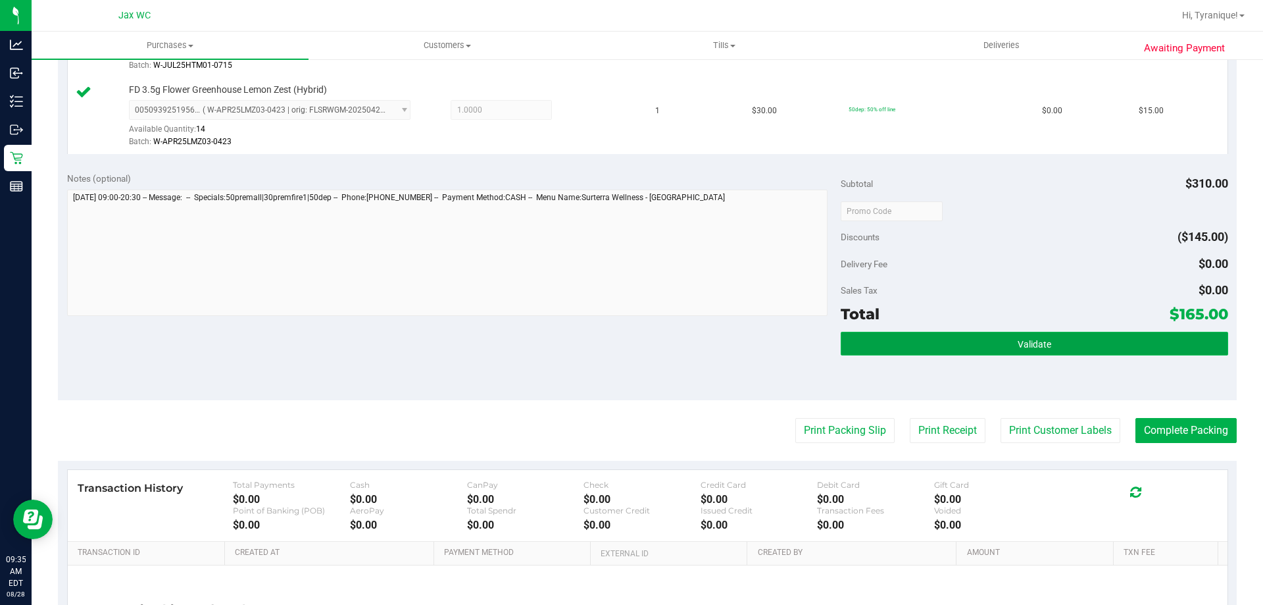
click at [942, 344] on button "Validate" at bounding box center [1034, 344] width 387 height 24
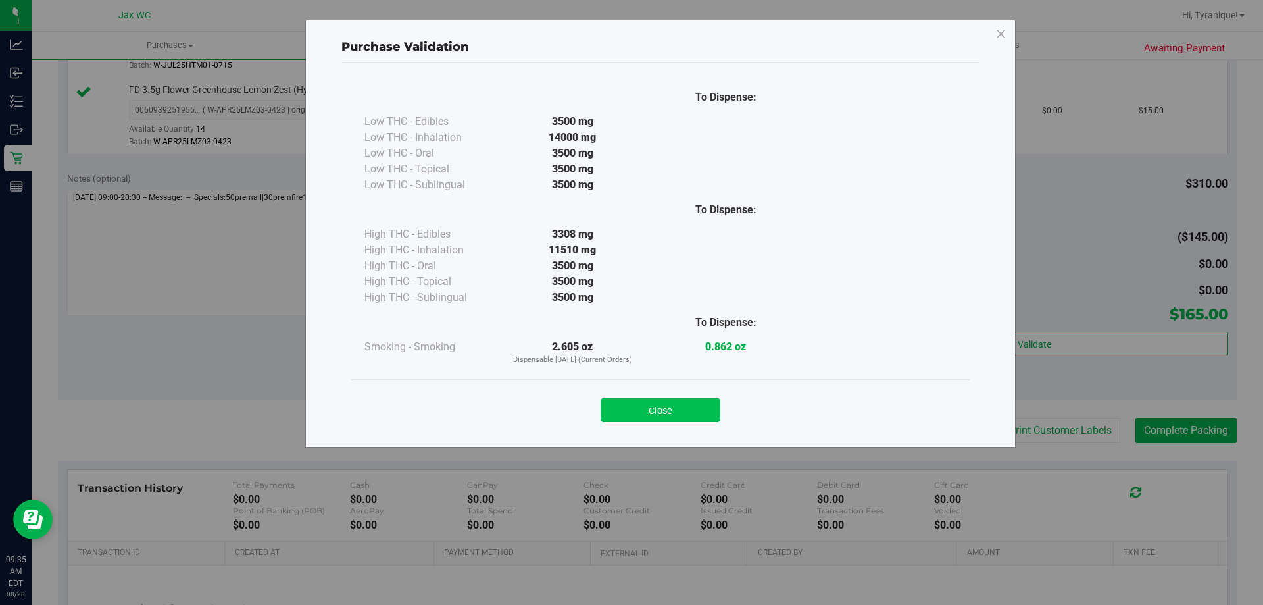
click at [684, 411] on button "Close" at bounding box center [661, 410] width 120 height 24
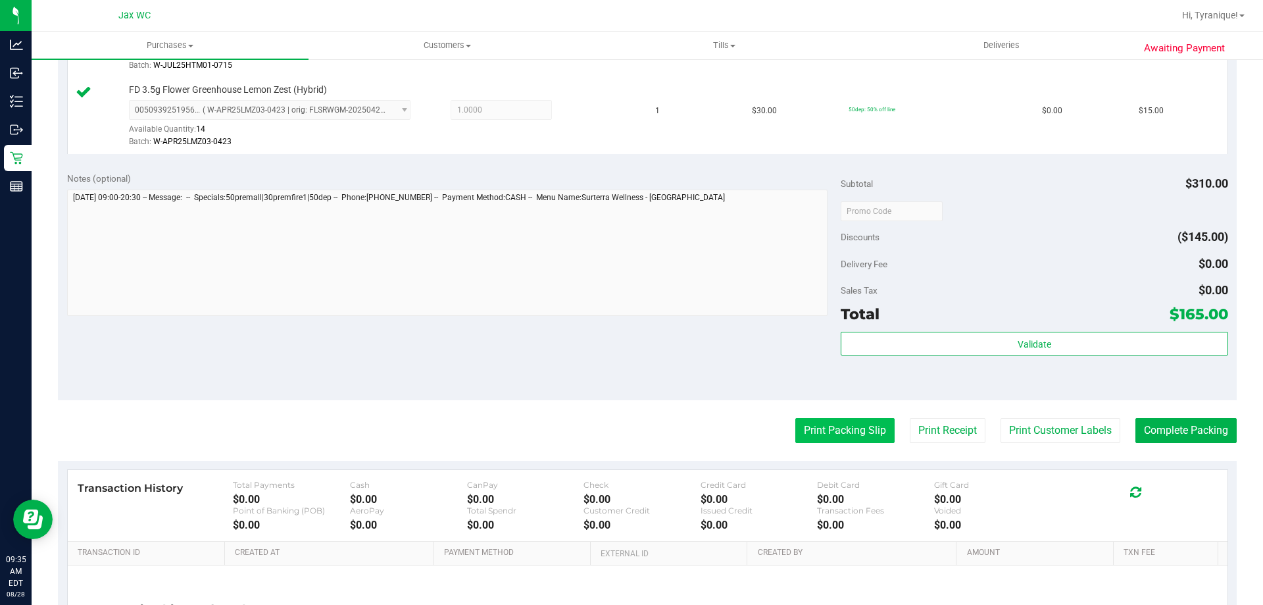
click at [799, 428] on button "Print Packing Slip" at bounding box center [844, 430] width 99 height 25
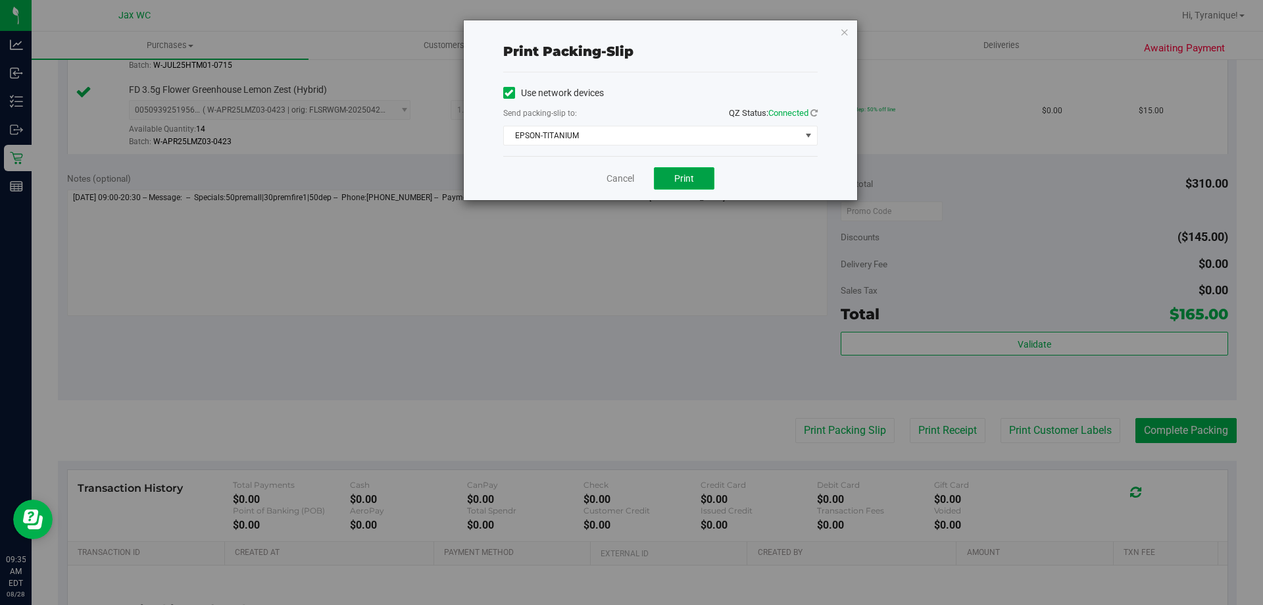
click at [701, 181] on button "Print" at bounding box center [684, 178] width 61 height 22
click at [843, 33] on icon "button" at bounding box center [844, 32] width 9 height 16
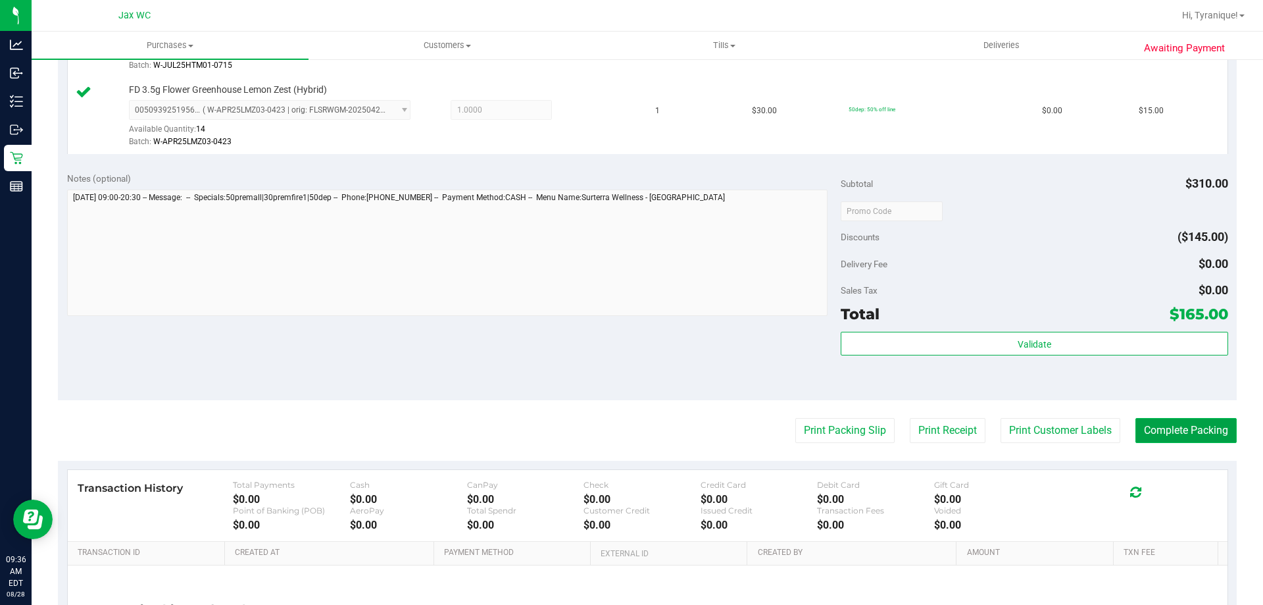
click at [1155, 420] on button "Complete Packing" at bounding box center [1186, 430] width 101 height 25
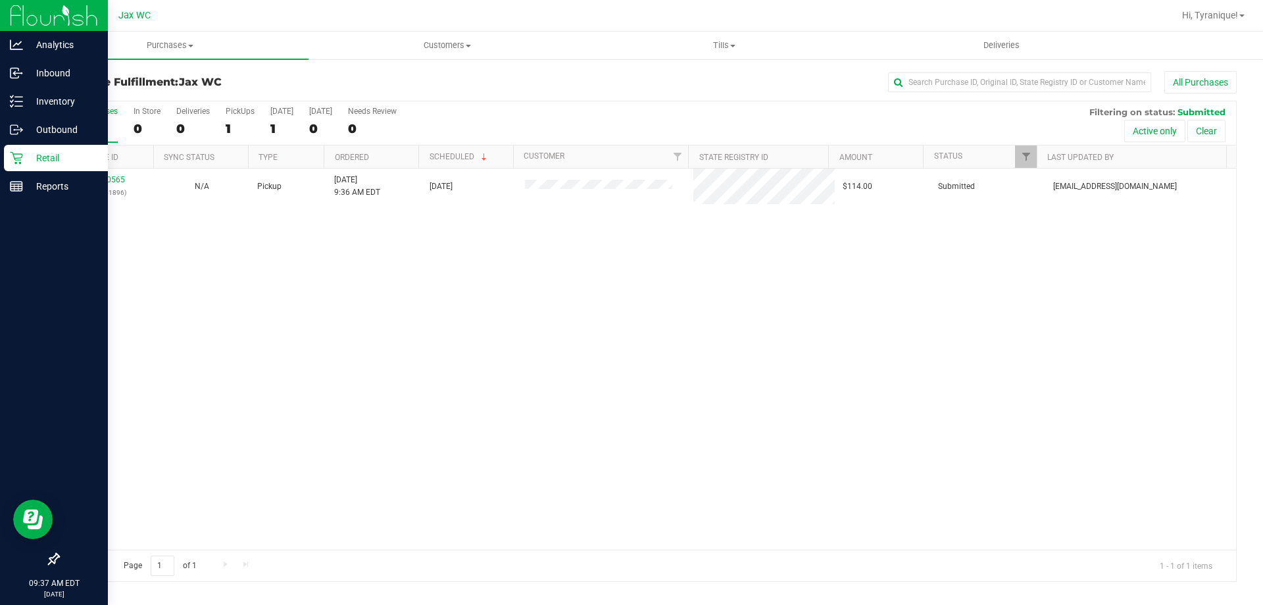
click at [53, 157] on p "Retail" at bounding box center [62, 158] width 79 height 16
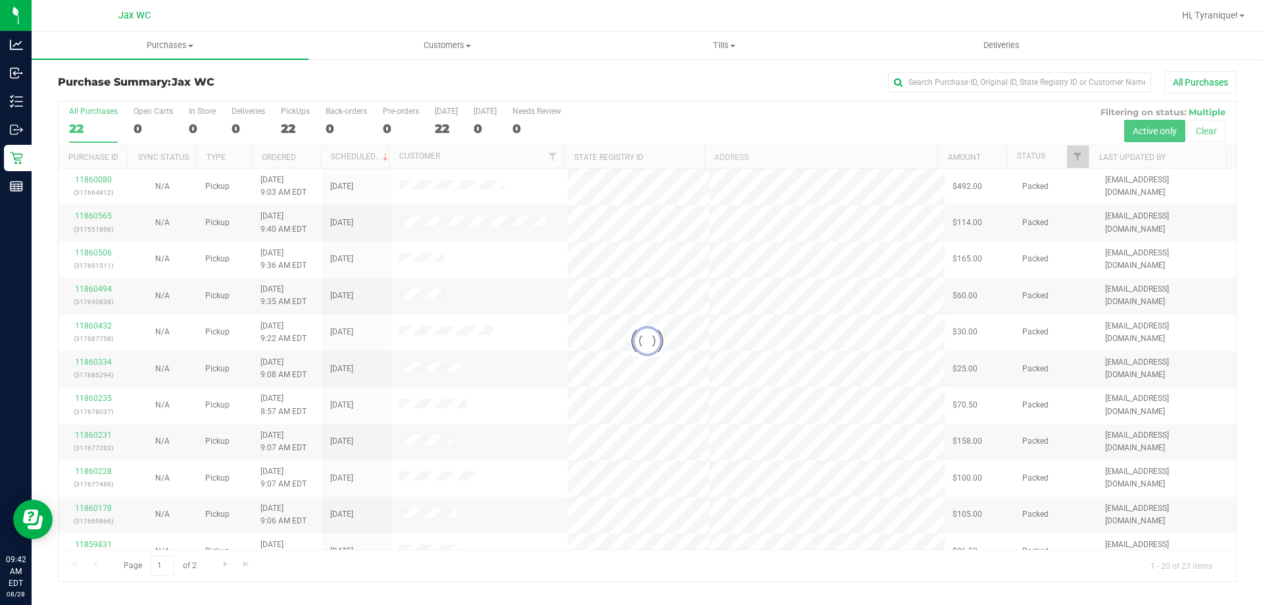
click at [623, 82] on div "All Purchases" at bounding box center [844, 82] width 786 height 22
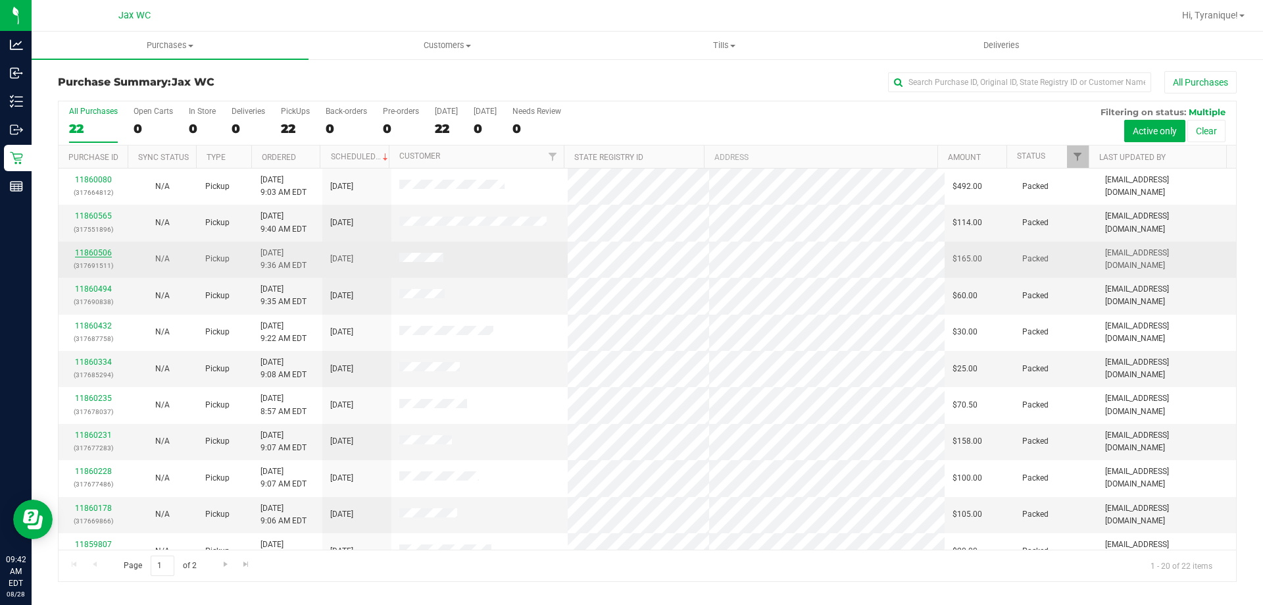
click at [91, 253] on link "11860506" at bounding box center [93, 252] width 37 height 9
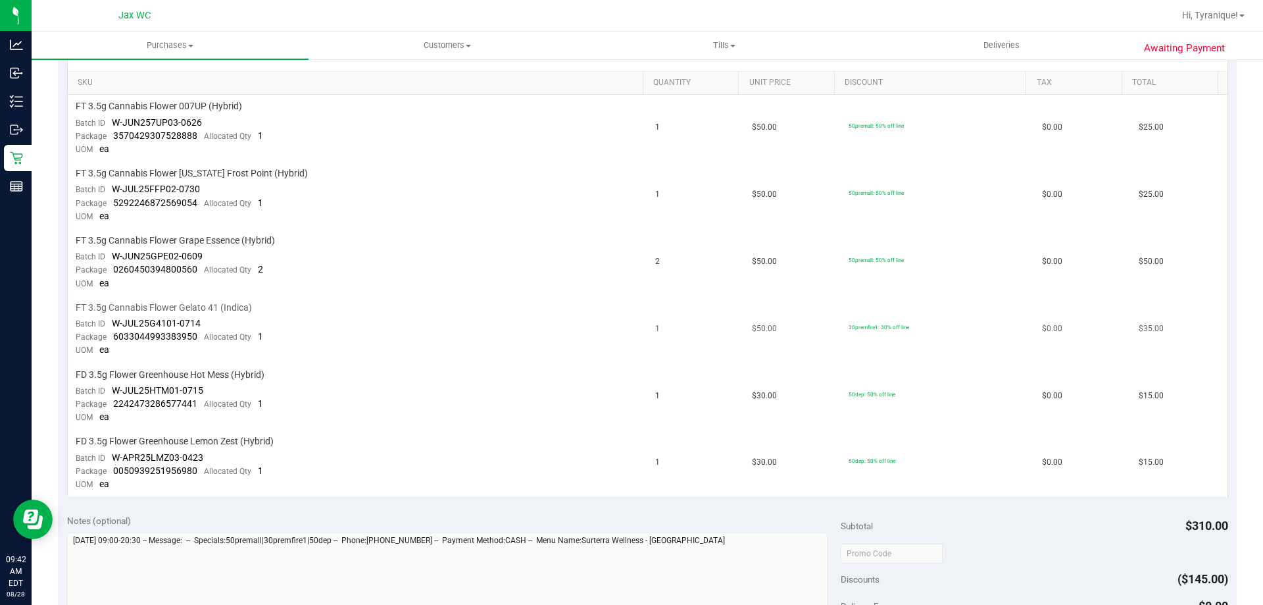
scroll to position [329, 0]
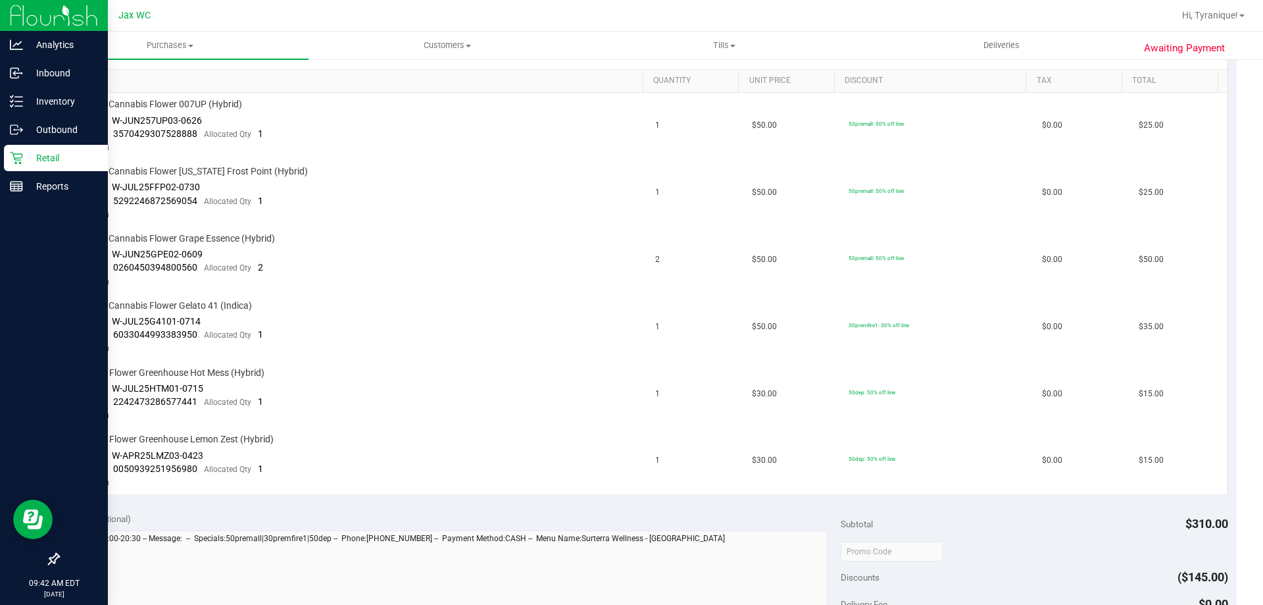
click at [5, 166] on div "Retail" at bounding box center [56, 158] width 104 height 26
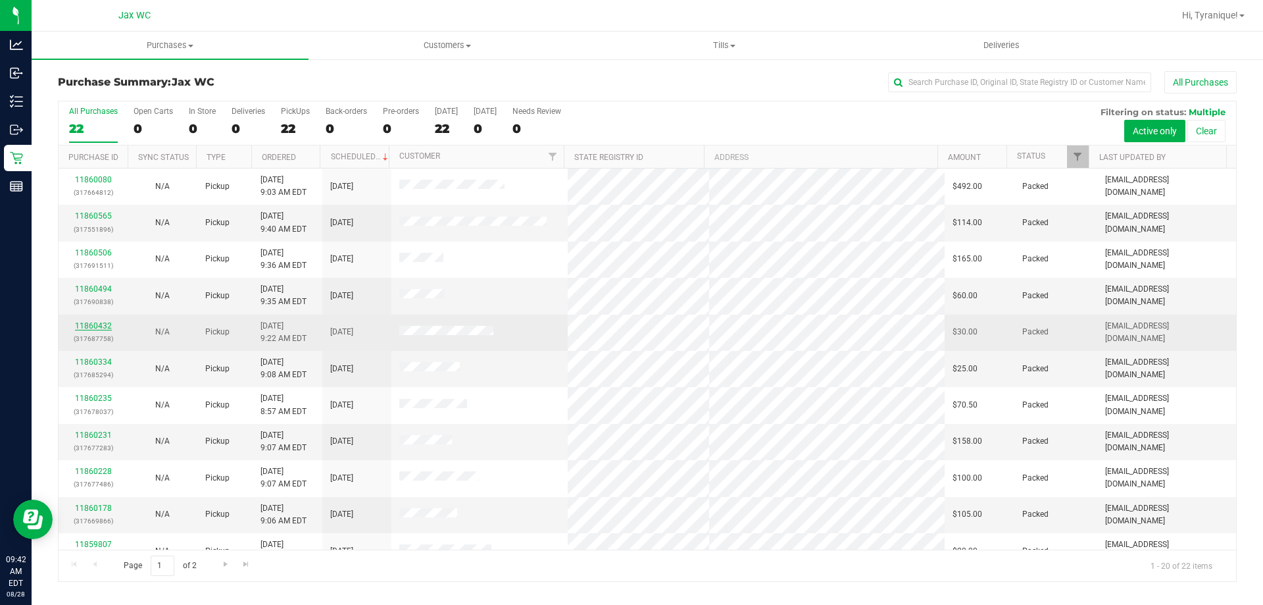
click at [103, 322] on link "11860432" at bounding box center [93, 325] width 37 height 9
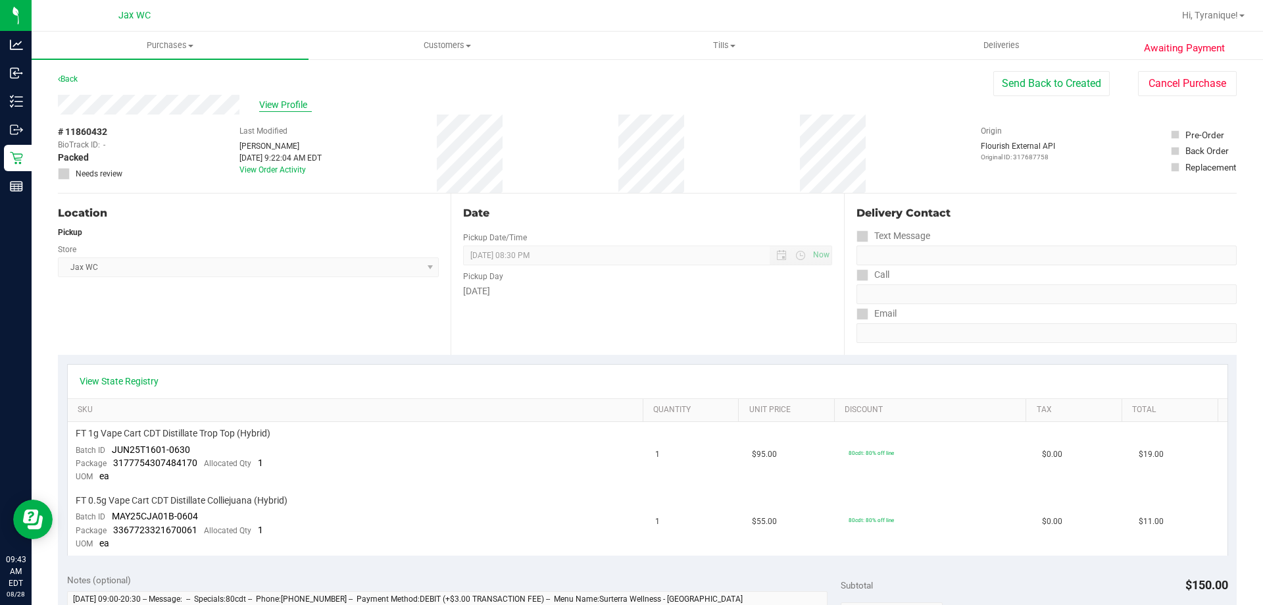
click at [295, 101] on span "View Profile" at bounding box center [285, 105] width 53 height 14
click at [299, 107] on span "View Profile" at bounding box center [285, 105] width 53 height 14
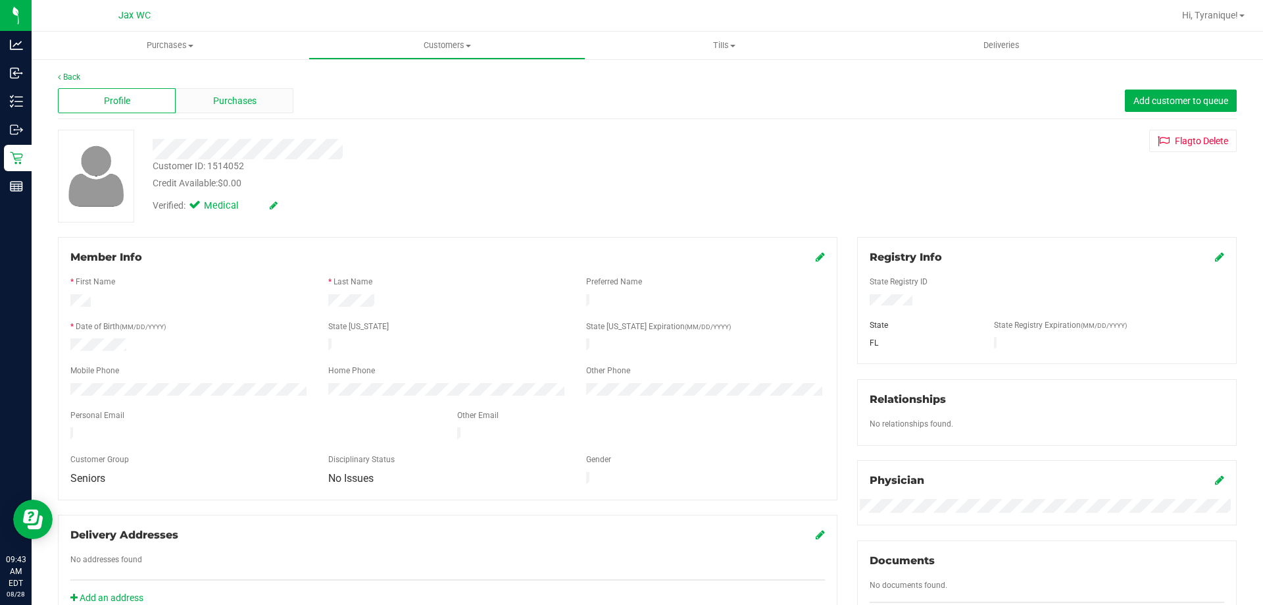
click at [279, 105] on div "Purchases" at bounding box center [235, 100] width 118 height 25
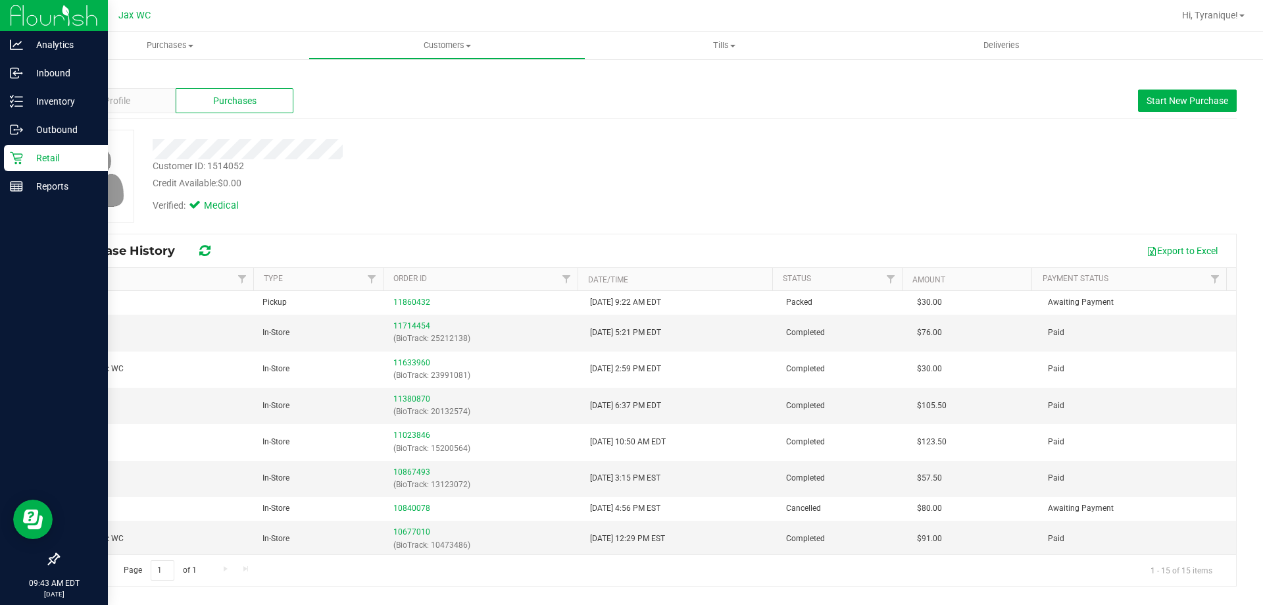
click at [28, 154] on p "Retail" at bounding box center [62, 158] width 79 height 16
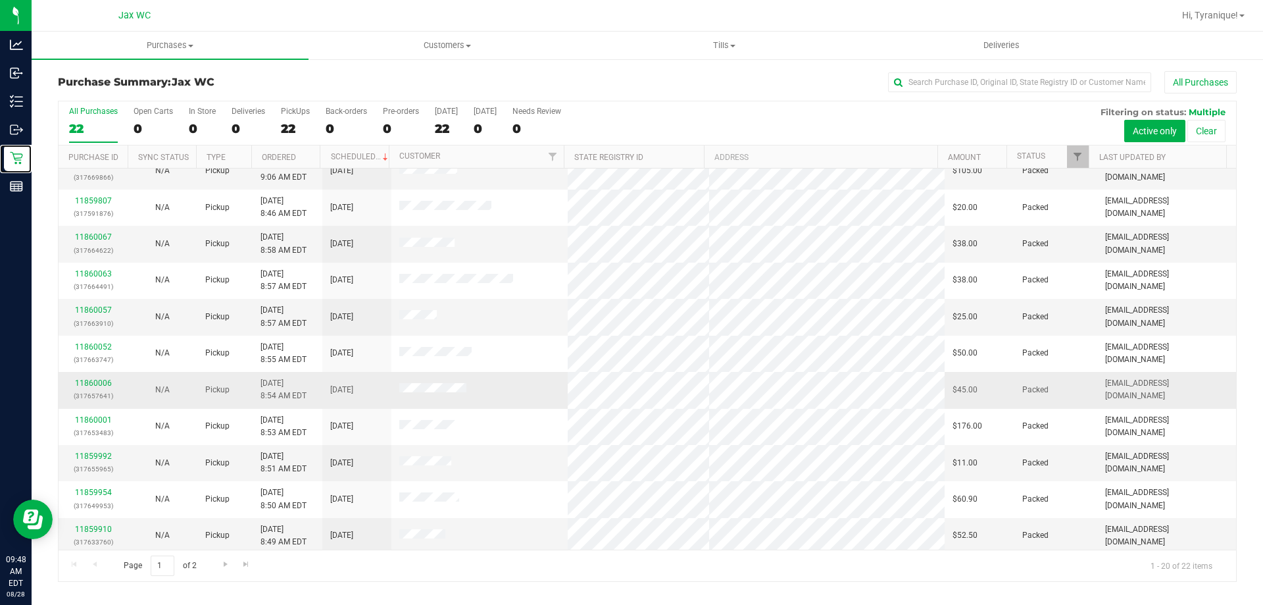
scroll to position [347, 0]
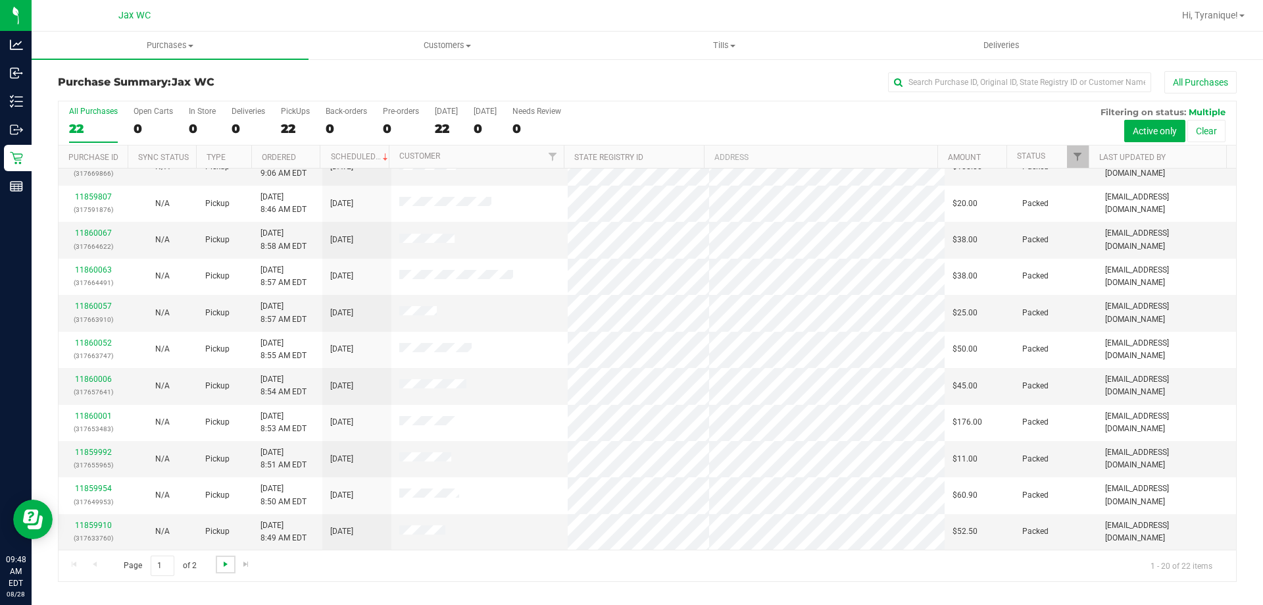
click at [228, 560] on span "Go to the next page" at bounding box center [225, 564] width 11 height 11
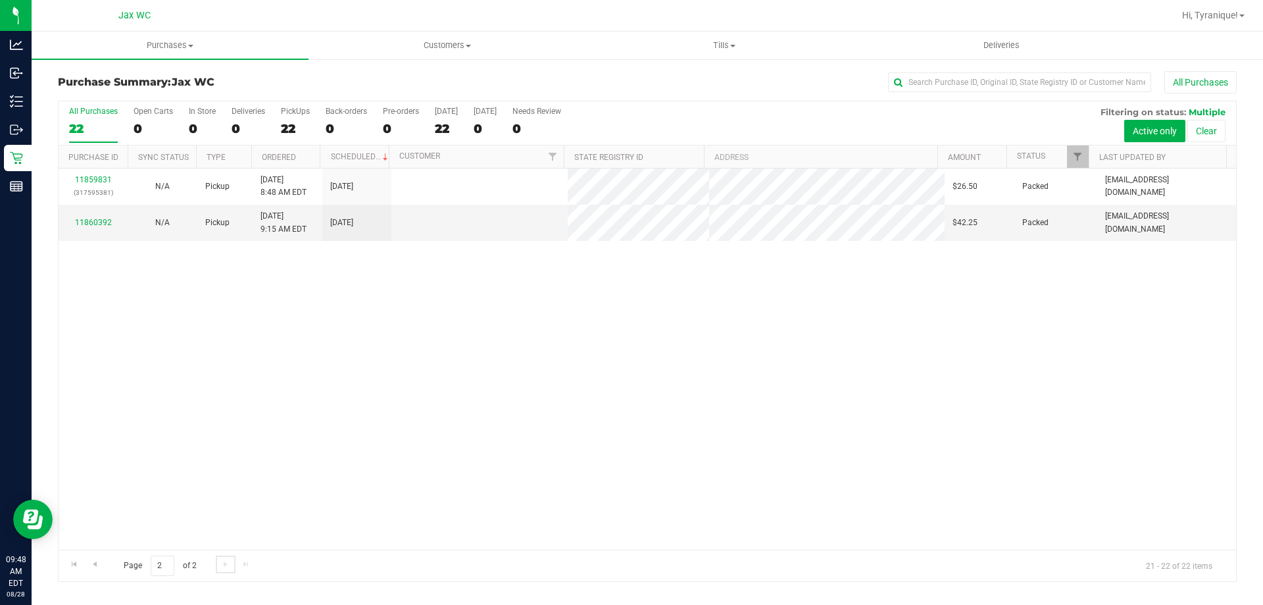
scroll to position [0, 0]
click at [91, 220] on link "11860392" at bounding box center [93, 222] width 37 height 9
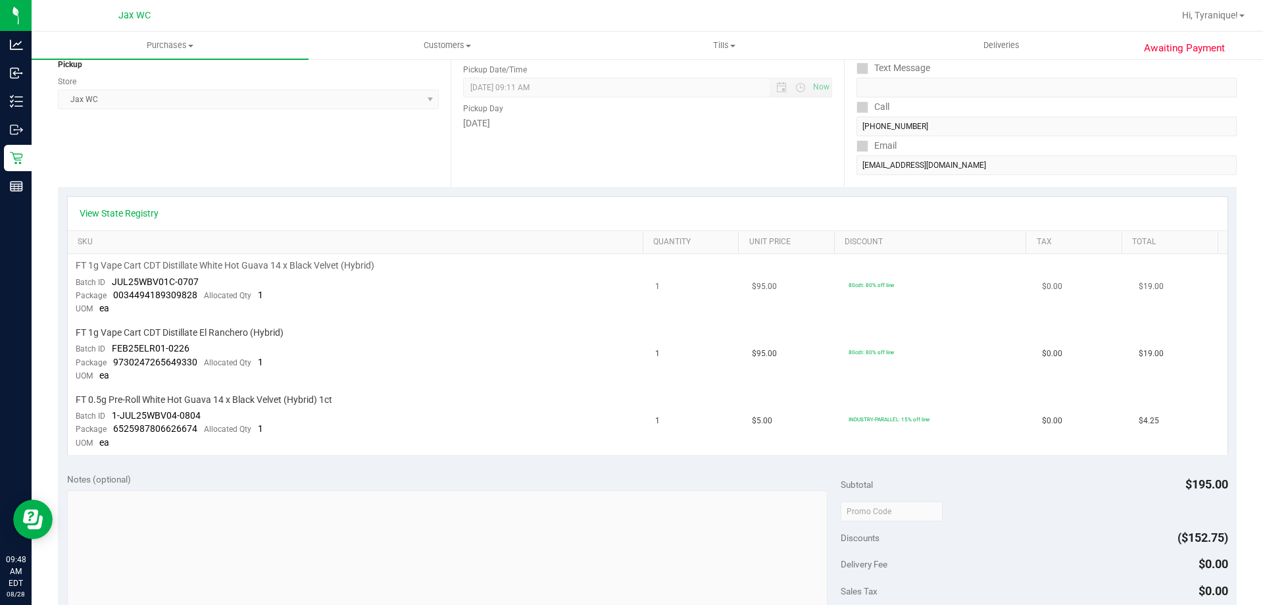
scroll to position [197, 0]
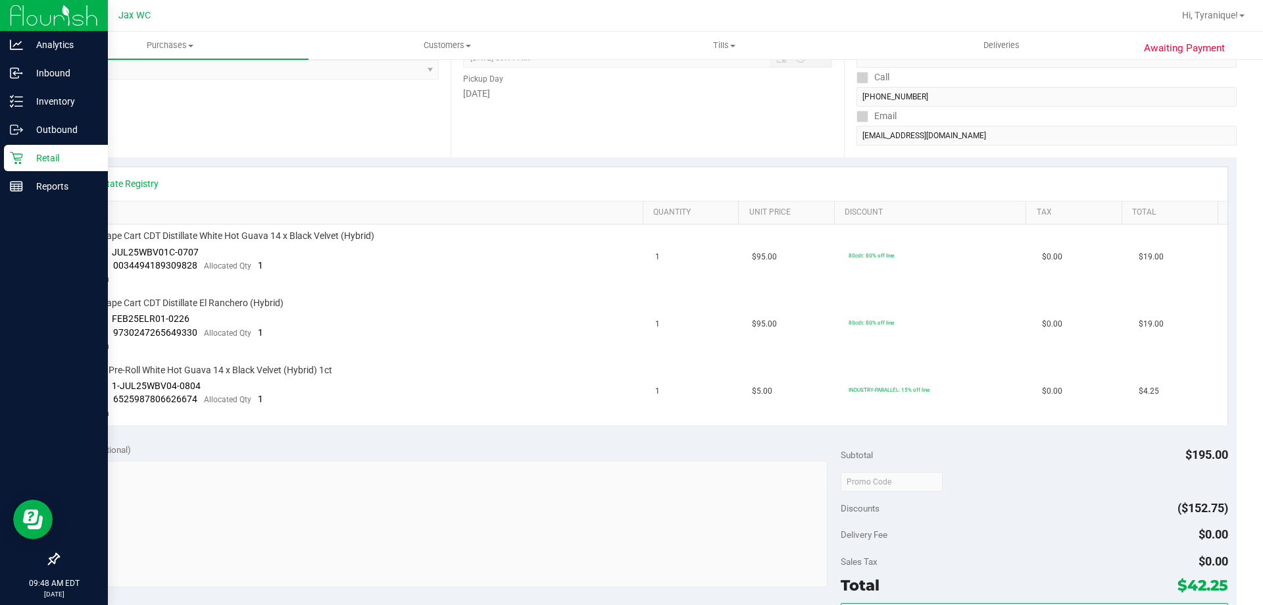
click at [18, 158] on icon at bounding box center [16, 158] width 13 height 13
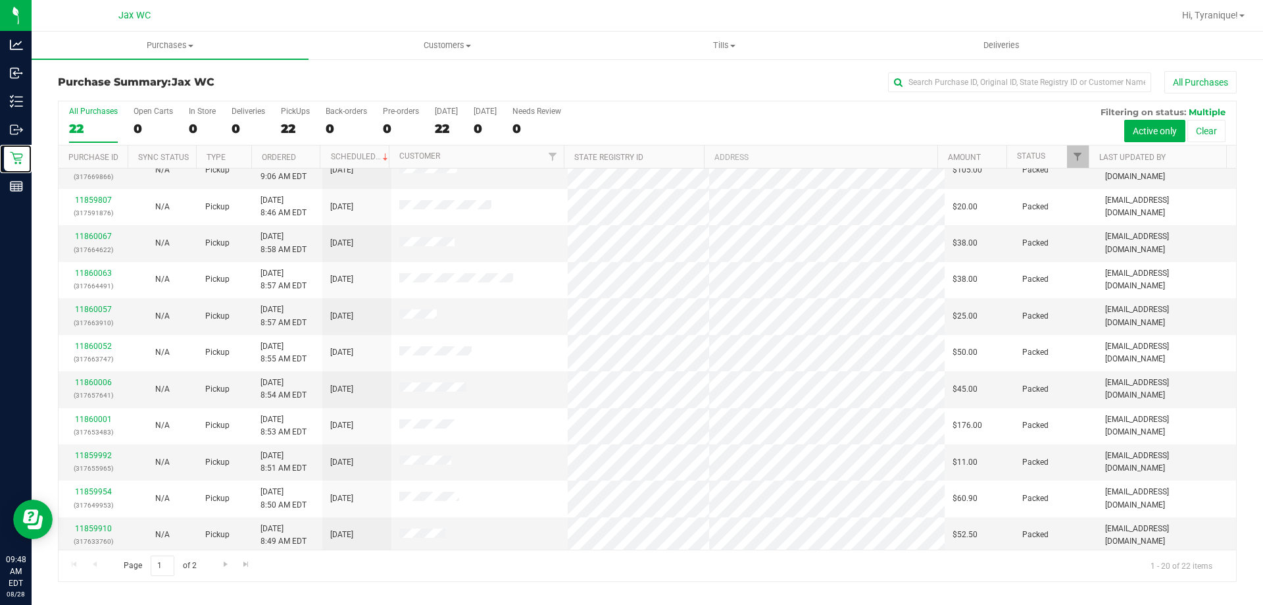
scroll to position [347, 0]
click at [218, 563] on link "Go to the next page" at bounding box center [225, 564] width 19 height 18
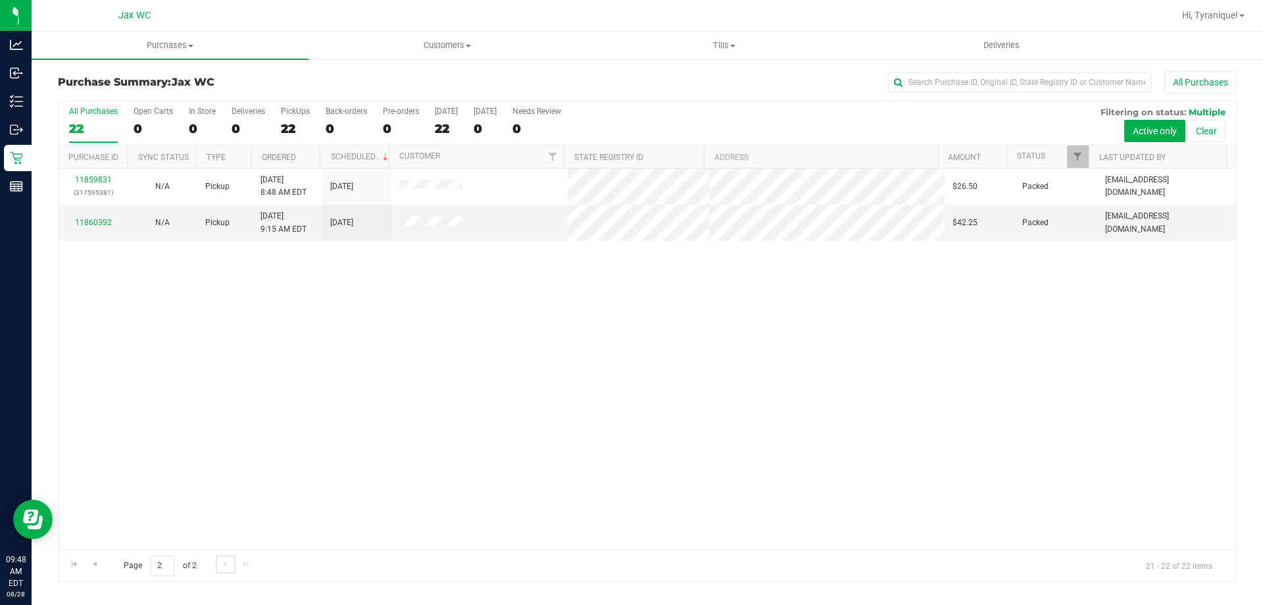
scroll to position [0, 0]
click at [78, 565] on span "Go to the first page" at bounding box center [74, 564] width 11 height 11
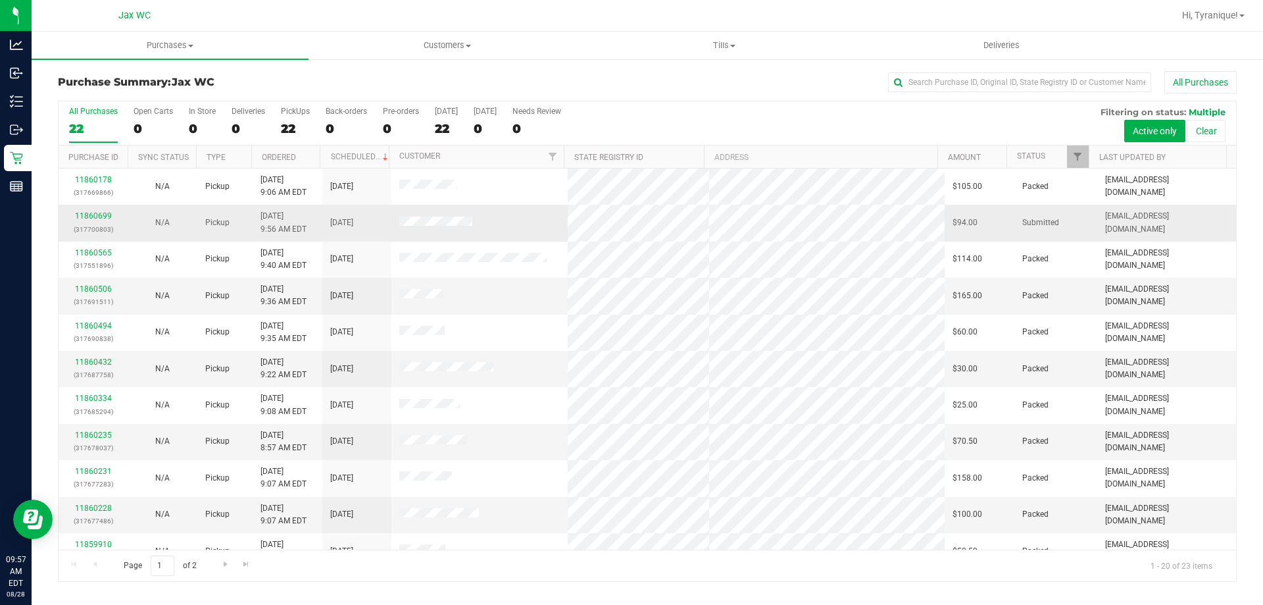
click at [111, 215] on div "11860699 (317700803)" at bounding box center [92, 222] width 53 height 25
click at [107, 214] on link "11860699" at bounding box center [93, 215] width 37 height 9
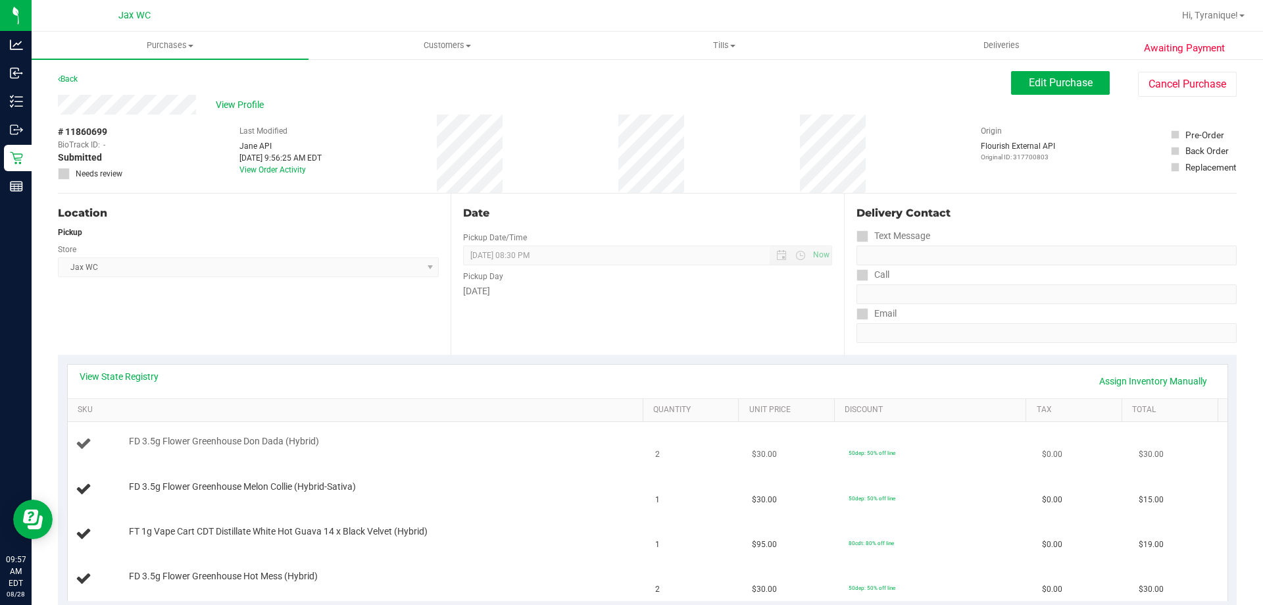
scroll to position [66, 0]
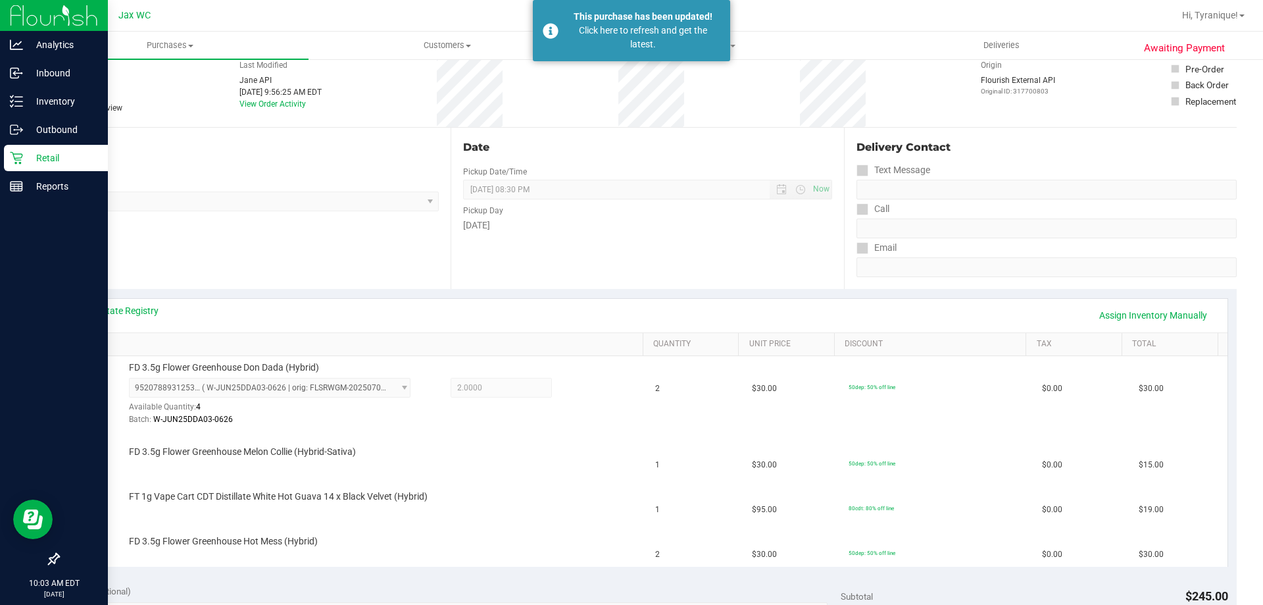
click at [15, 151] on div "Retail" at bounding box center [56, 158] width 104 height 26
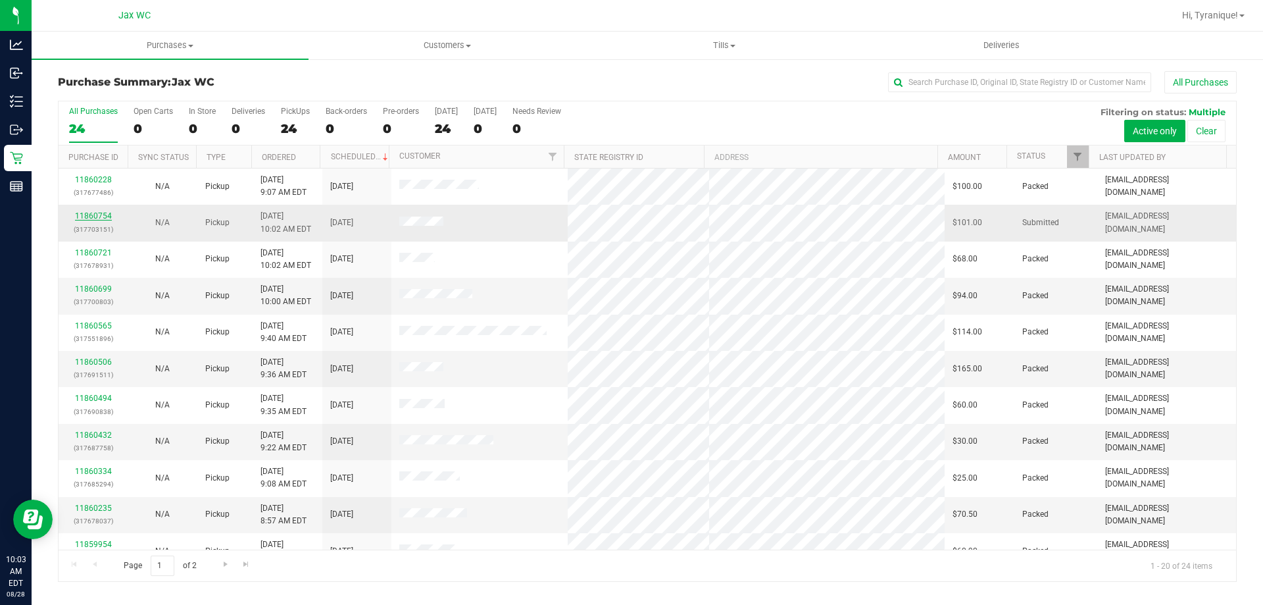
click at [99, 214] on link "11860754" at bounding box center [93, 215] width 37 height 9
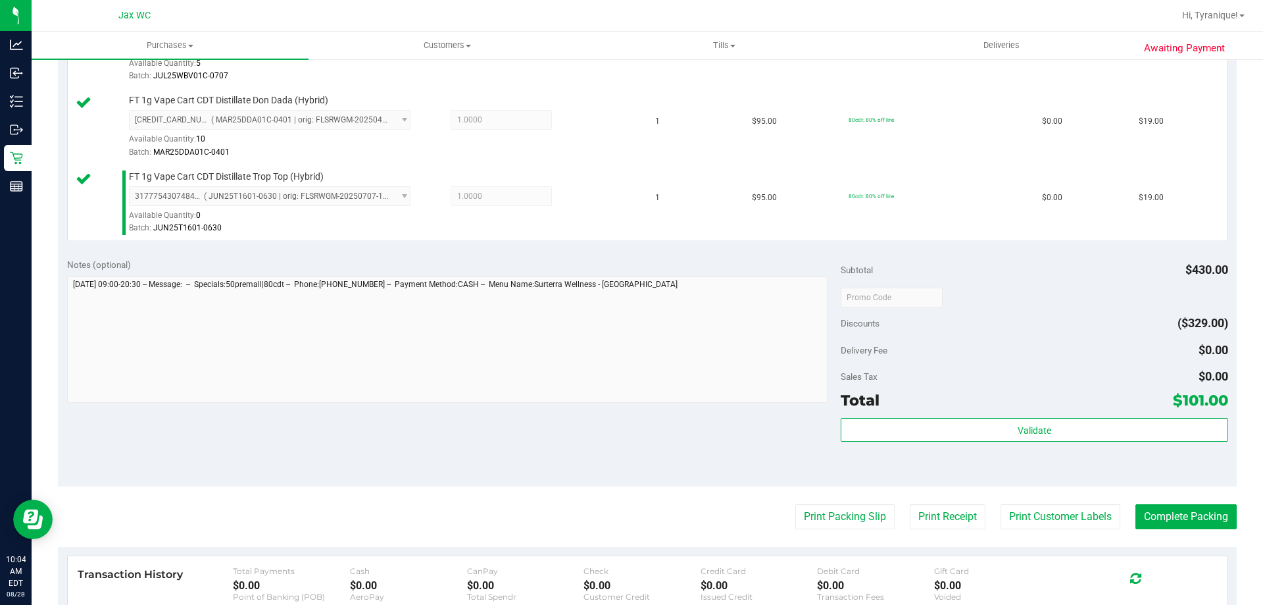
scroll to position [592, 0]
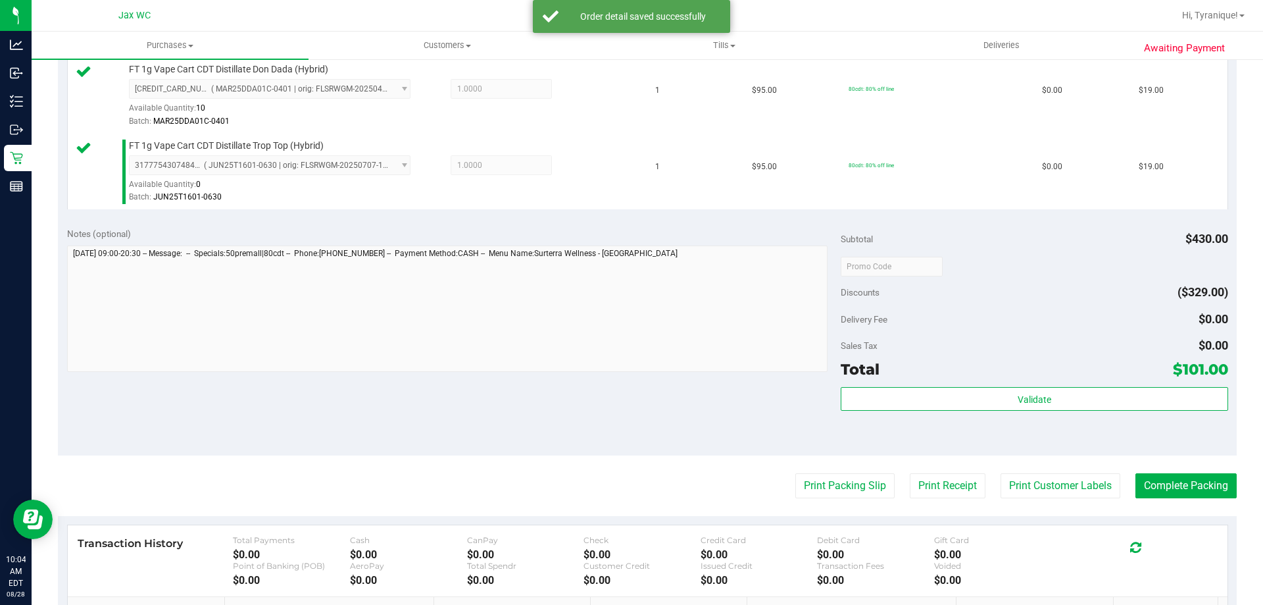
click at [1028, 420] on div "Validate" at bounding box center [1034, 416] width 387 height 59
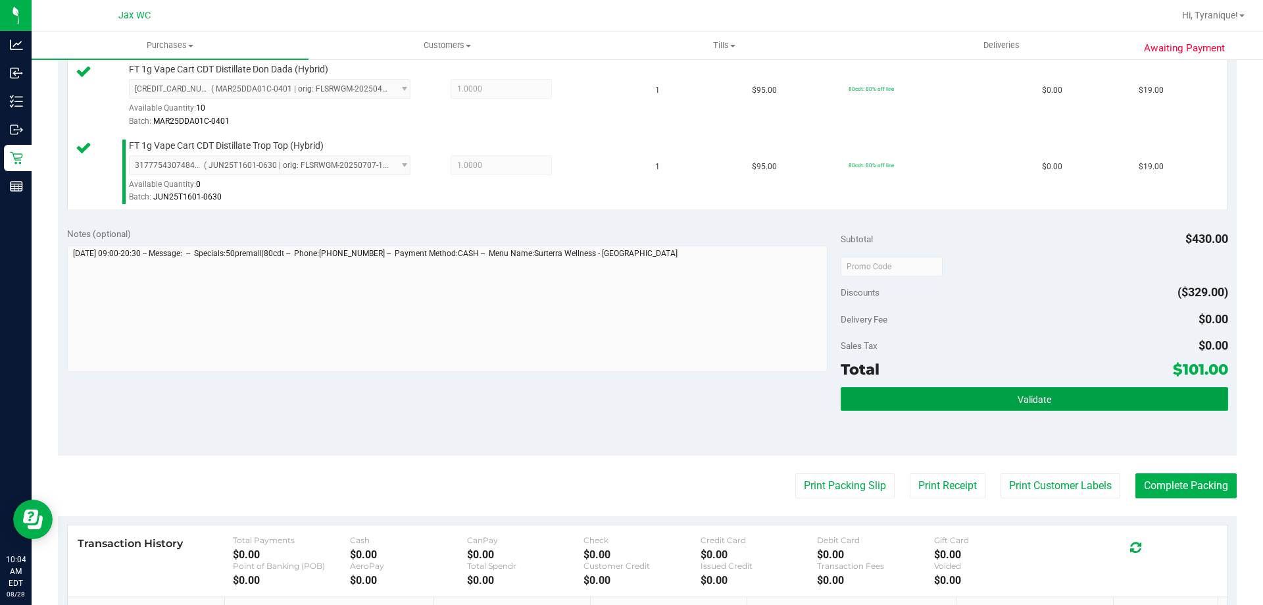
click at [1029, 389] on button "Validate" at bounding box center [1034, 399] width 387 height 24
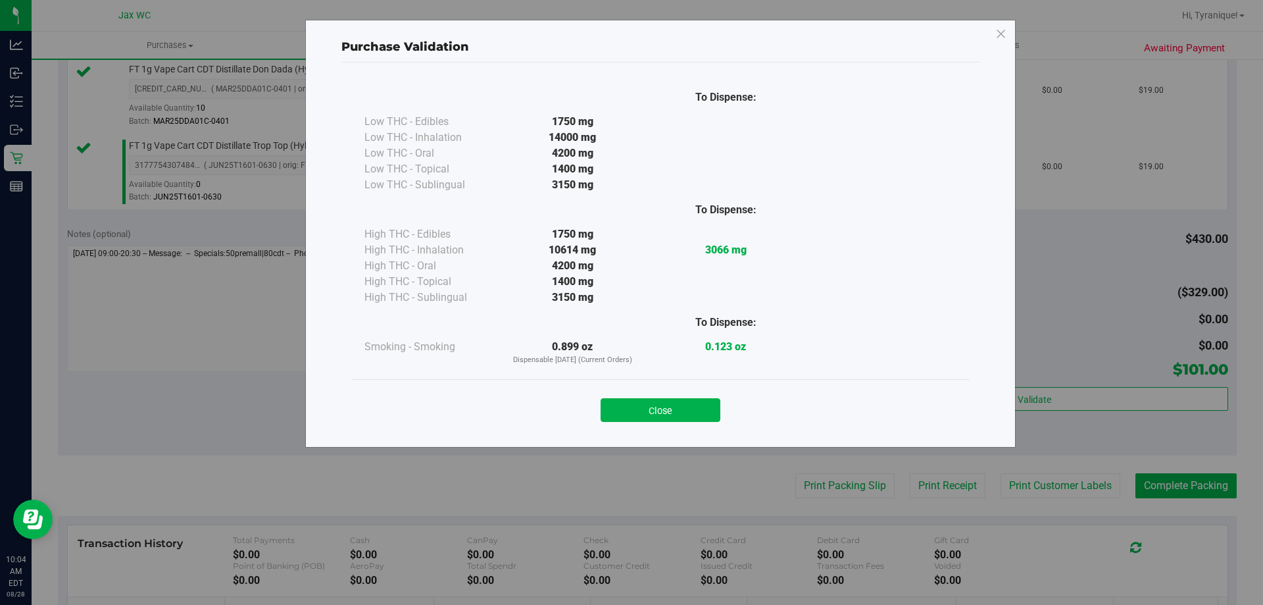
click at [693, 413] on button "Close" at bounding box center [661, 410] width 120 height 24
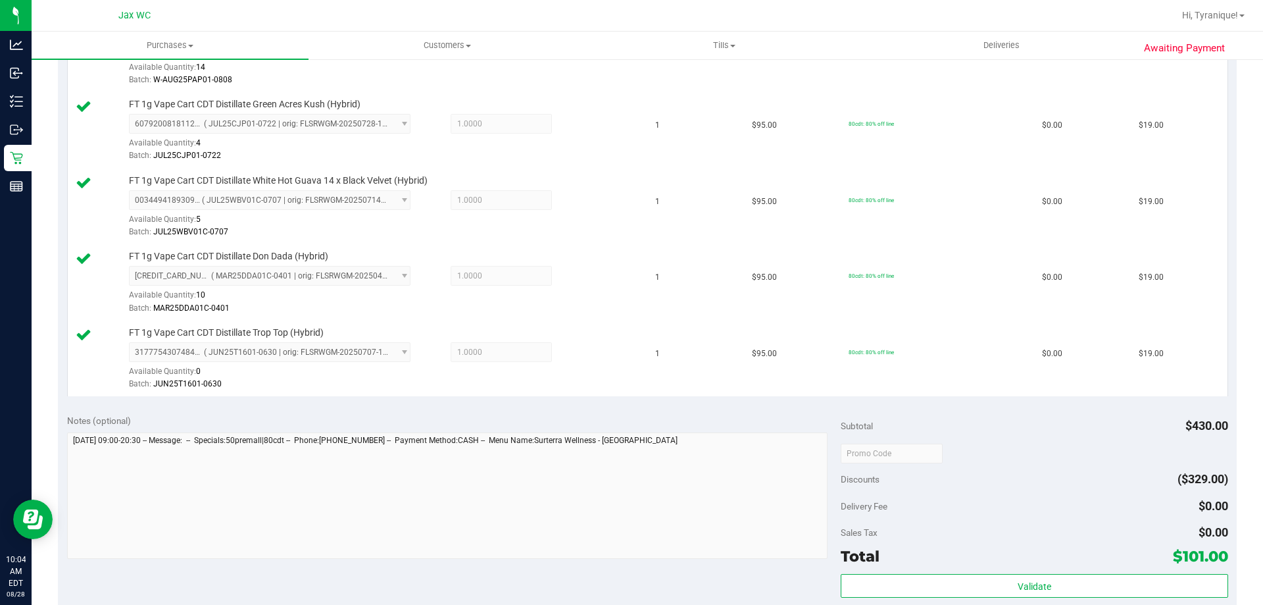
scroll to position [526, 0]
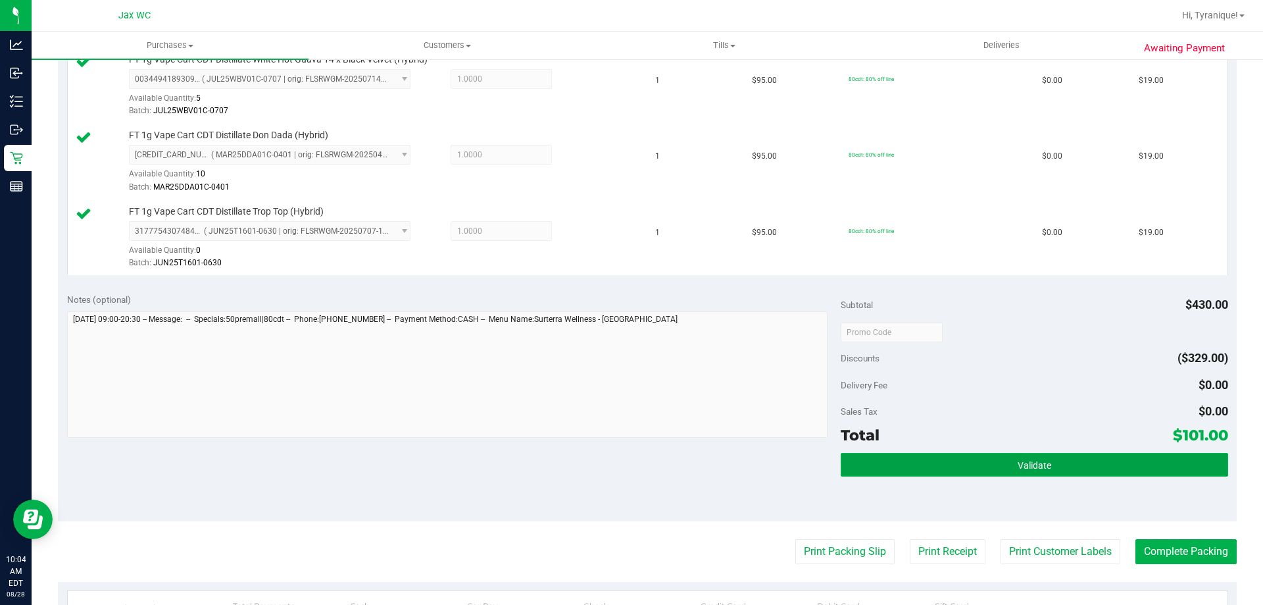
click at [893, 459] on button "Validate" at bounding box center [1034, 465] width 387 height 24
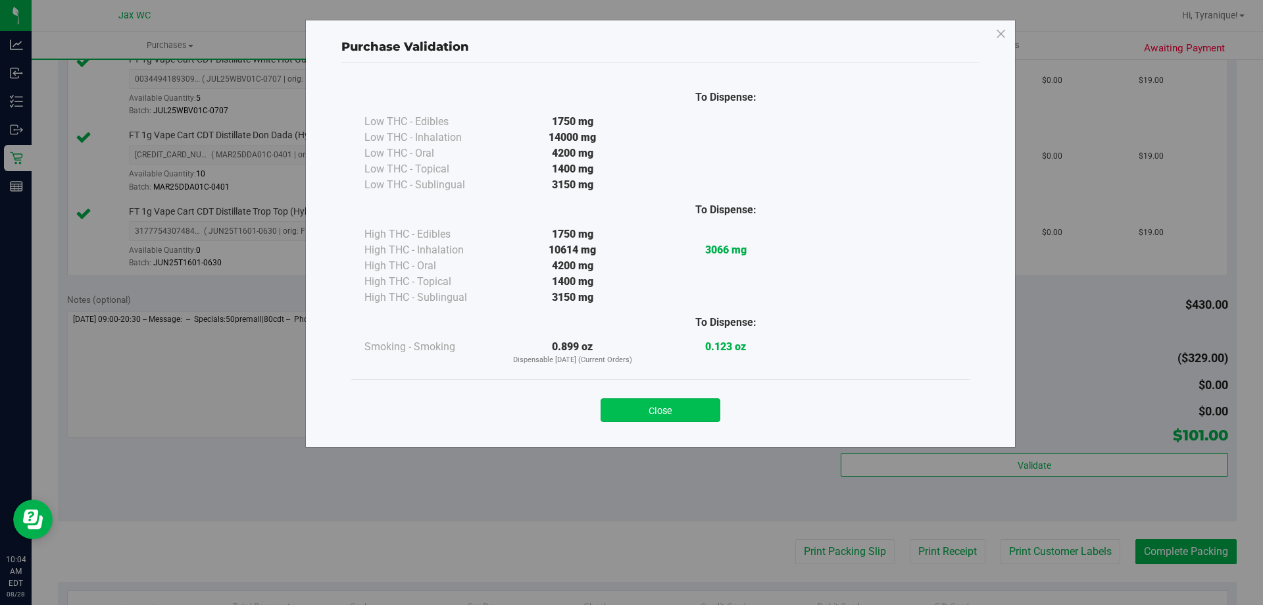
click at [694, 408] on button "Close" at bounding box center [661, 410] width 120 height 24
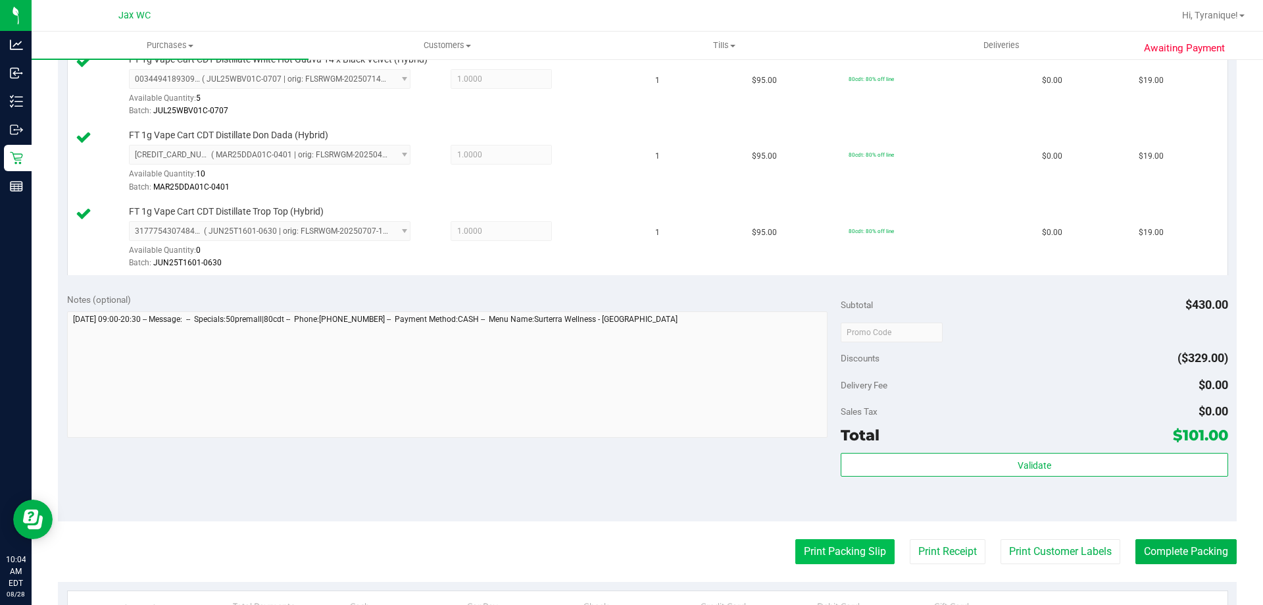
click at [811, 545] on button "Print Packing Slip" at bounding box center [844, 551] width 99 height 25
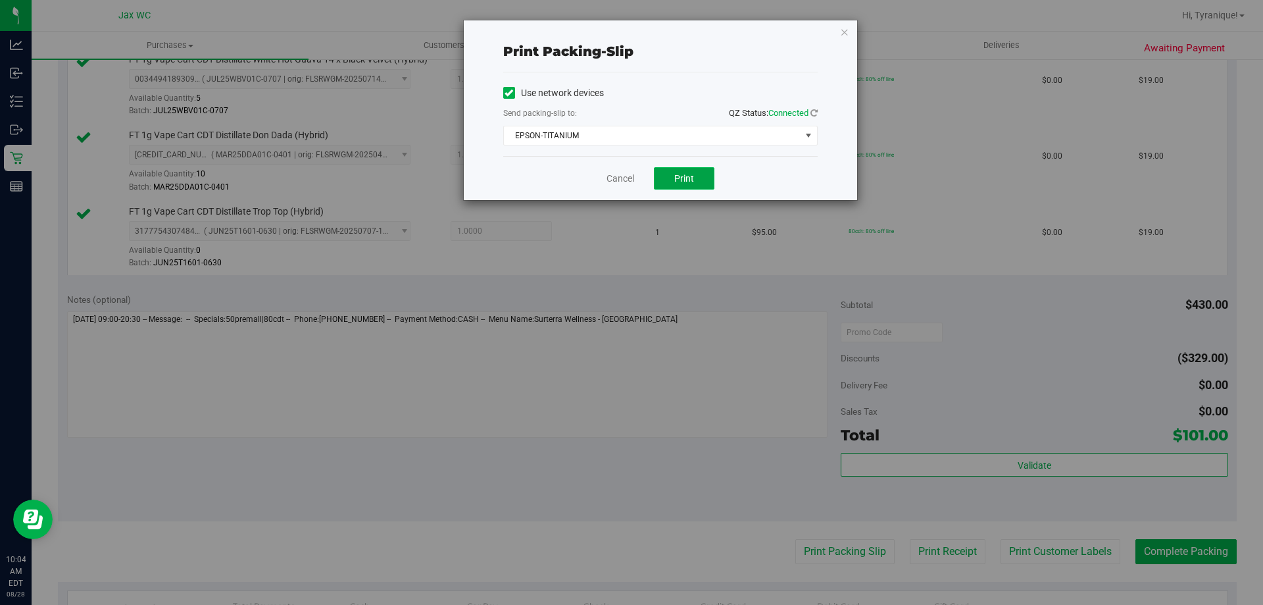
click at [683, 173] on span "Print" at bounding box center [684, 178] width 20 height 11
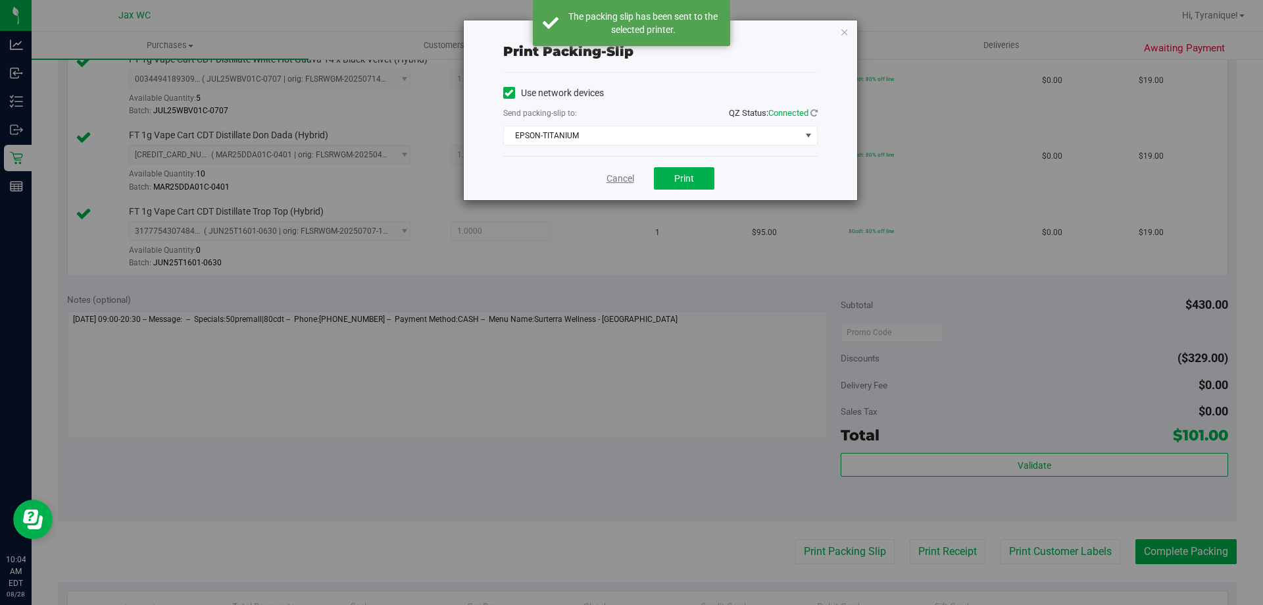
click at [614, 182] on link "Cancel" at bounding box center [621, 179] width 28 height 14
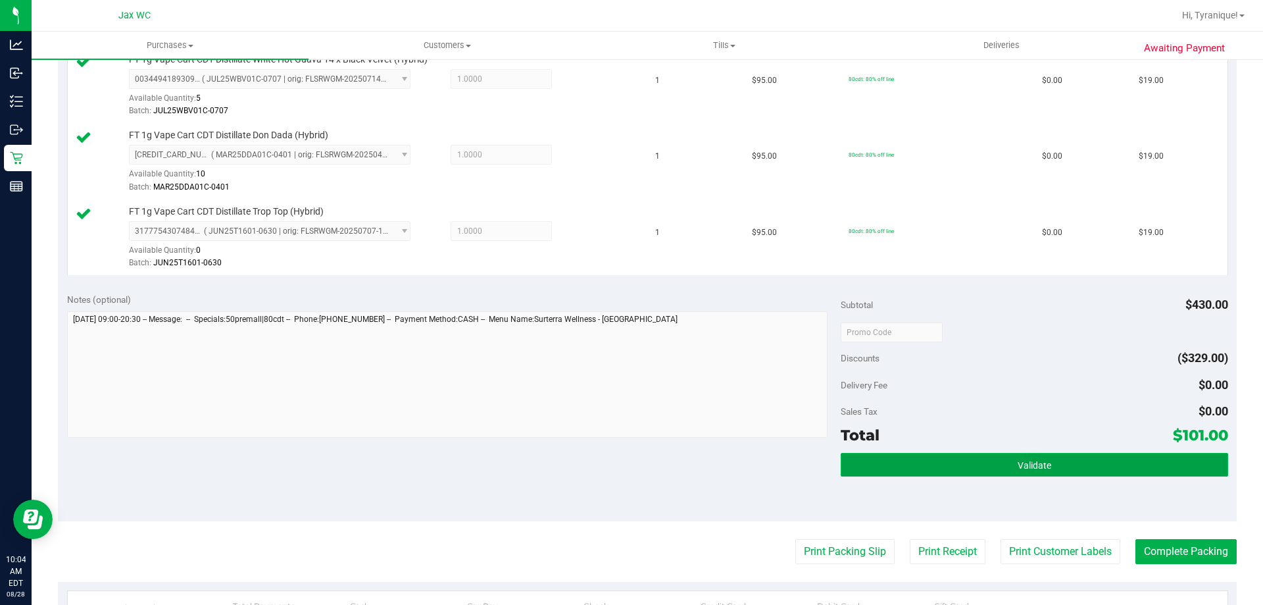
click at [1088, 463] on button "Validate" at bounding box center [1034, 465] width 387 height 24
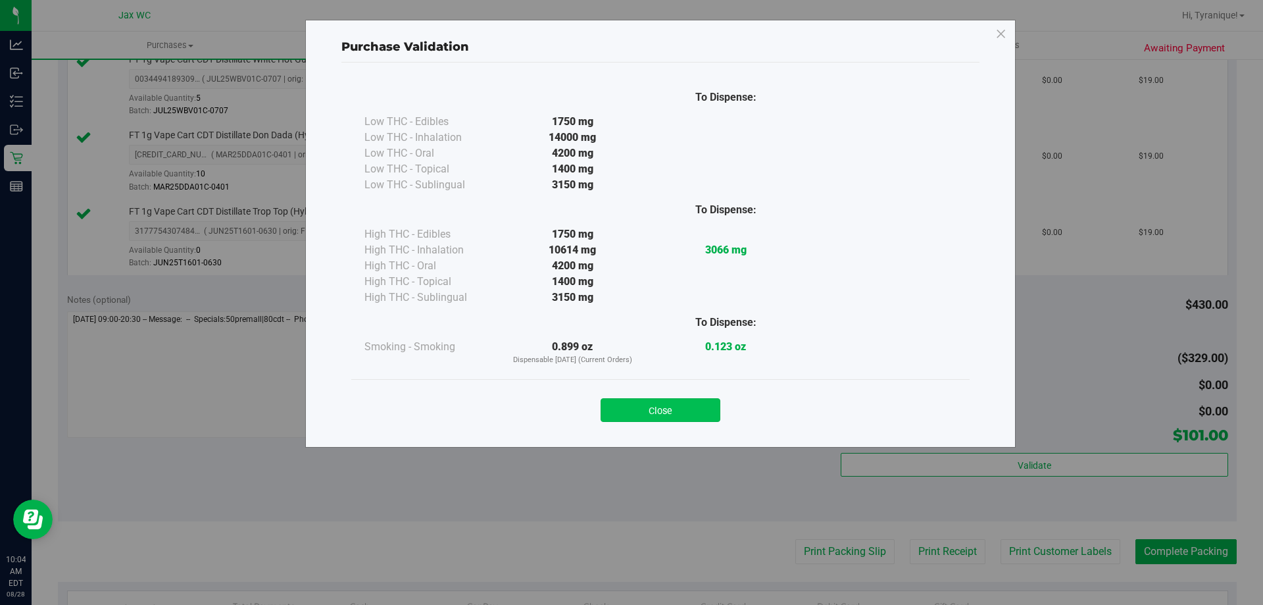
click at [694, 416] on button "Close" at bounding box center [661, 410] width 120 height 24
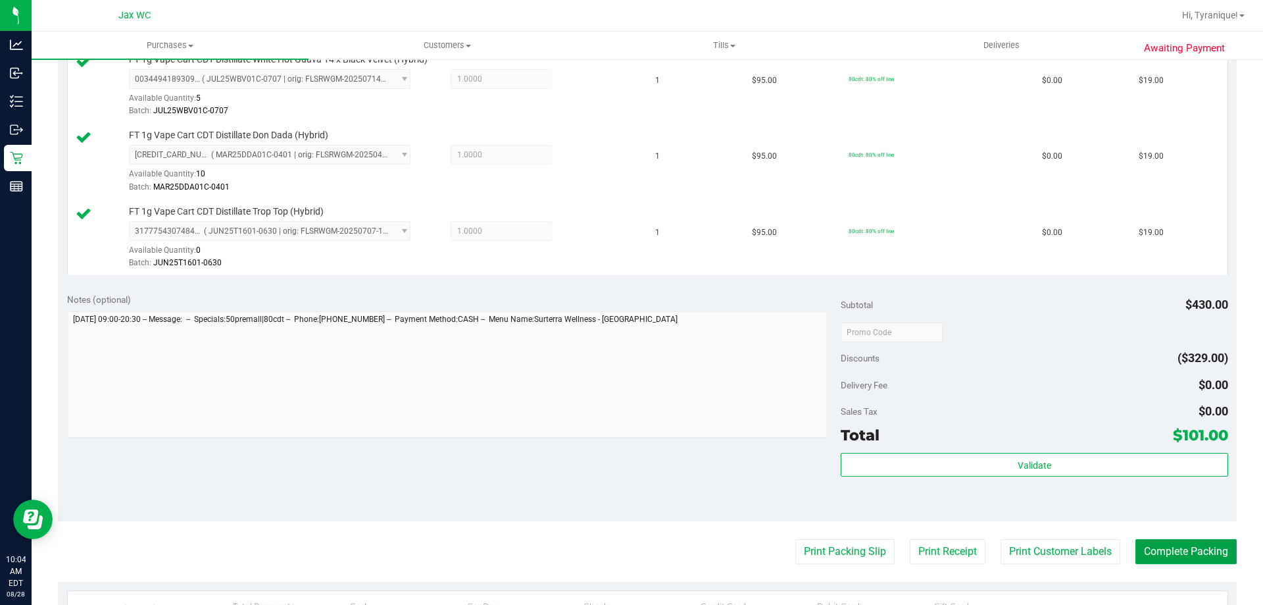
drag, startPoint x: 1216, startPoint y: 554, endPoint x: 1212, endPoint y: 441, distance: 113.2
click at [1214, 554] on button "Complete Packing" at bounding box center [1186, 551] width 101 height 25
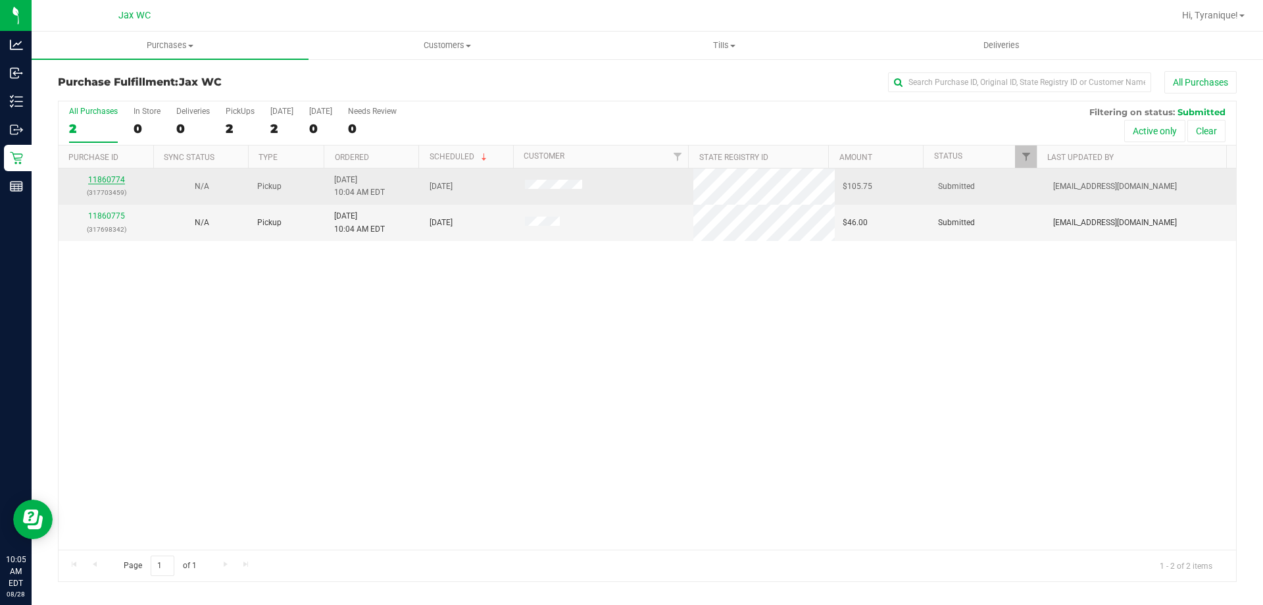
click at [107, 182] on link "11860774" at bounding box center [106, 179] width 37 height 9
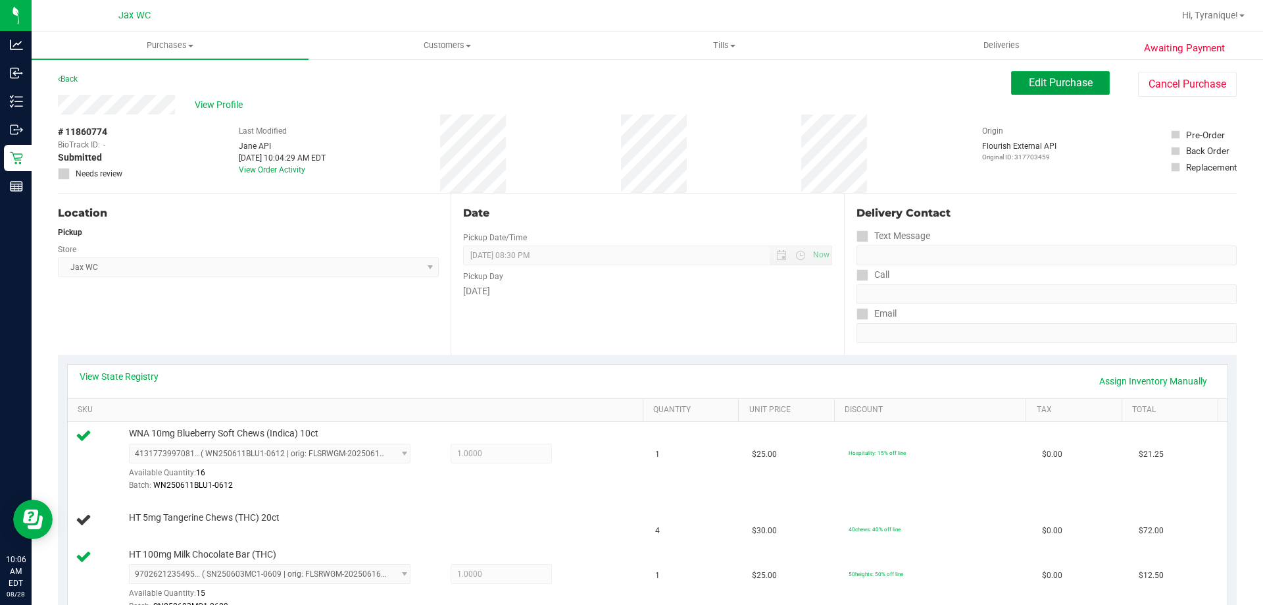
click at [1029, 86] on span "Edit Purchase" at bounding box center [1061, 82] width 64 height 13
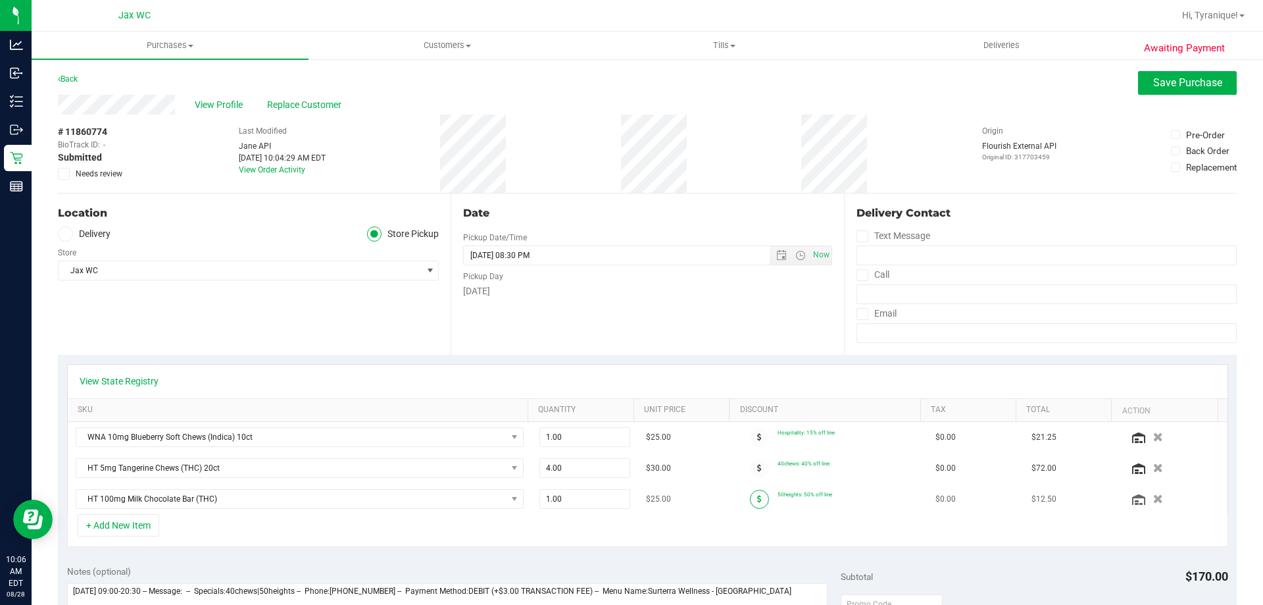
click at [750, 500] on span at bounding box center [759, 498] width 19 height 19
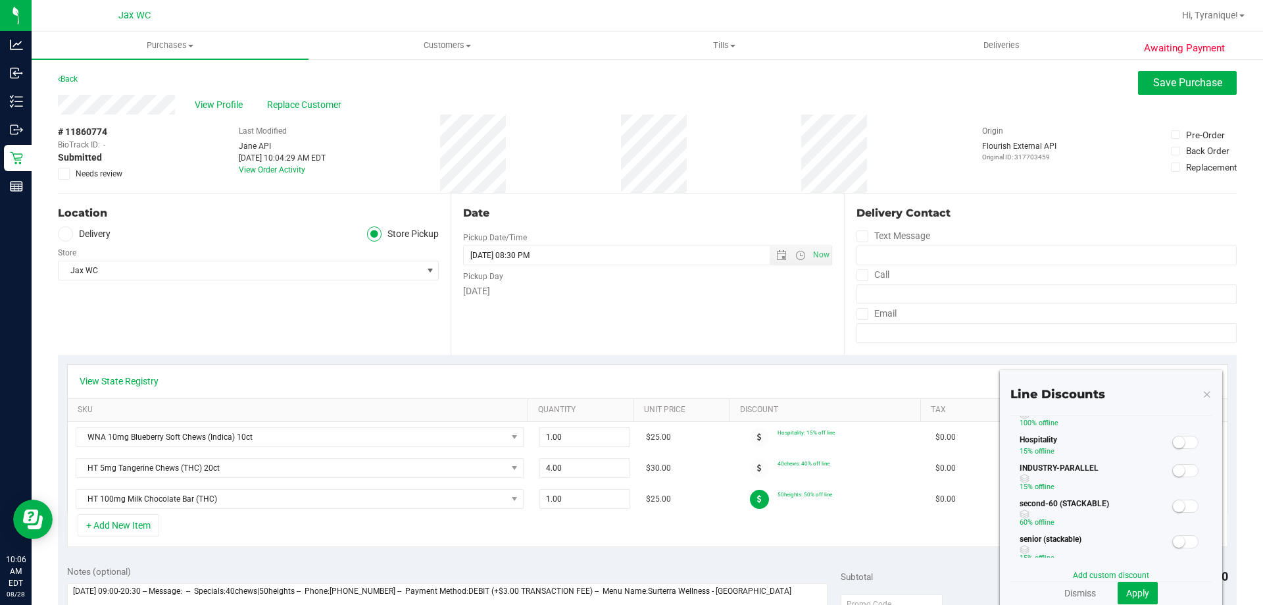
scroll to position [263, 0]
click at [1180, 539] on span at bounding box center [1185, 544] width 26 height 13
click at [1132, 595] on span "Apply" at bounding box center [1137, 593] width 23 height 11
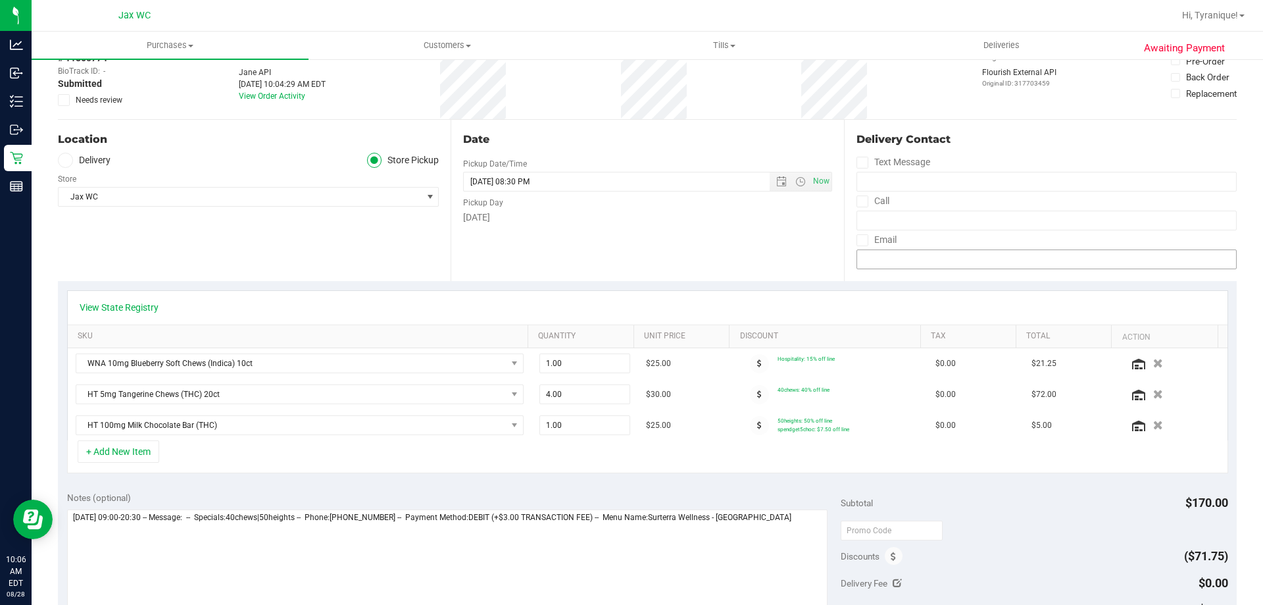
scroll to position [0, 0]
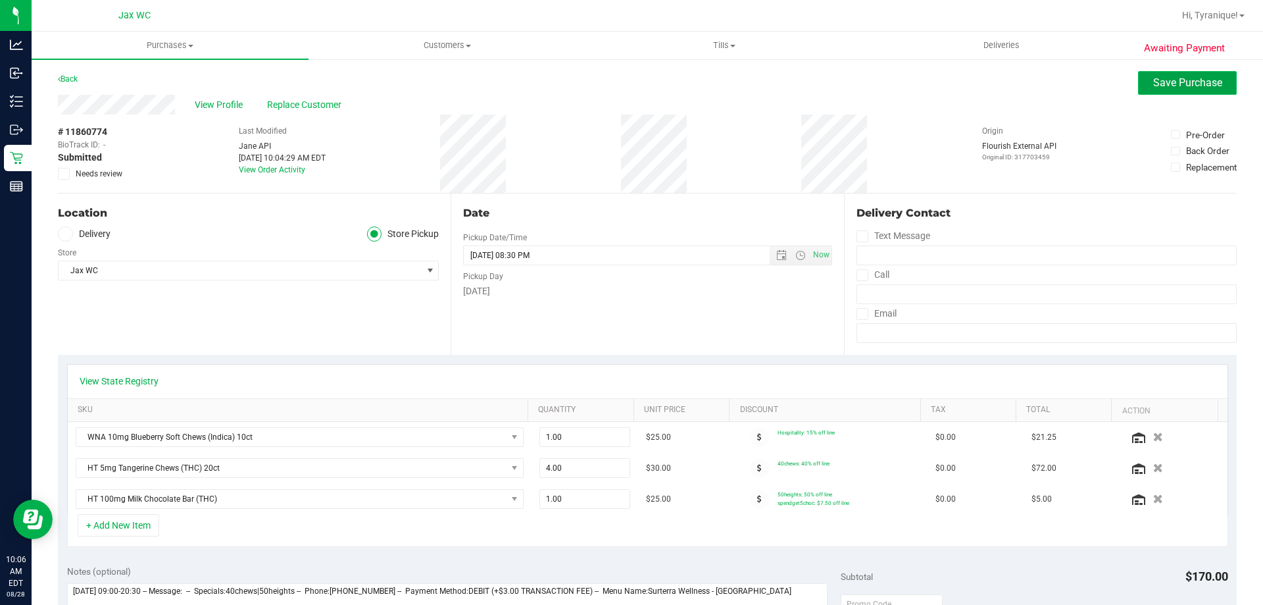
click at [1145, 92] on button "Save Purchase" at bounding box center [1187, 83] width 99 height 24
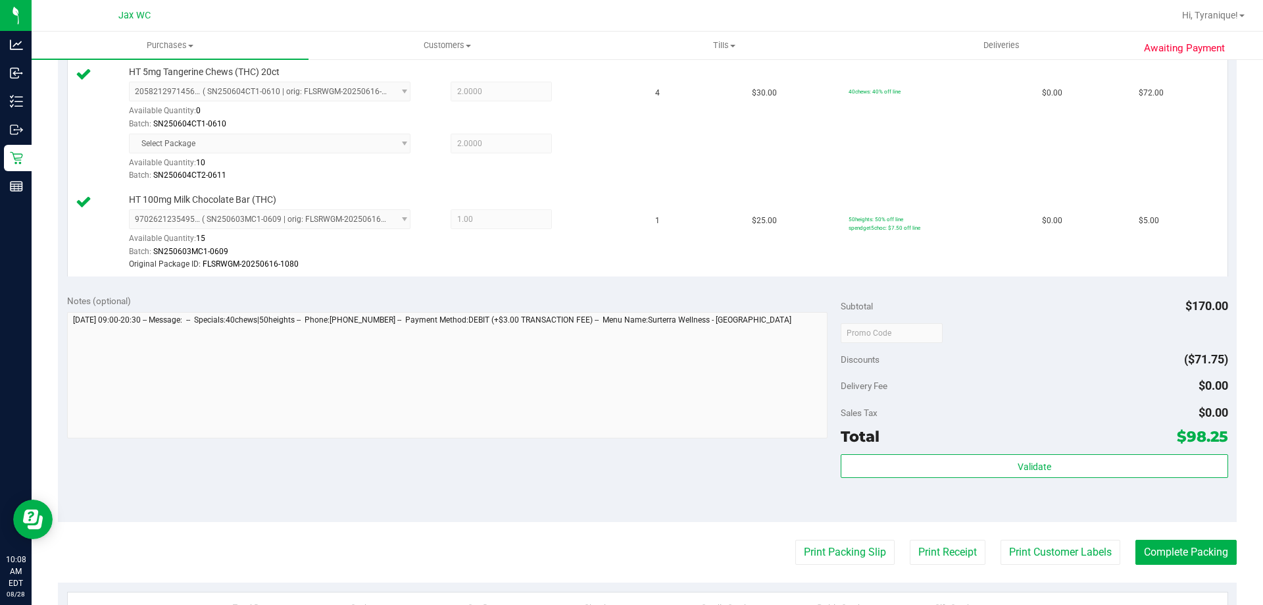
scroll to position [592, 0]
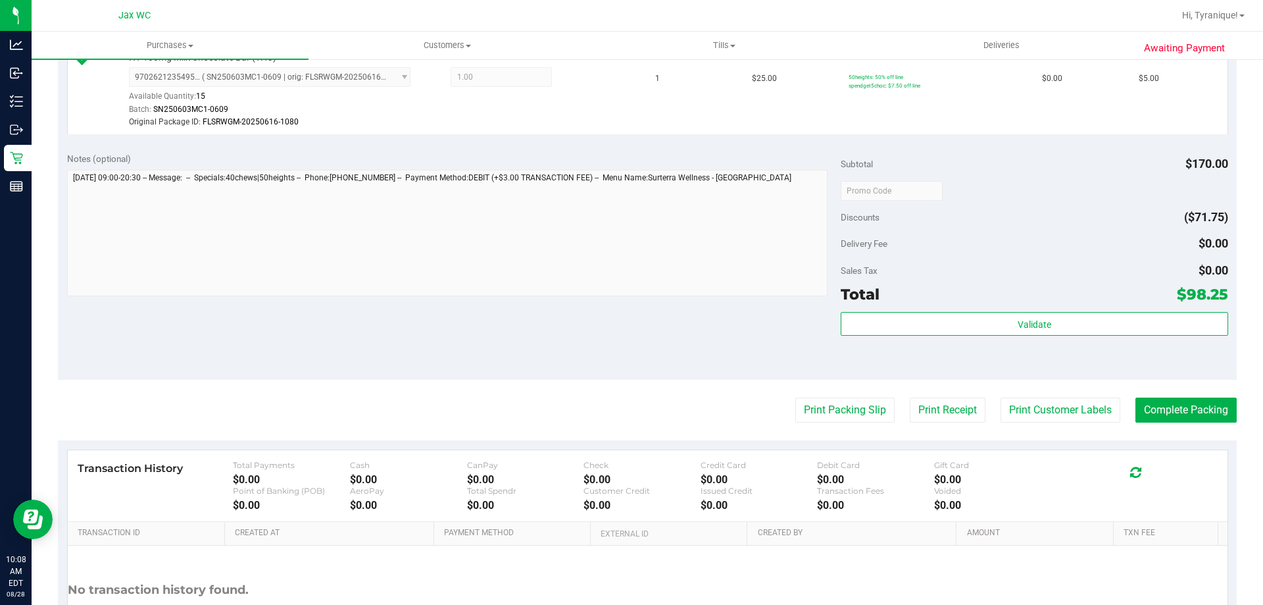
click at [968, 305] on div "Total $98.25" at bounding box center [1034, 294] width 387 height 24
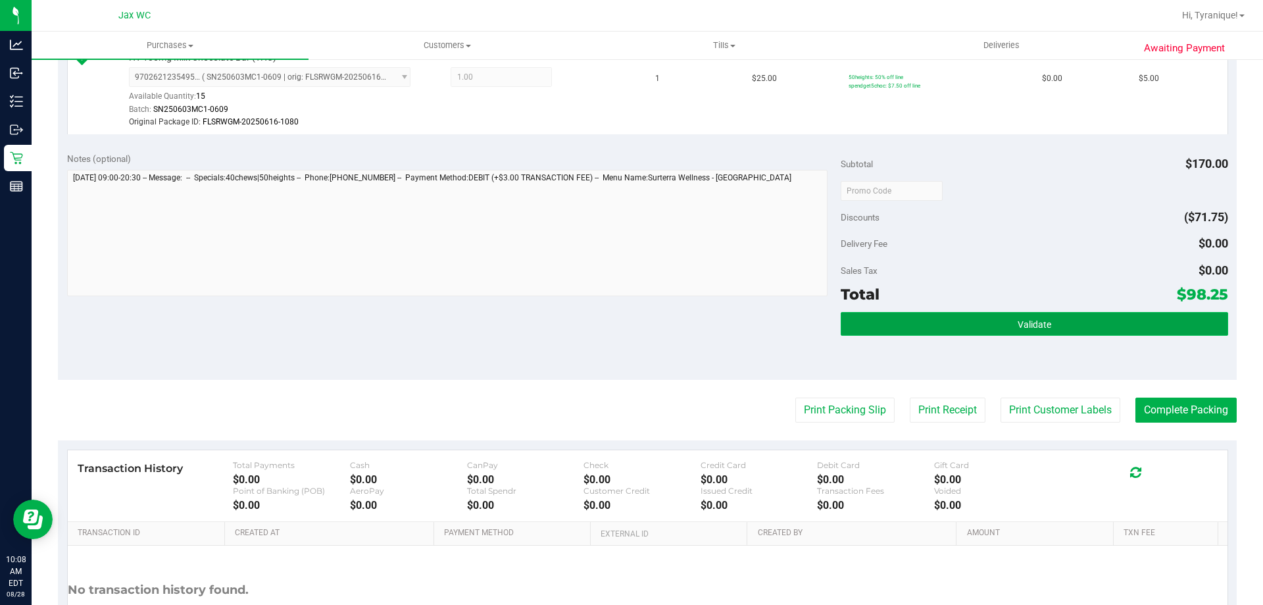
click at [971, 318] on button "Validate" at bounding box center [1034, 324] width 387 height 24
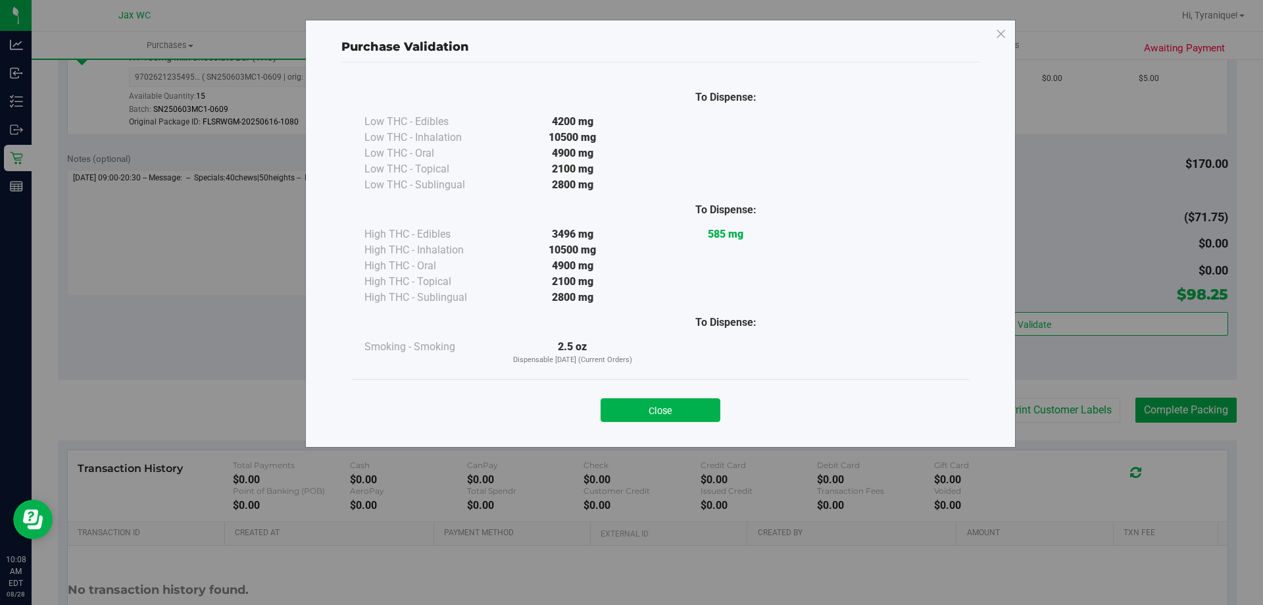
click at [690, 397] on div "Close" at bounding box center [660, 405] width 599 height 33
click at [692, 401] on button "Close" at bounding box center [661, 410] width 120 height 24
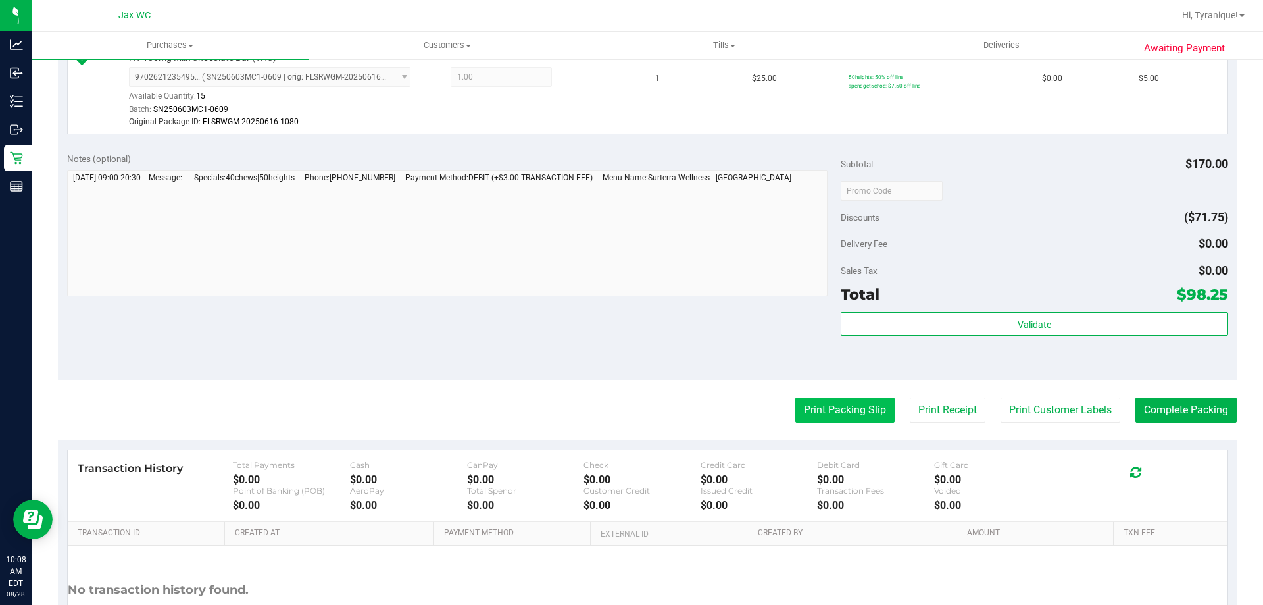
click at [816, 402] on button "Print Packing Slip" at bounding box center [844, 409] width 99 height 25
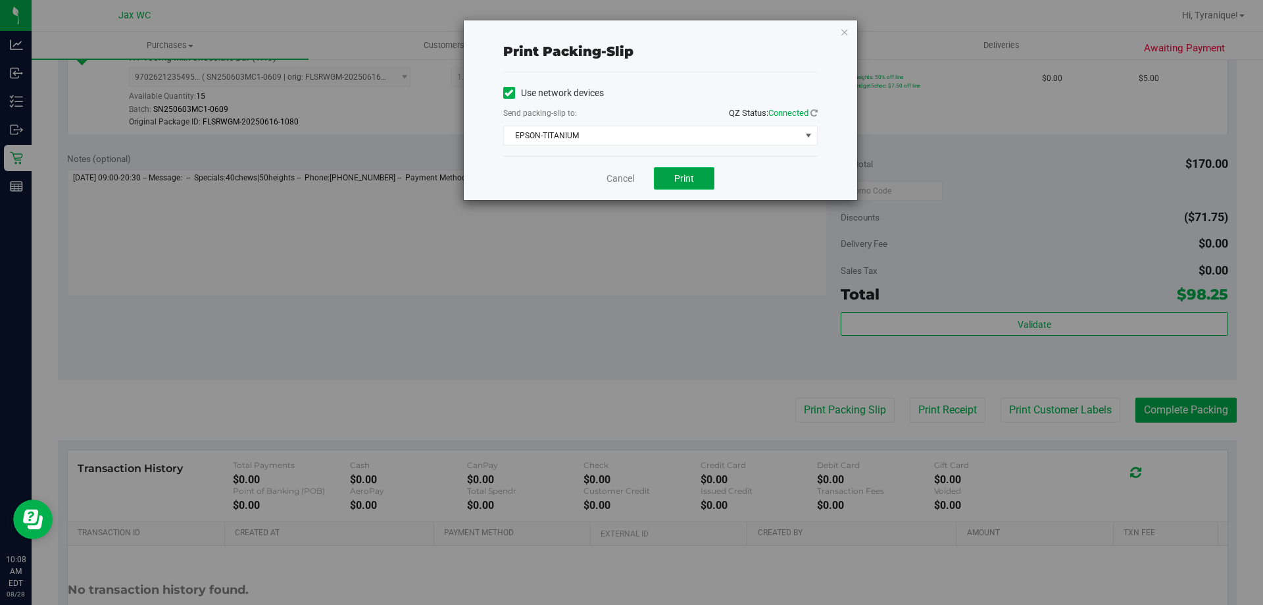
click at [701, 176] on button "Print" at bounding box center [684, 178] width 61 height 22
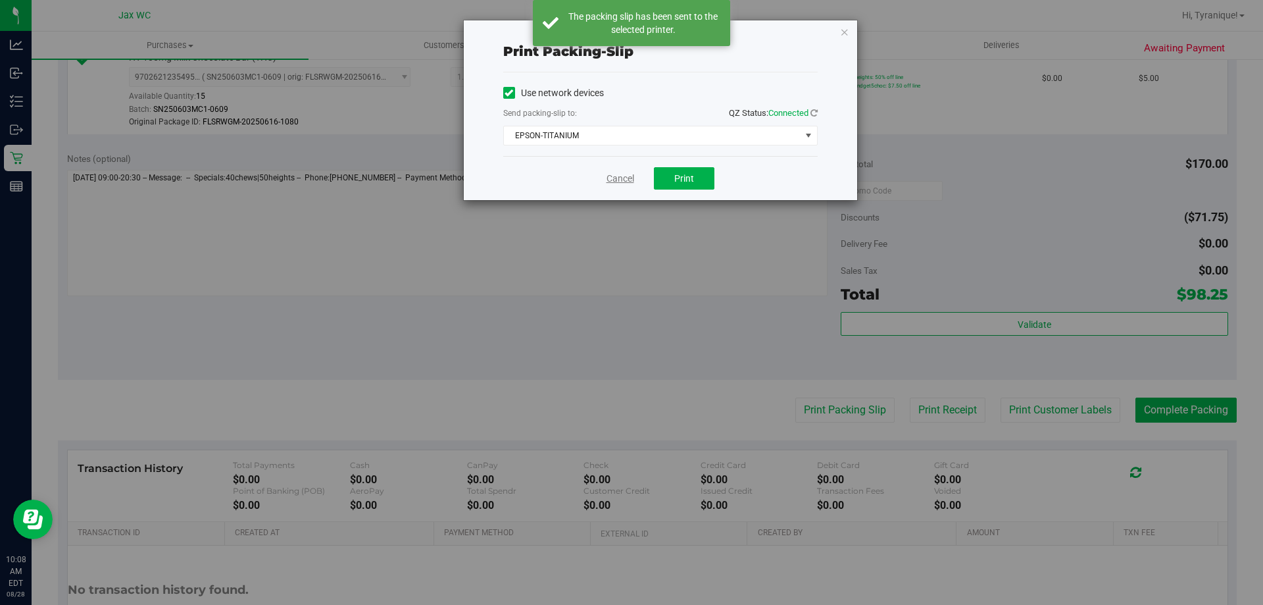
click at [624, 173] on link "Cancel" at bounding box center [621, 179] width 28 height 14
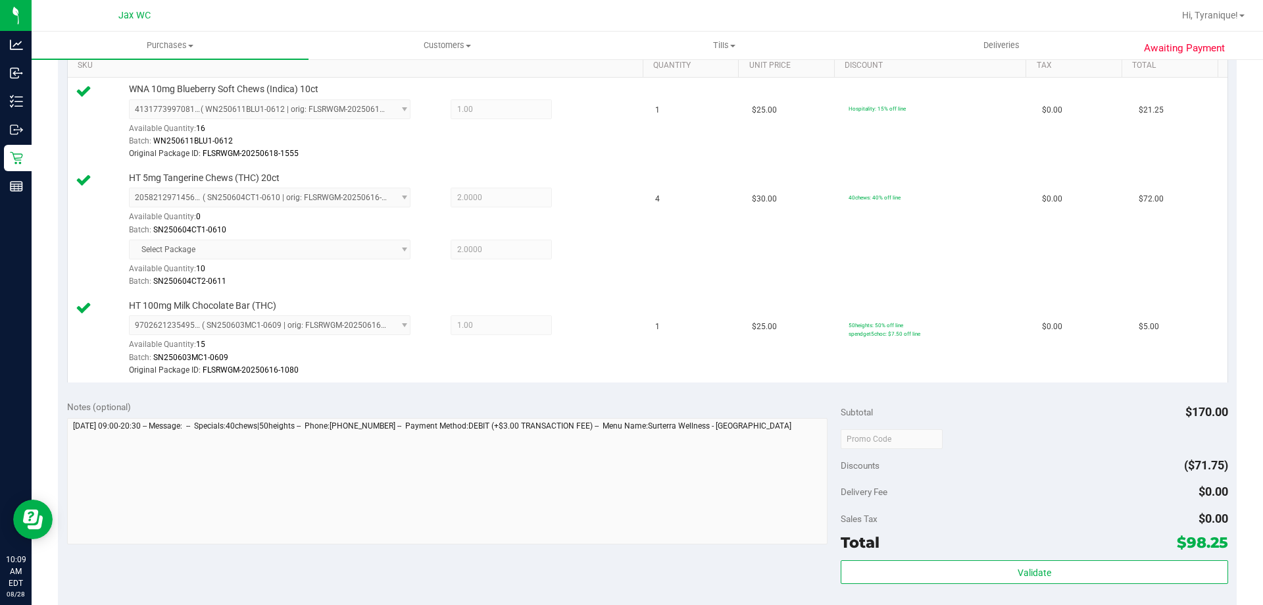
scroll to position [526, 0]
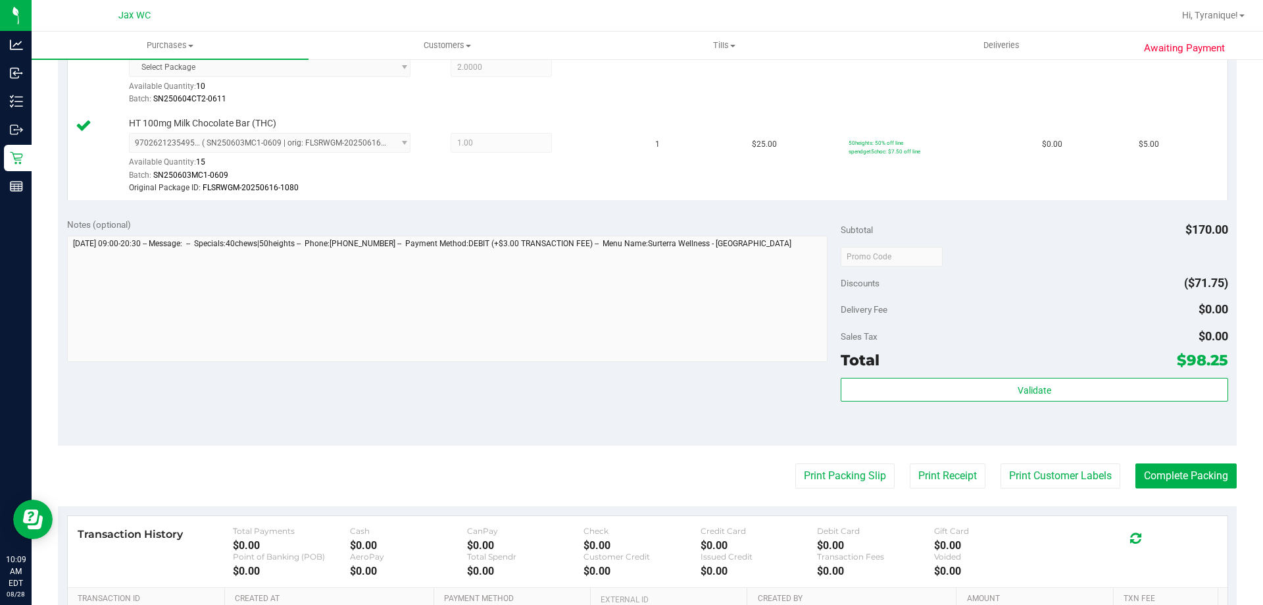
click at [998, 409] on div "Validate" at bounding box center [1034, 407] width 387 height 59
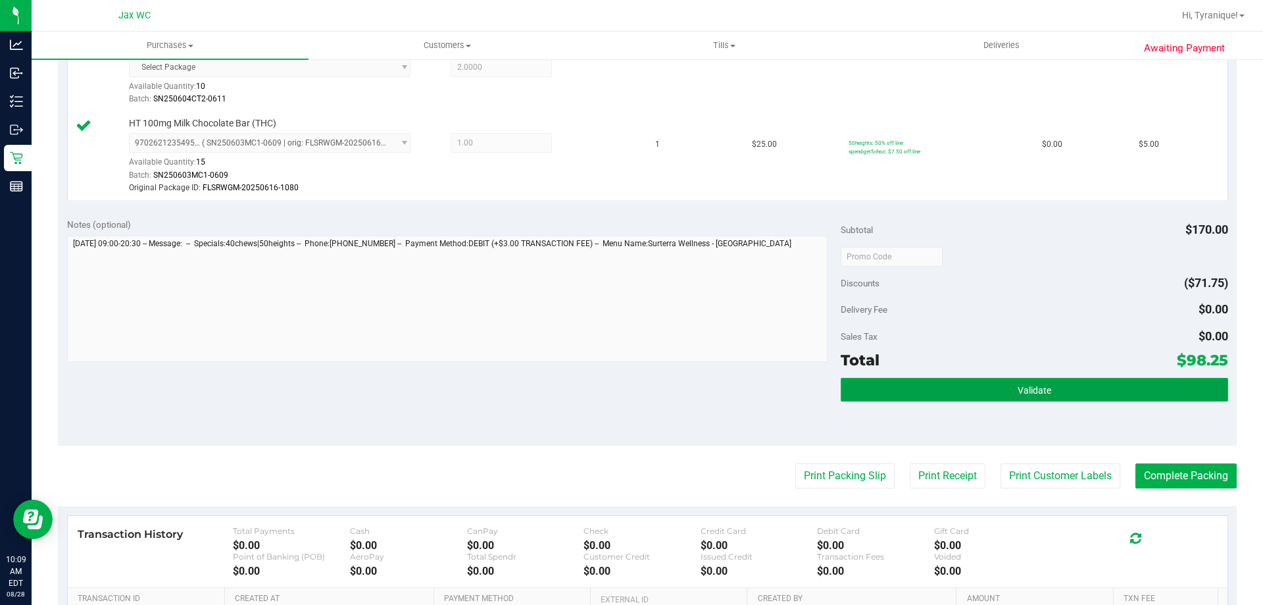
click at [998, 397] on button "Validate" at bounding box center [1034, 390] width 387 height 24
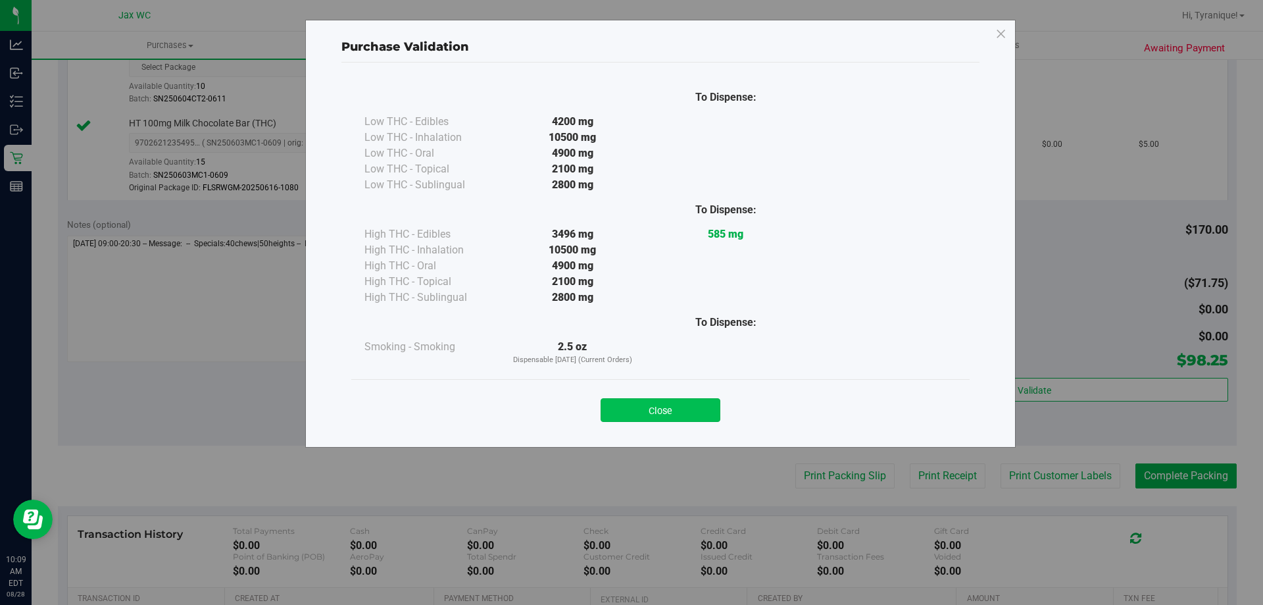
click at [701, 403] on button "Close" at bounding box center [661, 410] width 120 height 24
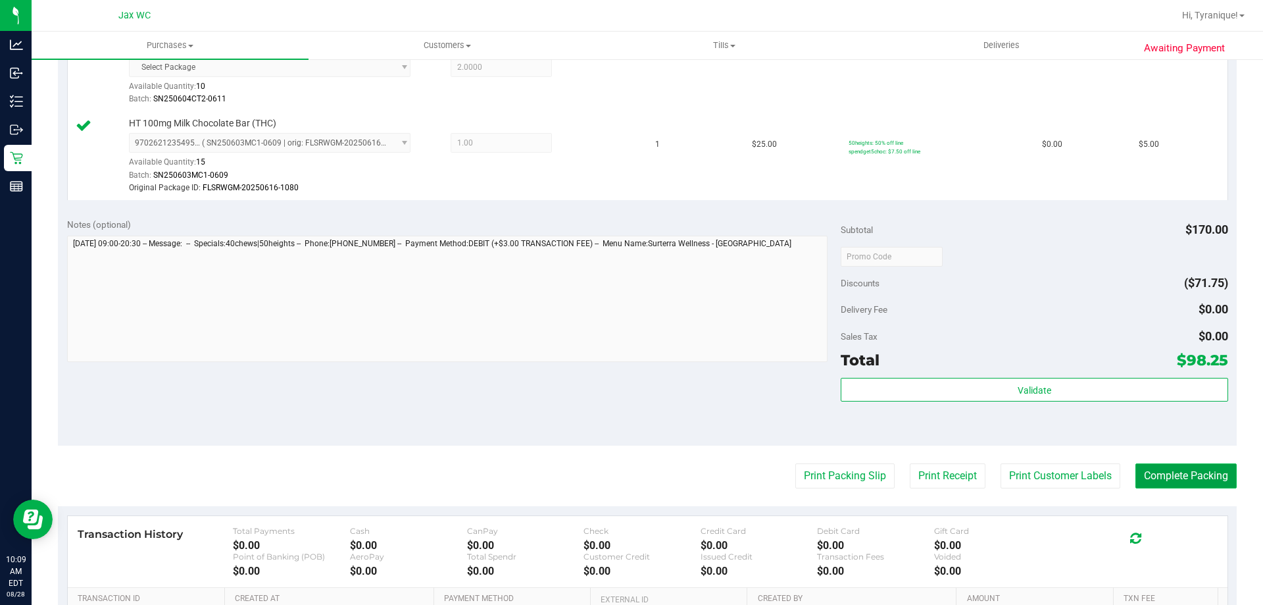
click at [1205, 478] on button "Complete Packing" at bounding box center [1186, 475] width 101 height 25
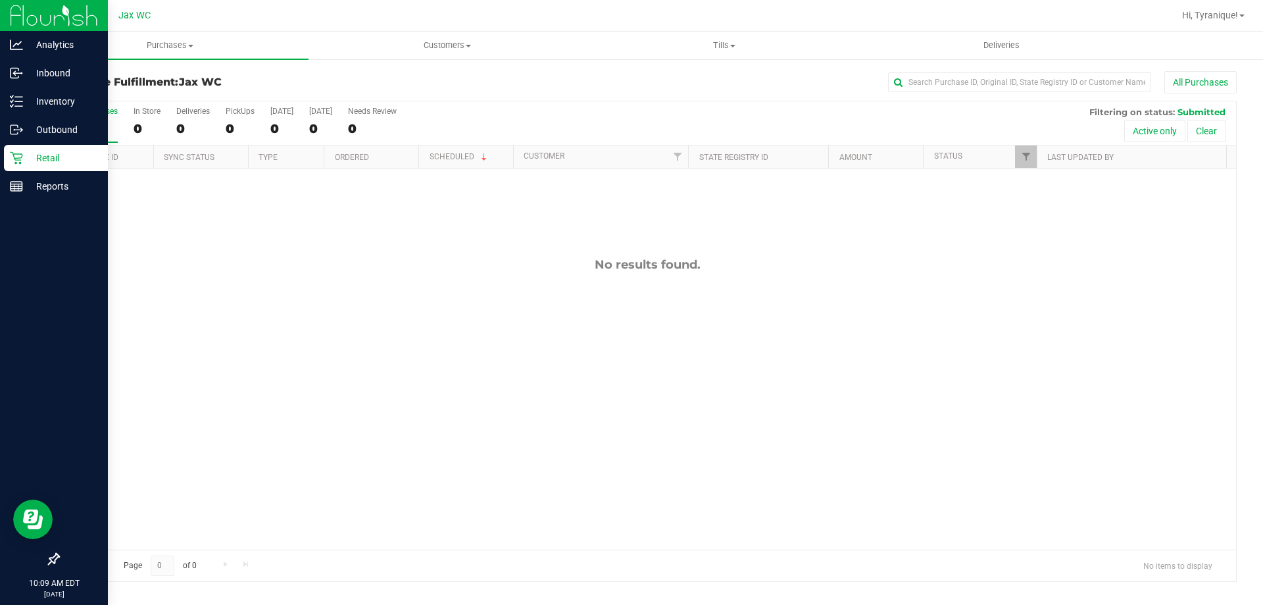
click at [37, 155] on p "Retail" at bounding box center [62, 158] width 79 height 16
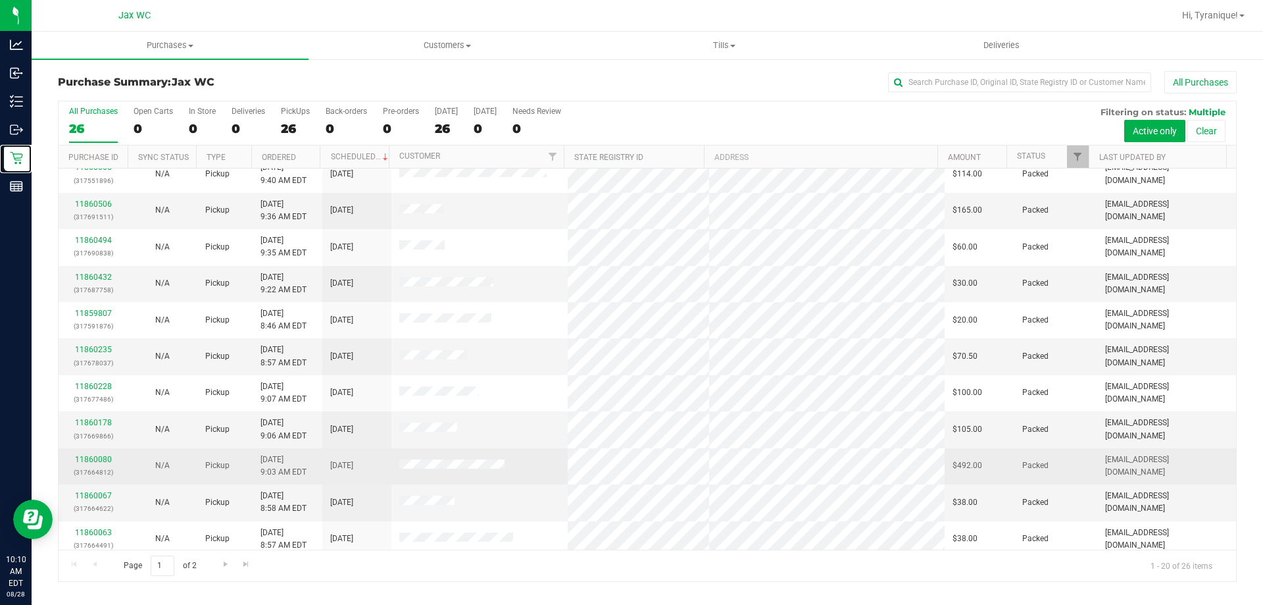
scroll to position [263, 0]
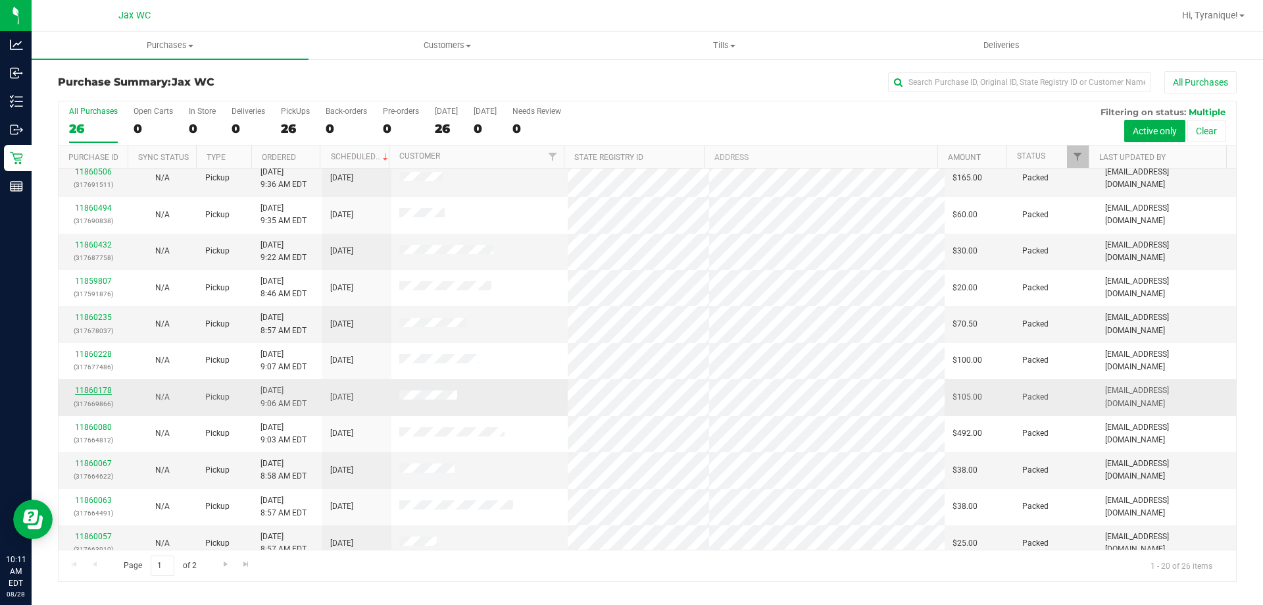
click at [104, 391] on link "11860178" at bounding box center [93, 390] width 37 height 9
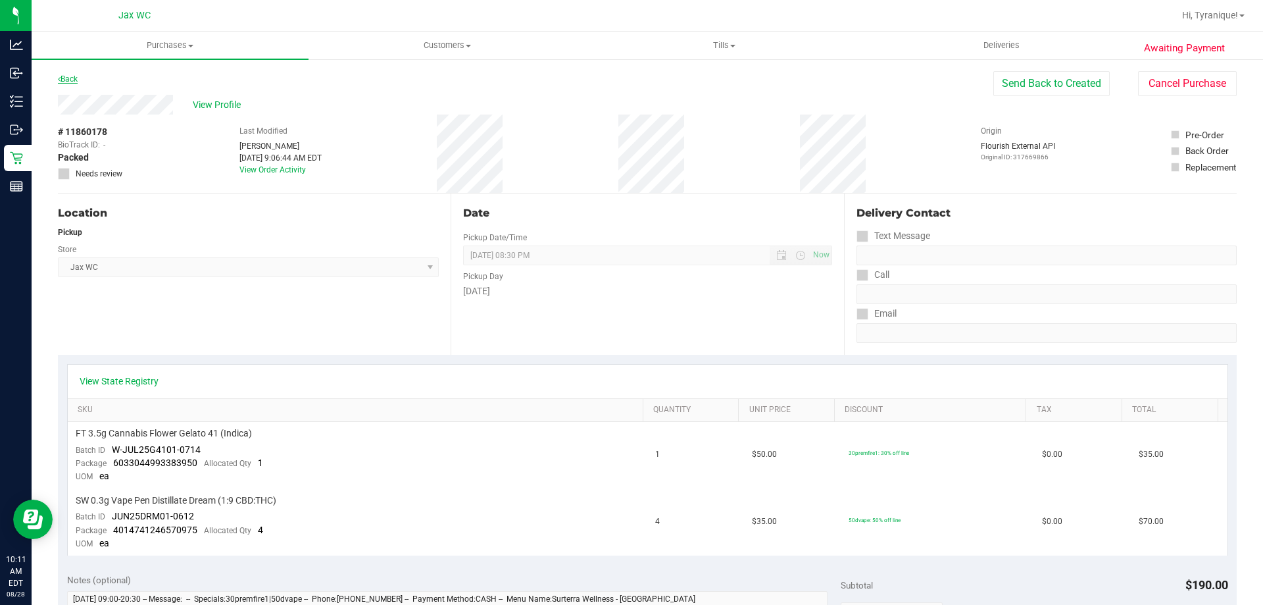
click at [72, 74] on link "Back" at bounding box center [68, 78] width 20 height 9
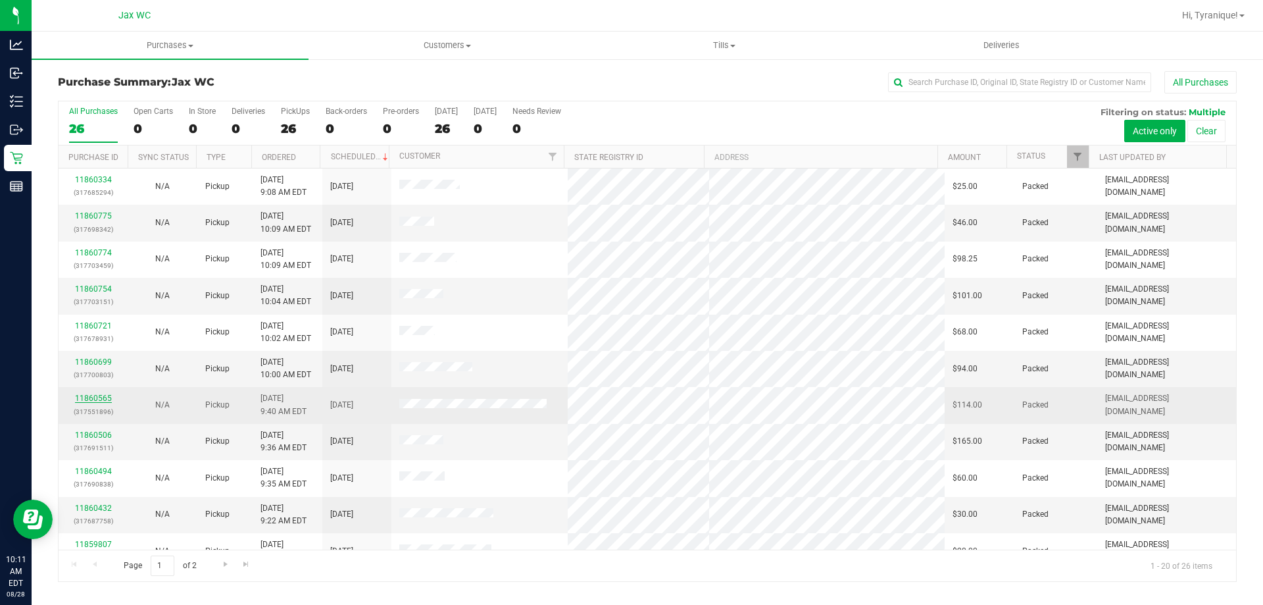
click at [93, 399] on link "11860565" at bounding box center [93, 397] width 37 height 9
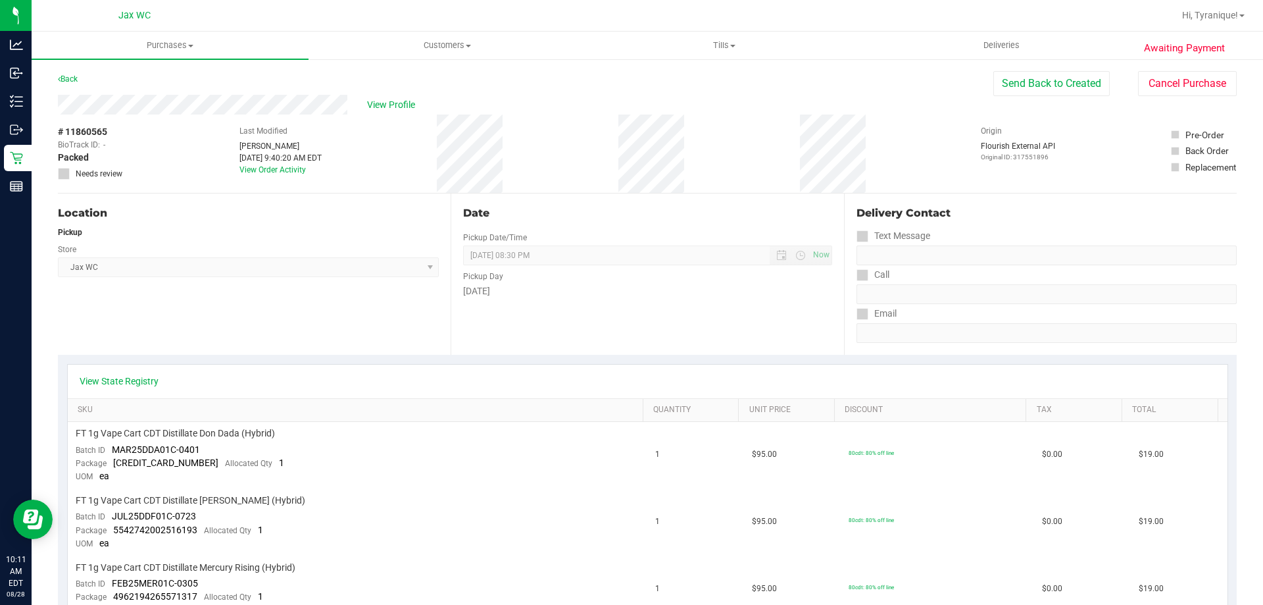
click at [68, 84] on div "Back" at bounding box center [68, 79] width 20 height 16
click at [68, 77] on link "Back" at bounding box center [68, 78] width 20 height 9
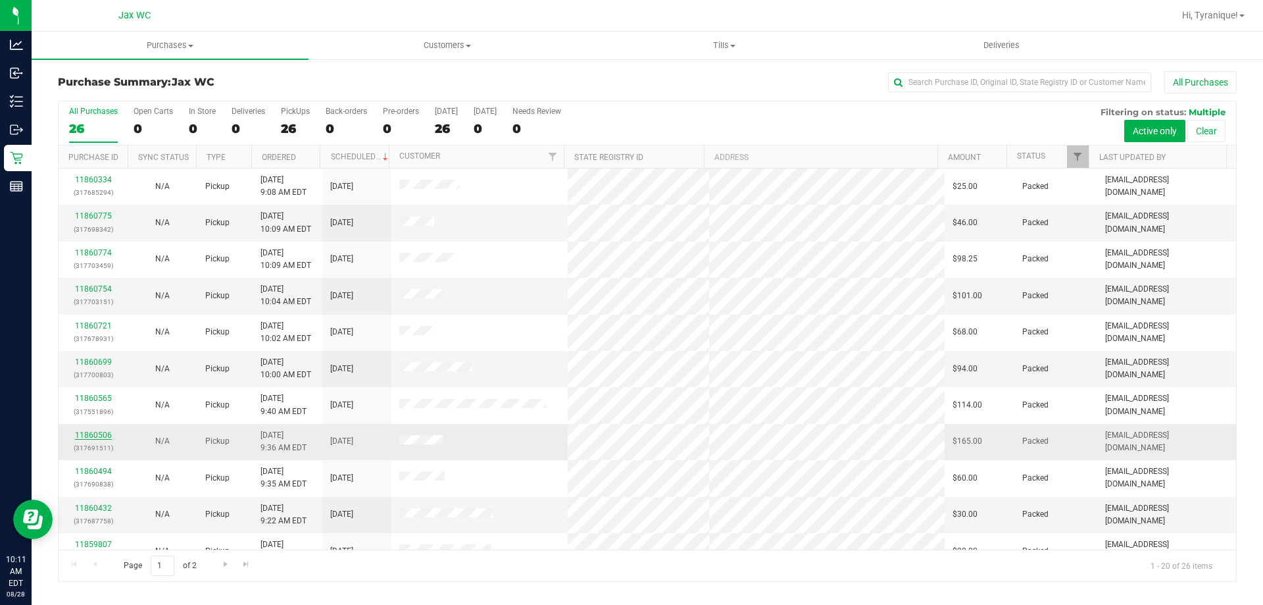
click at [109, 436] on link "11860506" at bounding box center [93, 434] width 37 height 9
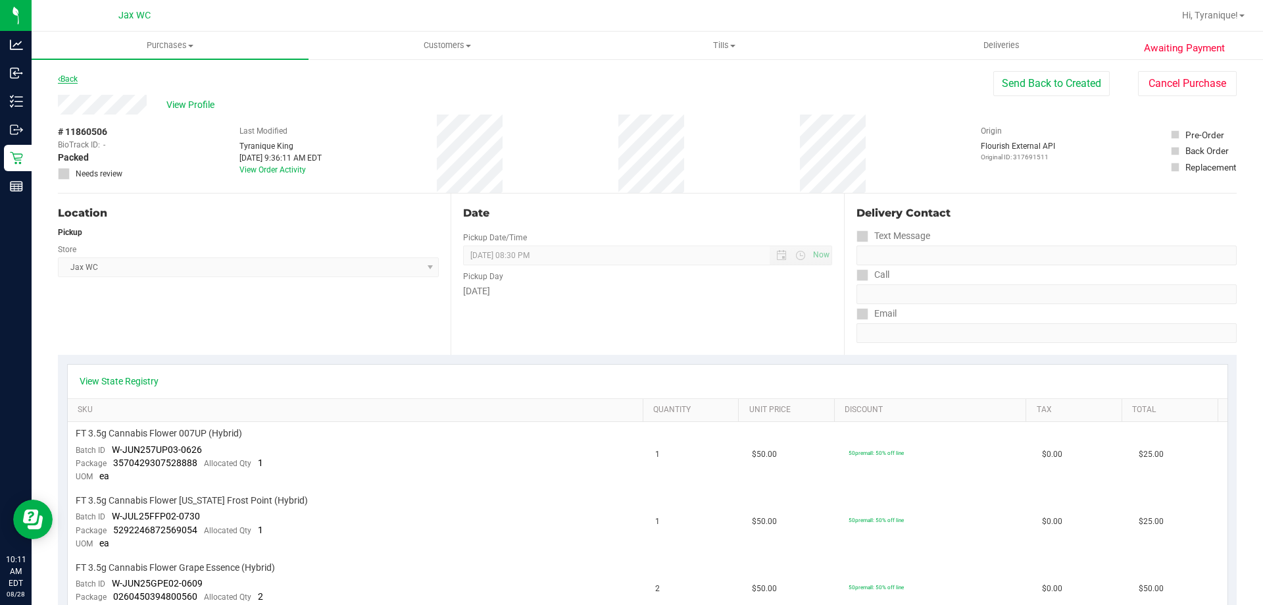
click at [68, 77] on link "Back" at bounding box center [68, 78] width 20 height 9
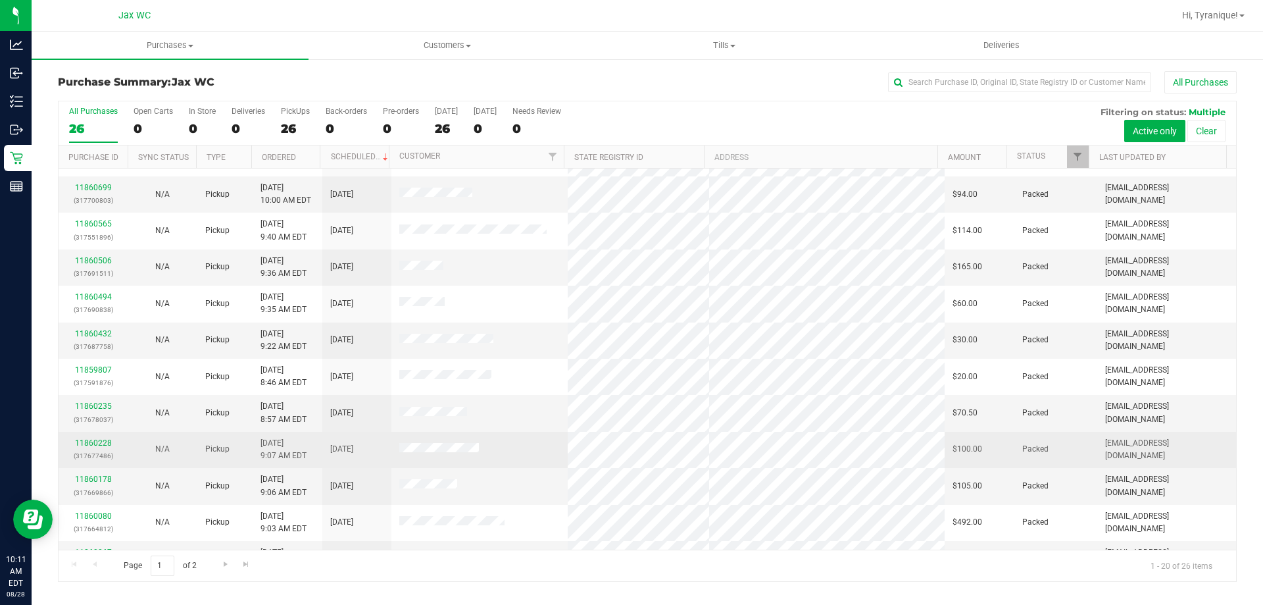
scroll to position [197, 0]
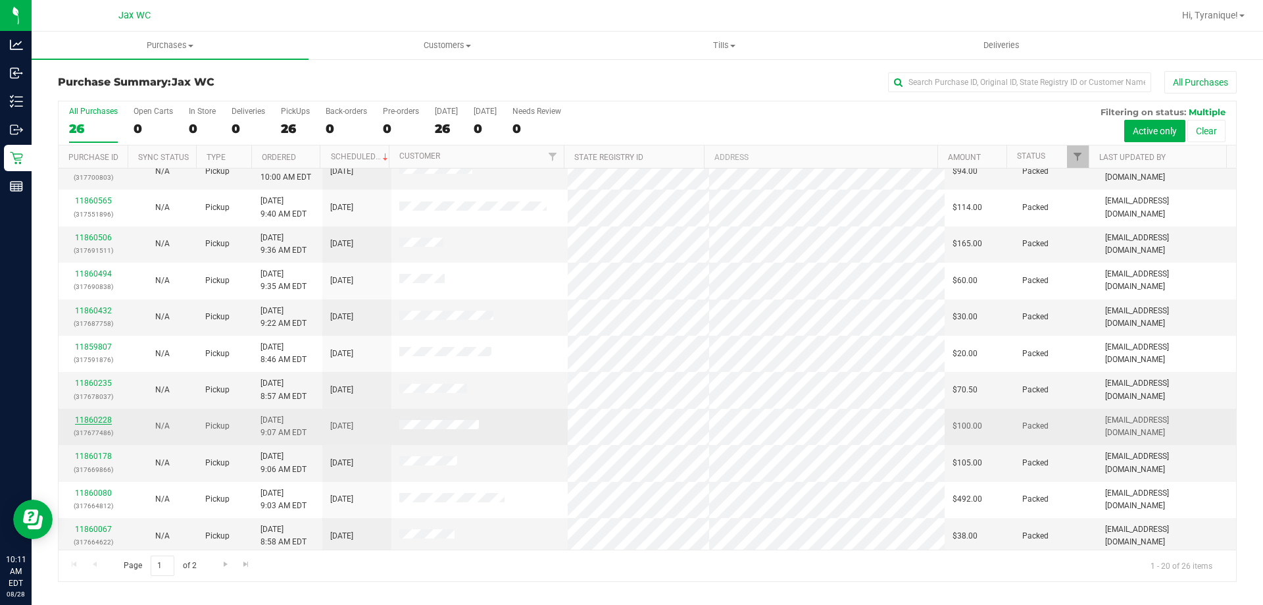
click at [109, 420] on link "11860228" at bounding box center [93, 419] width 37 height 9
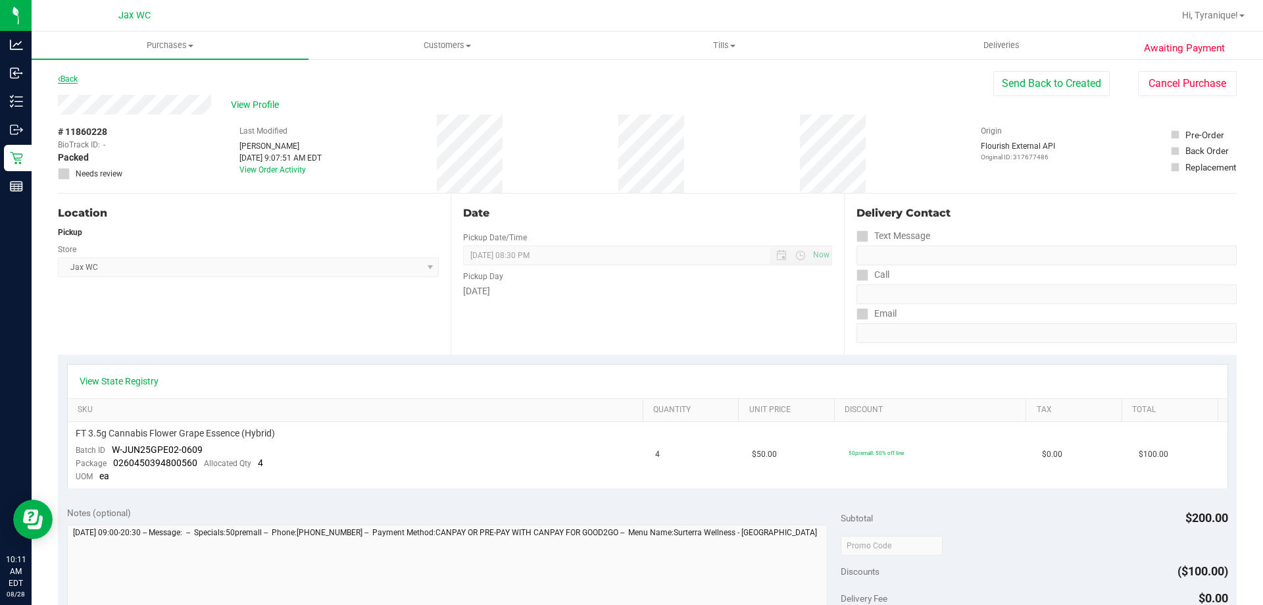
click at [78, 76] on link "Back" at bounding box center [68, 78] width 20 height 9
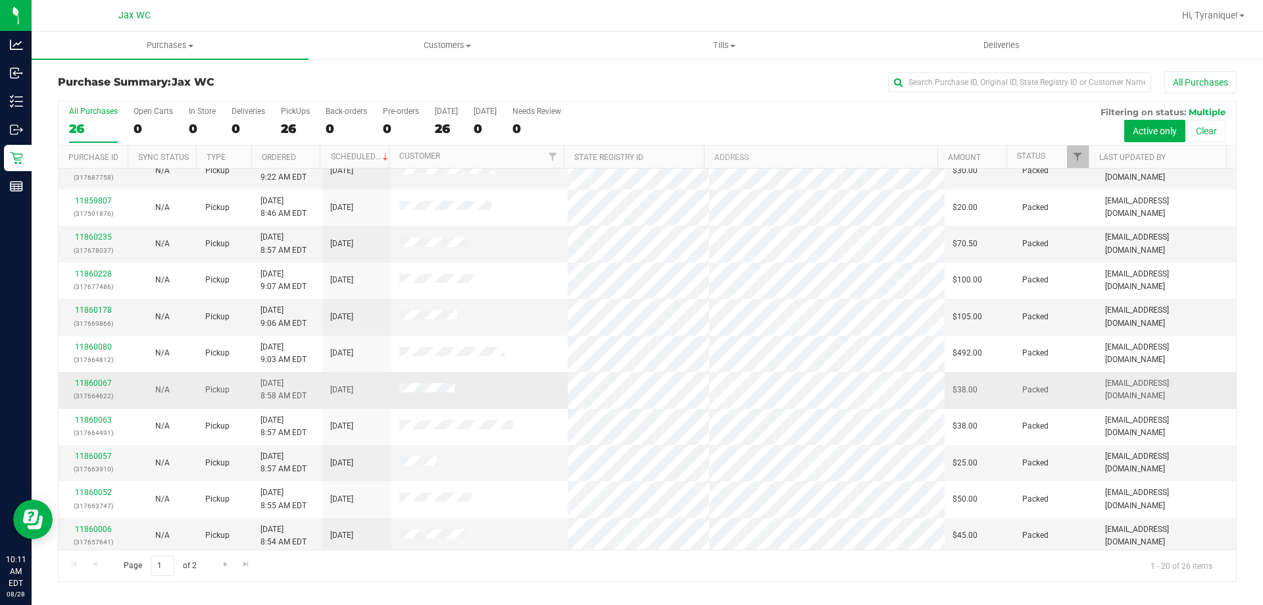
scroll to position [347, 0]
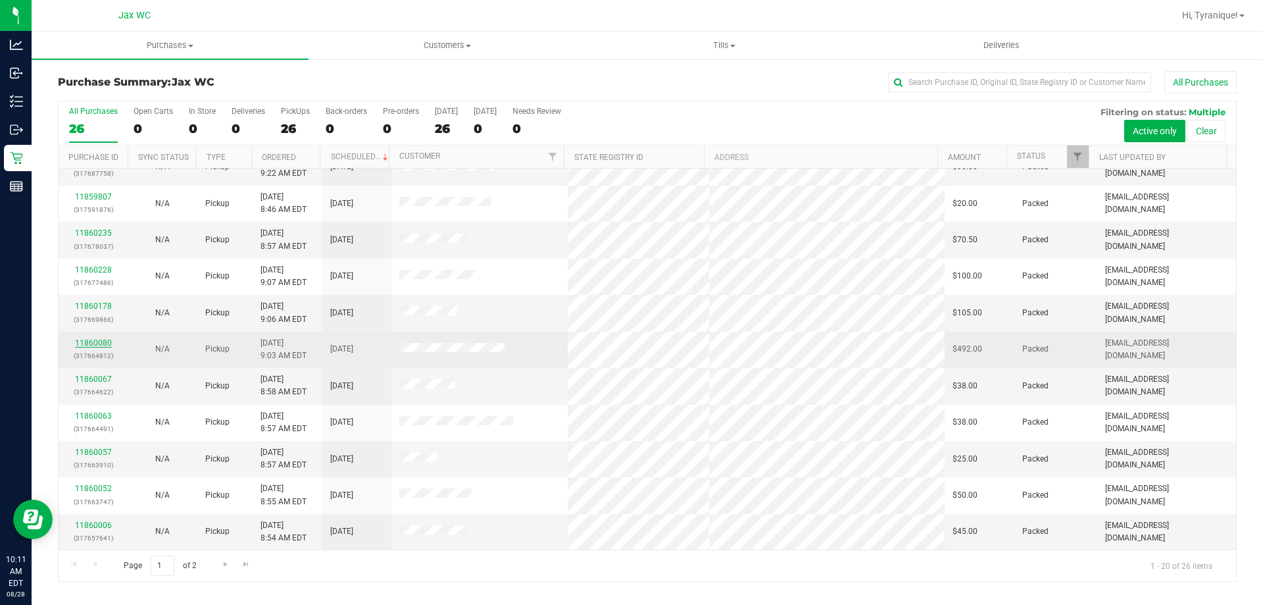
click at [109, 343] on link "11860080" at bounding box center [93, 342] width 37 height 9
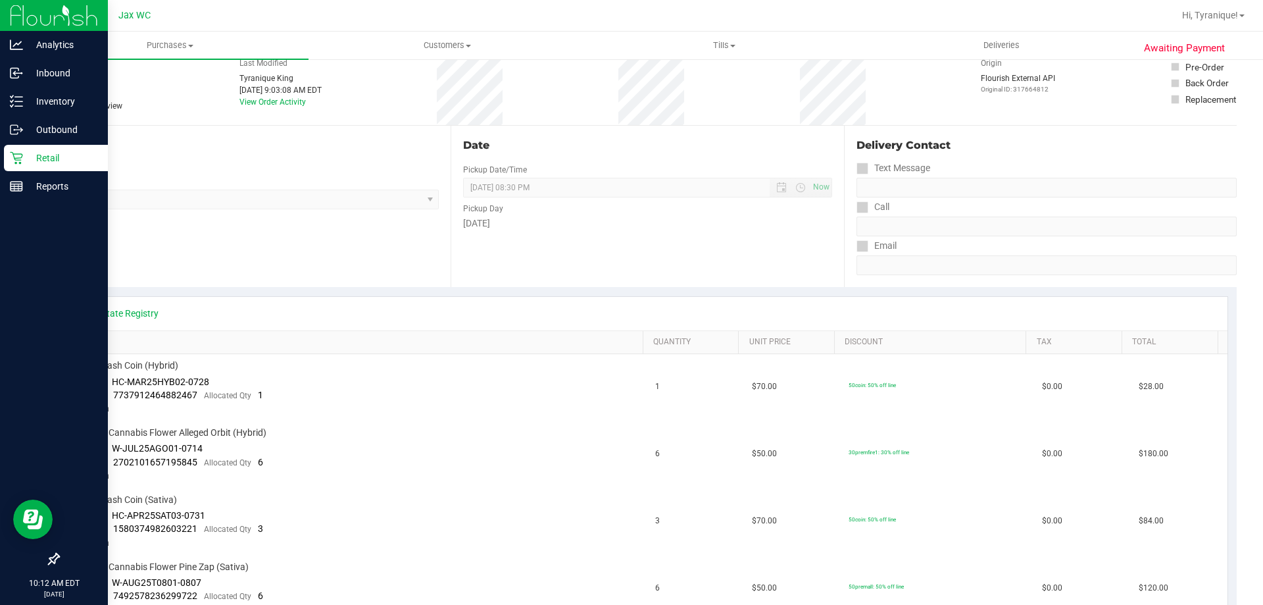
scroll to position [132, 0]
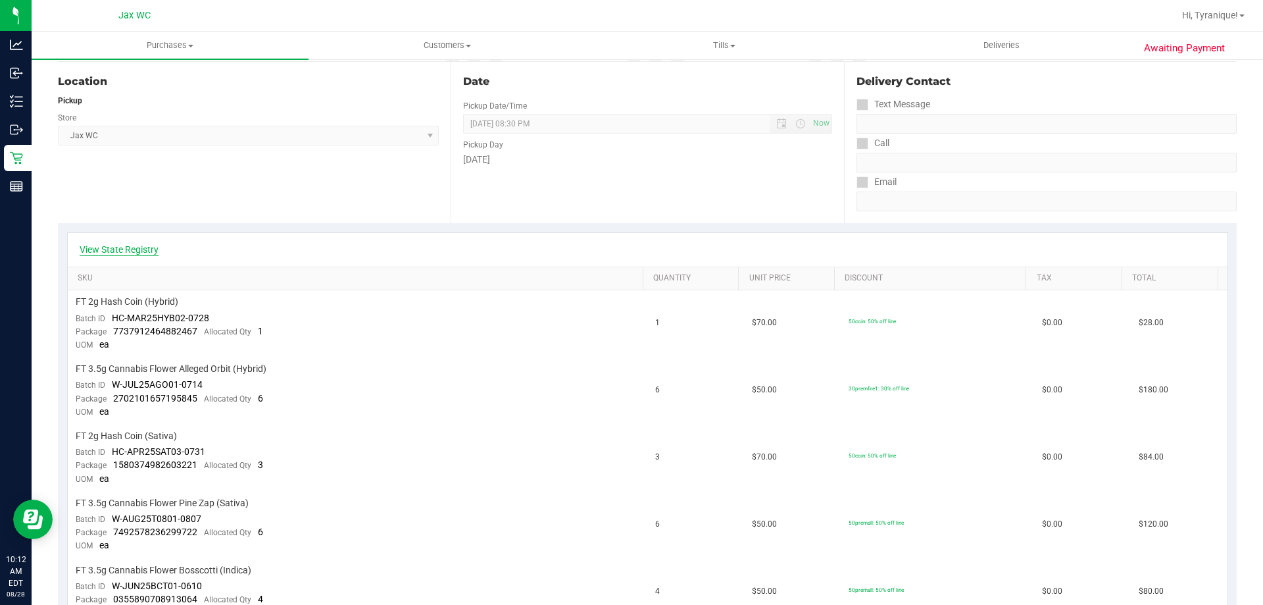
click at [136, 249] on link "View State Registry" at bounding box center [119, 249] width 79 height 13
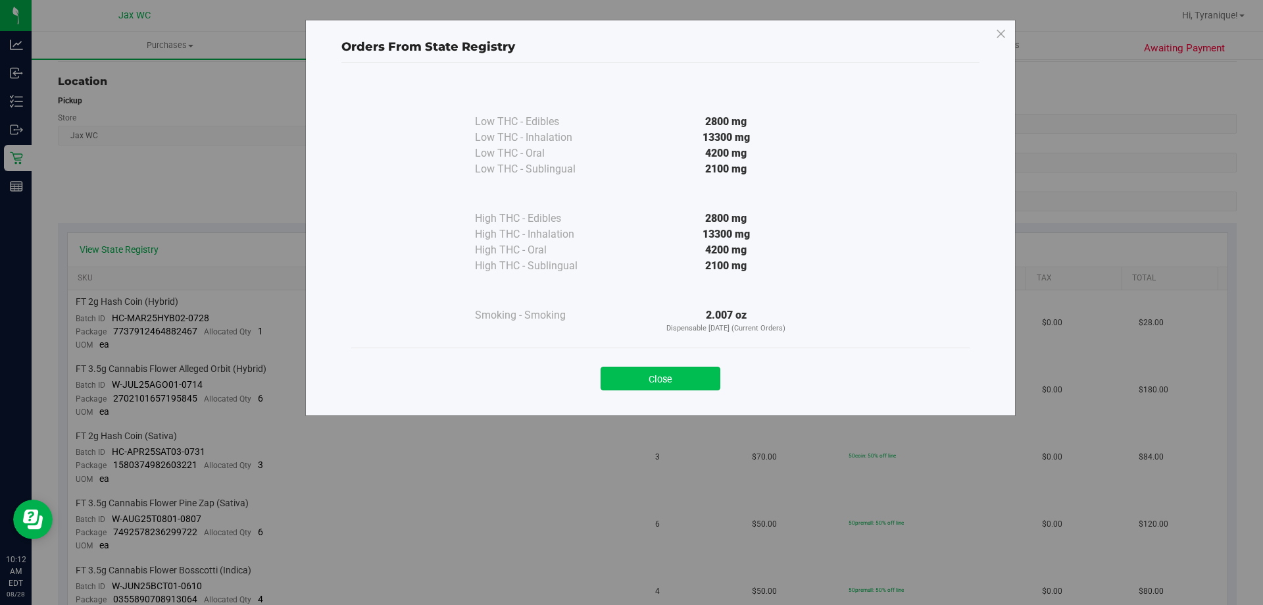
click at [647, 374] on button "Close" at bounding box center [661, 378] width 120 height 24
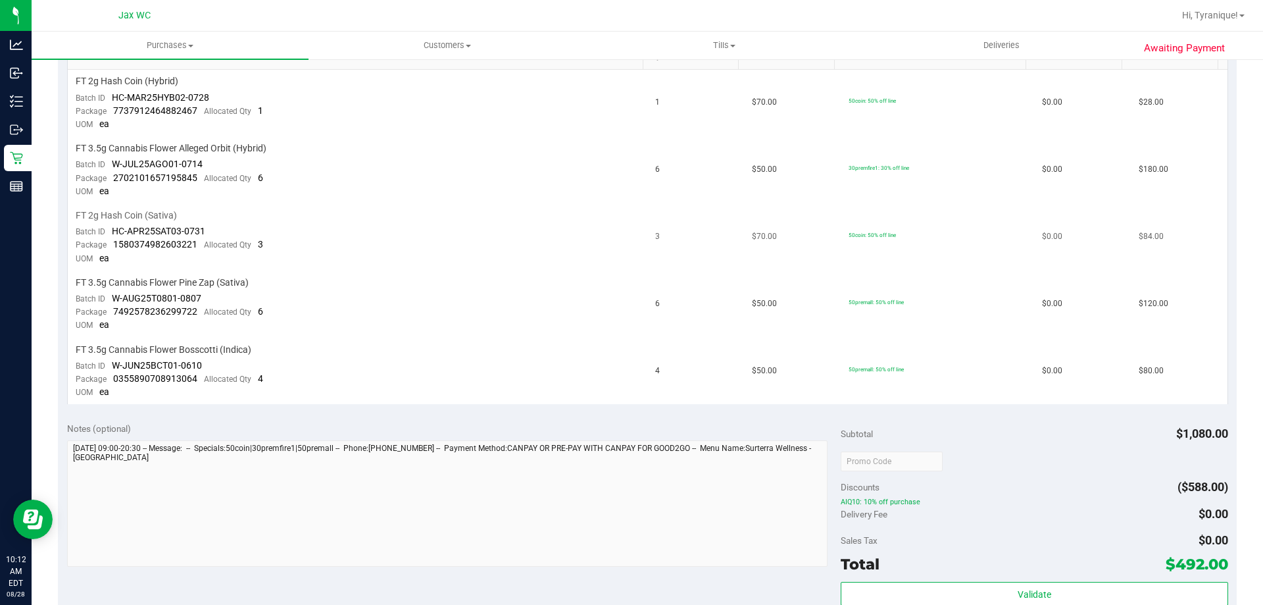
scroll to position [329, 0]
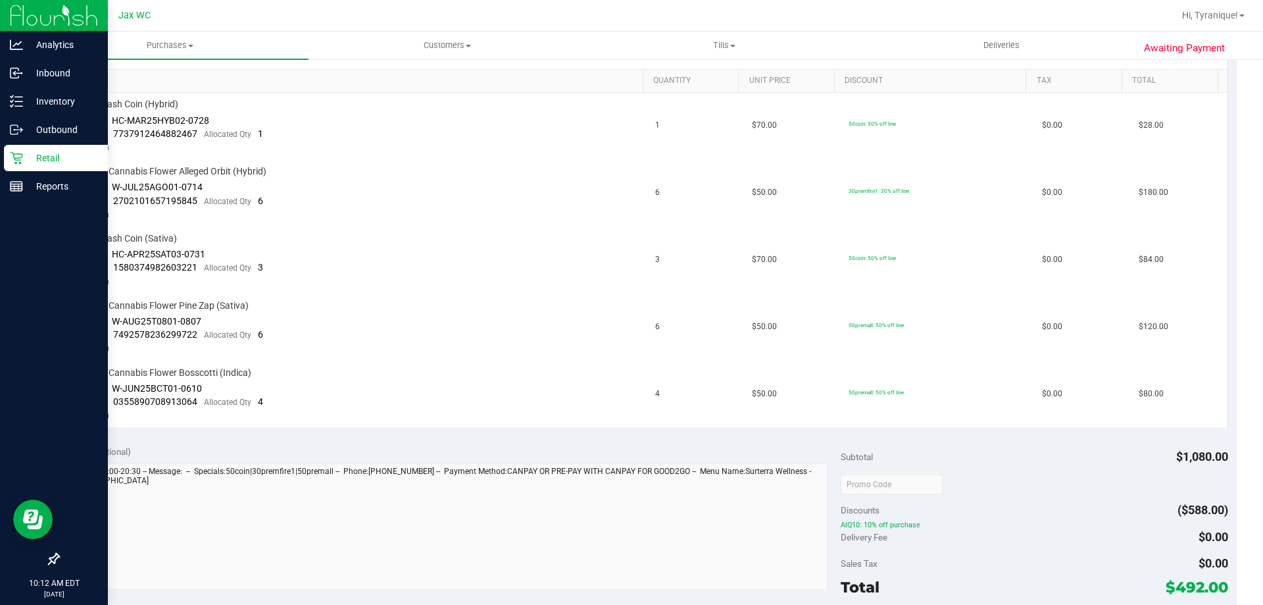
click at [19, 154] on icon at bounding box center [16, 158] width 13 height 13
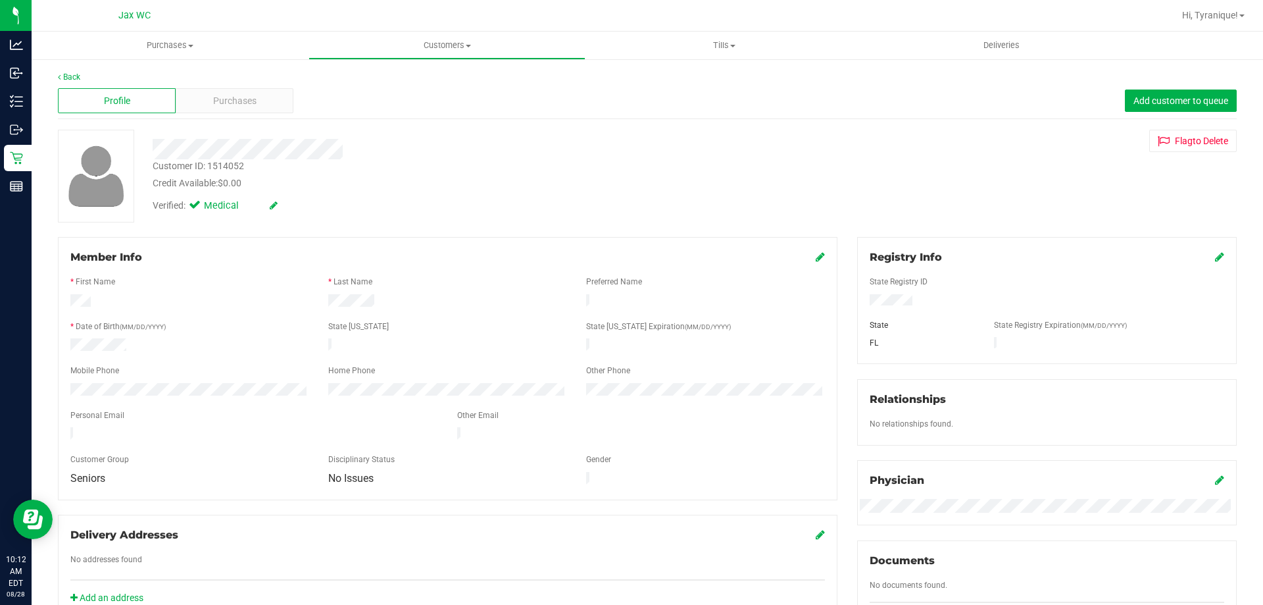
click at [816, 255] on icon at bounding box center [820, 256] width 9 height 11
click at [814, 256] on icon at bounding box center [819, 258] width 12 height 11
click at [250, 103] on span "Purchases" at bounding box center [234, 101] width 43 height 14
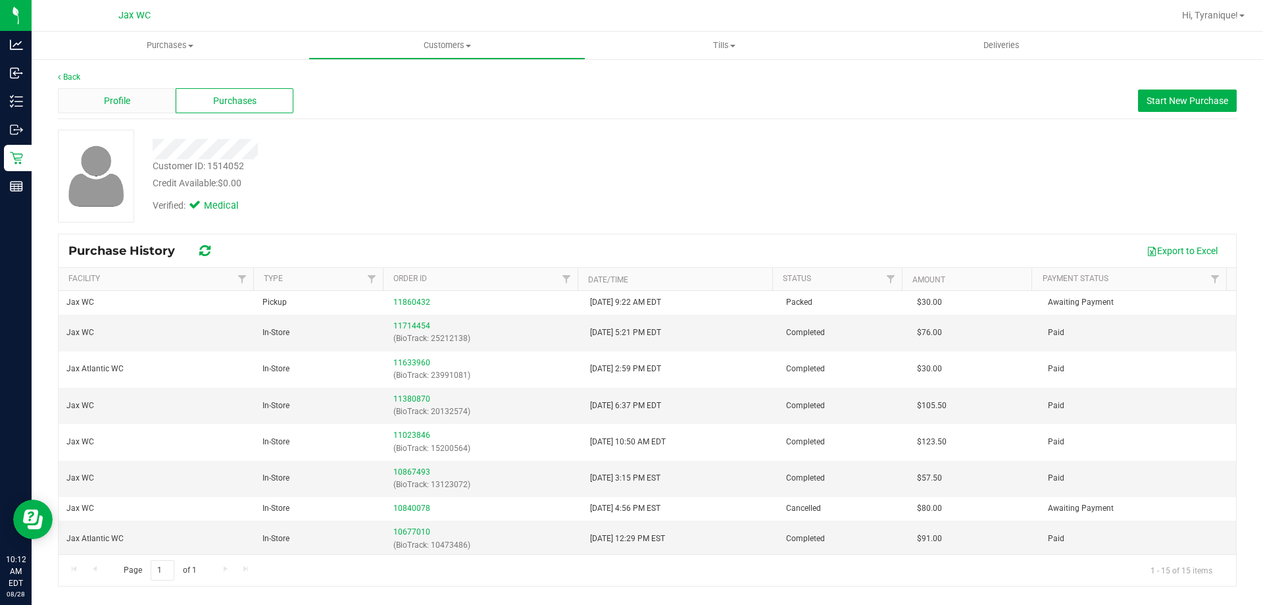
click at [147, 108] on div "Profile" at bounding box center [117, 100] width 118 height 25
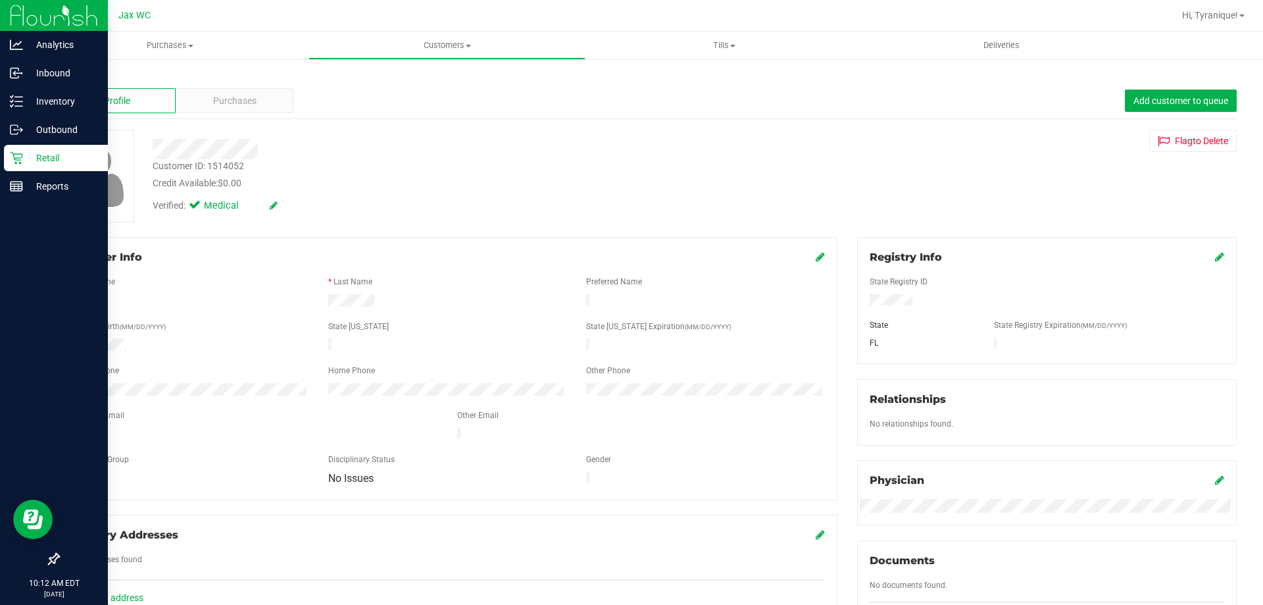
click at [31, 159] on p "Retail" at bounding box center [62, 158] width 79 height 16
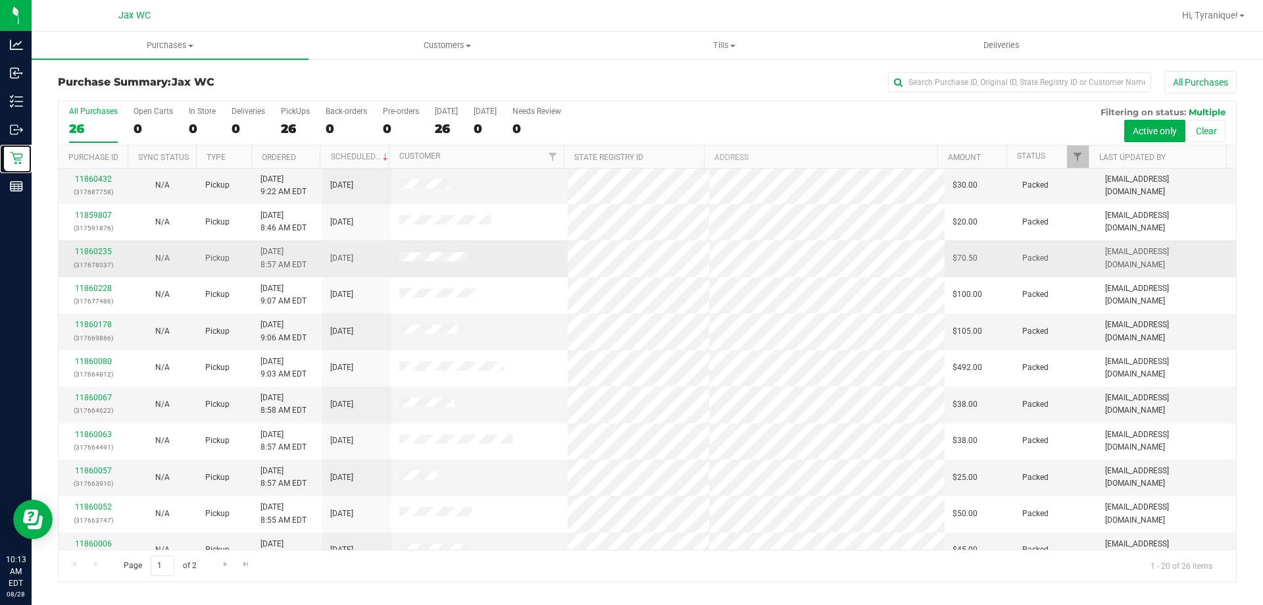
scroll to position [347, 0]
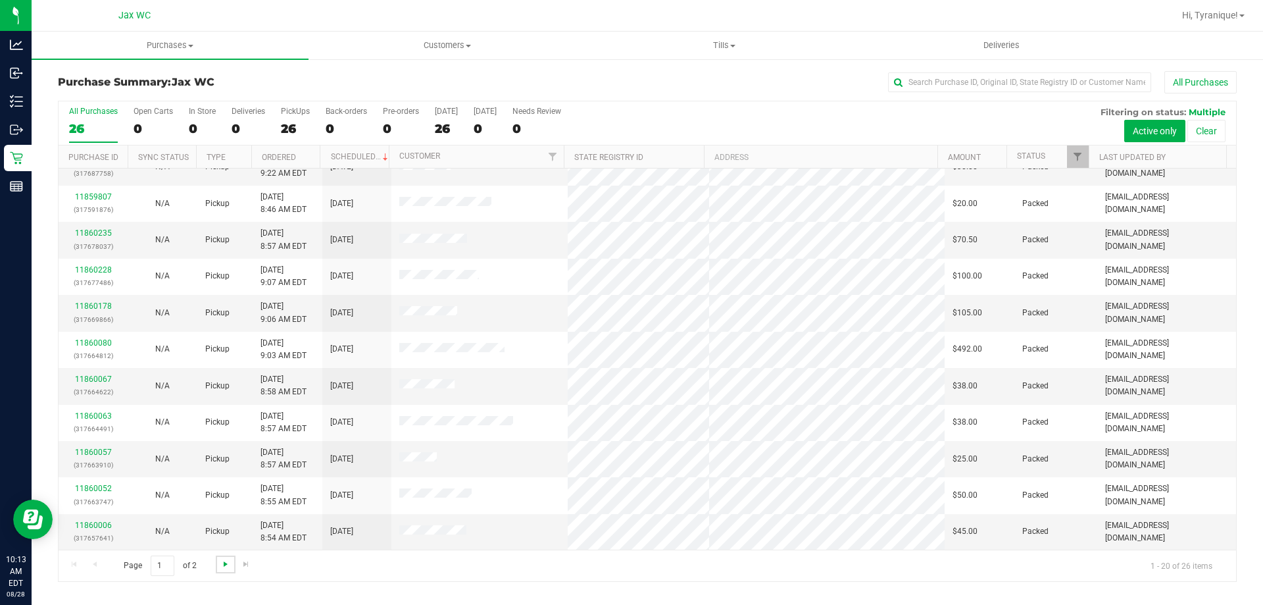
click at [225, 568] on span "Go to the next page" at bounding box center [225, 564] width 11 height 11
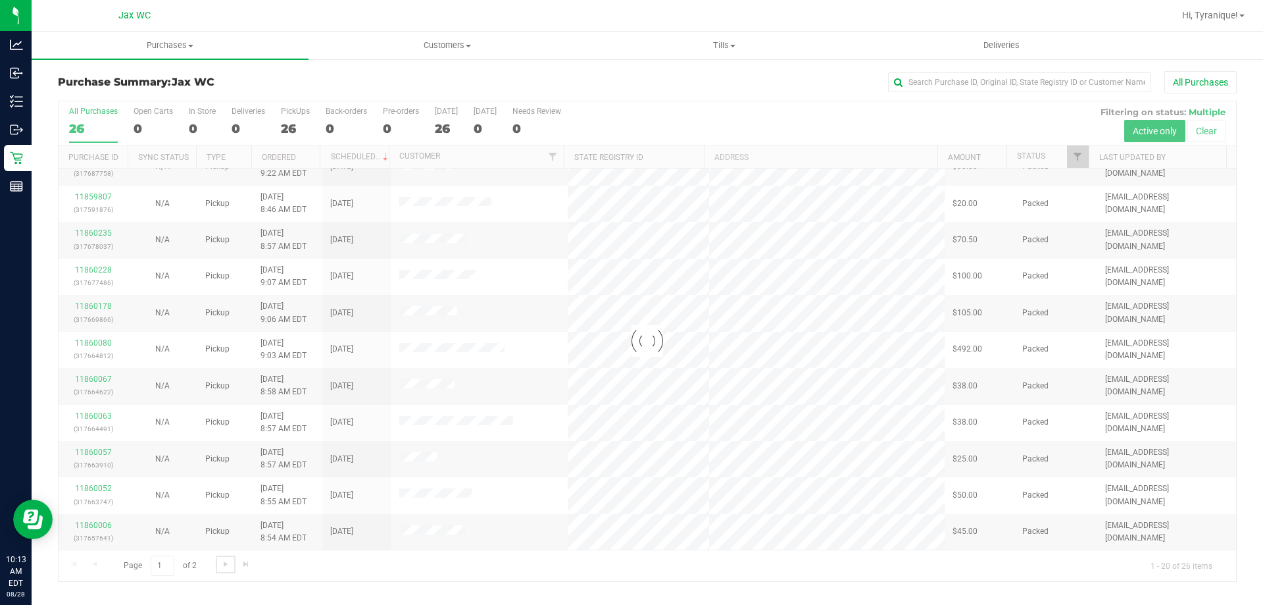
scroll to position [0, 0]
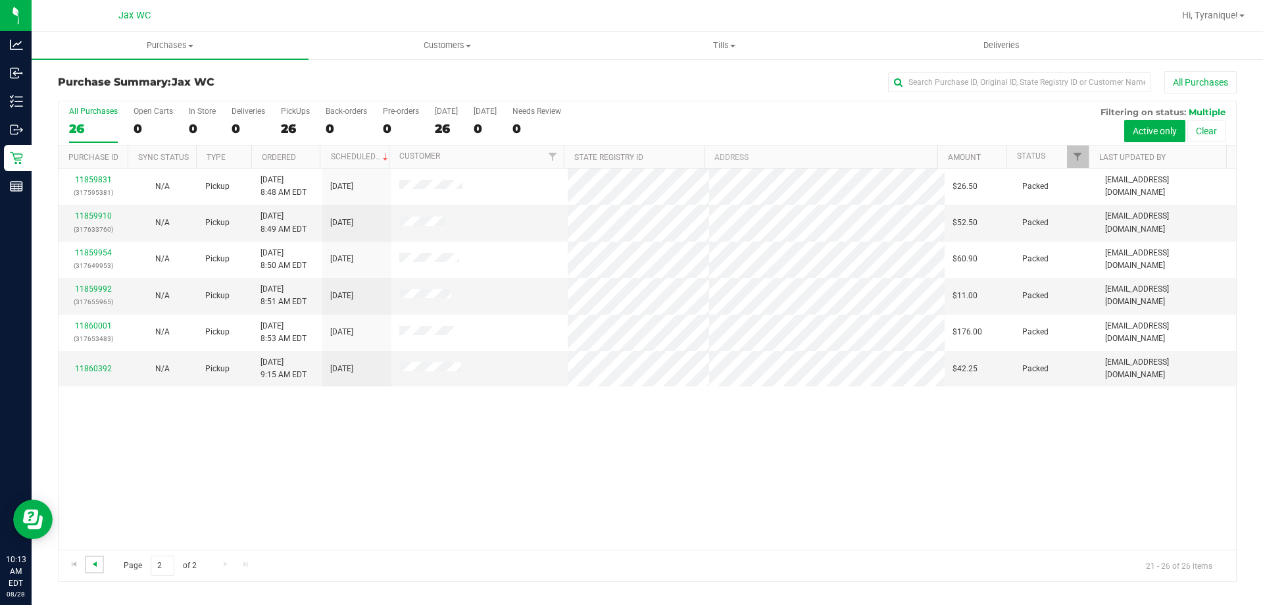
click at [95, 561] on span "Go to the previous page" at bounding box center [94, 564] width 11 height 11
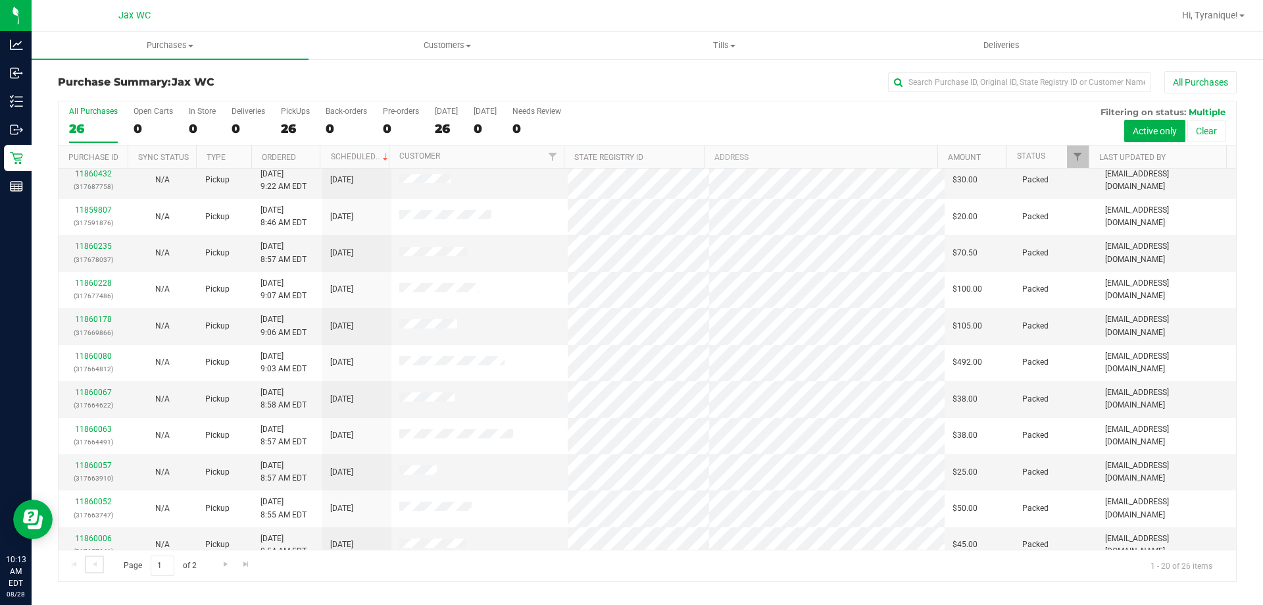
scroll to position [347, 0]
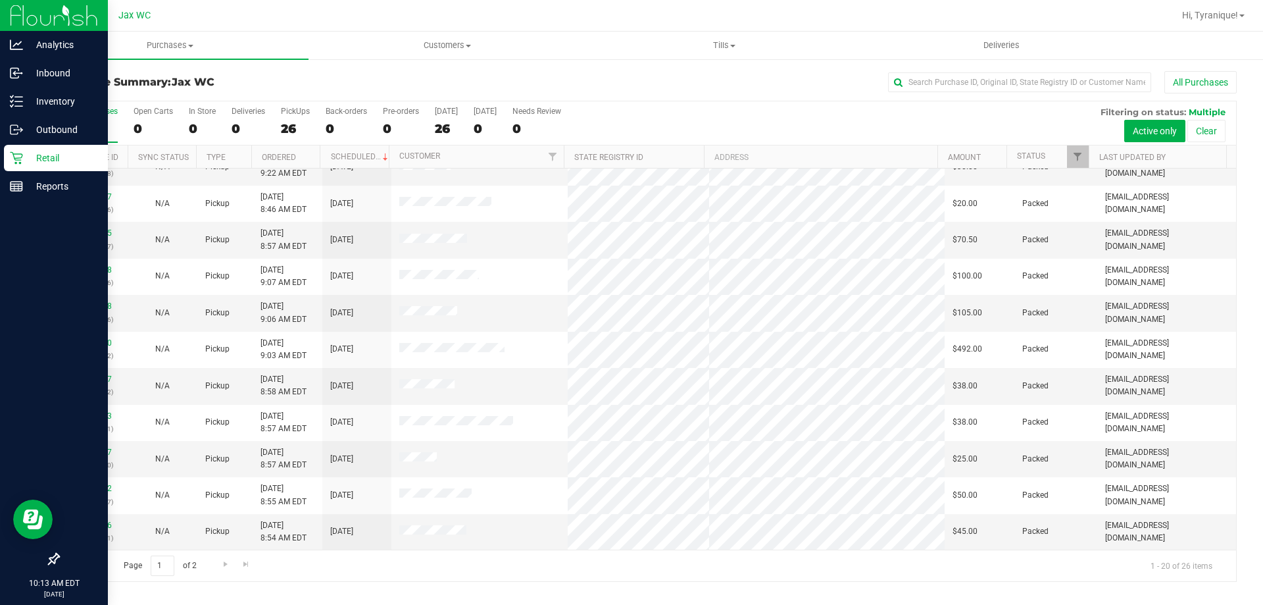
click at [24, 157] on p "Retail" at bounding box center [62, 158] width 79 height 16
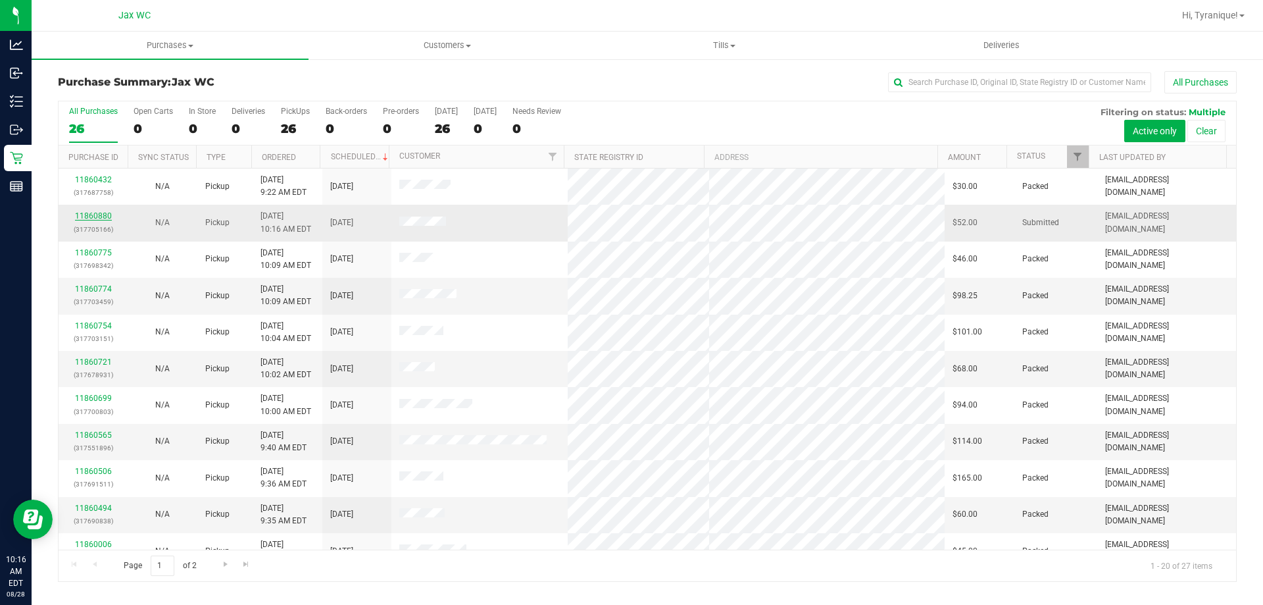
click at [93, 213] on link "11860880" at bounding box center [93, 215] width 37 height 9
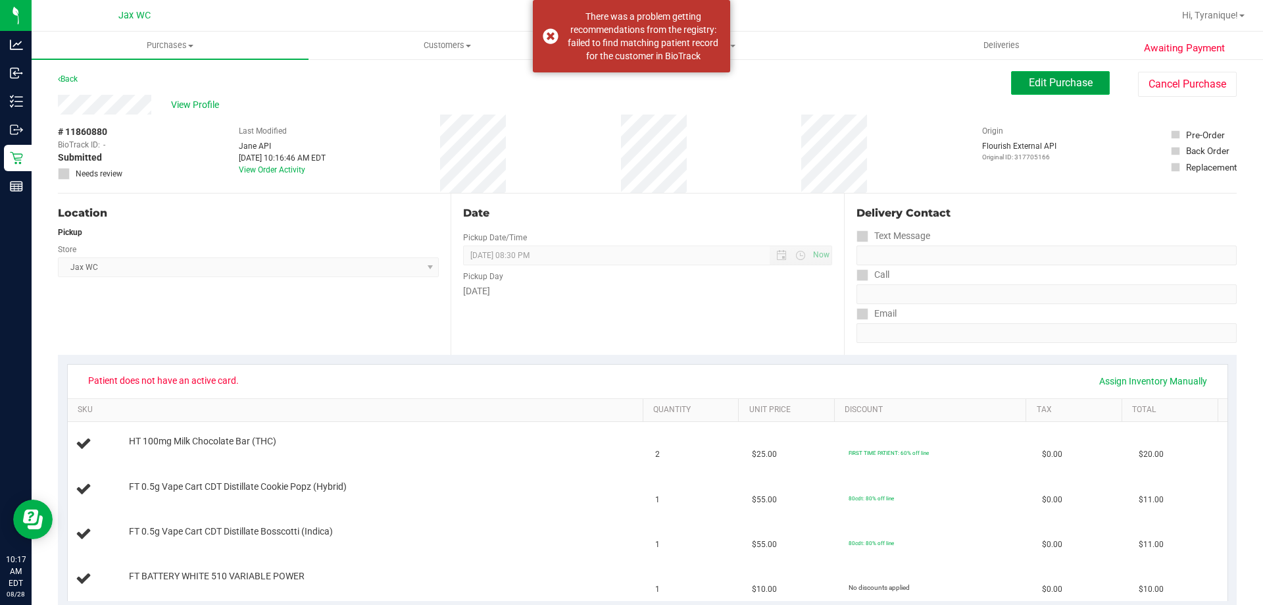
click at [1064, 75] on button "Edit Purchase" at bounding box center [1060, 83] width 99 height 24
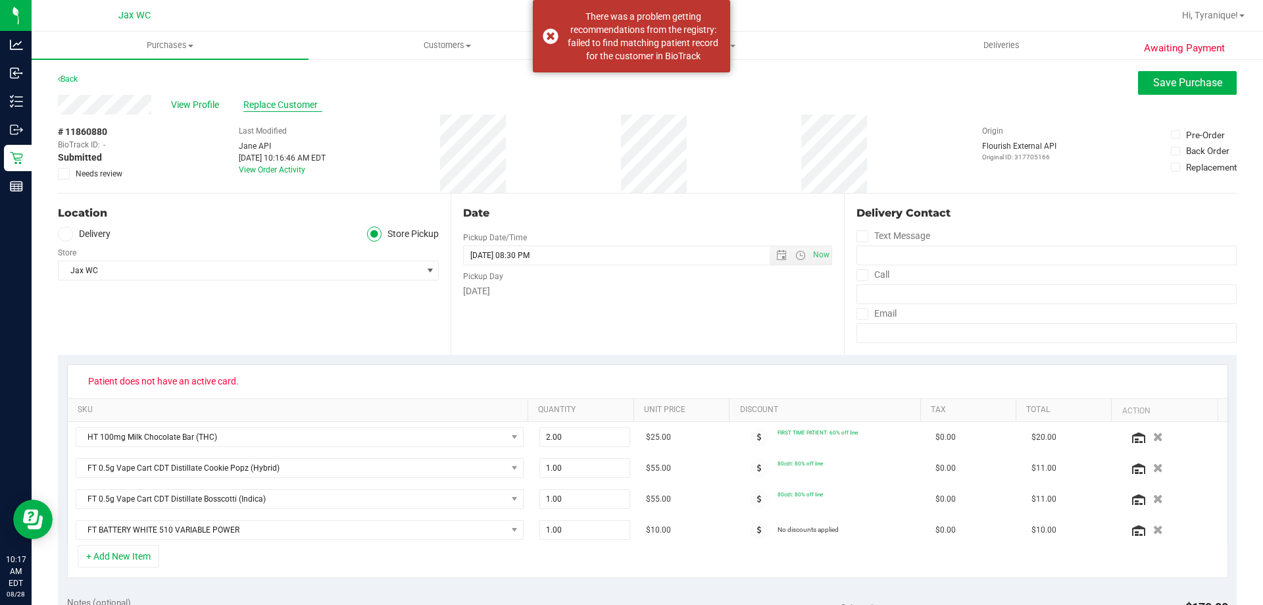
click at [295, 108] on span "Replace Customer" at bounding box center [282, 105] width 79 height 14
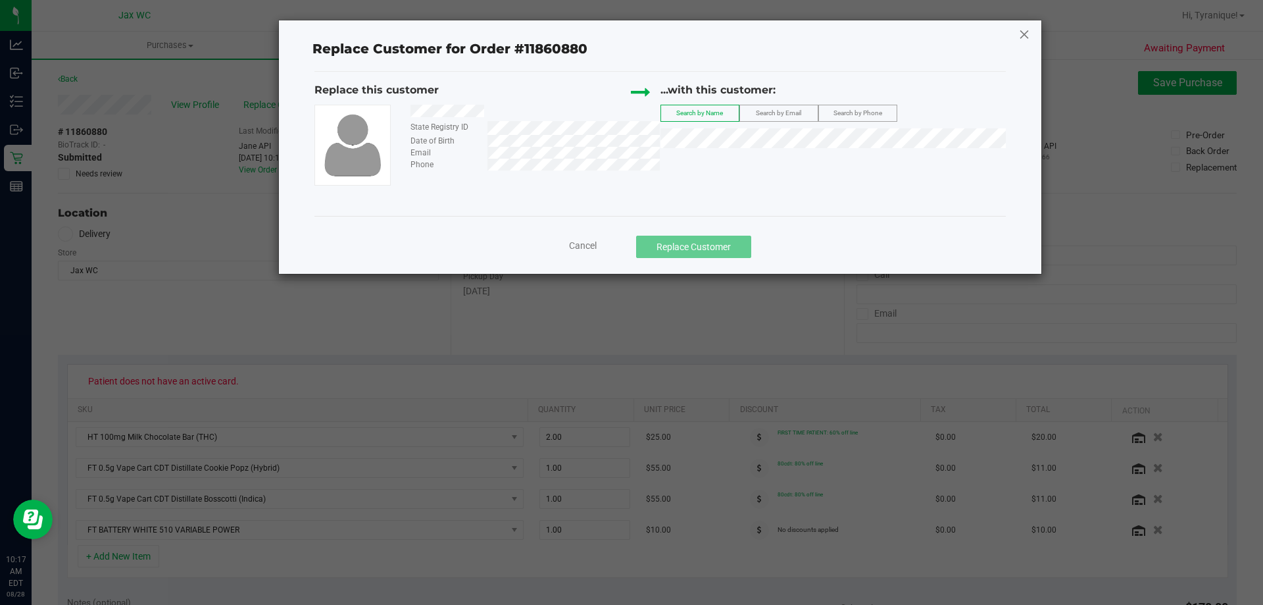
click at [1020, 39] on icon at bounding box center [1024, 34] width 12 height 21
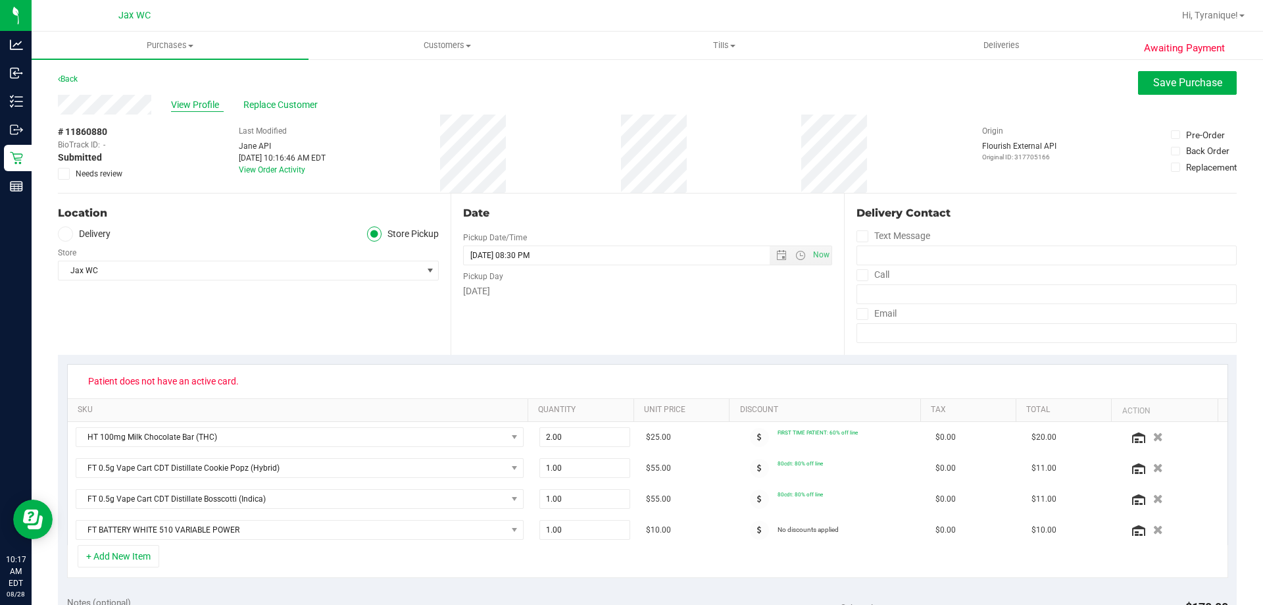
click at [194, 107] on span "View Profile" at bounding box center [197, 105] width 53 height 14
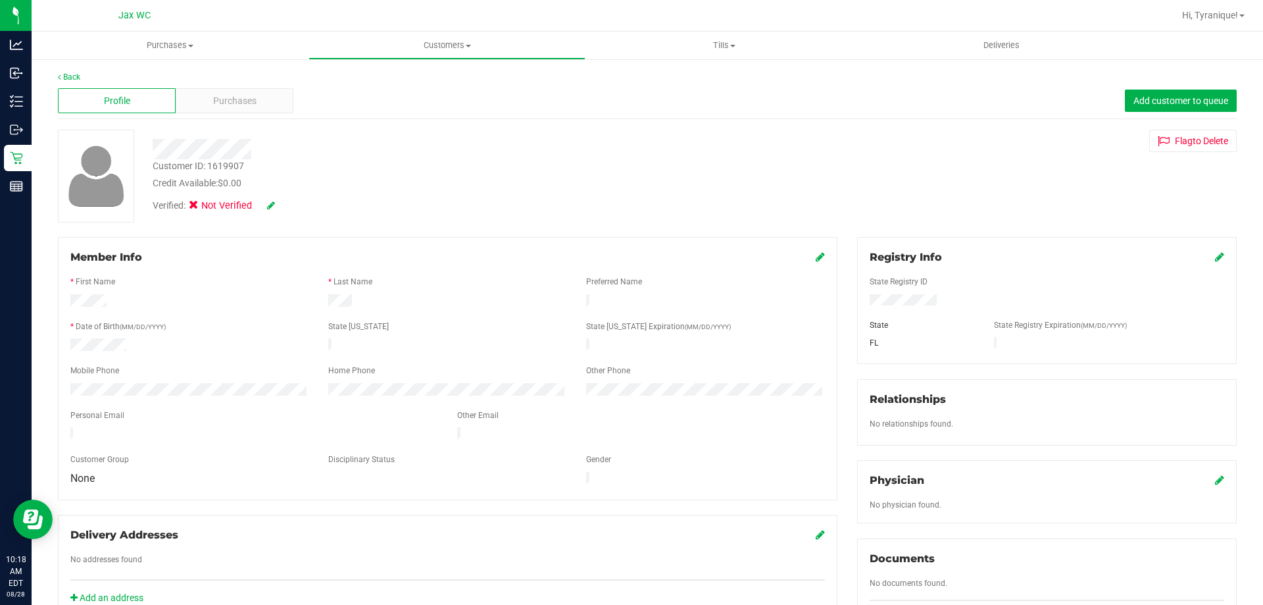
click at [1215, 257] on icon at bounding box center [1219, 256] width 9 height 11
click at [1216, 258] on div "Registry Info State Registry ID * State State Registry Expiration (MM/DD/YYYY) …" at bounding box center [1047, 304] width 380 height 135
click at [1213, 257] on icon at bounding box center [1219, 258] width 12 height 11
click at [277, 203] on div "Verified: Not Verified" at bounding box center [243, 206] width 180 height 14
click at [274, 203] on icon at bounding box center [271, 205] width 8 height 9
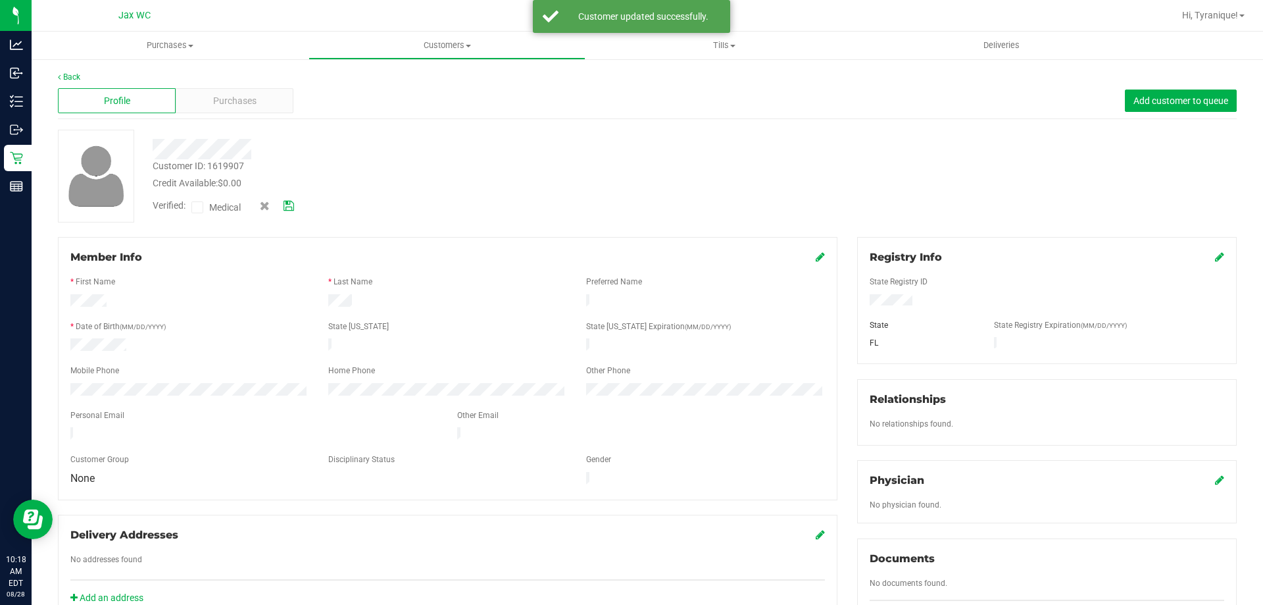
click at [230, 209] on span "Medical" at bounding box center [228, 208] width 38 height 14
click at [0, 0] on input "Medical" at bounding box center [0, 0] width 0 height 0
click at [291, 204] on icon at bounding box center [289, 205] width 11 height 9
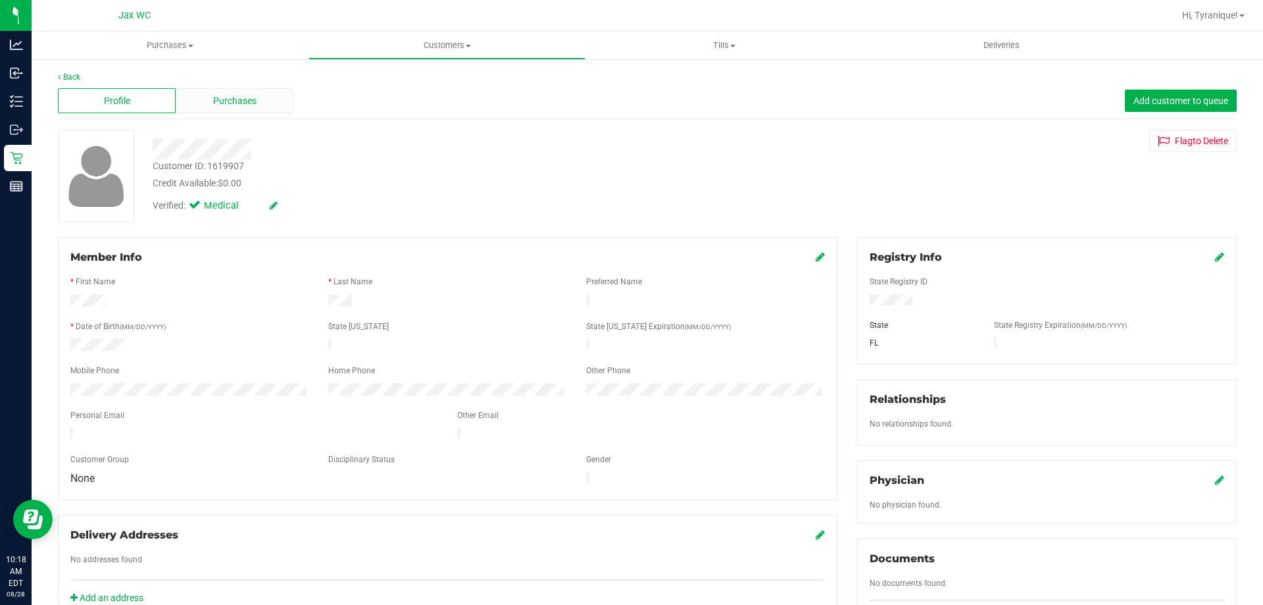
click at [259, 91] on div "Purchases" at bounding box center [235, 100] width 118 height 25
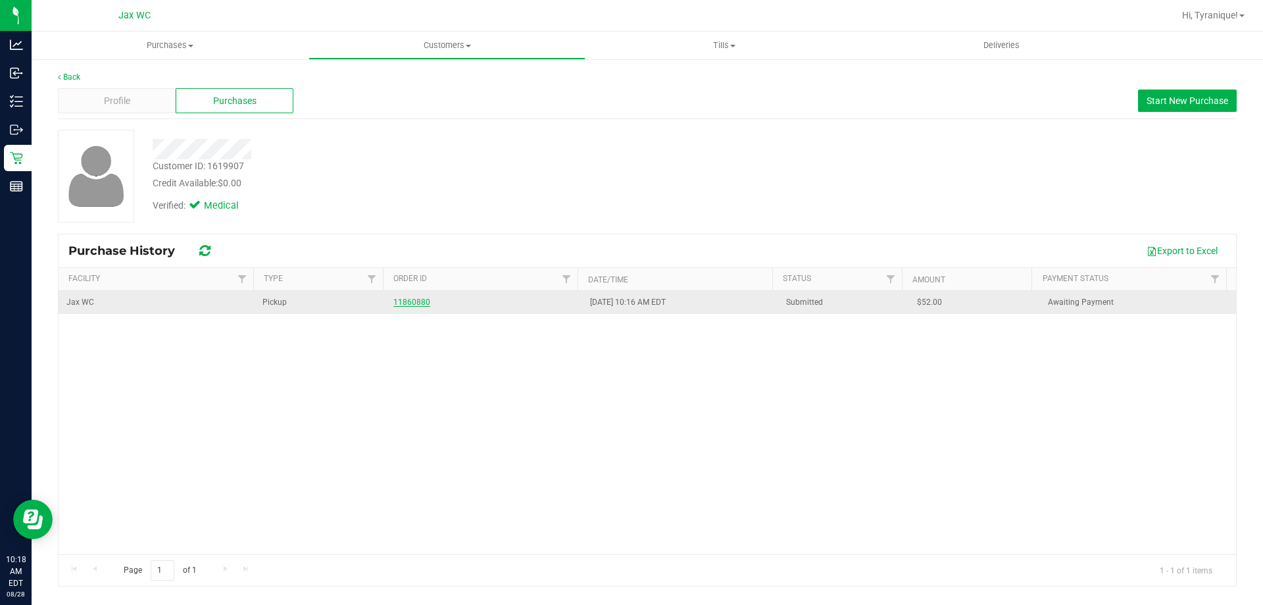
click at [413, 300] on link "11860880" at bounding box center [411, 301] width 37 height 9
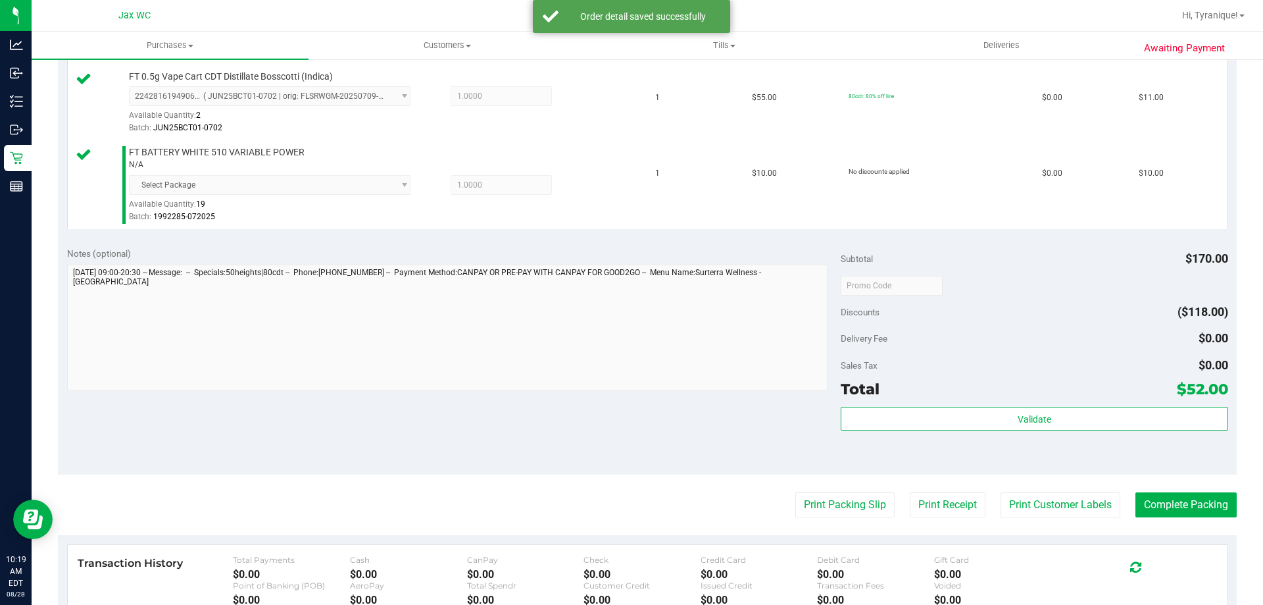
scroll to position [526, 0]
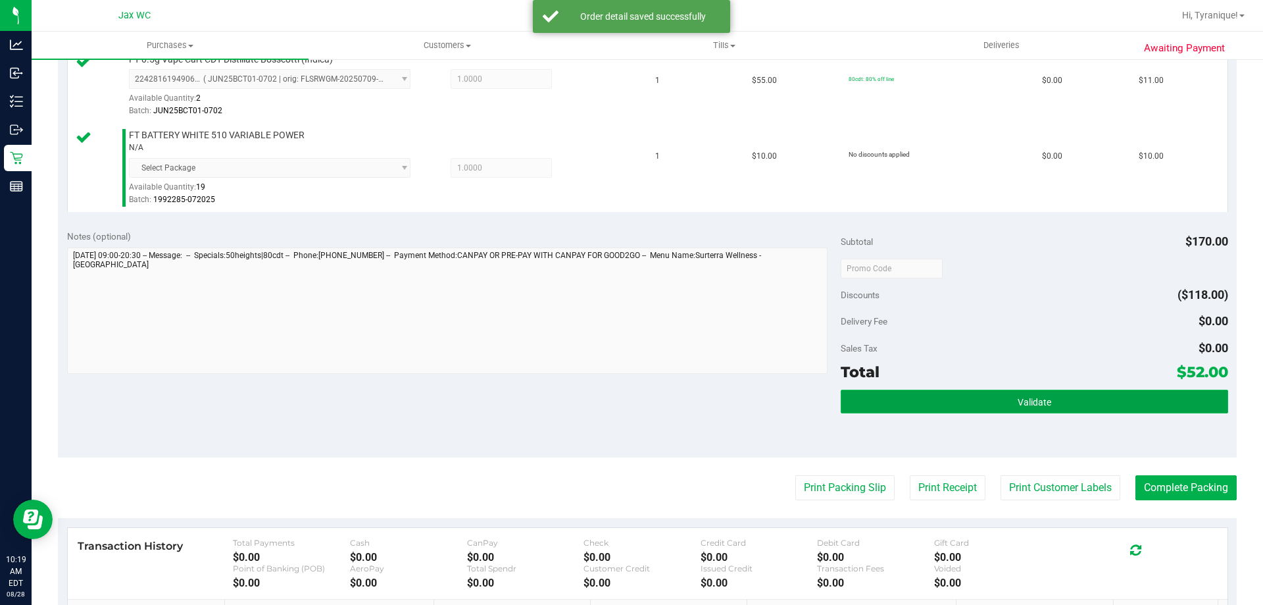
click at [935, 399] on button "Validate" at bounding box center [1034, 401] width 387 height 24
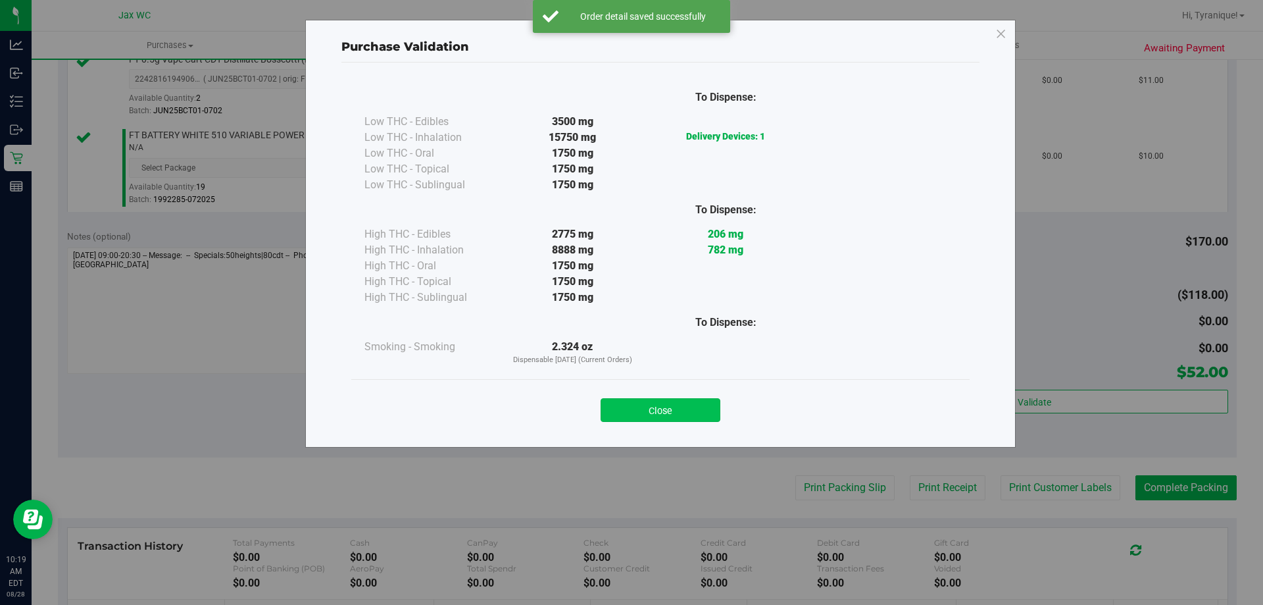
click at [691, 413] on button "Close" at bounding box center [661, 410] width 120 height 24
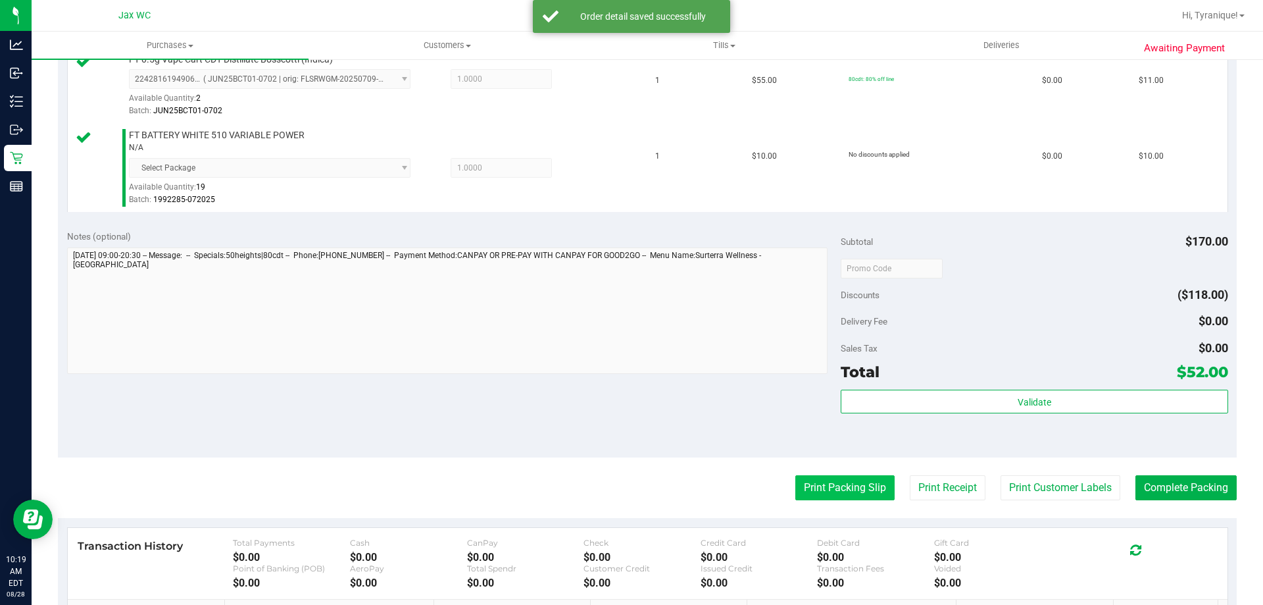
click at [808, 476] on button "Print Packing Slip" at bounding box center [844, 487] width 99 height 25
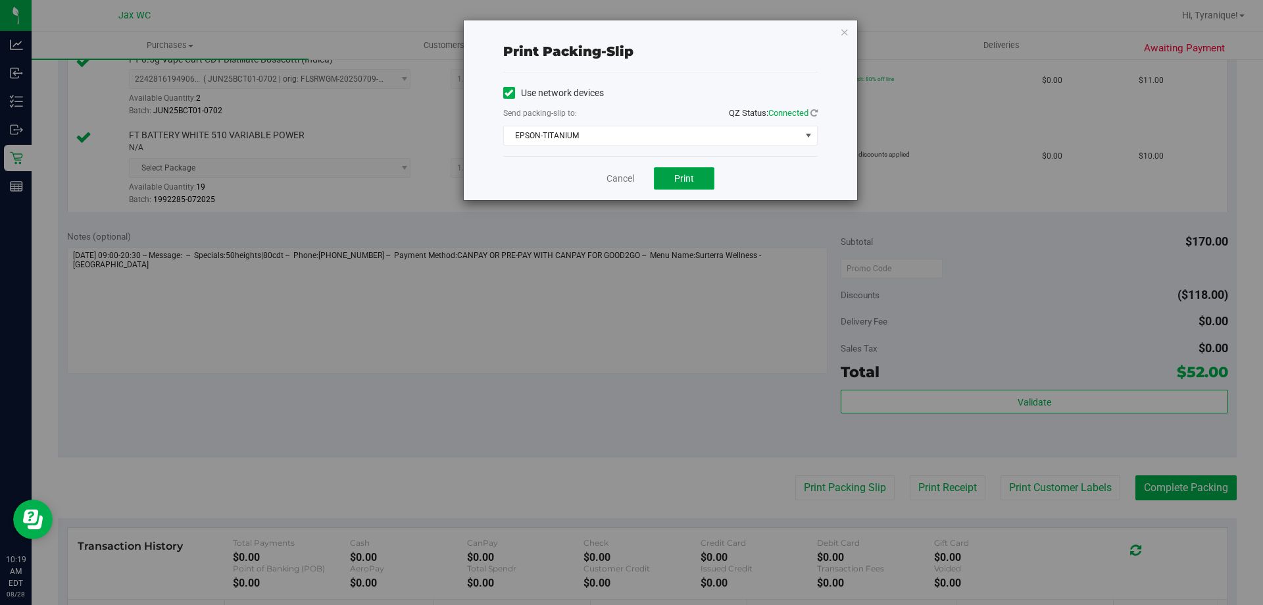
click at [682, 168] on button "Print" at bounding box center [684, 178] width 61 height 22
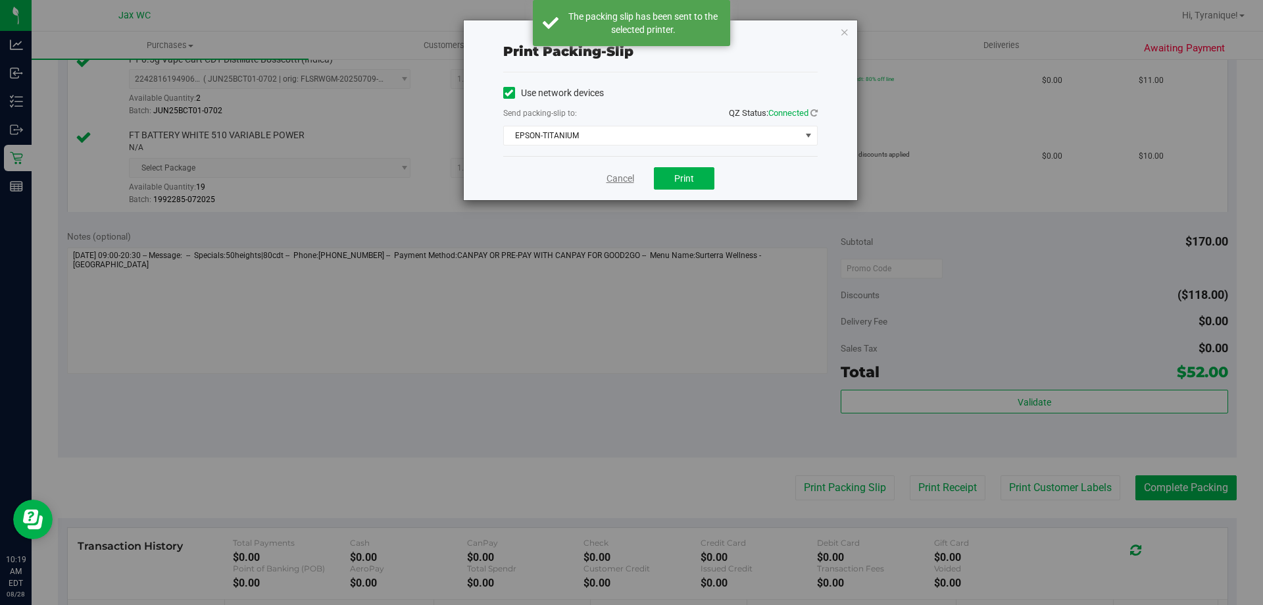
click at [625, 181] on link "Cancel" at bounding box center [621, 179] width 28 height 14
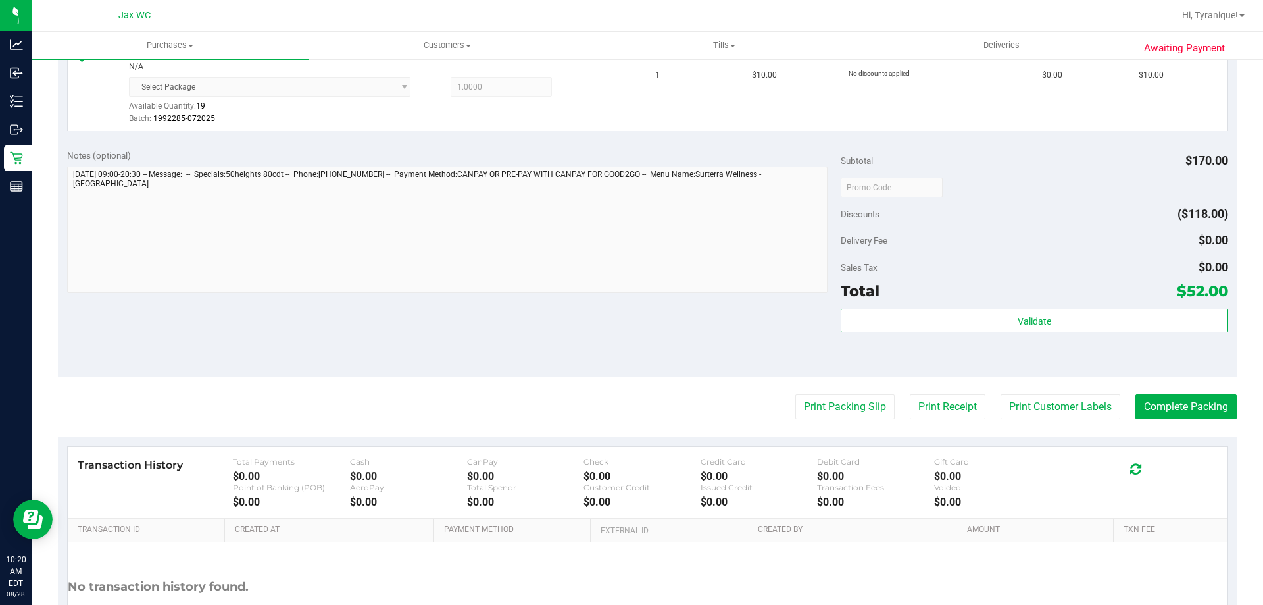
scroll to position [658, 0]
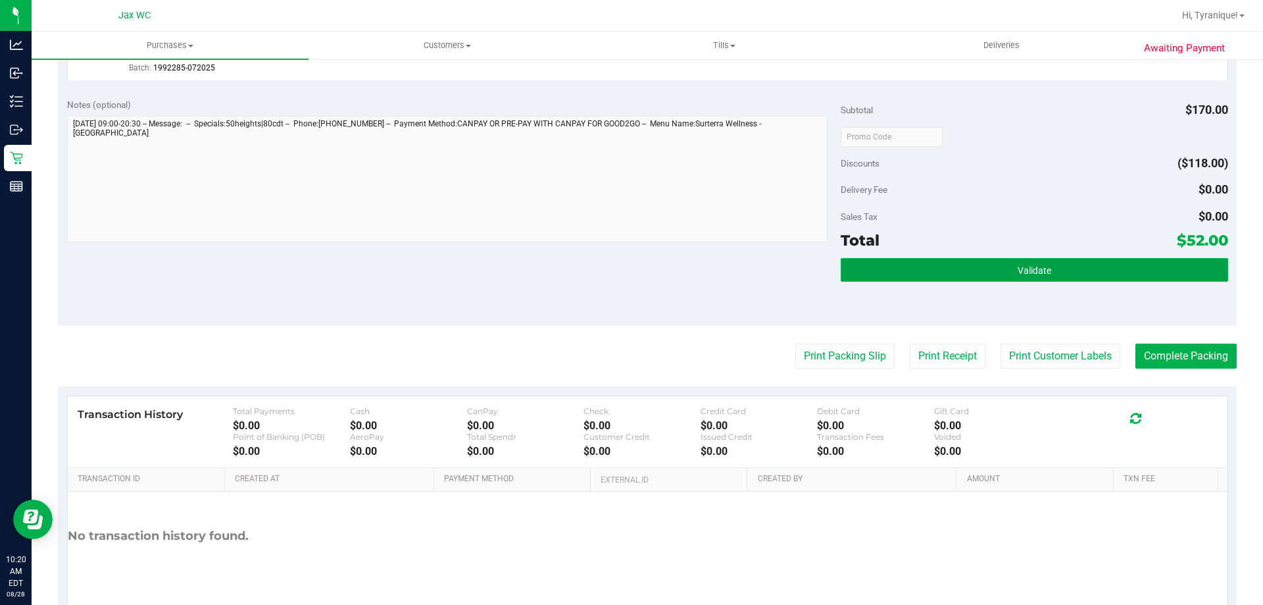
click at [1034, 269] on span "Validate" at bounding box center [1035, 270] width 34 height 11
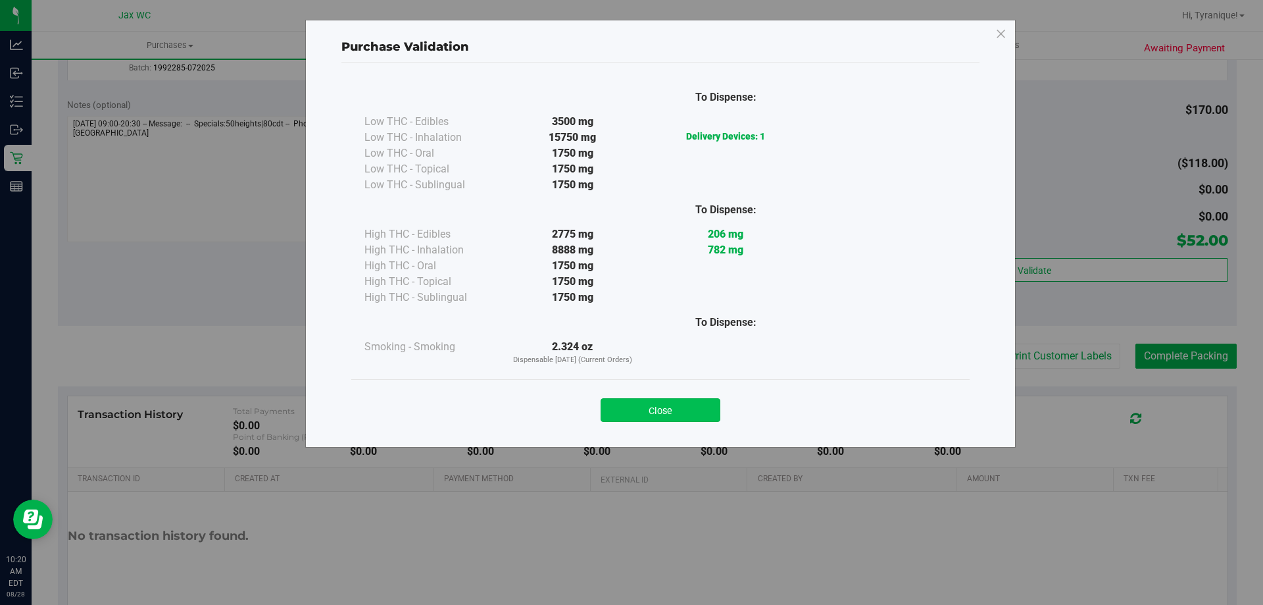
click at [694, 408] on button "Close" at bounding box center [661, 410] width 120 height 24
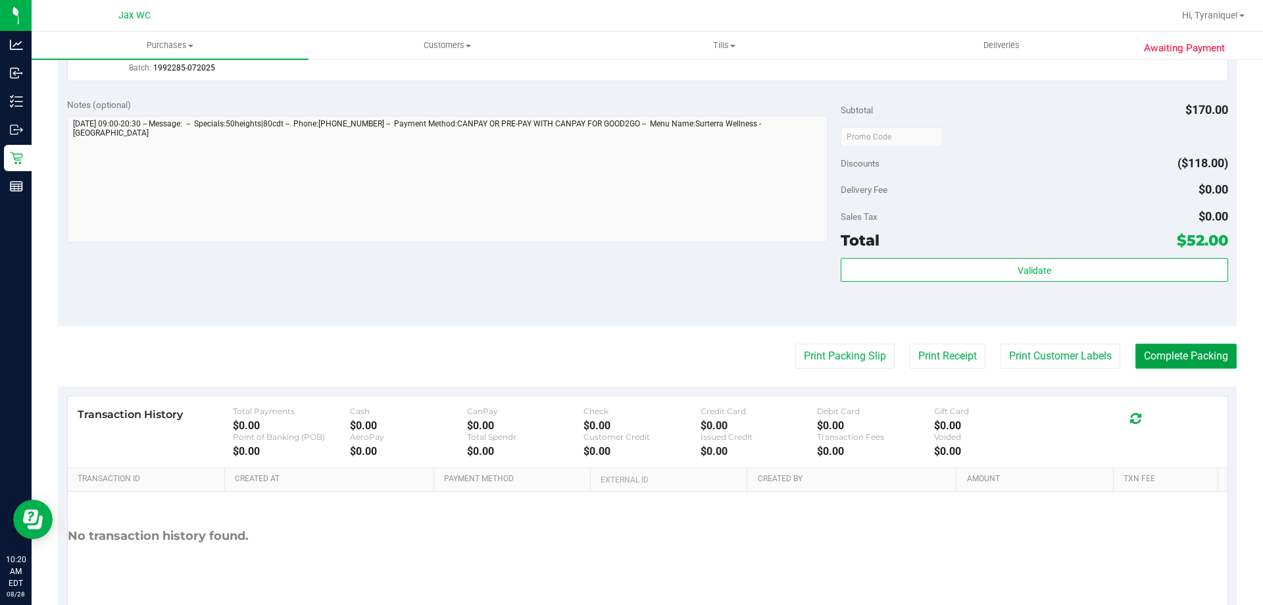
click at [1191, 359] on button "Complete Packing" at bounding box center [1186, 355] width 101 height 25
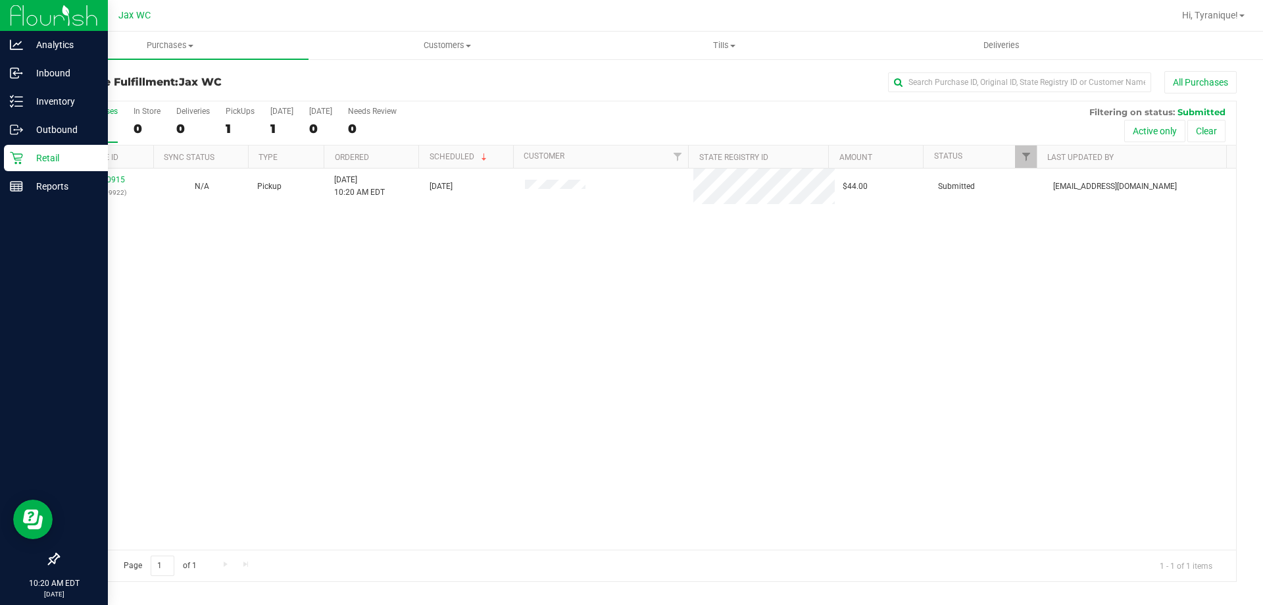
click at [13, 151] on icon at bounding box center [16, 157] width 13 height 13
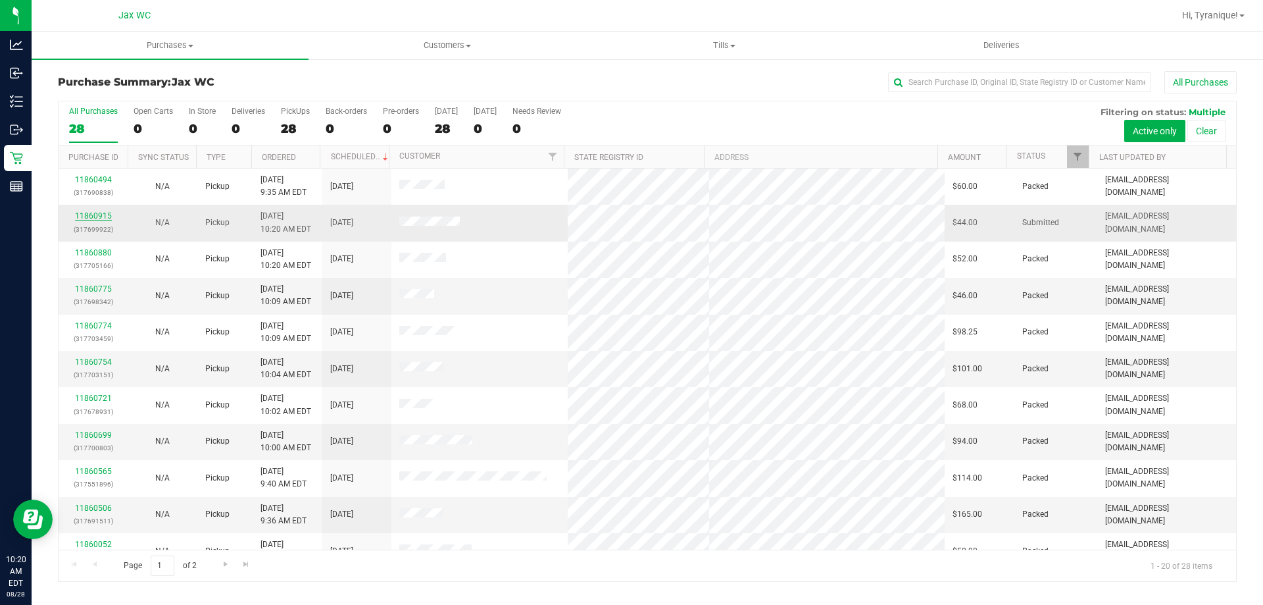
click at [92, 212] on link "11860915" at bounding box center [93, 215] width 37 height 9
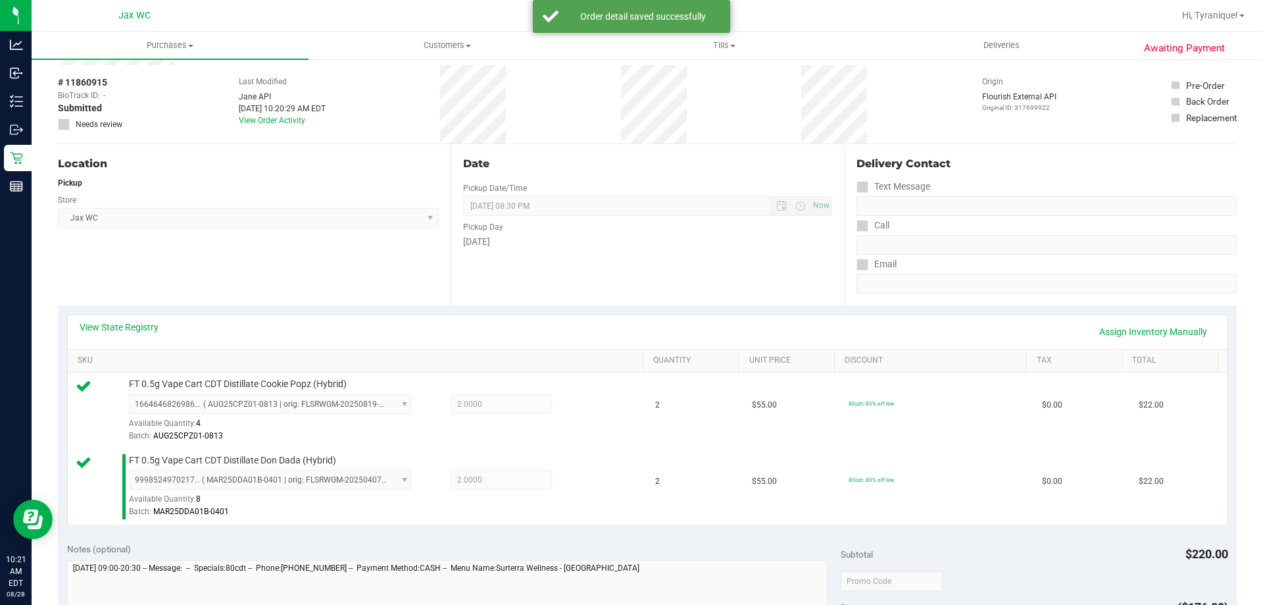
scroll to position [395, 0]
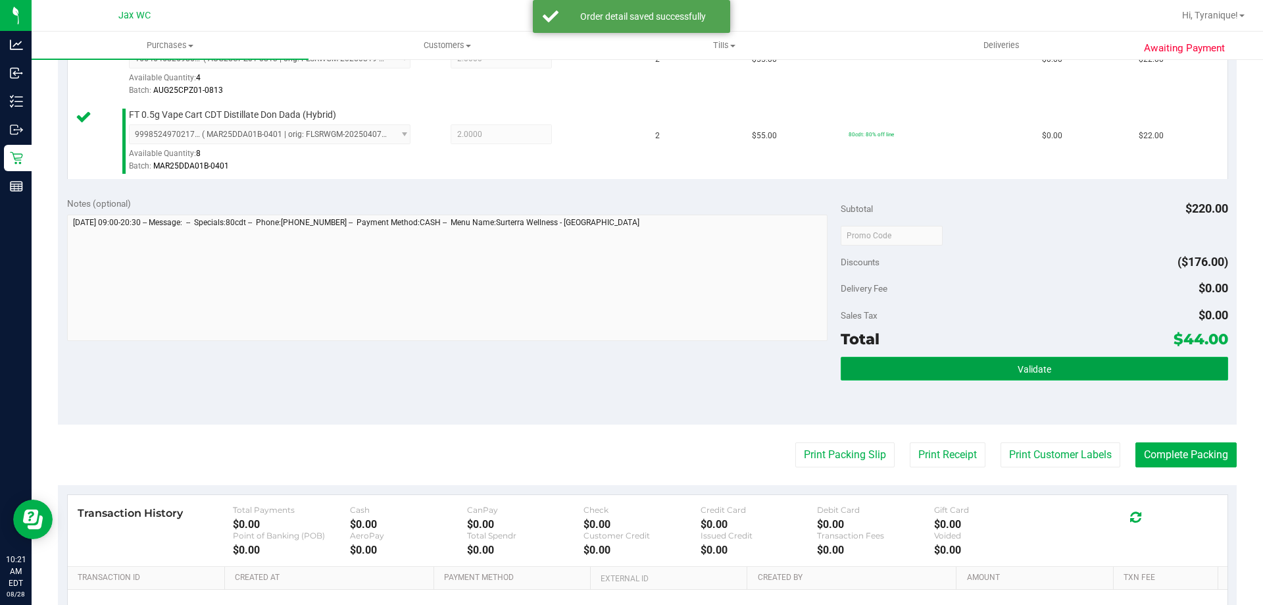
click at [1116, 377] on button "Validate" at bounding box center [1034, 369] width 387 height 24
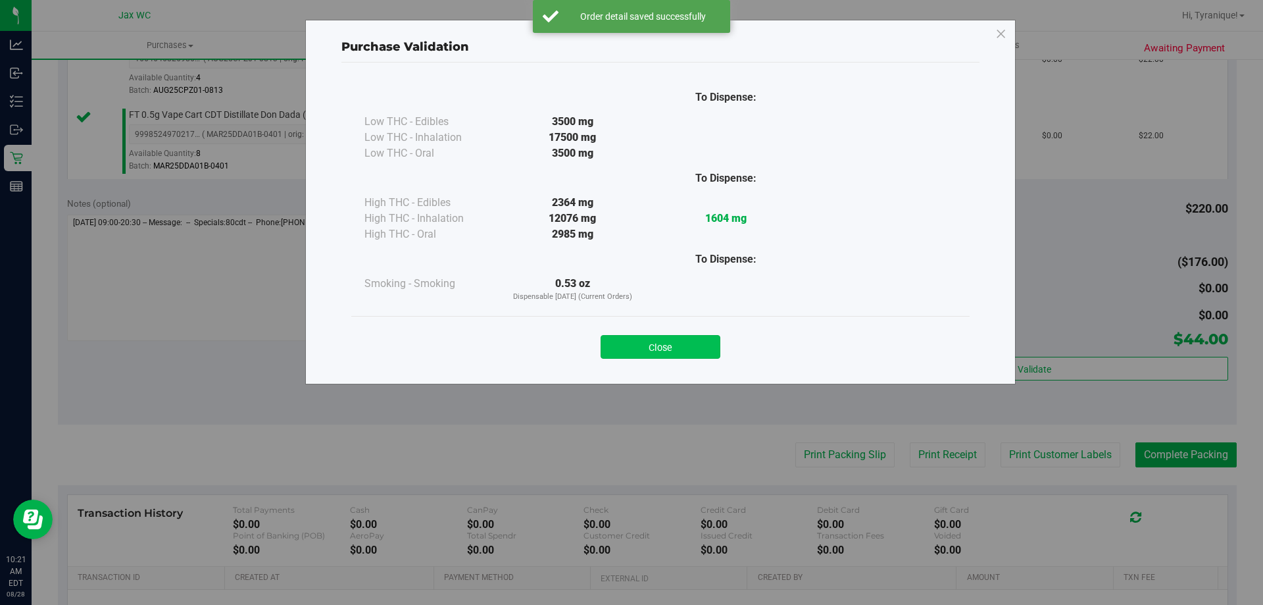
click at [650, 349] on button "Close" at bounding box center [661, 347] width 120 height 24
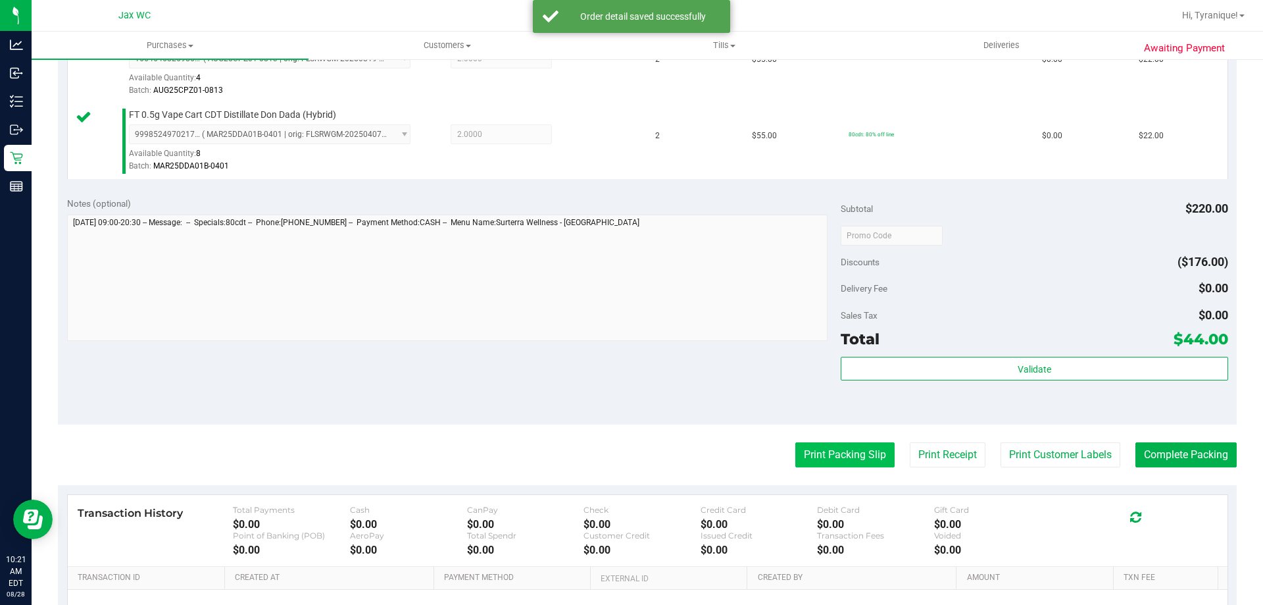
click at [843, 455] on button "Print Packing Slip" at bounding box center [844, 454] width 99 height 25
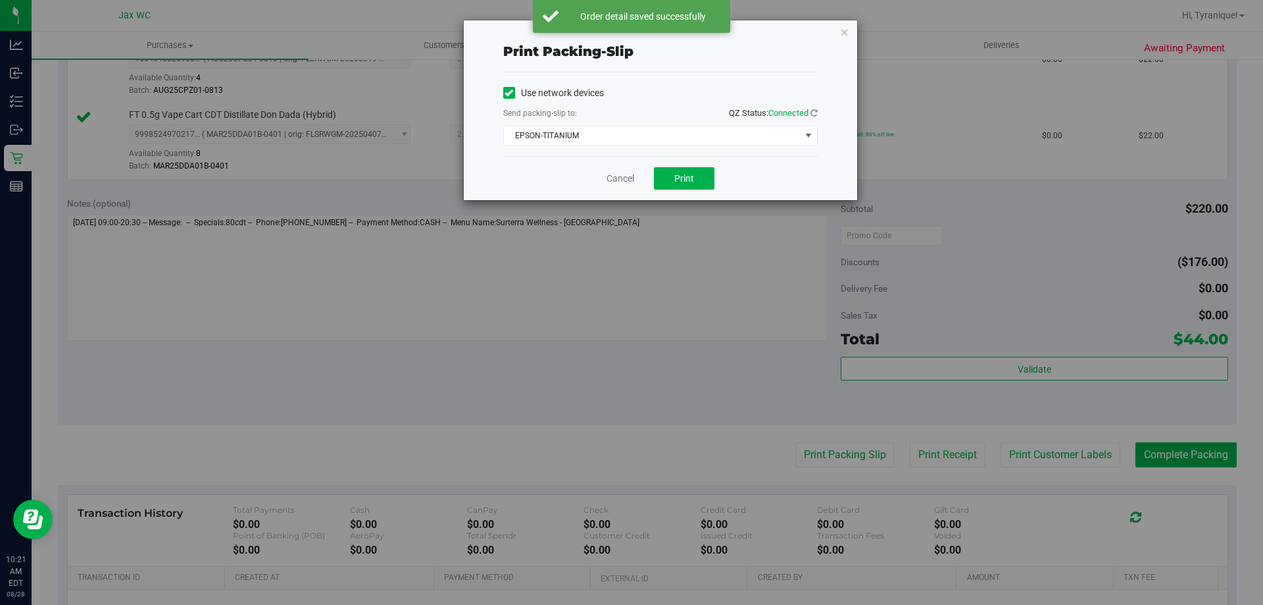
click at [672, 166] on div "Cancel Print" at bounding box center [660, 178] width 314 height 44
click at [680, 178] on span "Print" at bounding box center [684, 178] width 20 height 11
click at [623, 183] on link "Cancel" at bounding box center [621, 179] width 28 height 14
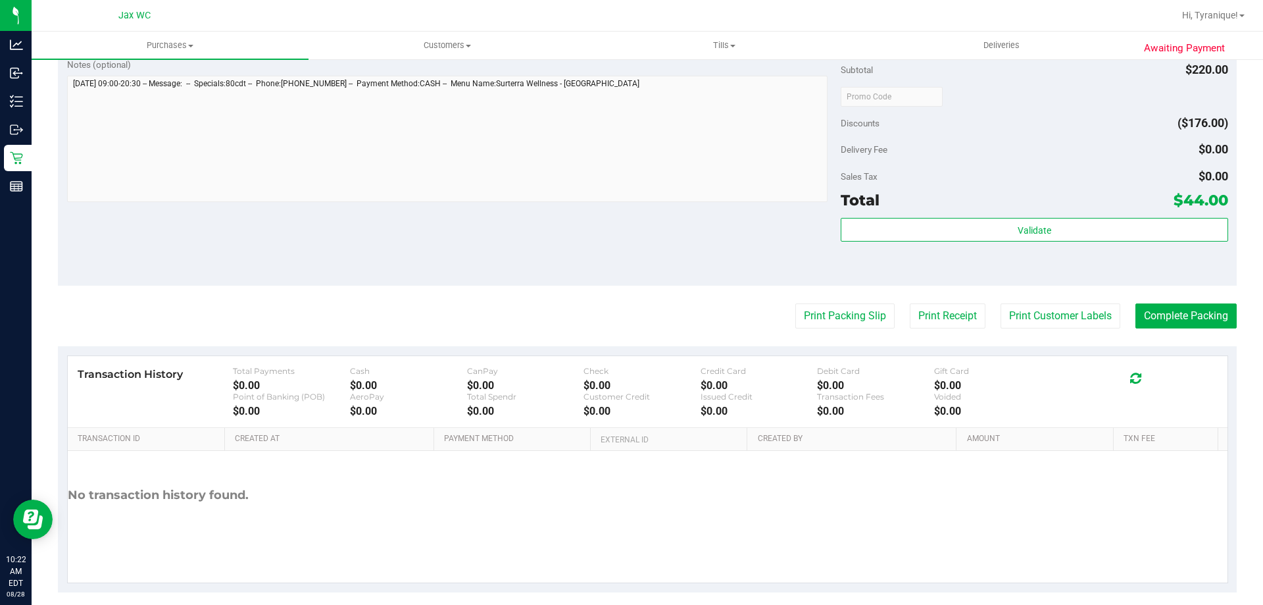
scroll to position [547, 0]
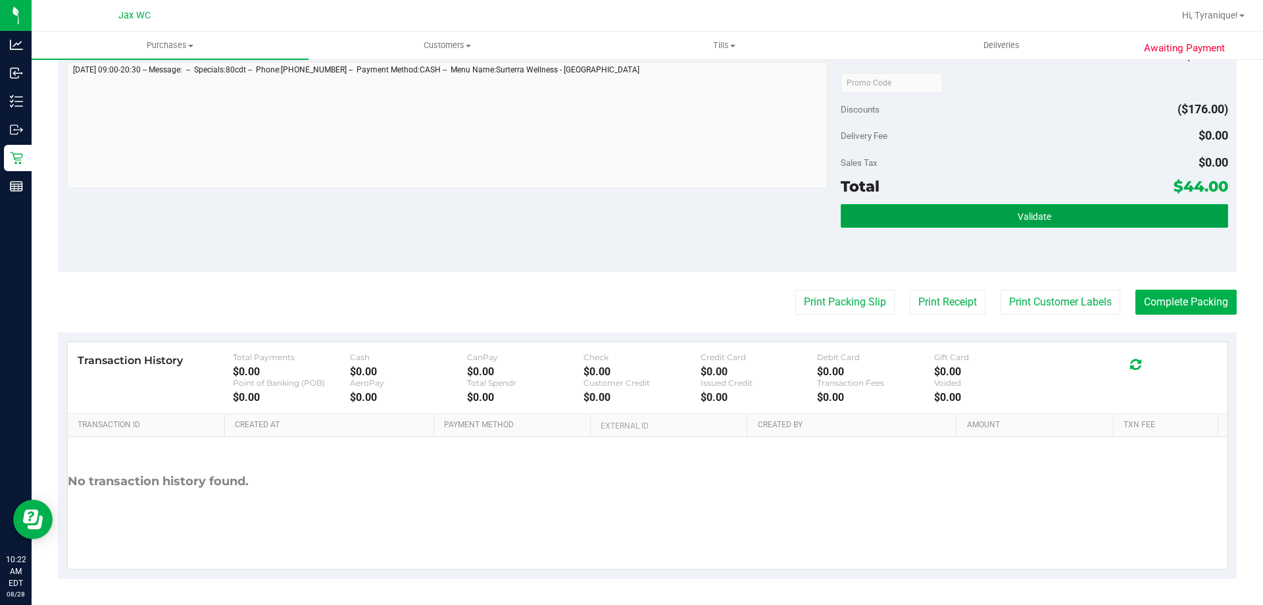
click at [1157, 214] on button "Validate" at bounding box center [1034, 216] width 387 height 24
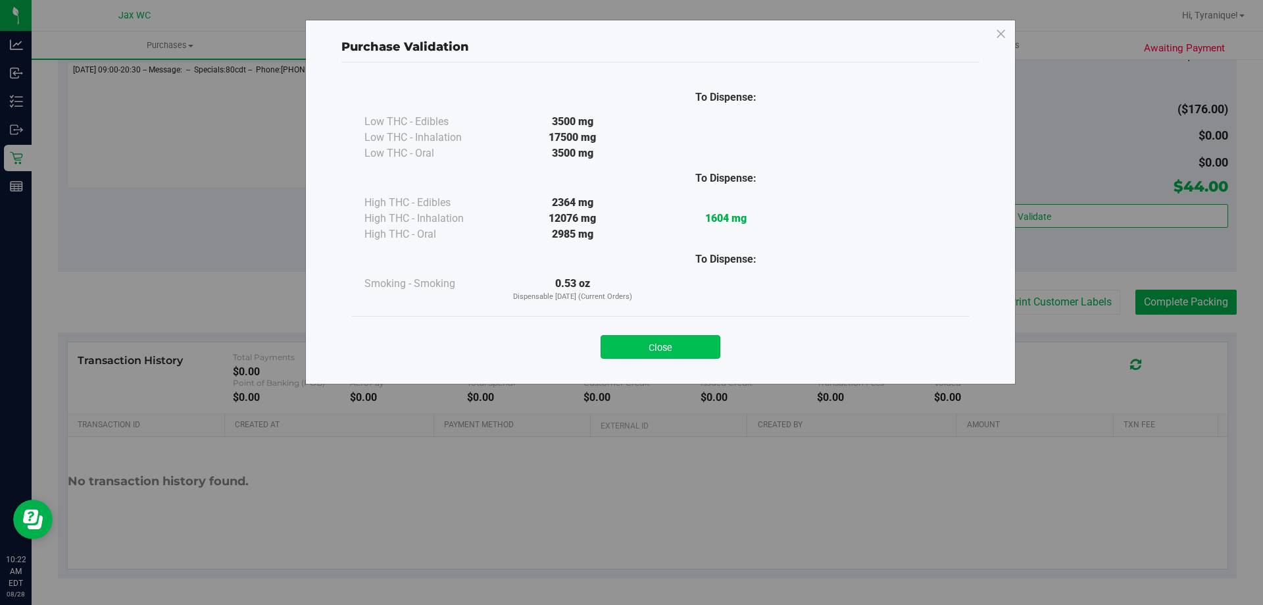
click at [697, 346] on button "Close" at bounding box center [661, 347] width 120 height 24
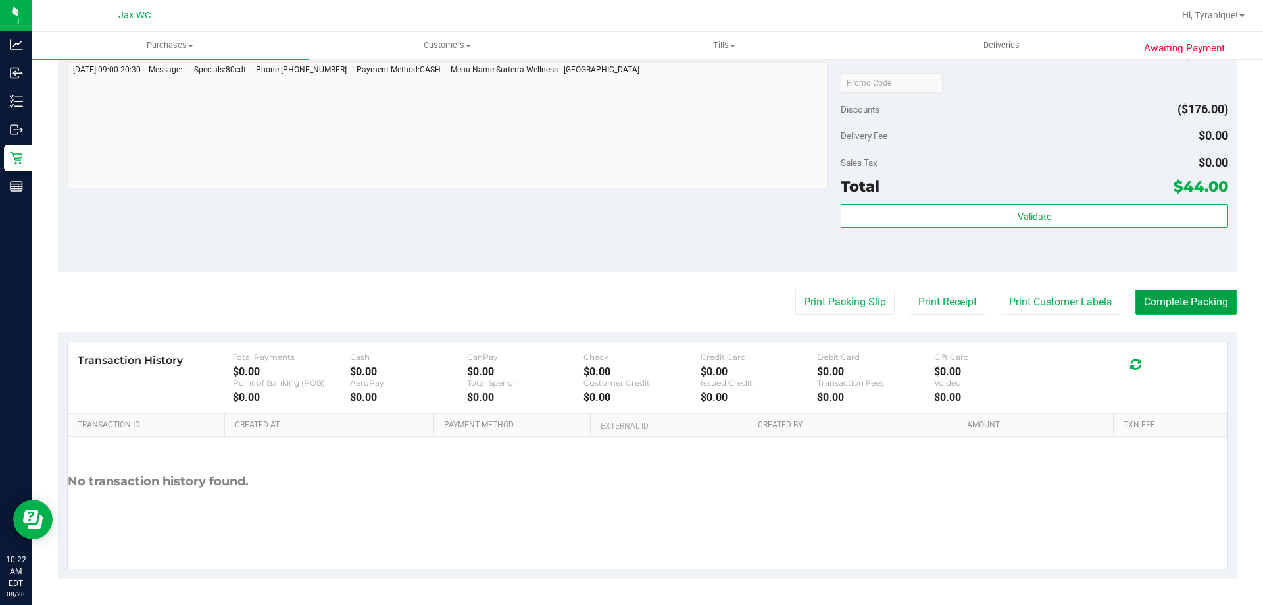
click at [1166, 293] on button "Complete Packing" at bounding box center [1186, 301] width 101 height 25
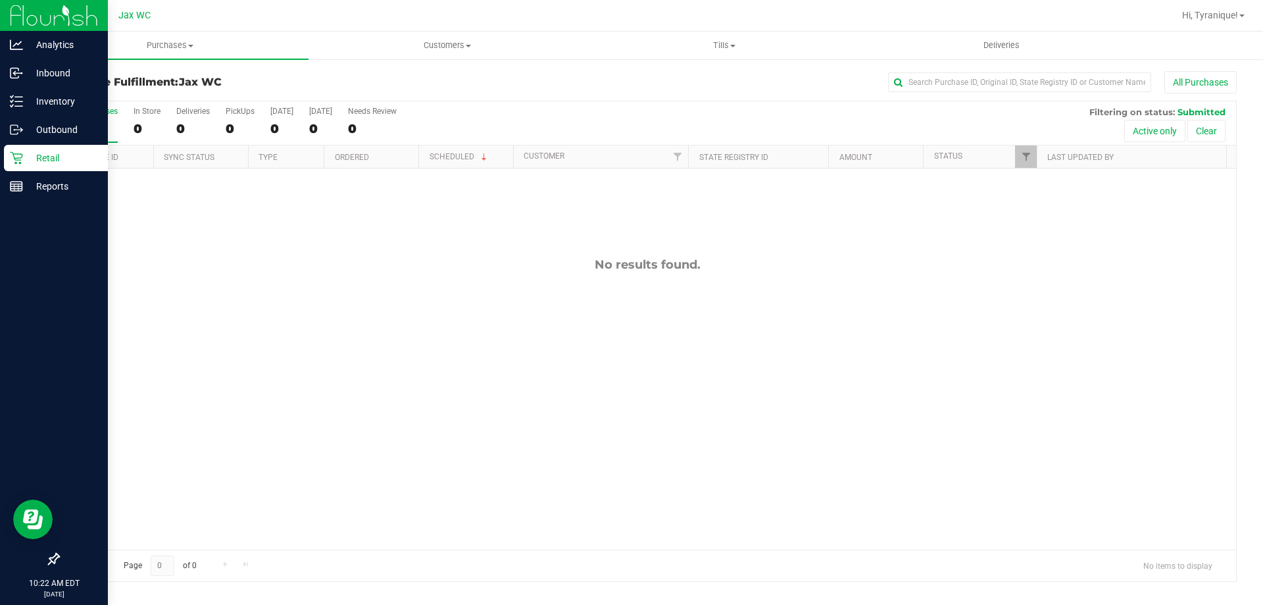
click at [28, 161] on p "Retail" at bounding box center [62, 158] width 79 height 16
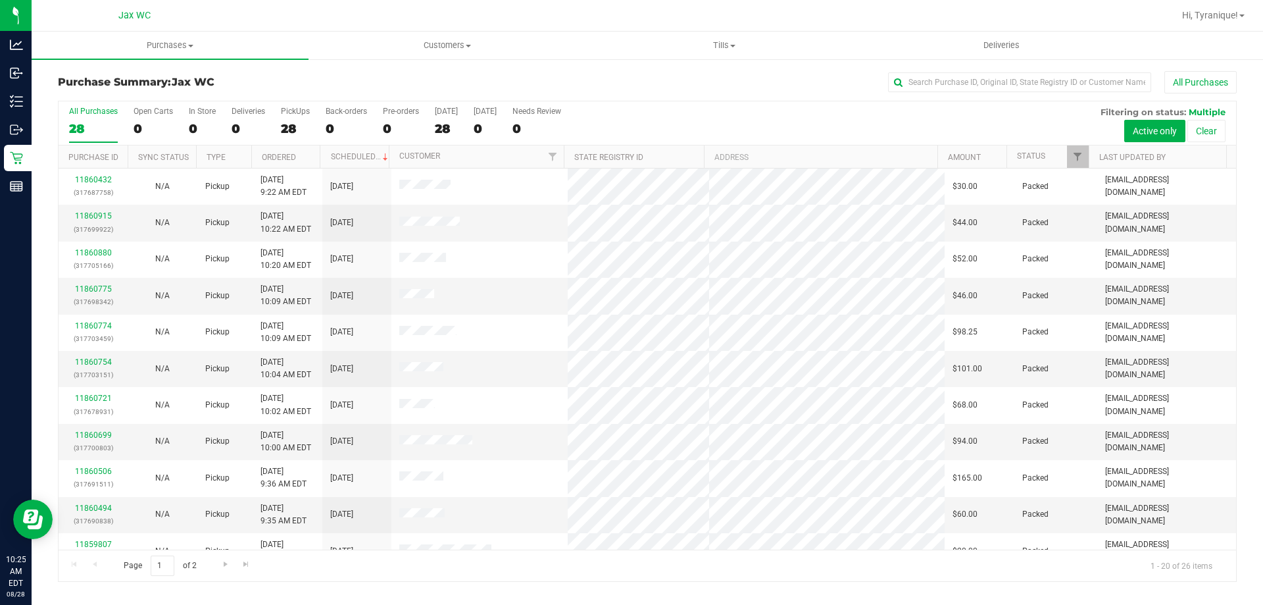
click at [327, 82] on h3 "Purchase Summary: Jax WC" at bounding box center [254, 82] width 393 height 12
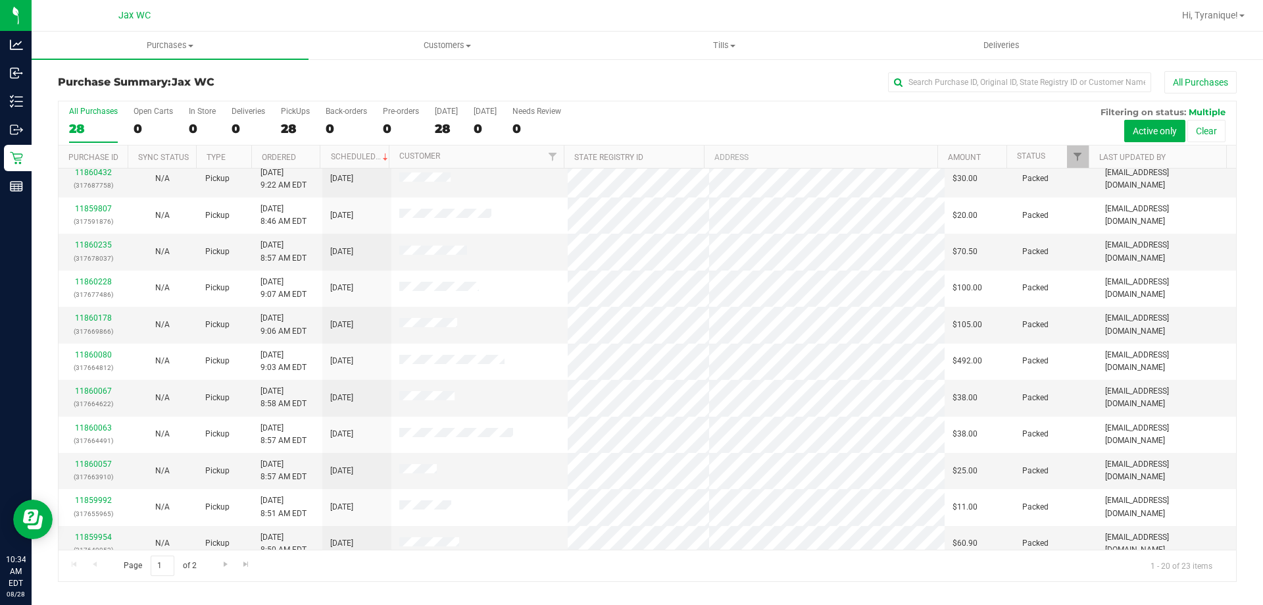
scroll to position [347, 0]
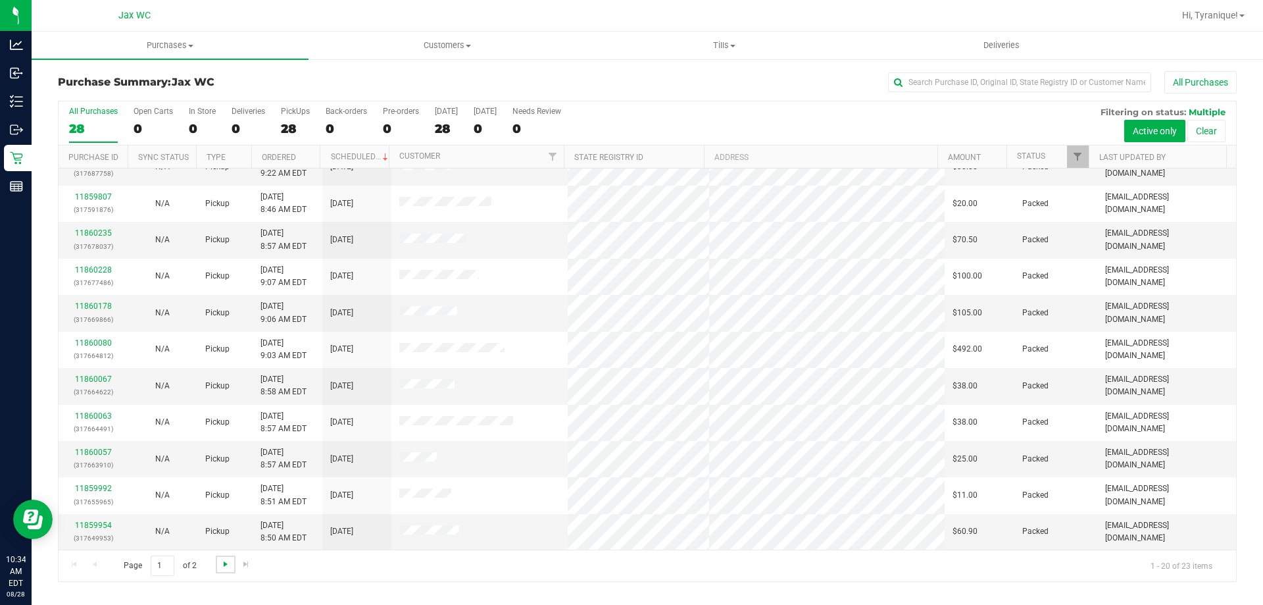
click at [226, 564] on span "Go to the next page" at bounding box center [225, 564] width 11 height 11
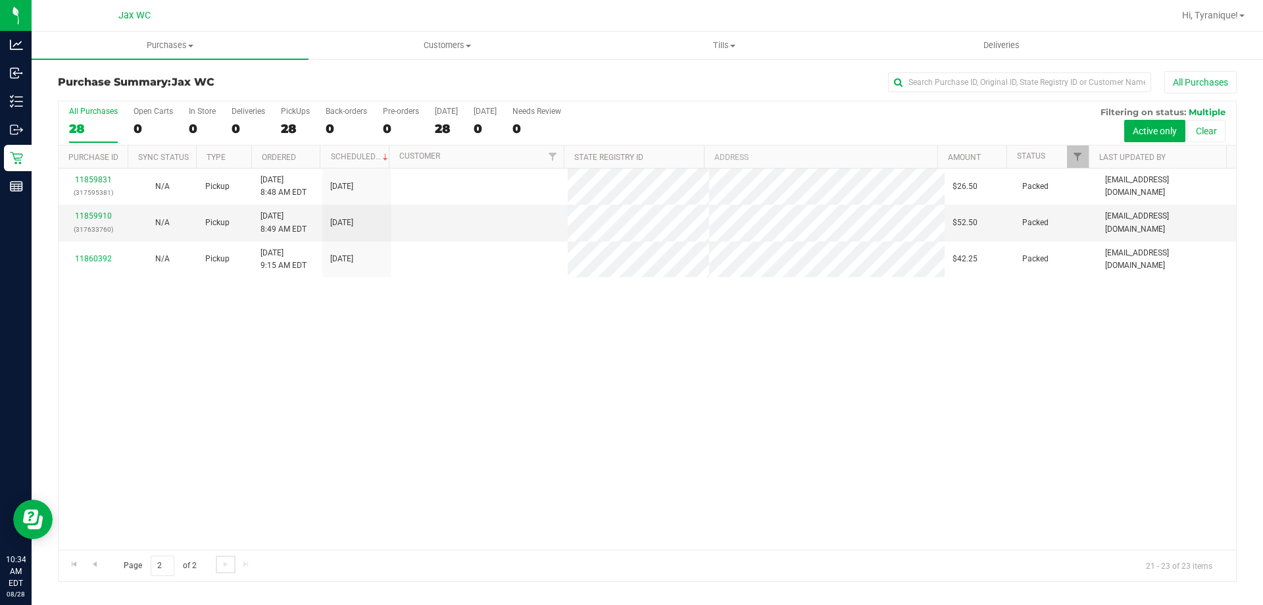
scroll to position [0, 0]
click at [70, 564] on div at bounding box center [648, 341] width 1178 height 480
click at [97, 562] on span "Go to the previous page" at bounding box center [94, 564] width 11 height 11
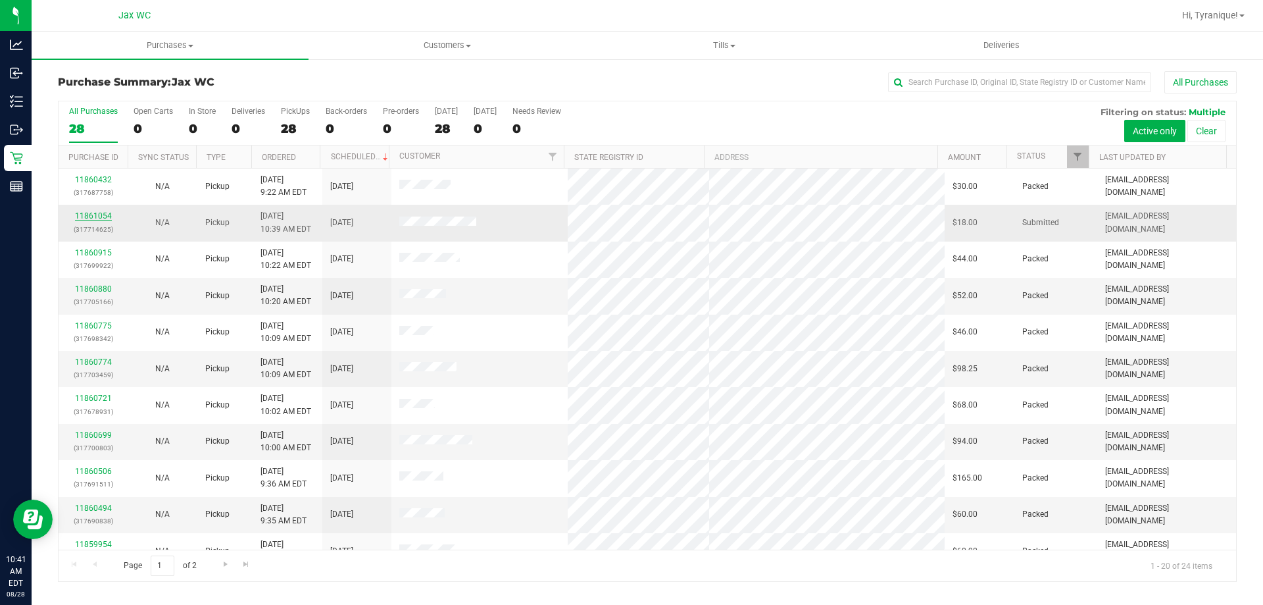
click at [98, 216] on link "11861054" at bounding box center [93, 215] width 37 height 9
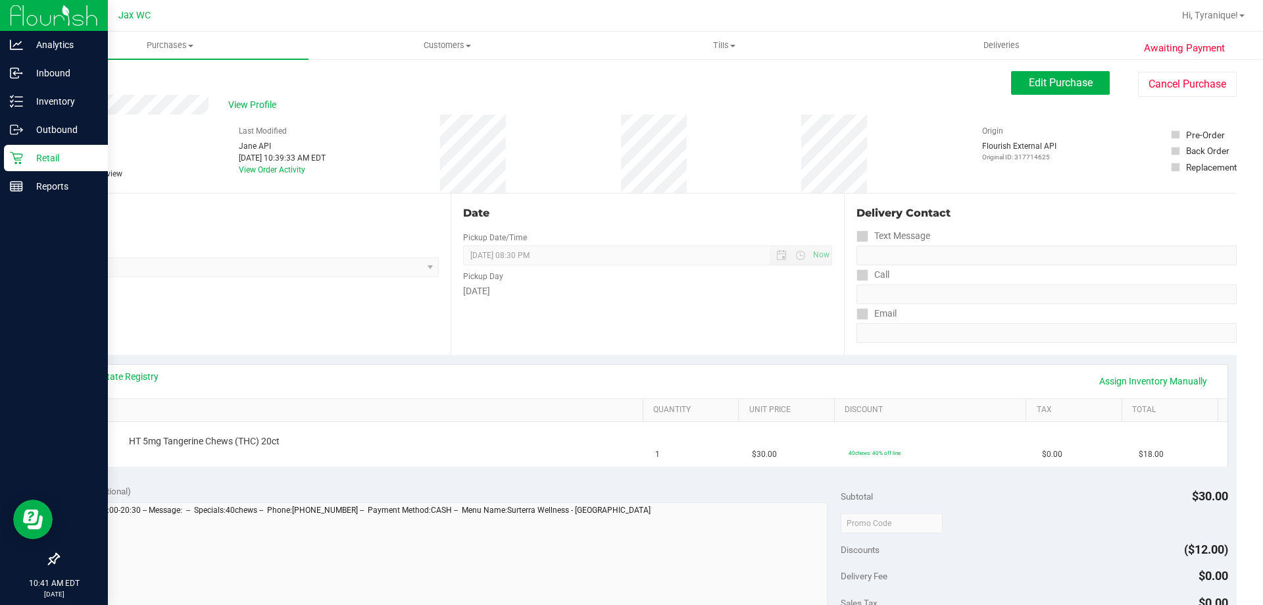
click at [43, 151] on p "Retail" at bounding box center [62, 158] width 79 height 16
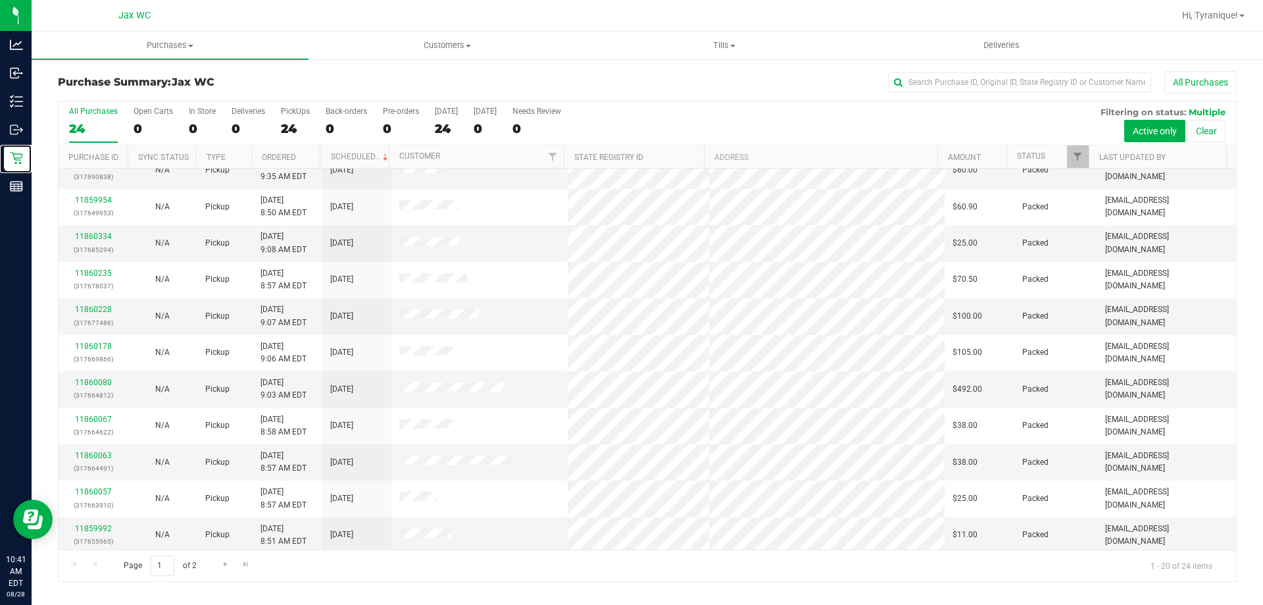
scroll to position [347, 0]
click at [226, 557] on link "Go to the next page" at bounding box center [225, 564] width 19 height 18
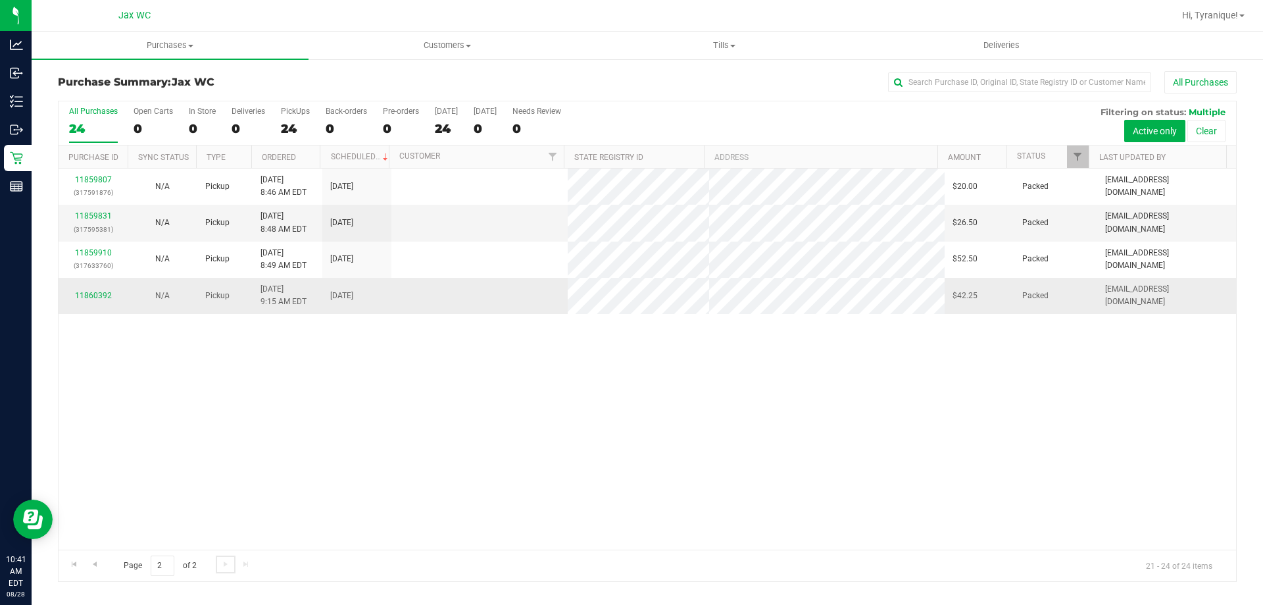
scroll to position [0, 0]
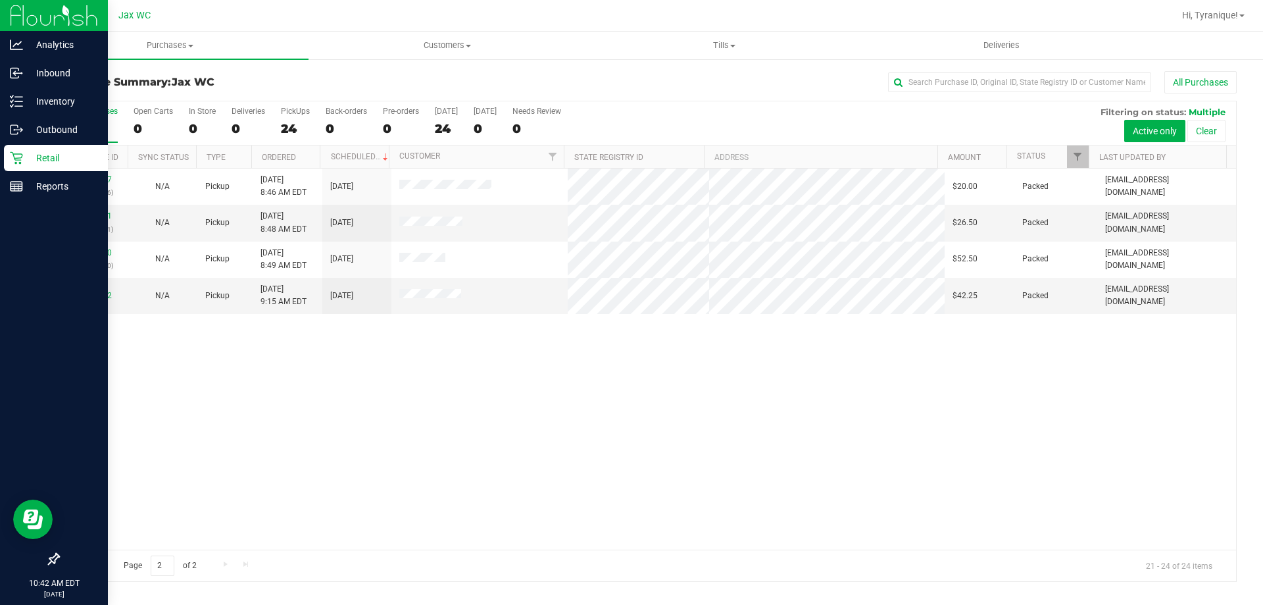
click at [20, 158] on icon at bounding box center [16, 158] width 13 height 13
click at [26, 160] on p "Retail" at bounding box center [62, 158] width 79 height 16
click at [22, 160] on icon at bounding box center [16, 157] width 13 height 13
click at [68, 14] on img at bounding box center [54, 15] width 88 height 31
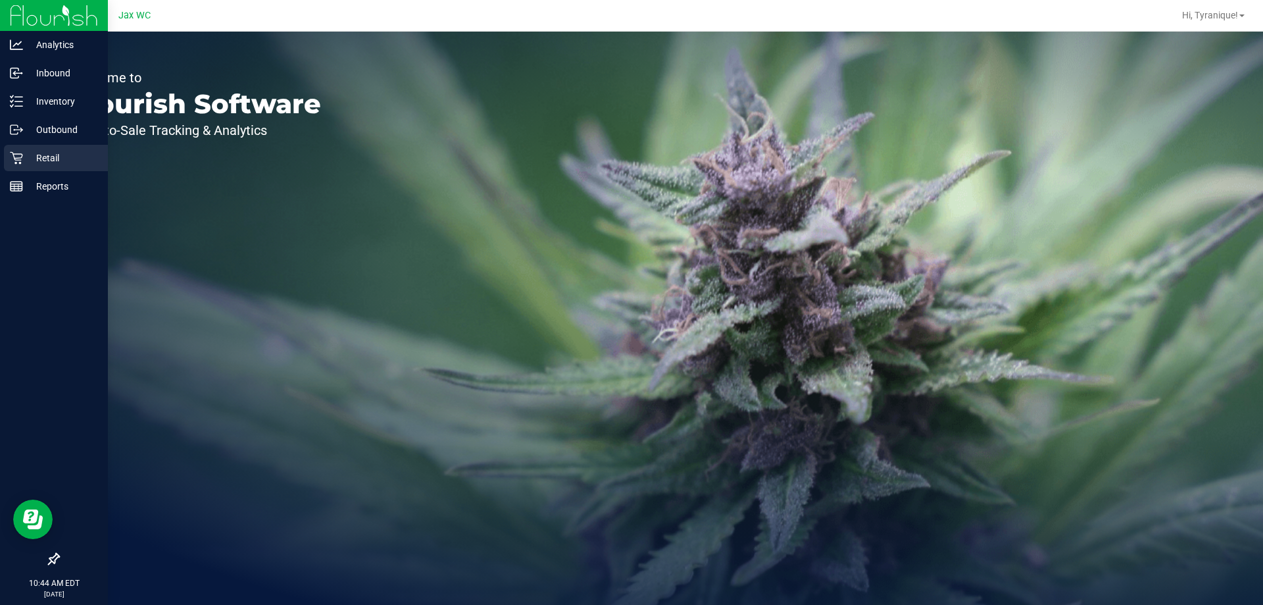
click at [32, 163] on p "Retail" at bounding box center [62, 158] width 79 height 16
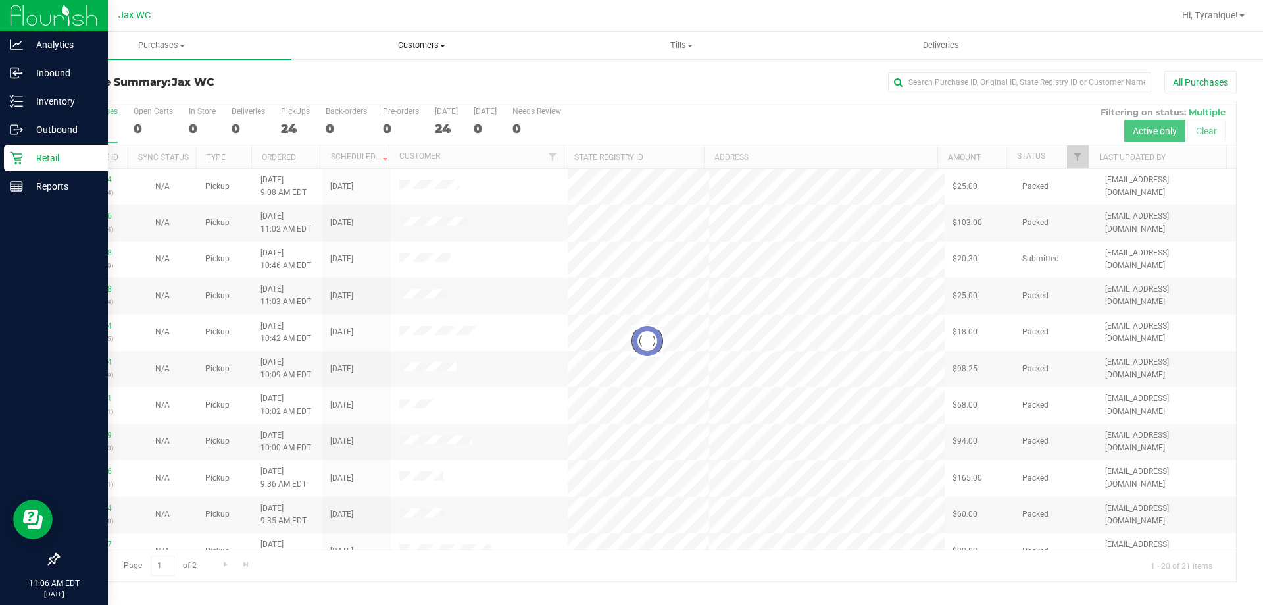
click at [409, 41] on span "Customers" at bounding box center [421, 45] width 259 height 12
click at [174, 45] on span "Purchases" at bounding box center [161, 45] width 259 height 12
click at [164, 119] on ul "Summary of purchases Fulfillment All purchases" at bounding box center [162, 95] width 260 height 71
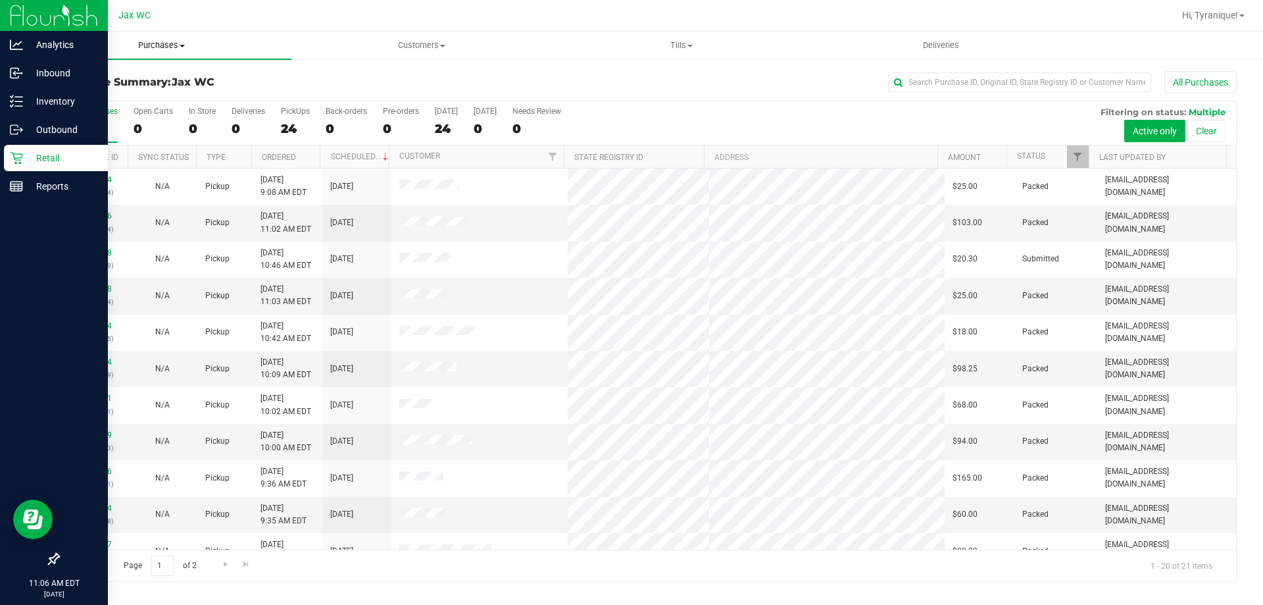
click at [165, 46] on span "Purchases" at bounding box center [162, 45] width 260 height 12
click at [136, 109] on li "All purchases" at bounding box center [162, 111] width 260 height 16
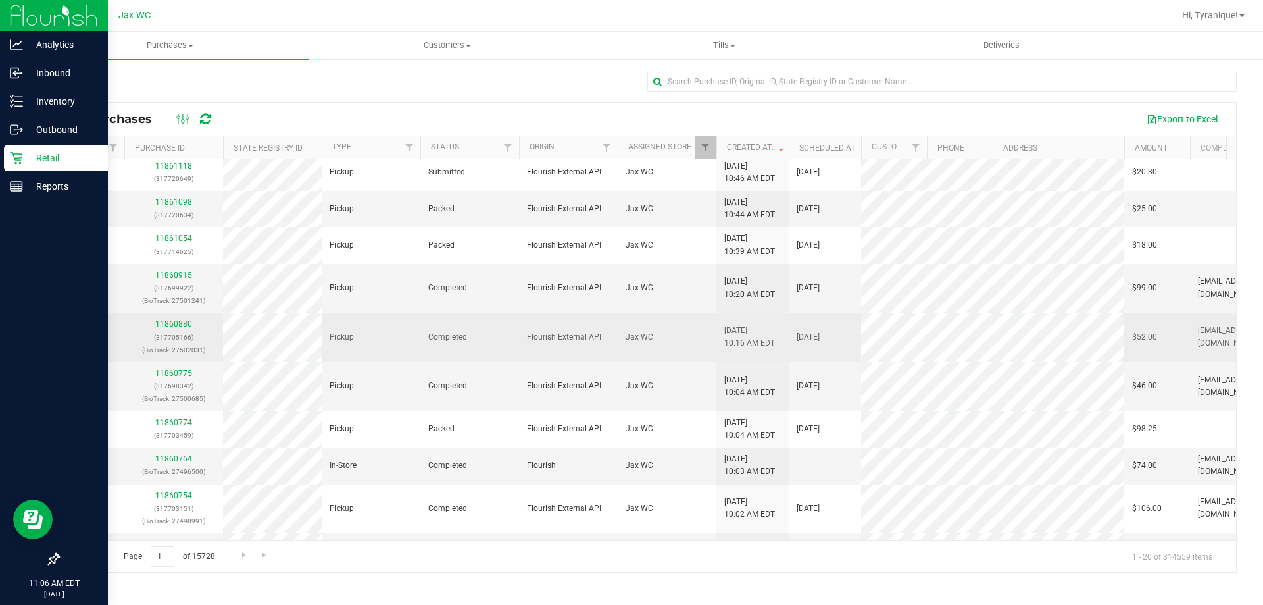
scroll to position [263, 0]
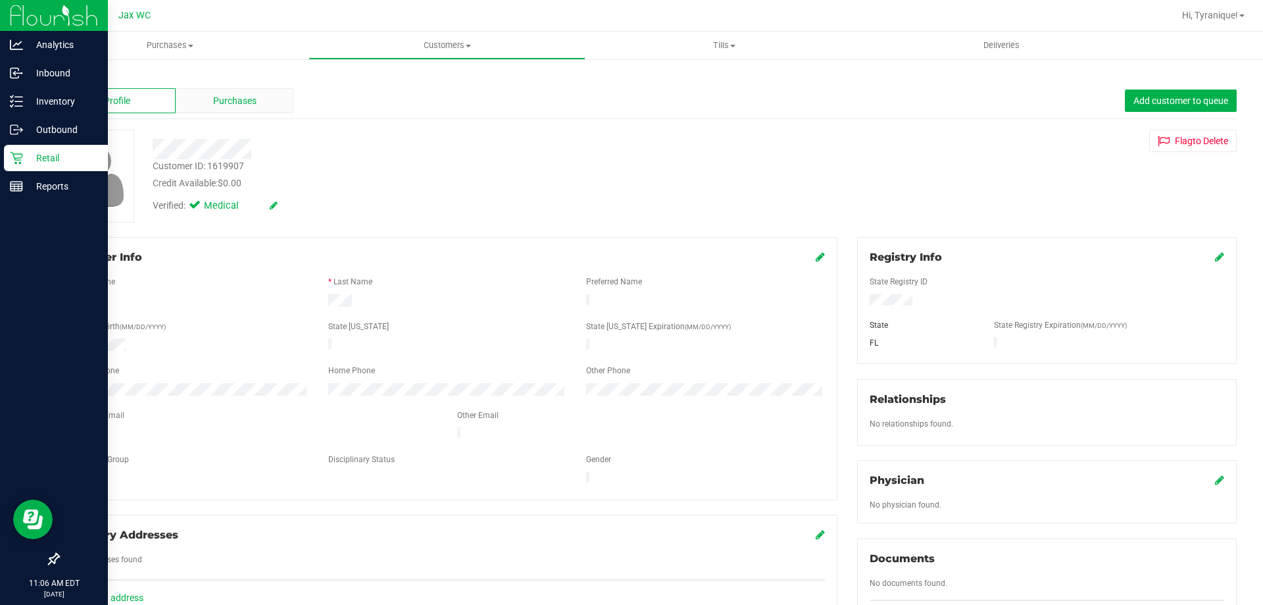
click at [252, 95] on span "Purchases" at bounding box center [234, 101] width 43 height 14
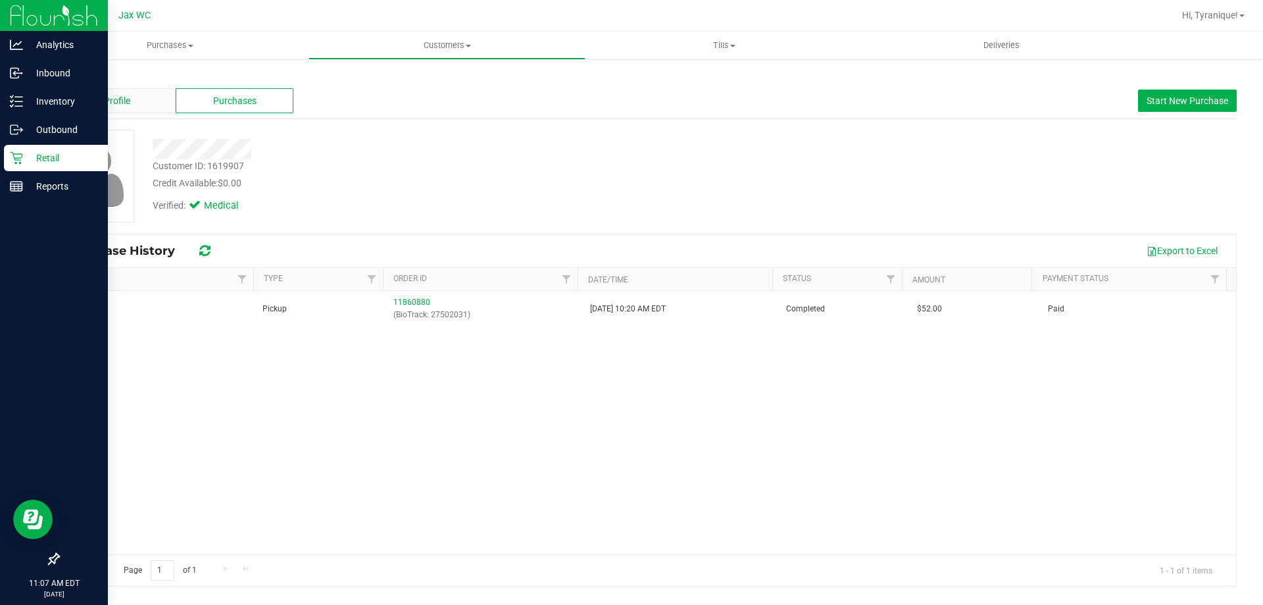
click at [113, 105] on span "Profile" at bounding box center [117, 101] width 26 height 14
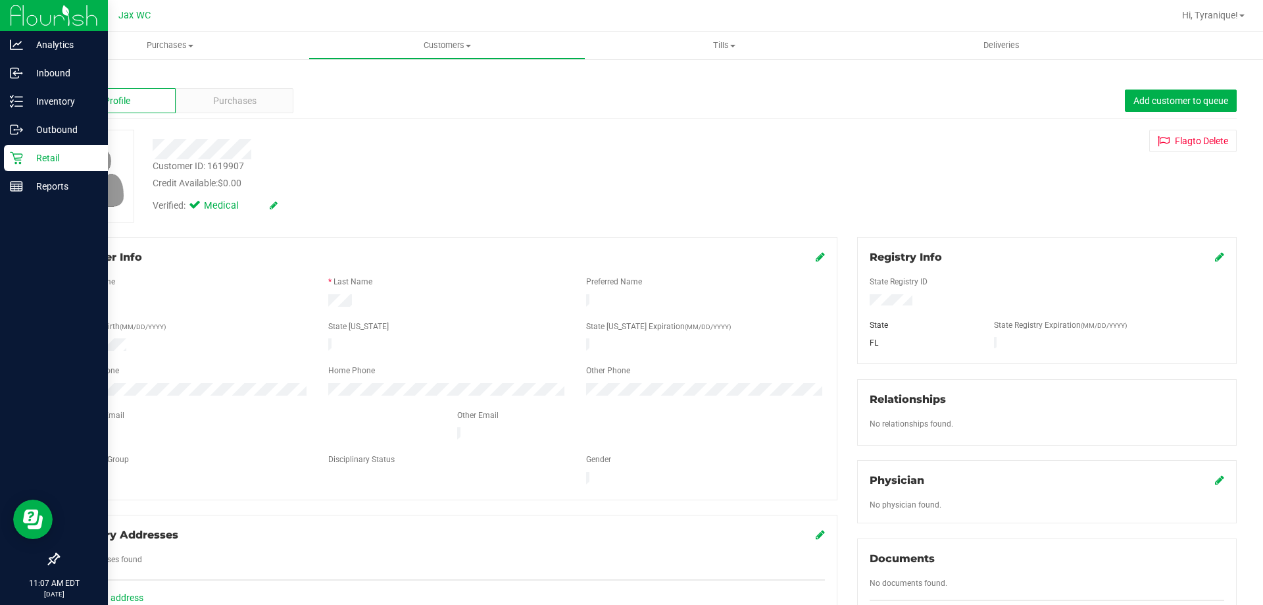
drag, startPoint x: 909, startPoint y: 300, endPoint x: 859, endPoint y: 297, distance: 49.4
click at [860, 297] on div at bounding box center [1047, 301] width 374 height 14
click at [38, 158] on p "Retail" at bounding box center [62, 158] width 79 height 16
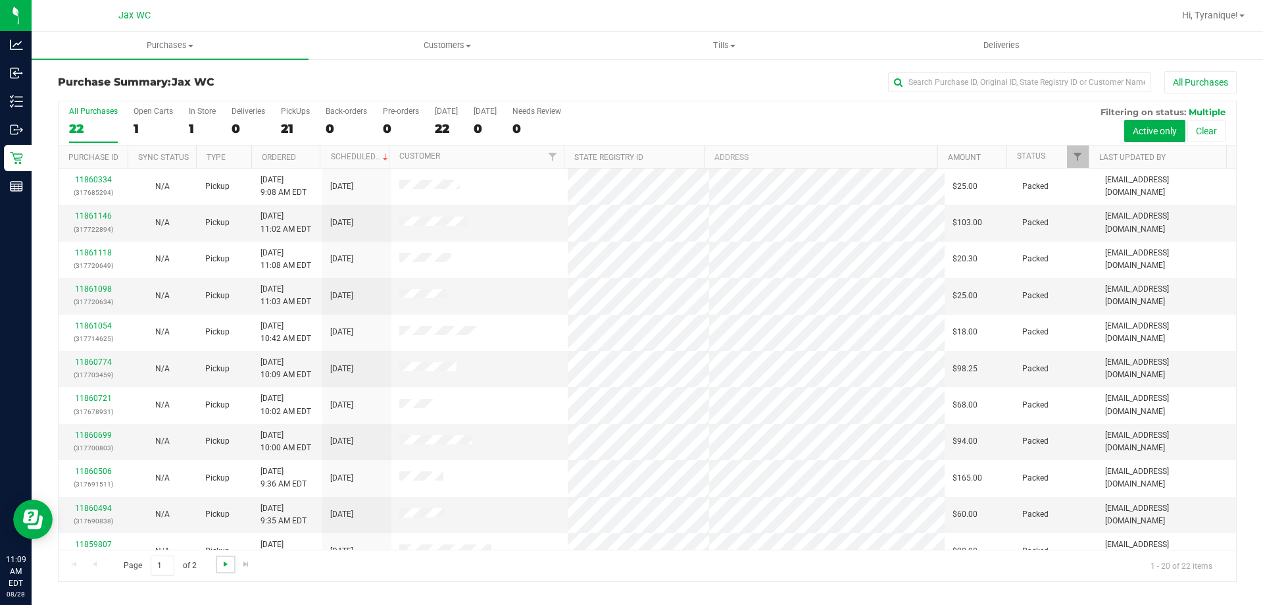
click at [221, 567] on span "Go to the next page" at bounding box center [225, 564] width 11 height 11
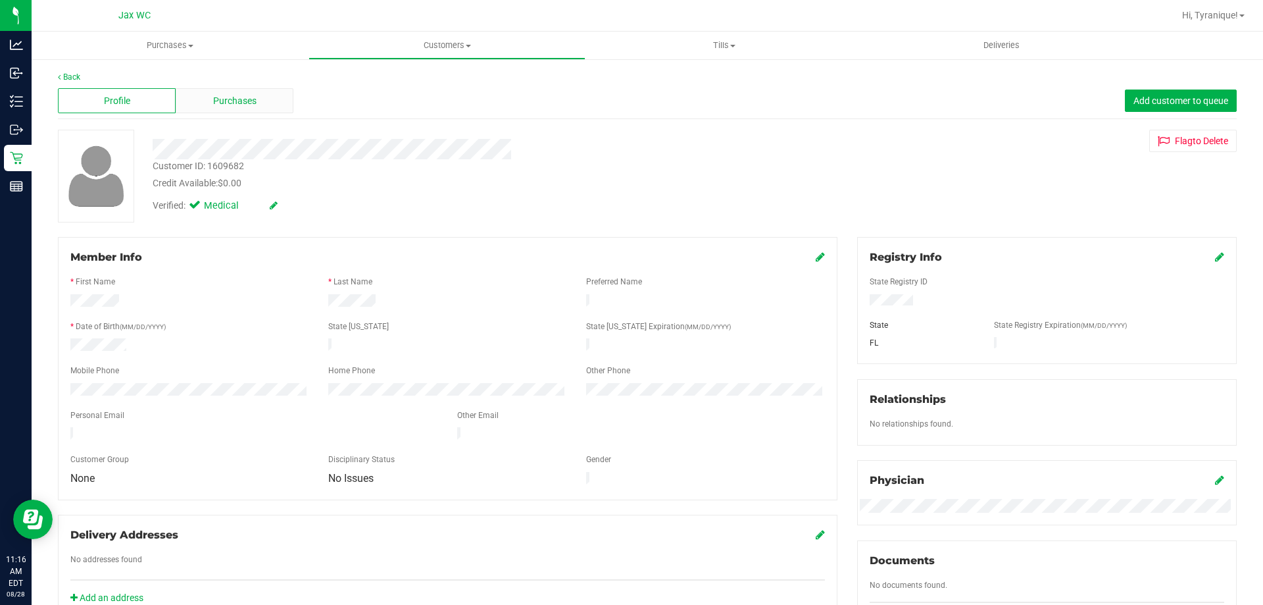
click at [195, 103] on div "Purchases" at bounding box center [235, 100] width 118 height 25
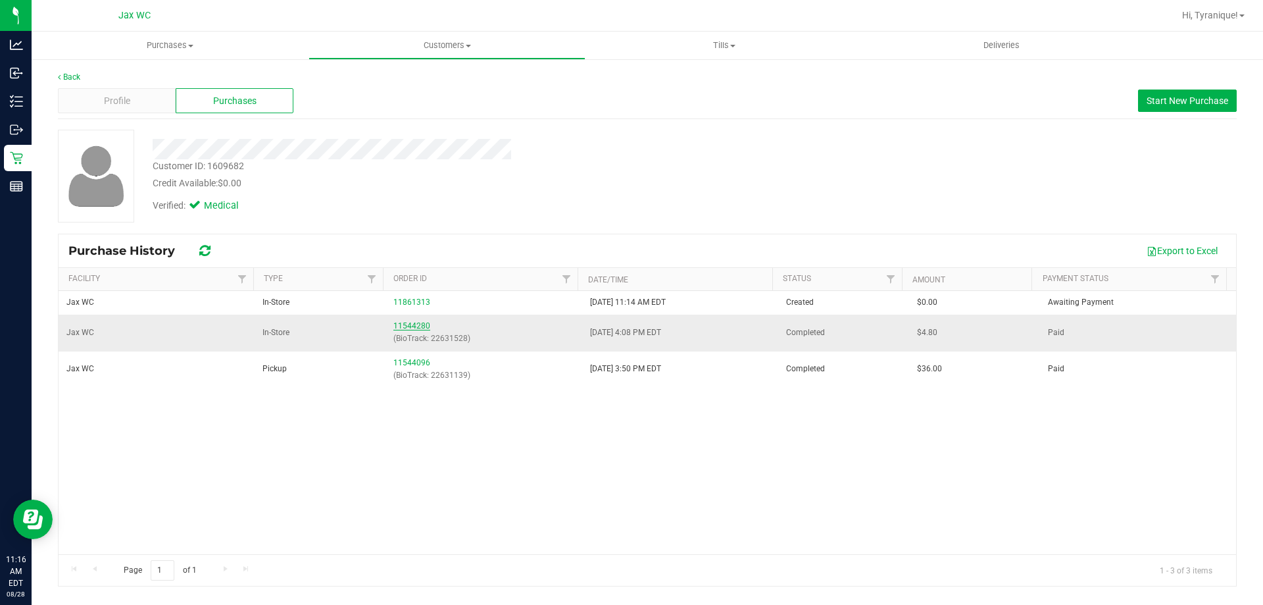
click at [398, 326] on link "11544280" at bounding box center [411, 325] width 37 height 9
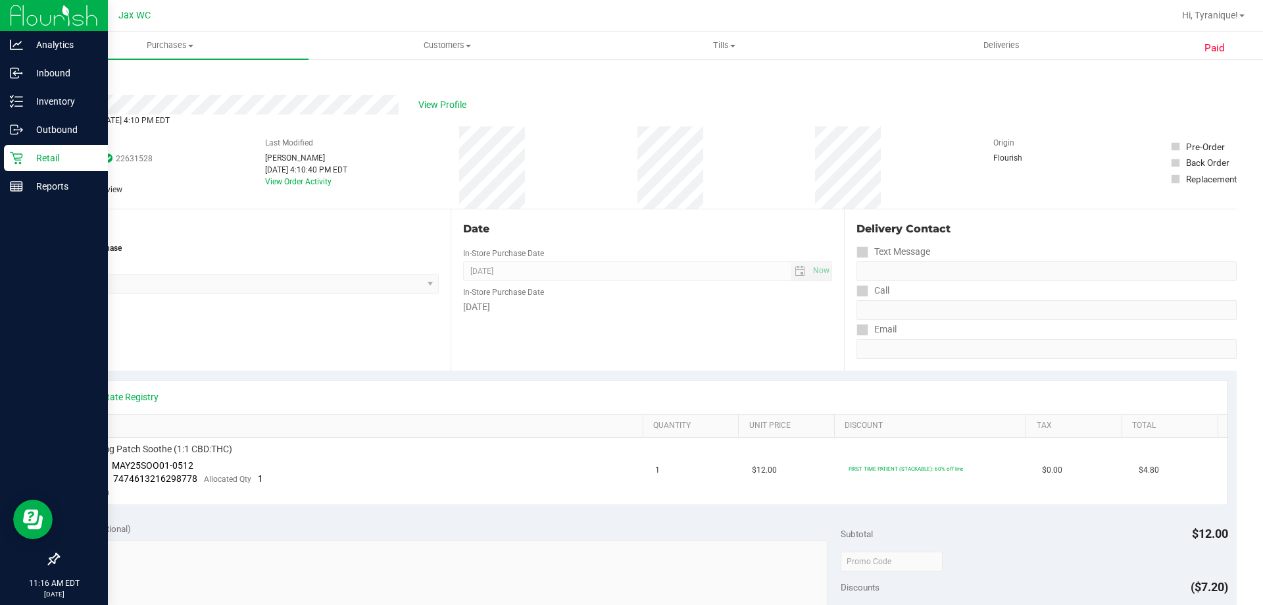
click at [18, 160] on icon at bounding box center [16, 158] width 13 height 13
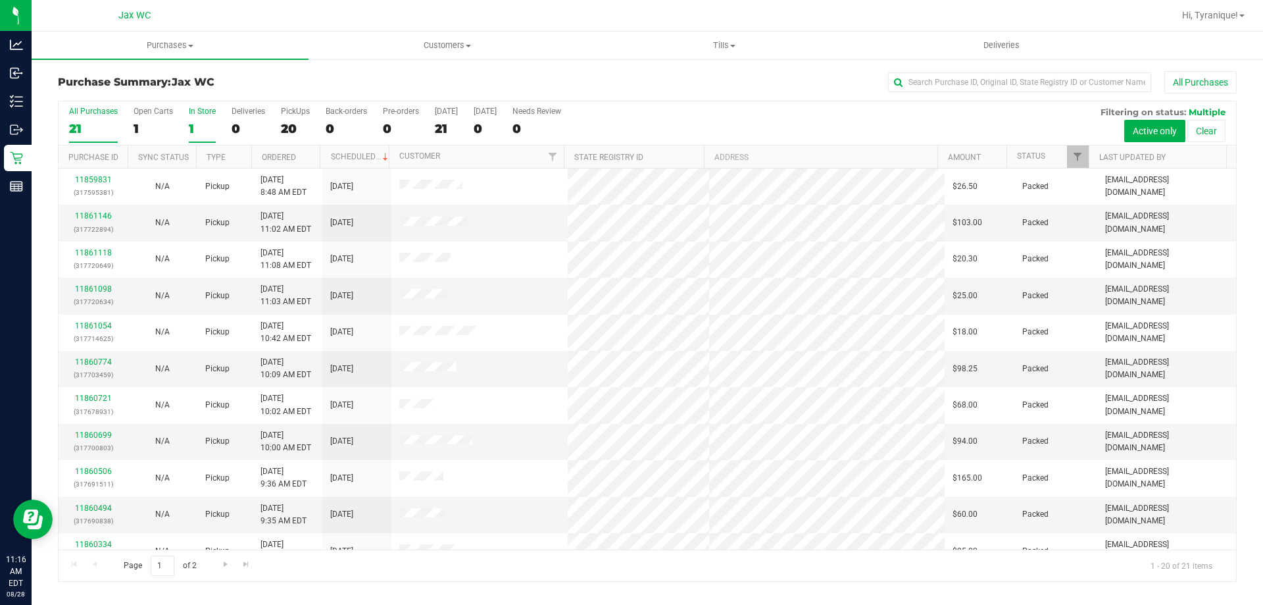
click at [191, 123] on div "1" at bounding box center [202, 128] width 27 height 15
click at [0, 0] on input "In Store 1" at bounding box center [0, 0] width 0 height 0
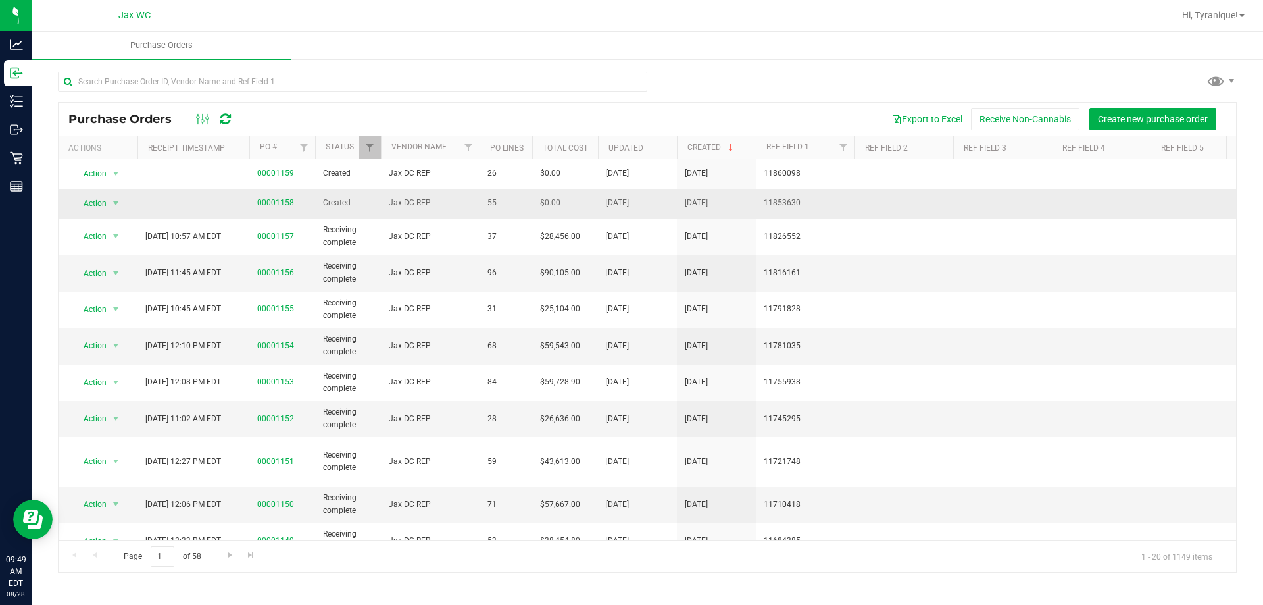
click at [280, 201] on link "00001158" at bounding box center [275, 202] width 37 height 9
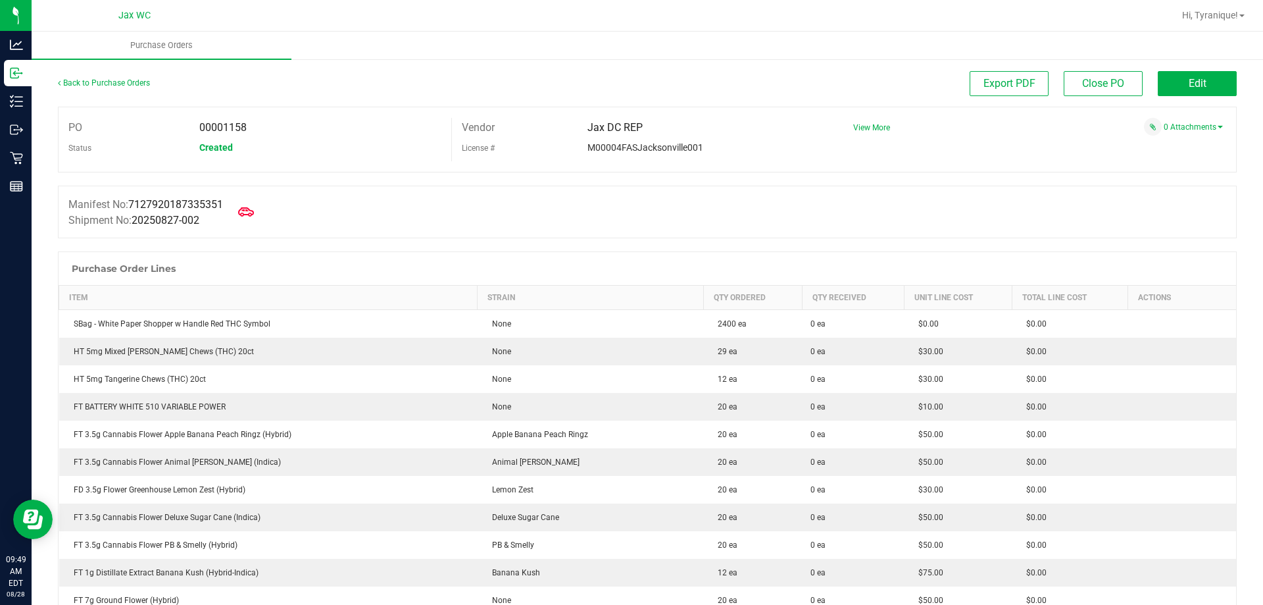
click at [630, 224] on div "Manifest No: 7127920187335351 Shipment No: 20250827-002" at bounding box center [647, 212] width 1179 height 53
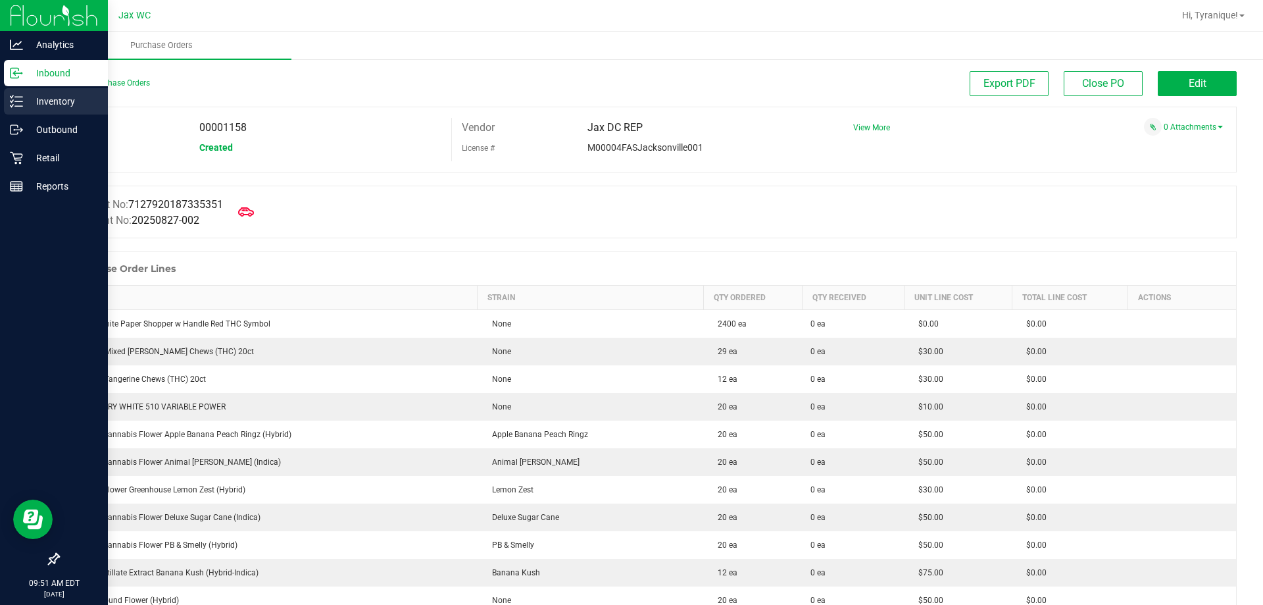
click at [76, 97] on p "Inventory" at bounding box center [62, 101] width 79 height 16
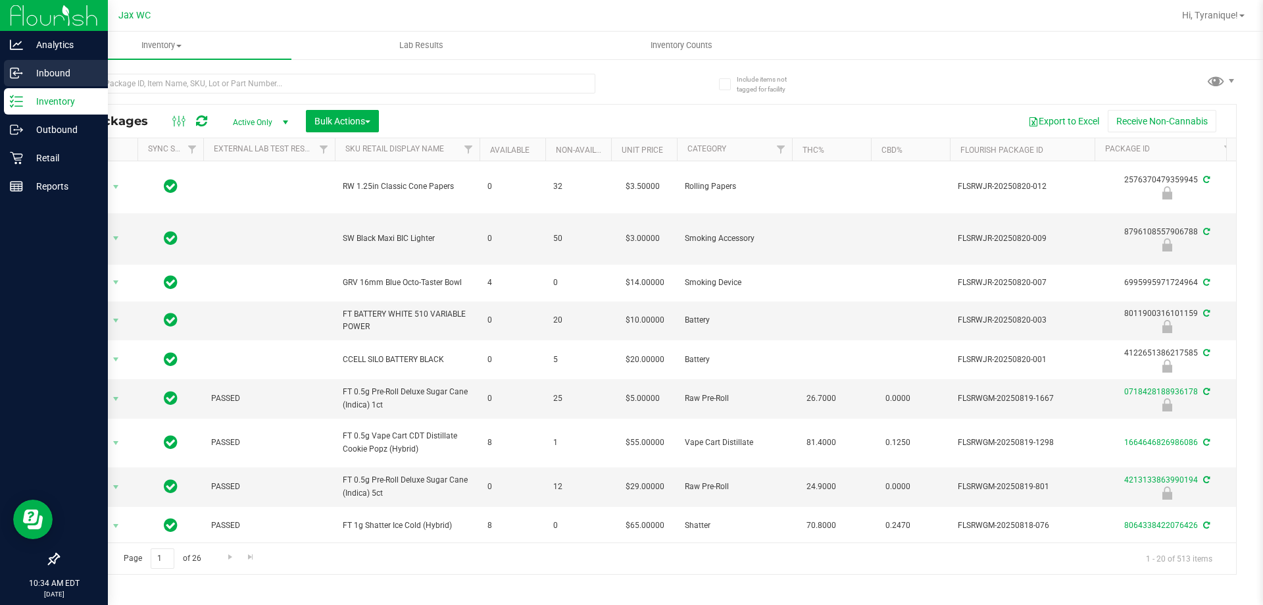
click at [30, 78] on p "Inbound" at bounding box center [62, 73] width 79 height 16
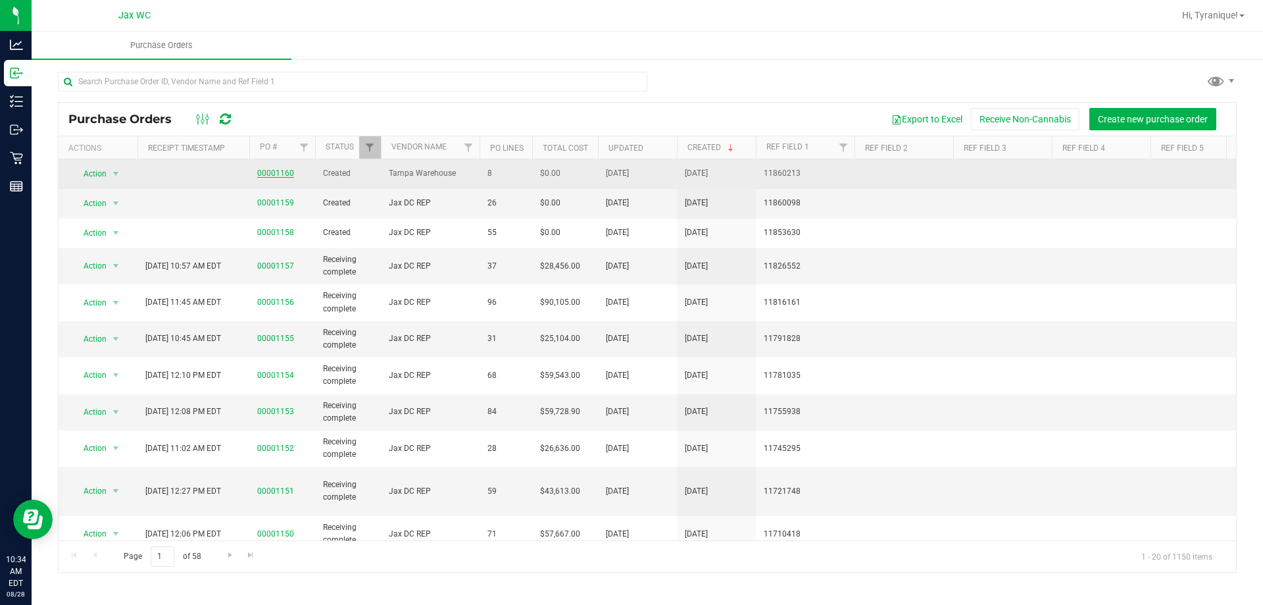
click at [284, 174] on link "00001160" at bounding box center [275, 172] width 37 height 9
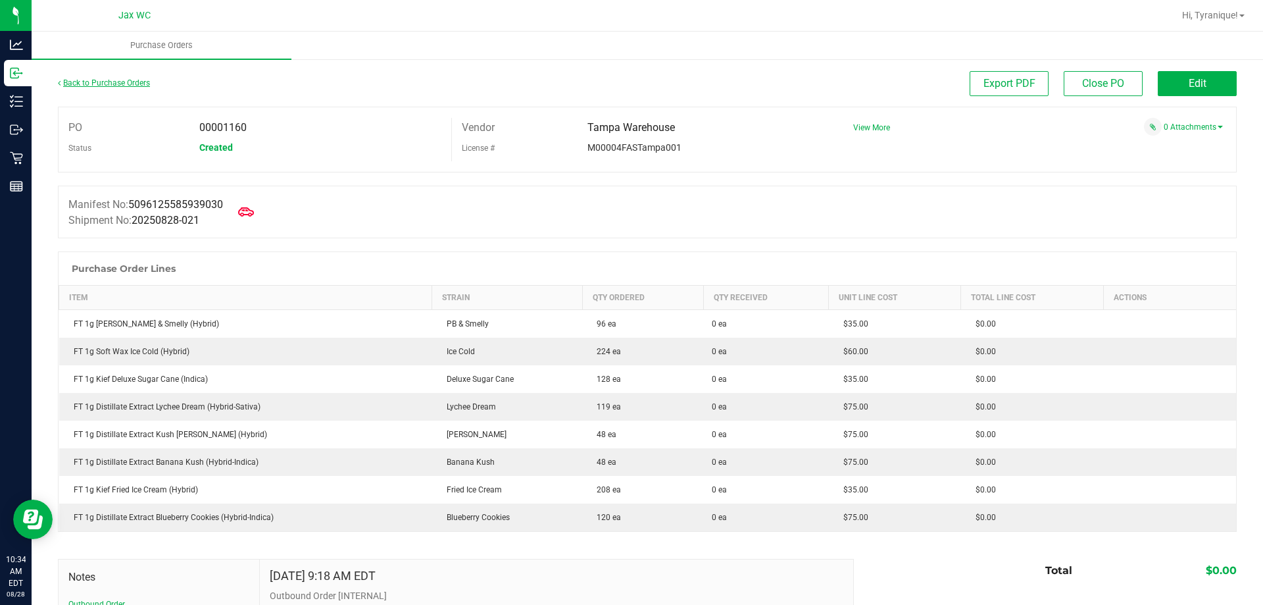
click at [130, 85] on link "Back to Purchase Orders" at bounding box center [104, 82] width 92 height 9
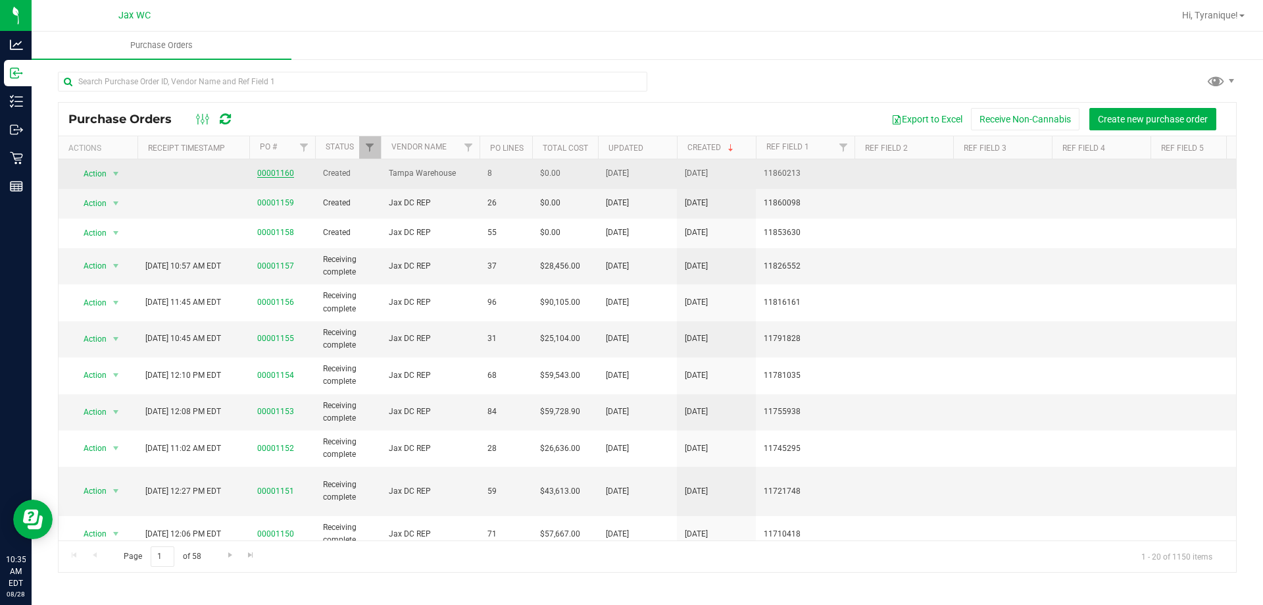
click at [292, 170] on link "00001160" at bounding box center [275, 172] width 37 height 9
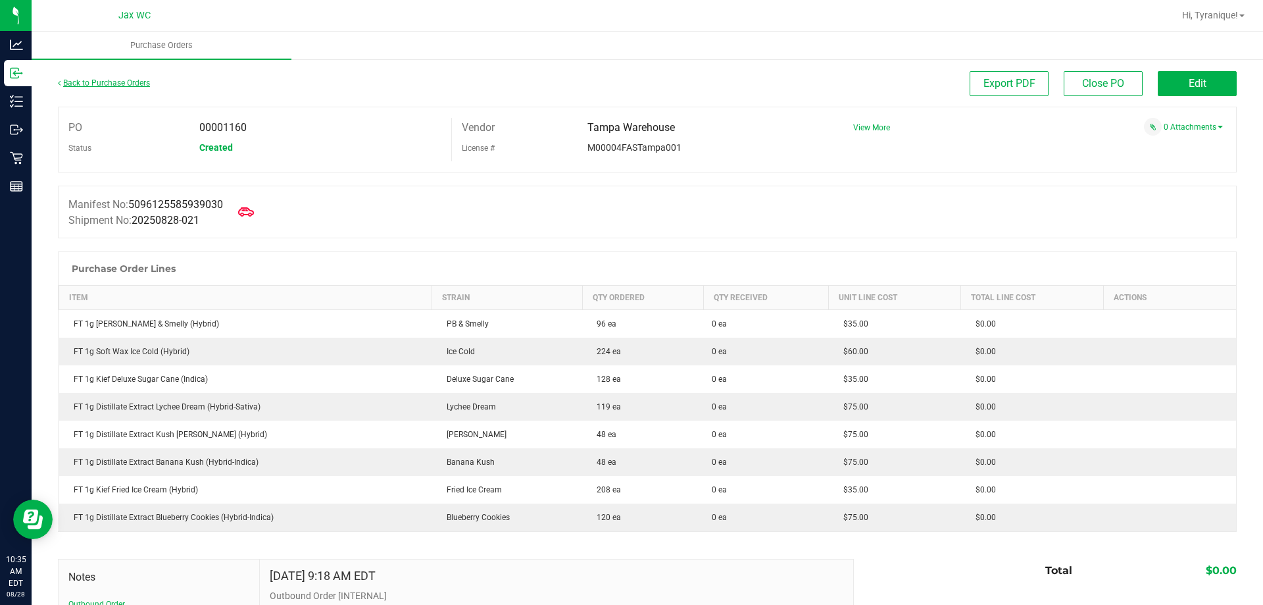
click at [114, 82] on link "Back to Purchase Orders" at bounding box center [104, 82] width 92 height 9
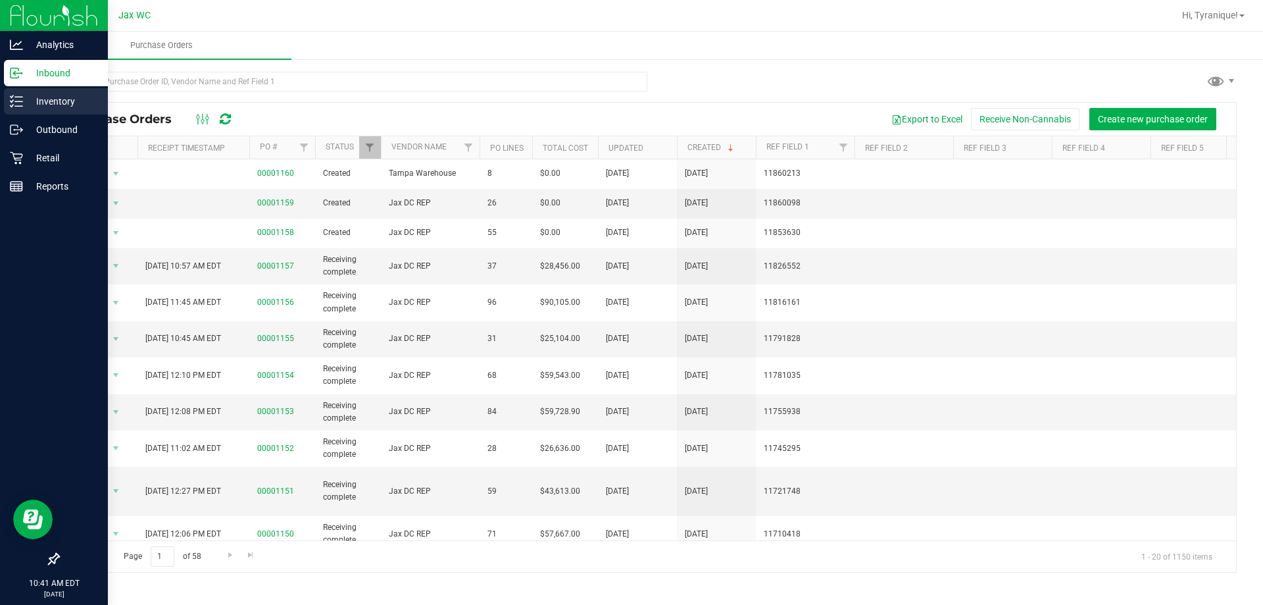
click at [8, 101] on div "Inventory" at bounding box center [56, 101] width 104 height 26
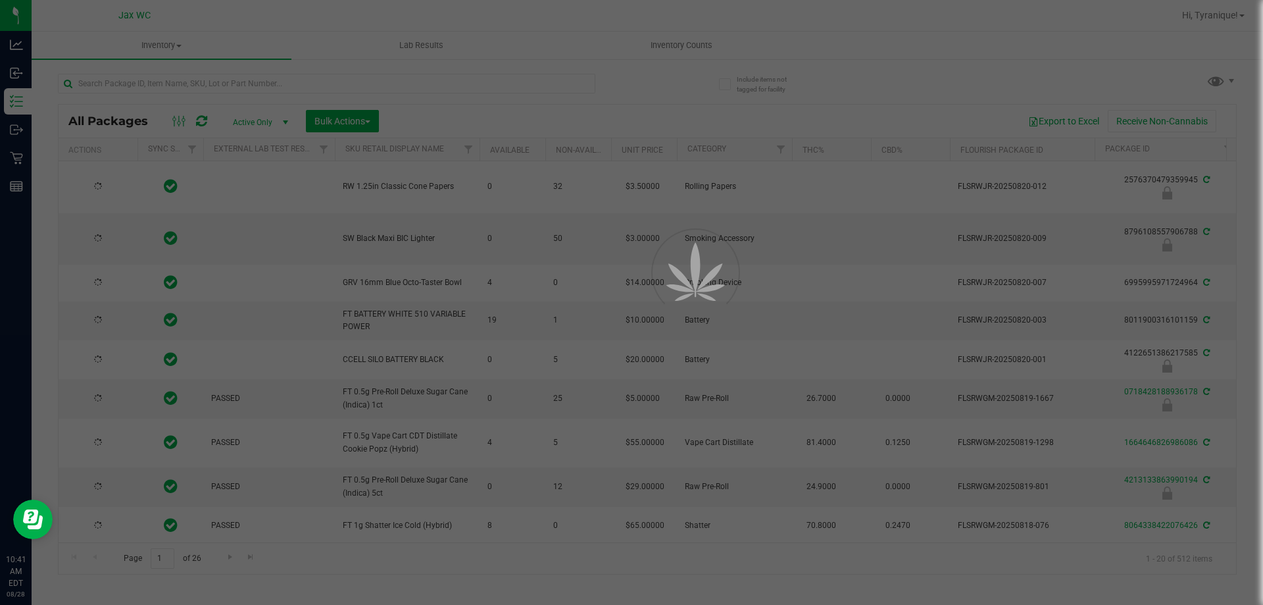
click at [461, 83] on div at bounding box center [631, 302] width 1263 height 605
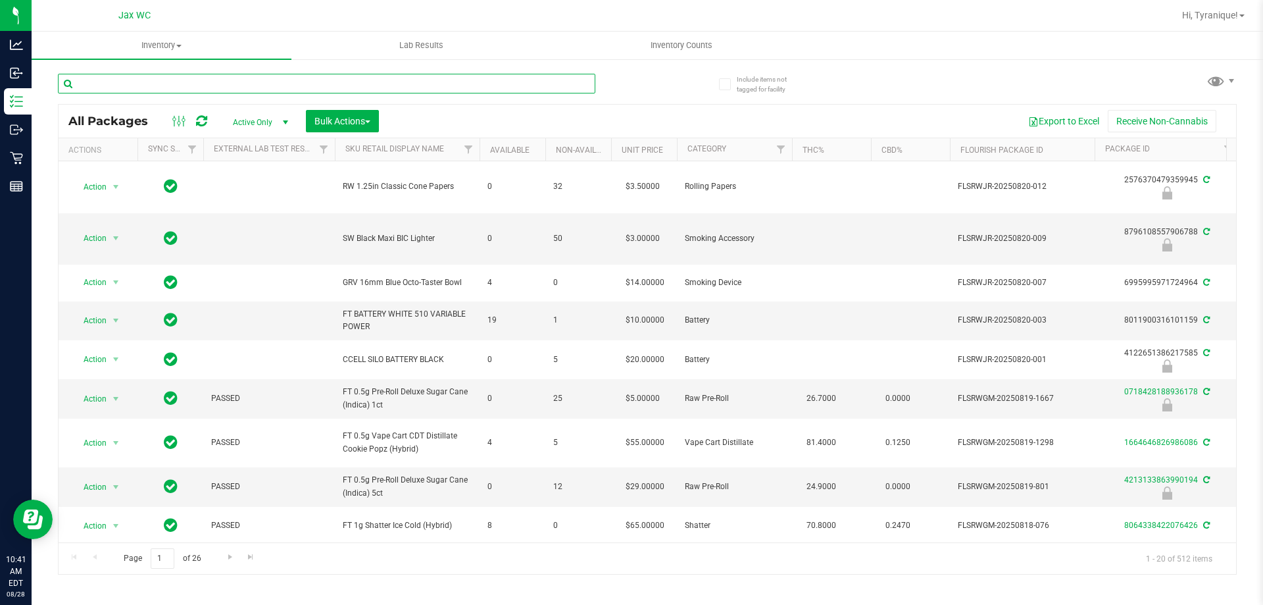
click at [461, 83] on input "text" at bounding box center [327, 84] width 538 height 20
type input "chew"
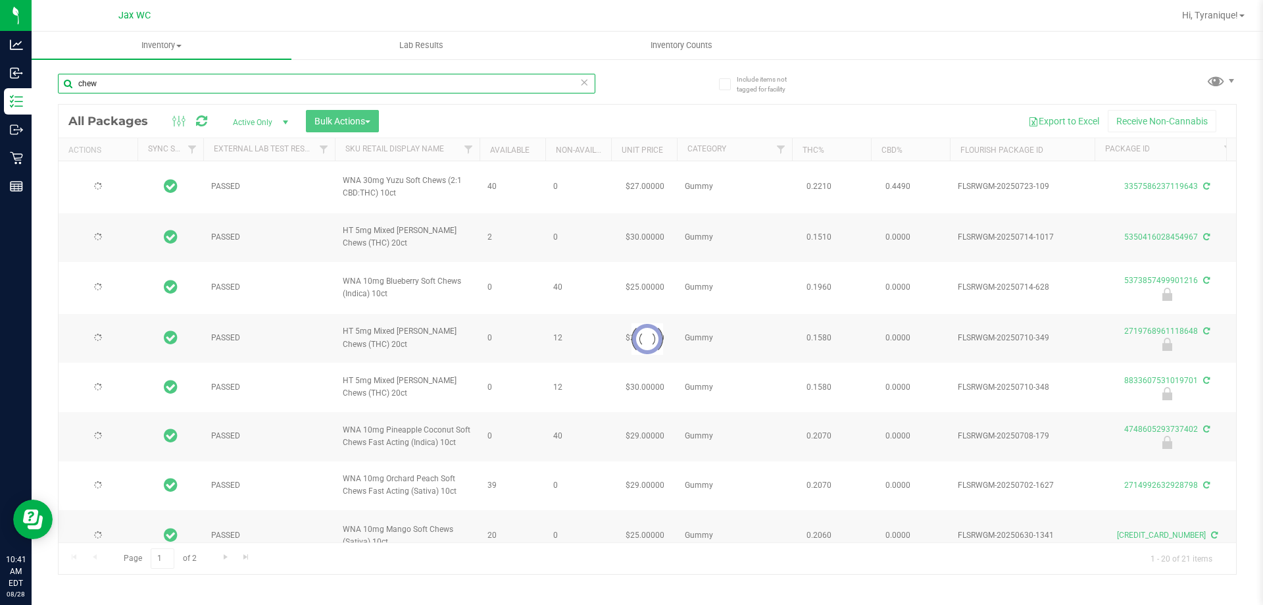
type input "2026-07-16"
type input "2026-01-11"
type input "2026-07-03"
type input "2026-01-06"
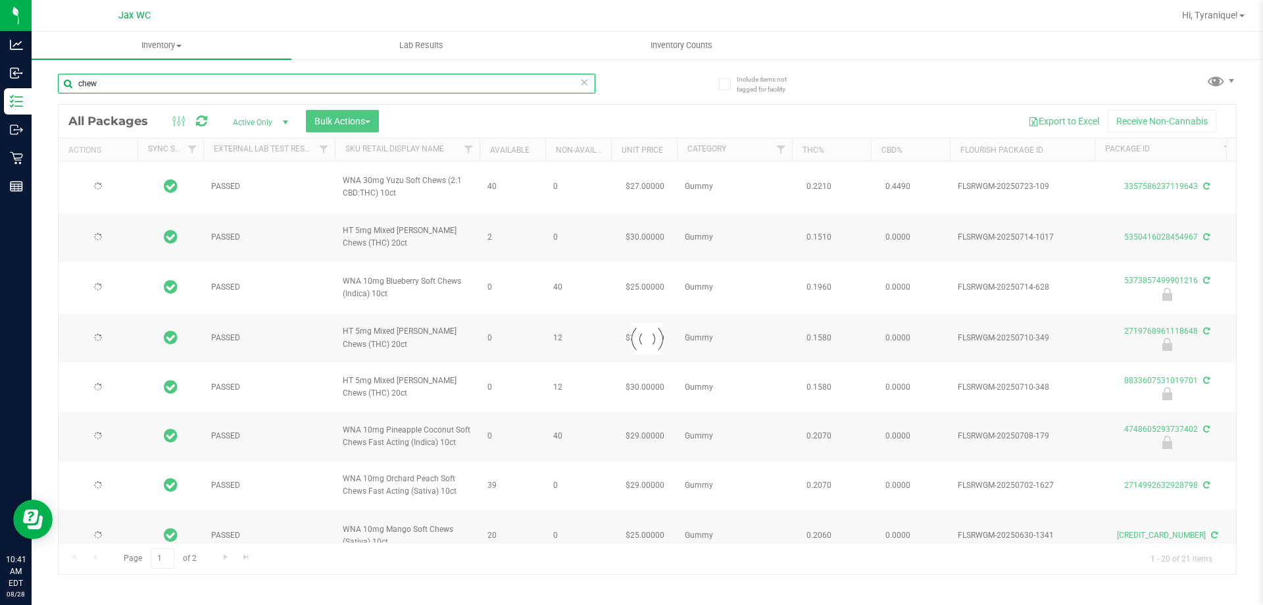
type input "2026-06-30"
type input "2026-06-25"
type input "2026-06-23"
type input "2026-06-18"
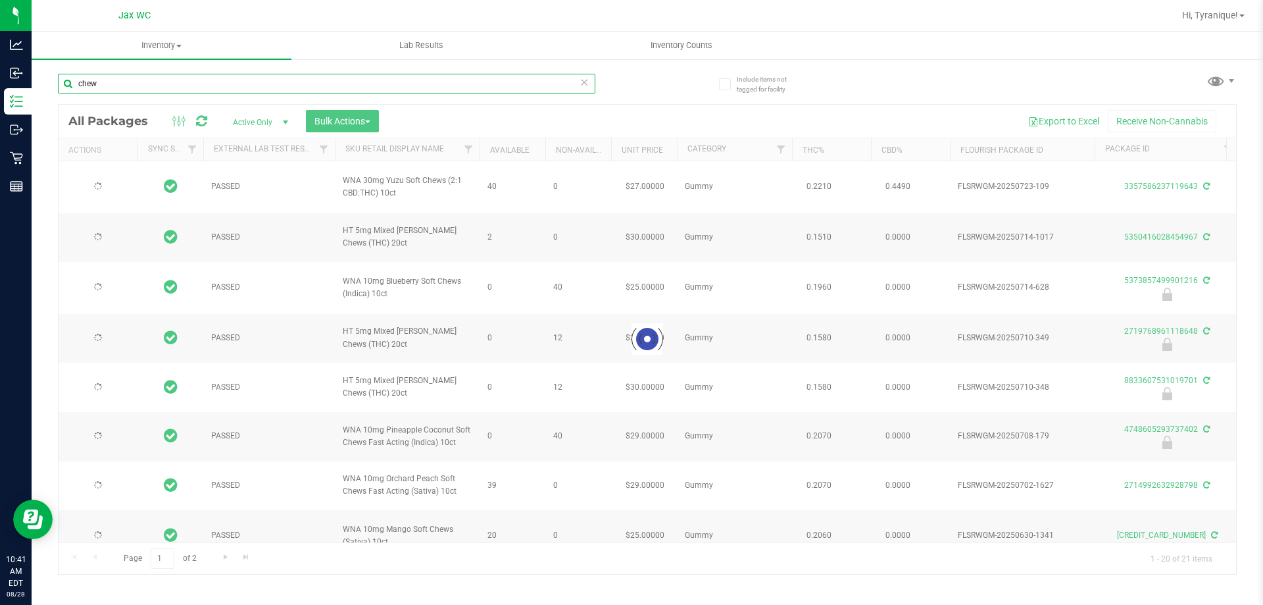
type input "2026-06-17"
type input "2025-12-21"
type input "2026-06-11"
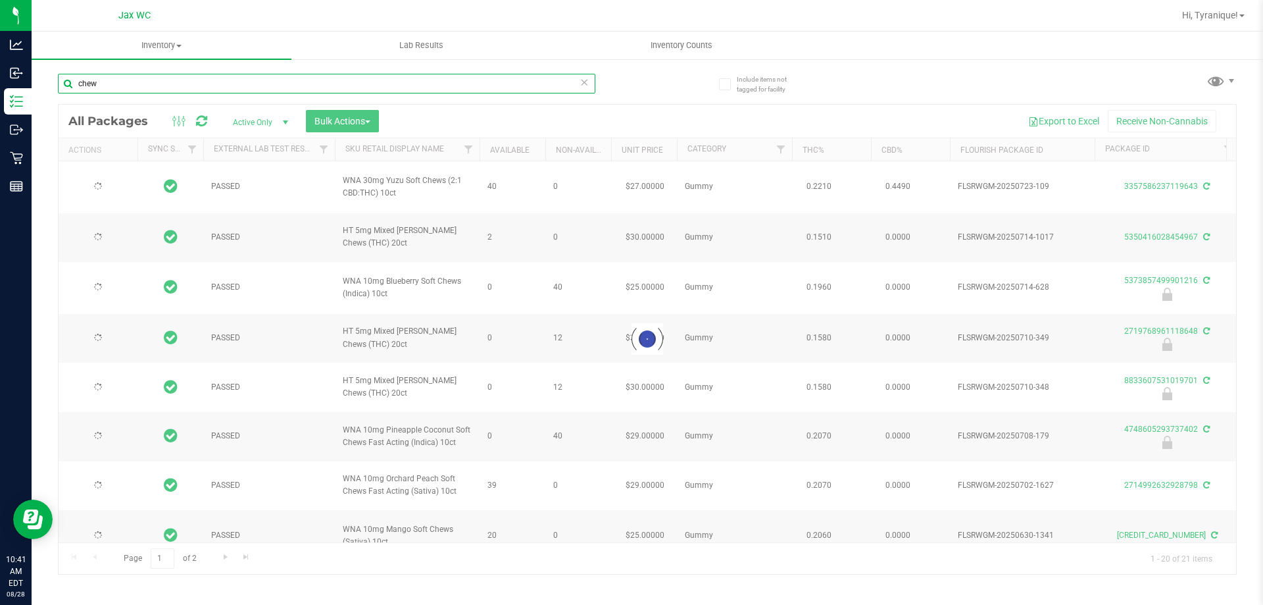
type input "2025-12-15"
type input "2026-04-30"
type input "2026-04-08"
type input "2026-03-26"
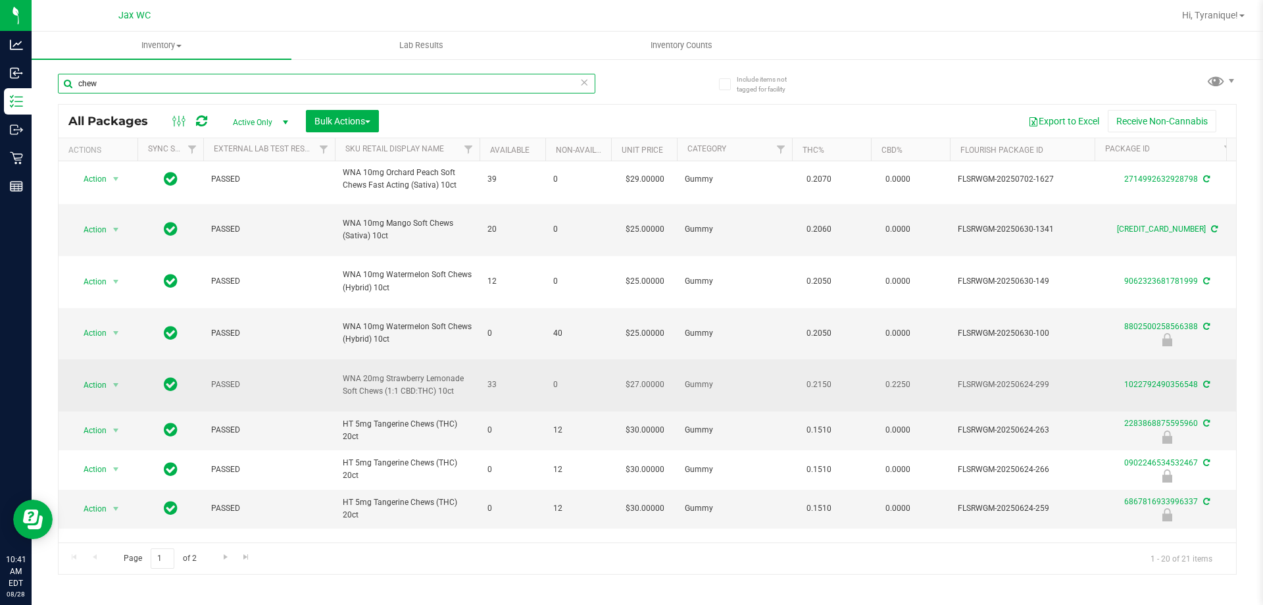
scroll to position [329, 0]
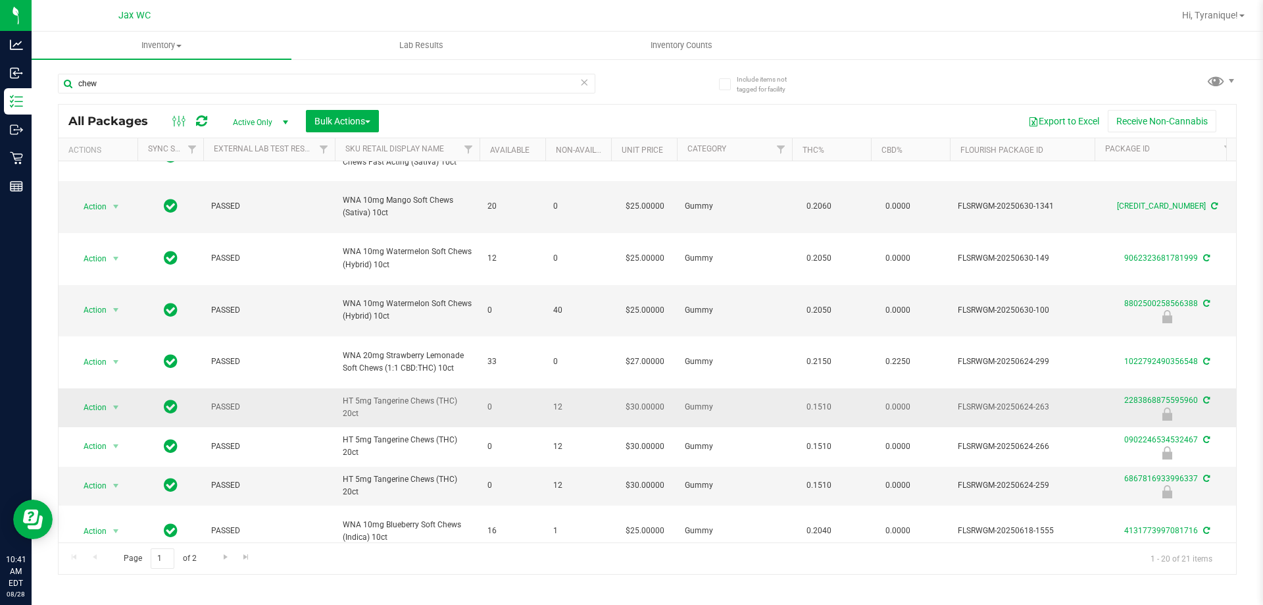
click at [382, 395] on span "HT 5mg Tangerine Chews (THC) 20ct" at bounding box center [407, 407] width 129 height 25
copy tr "HT 5mg Tangerine Chews (THC) 20ct"
click at [370, 85] on input "chew" at bounding box center [327, 84] width 538 height 20
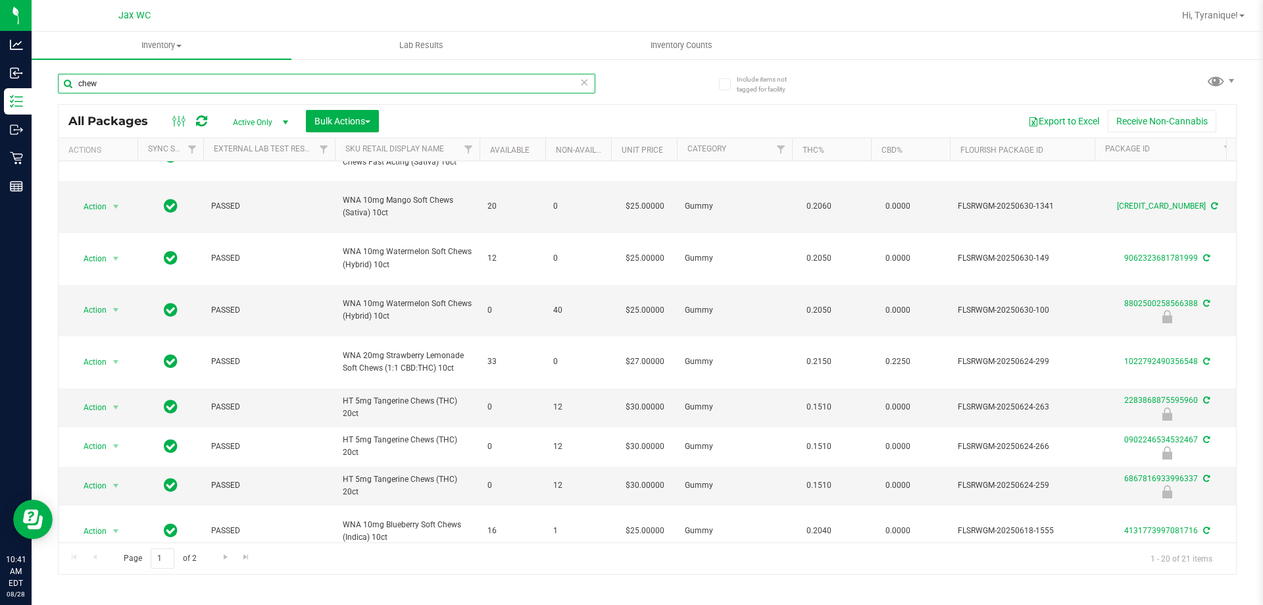
click at [368, 85] on input "chew" at bounding box center [327, 84] width 538 height 20
click at [367, 85] on input "chew" at bounding box center [327, 84] width 538 height 20
paste input "HT 5mg Tangerine Chews (THC) 20ct"
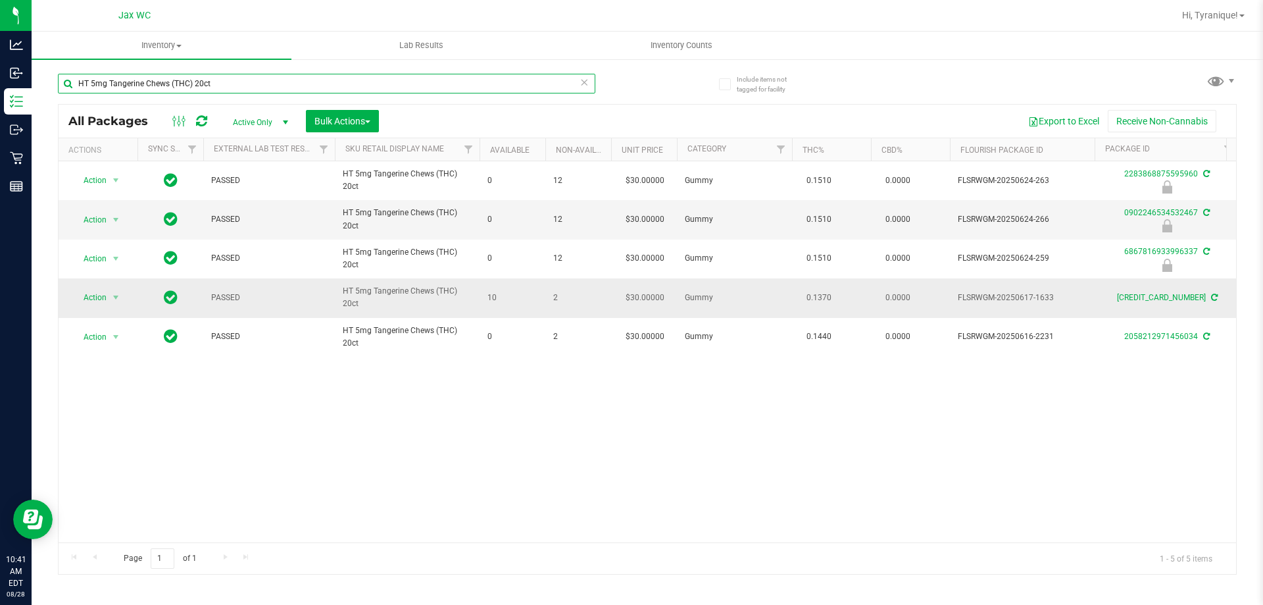
type input "HT 5mg Tangerine Chews (THC) 20ct"
click at [103, 293] on span "Action" at bounding box center [90, 297] width 36 height 18
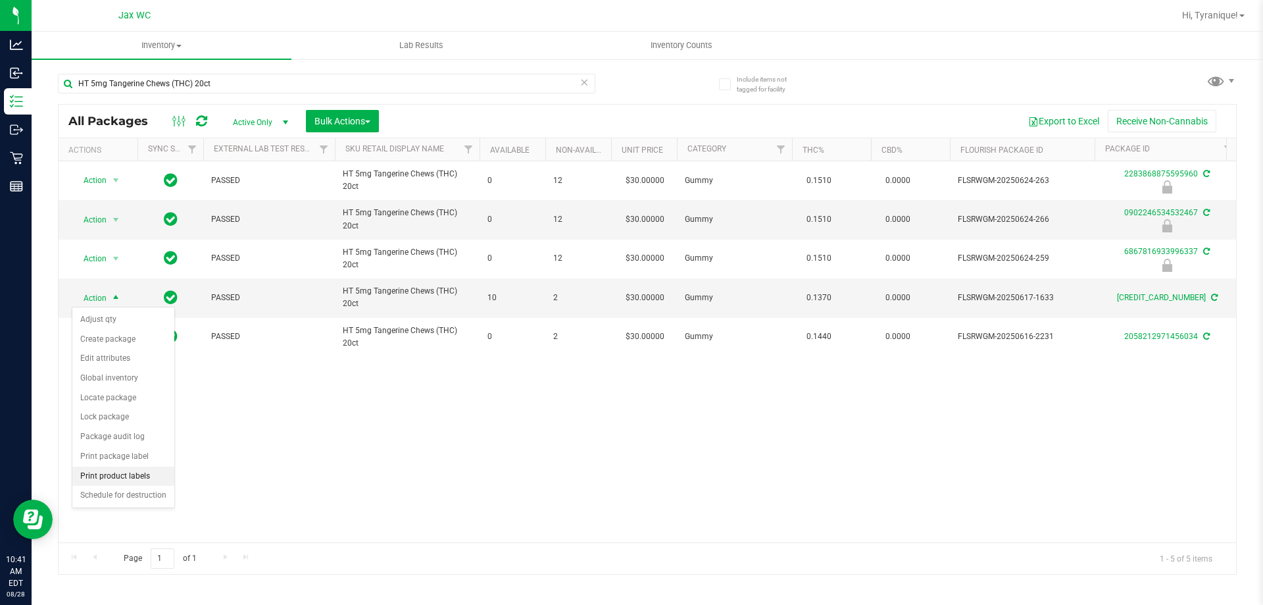
click at [138, 474] on li "Print product labels" at bounding box center [123, 476] width 102 height 20
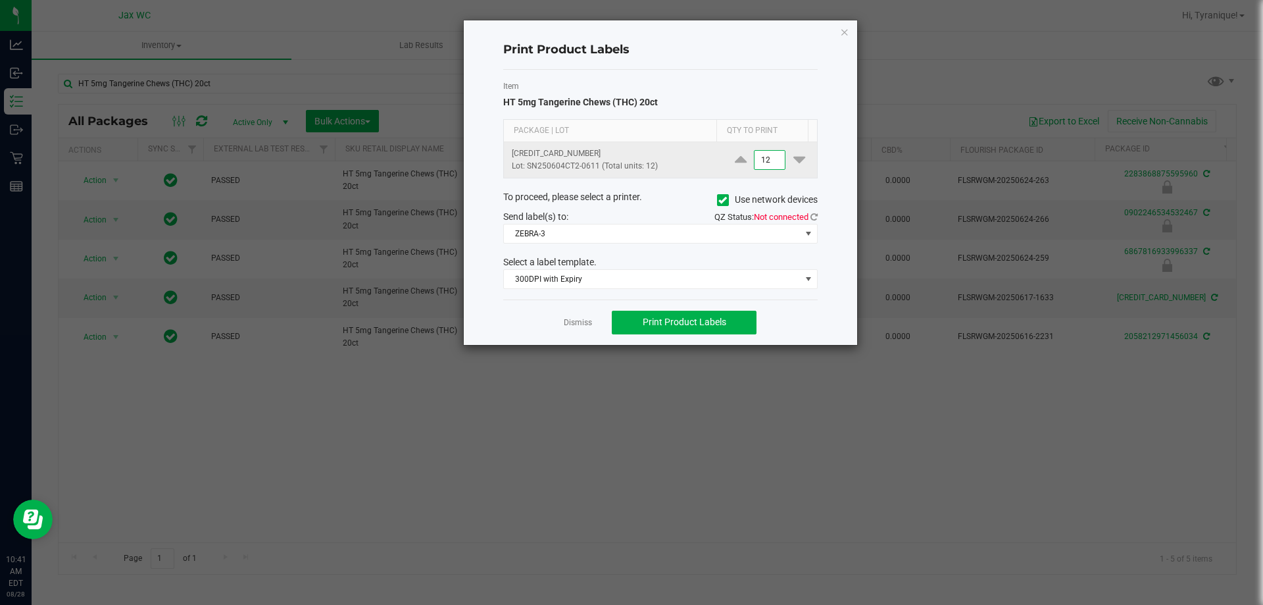
click at [764, 166] on input "12" at bounding box center [770, 160] width 30 height 18
type input "2"
click at [702, 244] on div "Item HT 5mg Tangerine Chews (THC) 20ct Package | Lot Qty to Print 5392158594066…" at bounding box center [660, 185] width 314 height 230
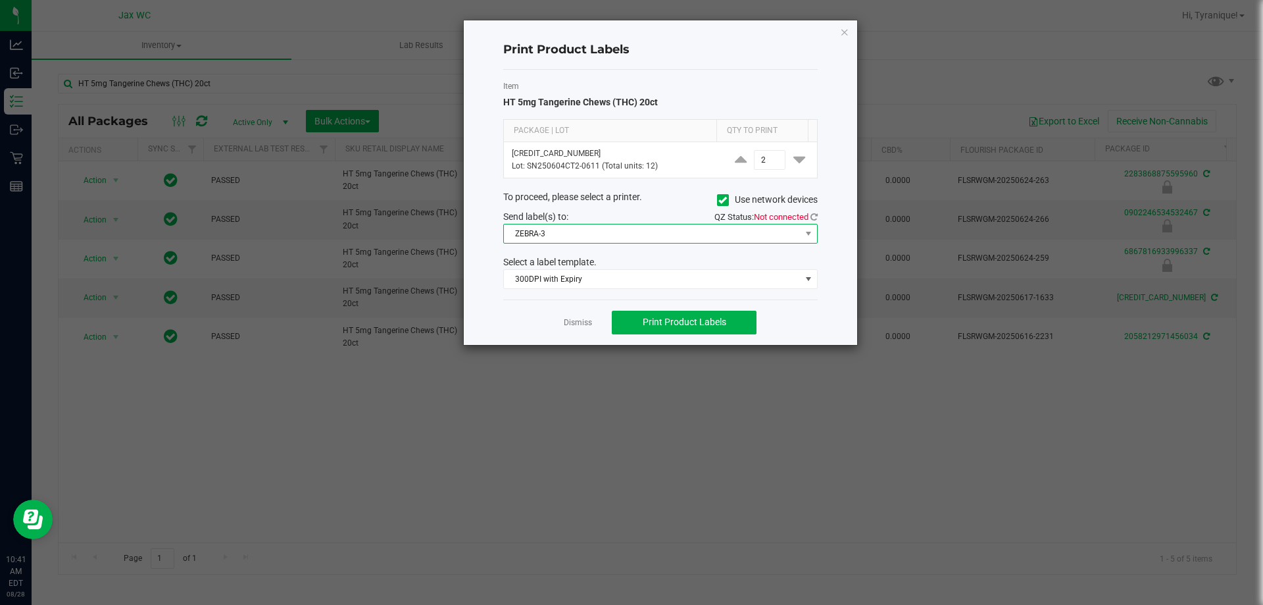
click at [691, 240] on span "ZEBRA-3" at bounding box center [652, 233] width 297 height 18
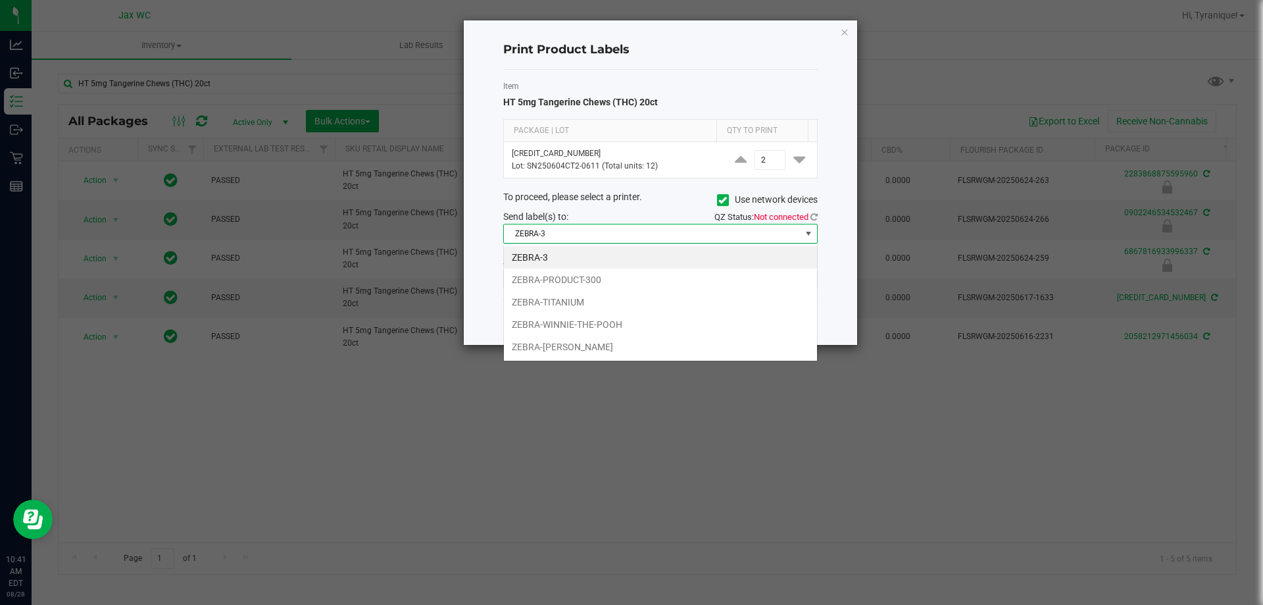
scroll to position [20, 314]
click at [603, 278] on li "ZEBRA-PRODUCT-300" at bounding box center [660, 279] width 313 height 22
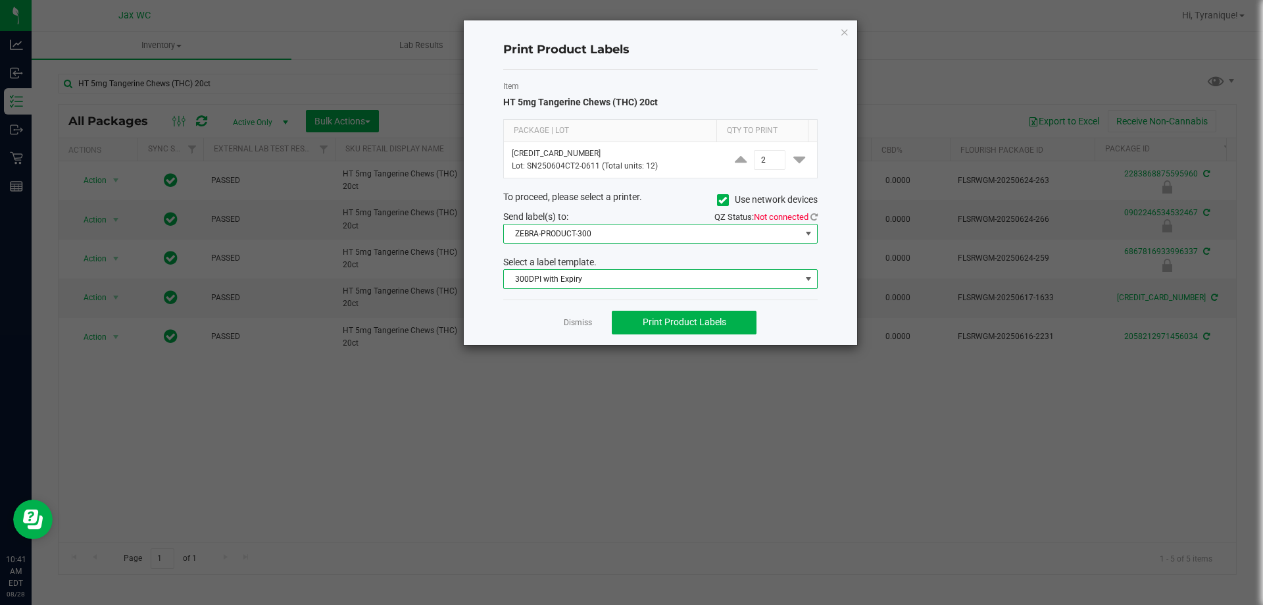
click at [603, 278] on span "300DPI with Expiry" at bounding box center [652, 279] width 297 height 18
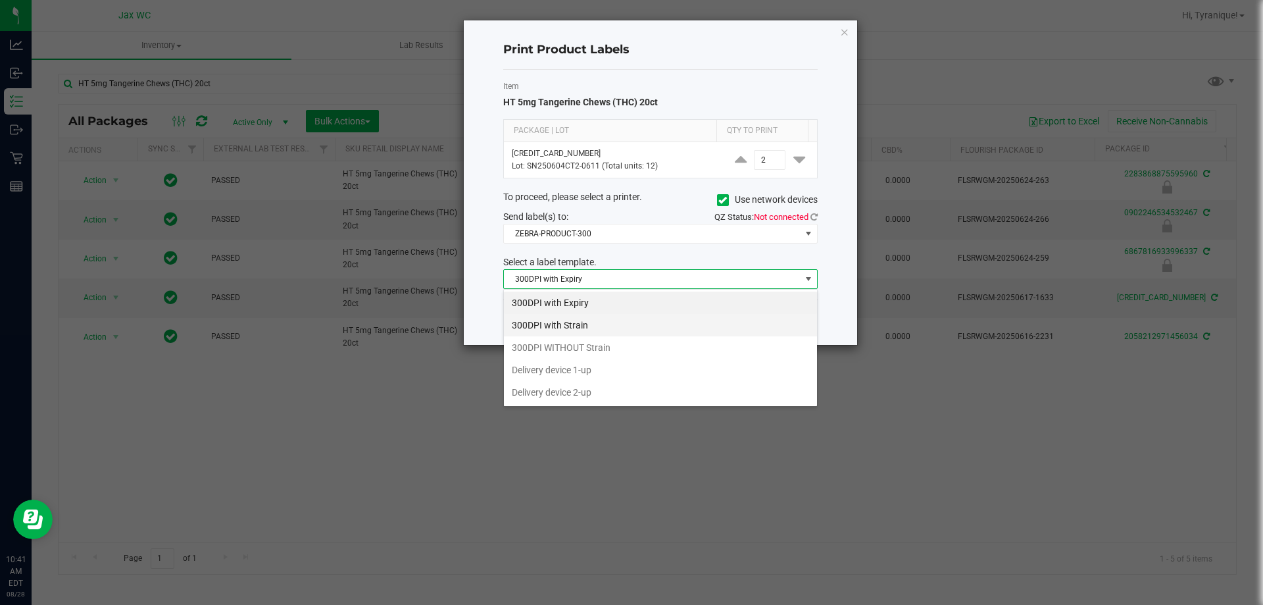
drag, startPoint x: 604, startPoint y: 301, endPoint x: 605, endPoint y: 327, distance: 26.3
click at [605, 327] on ul "300DPI with Expiry 300DPI with Strain 300DPI WITHOUT Strain Delivery device 1-u…" at bounding box center [660, 347] width 313 height 112
click at [605, 322] on li "300DPI with Strain" at bounding box center [660, 325] width 313 height 22
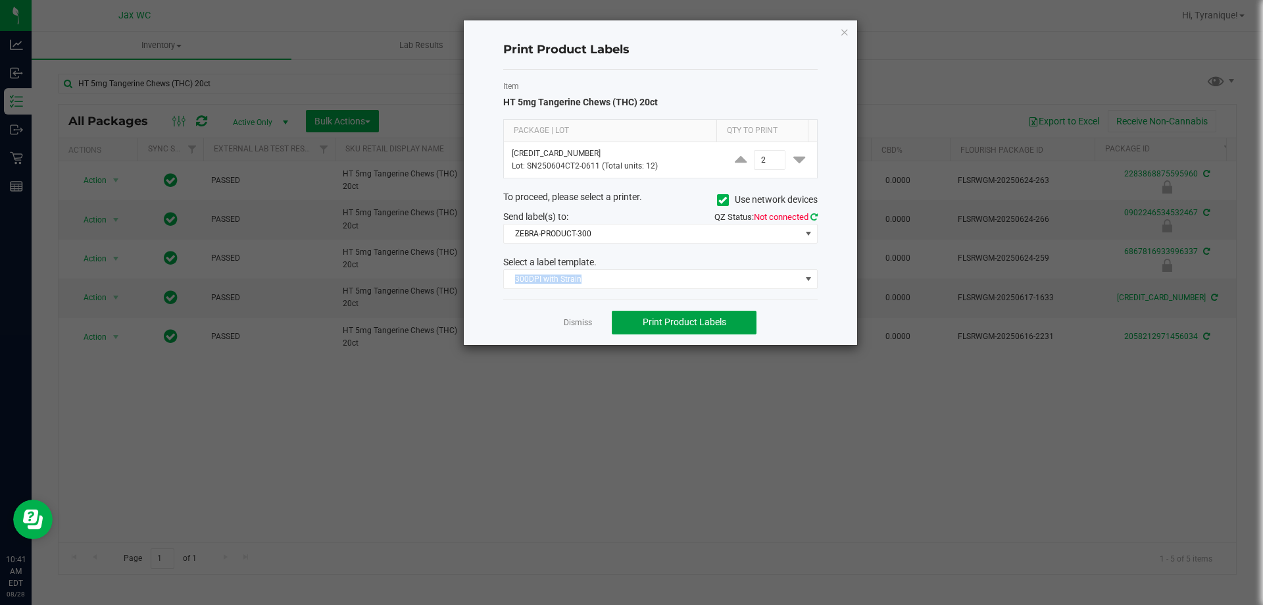
drag, startPoint x: 689, startPoint y: 320, endPoint x: 814, endPoint y: 213, distance: 164.7
click at [814, 219] on div "Print Product Labels Item HT 5mg Tangerine Chews (THC) 20ct Package | Lot Qty t…" at bounding box center [660, 182] width 393 height 324
click at [814, 213] on icon at bounding box center [814, 217] width 7 height 9
click at [713, 316] on span "Print Product Labels" at bounding box center [685, 321] width 84 height 11
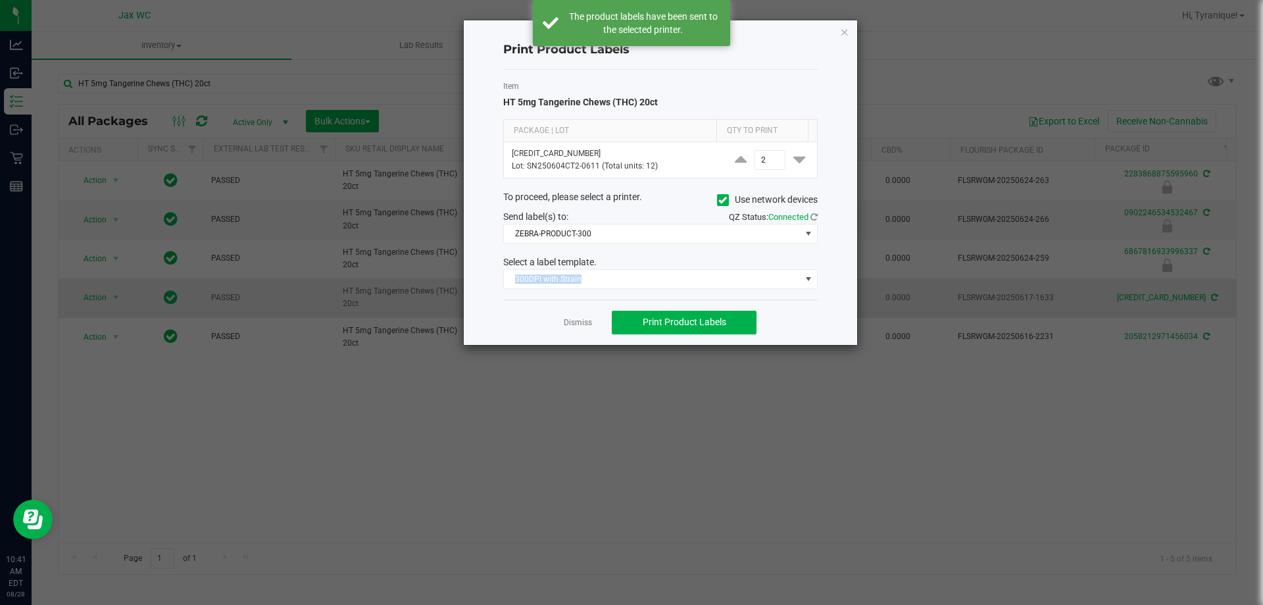
drag, startPoint x: 579, startPoint y: 324, endPoint x: 580, endPoint y: 316, distance: 7.9
click at [579, 323] on link "Dismiss" at bounding box center [578, 322] width 28 height 11
